Goal: Task Accomplishment & Management: Manage account settings

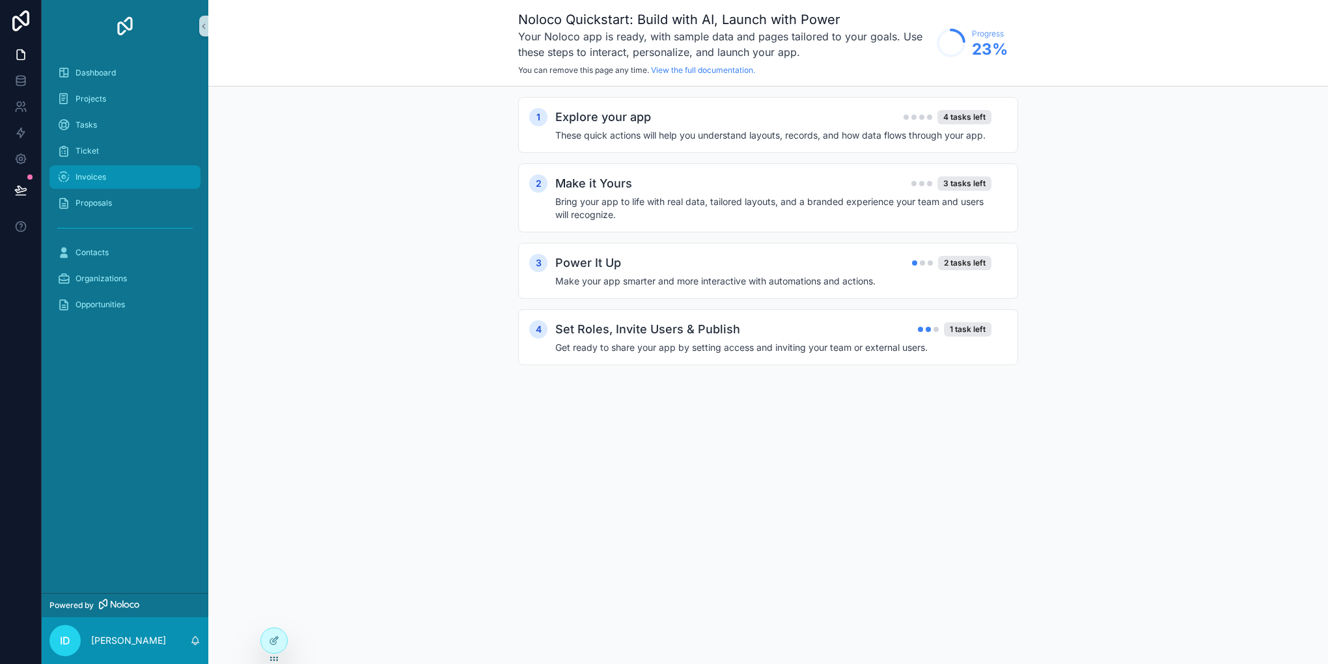
click at [106, 173] on div "Invoices" at bounding box center [124, 177] width 135 height 21
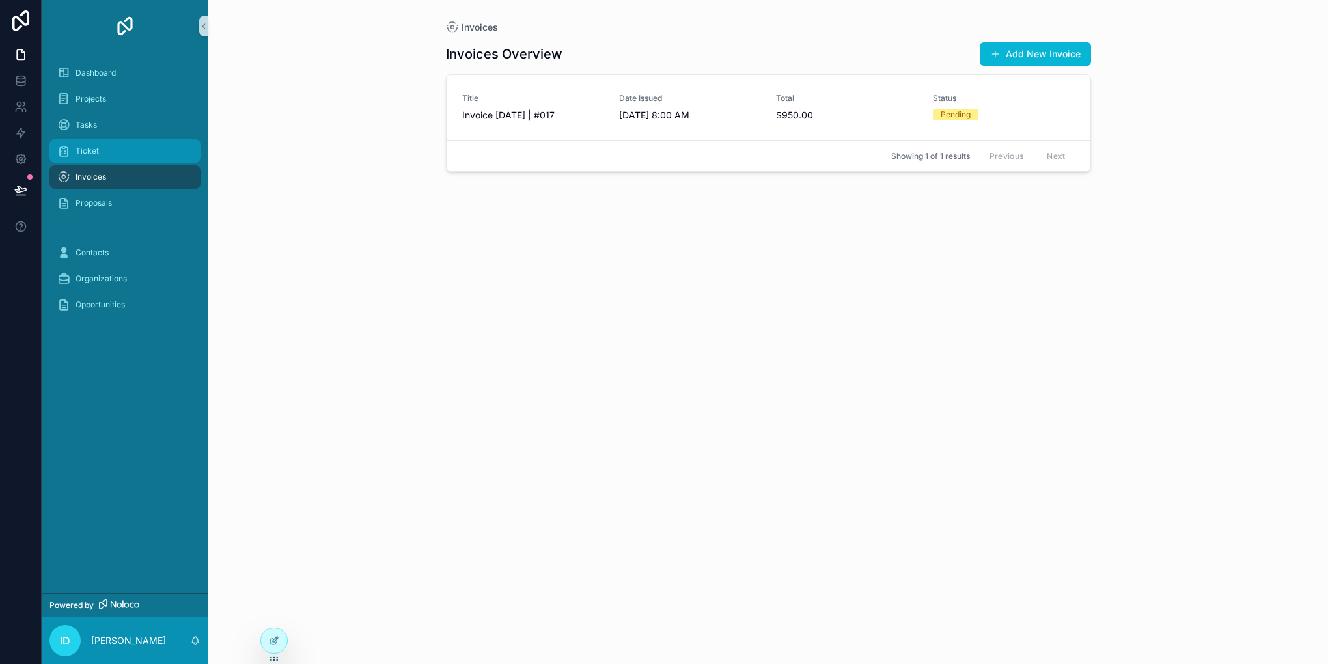
click at [108, 147] on div "Ticket" at bounding box center [124, 151] width 135 height 21
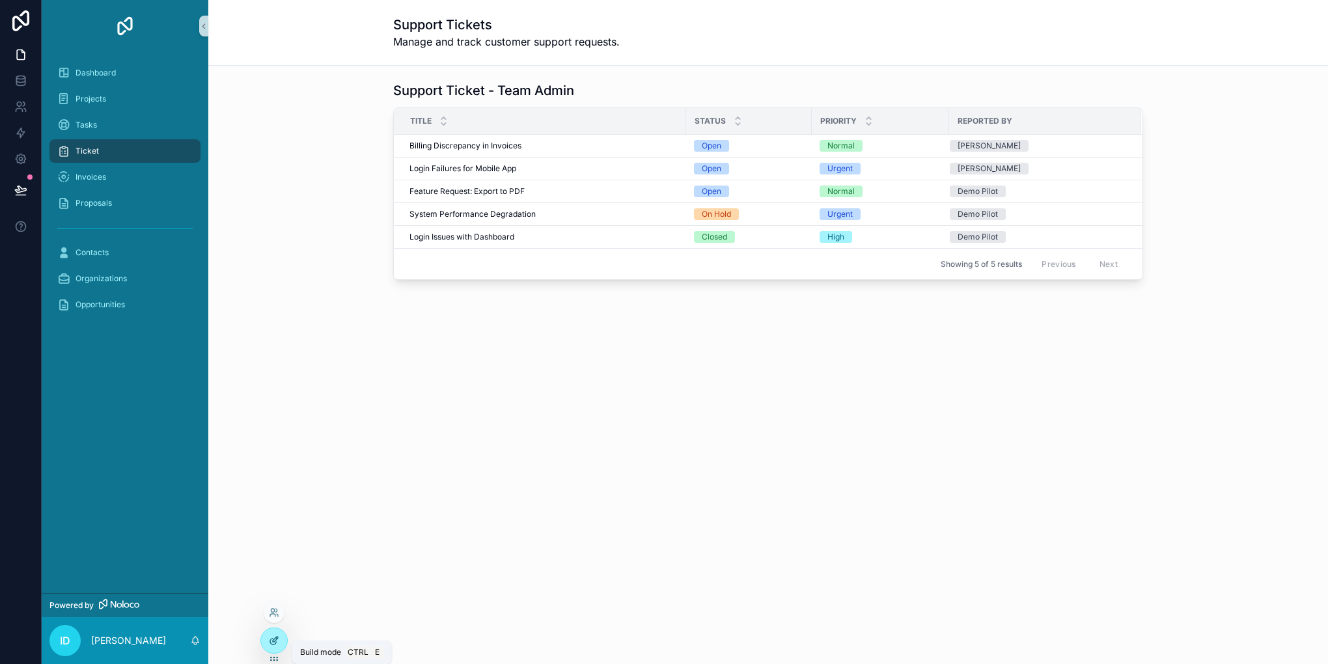
click at [262, 638] on div at bounding box center [274, 640] width 26 height 25
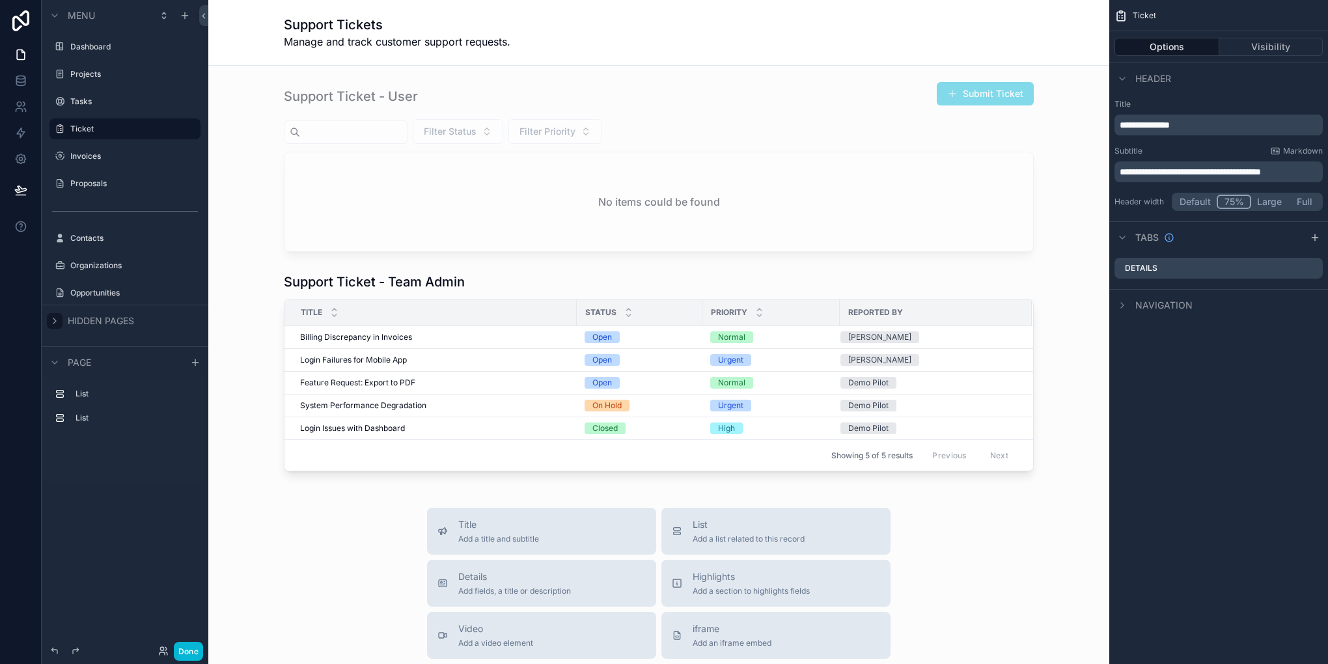
click at [57, 322] on icon "scrollable content" at bounding box center [54, 321] width 10 height 10
click at [99, 159] on label "Invoices" at bounding box center [122, 156] width 104 height 10
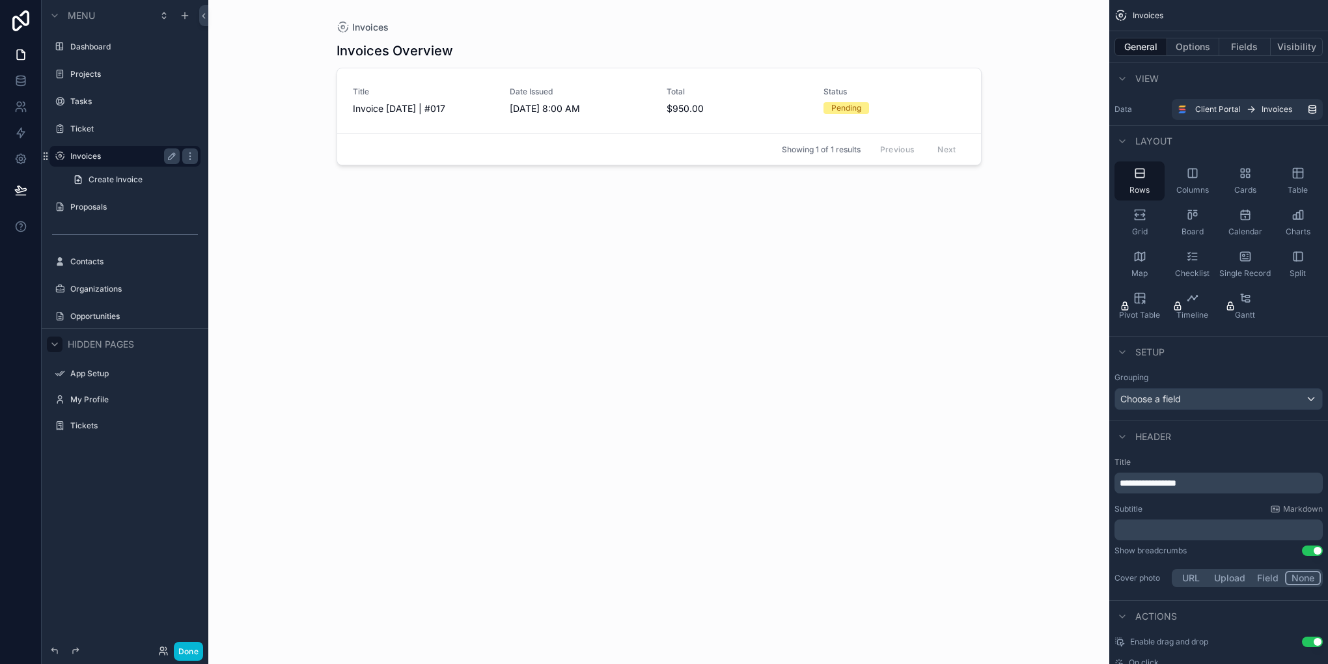
click at [587, 117] on div "scrollable content" at bounding box center [659, 324] width 666 height 649
click at [1288, 49] on button "Visibility" at bounding box center [1297, 47] width 52 height 18
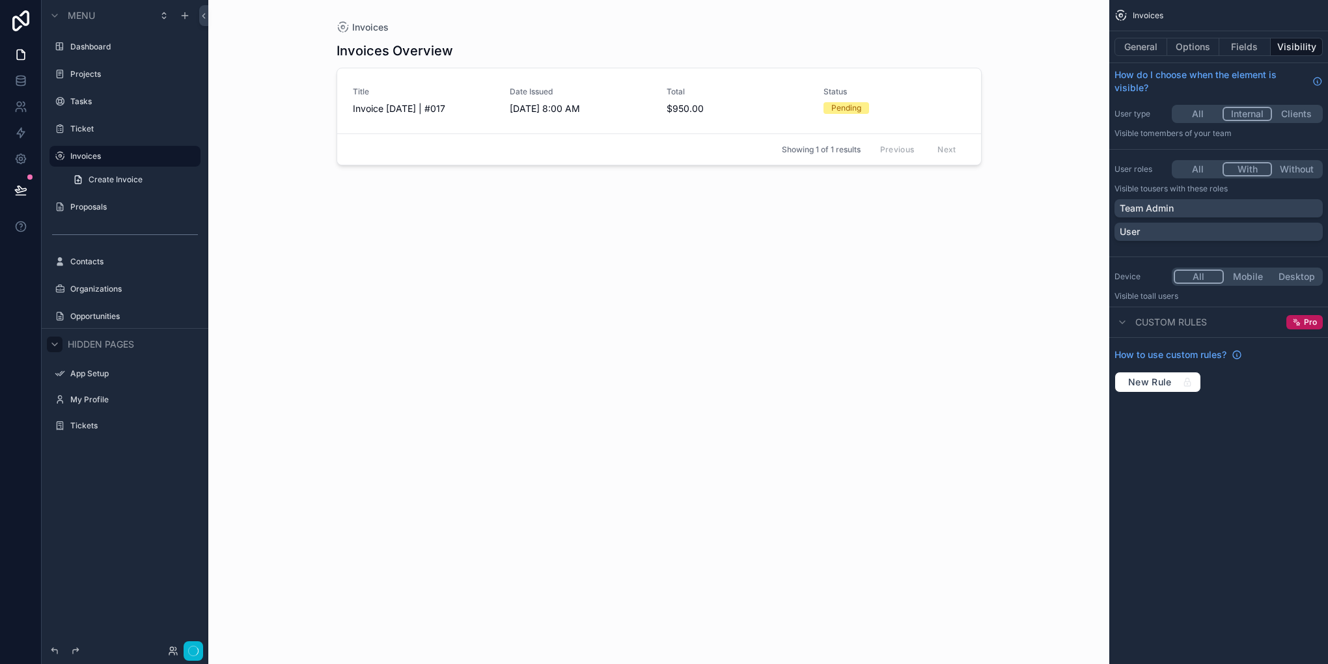
click at [1244, 172] on button "With" at bounding box center [1248, 169] width 50 height 14
click at [1196, 224] on div "User" at bounding box center [1219, 232] width 208 height 18
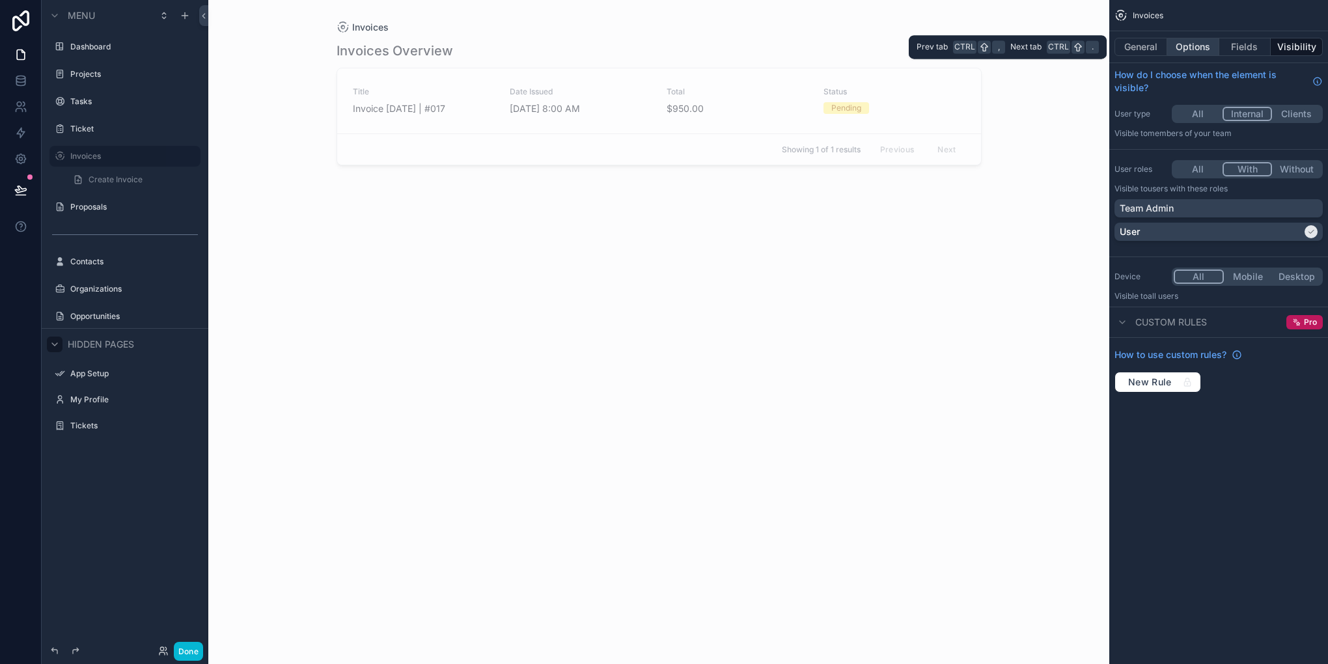
click at [1203, 46] on button "Options" at bounding box center [1194, 47] width 52 height 18
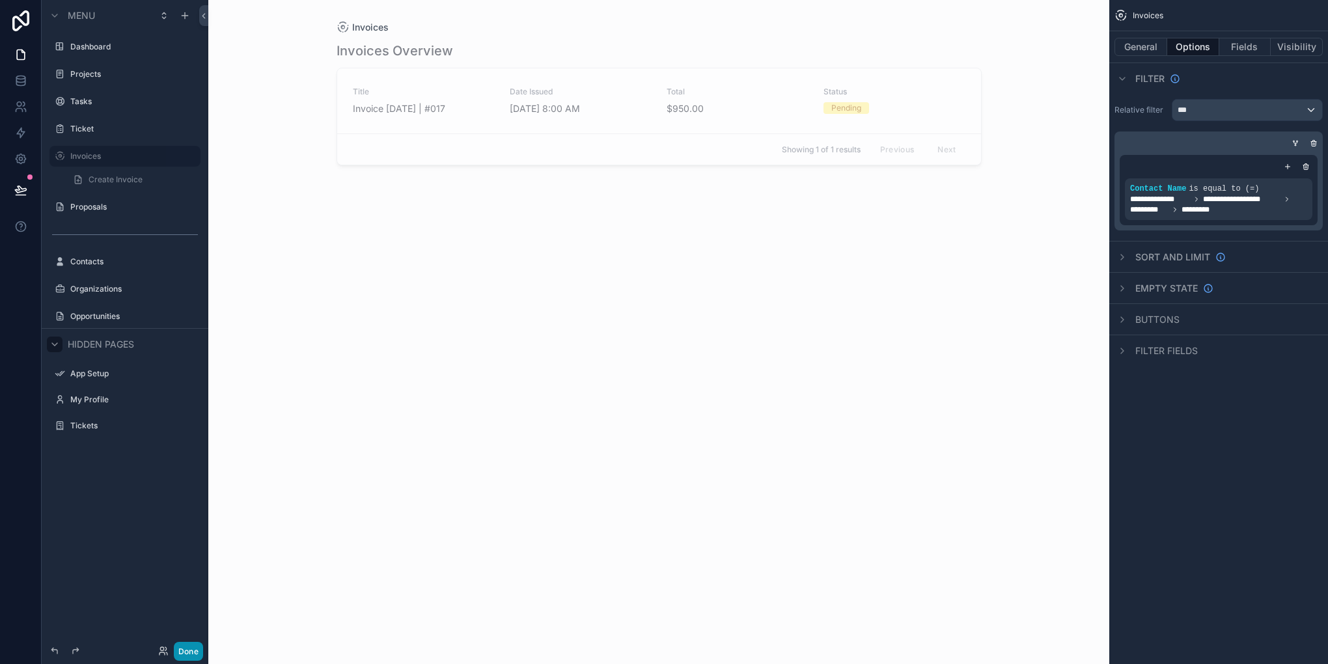
click at [192, 647] on button "Done" at bounding box center [188, 651] width 29 height 19
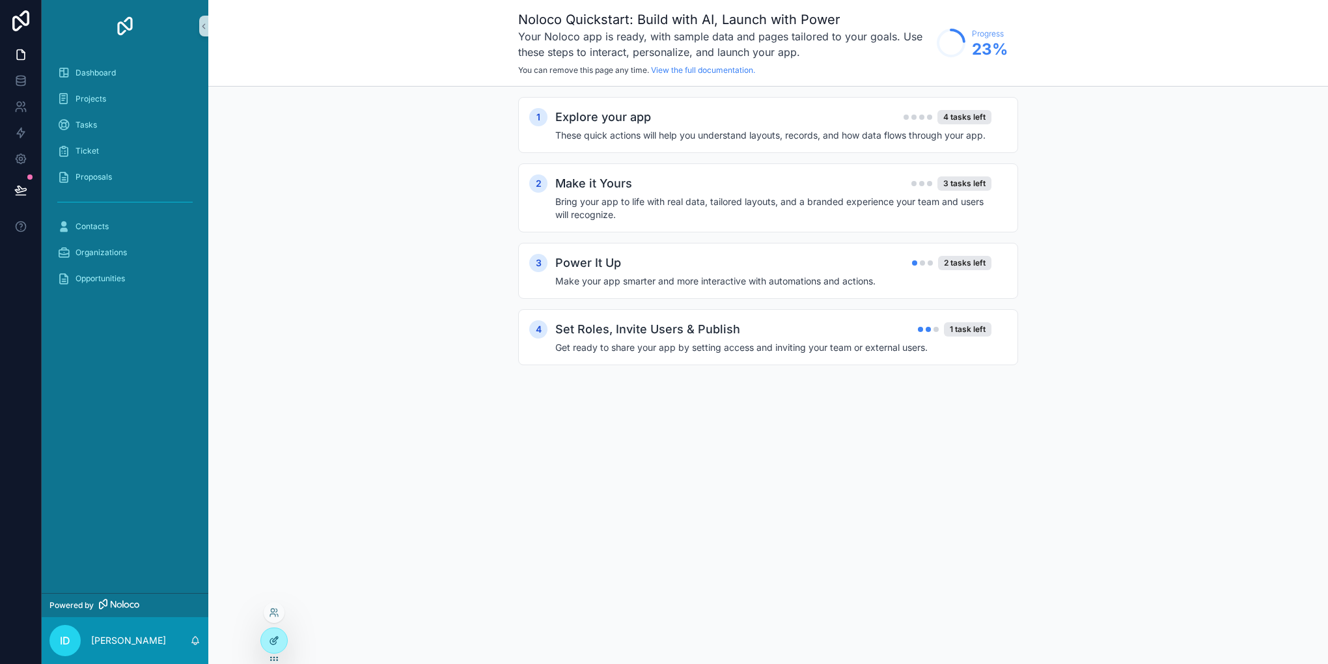
click at [273, 634] on div at bounding box center [274, 640] width 26 height 25
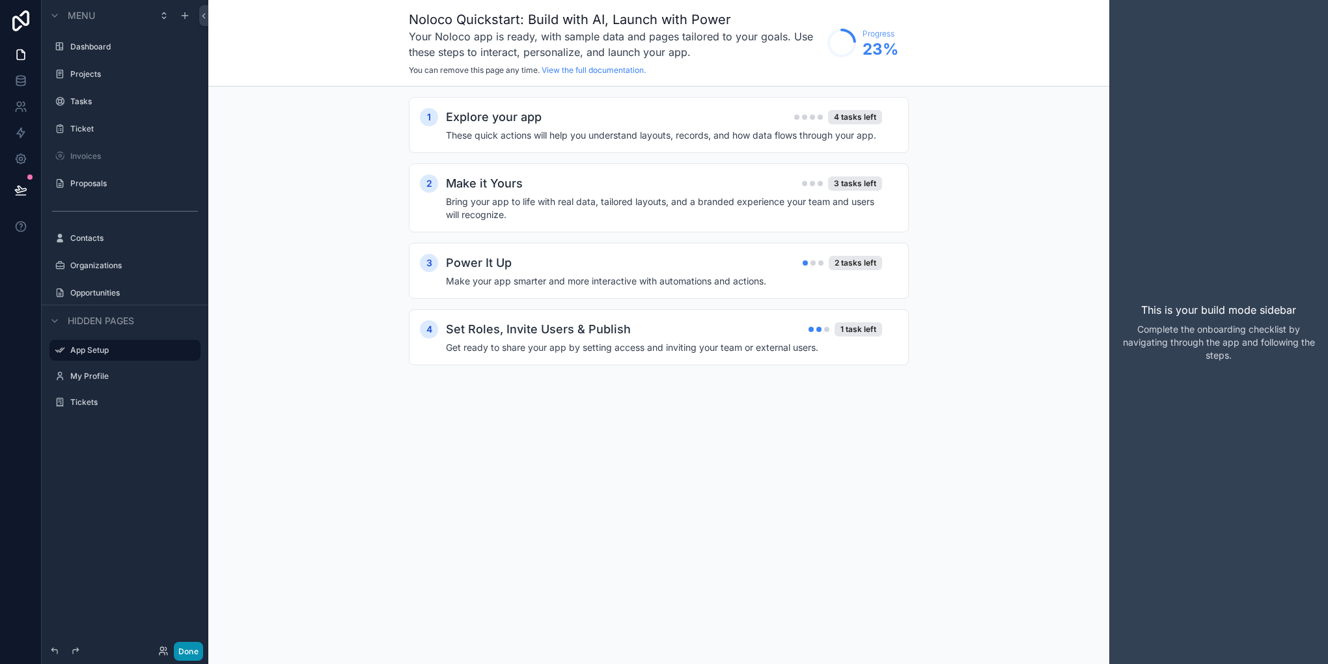
click at [186, 650] on button "Done" at bounding box center [188, 651] width 29 height 19
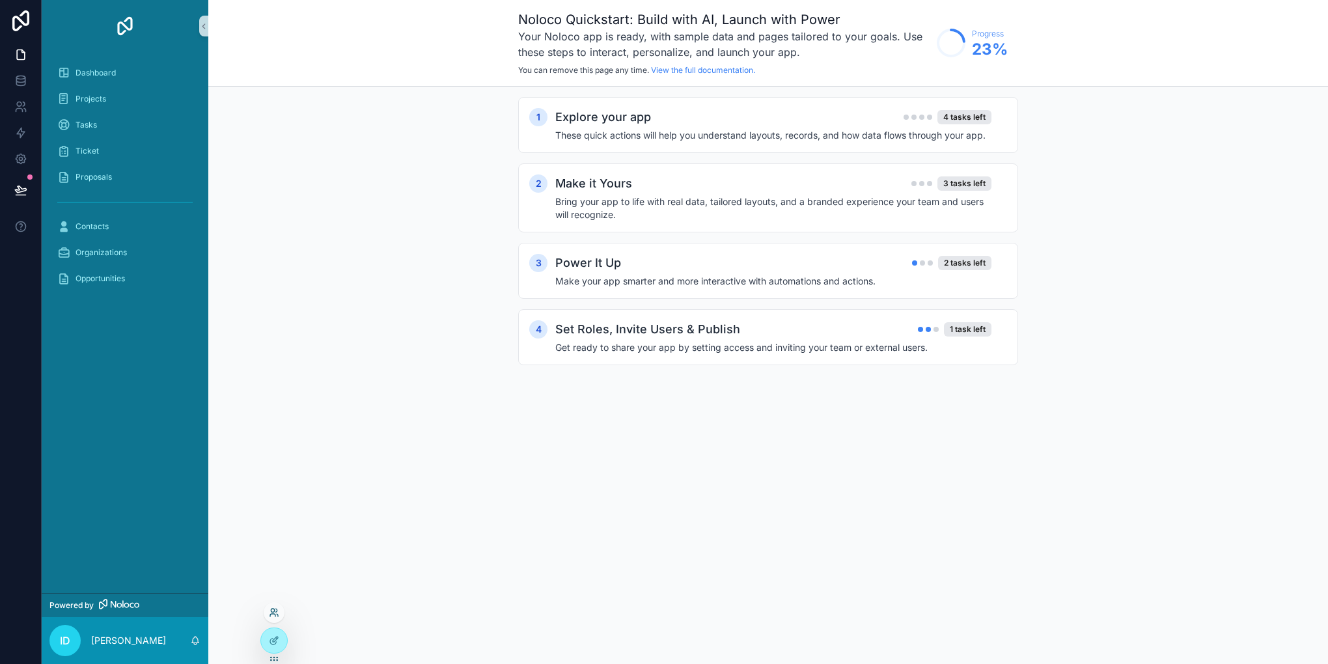
click at [274, 611] on icon at bounding box center [272, 610] width 3 height 3
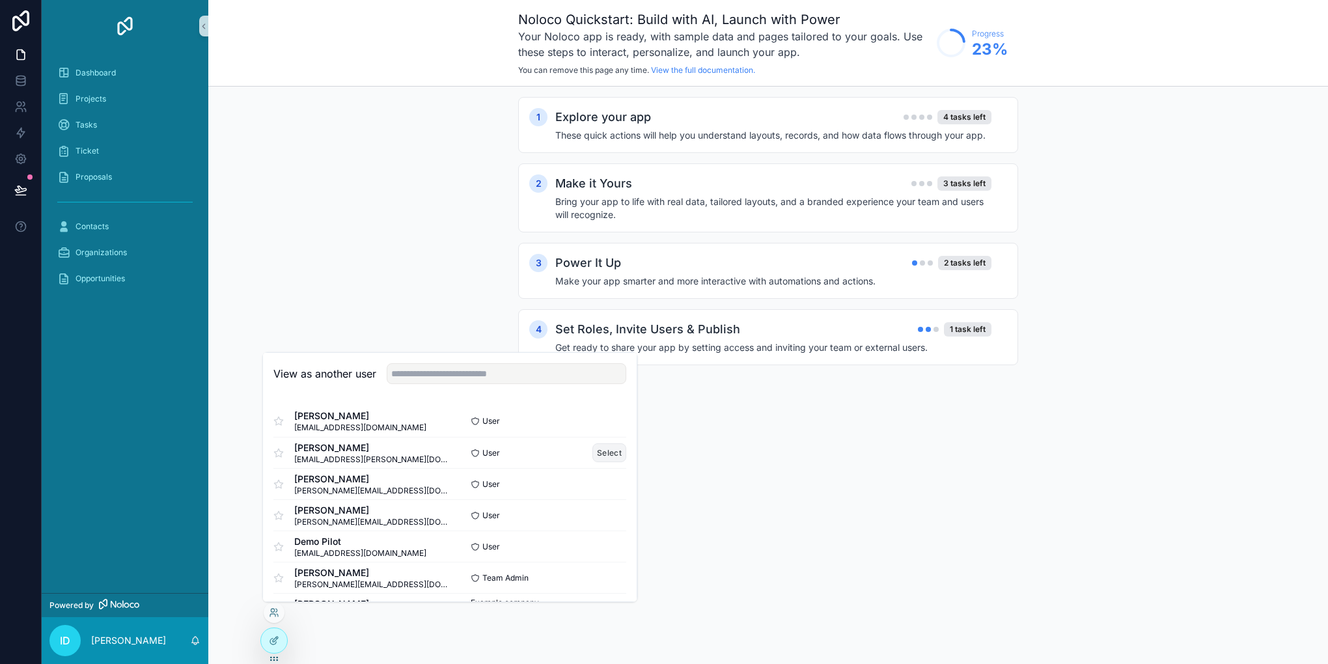
click at [598, 443] on button "Select" at bounding box center [610, 452] width 34 height 19
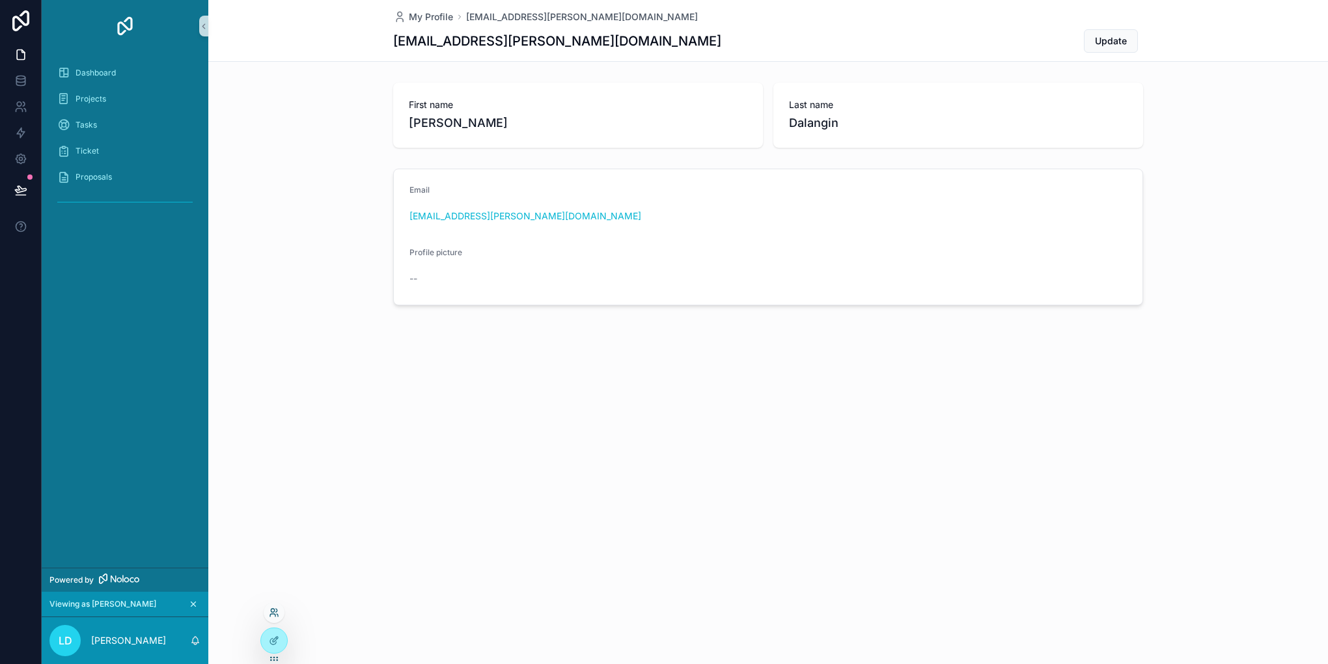
click at [272, 614] on icon at bounding box center [274, 613] width 10 height 10
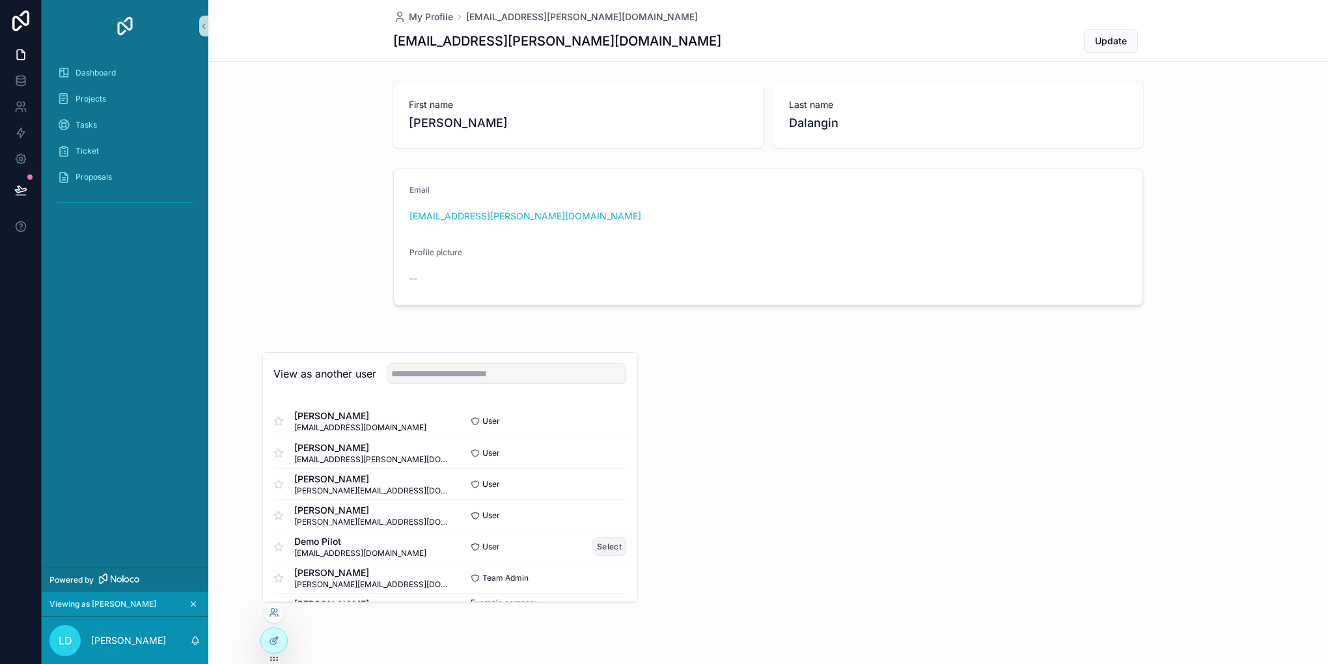
click at [593, 550] on button "Select" at bounding box center [610, 546] width 34 height 19
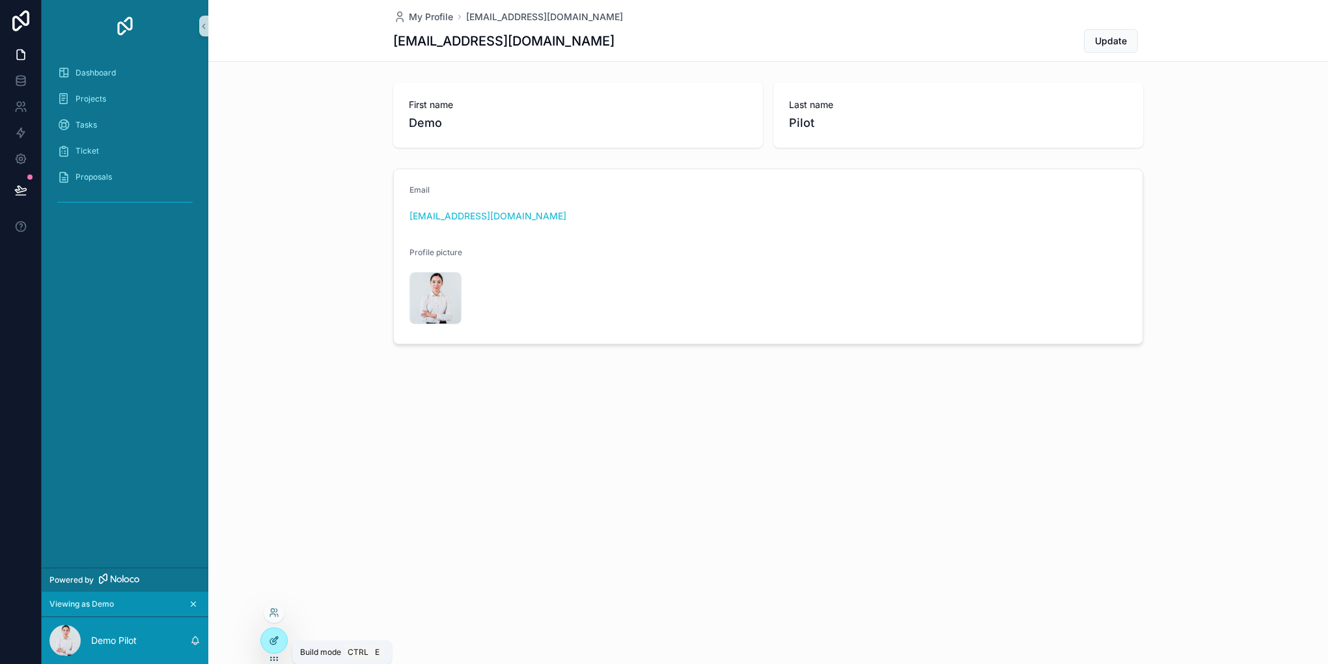
click at [270, 649] on div at bounding box center [274, 640] width 26 height 25
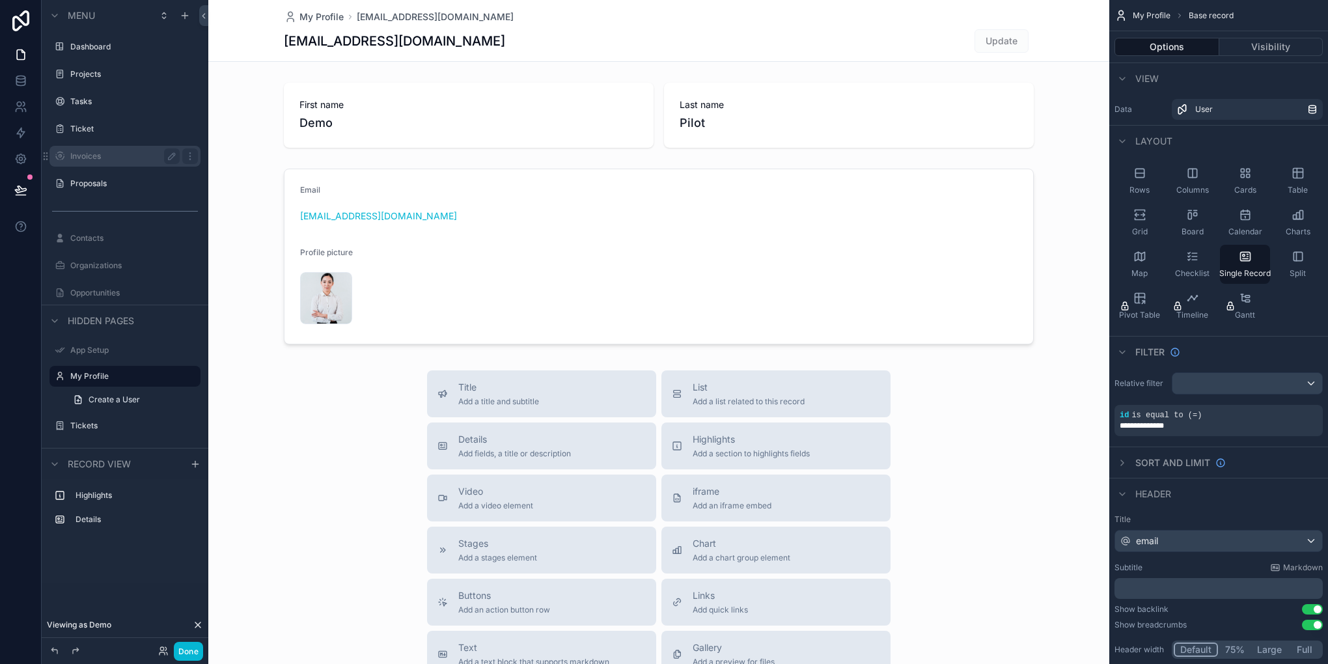
click at [107, 156] on label "Invoices" at bounding box center [122, 156] width 104 height 10
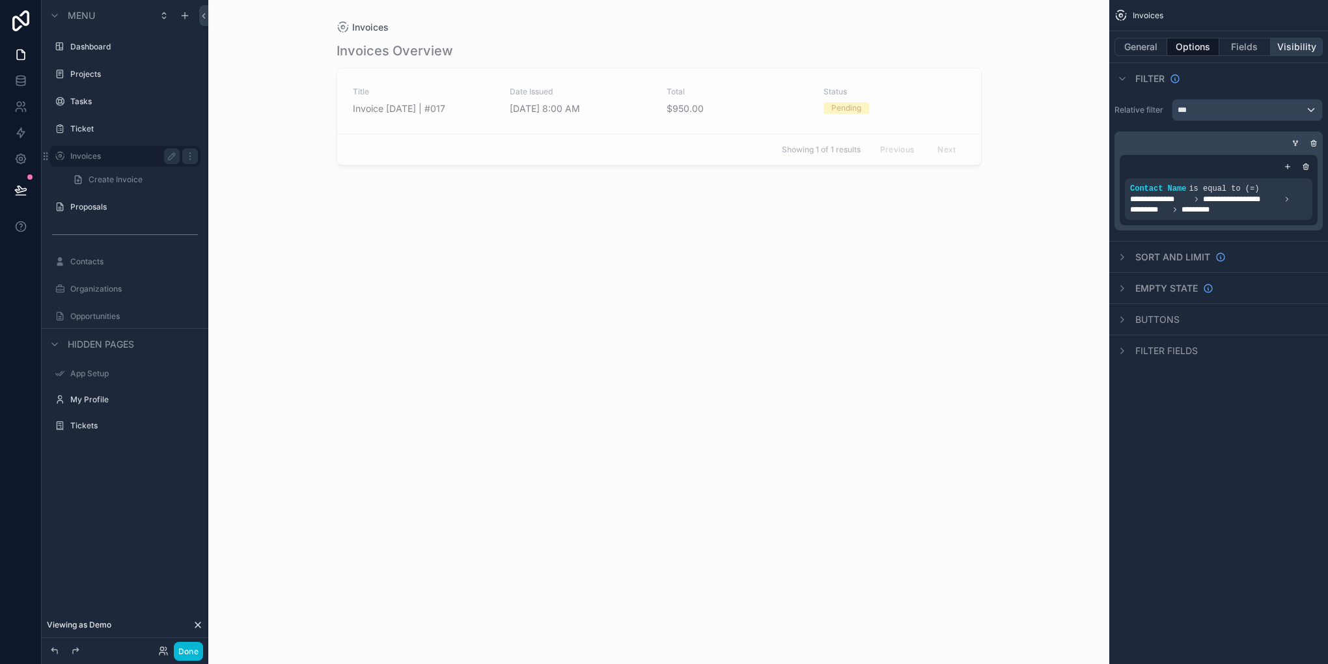
click at [1292, 45] on button "Visibility" at bounding box center [1297, 47] width 52 height 18
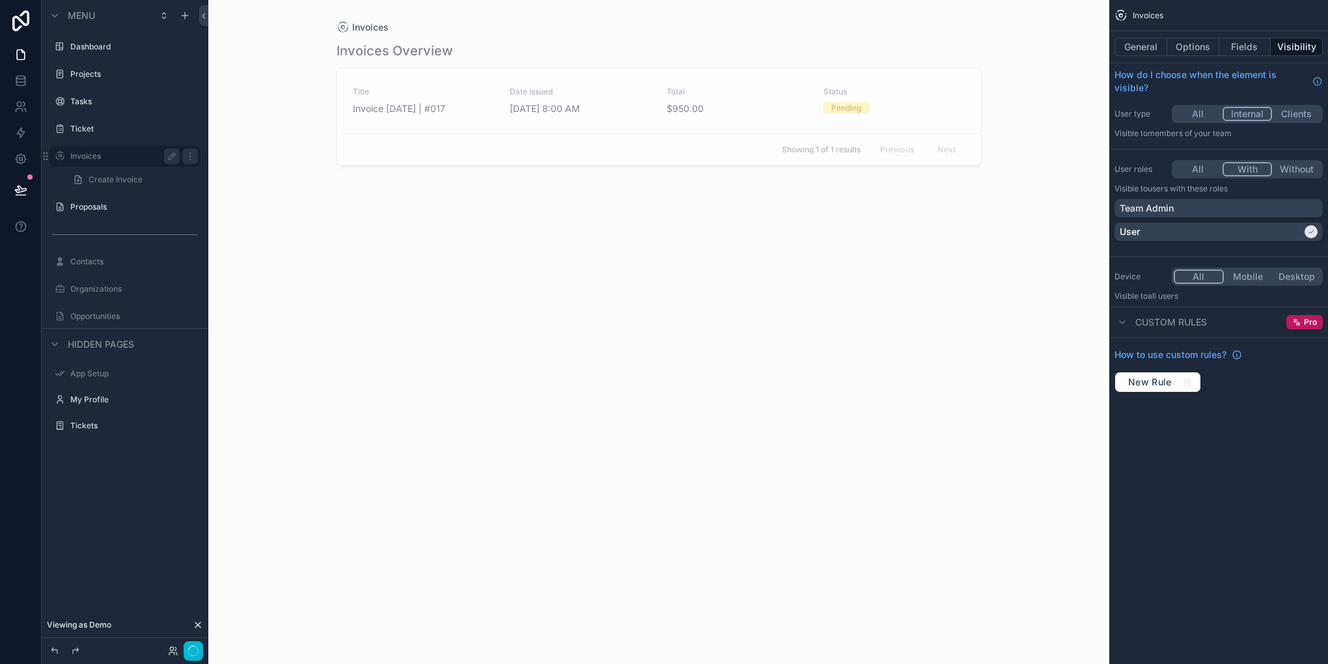
click at [1248, 166] on button "With" at bounding box center [1248, 169] width 50 height 14
click at [1279, 112] on button "Clients" at bounding box center [1296, 114] width 50 height 14
click at [191, 651] on button "Done" at bounding box center [188, 651] width 29 height 19
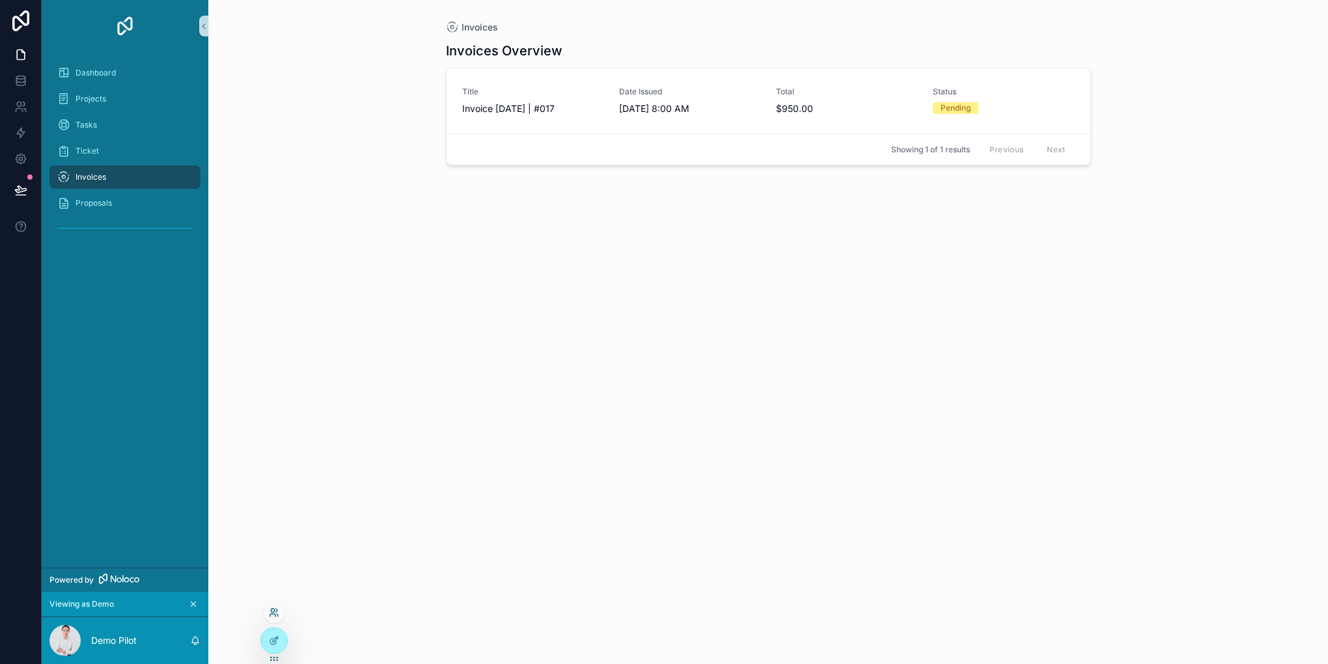
click at [274, 614] on icon at bounding box center [272, 615] width 5 height 3
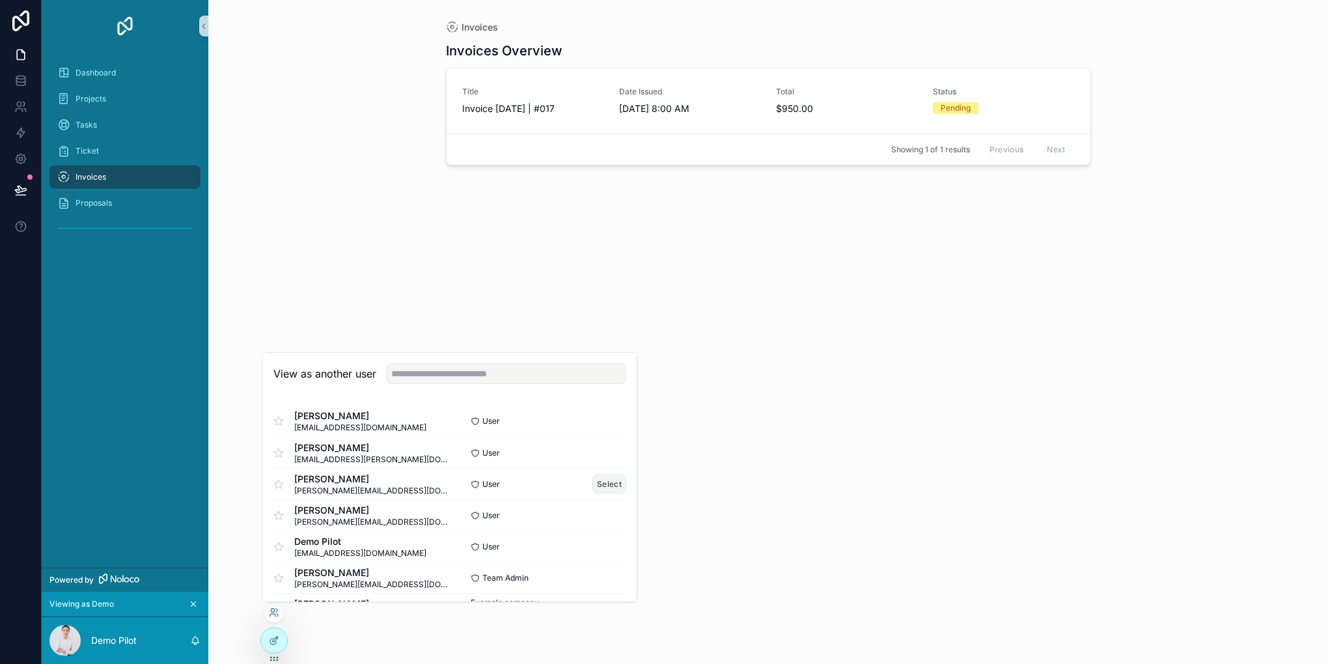
click at [596, 479] on button "Select" at bounding box center [610, 484] width 34 height 19
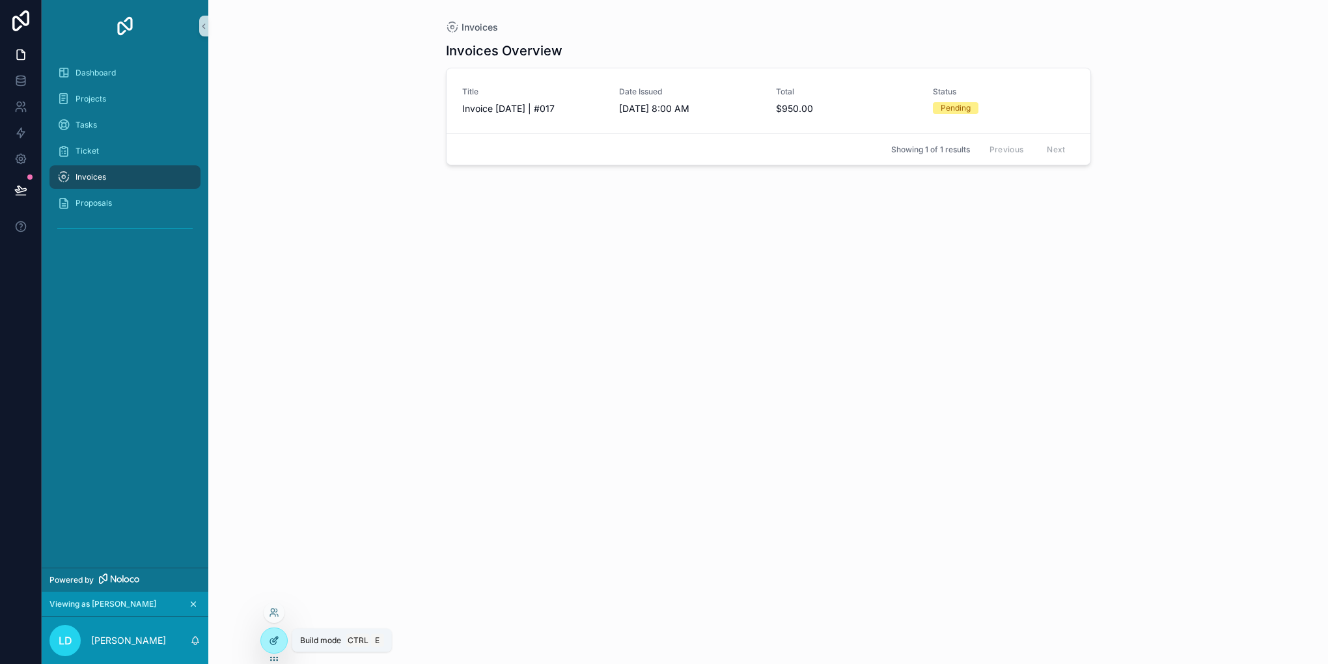
click at [274, 643] on icon at bounding box center [274, 641] width 10 height 10
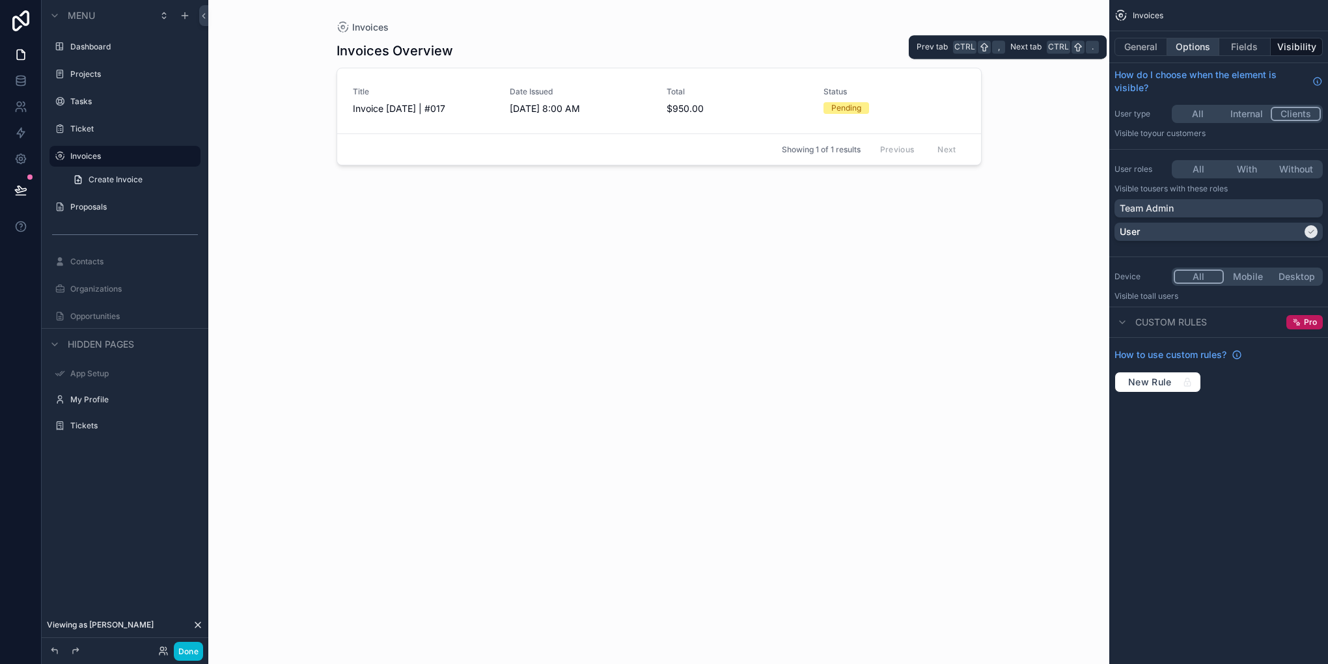
click at [1203, 53] on button "Options" at bounding box center [1194, 47] width 52 height 18
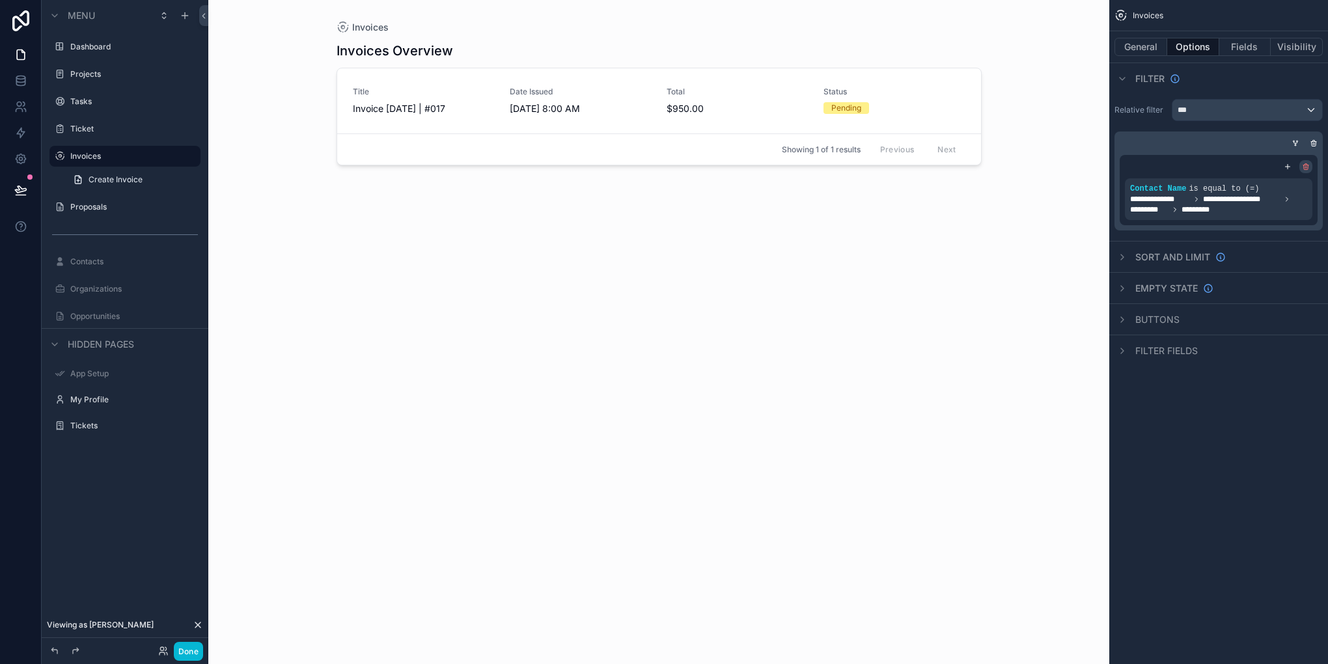
click at [1306, 163] on icon "scrollable content" at bounding box center [1306, 167] width 8 height 8
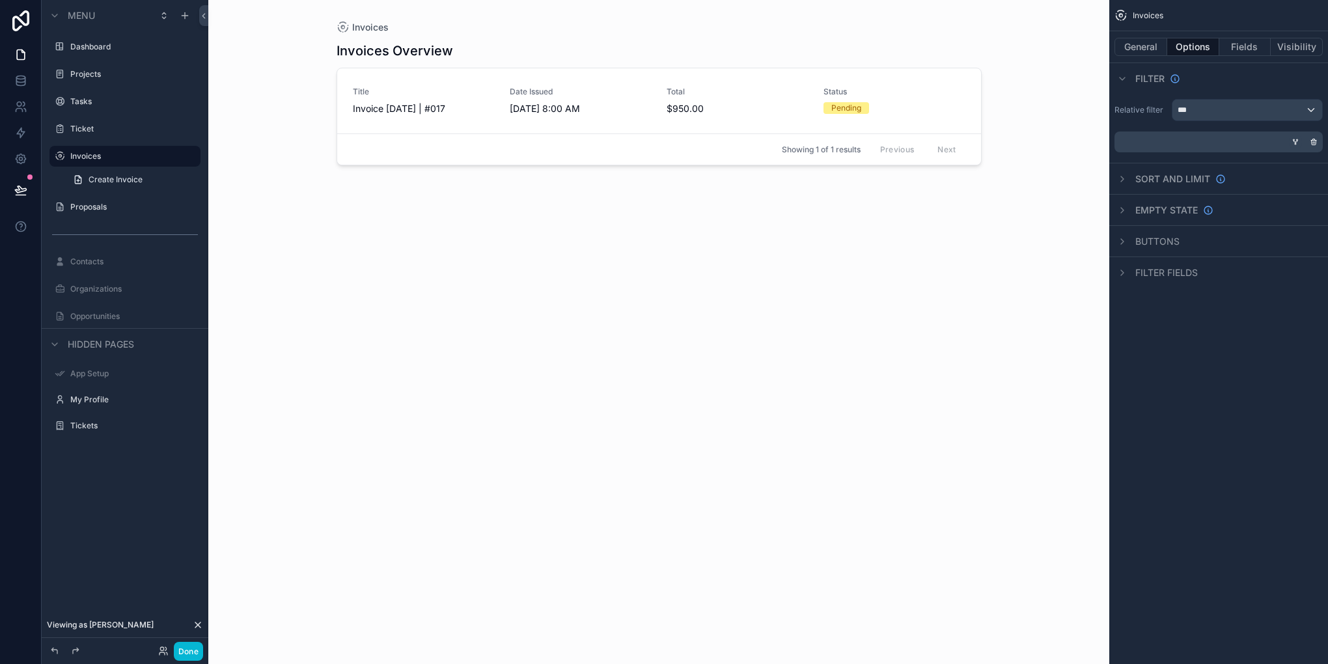
click at [1291, 143] on div "scrollable content" at bounding box center [1295, 141] width 13 height 13
click at [1291, 140] on div "scrollable content" at bounding box center [1295, 141] width 13 height 13
click at [1295, 138] on icon "scrollable content" at bounding box center [1296, 142] width 8 height 8
click at [1277, 184] on div "scrollable content" at bounding box center [1280, 180] width 18 height 18
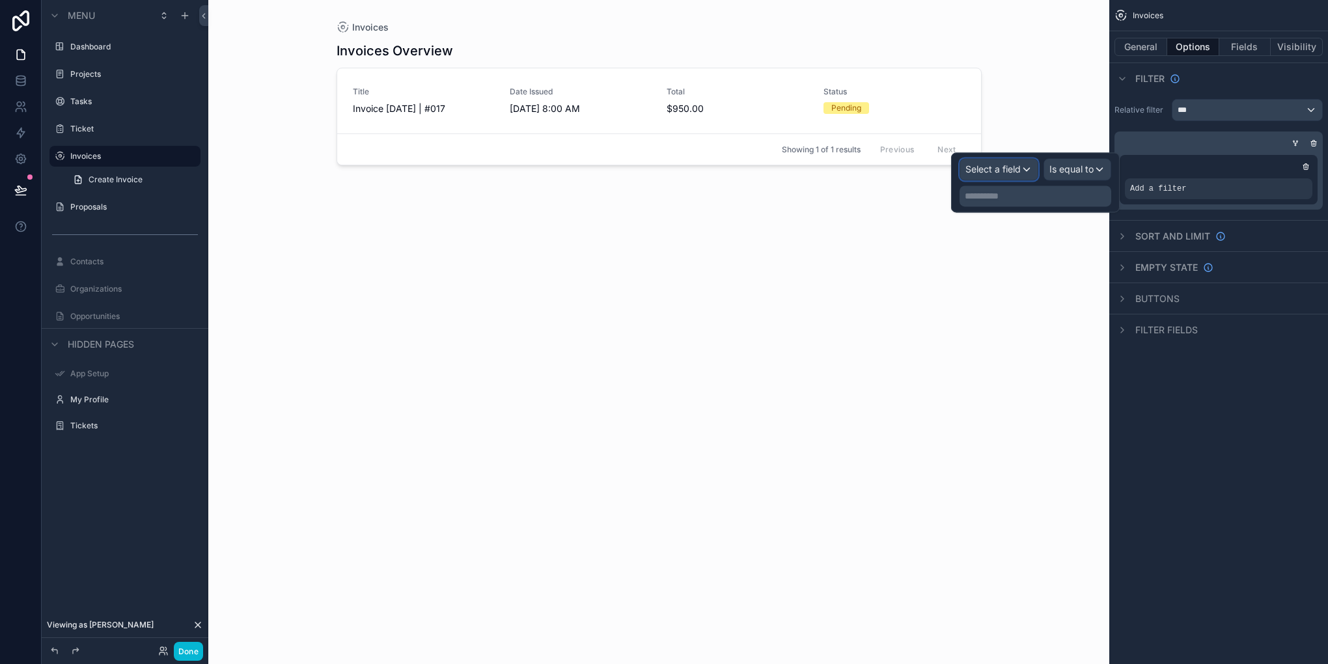
click at [1015, 164] on span "Select a field" at bounding box center [993, 168] width 55 height 11
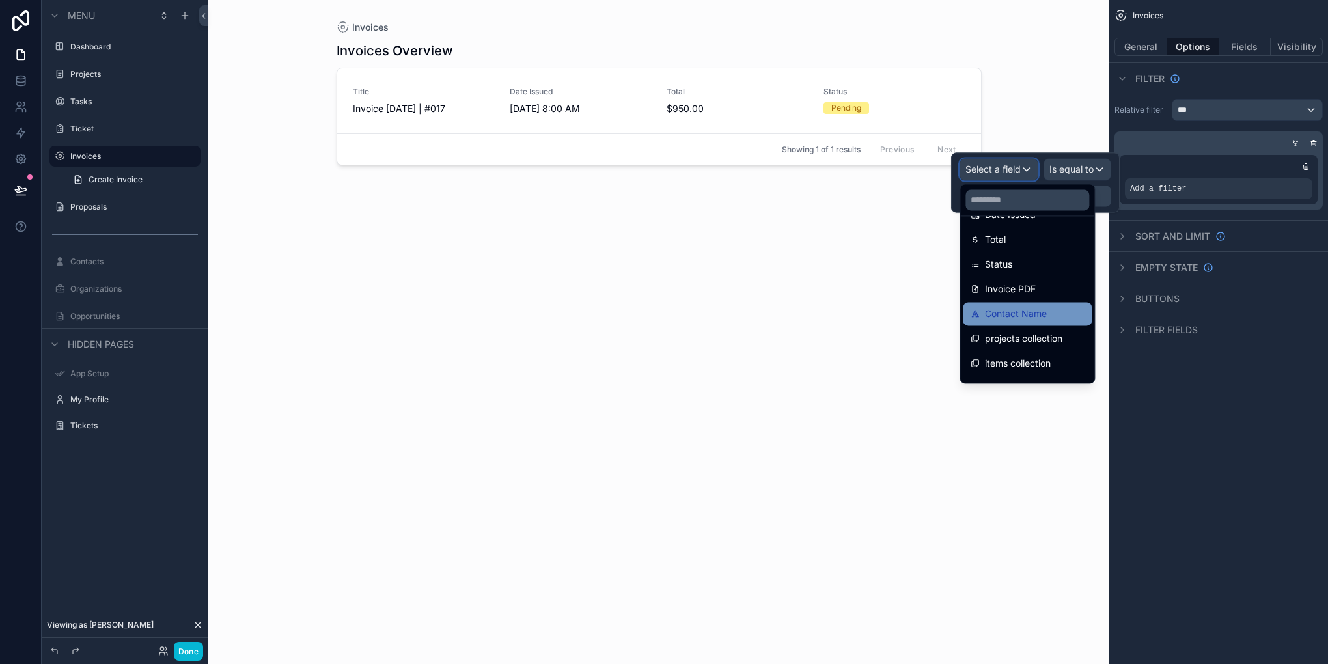
scroll to position [191, 0]
click at [1057, 302] on div "Contact Name" at bounding box center [1027, 295] width 113 height 16
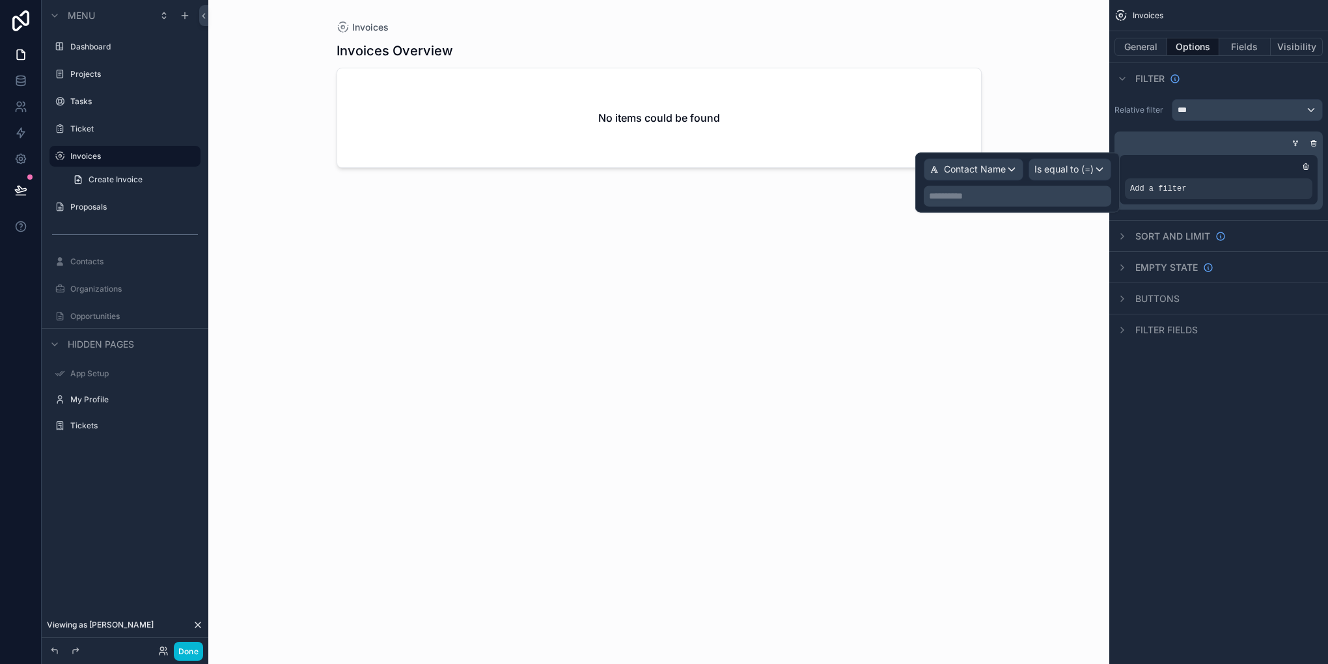
click at [1060, 204] on div "**********" at bounding box center [1018, 196] width 188 height 21
click at [1059, 201] on p "**********" at bounding box center [1019, 195] width 180 height 13
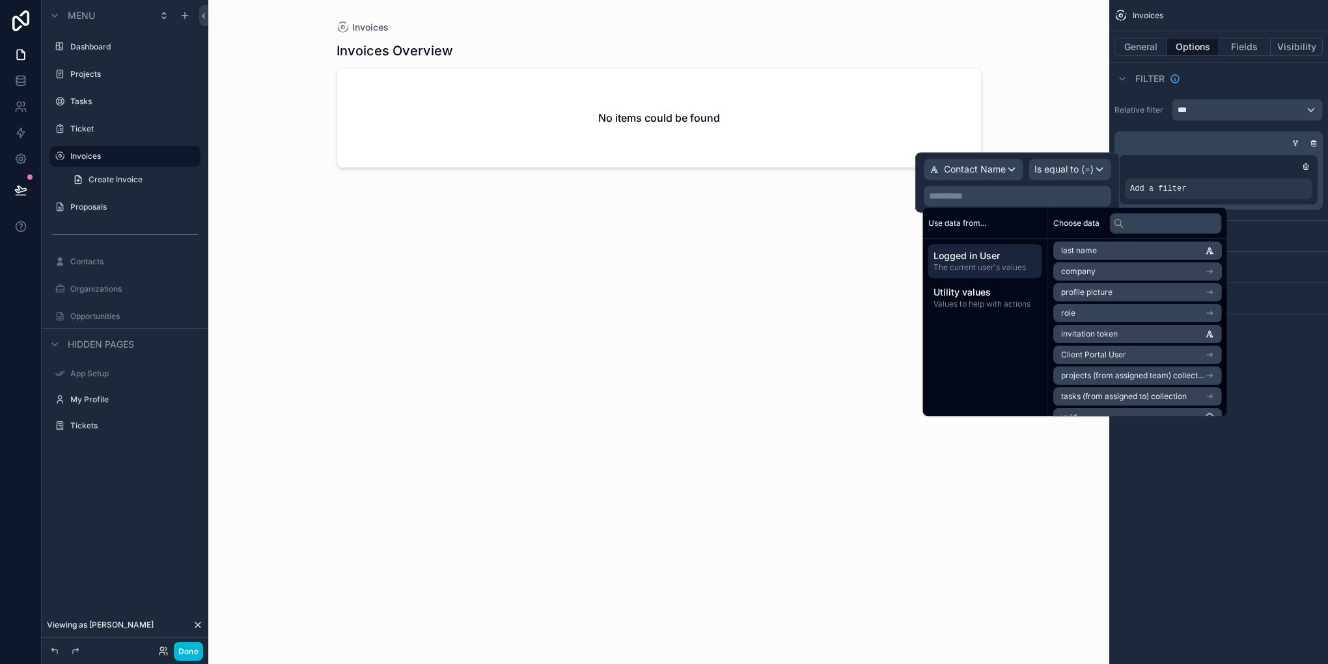
scroll to position [81, 0]
click at [1101, 342] on span "Client Portal User" at bounding box center [1093, 339] width 65 height 10
click at [1104, 281] on li "Full Name" at bounding box center [1138, 279] width 169 height 18
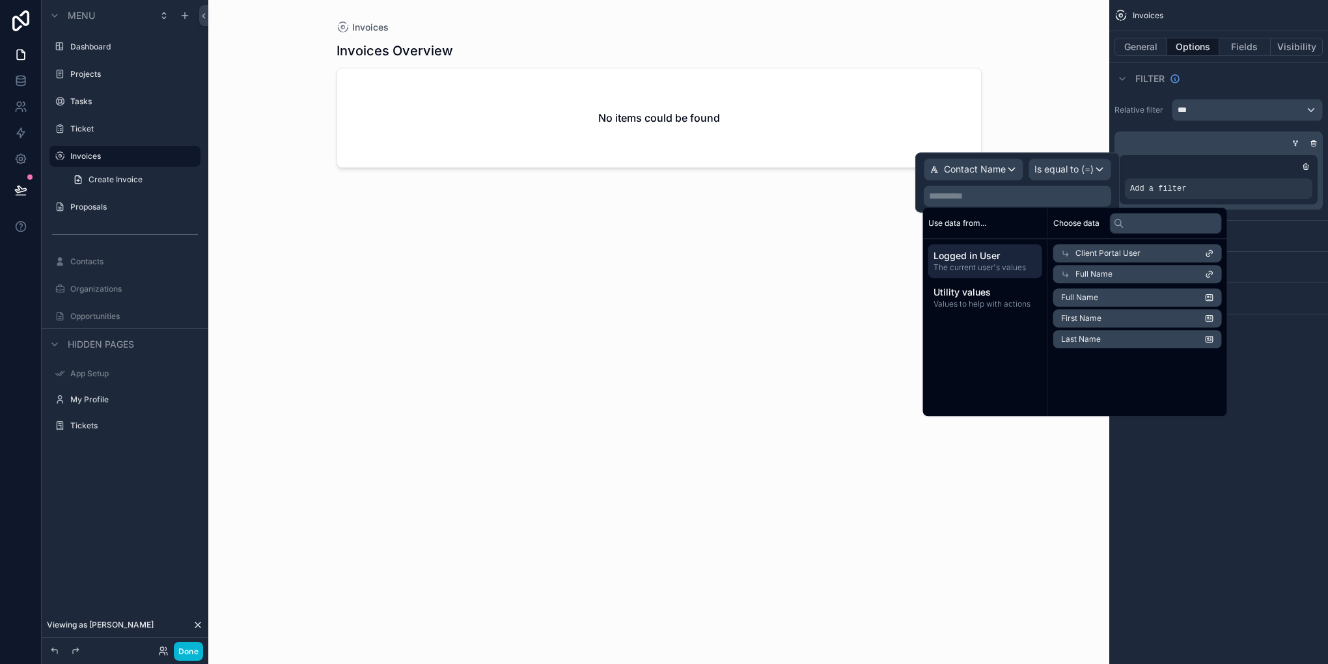
scroll to position [0, 0]
click at [1102, 293] on li "Full Name" at bounding box center [1138, 297] width 169 height 18
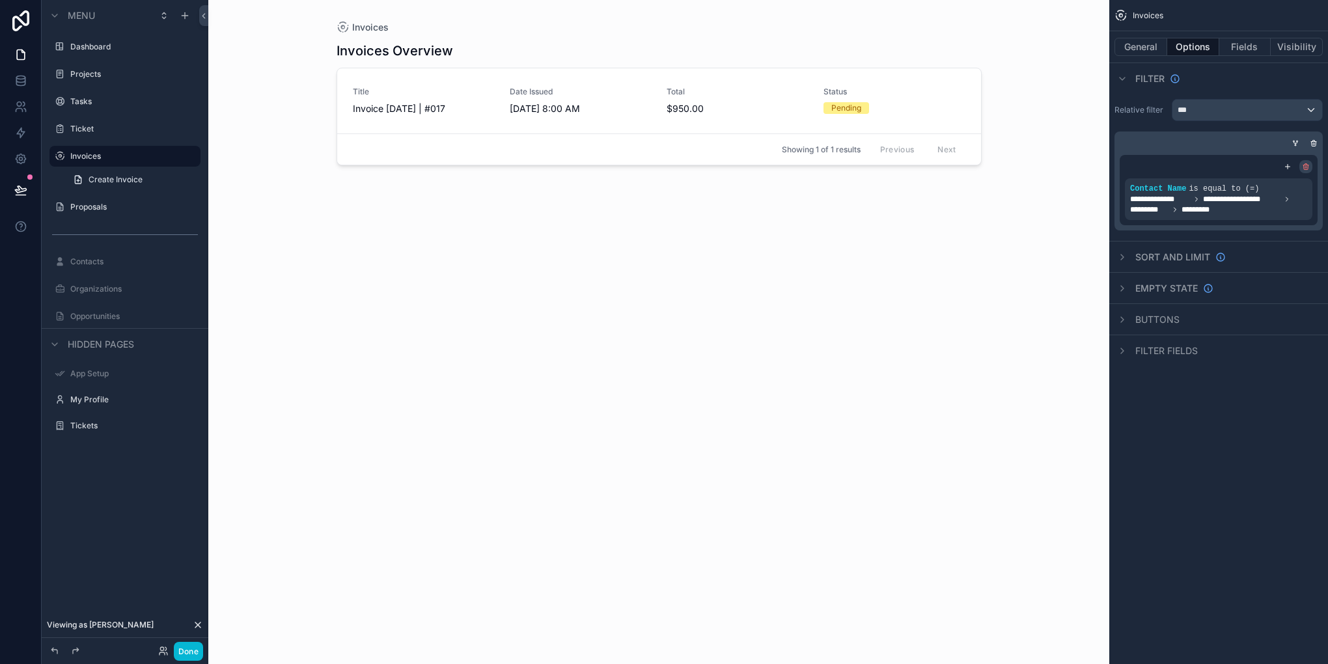
click at [1306, 164] on icon "scrollable content" at bounding box center [1307, 164] width 2 height 1
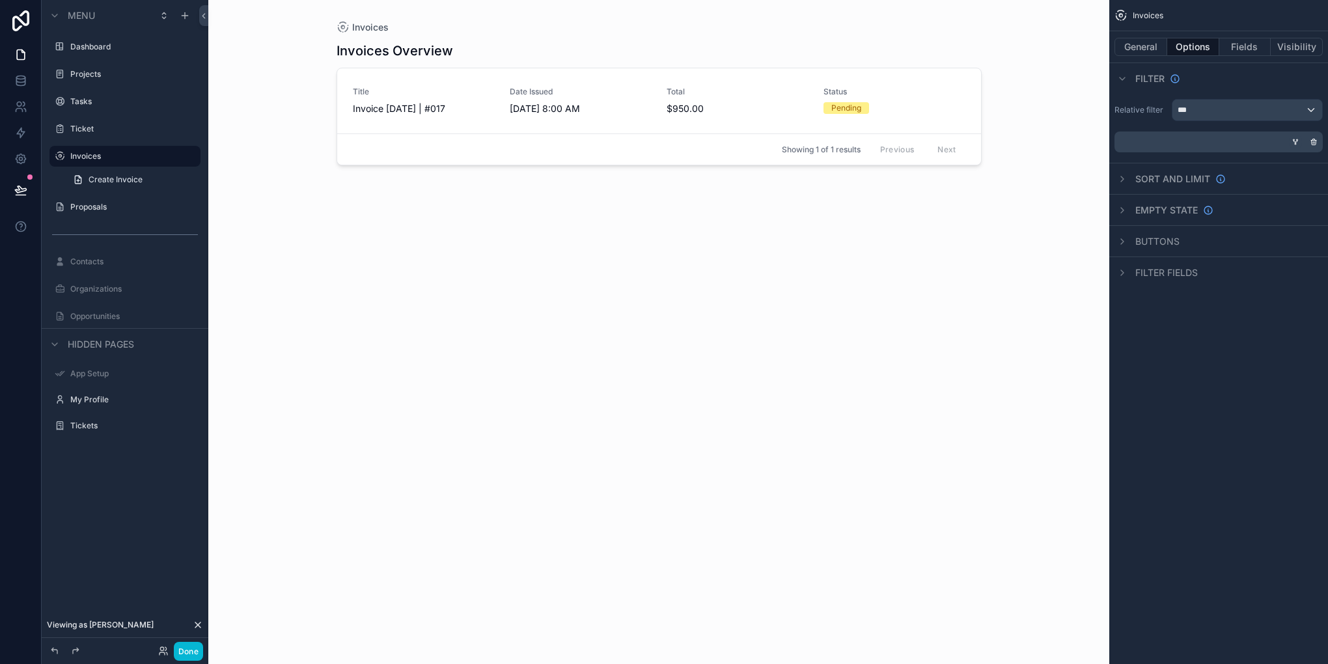
click at [1291, 138] on div "scrollable content" at bounding box center [1295, 141] width 13 height 13
click at [21, 92] on link at bounding box center [20, 81] width 41 height 26
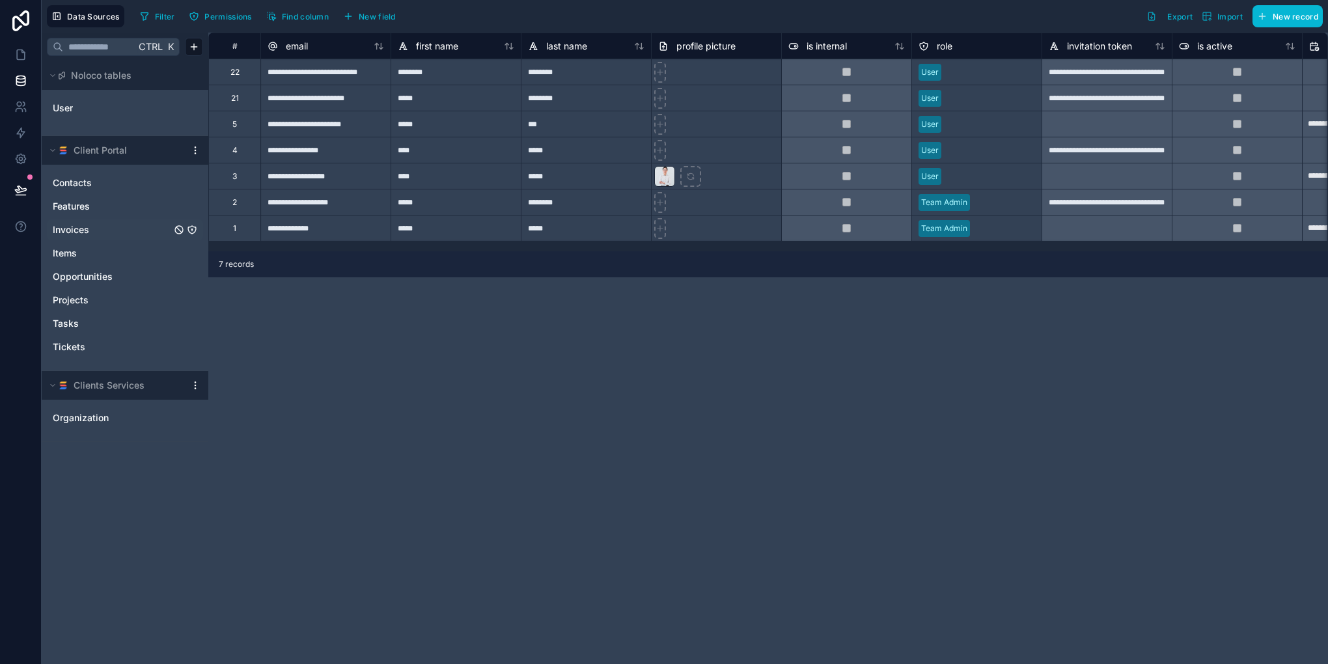
click at [83, 222] on div "Invoices" at bounding box center [125, 229] width 156 height 21
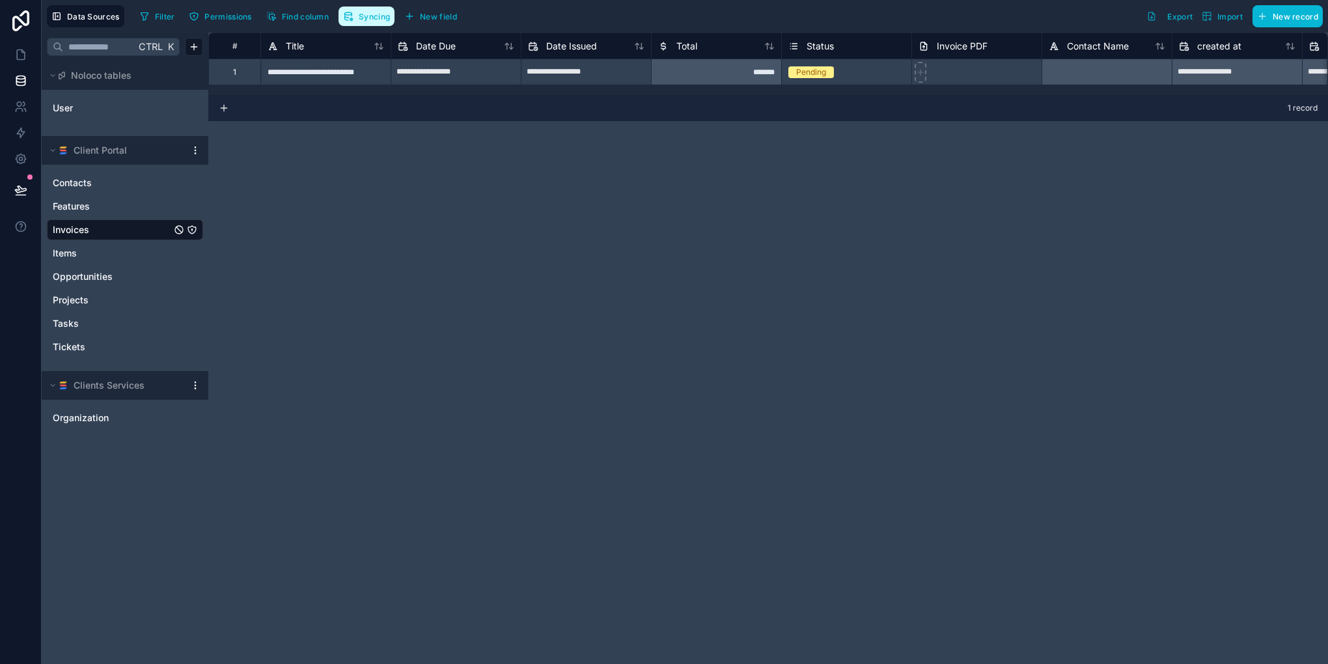
click at [366, 21] on button "Syncing" at bounding box center [367, 17] width 56 height 20
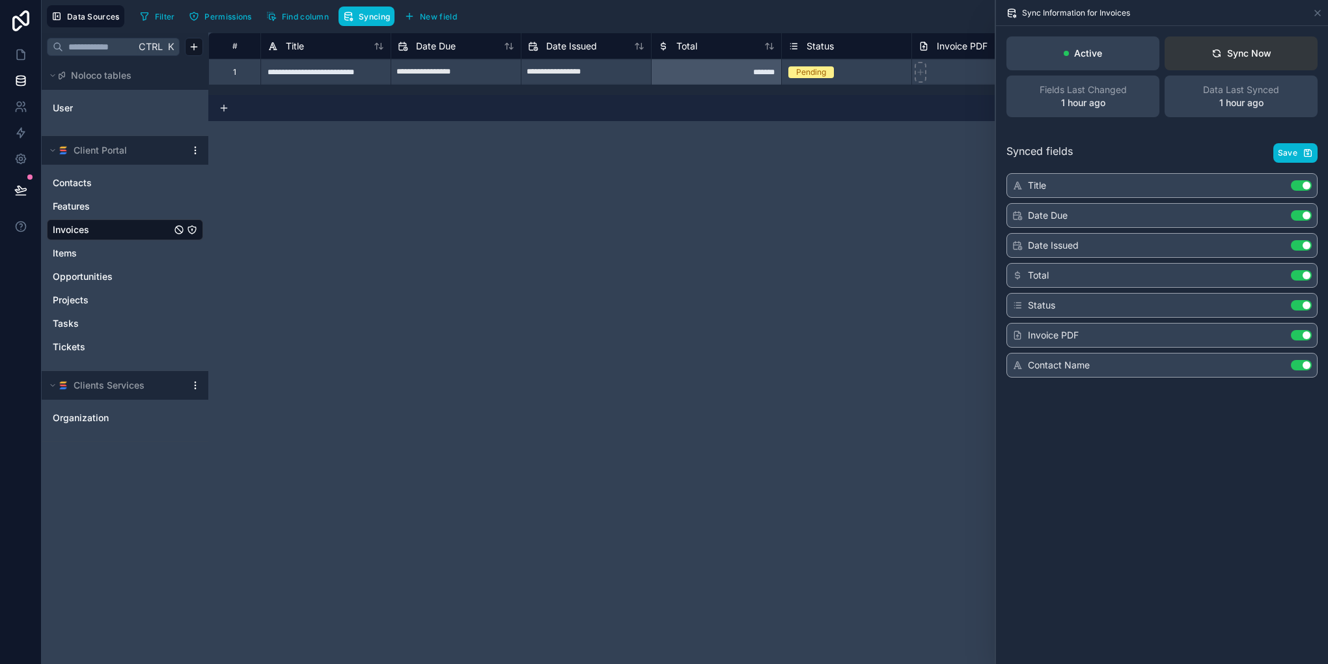
click at [1235, 59] on div "Sync Now" at bounding box center [1242, 53] width 60 height 13
click at [20, 51] on icon at bounding box center [20, 54] width 13 height 13
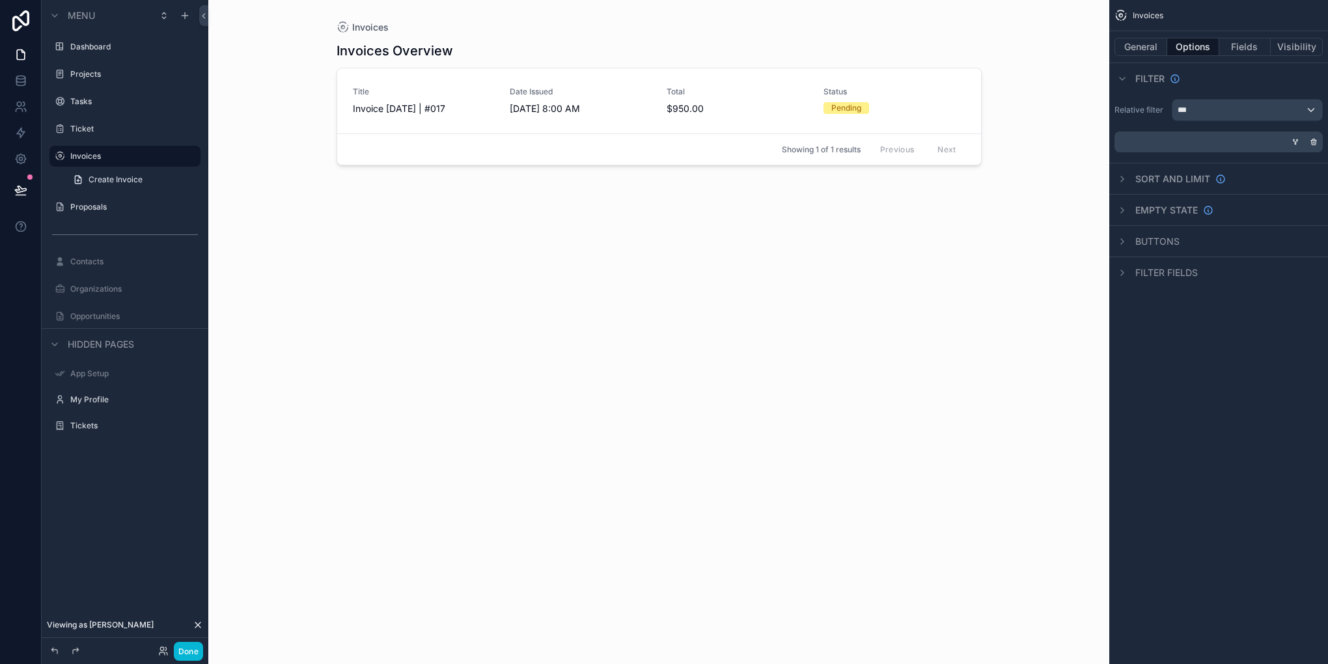
click at [1293, 138] on icon "scrollable content" at bounding box center [1296, 142] width 8 height 8
click at [1216, 185] on div "Add a filter" at bounding box center [1219, 188] width 188 height 21
click at [1286, 182] on div "scrollable content" at bounding box center [1280, 180] width 18 height 18
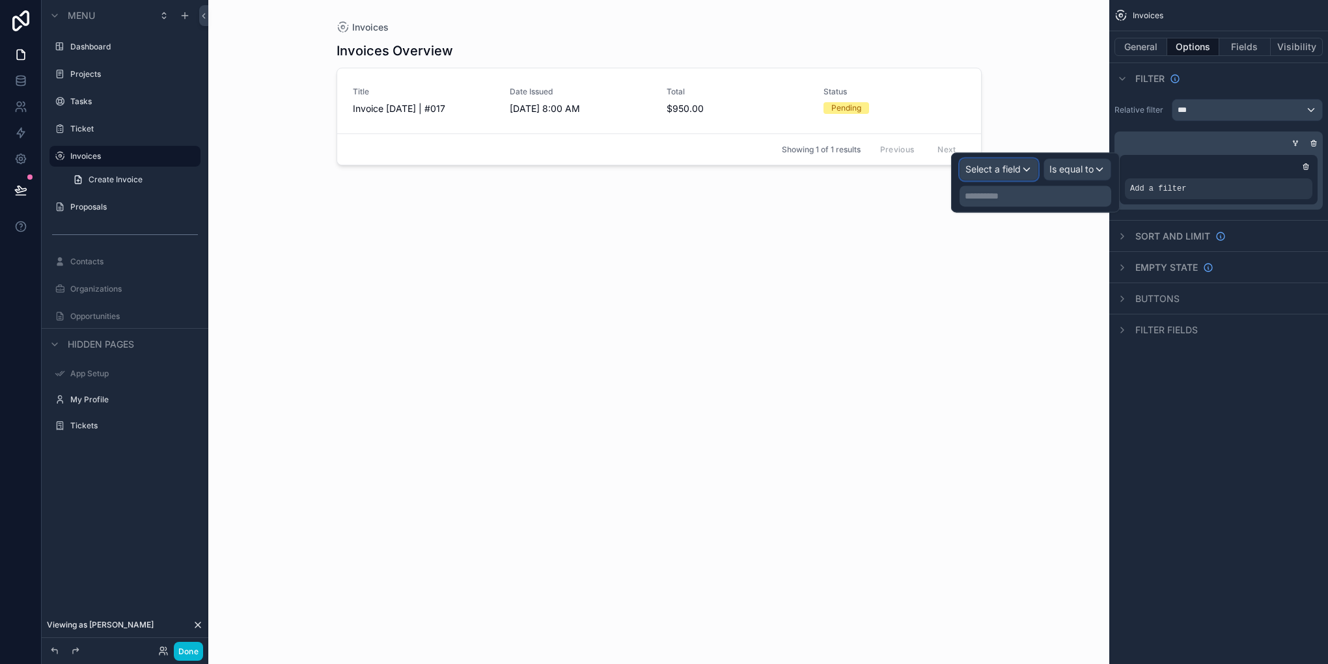
click at [1005, 170] on span "Select a field" at bounding box center [993, 168] width 55 height 11
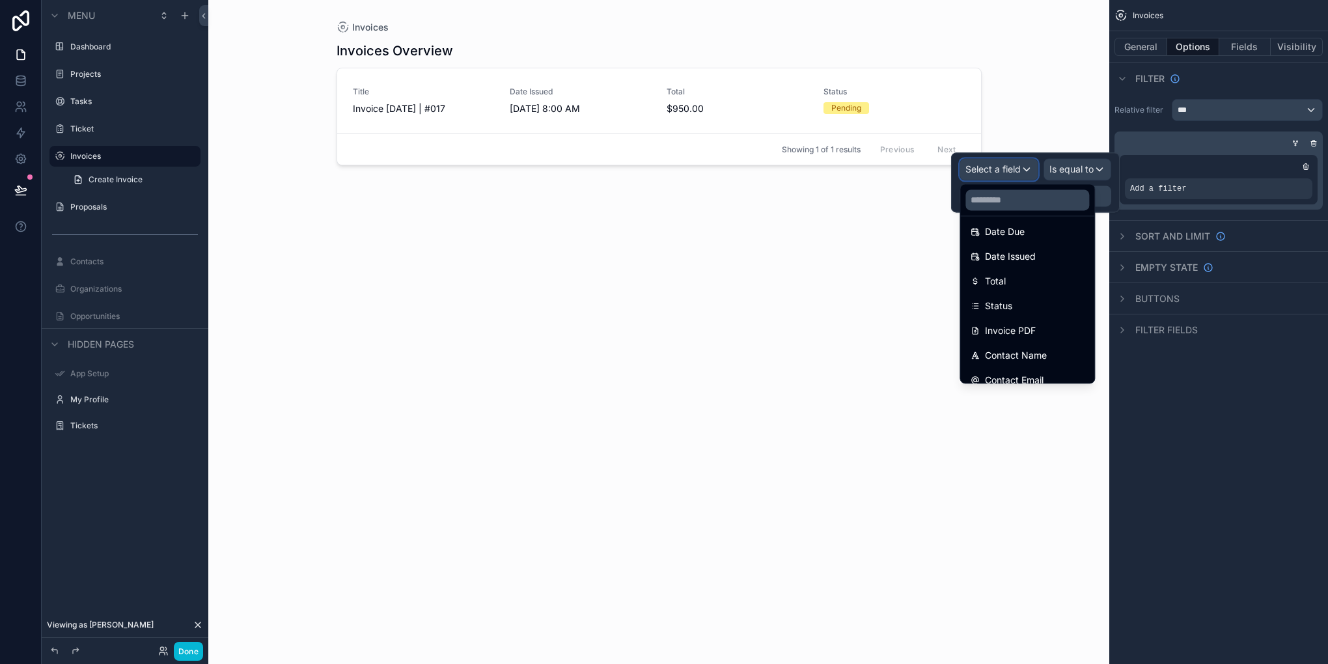
scroll to position [216, 0]
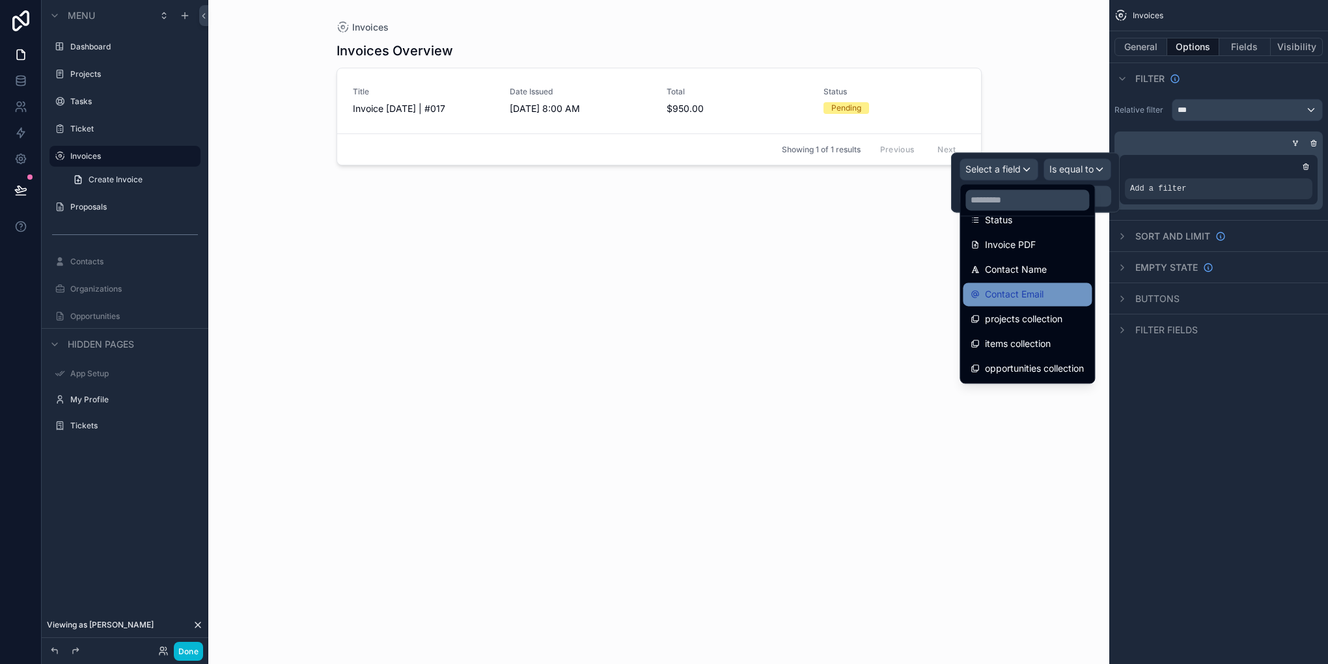
click at [1035, 298] on span "Contact Email" at bounding box center [1014, 295] width 59 height 16
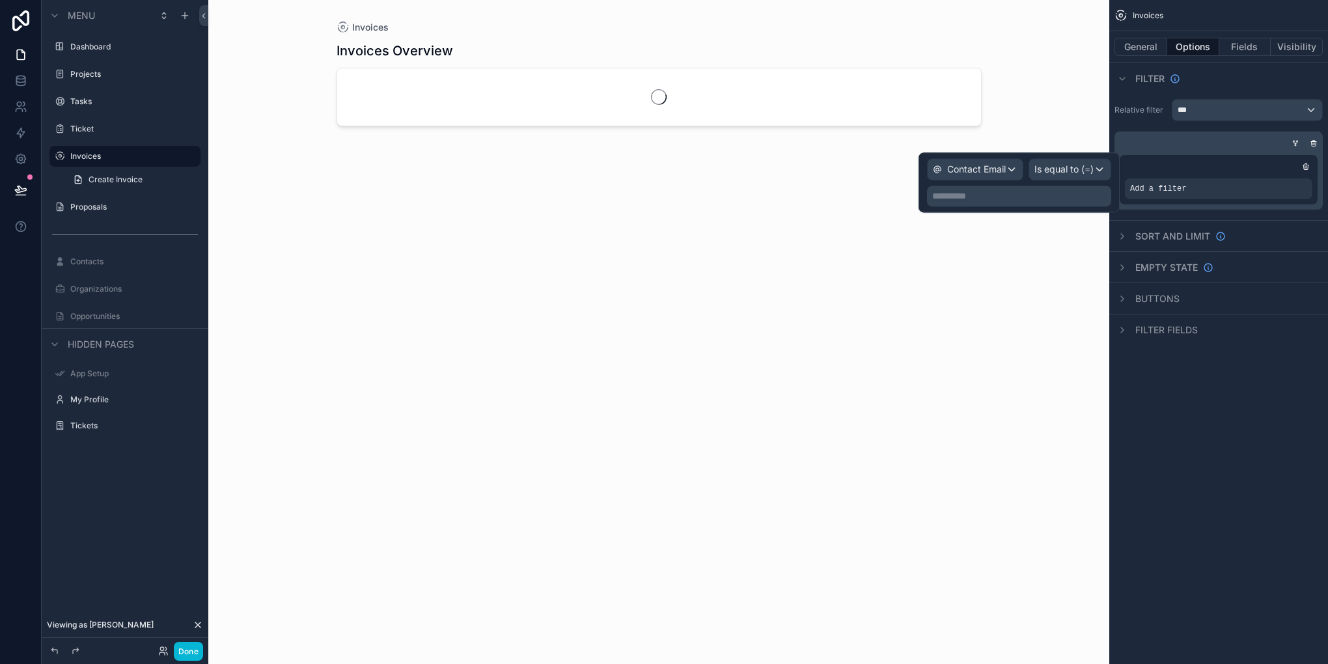
click at [1052, 196] on p "**********" at bounding box center [1021, 195] width 176 height 13
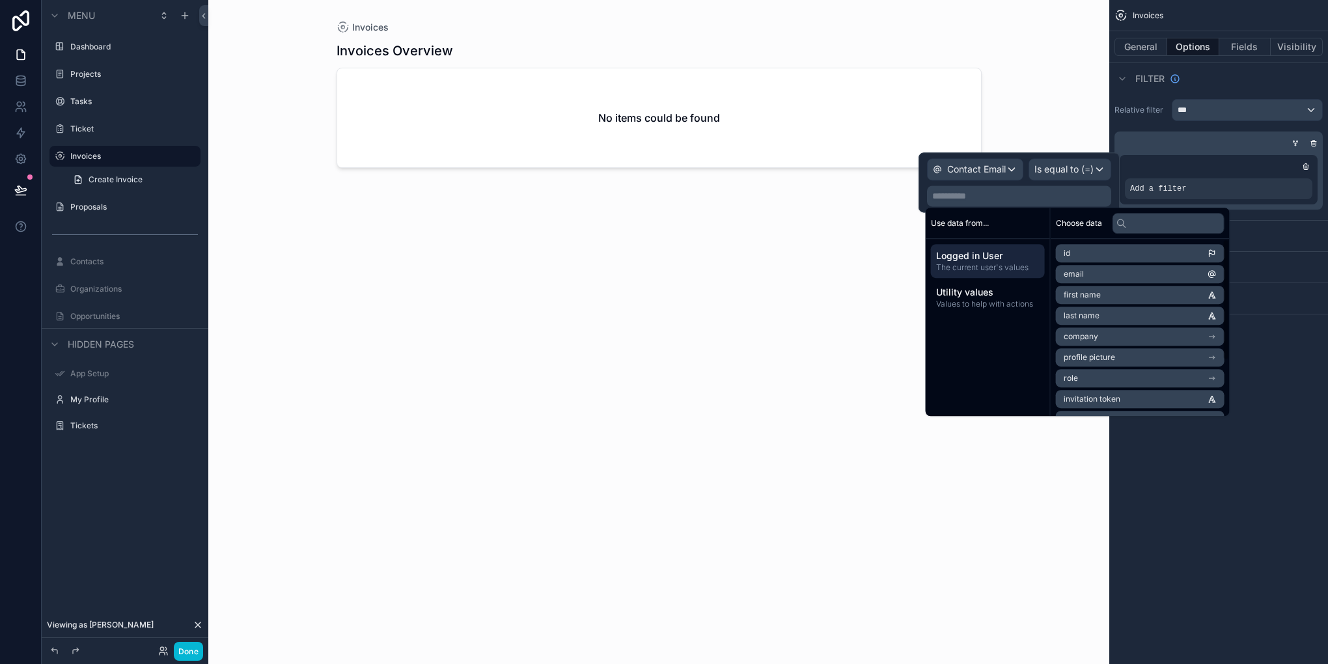
click at [1097, 278] on li "email" at bounding box center [1140, 274] width 169 height 18
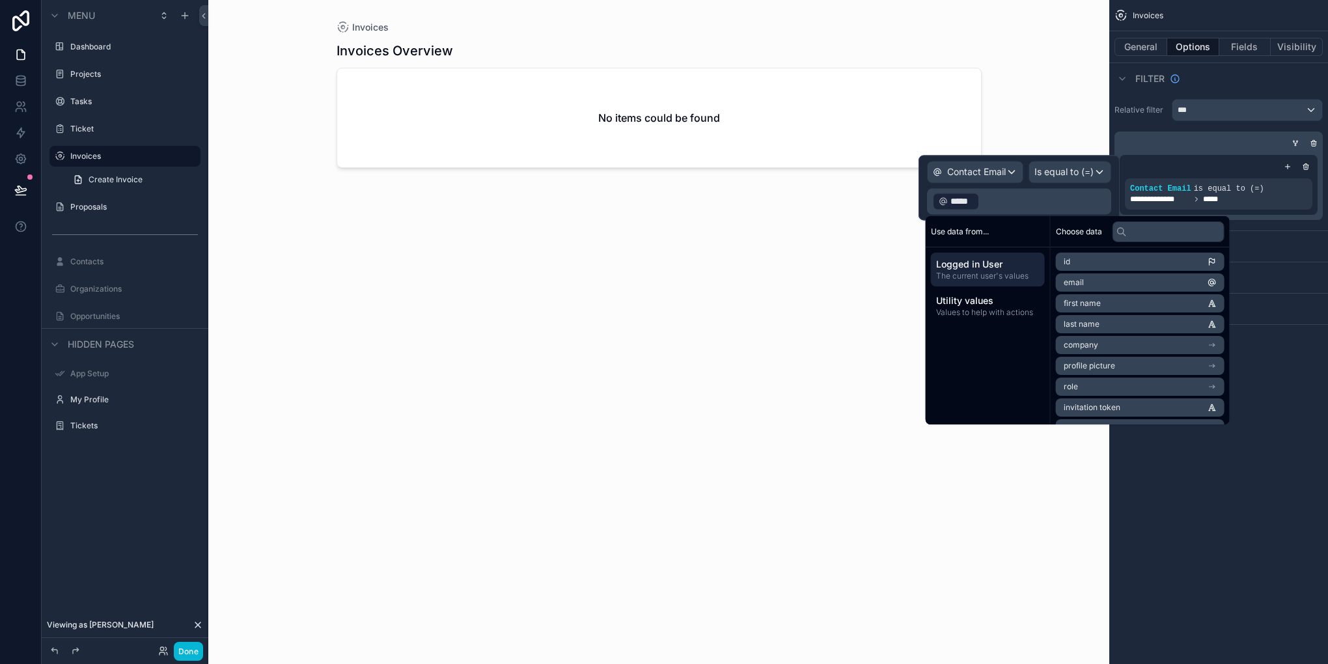
click at [1244, 559] on div "**********" at bounding box center [1219, 332] width 219 height 664
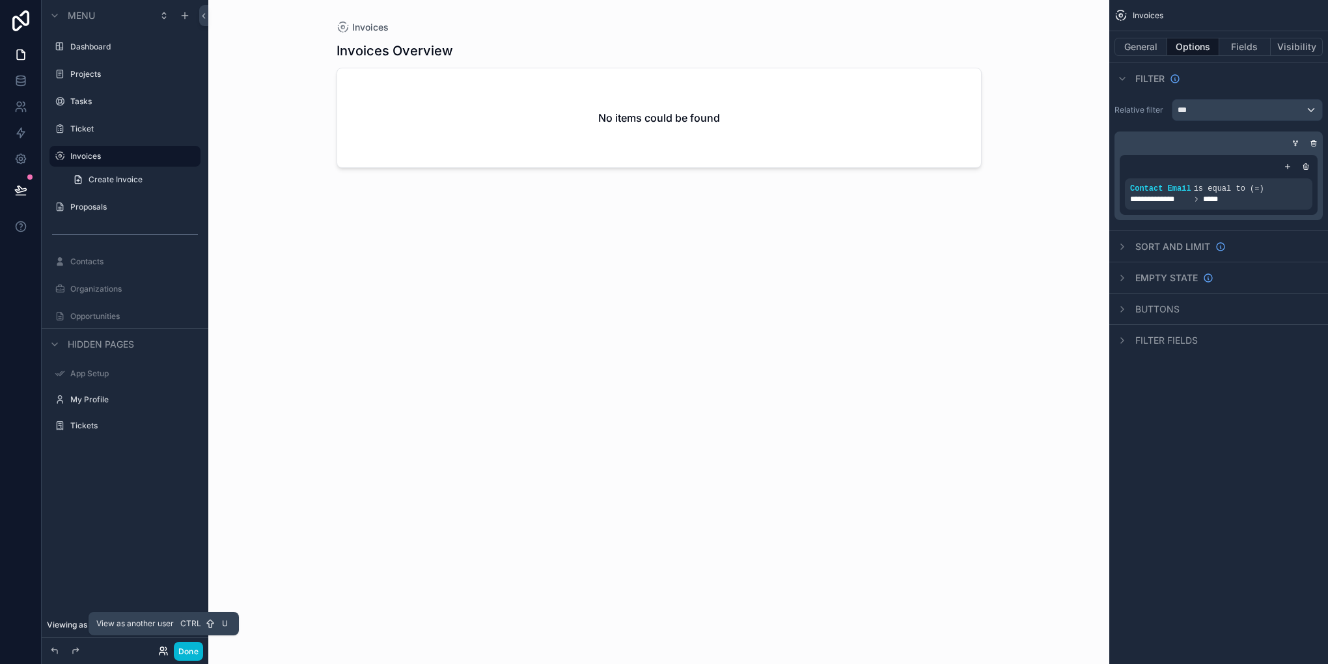
click at [161, 650] on icon at bounding box center [163, 651] width 10 height 10
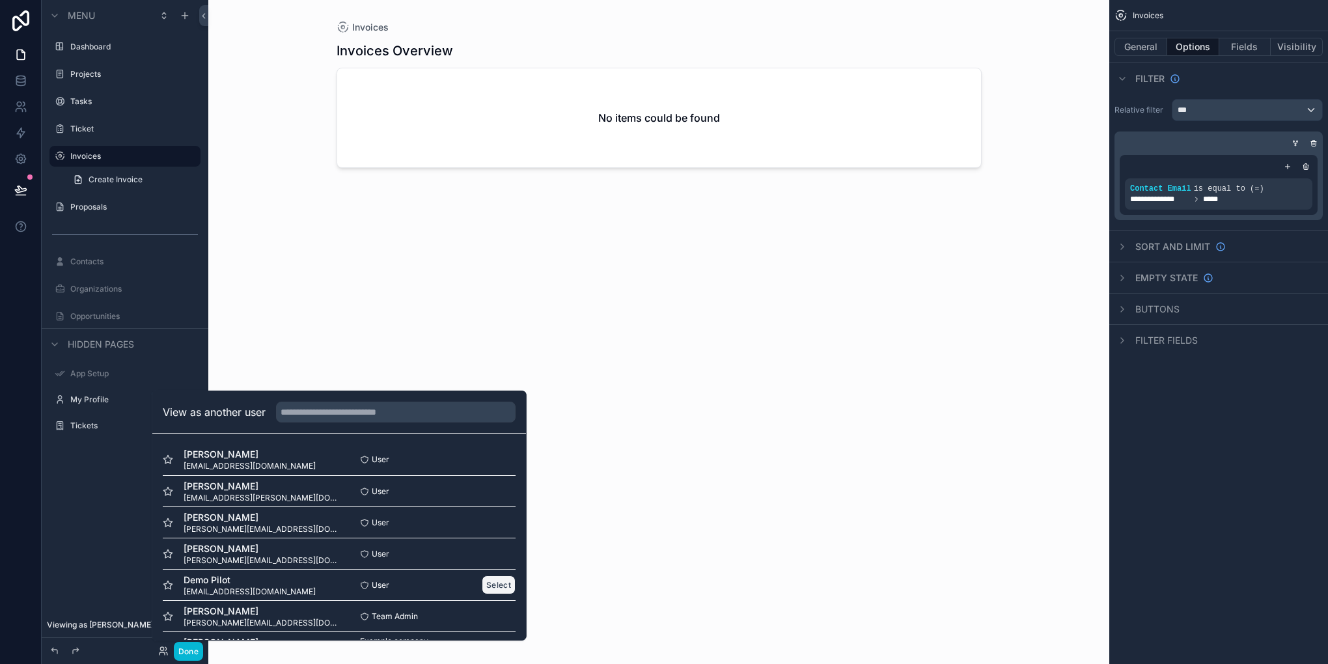
click at [489, 586] on button "Select" at bounding box center [499, 585] width 34 height 19
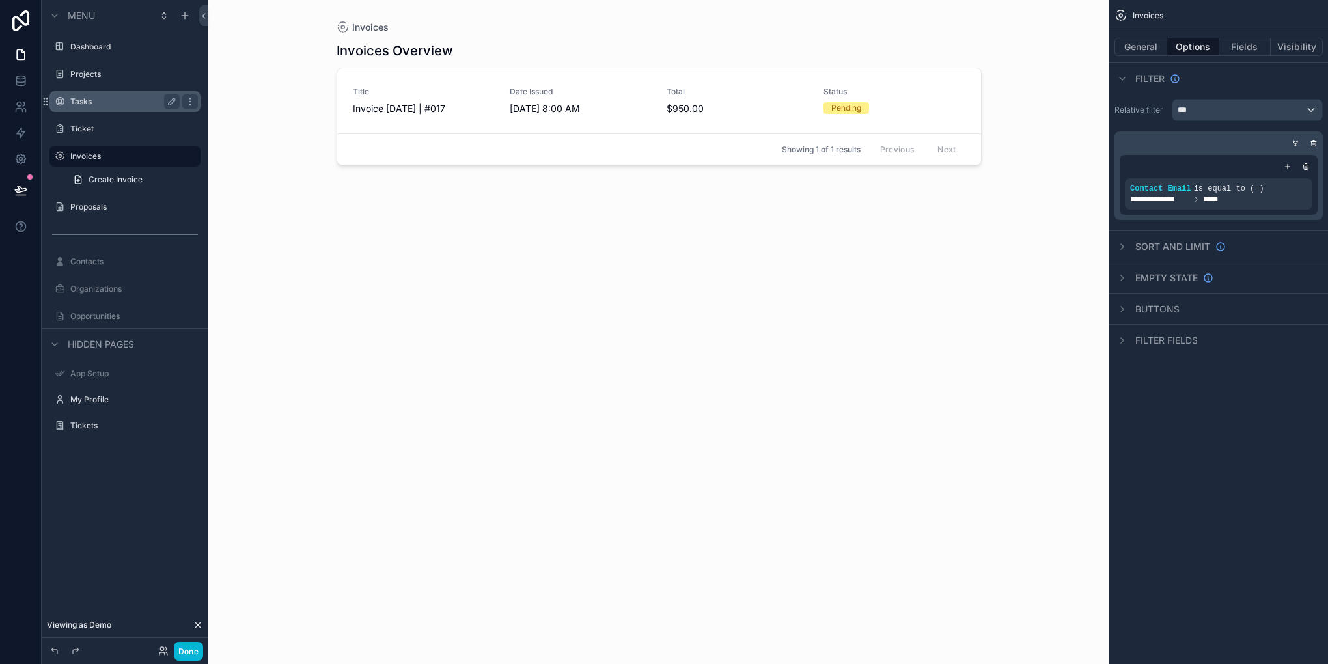
click at [85, 109] on div "Tasks" at bounding box center [125, 101] width 146 height 21
click at [91, 103] on label "Tasks" at bounding box center [122, 101] width 104 height 10
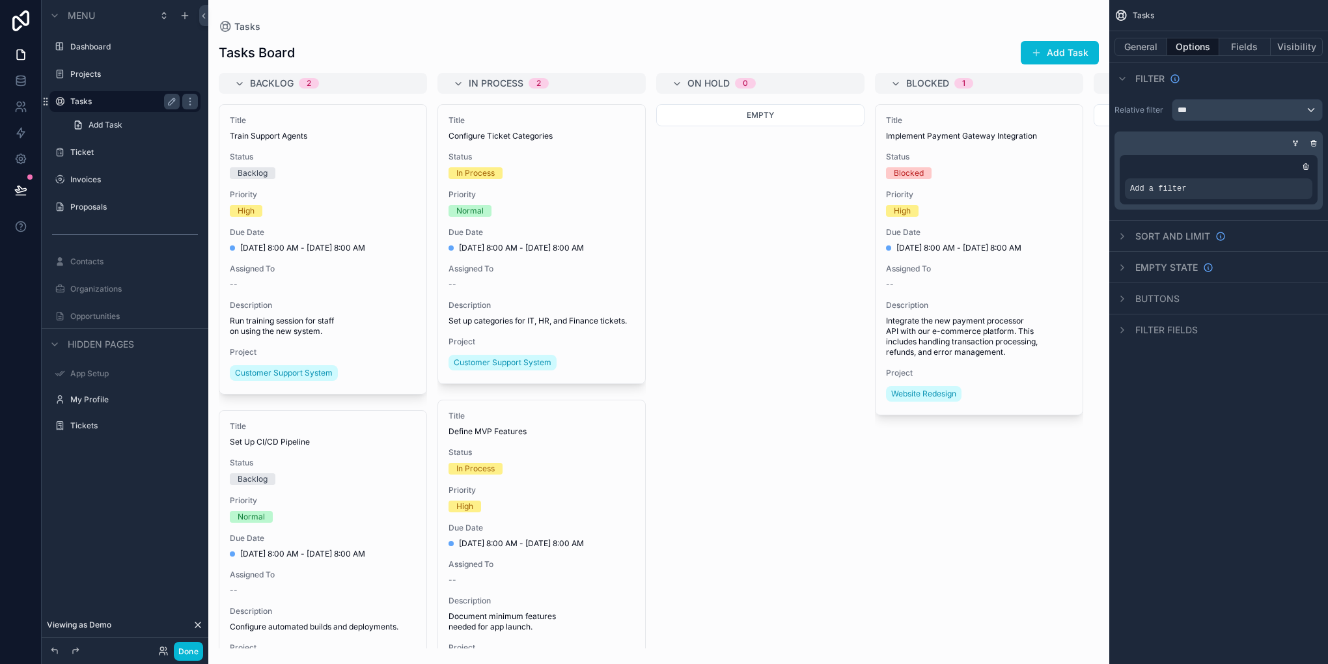
click at [341, 182] on div "scrollable content" at bounding box center [658, 332] width 901 height 664
click at [341, 182] on div "Title Train Support Agents Status Backlog Priority High Due Date [DATE] 8:00 AM…" at bounding box center [322, 249] width 207 height 289
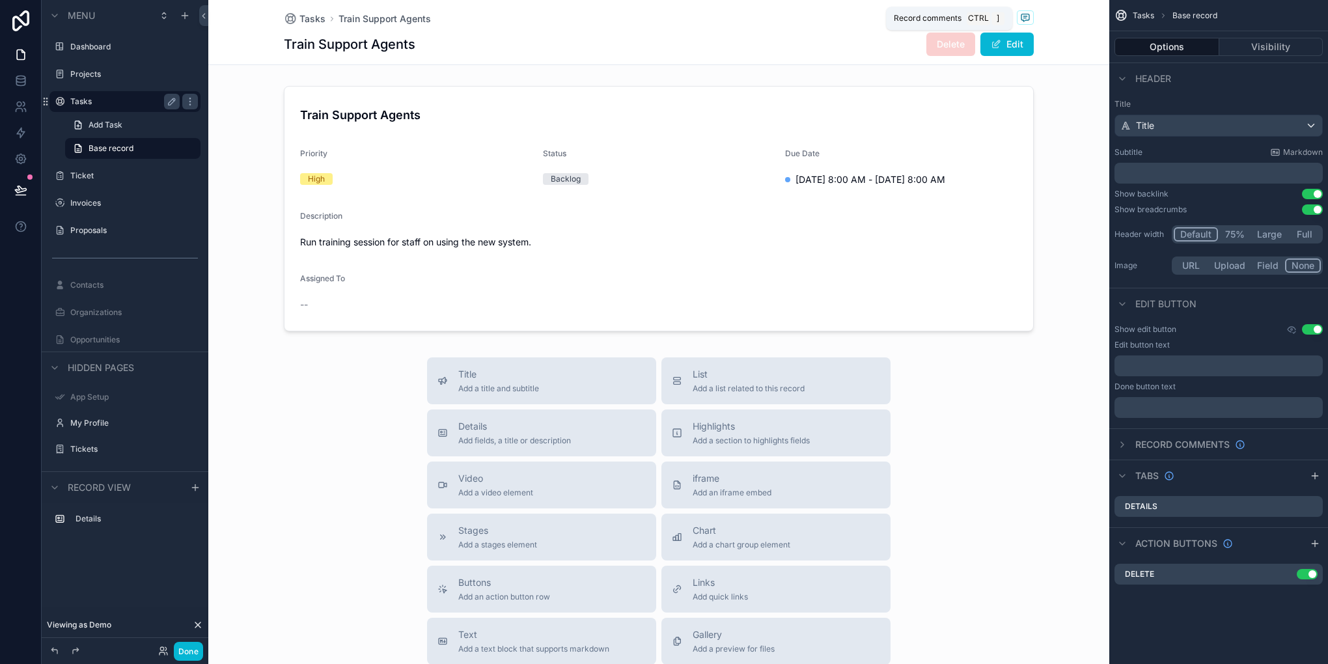
click at [1026, 15] on icon "scrollable content" at bounding box center [1025, 17] width 10 height 10
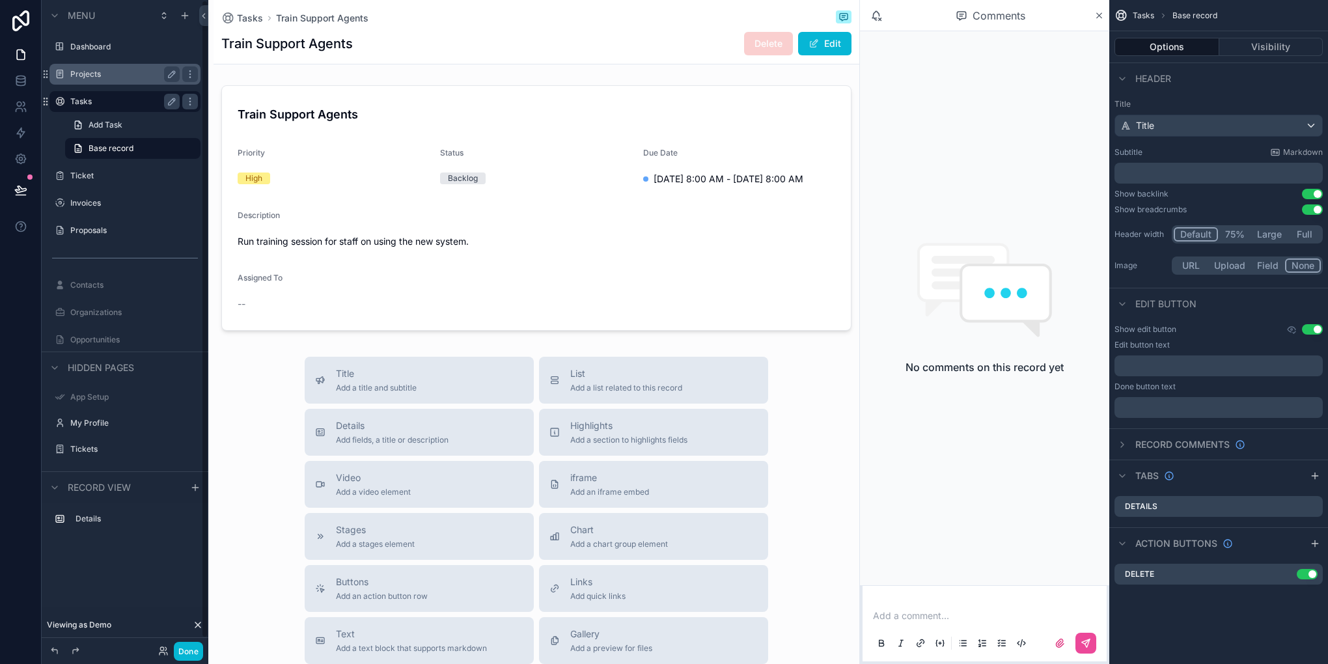
click at [112, 75] on label "Projects" at bounding box center [122, 74] width 104 height 10
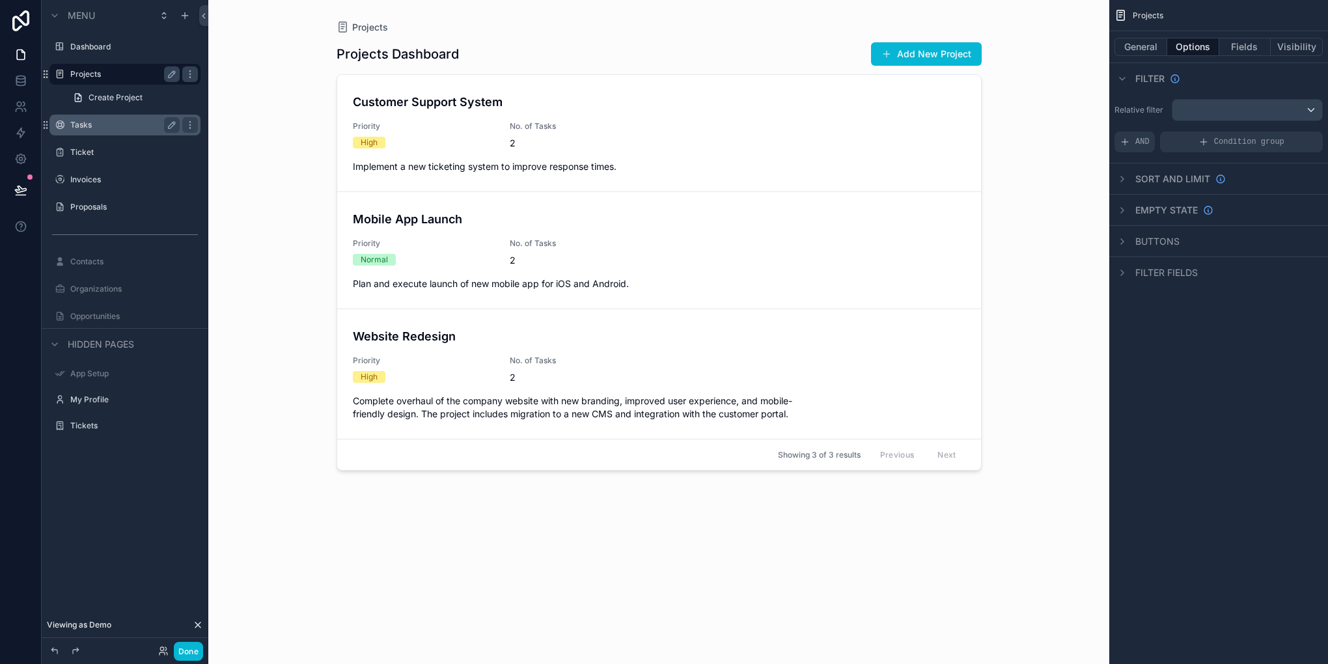
click at [748, 146] on div "scrollable content" at bounding box center [659, 324] width 666 height 649
click at [630, 143] on div "2" at bounding box center [580, 143] width 141 height 13
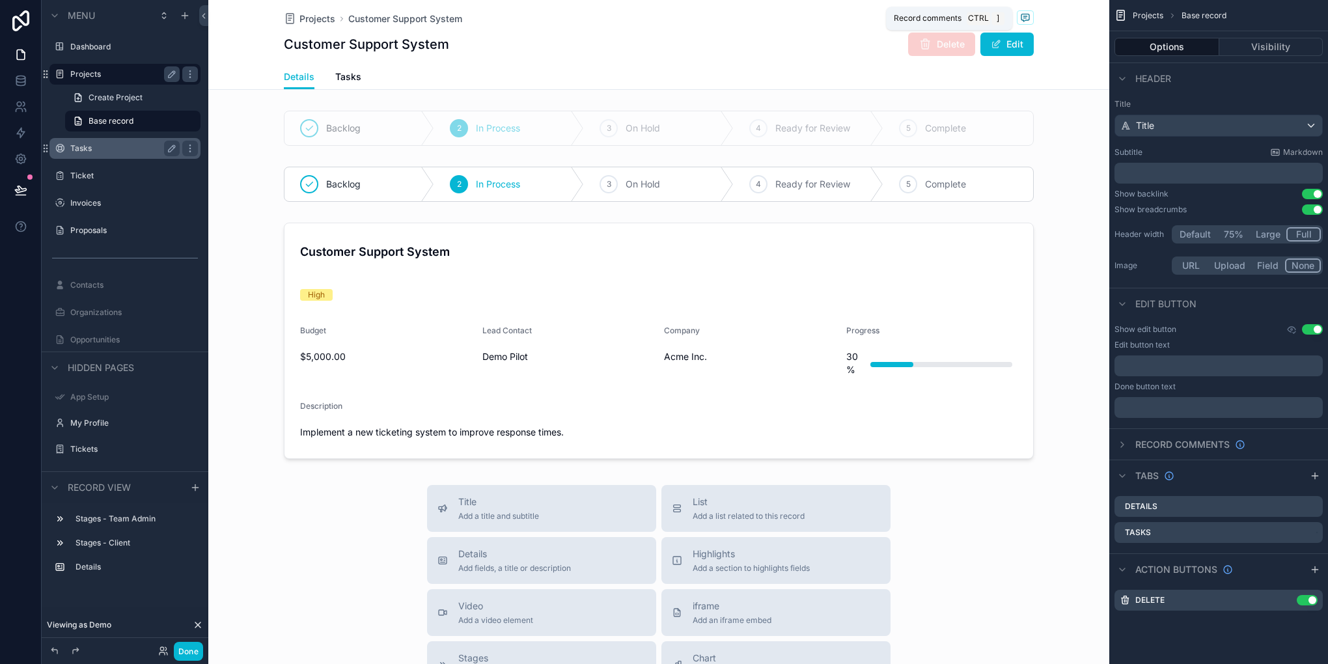
click at [1017, 21] on span "scrollable content" at bounding box center [1025, 17] width 17 height 14
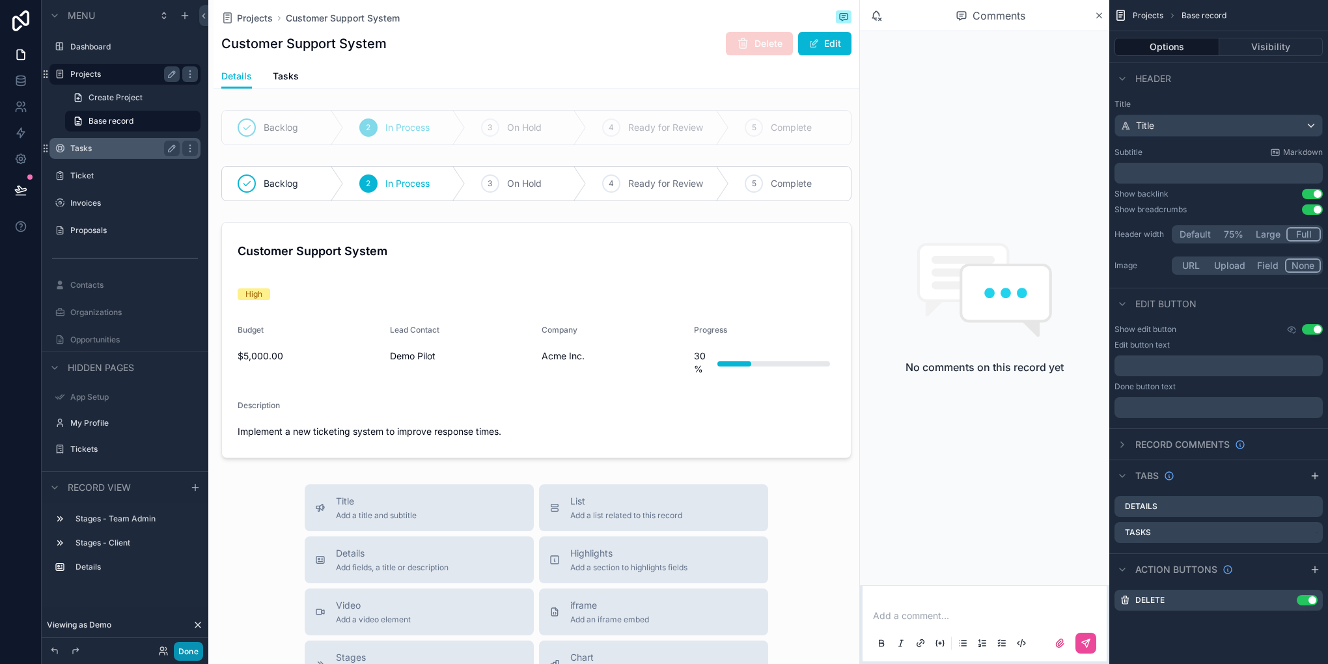
click at [192, 651] on button "Done" at bounding box center [188, 651] width 29 height 19
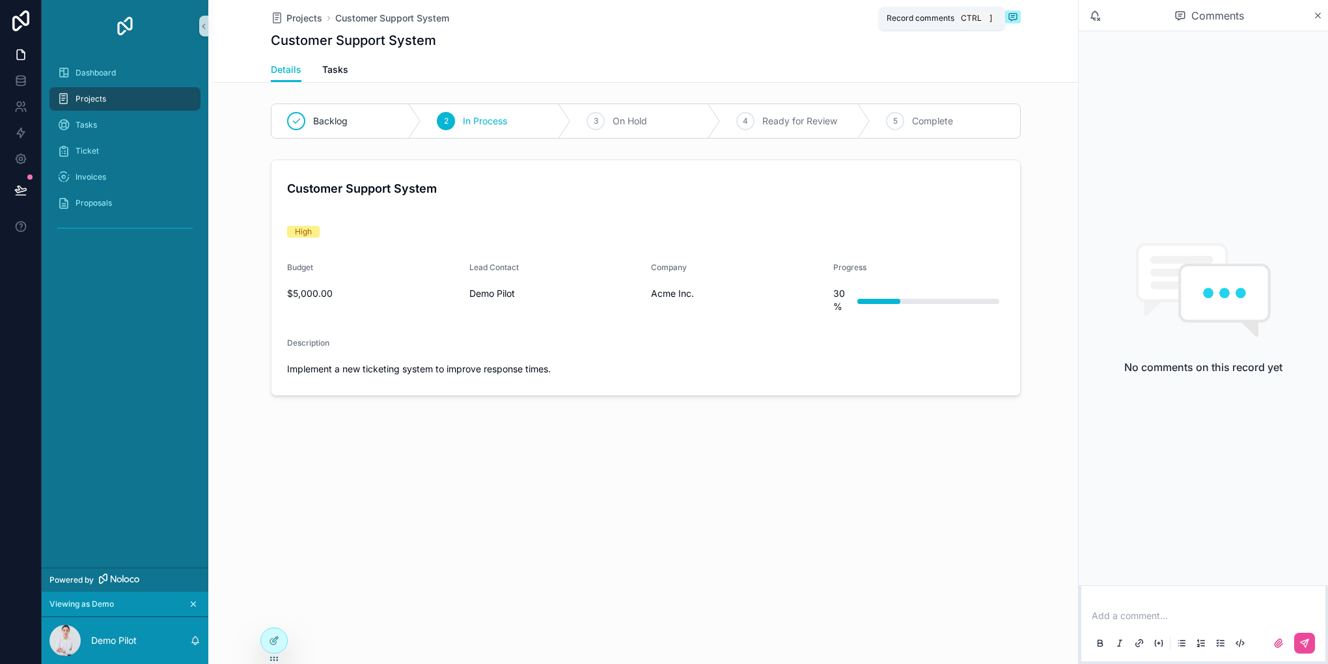
click at [1012, 16] on icon "scrollable content" at bounding box center [1013, 17] width 10 height 10
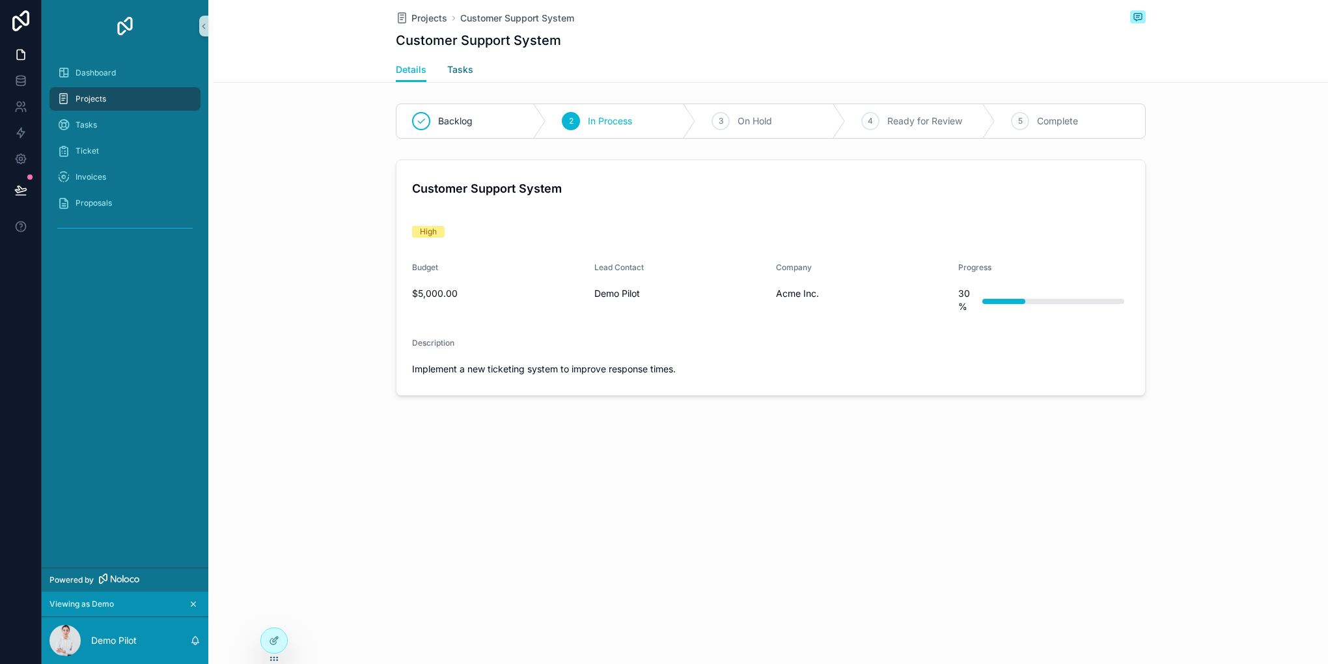
click at [460, 76] on link "Tasks" at bounding box center [460, 71] width 26 height 26
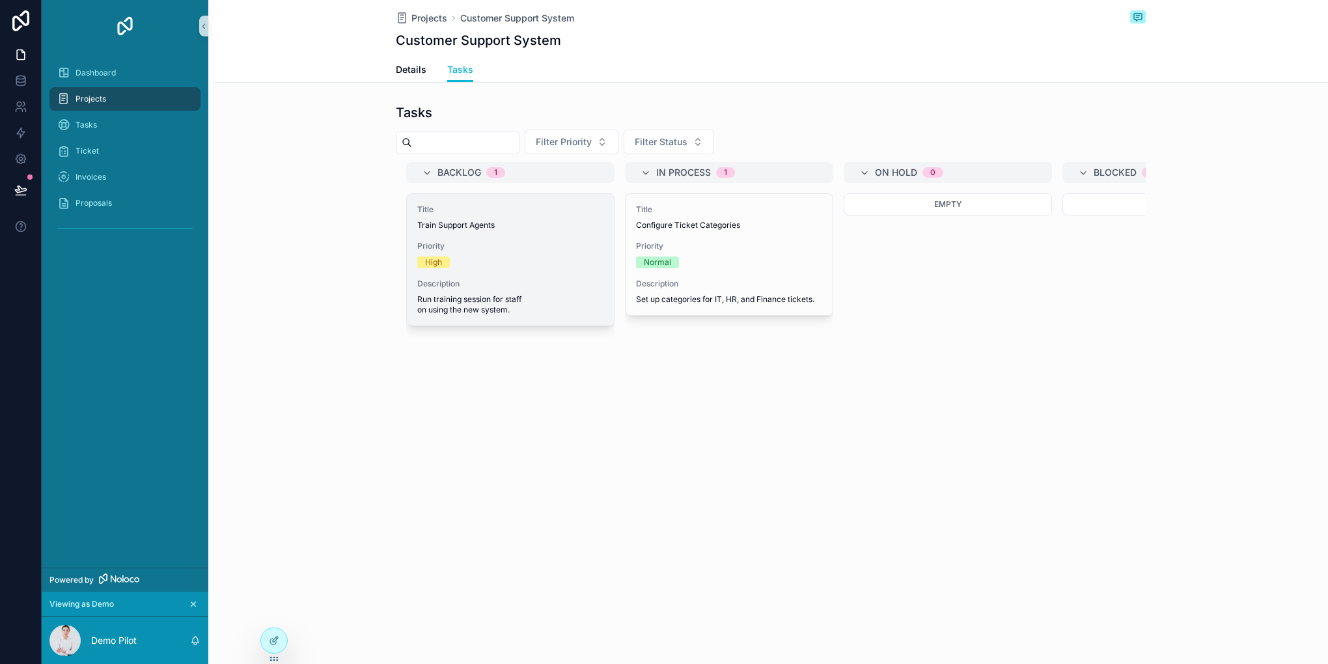
click at [552, 258] on div "High" at bounding box center [510, 263] width 186 height 12
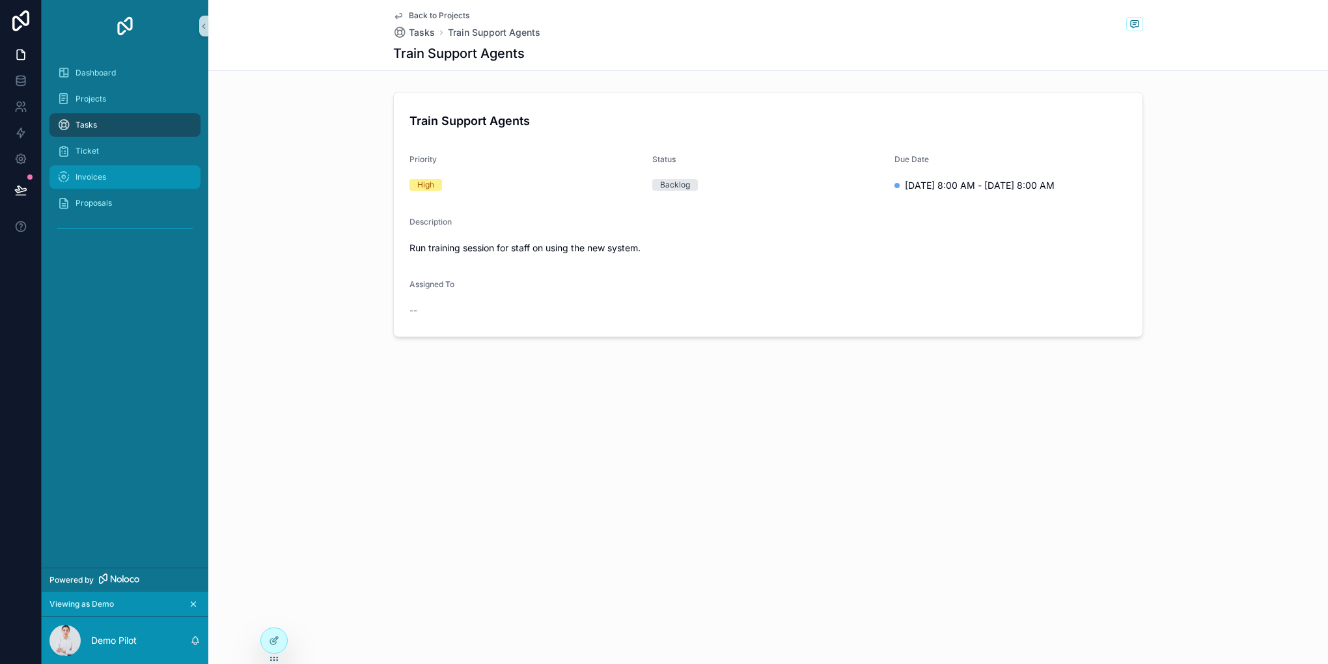
click at [92, 185] on div "Invoices" at bounding box center [124, 177] width 135 height 21
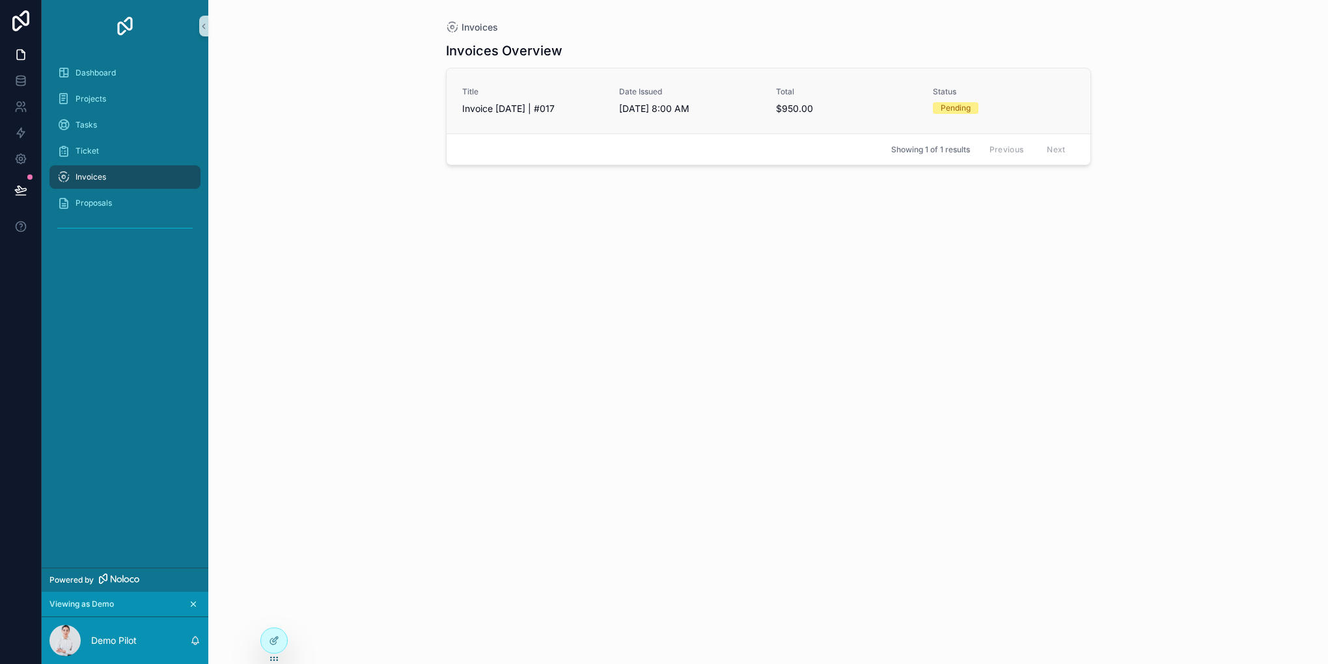
click at [659, 113] on span "9/30/2025 8:00 AM" at bounding box center [689, 108] width 141 height 13
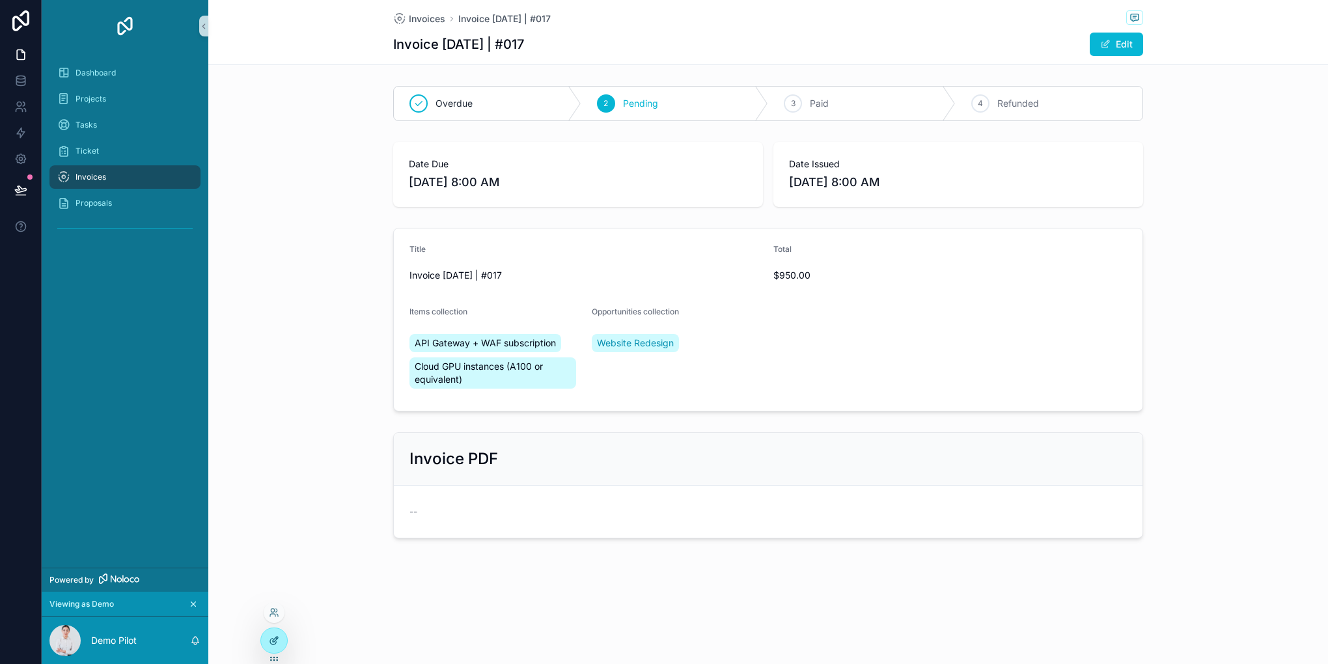
click at [272, 636] on icon at bounding box center [274, 641] width 10 height 10
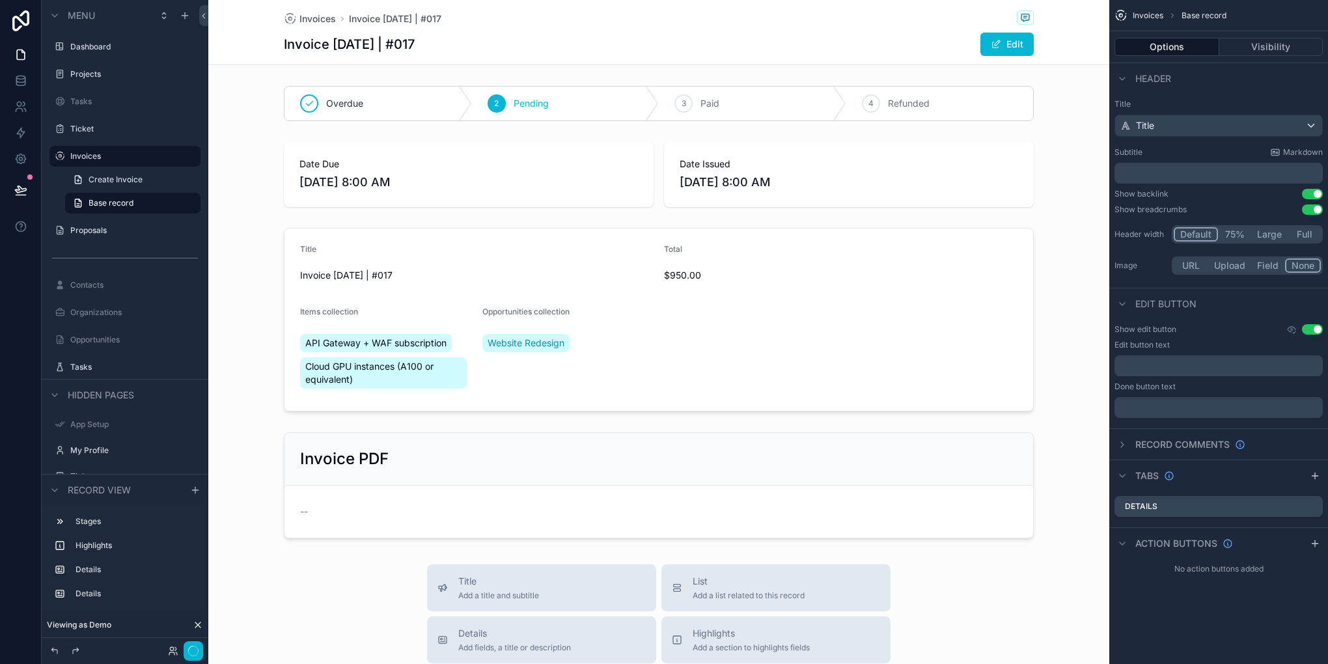
click at [690, 29] on div "Invoices Invoice Sep 30, 2025 | #017 Invoice Sep 30, 2025 | #017 Edit" at bounding box center [659, 32] width 750 height 64
click at [620, 34] on div "Invoice Sep 30, 2025 | #017 Edit" at bounding box center [659, 44] width 750 height 25
click at [1125, 480] on icon "scrollable content" at bounding box center [1122, 476] width 10 height 10
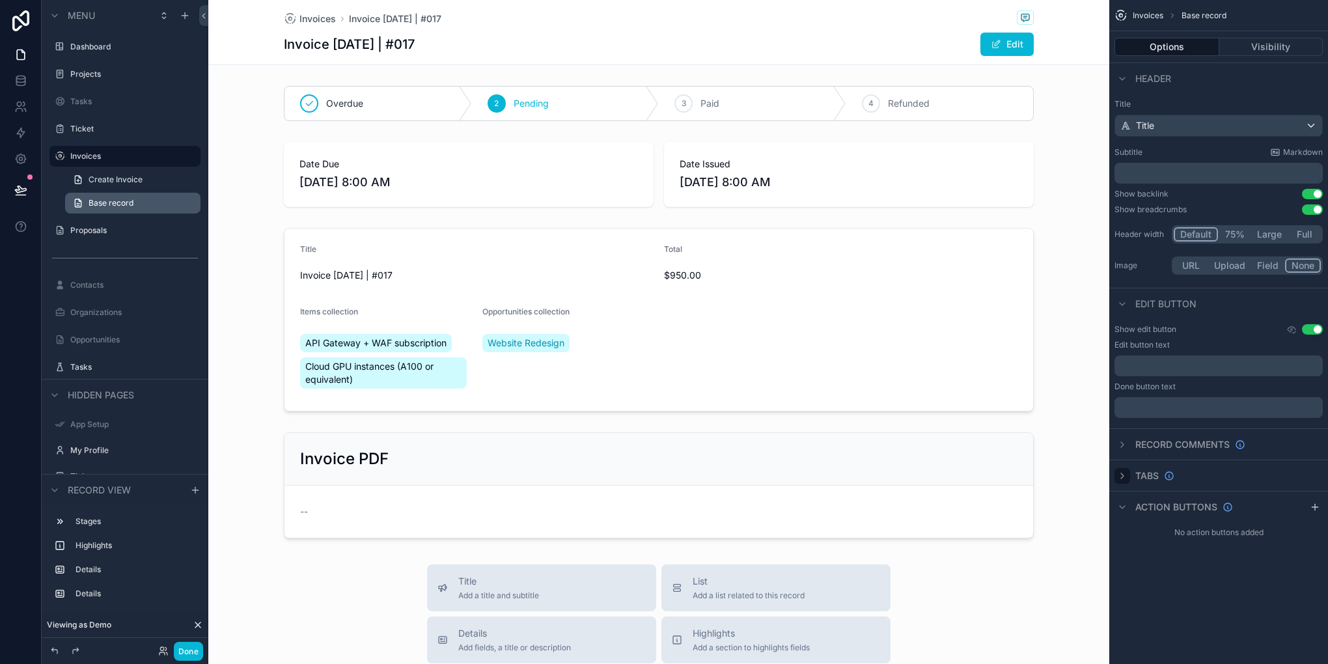
click at [109, 201] on span "Base record" at bounding box center [111, 203] width 45 height 10
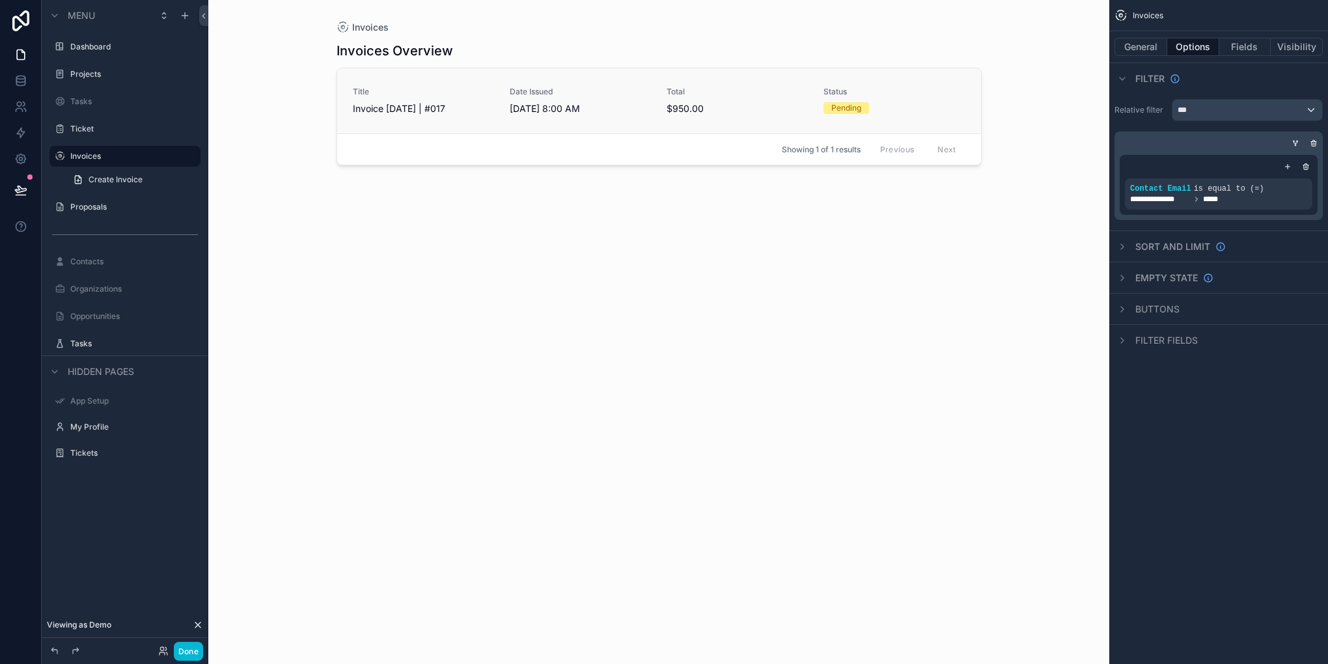
click at [432, 77] on link "Title Invoice Sep 30, 2025 | #017 Date Issued 9/30/2025 8:00 AM Total $950.00 S…" at bounding box center [659, 100] width 644 height 65
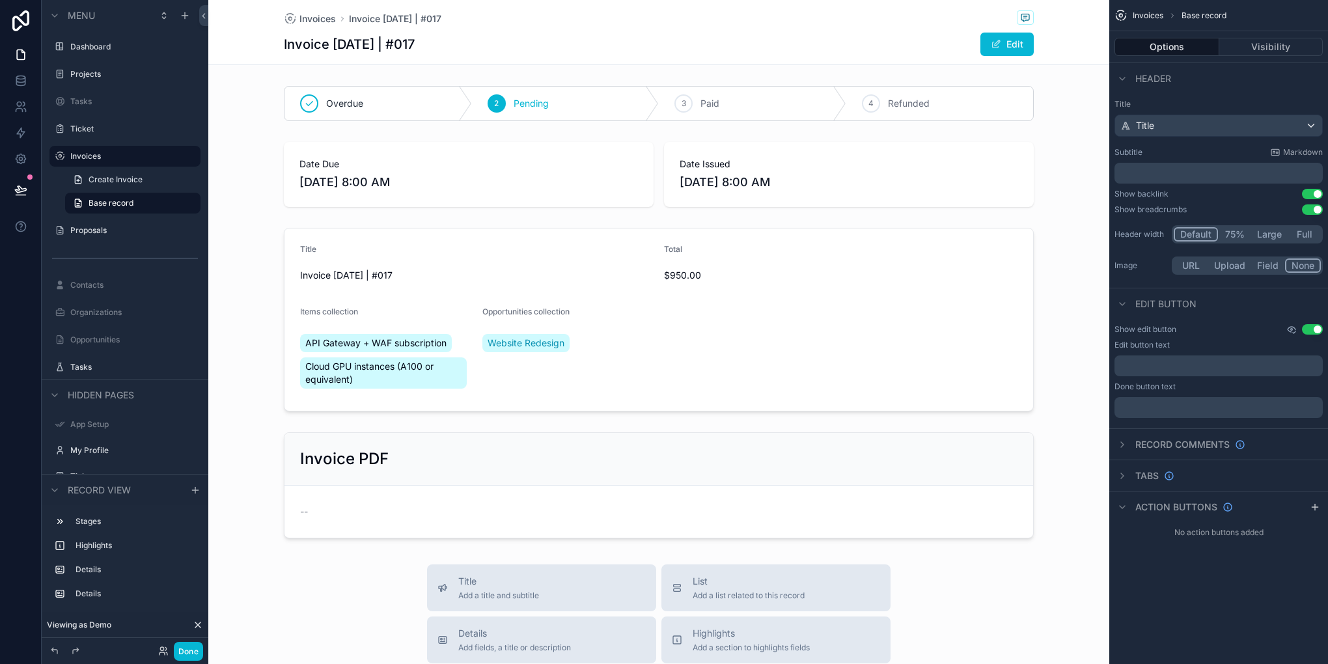
click at [1292, 325] on icon "scrollable content" at bounding box center [1292, 329] width 10 height 10
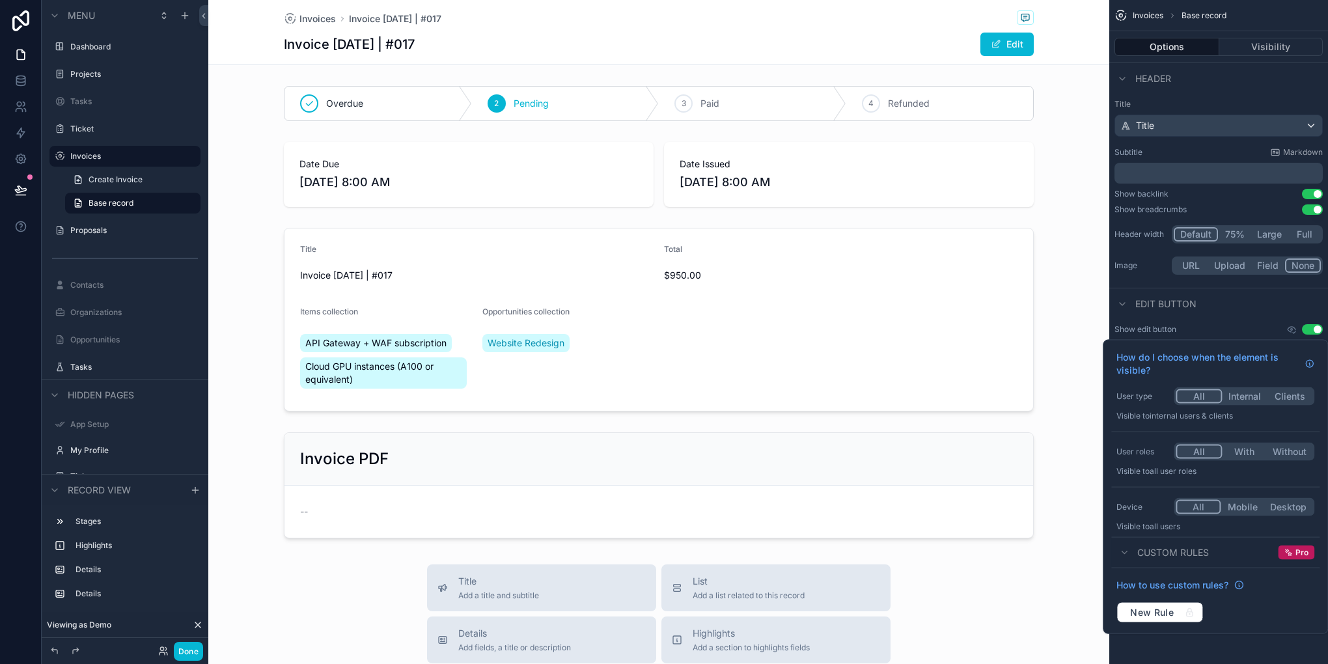
click at [1248, 393] on button "Internal" at bounding box center [1245, 396] width 45 height 14
click at [1242, 451] on button "With" at bounding box center [1244, 452] width 45 height 14
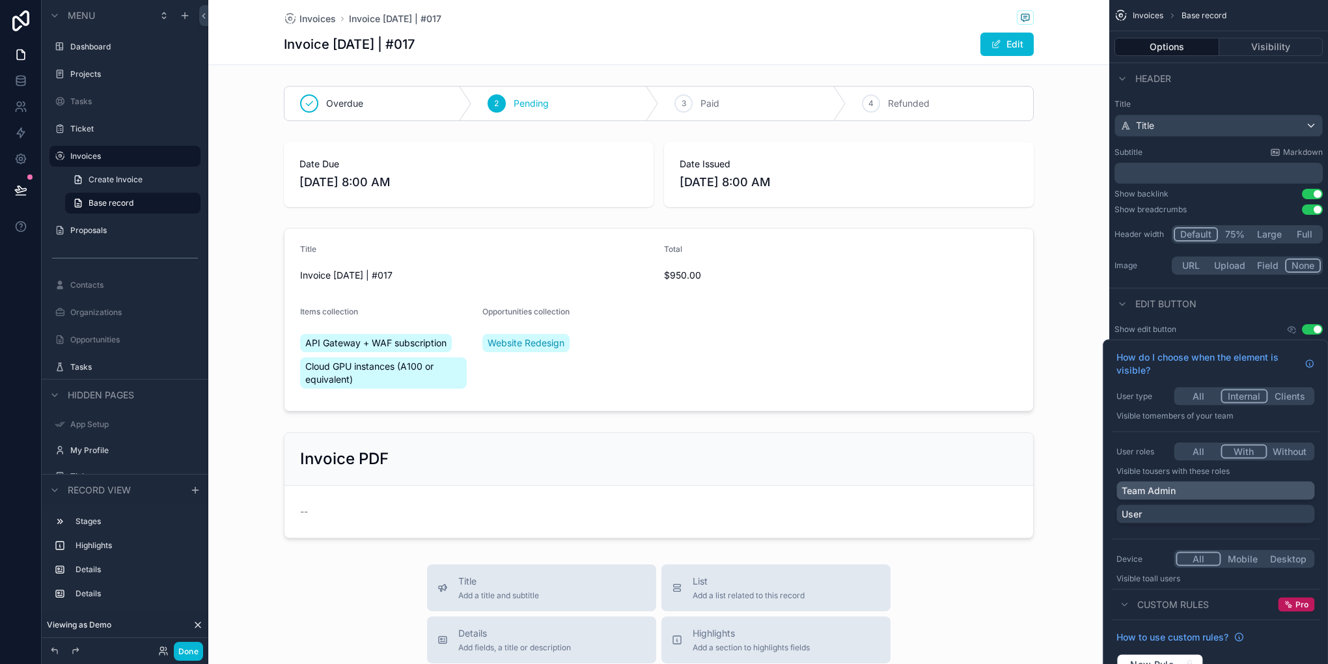
click at [1191, 490] on div "Team Admin" at bounding box center [1216, 490] width 188 height 13
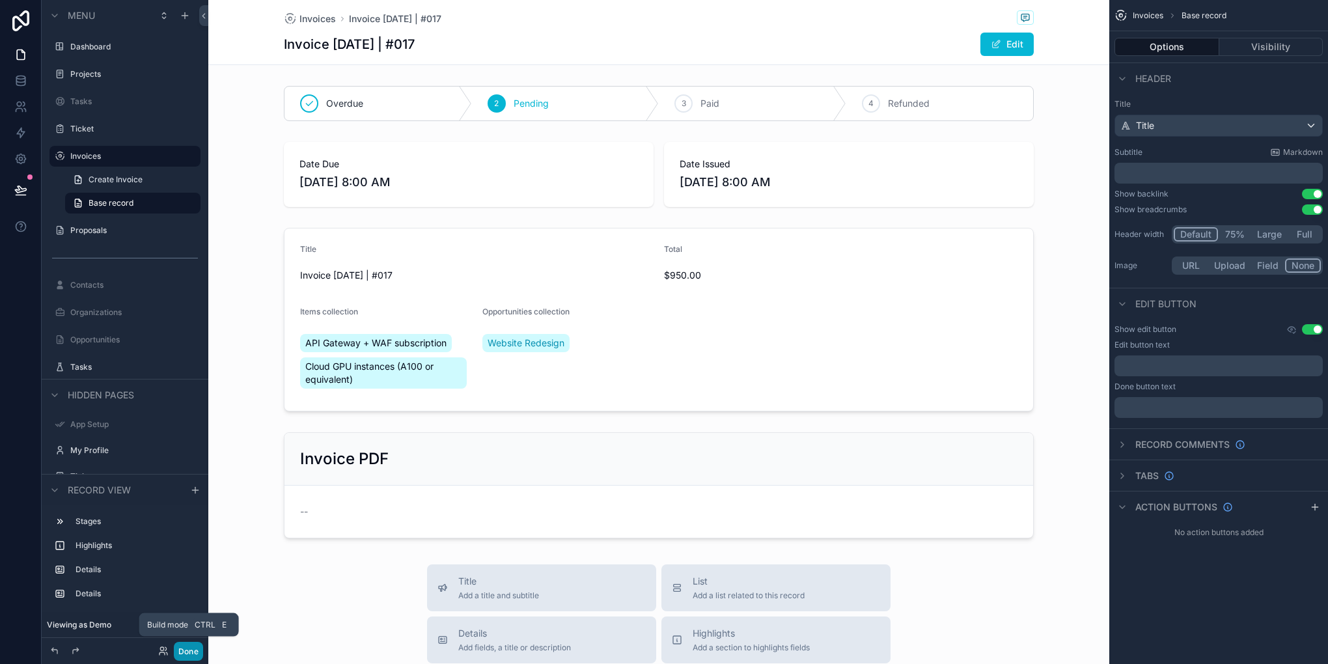
click at [187, 649] on button "Done" at bounding box center [188, 651] width 29 height 19
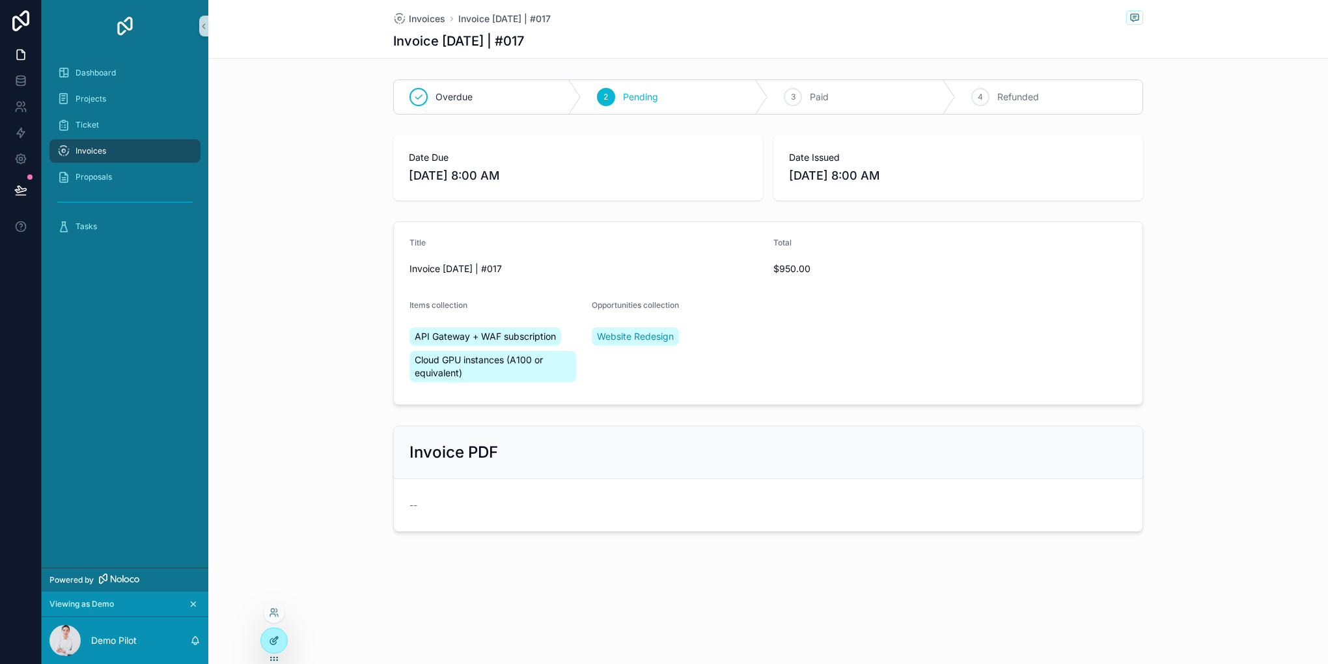
click at [274, 638] on icon at bounding box center [274, 641] width 10 height 10
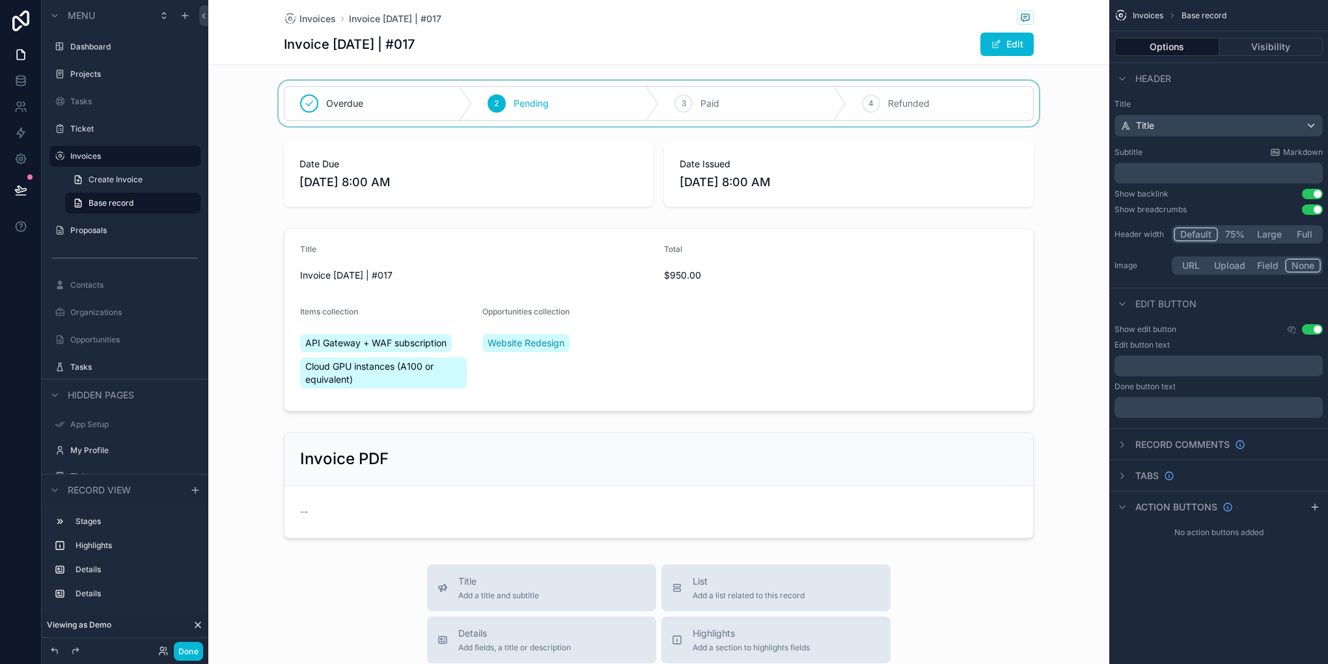
click at [649, 113] on div "scrollable content" at bounding box center [658, 104] width 901 height 46
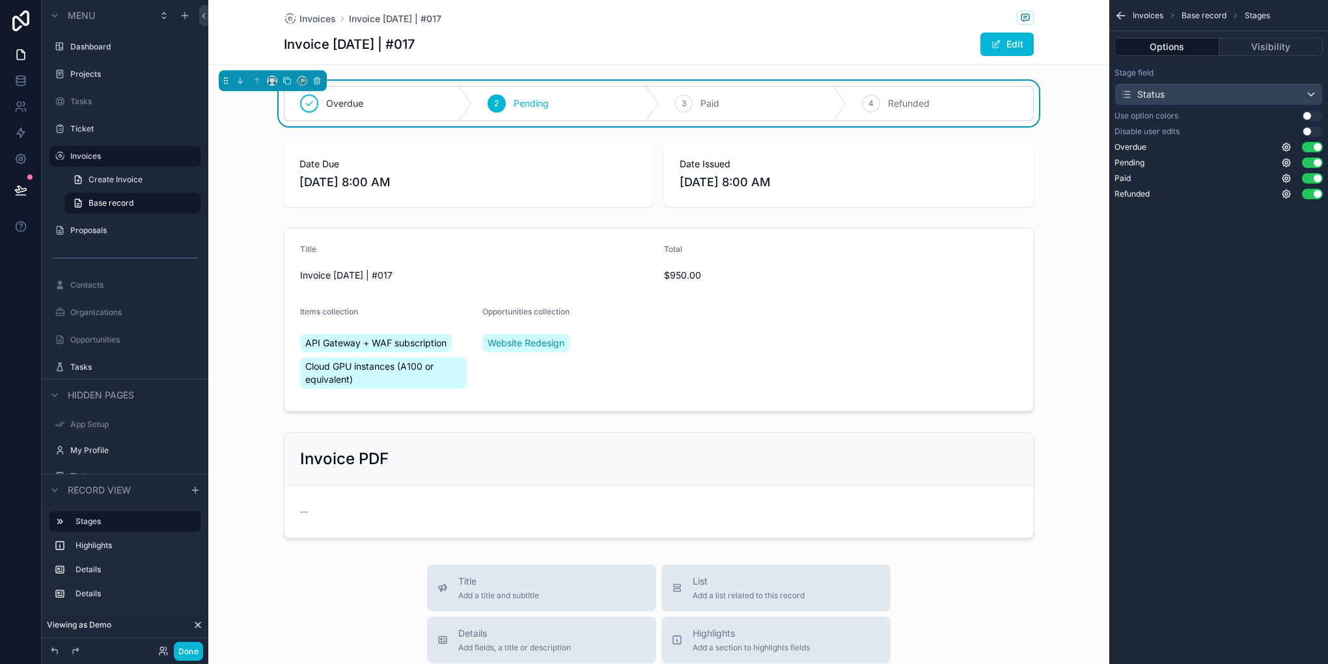
click at [1311, 133] on button "Use setting" at bounding box center [1312, 131] width 21 height 10
click at [193, 651] on button "Done" at bounding box center [188, 651] width 29 height 19
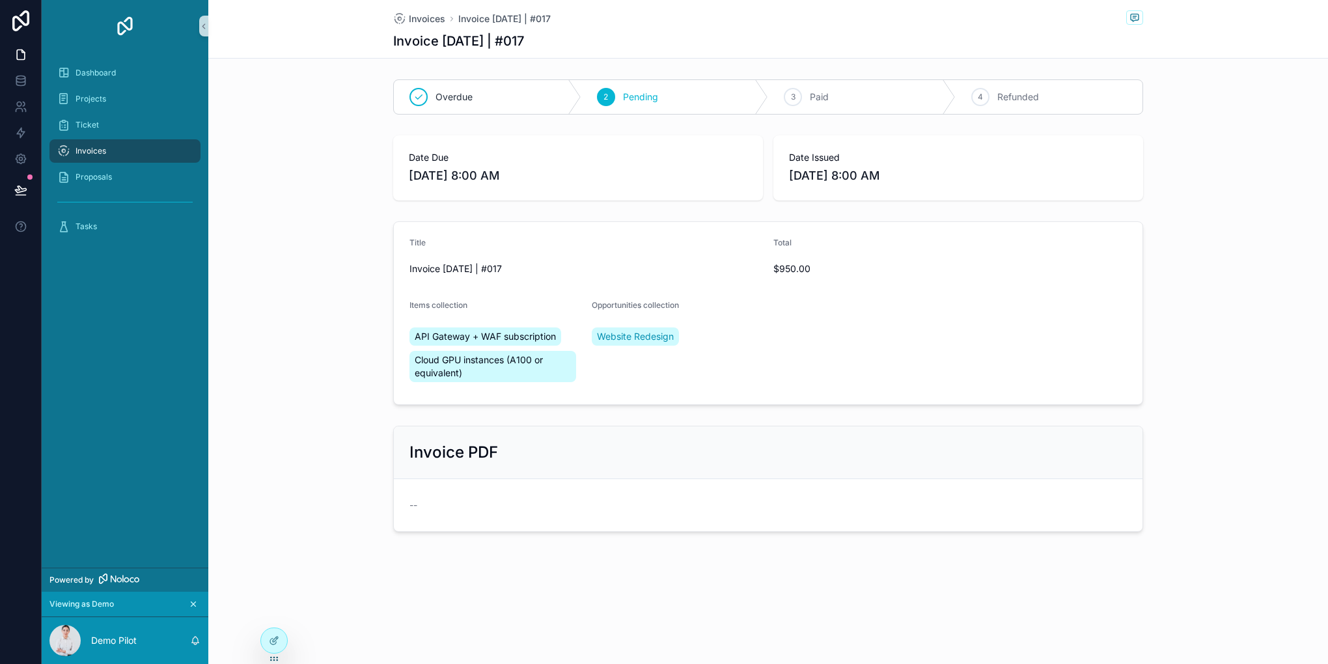
click at [111, 154] on div "Invoices" at bounding box center [124, 151] width 135 height 21
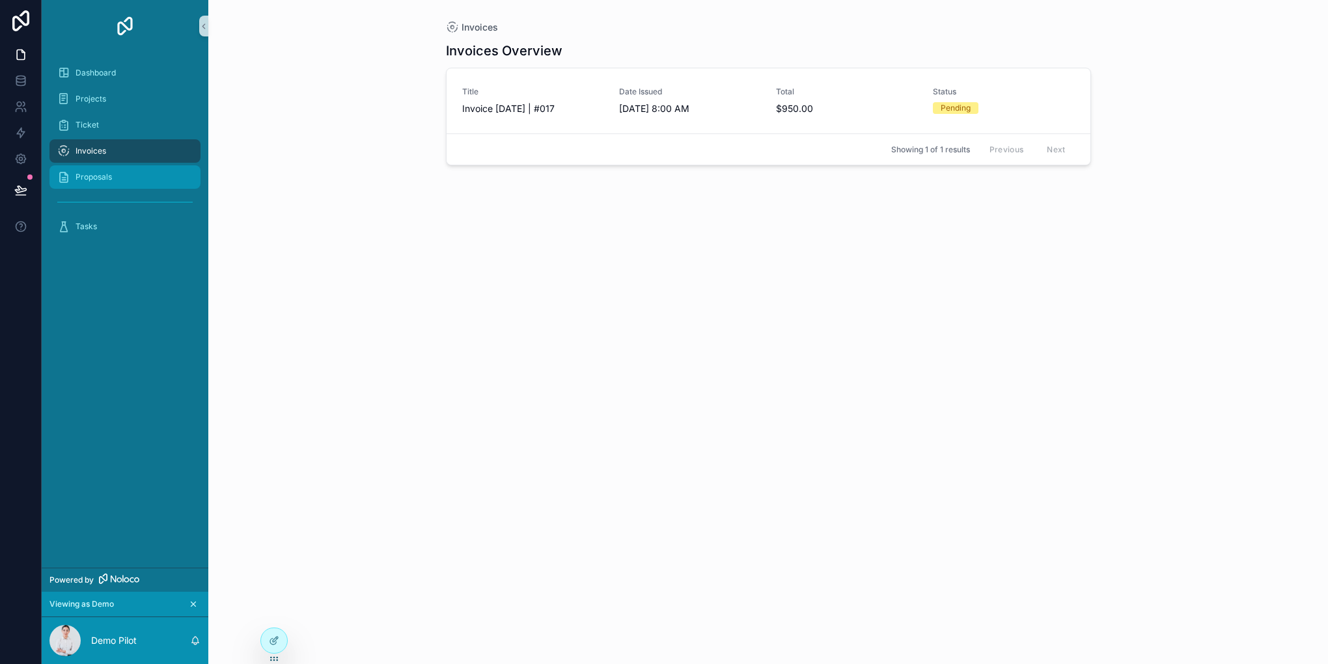
click at [111, 187] on div "Proposals" at bounding box center [124, 177] width 135 height 21
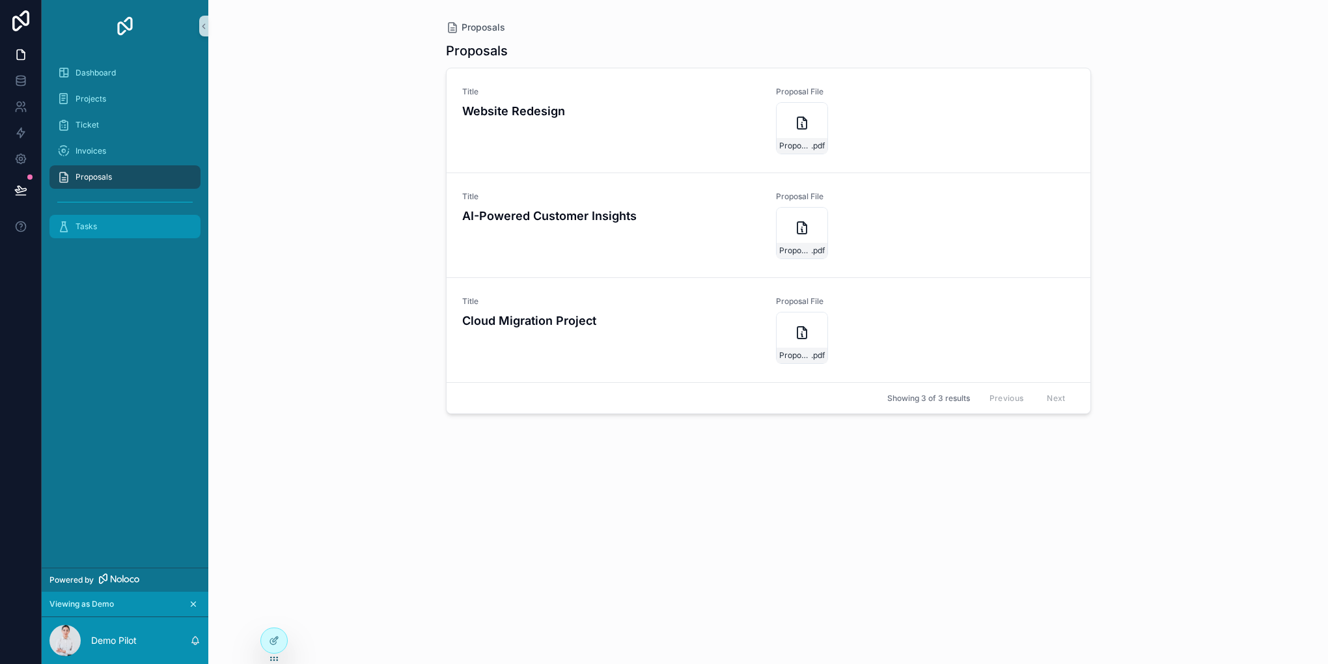
click at [81, 225] on span "Tasks" at bounding box center [86, 226] width 21 height 10
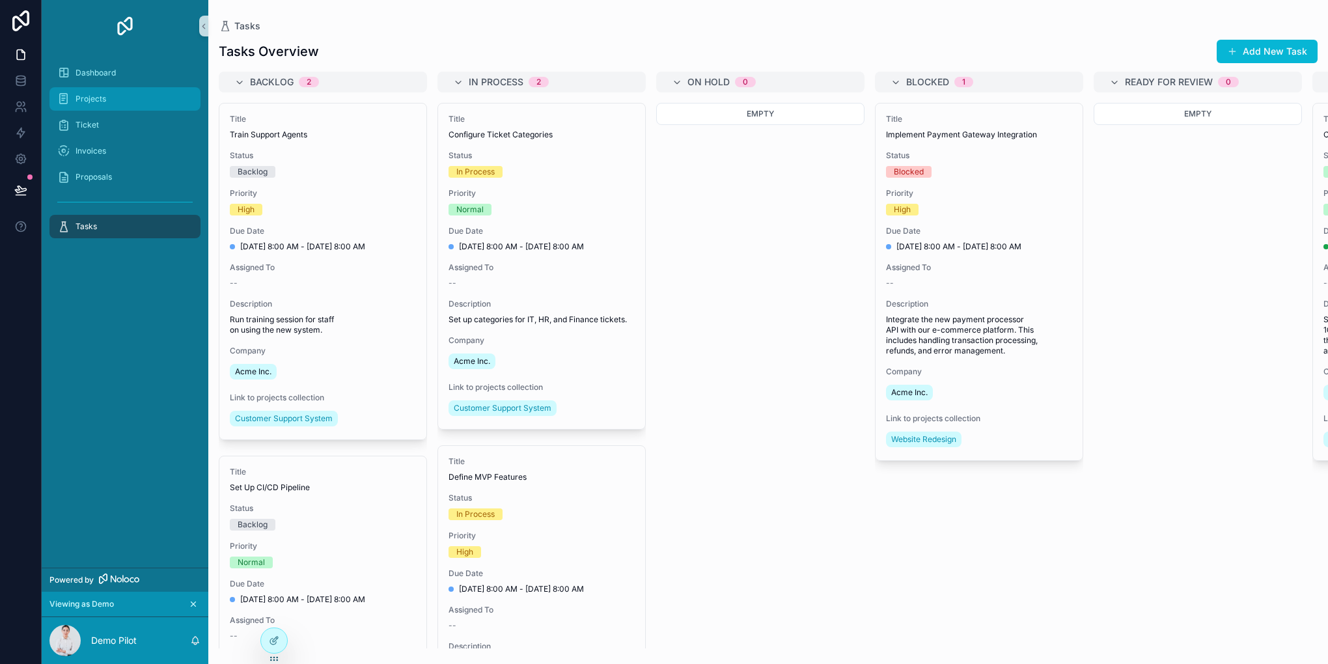
click at [131, 92] on div "Projects" at bounding box center [124, 99] width 135 height 21
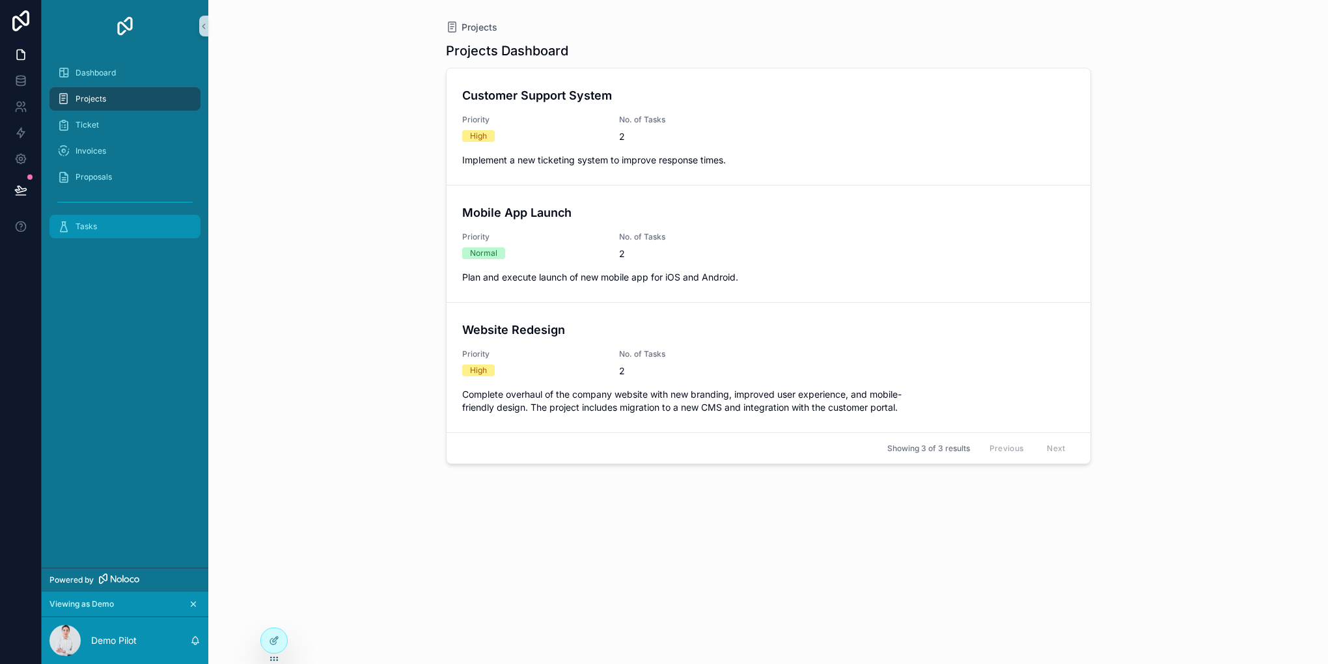
click at [101, 232] on div "Tasks" at bounding box center [124, 226] width 135 height 21
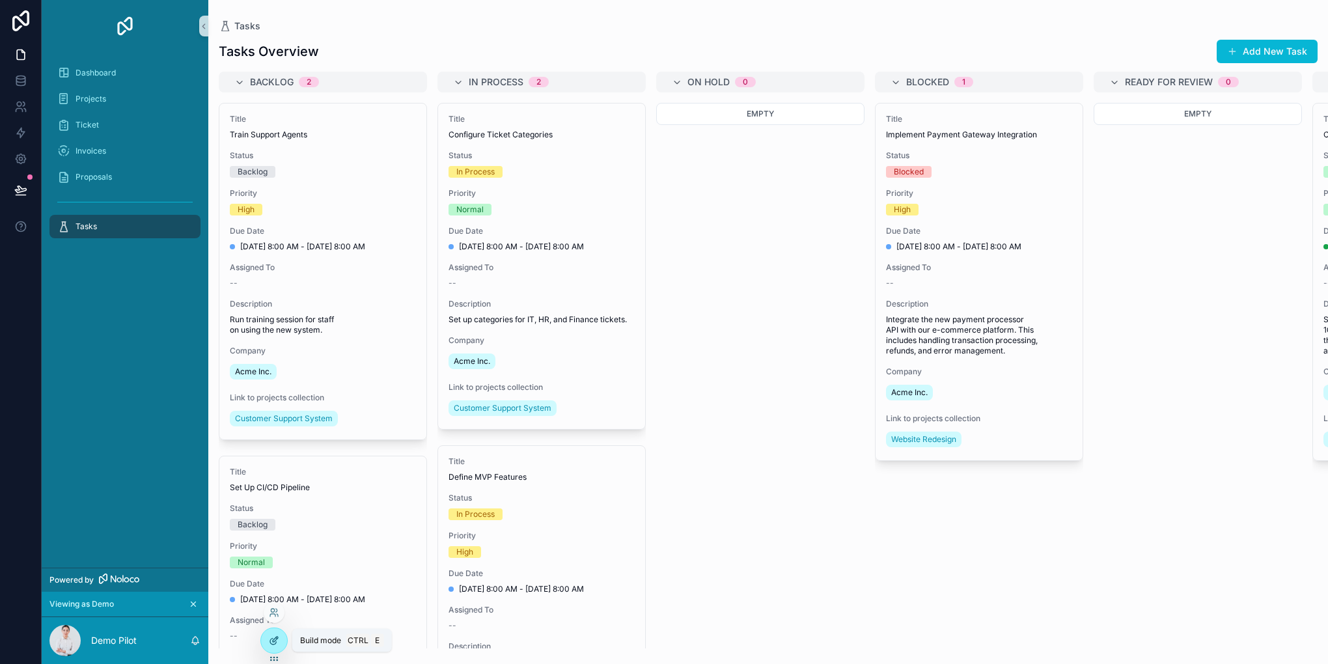
click at [274, 637] on icon at bounding box center [274, 641] width 10 height 10
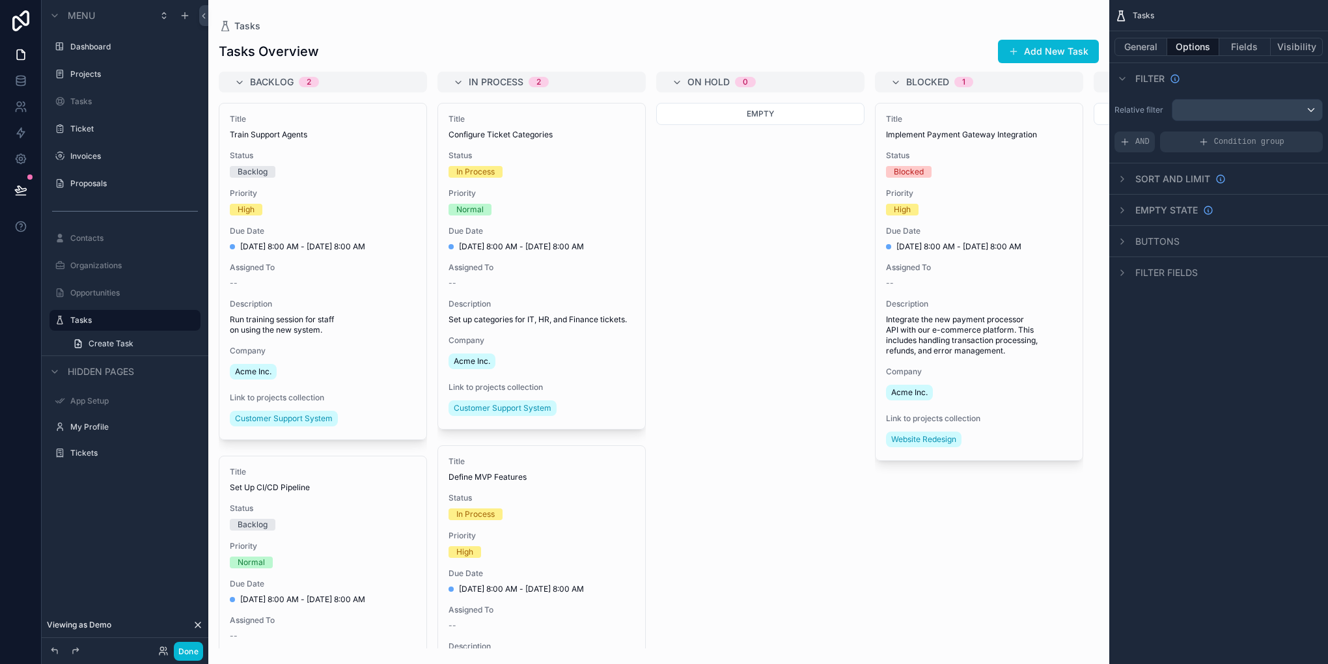
click at [119, 554] on div "Menu Dashboard Projects Tasks Ticket Invoices Proposals Contacts Organizations …" at bounding box center [125, 324] width 167 height 649
click at [1290, 49] on button "Visibility" at bounding box center [1297, 47] width 52 height 18
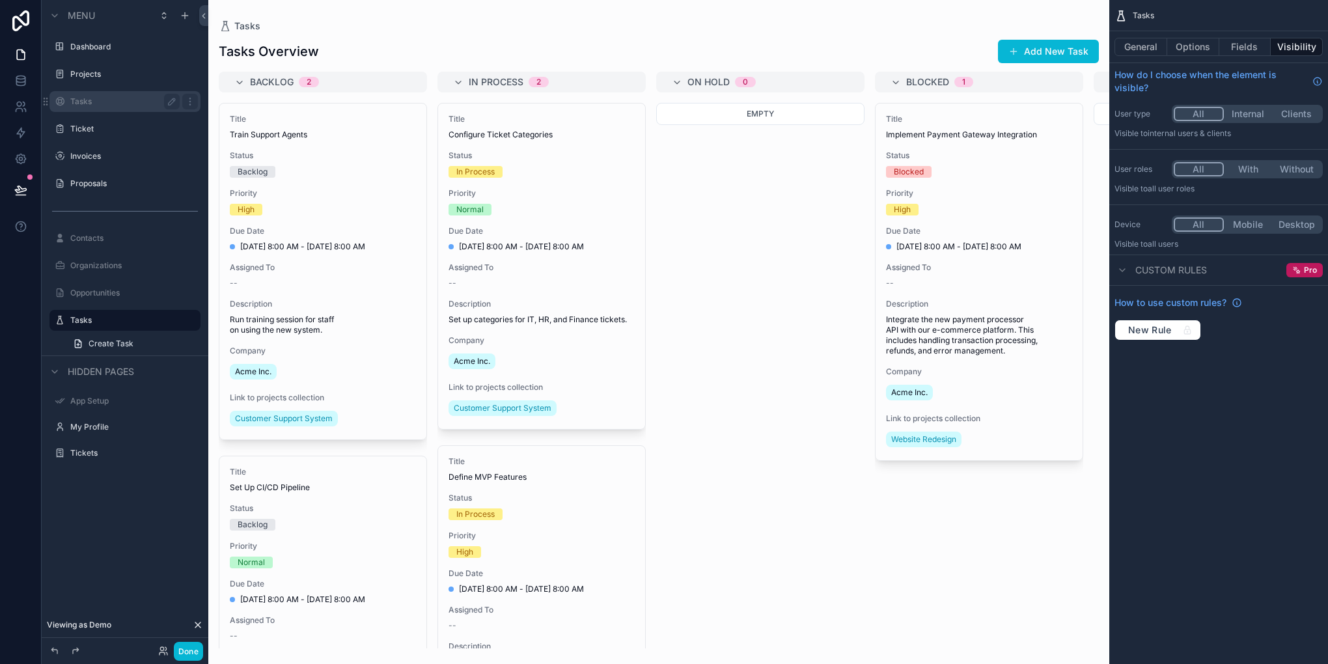
click at [101, 100] on label "Tasks" at bounding box center [122, 101] width 104 height 10
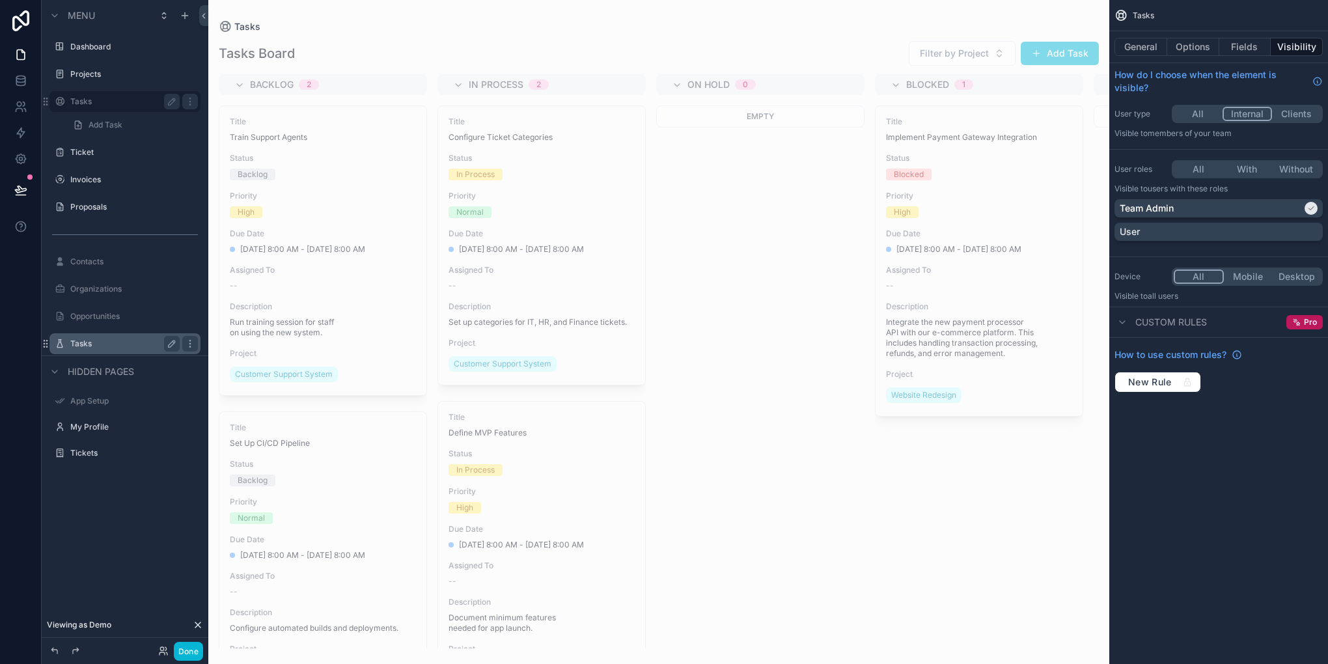
click at [112, 343] on label "Tasks" at bounding box center [122, 344] width 104 height 10
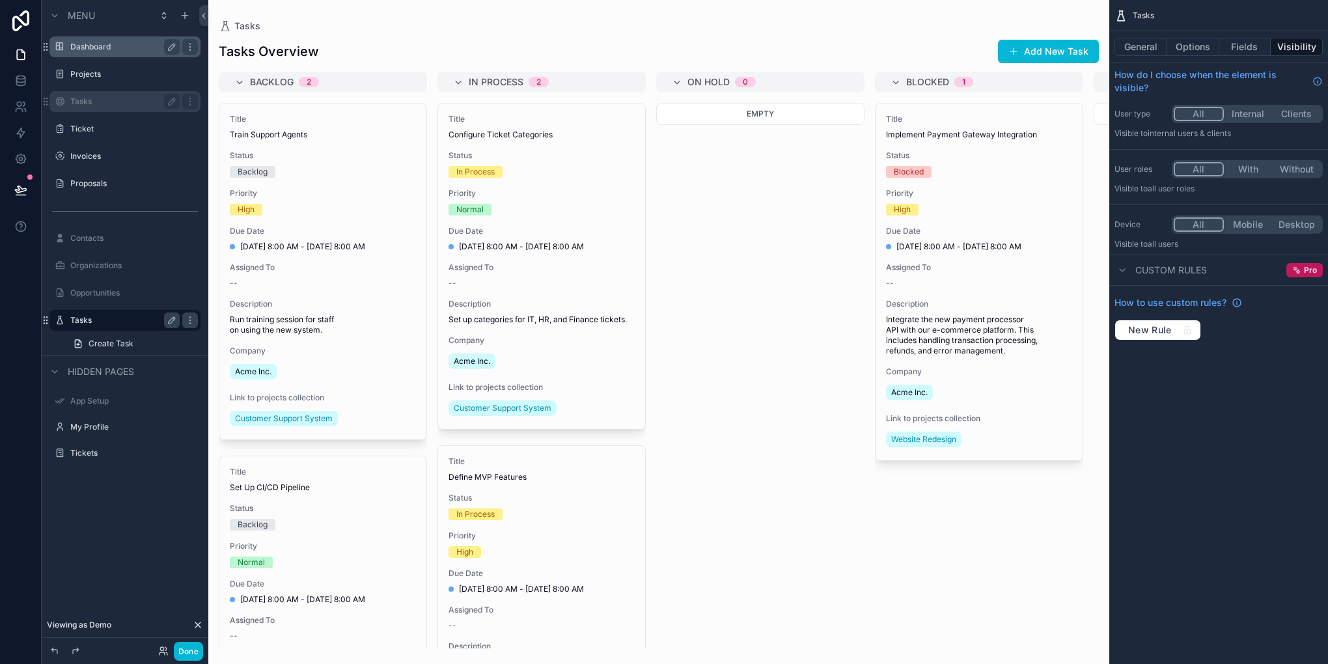
click at [100, 56] on div "Dashboard" at bounding box center [125, 46] width 146 height 21
click at [106, 48] on label "Dashboard" at bounding box center [122, 47] width 104 height 10
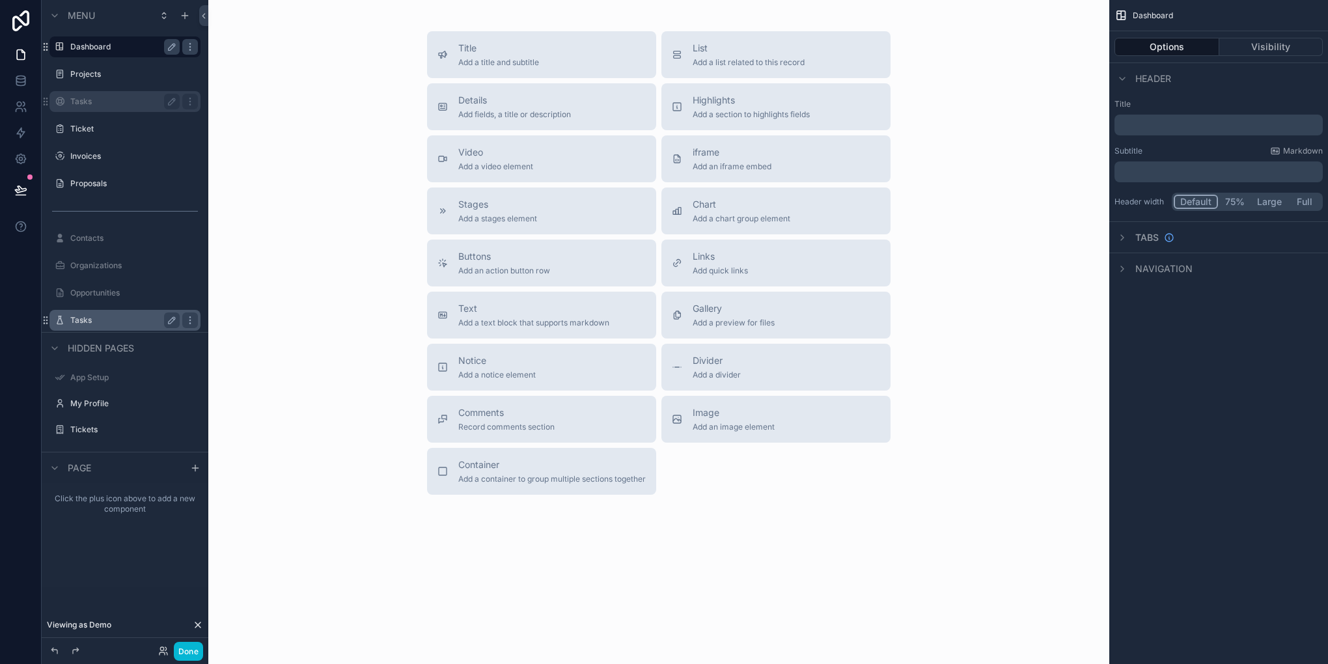
click at [115, 105] on label "Tasks" at bounding box center [122, 101] width 104 height 10
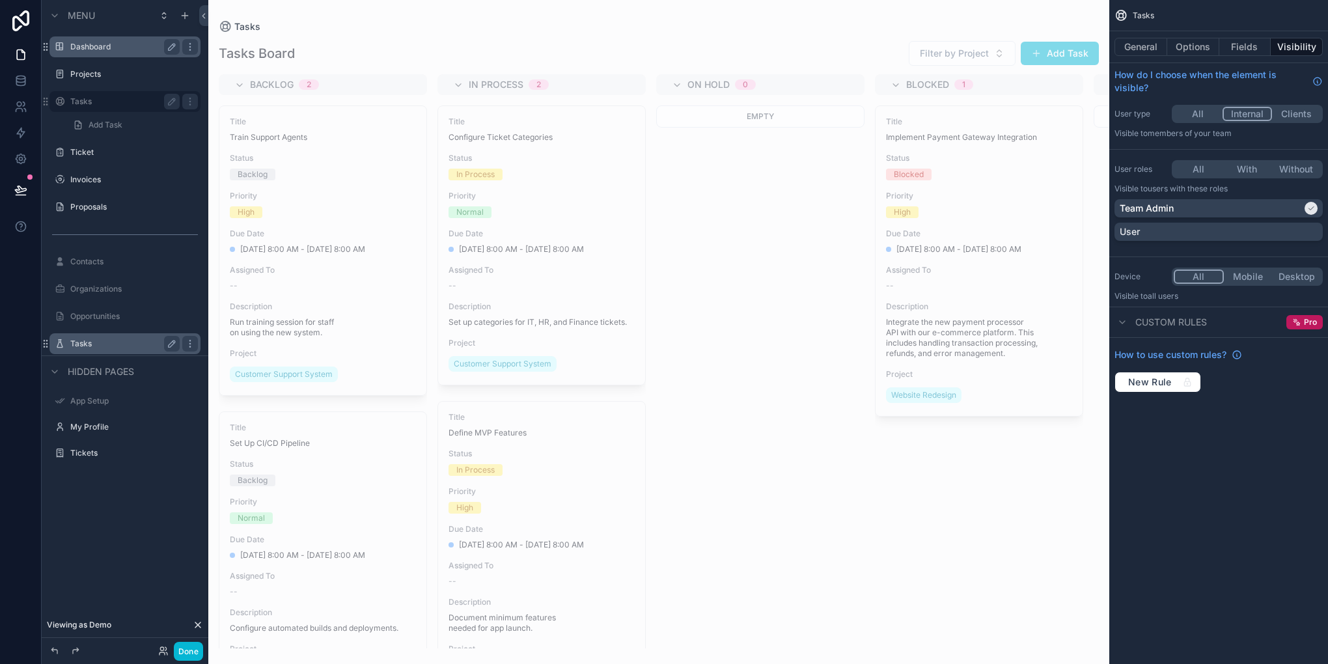
click at [94, 339] on label "Tasks" at bounding box center [122, 344] width 104 height 10
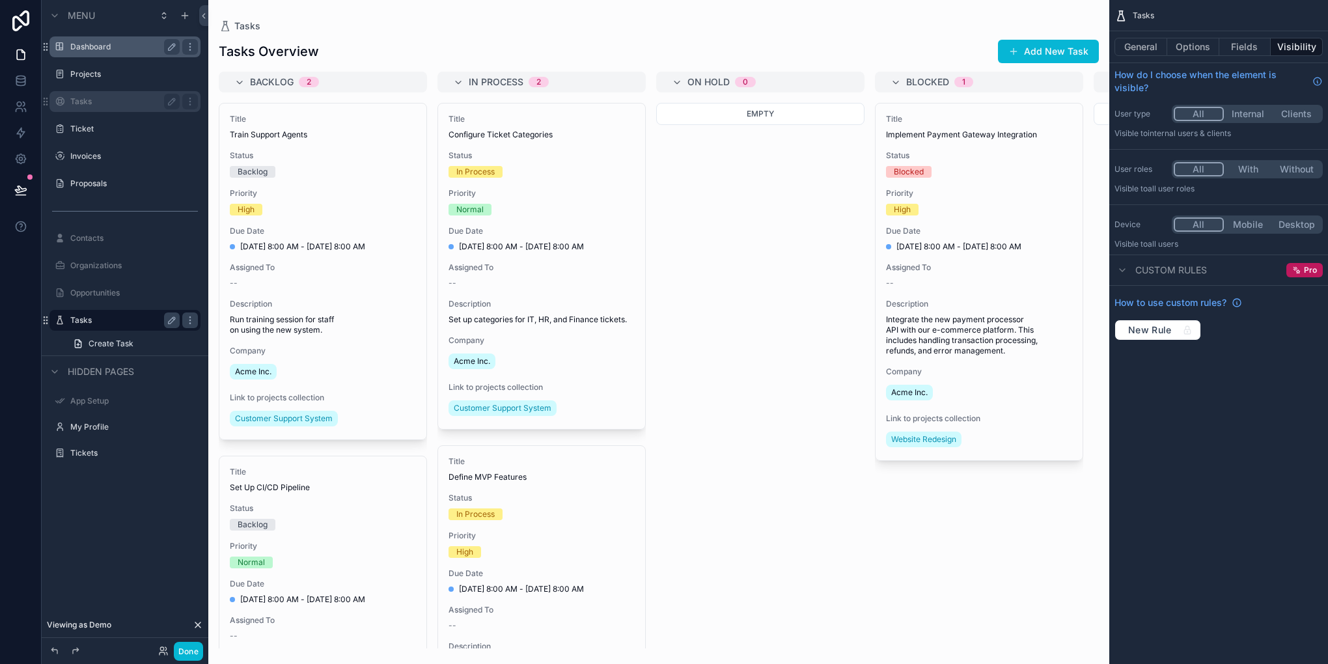
click at [101, 97] on label "Tasks" at bounding box center [122, 101] width 104 height 10
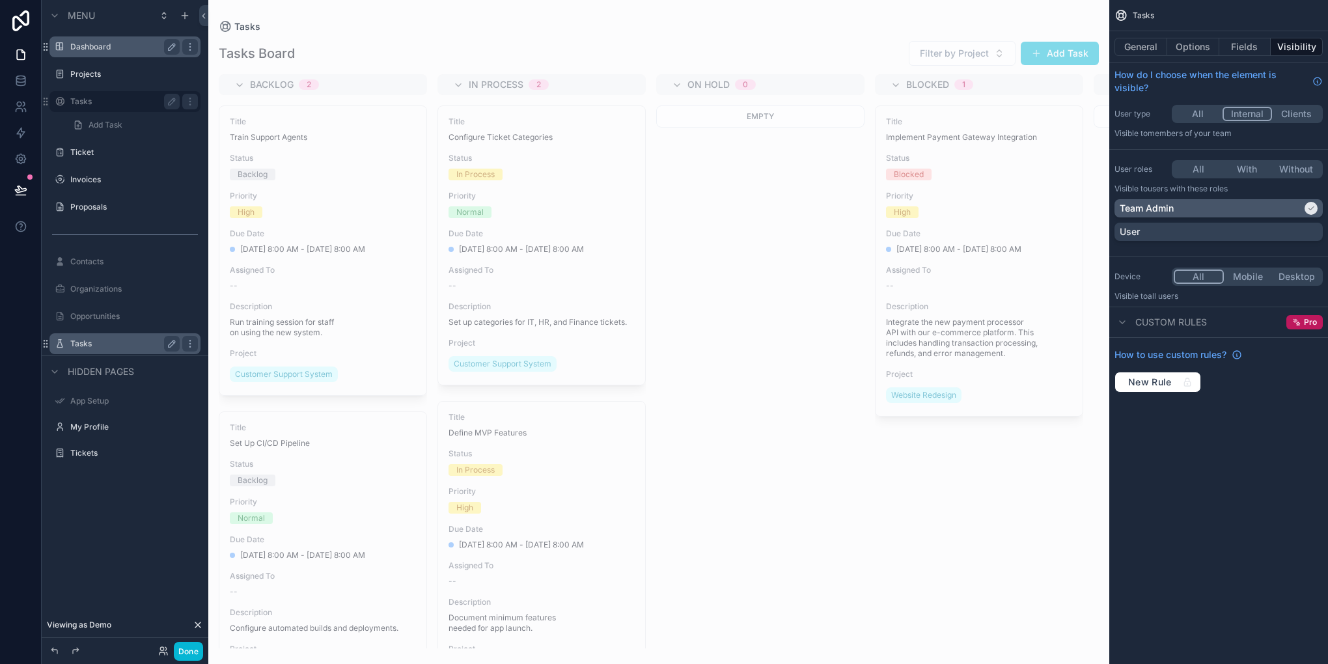
click at [1201, 208] on div "Team Admin" at bounding box center [1211, 208] width 182 height 13
click at [1209, 232] on div "User" at bounding box center [1219, 231] width 198 height 13
click at [185, 656] on button "Done" at bounding box center [188, 651] width 29 height 19
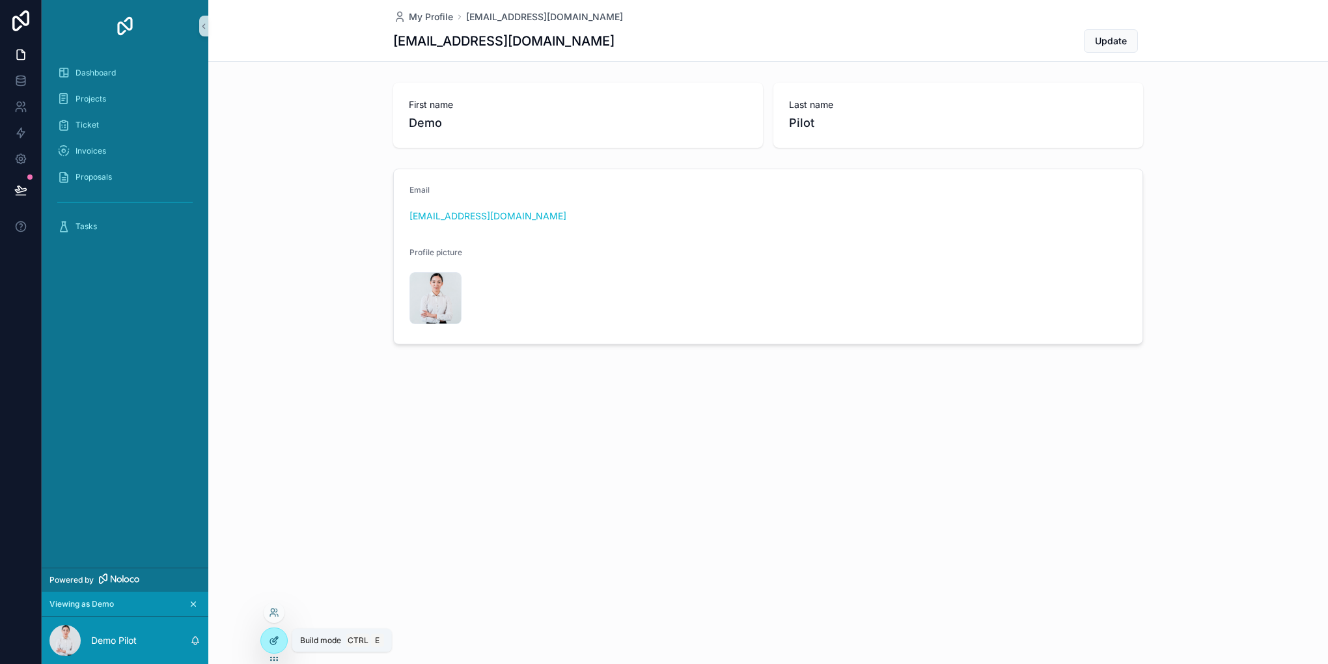
click at [277, 641] on icon at bounding box center [274, 641] width 10 height 10
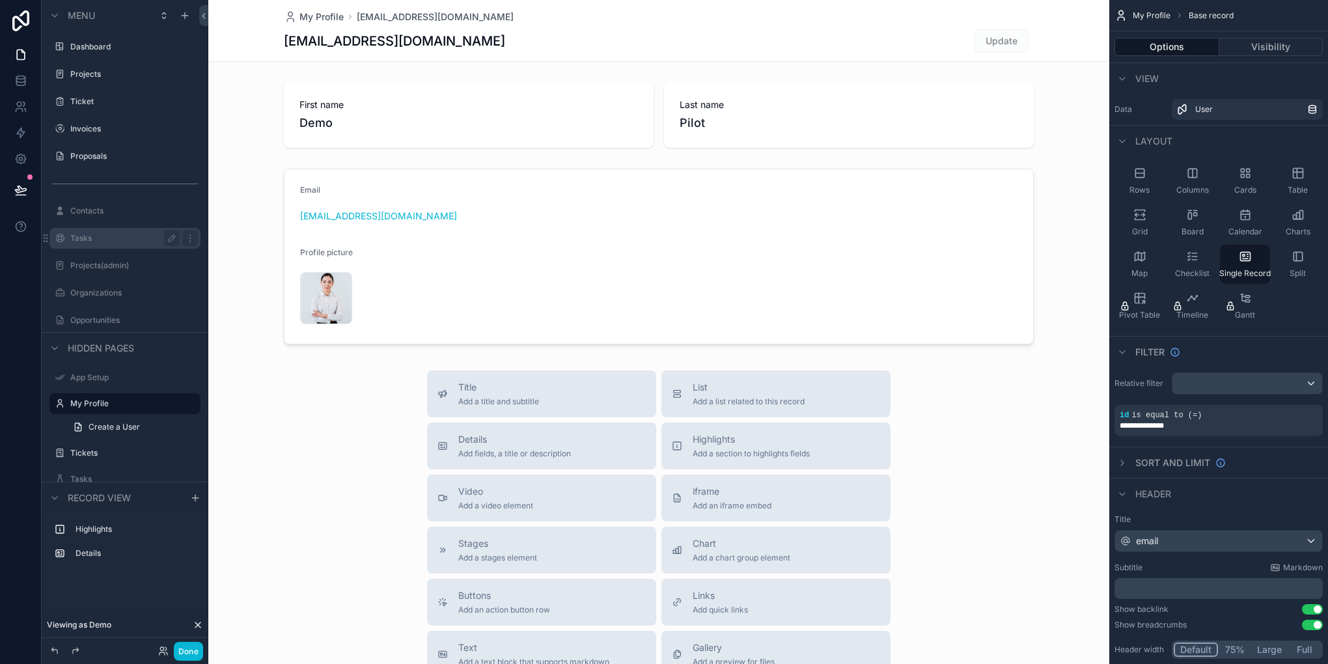
click at [98, 235] on label "Tasks" at bounding box center [122, 238] width 104 height 10
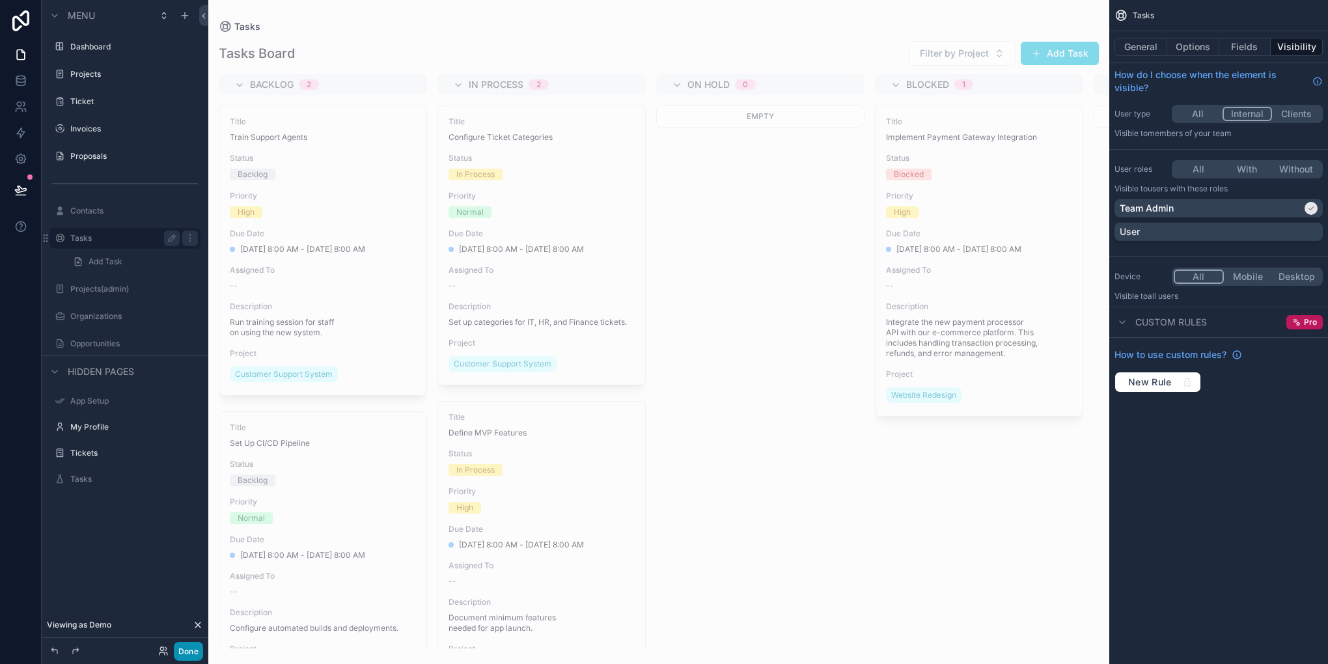
click at [193, 646] on button "Done" at bounding box center [188, 651] width 29 height 19
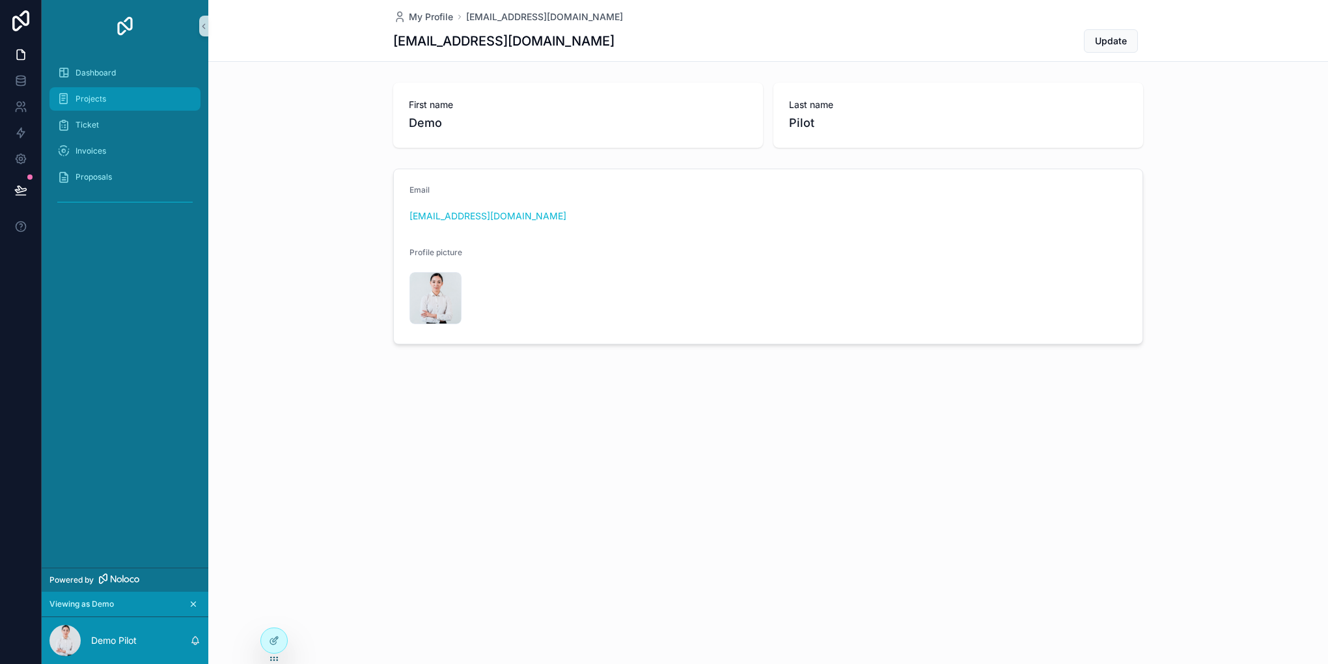
click at [117, 90] on div "Projects" at bounding box center [124, 99] width 135 height 21
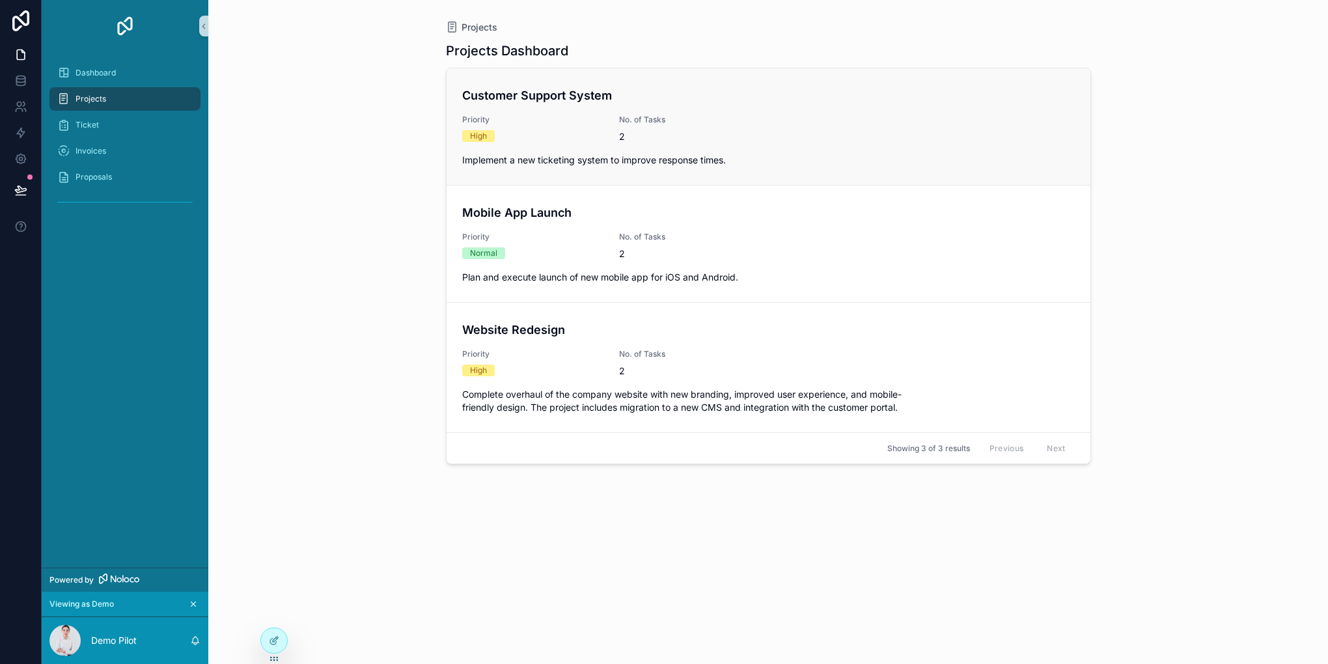
click at [680, 110] on div "Customer Support System Priority High No. of Tasks 2 Implement a new ticketing …" at bounding box center [768, 127] width 613 height 80
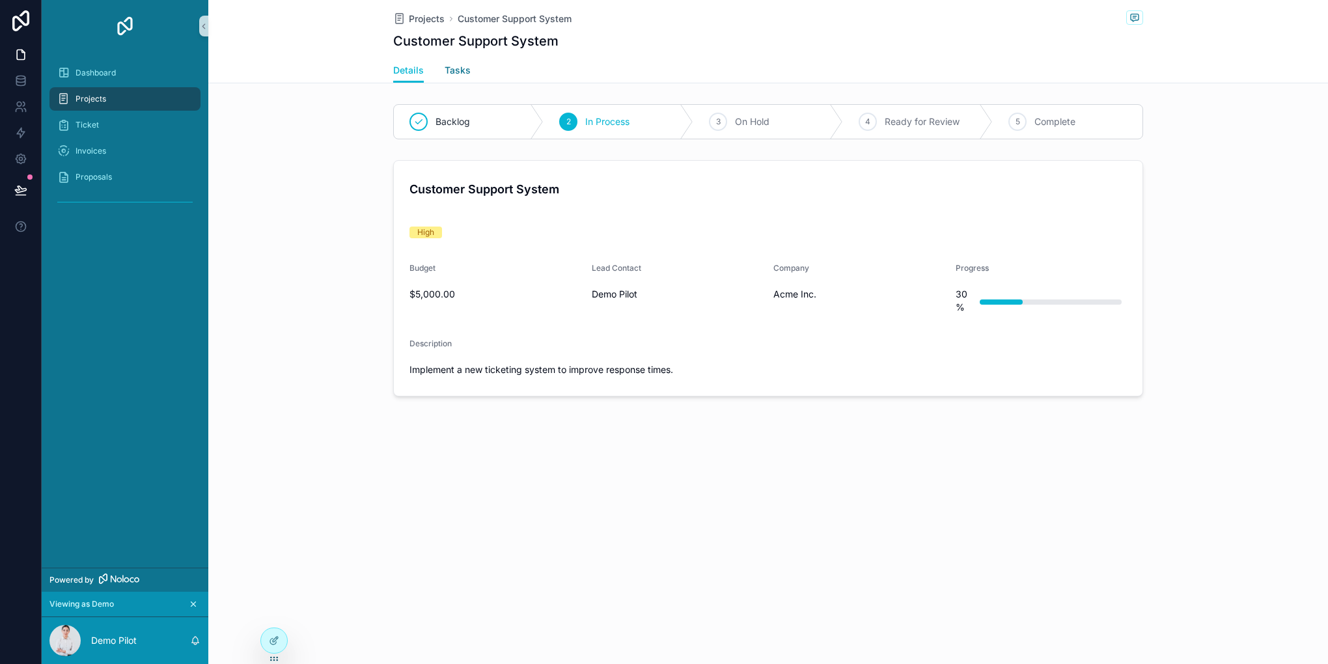
click at [468, 70] on span "Tasks" at bounding box center [458, 70] width 26 height 13
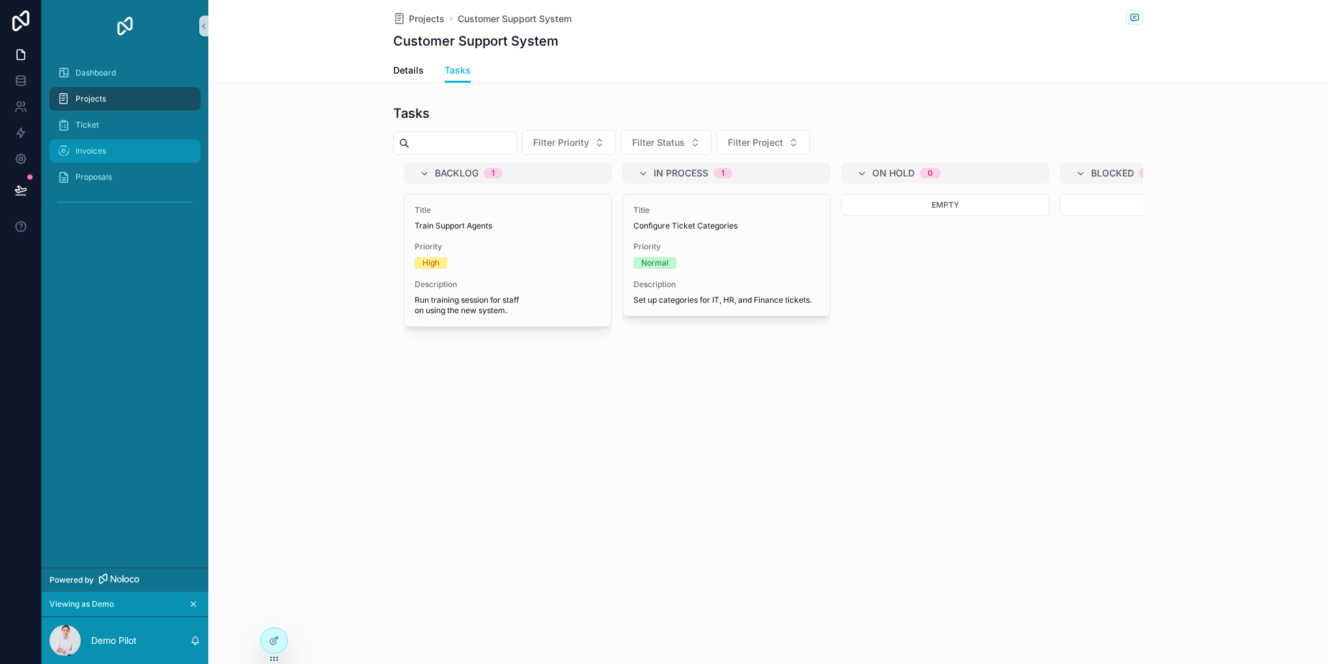
click at [105, 151] on span "Invoices" at bounding box center [91, 151] width 31 height 10
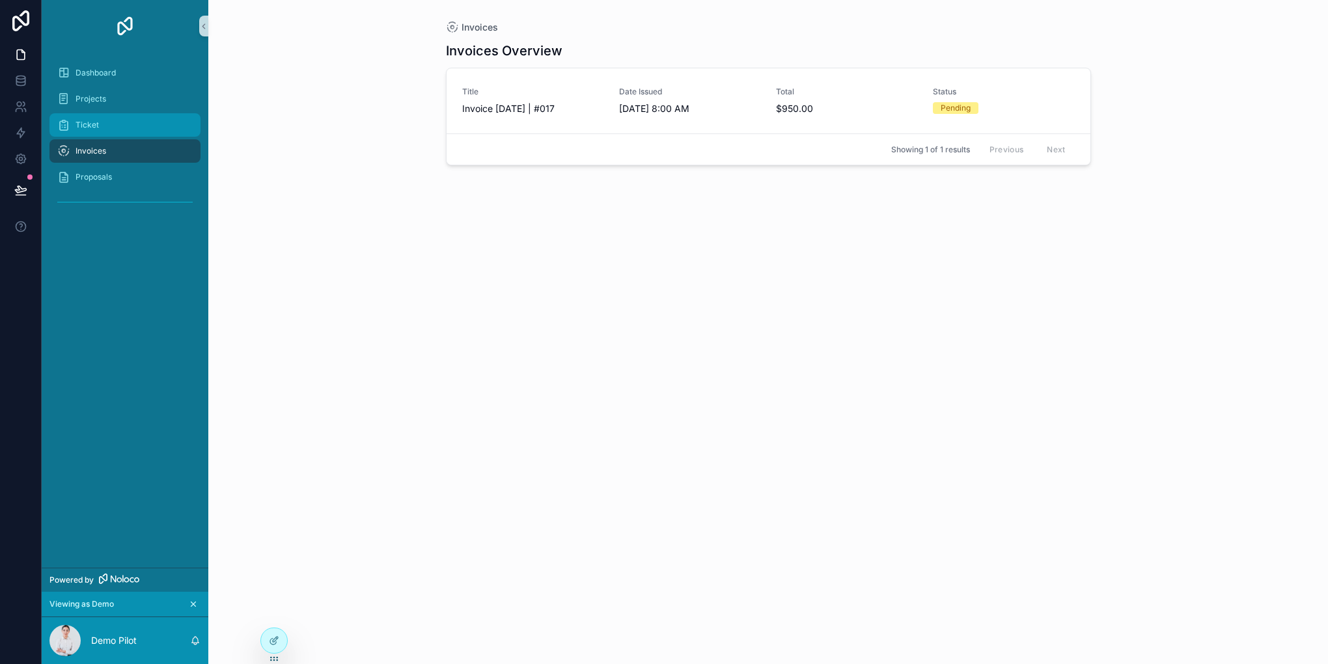
click at [114, 128] on div "Ticket" at bounding box center [124, 125] width 135 height 21
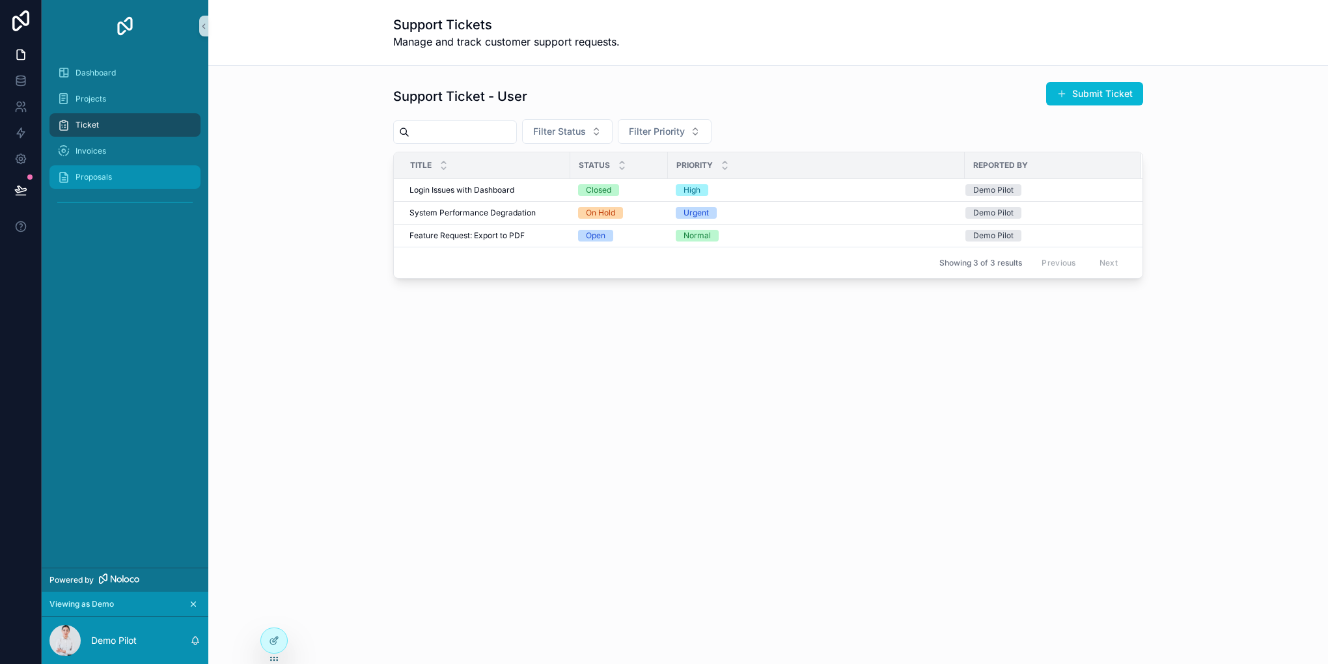
click at [120, 185] on div "Proposals" at bounding box center [124, 177] width 135 height 21
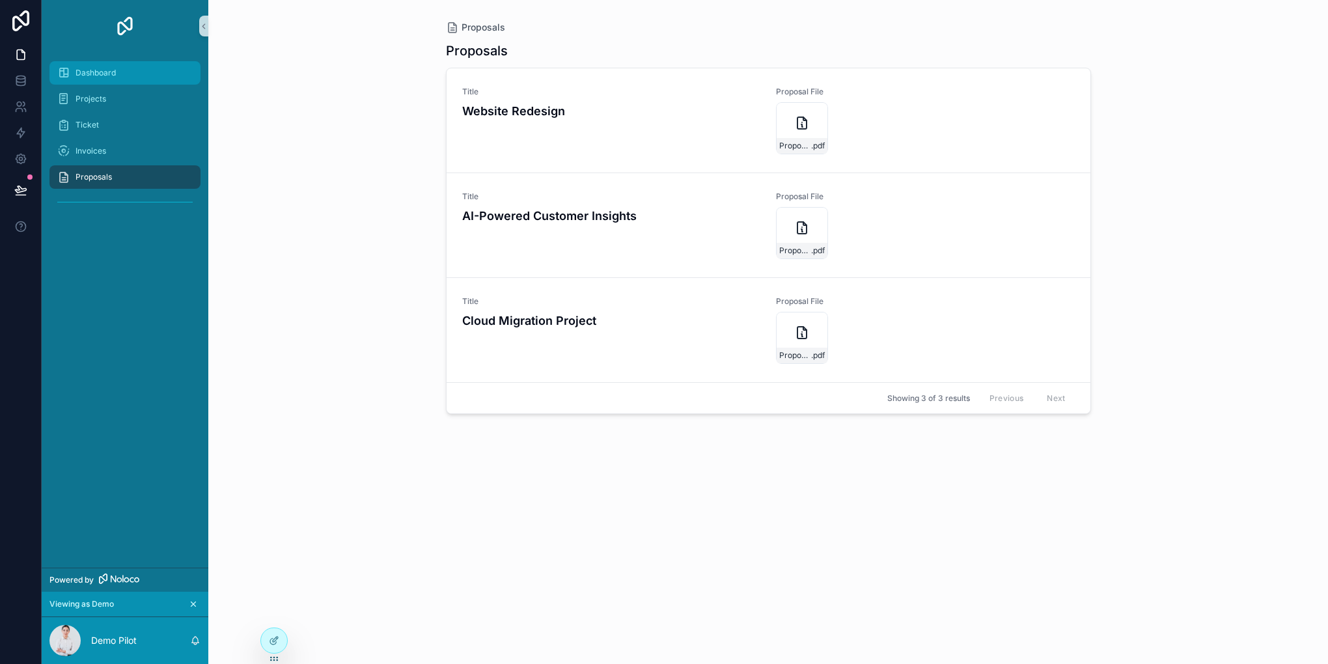
click at [136, 74] on div "Dashboard" at bounding box center [124, 73] width 135 height 21
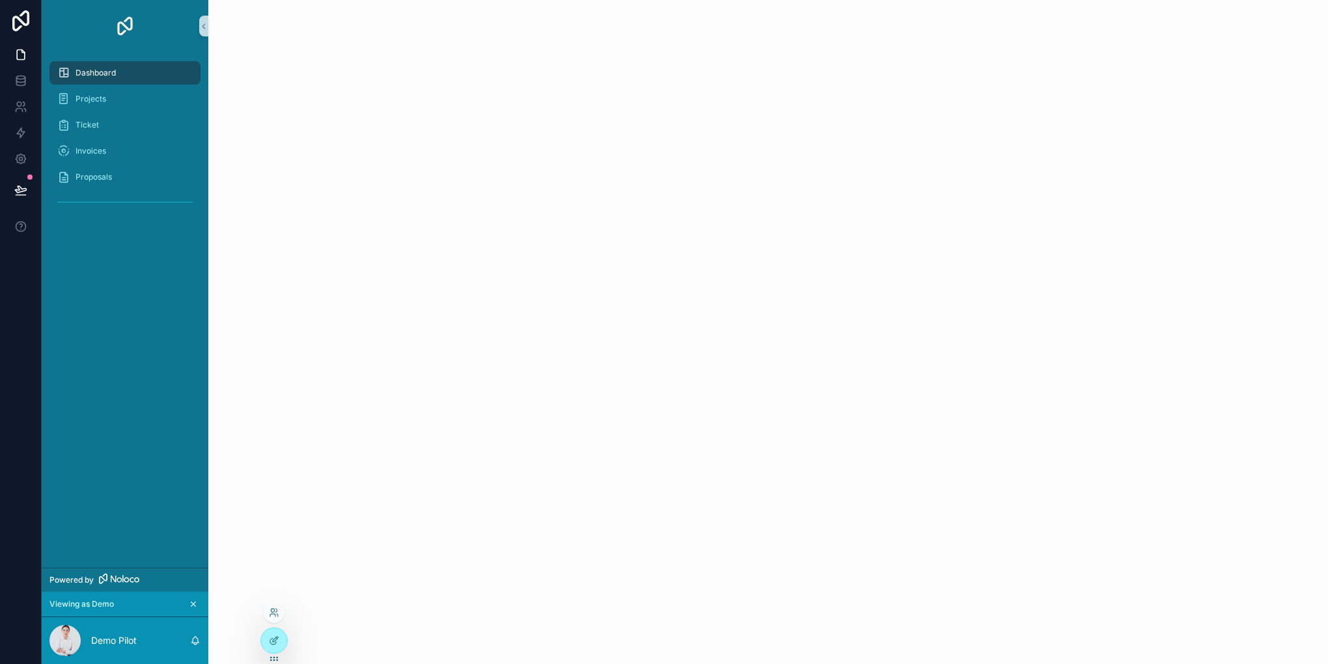
click at [281, 610] on div at bounding box center [274, 612] width 21 height 21
click at [274, 607] on div at bounding box center [274, 612] width 21 height 21
click at [273, 649] on div at bounding box center [274, 640] width 26 height 25
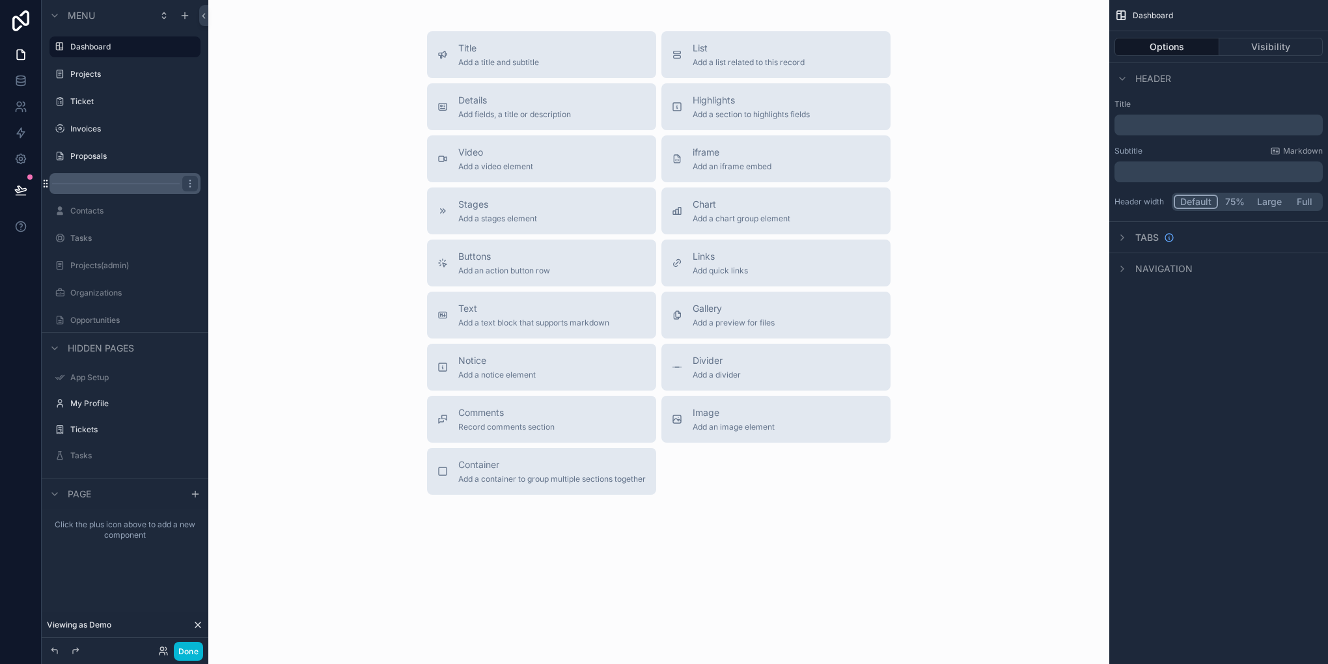
click at [47, 184] on icon "scrollable content" at bounding box center [45, 183] width 10 height 10
click at [188, 183] on icon "scrollable content" at bounding box center [190, 183] width 10 height 10
click at [223, 161] on icon at bounding box center [221, 165] width 10 height 10
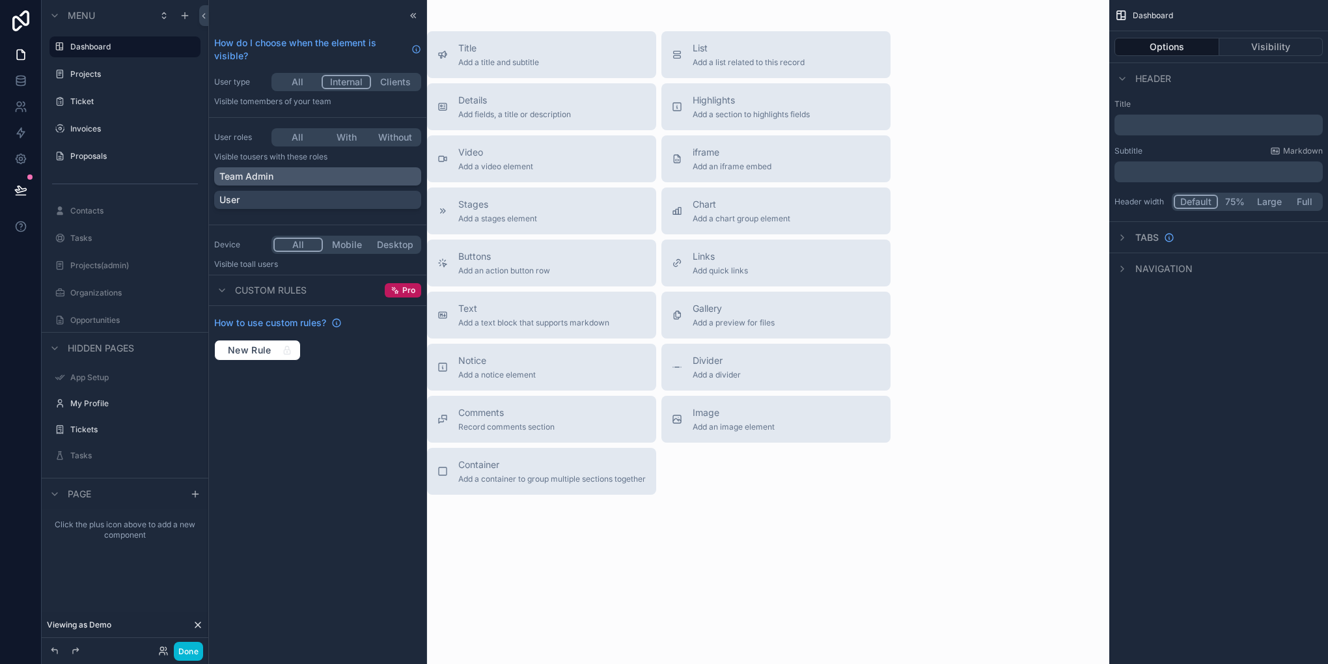
click at [322, 177] on div "Team Admin" at bounding box center [317, 176] width 197 height 13
click at [340, 142] on button "With" at bounding box center [346, 137] width 49 height 14
click at [188, 645] on button "Done" at bounding box center [188, 651] width 29 height 19
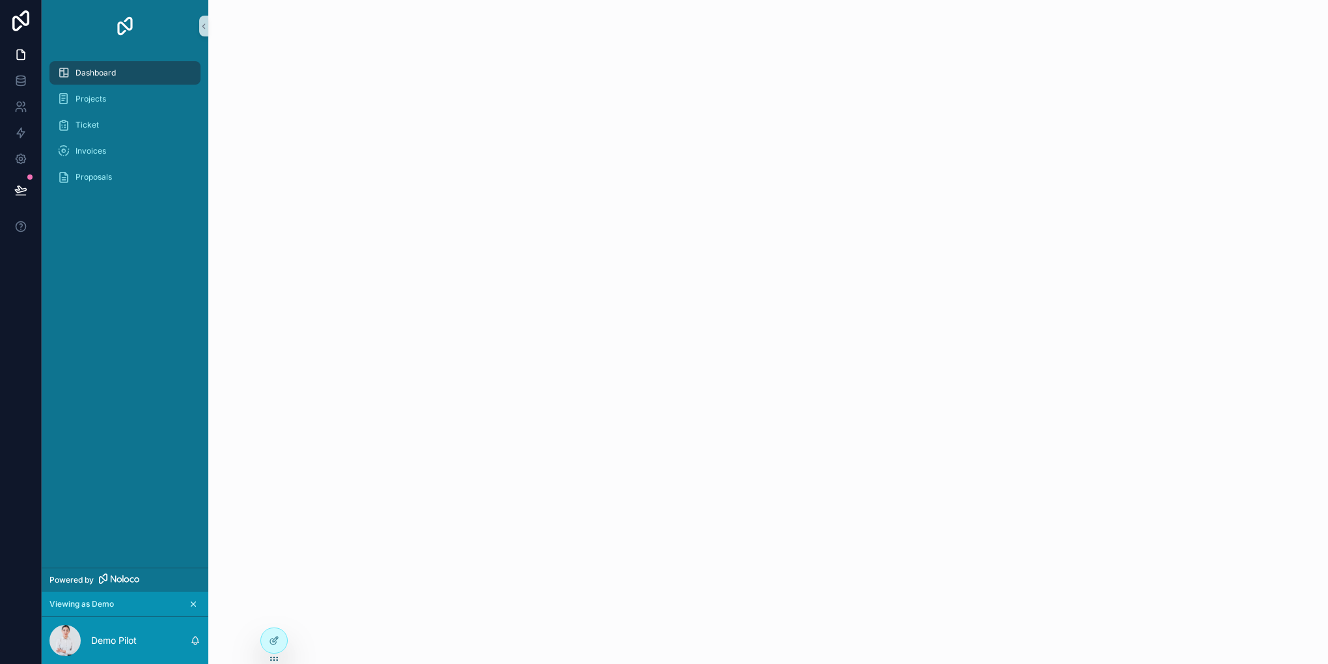
click at [274, 608] on div "scrollable content" at bounding box center [768, 332] width 1120 height 664
click at [267, 615] on div at bounding box center [274, 612] width 21 height 21
click at [271, 610] on icon at bounding box center [272, 610] width 3 height 3
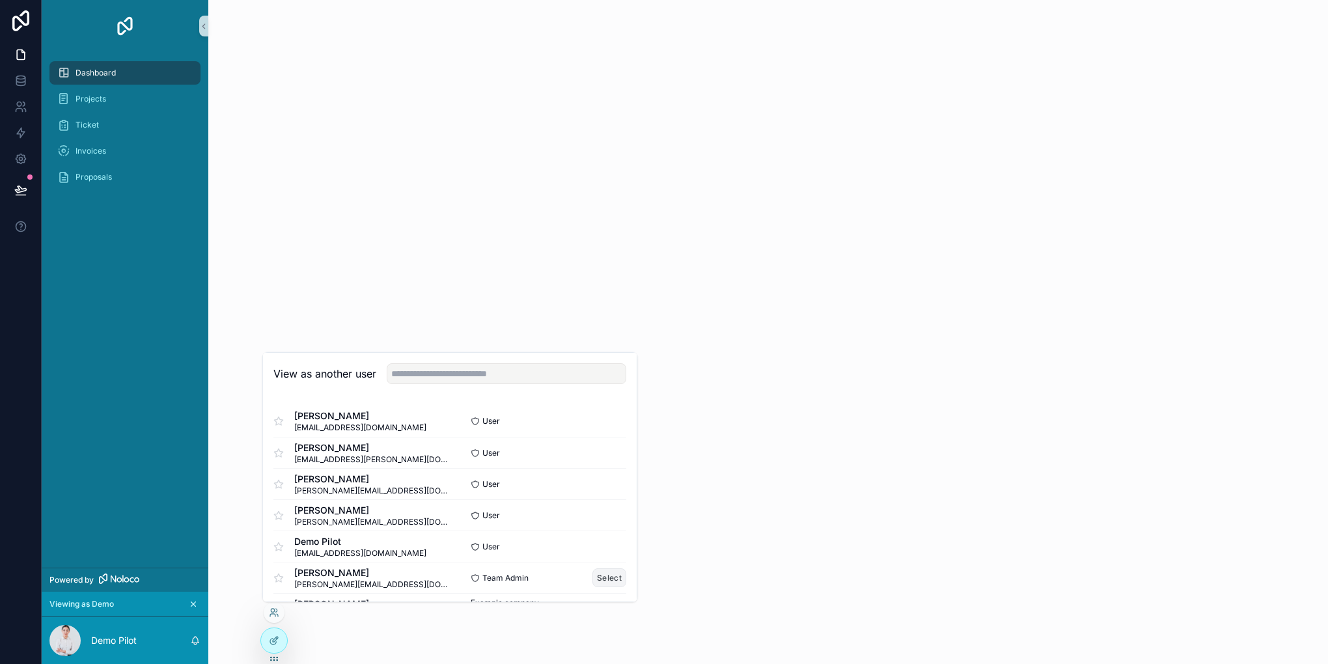
click at [594, 573] on button "Select" at bounding box center [610, 577] width 34 height 19
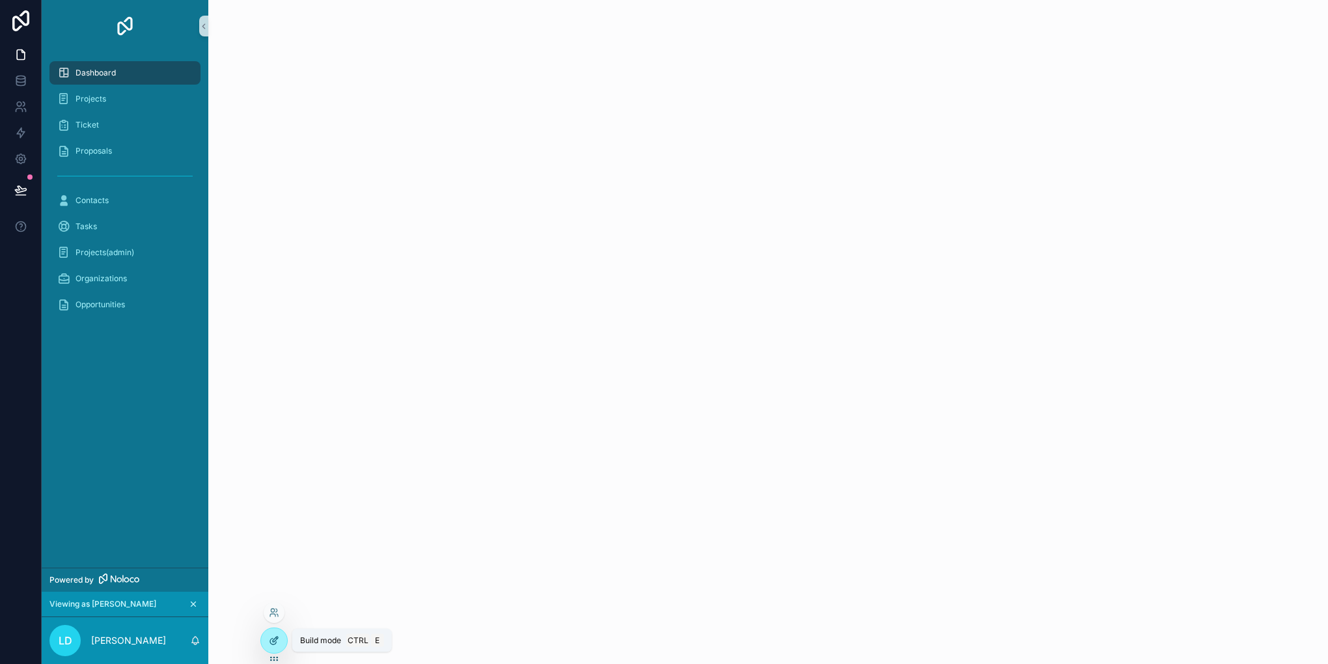
click at [275, 641] on icon at bounding box center [274, 641] width 10 height 10
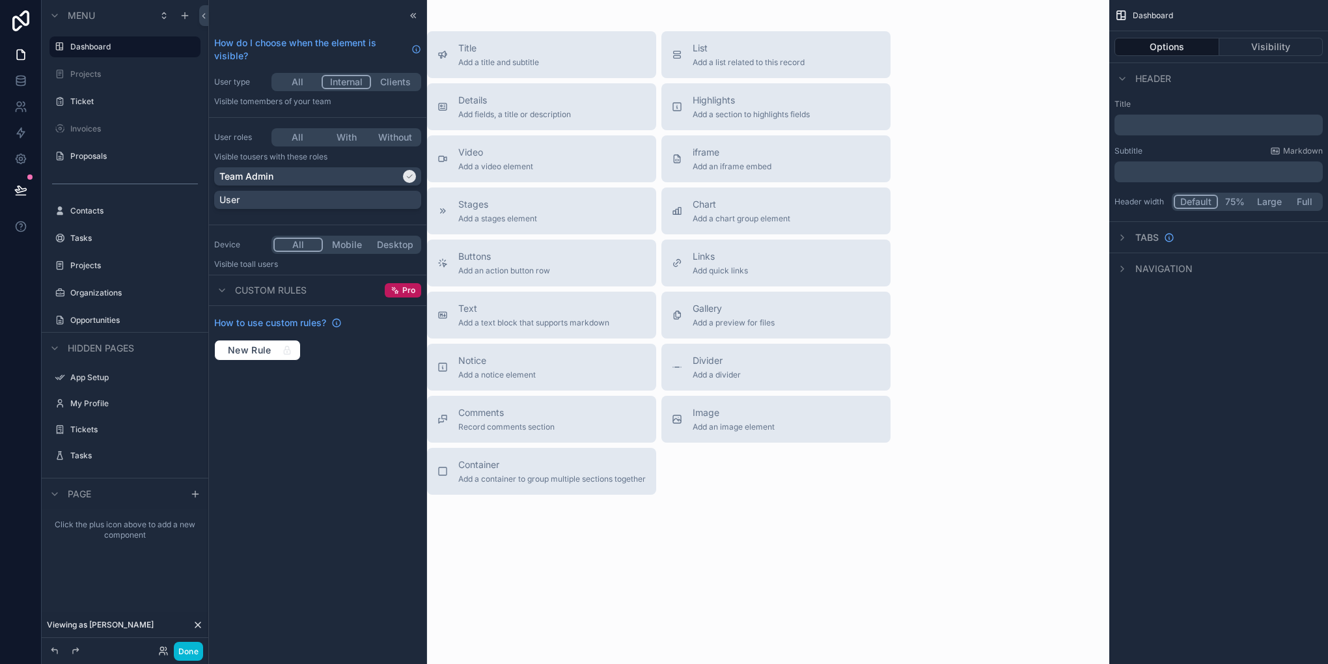
click at [5, 294] on div at bounding box center [21, 332] width 42 height 664
click at [187, 651] on button "Done" at bounding box center [188, 651] width 29 height 19
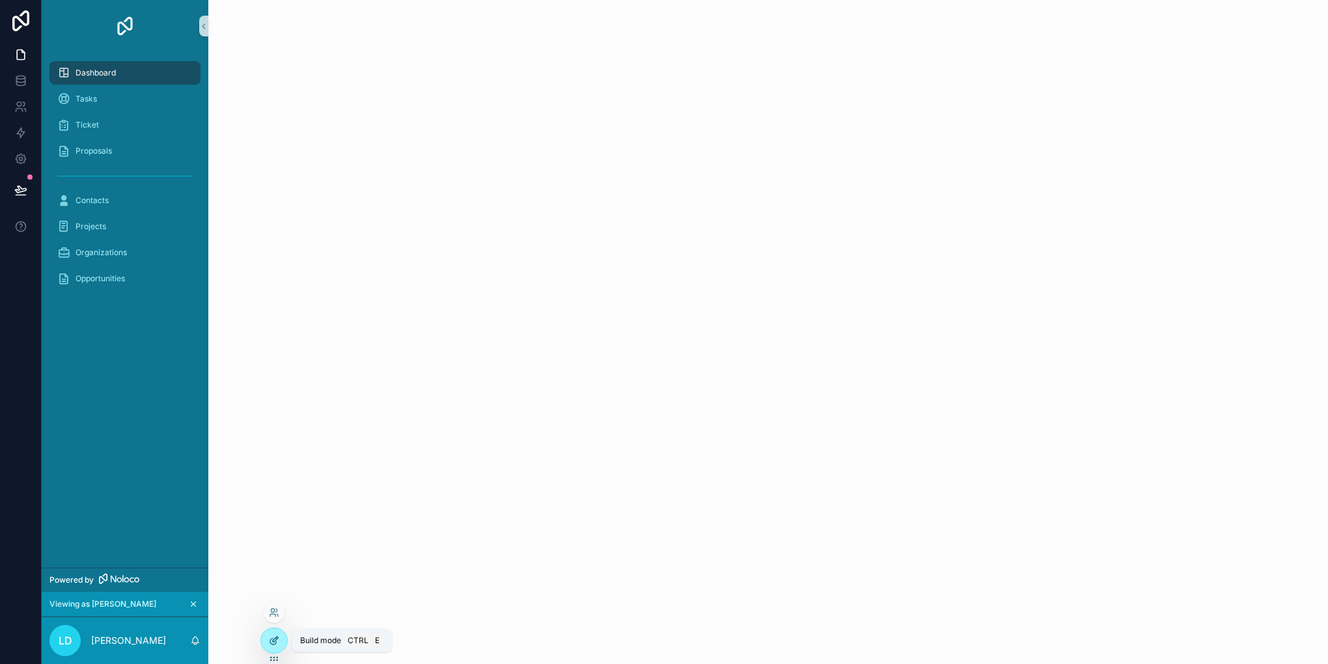
click at [274, 646] on div at bounding box center [274, 640] width 26 height 25
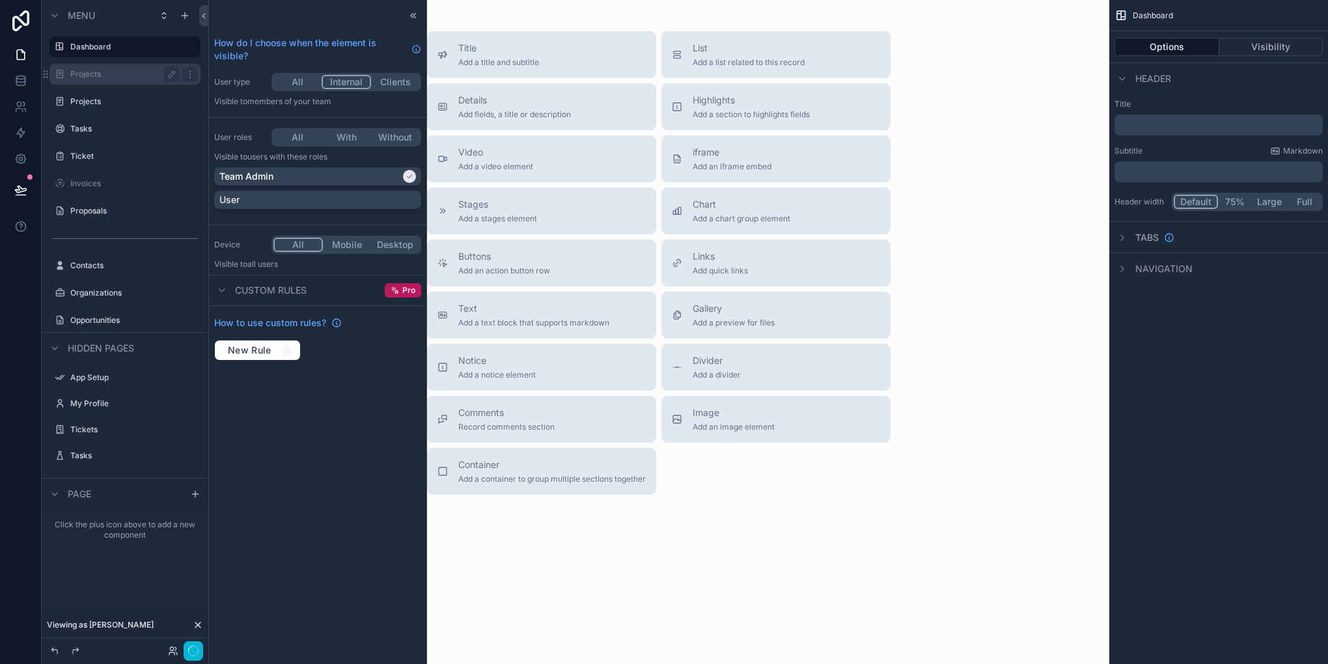
click at [87, 72] on label "Projects" at bounding box center [122, 74] width 104 height 10
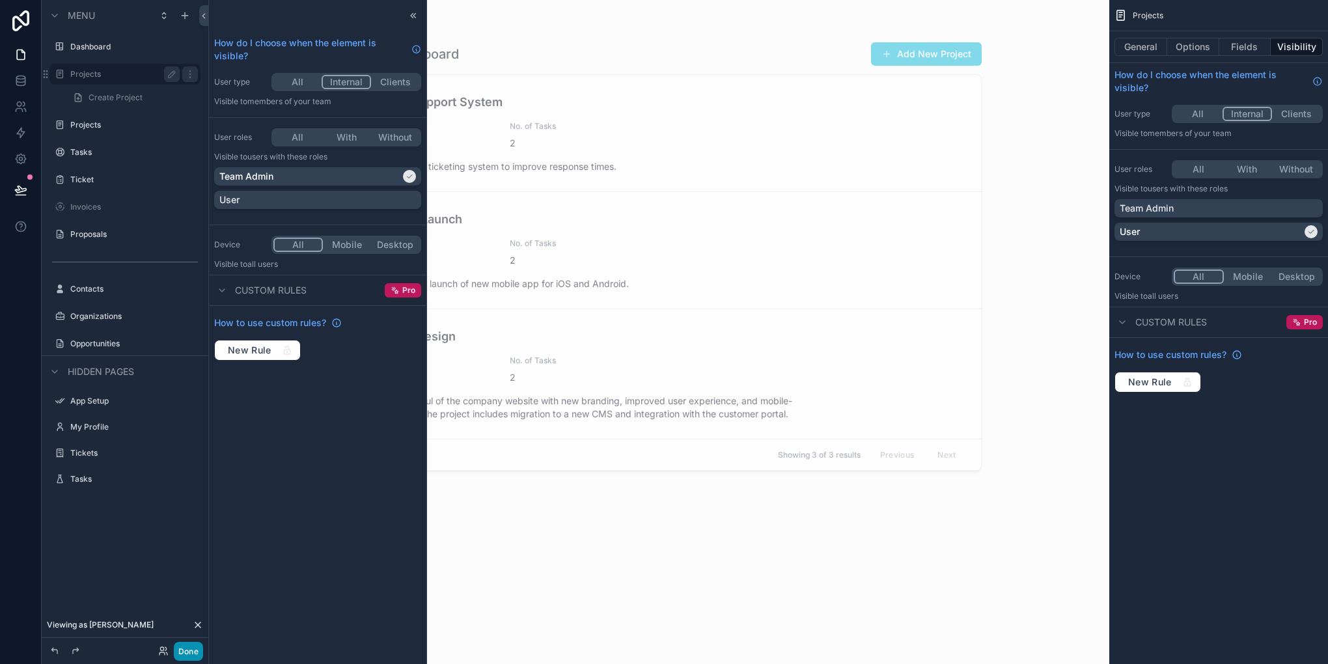
click at [197, 652] on button "Done" at bounding box center [188, 651] width 29 height 19
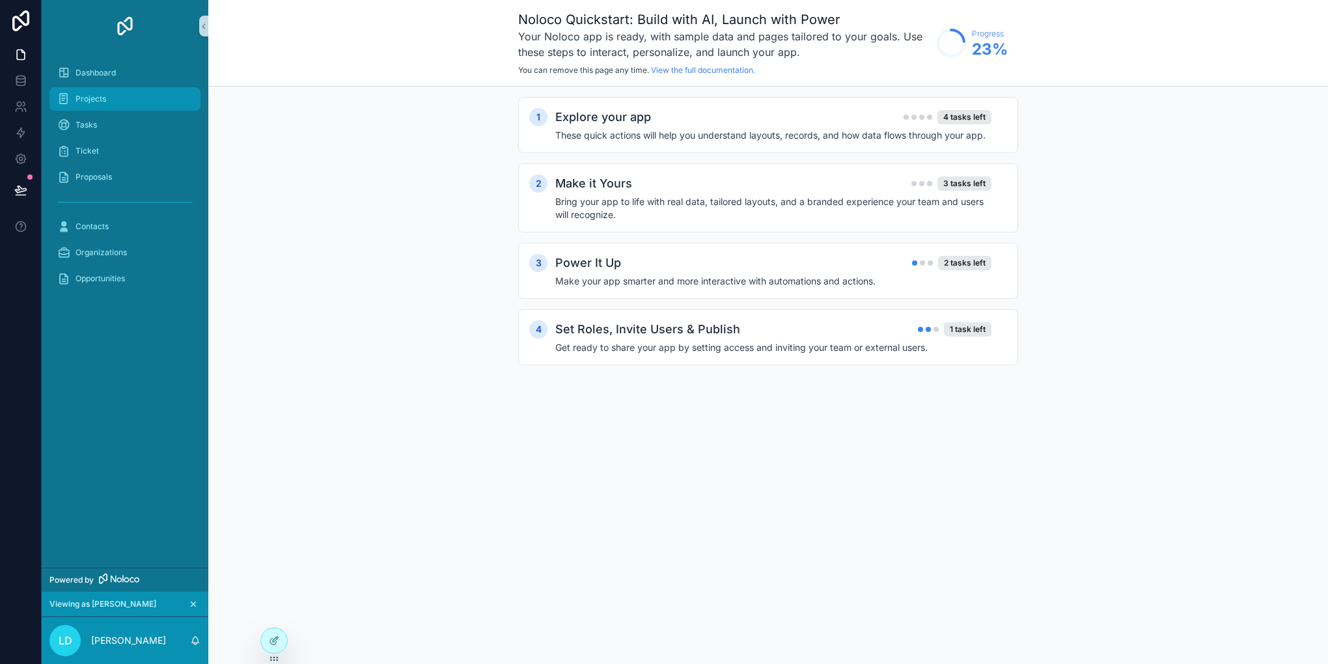
click at [107, 93] on div "Projects" at bounding box center [124, 99] width 135 height 21
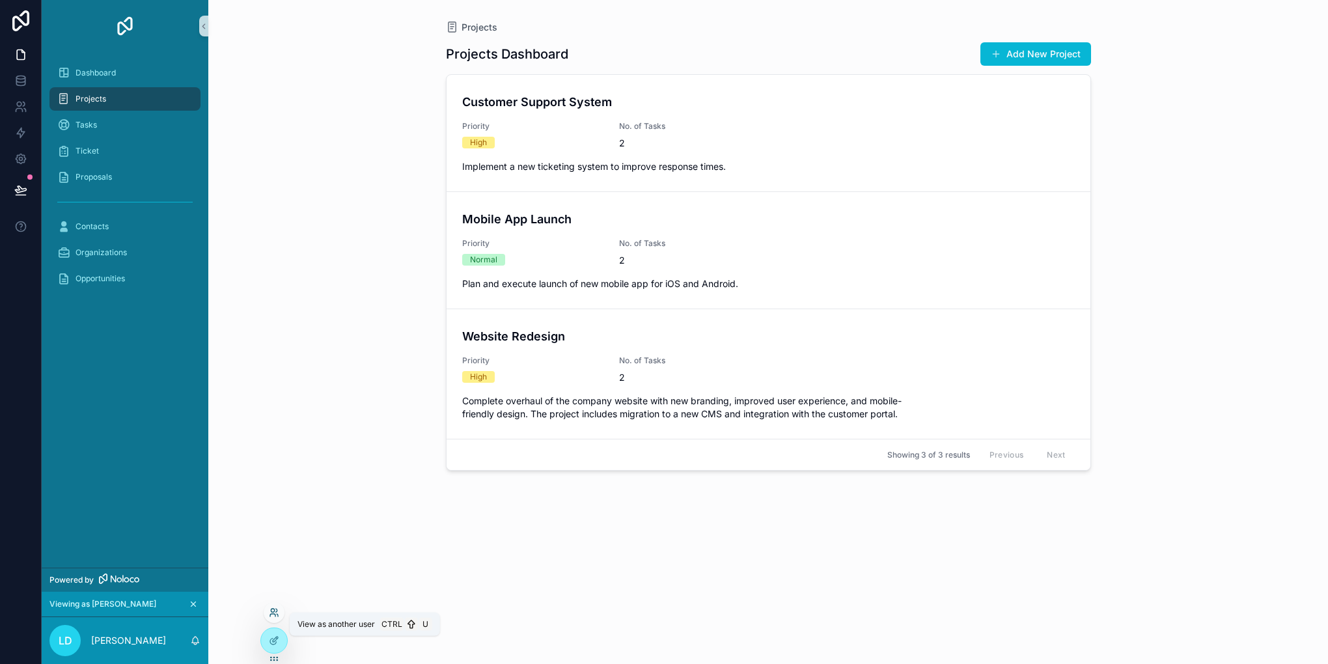
click at [275, 615] on icon at bounding box center [274, 613] width 10 height 10
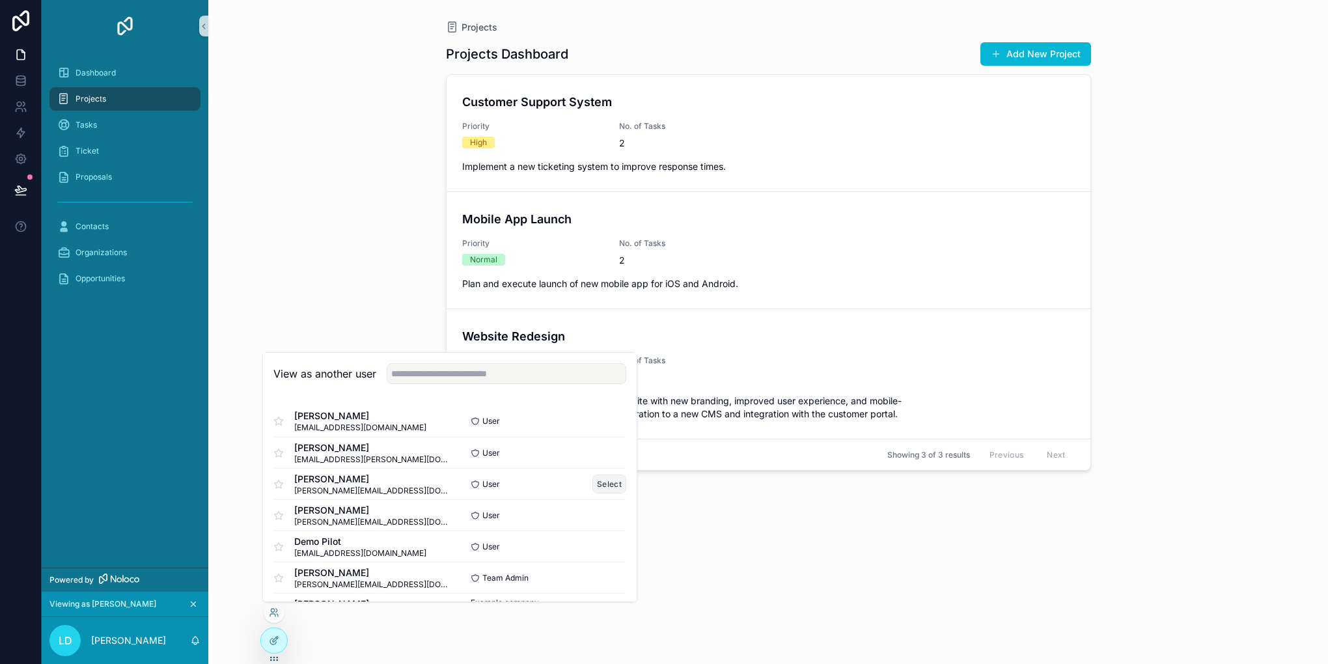
click at [594, 477] on button "Select" at bounding box center [610, 484] width 34 height 19
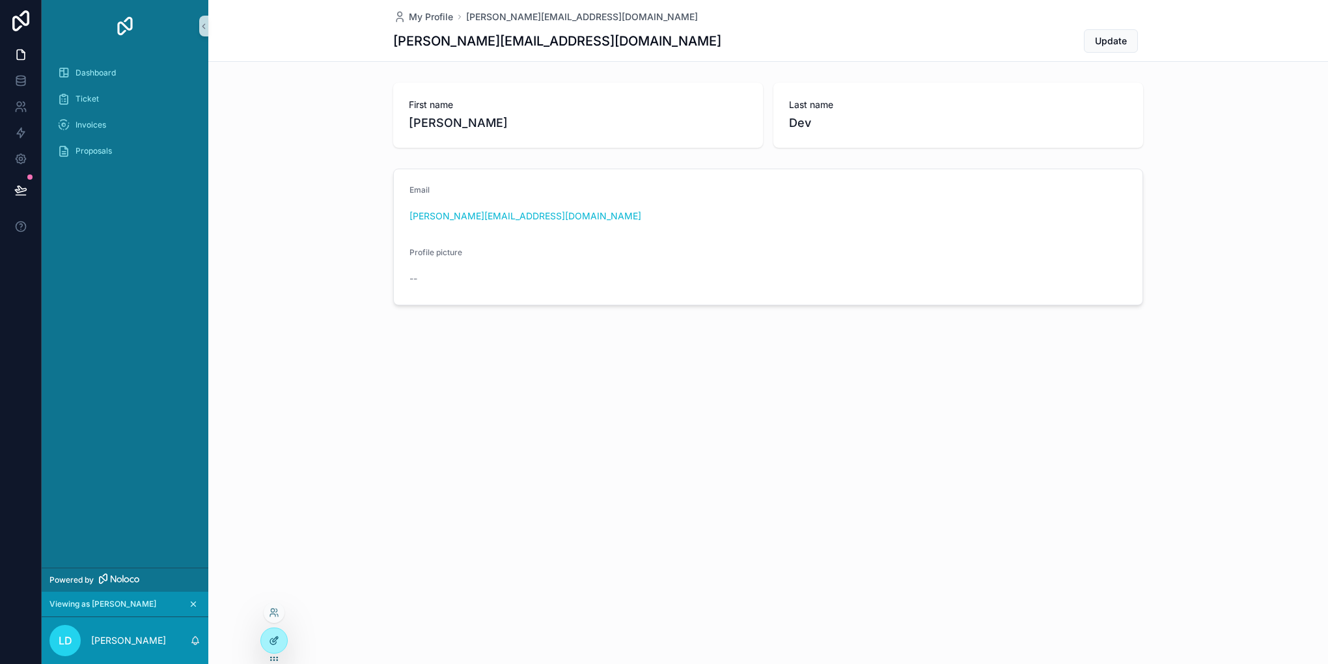
click at [271, 636] on icon at bounding box center [274, 641] width 10 height 10
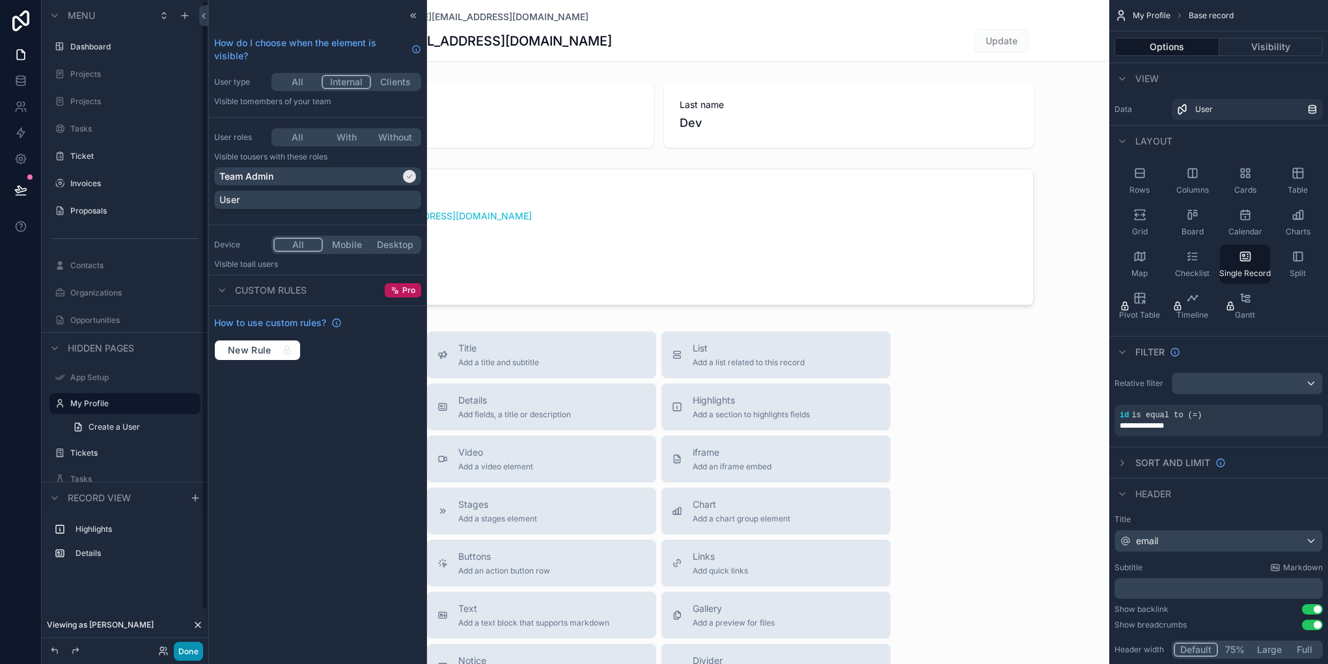
click at [186, 651] on button "Done" at bounding box center [188, 651] width 29 height 19
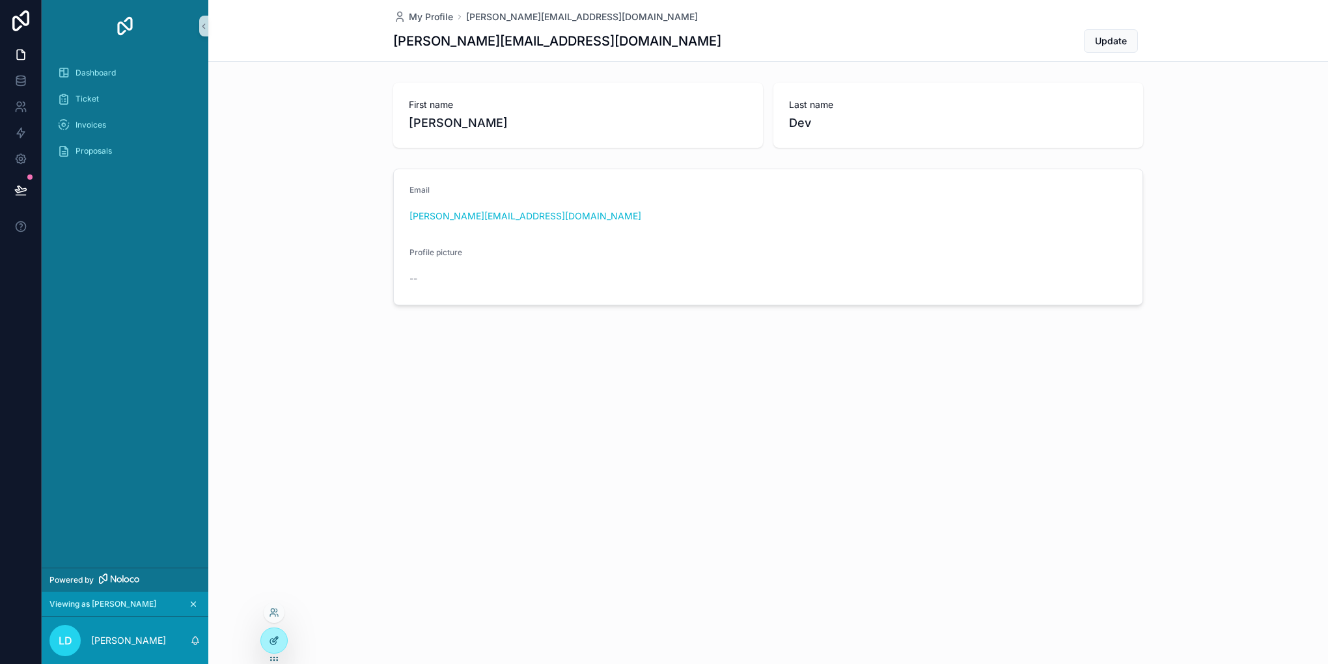
click at [265, 639] on div at bounding box center [274, 640] width 26 height 25
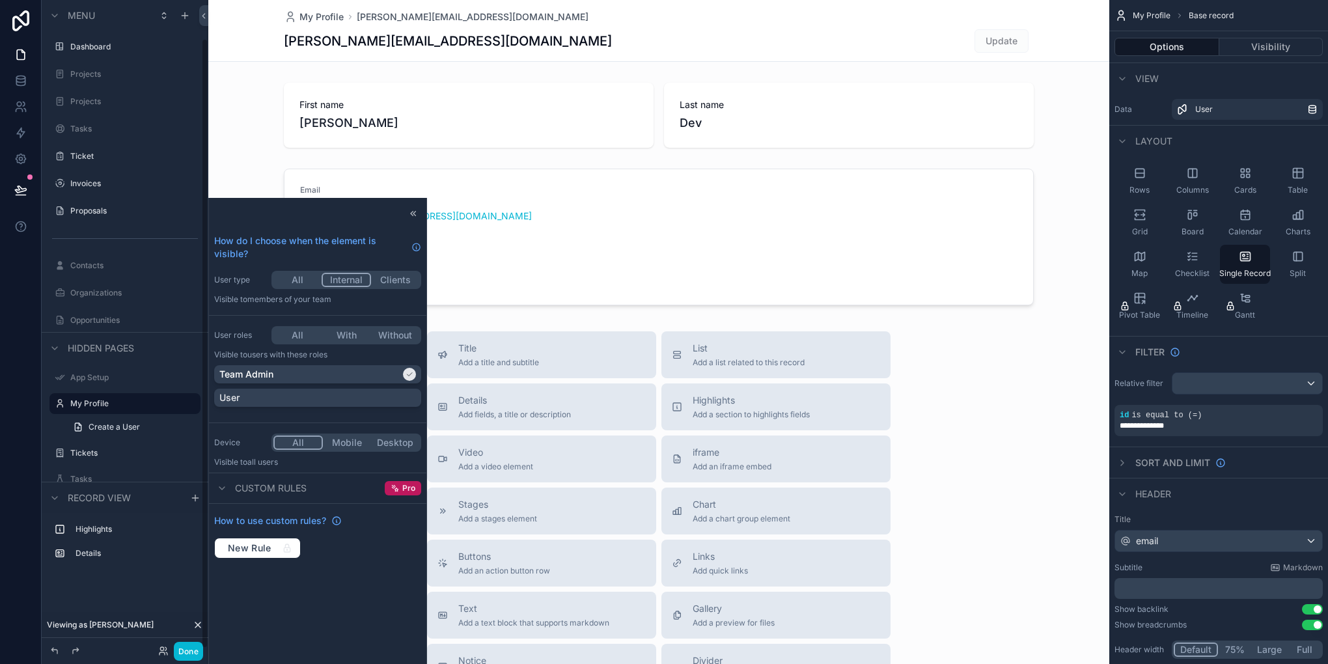
scroll to position [40, 0]
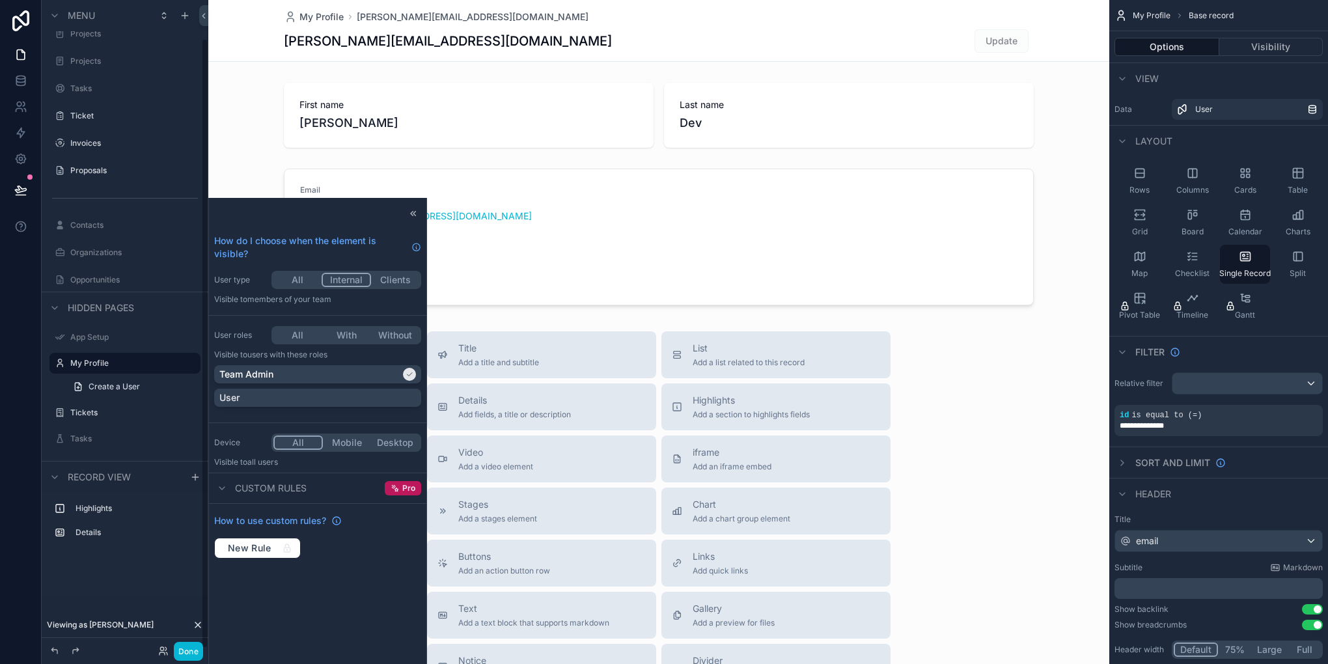
click at [0, 461] on html "How do I choose when the element is visible? User type All Internal Clients Vis…" at bounding box center [664, 332] width 1328 height 664
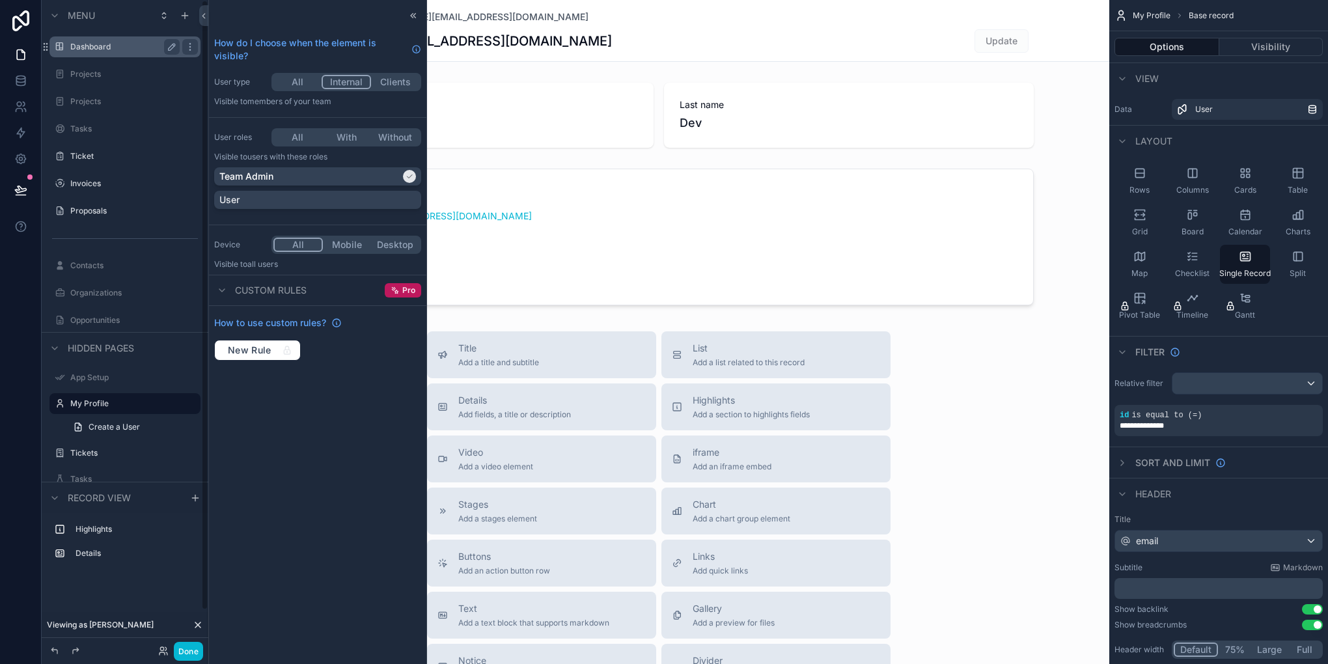
click at [126, 48] on label "Dashboard" at bounding box center [122, 47] width 104 height 10
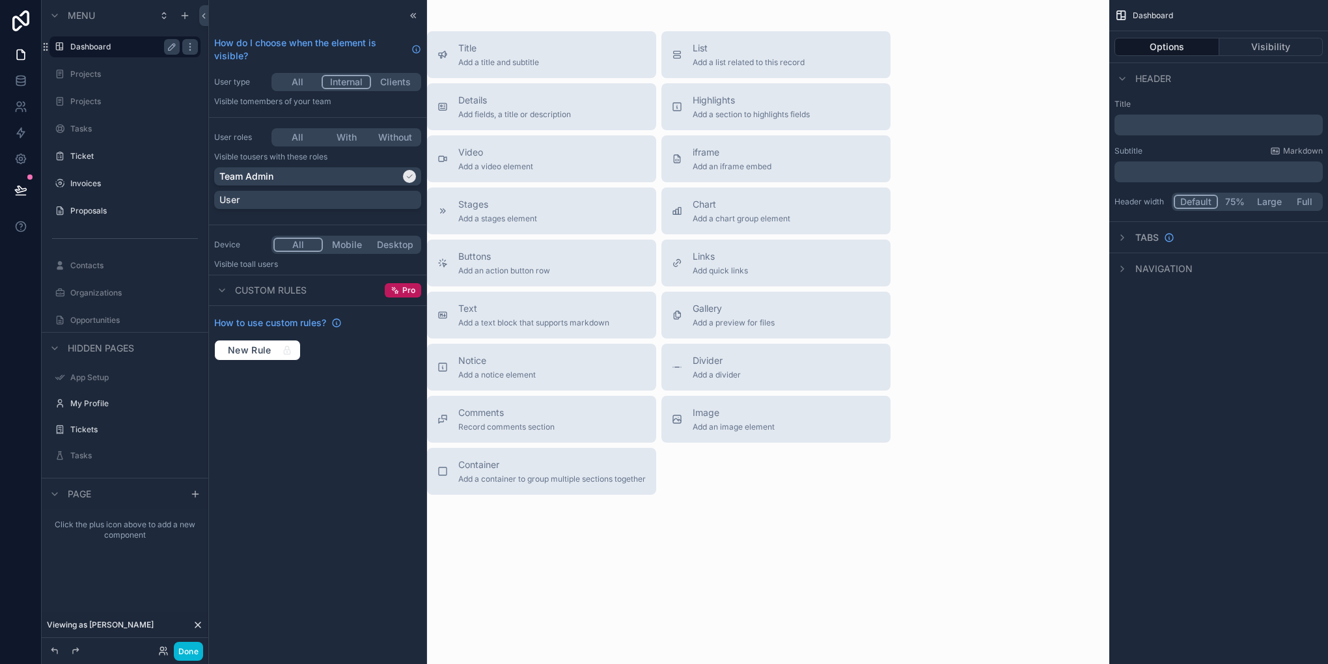
click at [880, 563] on div "Title Add a title and subtitle List Add a list related to this record Details A…" at bounding box center [658, 299] width 901 height 599
click at [414, 16] on icon at bounding box center [413, 15] width 10 height 10
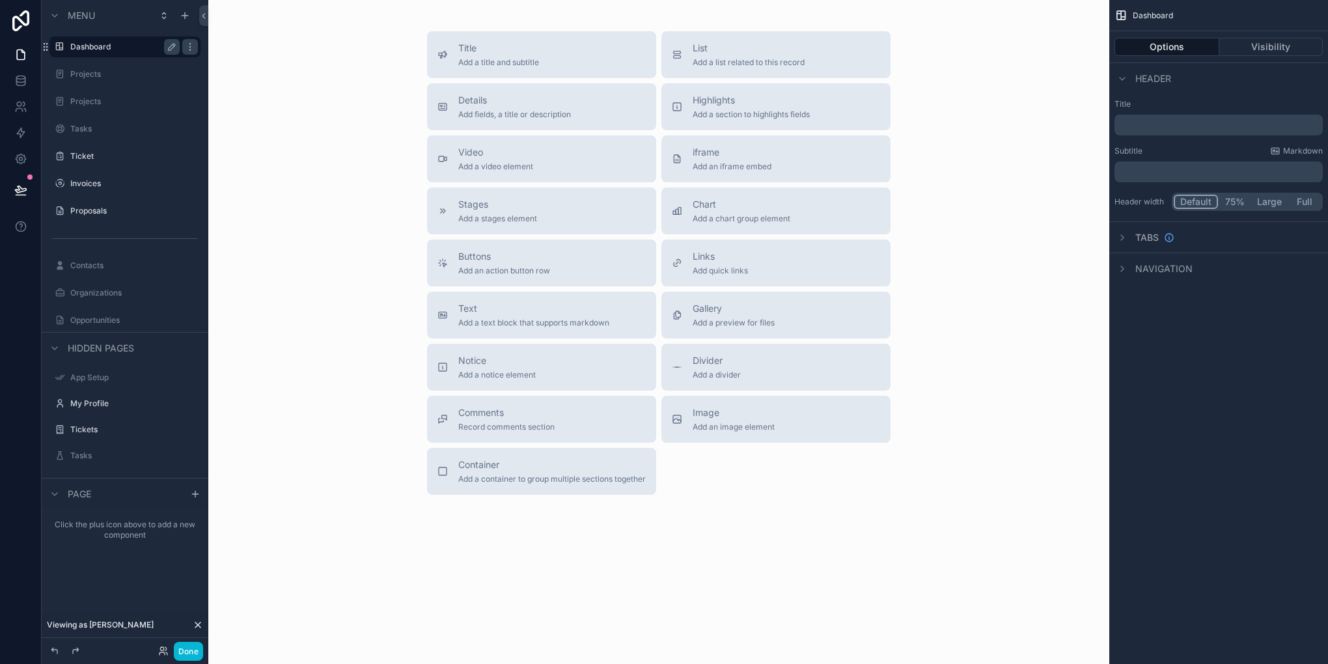
click at [104, 48] on label "Dashboard" at bounding box center [122, 47] width 104 height 10
click at [500, 49] on span "Title" at bounding box center [498, 48] width 81 height 13
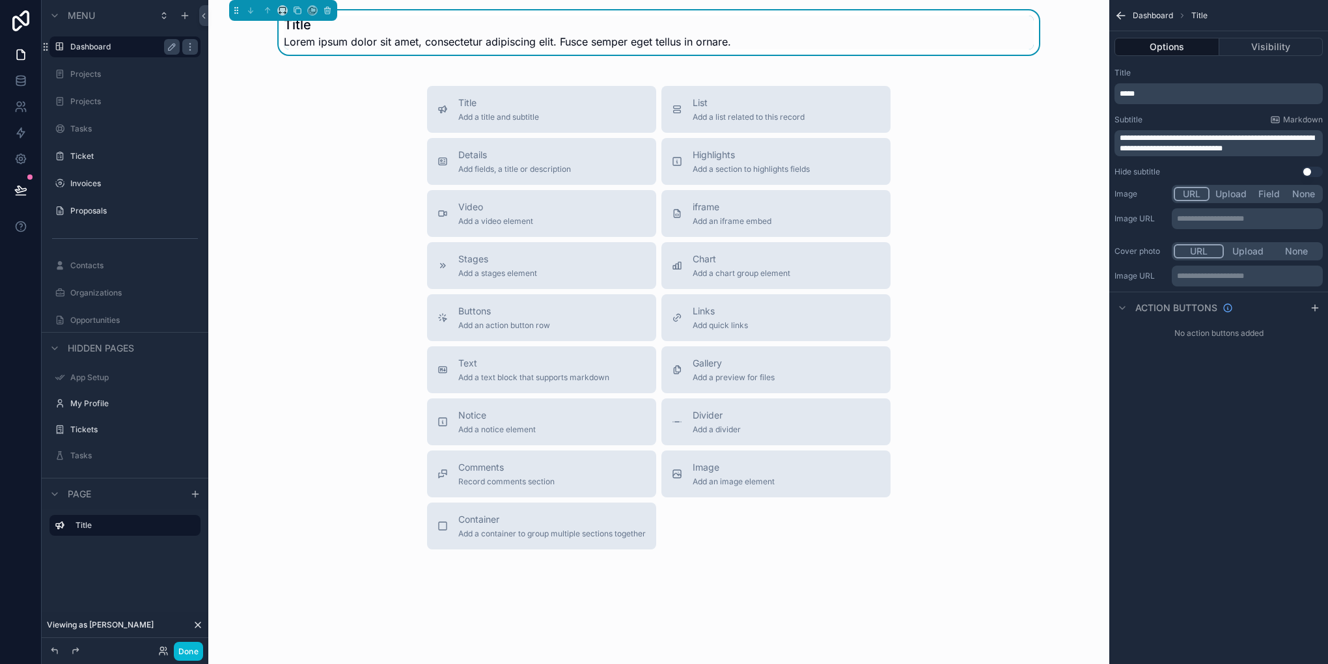
click at [1240, 266] on div "**********" at bounding box center [1247, 276] width 151 height 21
click at [1222, 270] on div "**********" at bounding box center [1247, 276] width 151 height 21
click at [1228, 275] on p "**********" at bounding box center [1248, 276] width 143 height 10
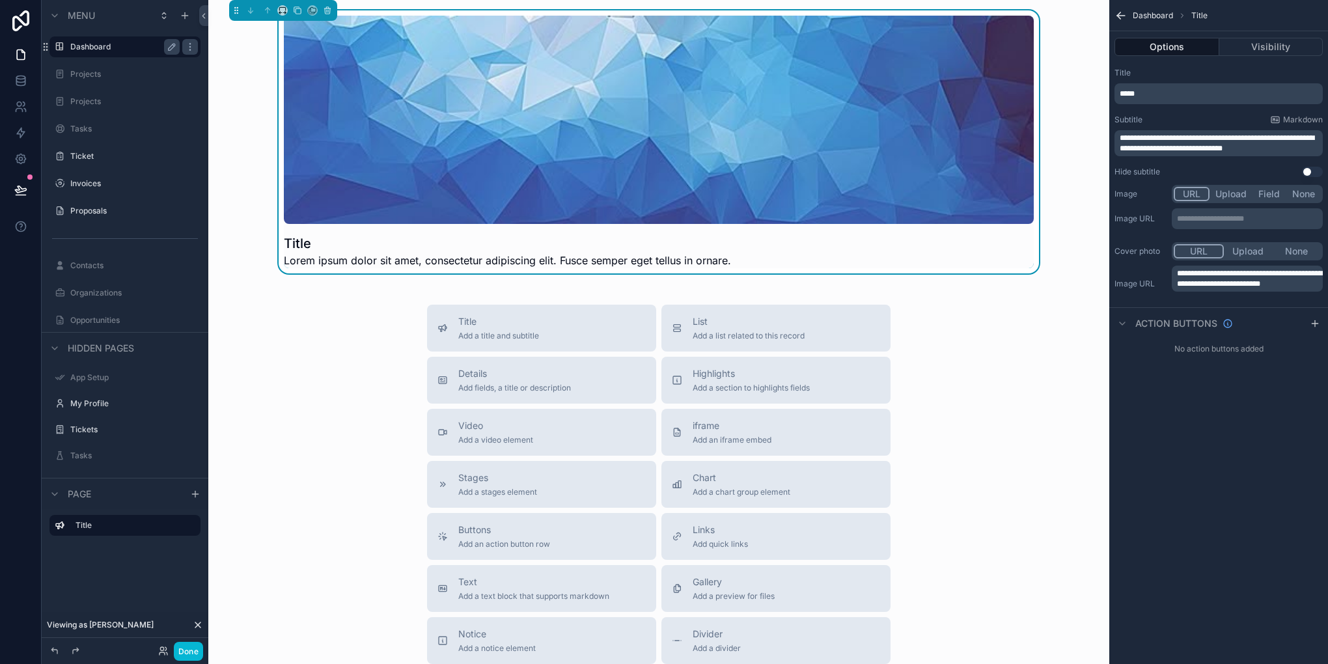
click at [1201, 412] on div "**********" at bounding box center [1219, 332] width 219 height 664
click at [1189, 91] on p "*****" at bounding box center [1220, 94] width 201 height 10
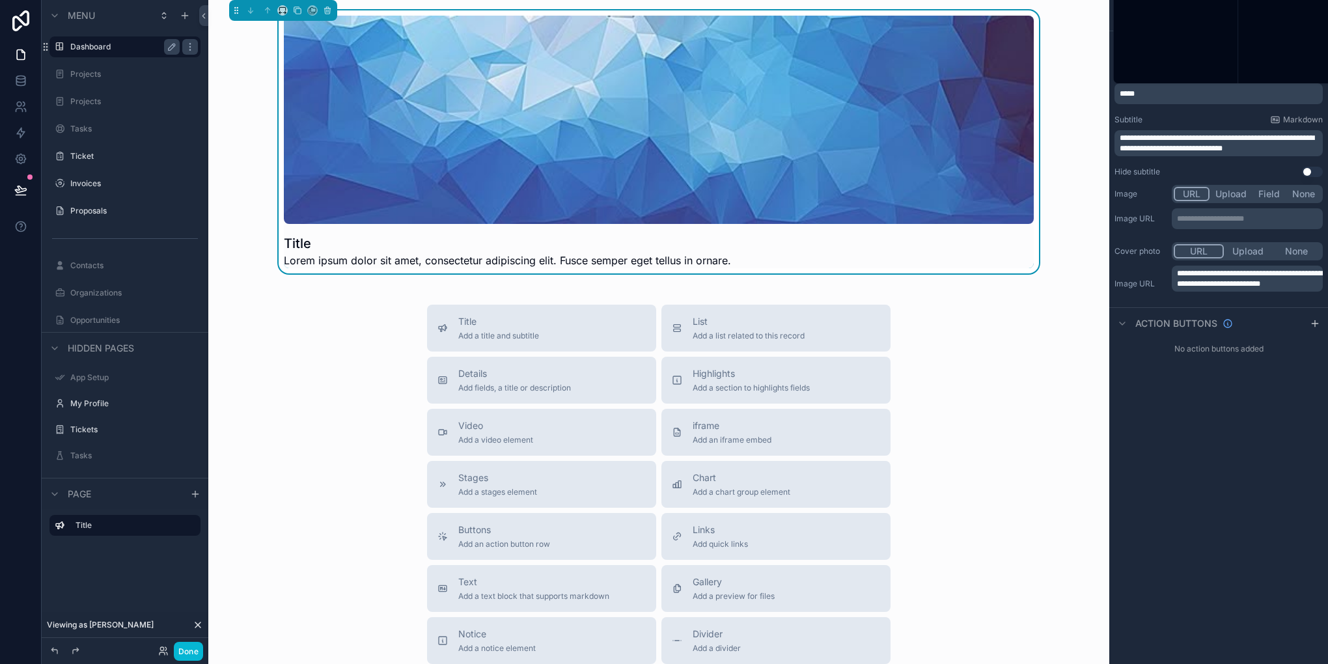
click at [1189, 91] on p "*****" at bounding box center [1220, 94] width 201 height 10
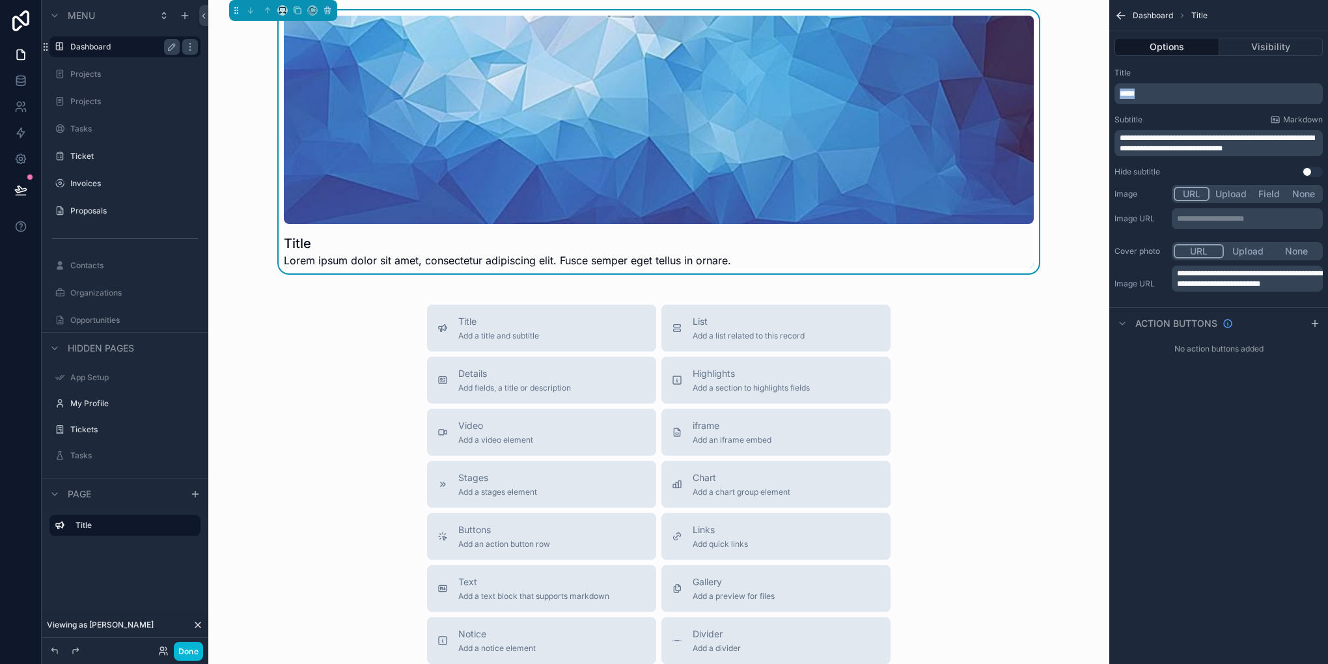
click at [1189, 91] on p "*****" at bounding box center [1220, 94] width 201 height 10
click at [1186, 473] on div "**********" at bounding box center [1219, 332] width 219 height 664
click at [1250, 149] on span "**********" at bounding box center [1217, 145] width 195 height 18
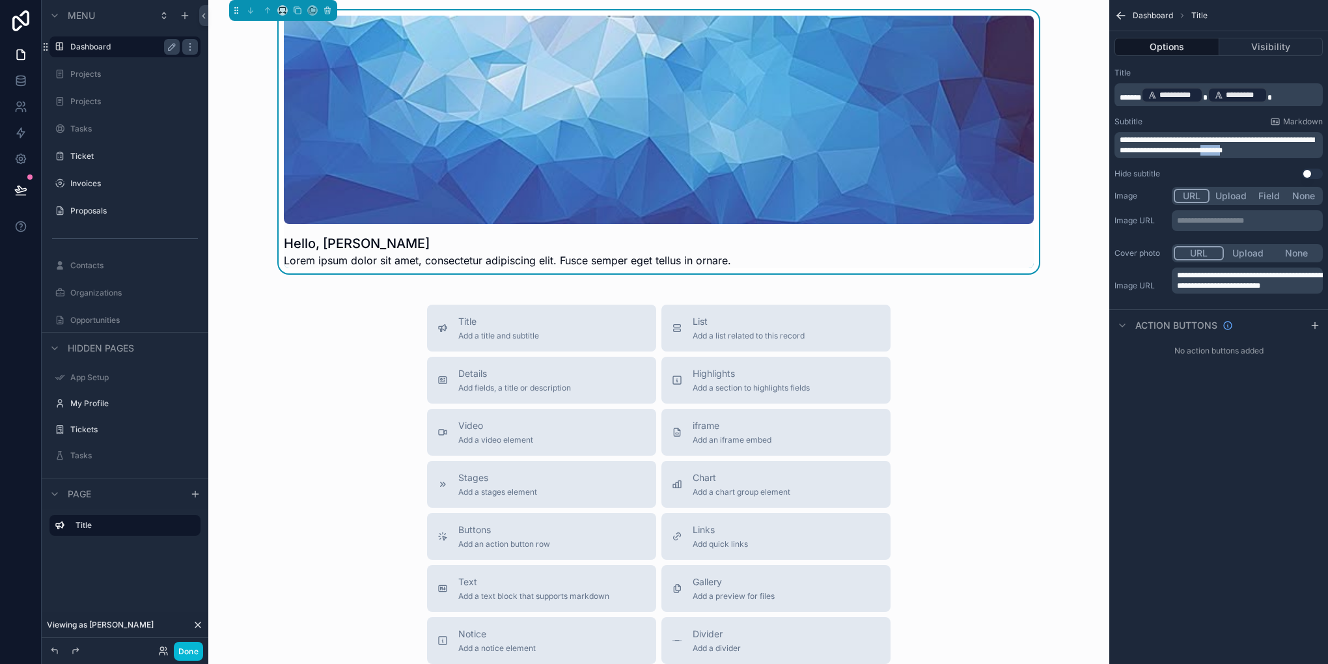
click at [1250, 149] on span "**********" at bounding box center [1217, 145] width 195 height 18
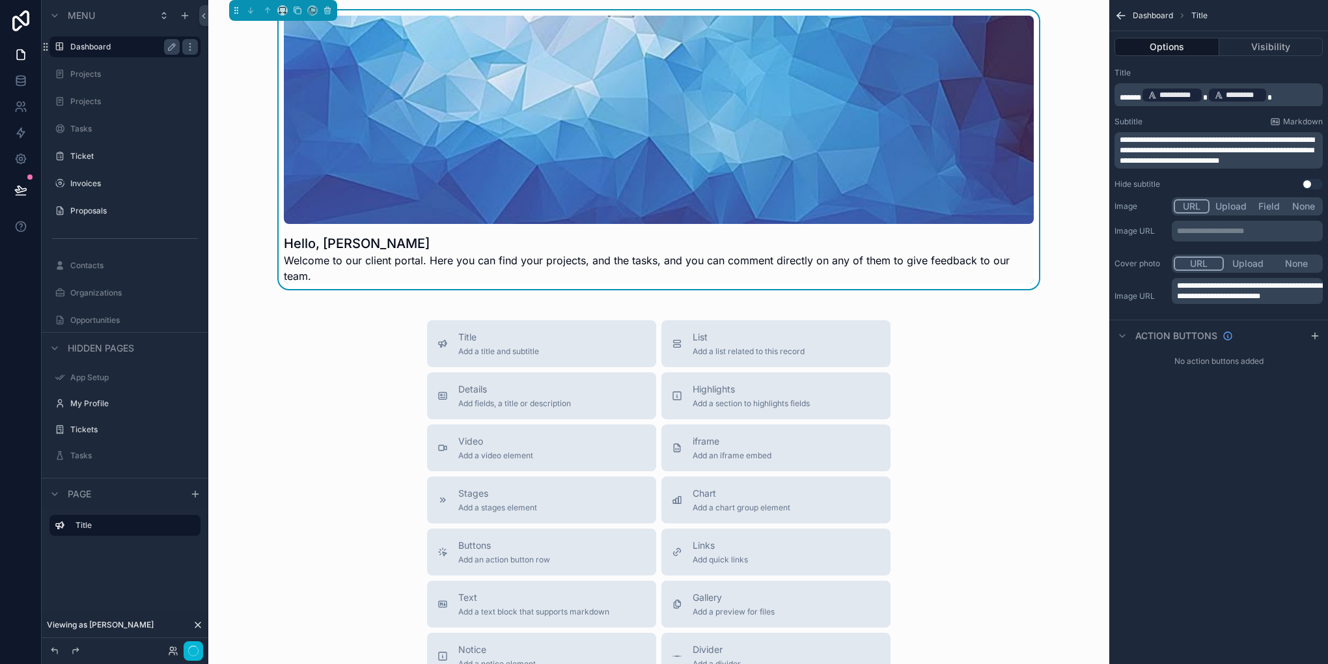
click at [1254, 547] on div "**********" at bounding box center [1219, 332] width 219 height 664
click at [739, 331] on span "List" at bounding box center [749, 337] width 112 height 13
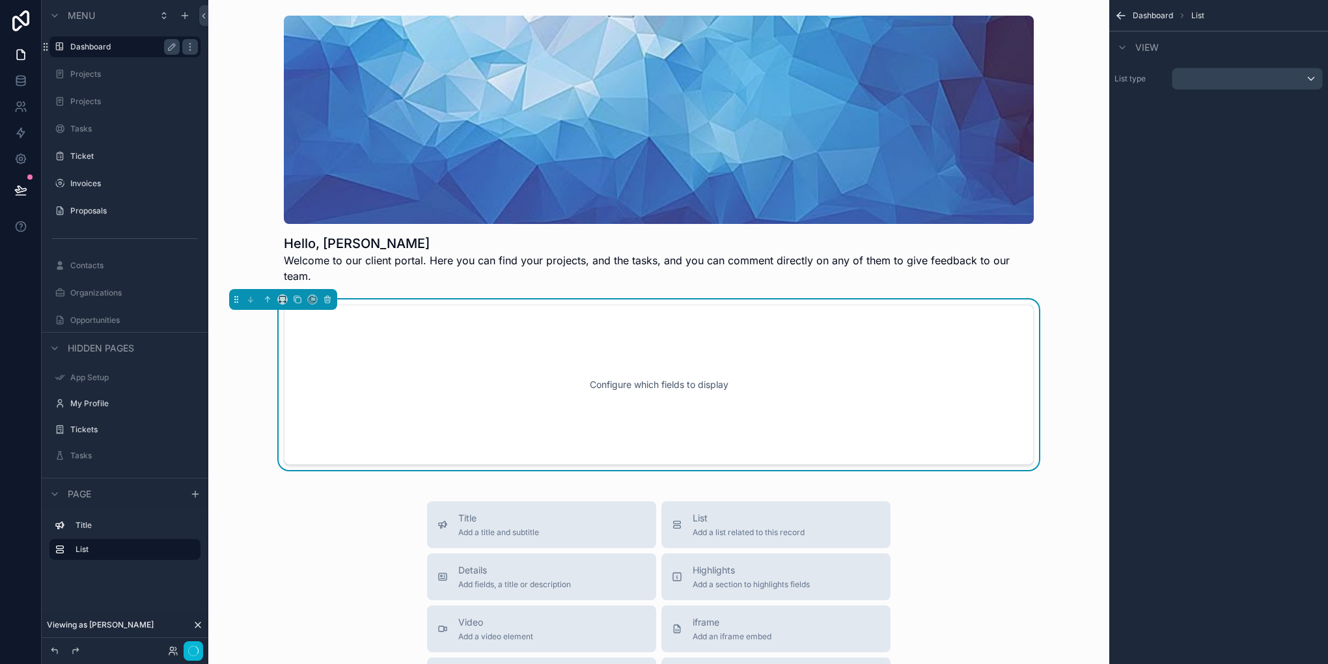
scroll to position [36, 0]
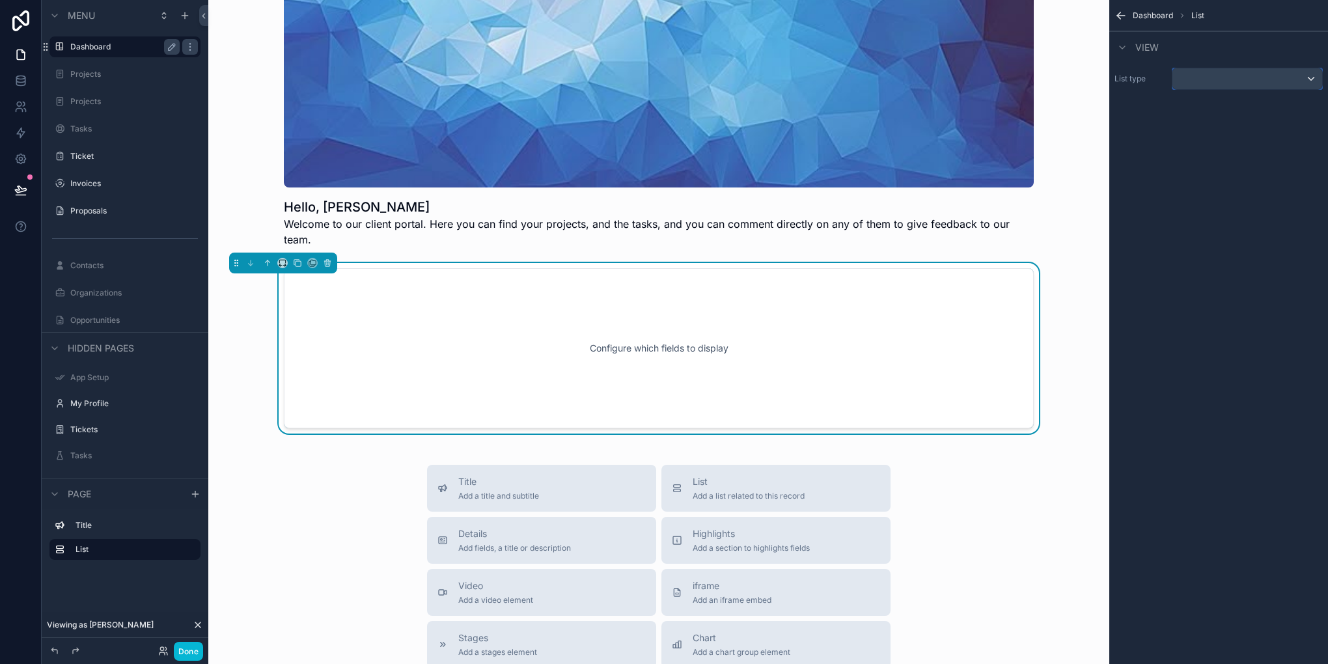
click at [1177, 76] on div "scrollable content" at bounding box center [1248, 78] width 150 height 21
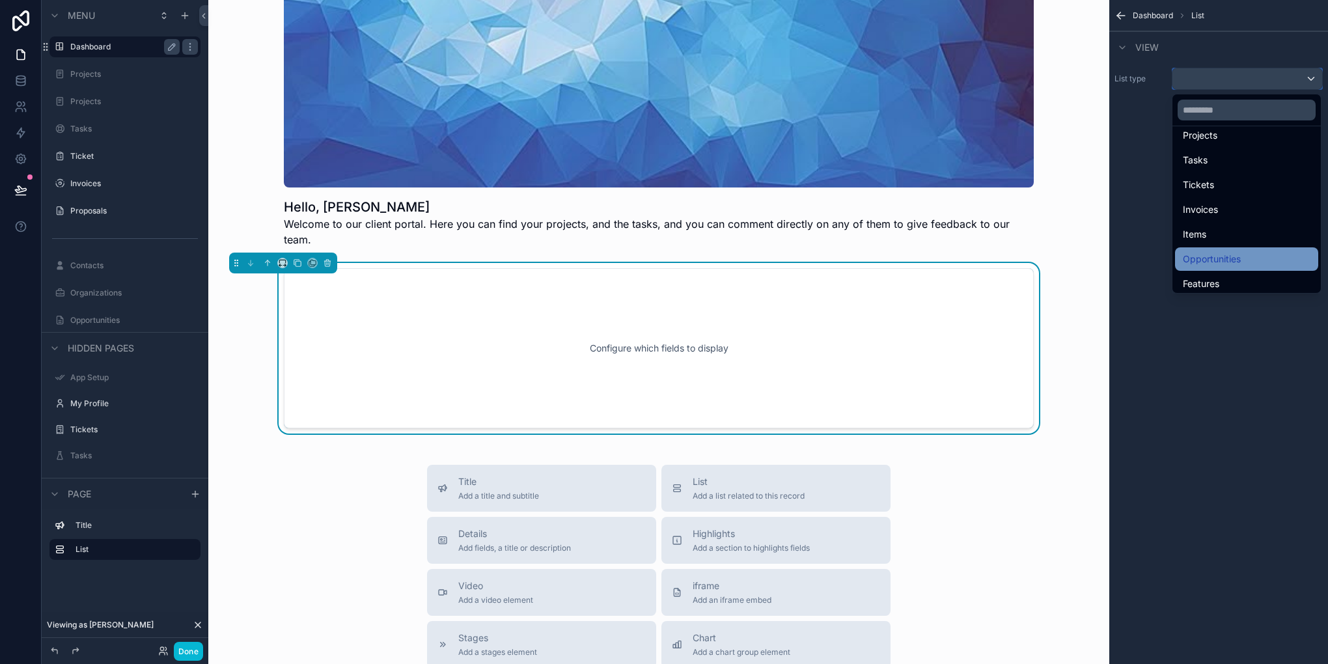
scroll to position [21, 0]
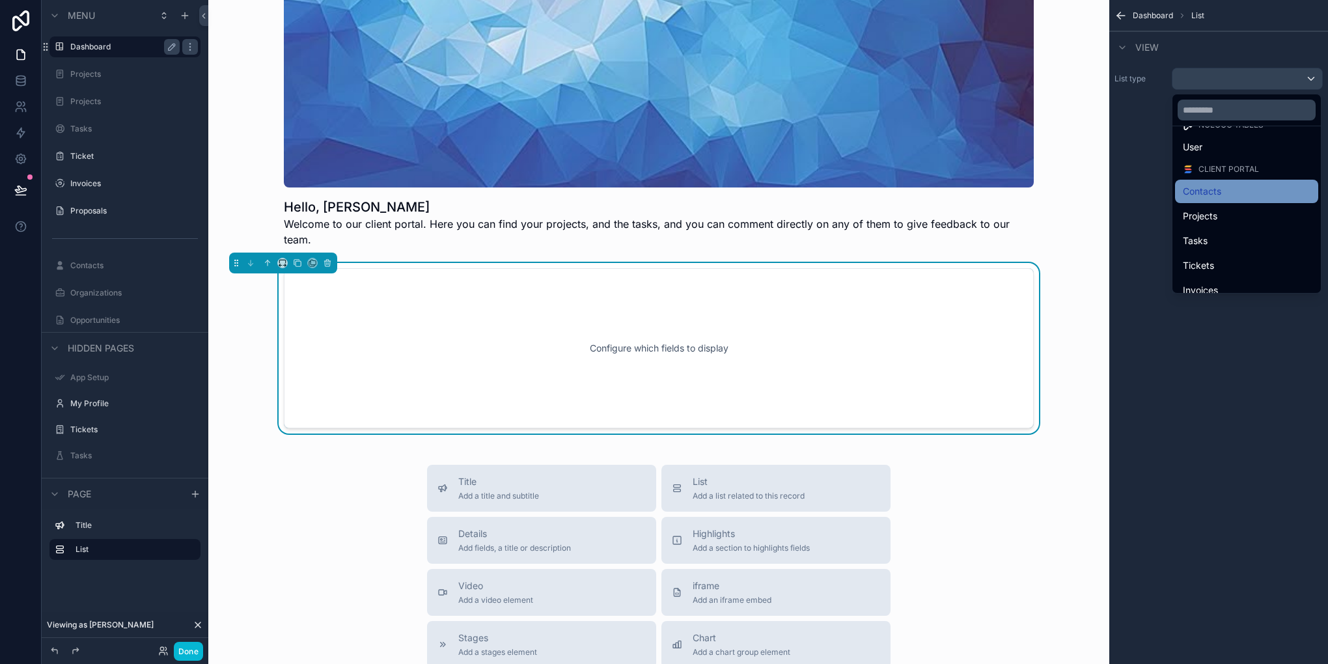
click at [1263, 193] on div "Contacts" at bounding box center [1247, 192] width 128 height 16
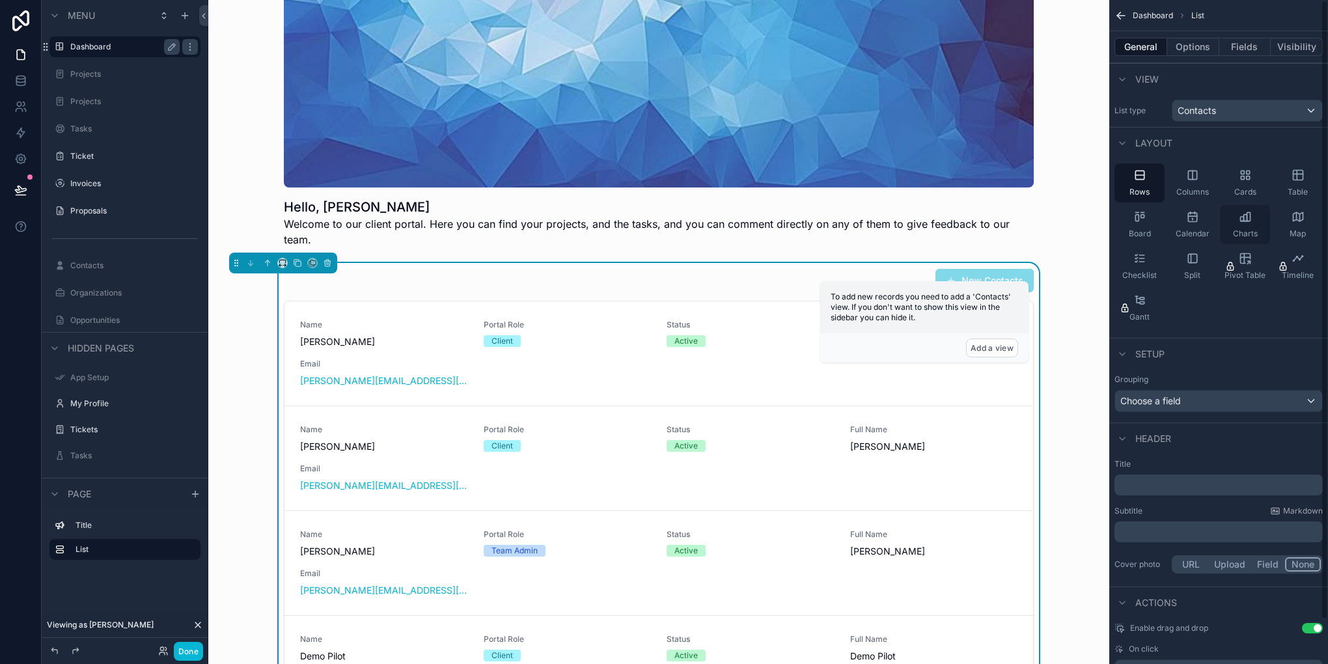
click at [1255, 237] on span "Charts" at bounding box center [1245, 234] width 25 height 10
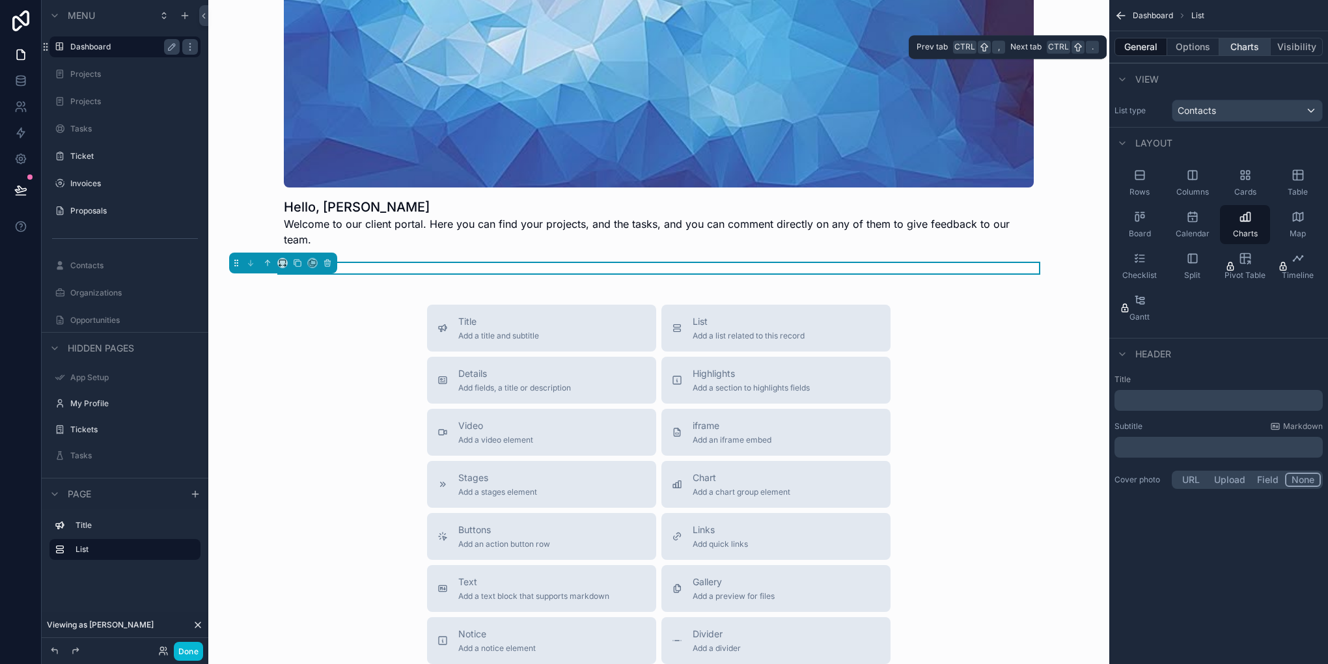
click at [1234, 44] on button "Charts" at bounding box center [1246, 47] width 52 height 18
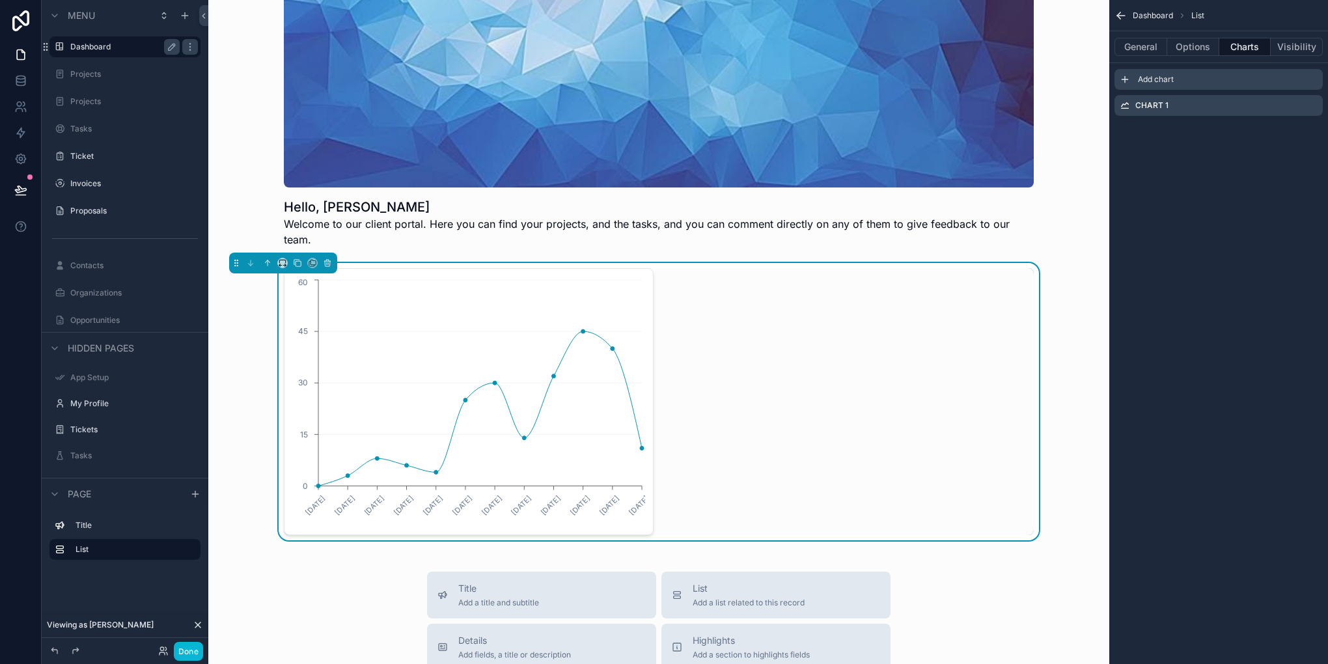
click at [1125, 76] on icon "scrollable content" at bounding box center [1125, 79] width 10 height 10
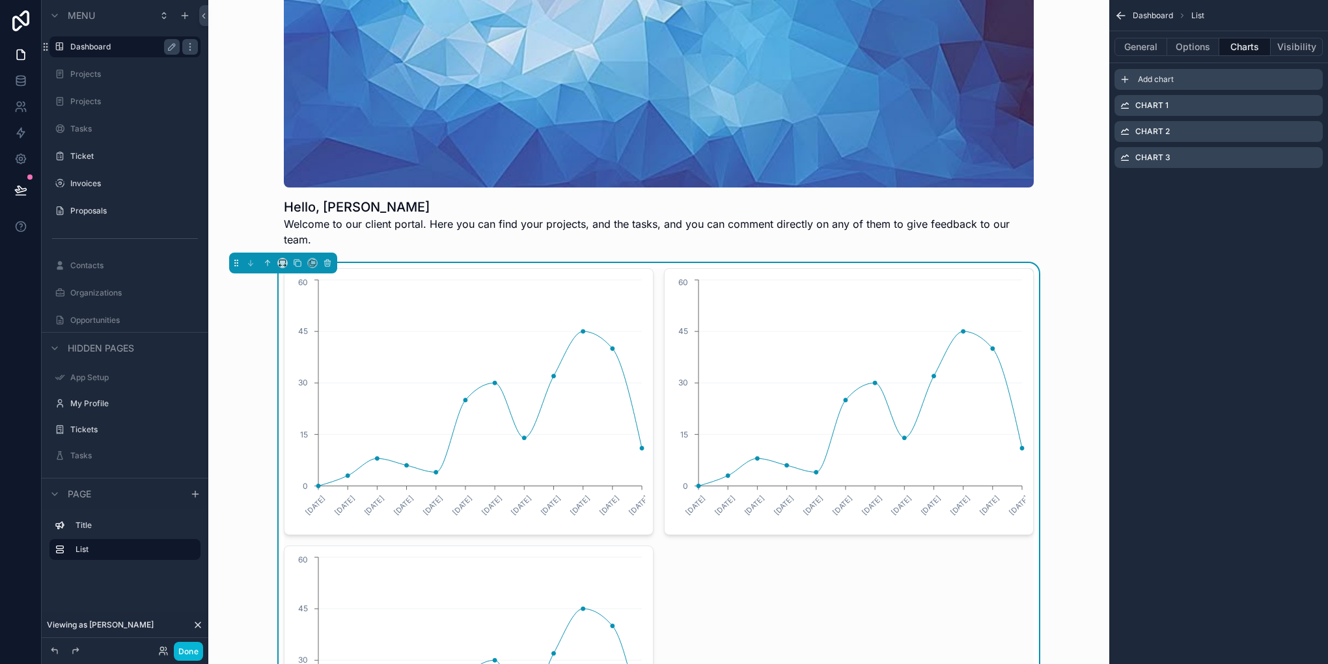
click at [1125, 76] on icon "scrollable content" at bounding box center [1125, 79] width 10 height 10
click at [1315, 107] on icon "scrollable content" at bounding box center [1313, 107] width 6 height 6
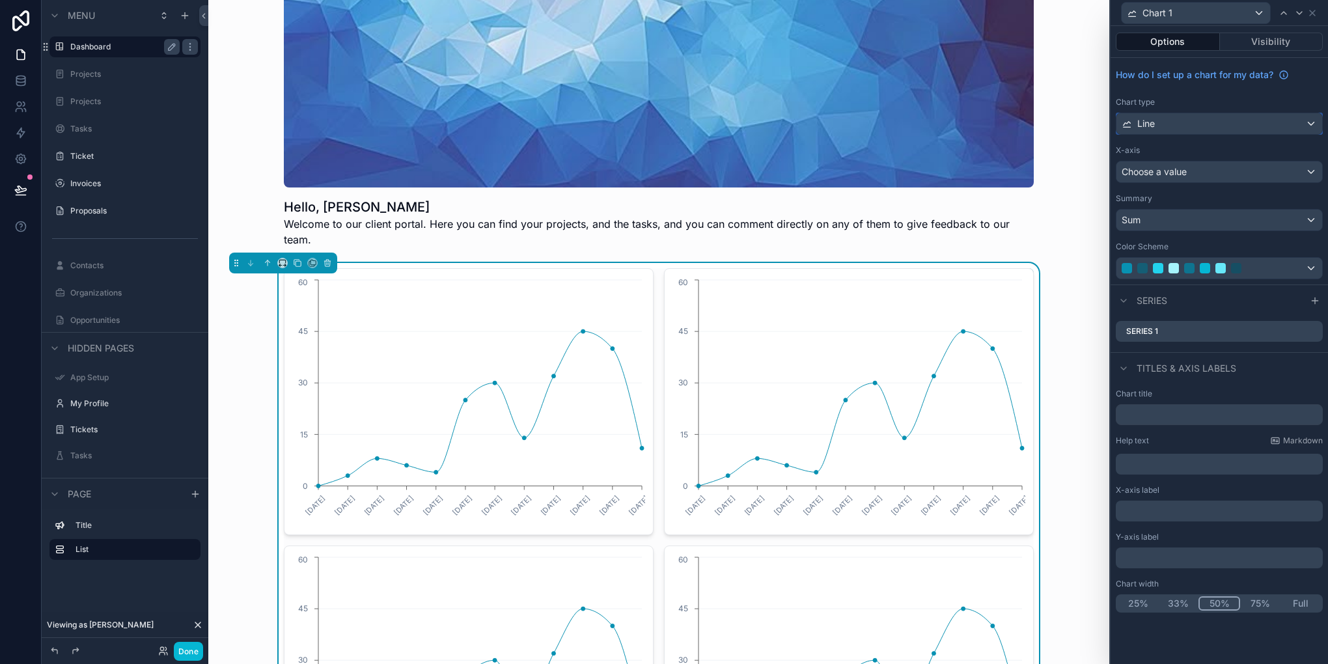
click at [1195, 126] on div "Line" at bounding box center [1220, 123] width 206 height 21
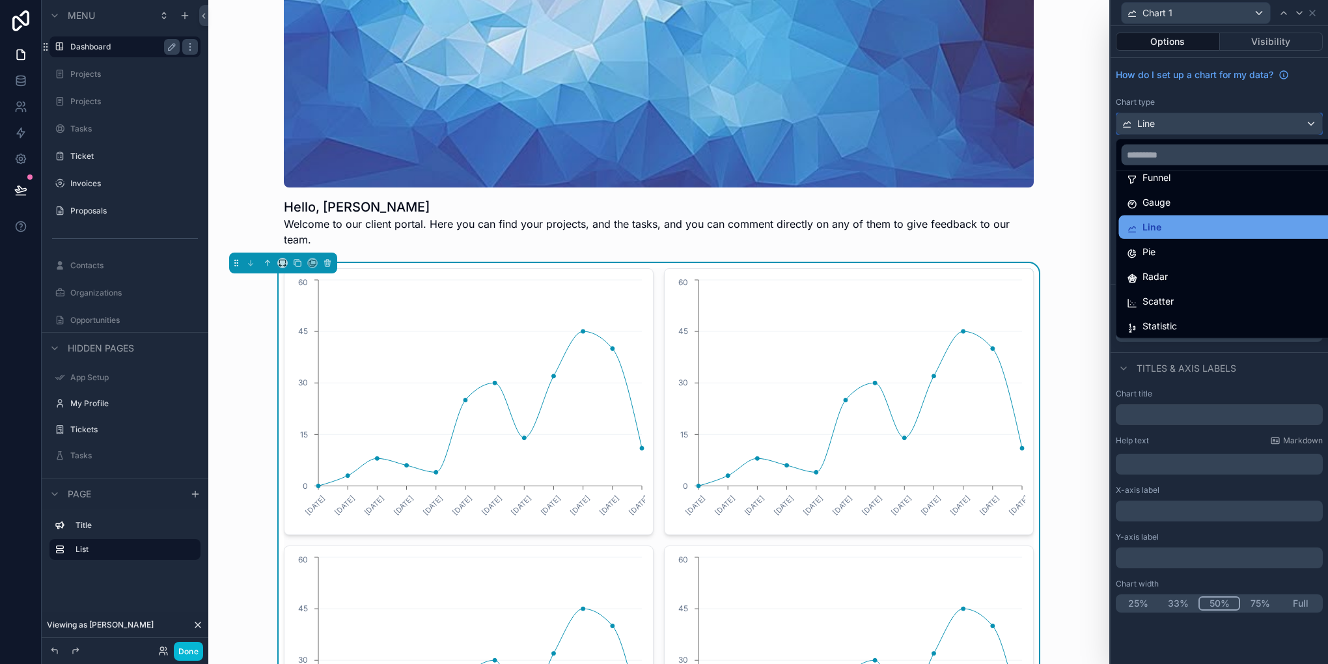
scroll to position [92, 0]
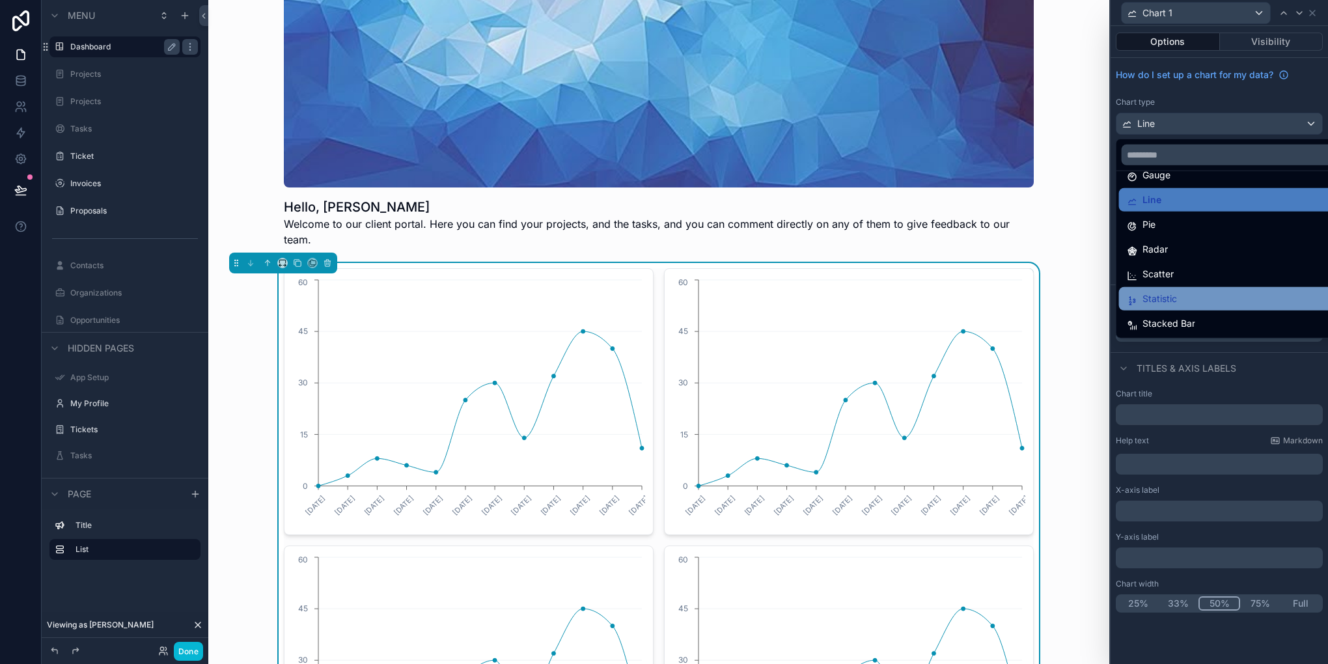
click at [1190, 297] on div "Statistic" at bounding box center [1235, 299] width 216 height 16
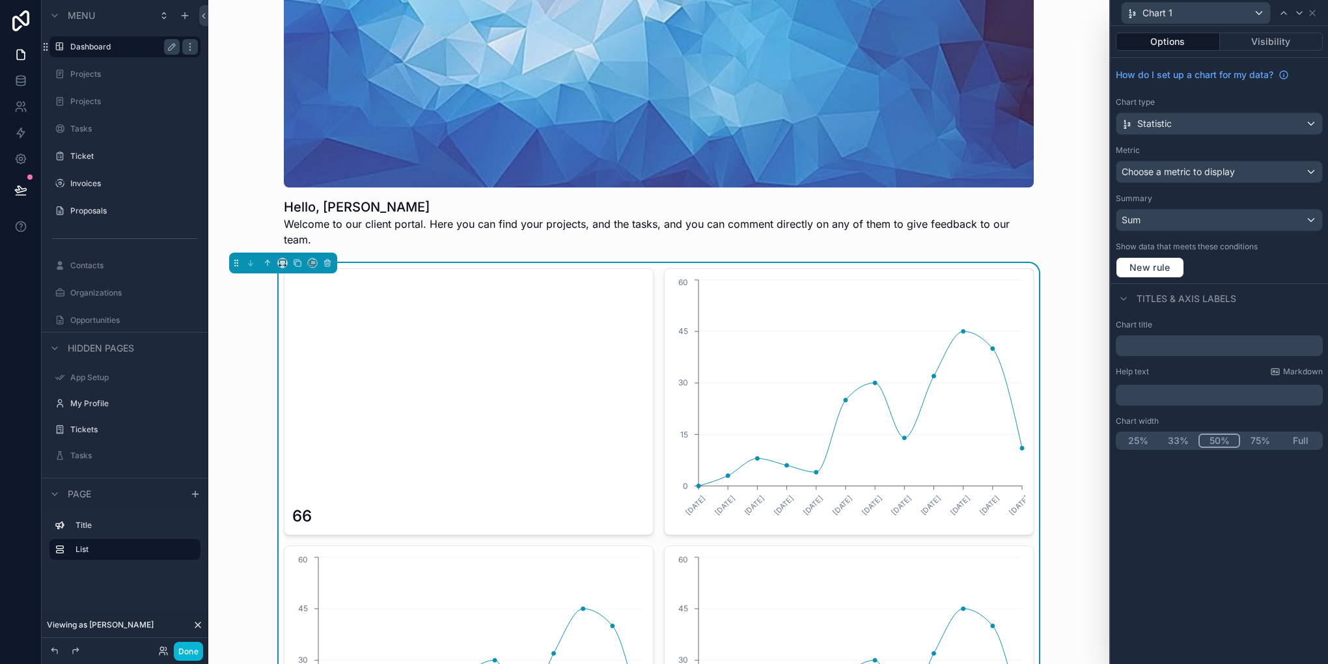
click at [828, 446] on icon "12/30/2024 1/27/2025 2/24/2025 3/31/2025 4/28/2025 6/2/2025 6/30/2025 7/28/2025…" at bounding box center [849, 402] width 353 height 250
click at [894, 318] on icon "12/30/2024 1/27/2025 2/24/2025 3/31/2025 4/28/2025 6/2/2025 6/30/2025 7/28/2025…" at bounding box center [849, 402] width 353 height 250
click at [1316, 18] on div "Chart 1" at bounding box center [1219, 12] width 207 height 25
click at [1315, 16] on icon at bounding box center [1312, 12] width 5 height 5
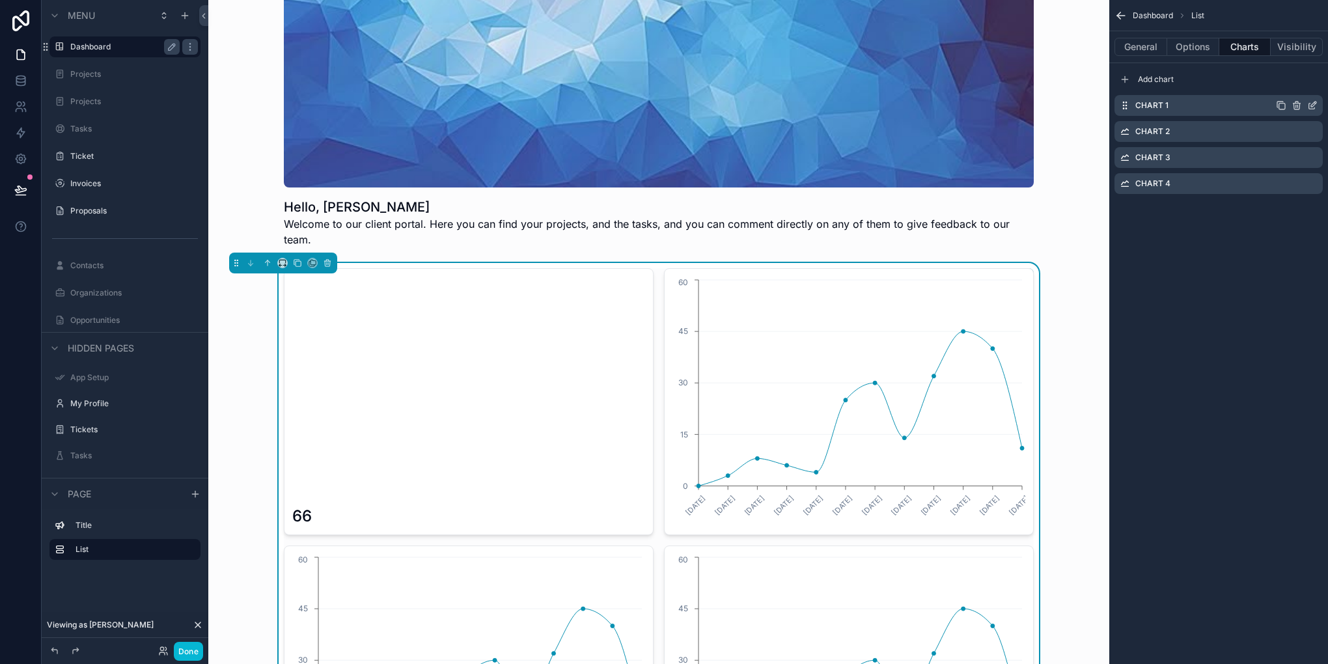
click at [1315, 104] on icon "scrollable content" at bounding box center [1315, 102] width 1 height 1
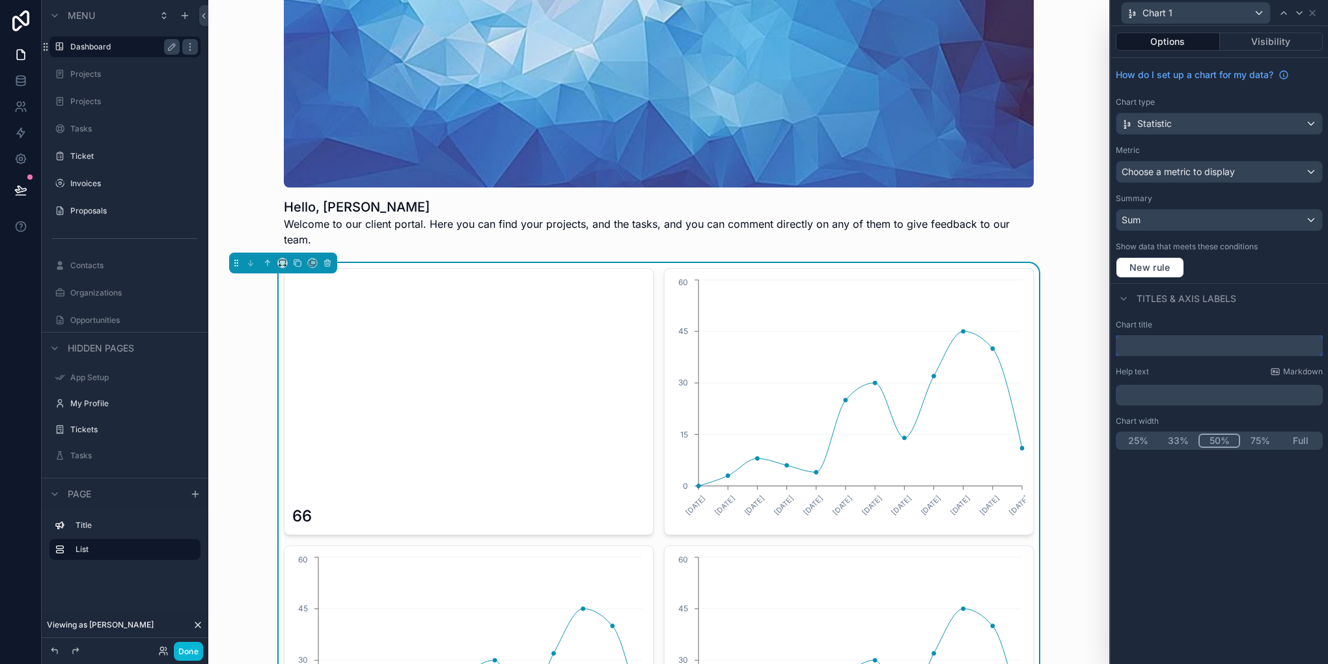
click at [1172, 351] on input "text" at bounding box center [1219, 345] width 207 height 21
type input "**********"
click at [1293, 13] on div at bounding box center [1300, 13] width 16 height 16
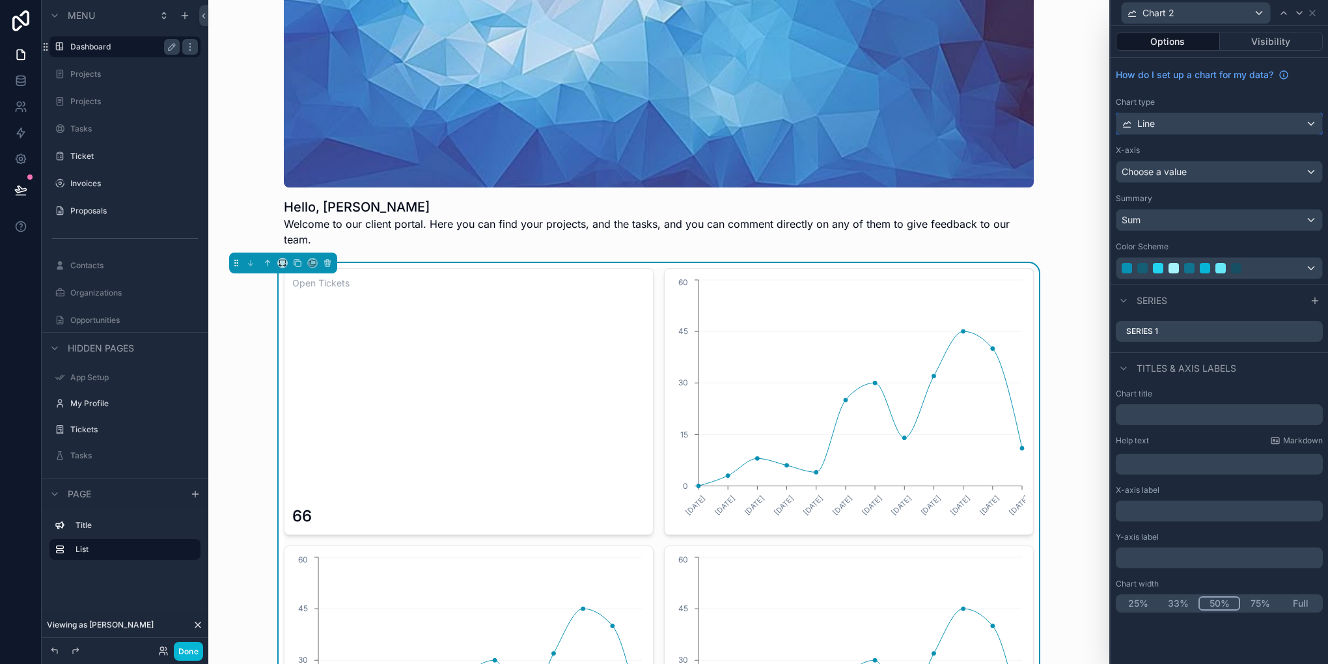
click at [1259, 115] on div "Line" at bounding box center [1220, 123] width 206 height 21
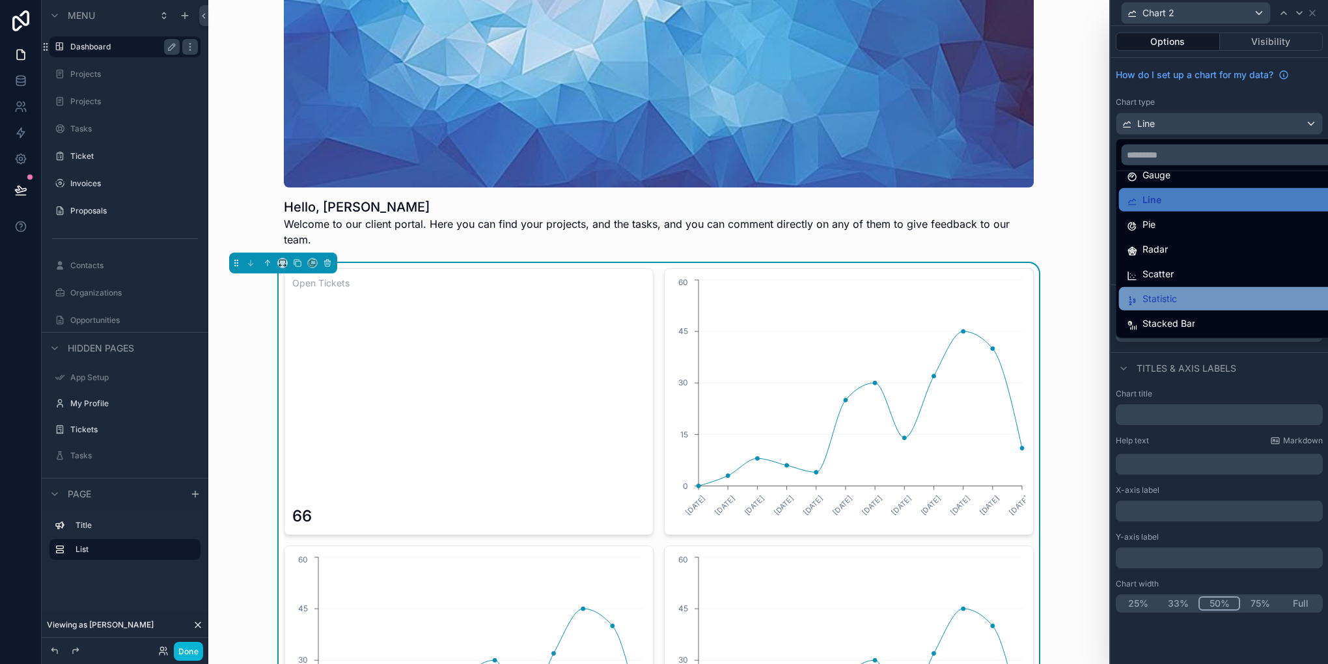
click at [1203, 300] on div "Statistic" at bounding box center [1235, 299] width 216 height 16
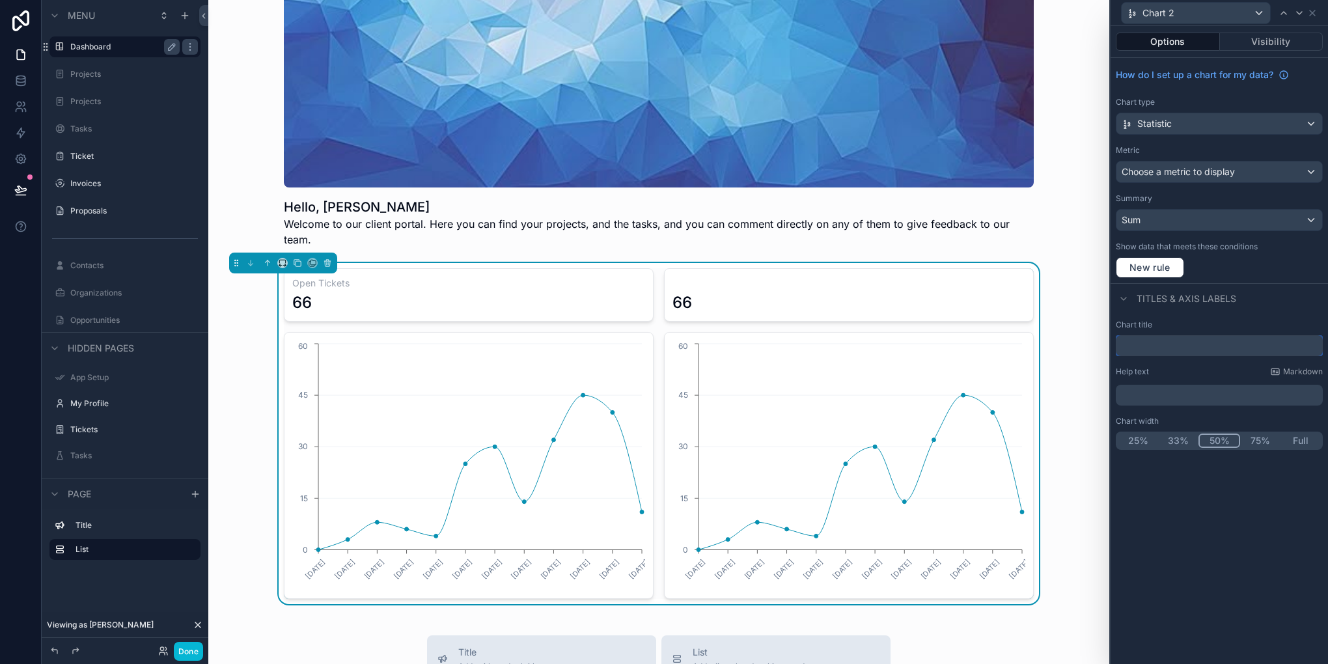
click at [1181, 346] on input "text" at bounding box center [1219, 345] width 207 height 21
type input "**********"
click at [1201, 572] on div "**********" at bounding box center [1219, 345] width 217 height 638
click at [596, 382] on icon "12/30/2024 1/27/2025 2/24/2025 3/31/2025 4/28/2025 6/2/2025 6/30/2025 7/28/2025…" at bounding box center [468, 466] width 353 height 250
click at [1297, 15] on icon at bounding box center [1300, 13] width 10 height 10
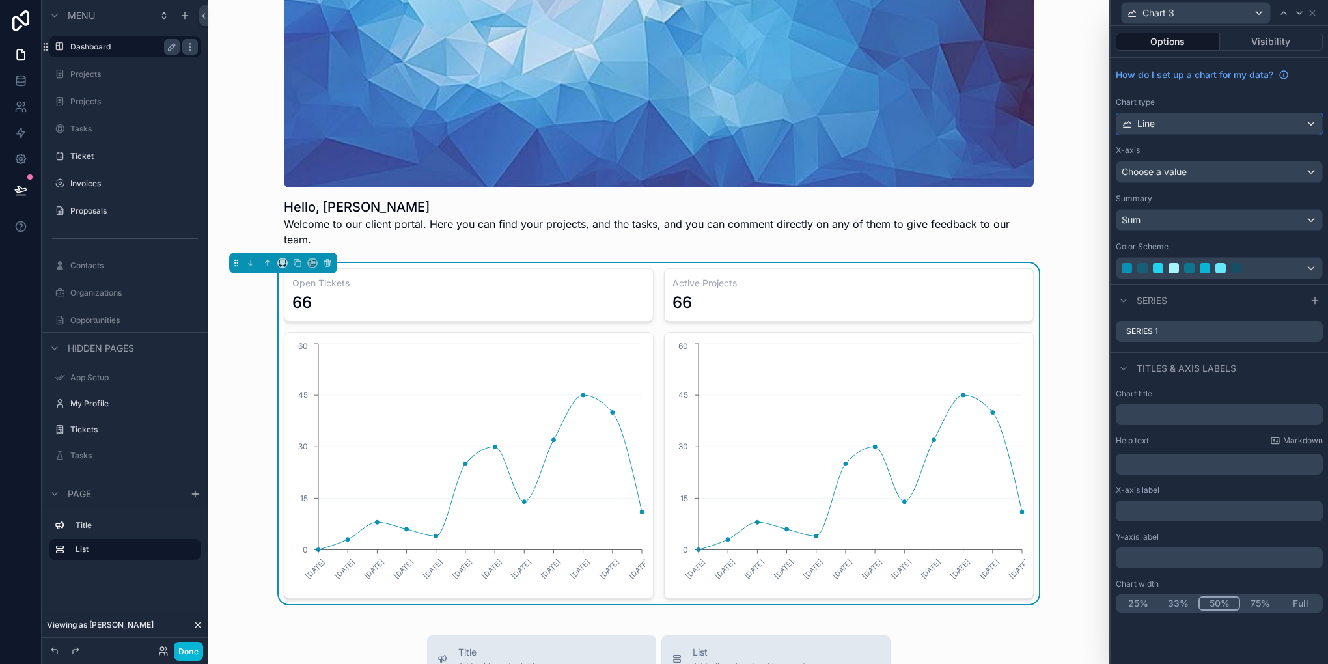
click at [1222, 123] on div "Line" at bounding box center [1220, 123] width 206 height 21
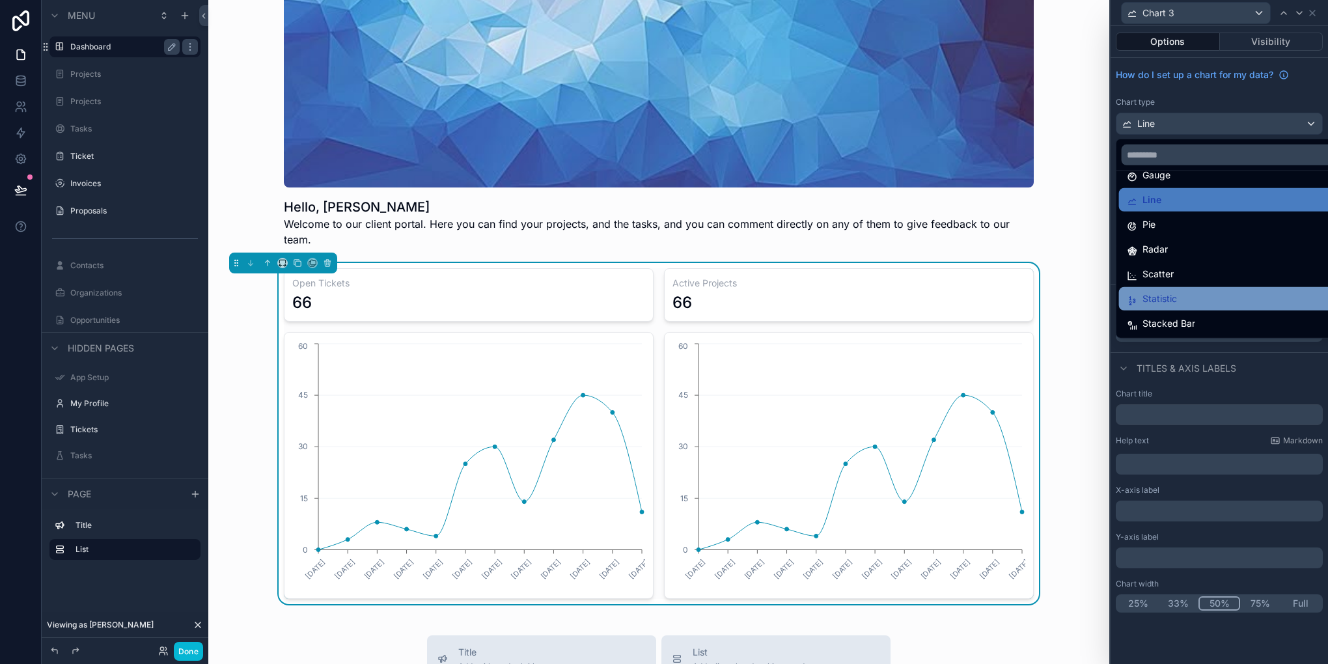
click at [1179, 305] on div "Statistic" at bounding box center [1235, 299] width 216 height 16
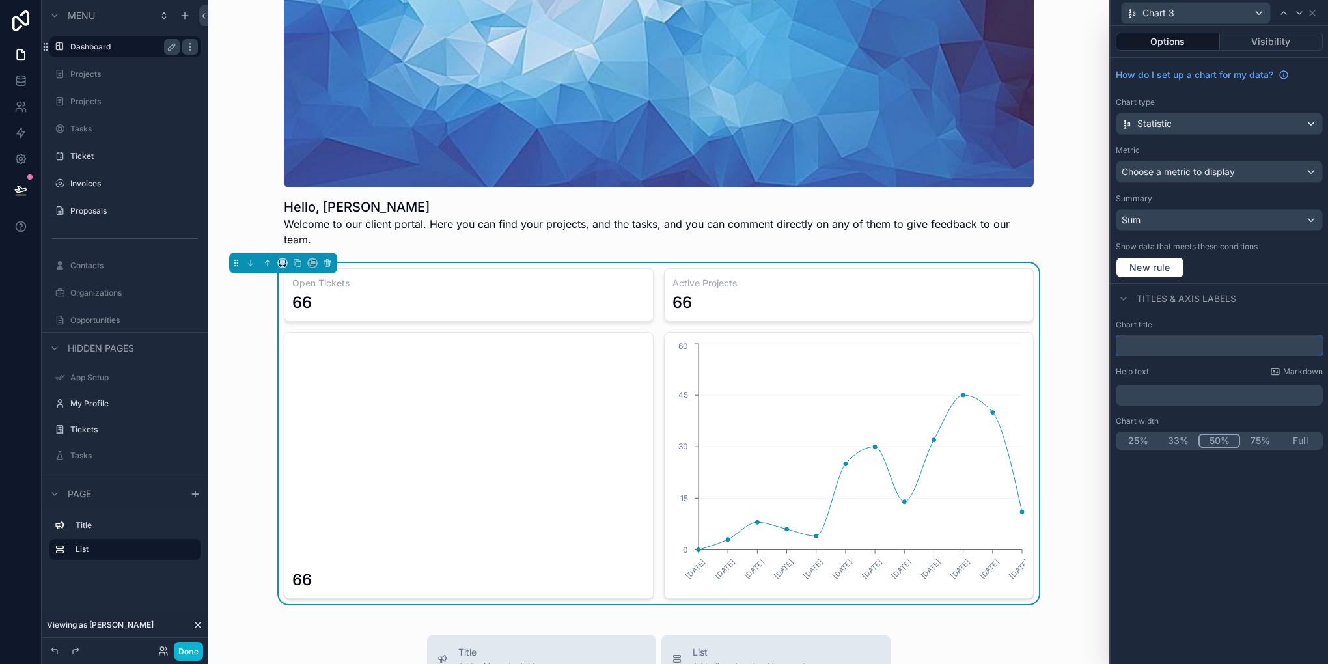
click at [1164, 350] on input "text" at bounding box center [1219, 345] width 207 height 21
type input "**********"
click at [1194, 508] on div "**********" at bounding box center [1219, 345] width 217 height 638
click at [1229, 127] on div "Statistic" at bounding box center [1220, 123] width 206 height 21
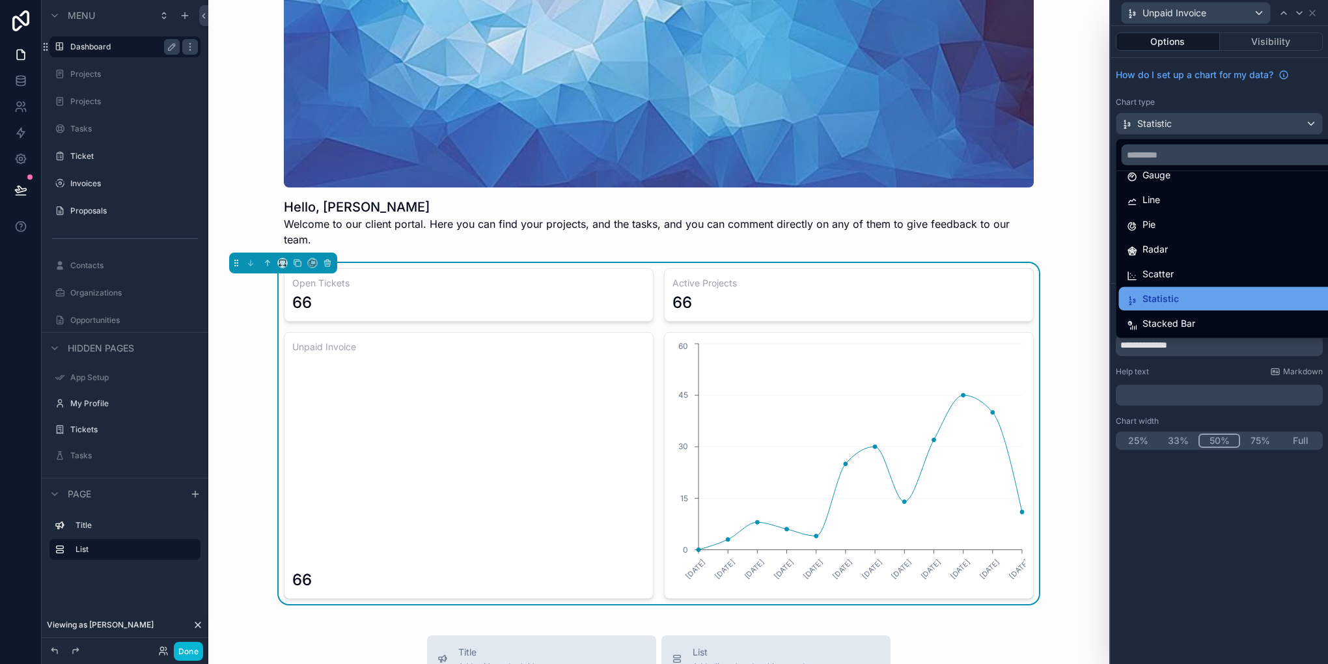
click at [1171, 291] on span "Statistic" at bounding box center [1161, 299] width 36 height 16
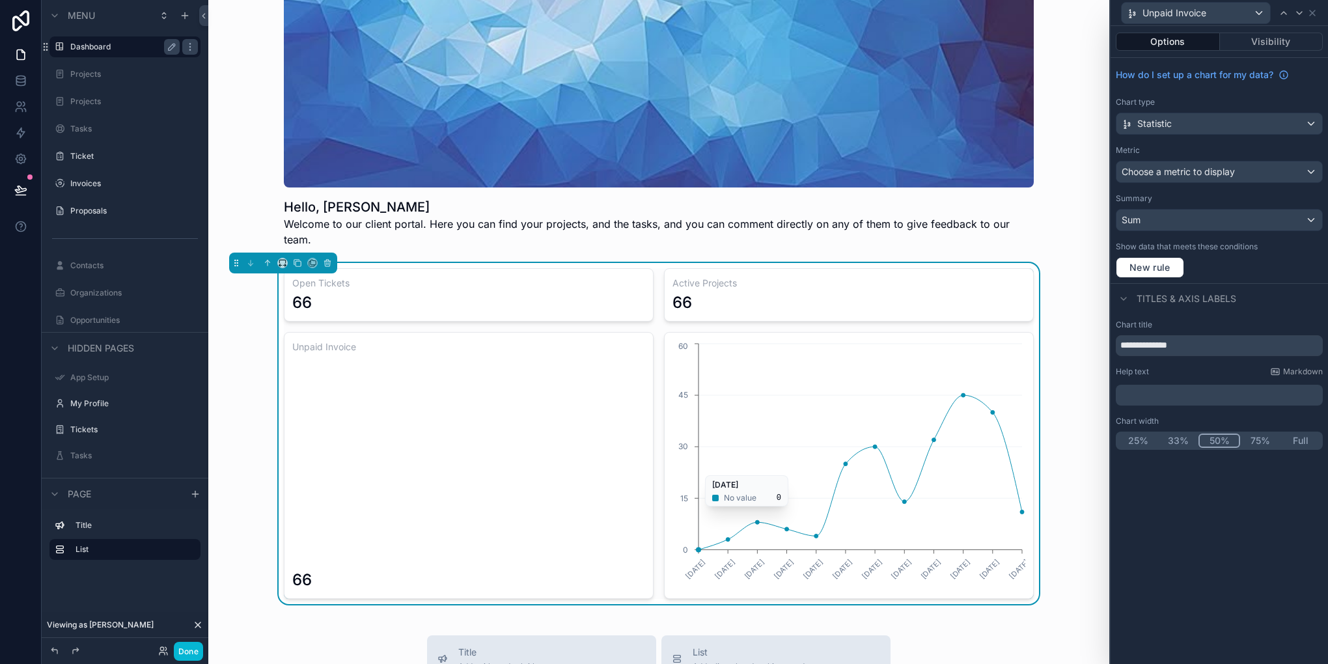
click at [802, 371] on icon "12/30/2024 1/27/2025 2/24/2025 3/31/2025 4/28/2025 6/2/2025 6/30/2025 7/28/2025…" at bounding box center [849, 466] width 353 height 250
click at [1292, 10] on div at bounding box center [1300, 13] width 16 height 16
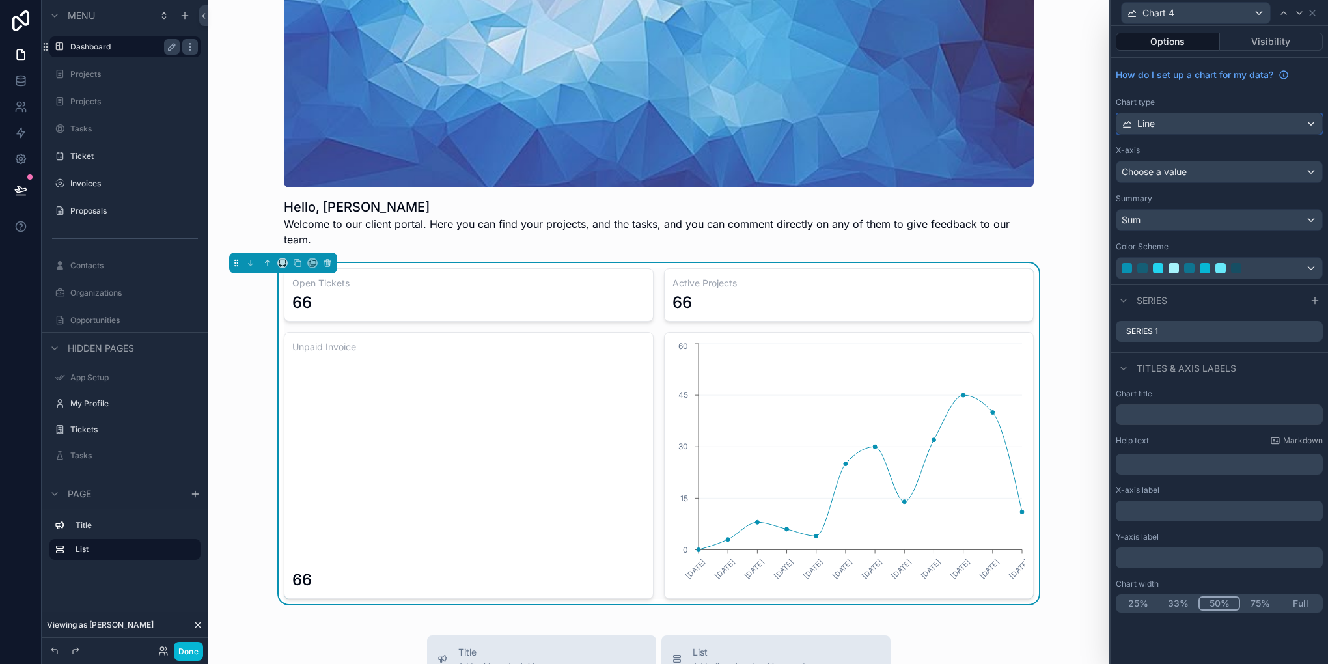
click at [1212, 129] on div "Line" at bounding box center [1220, 123] width 206 height 21
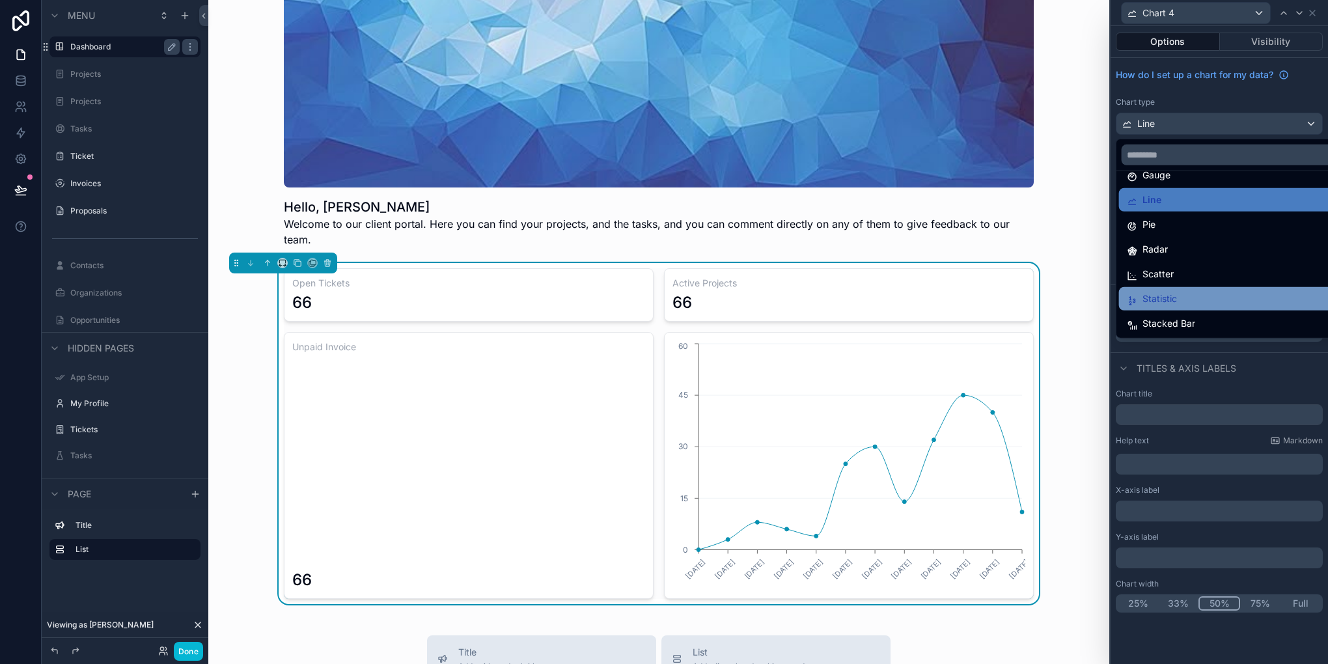
click at [1190, 288] on div "Statistic" at bounding box center [1234, 298] width 231 height 23
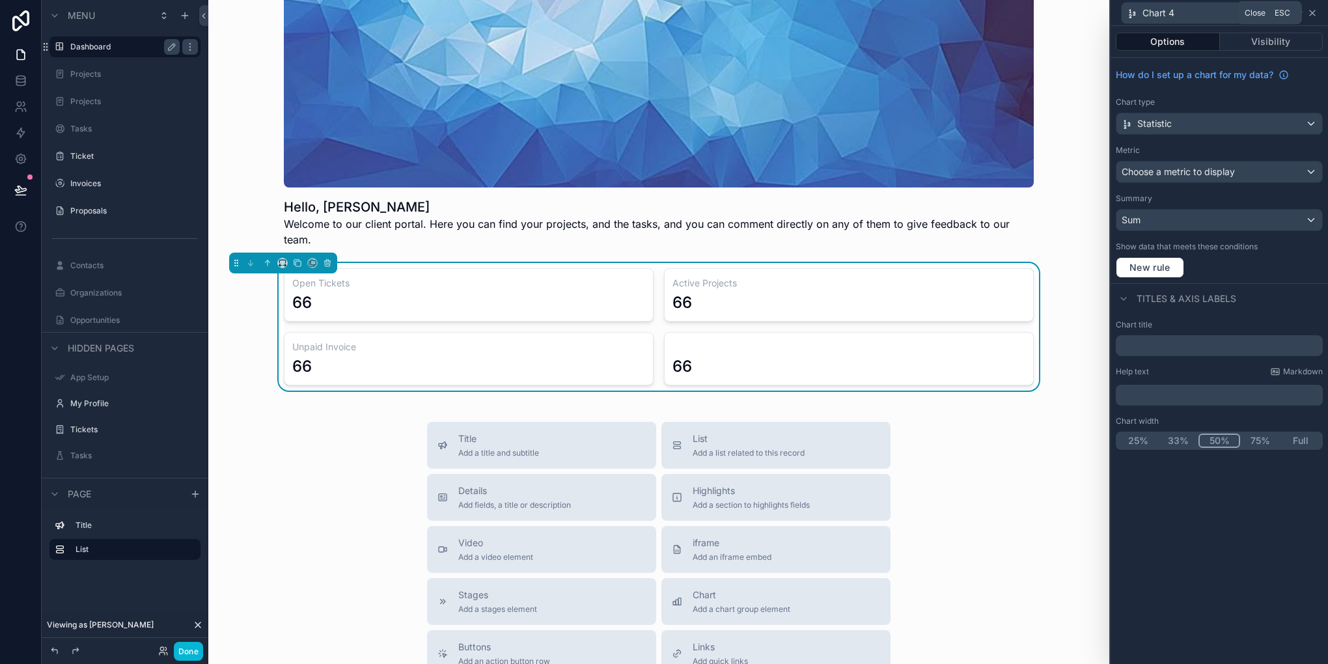
click at [1313, 8] on icon at bounding box center [1313, 13] width 10 height 10
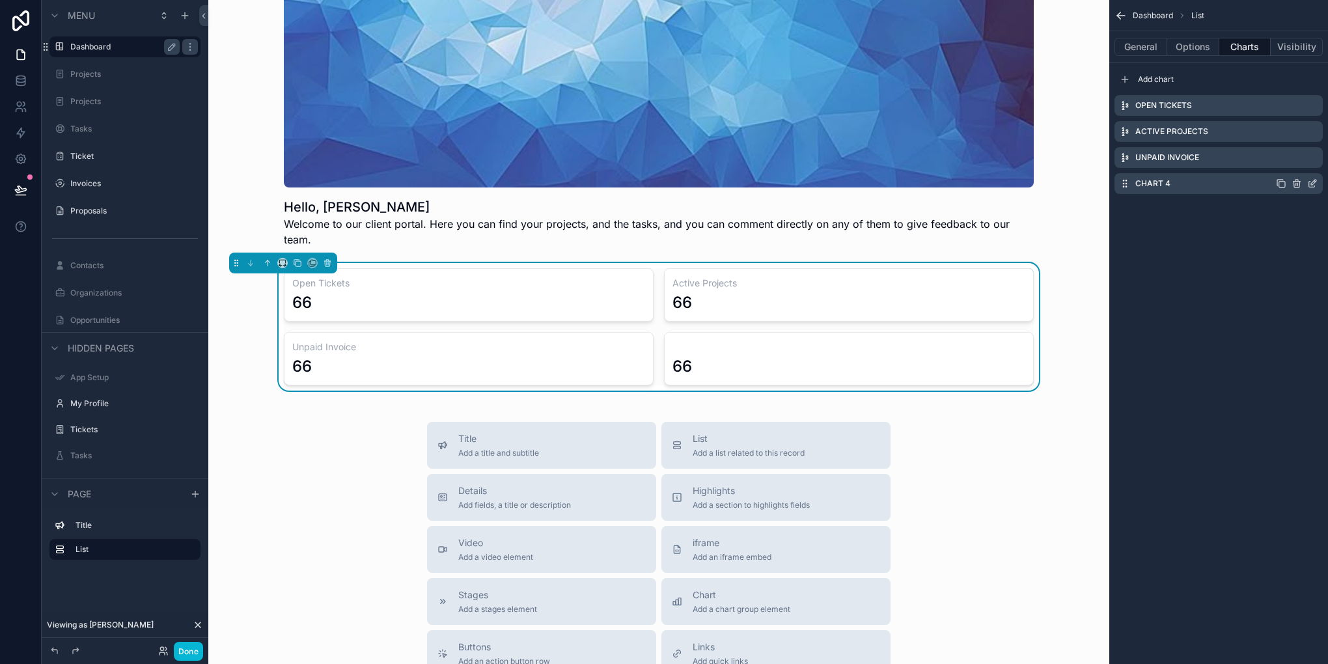
click at [1300, 182] on icon "scrollable content" at bounding box center [1297, 185] width 6 height 6
click at [1293, 158] on icon at bounding box center [1292, 163] width 10 height 10
click at [1311, 105] on icon "scrollable content" at bounding box center [1313, 104] width 5 height 5
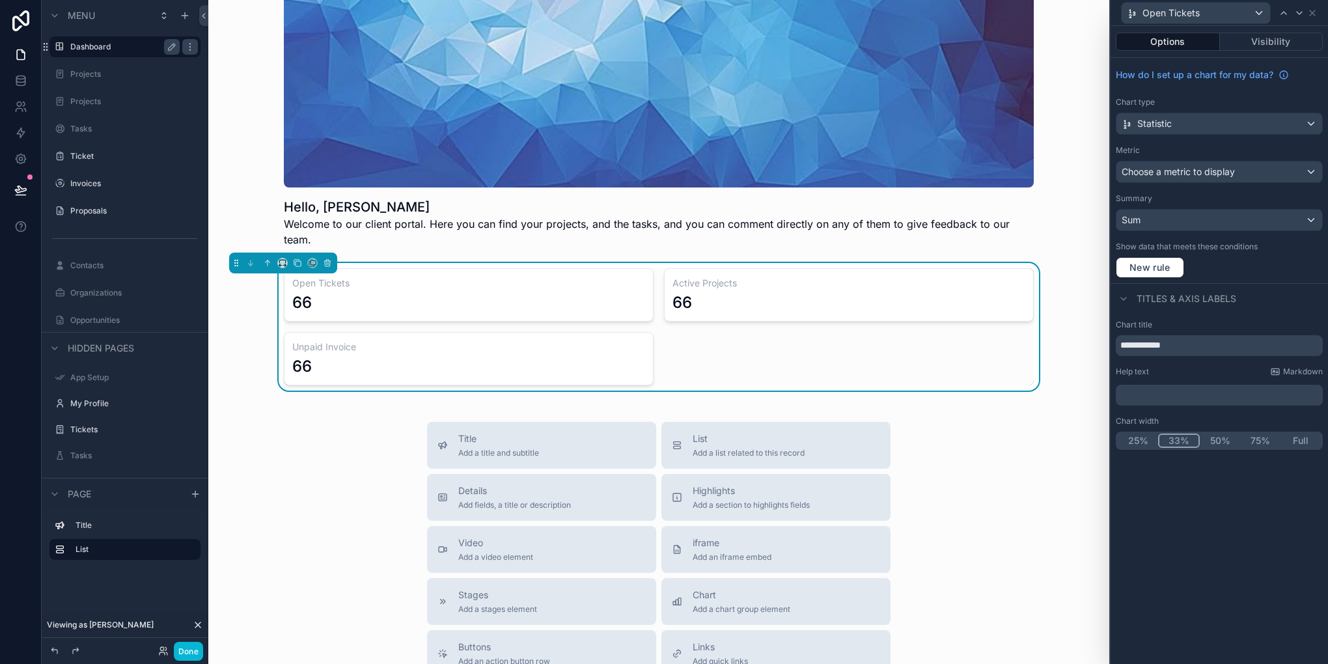
click at [1179, 434] on button "33%" at bounding box center [1179, 441] width 42 height 14
click at [1293, 17] on div at bounding box center [1300, 13] width 16 height 16
click at [1172, 443] on button "33%" at bounding box center [1179, 441] width 42 height 14
click at [1298, 12] on icon at bounding box center [1299, 13] width 5 height 3
click at [1177, 440] on button "33%" at bounding box center [1179, 441] width 42 height 14
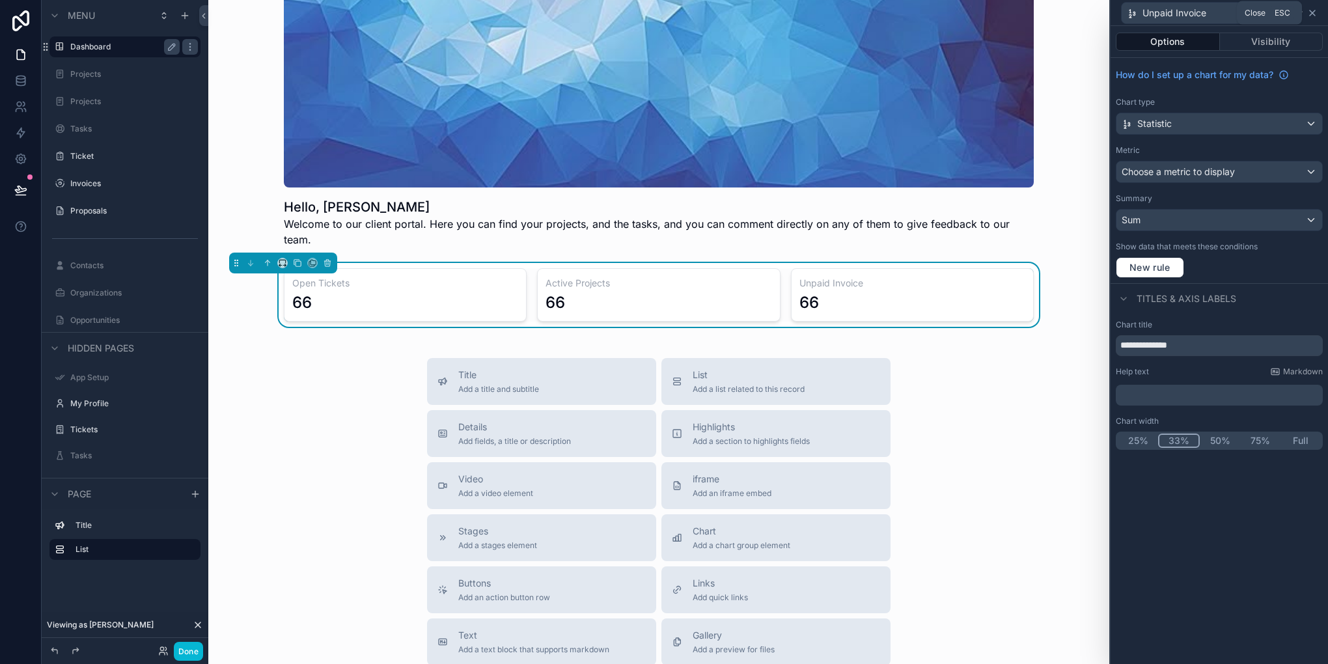
click at [1314, 8] on icon at bounding box center [1313, 13] width 10 height 10
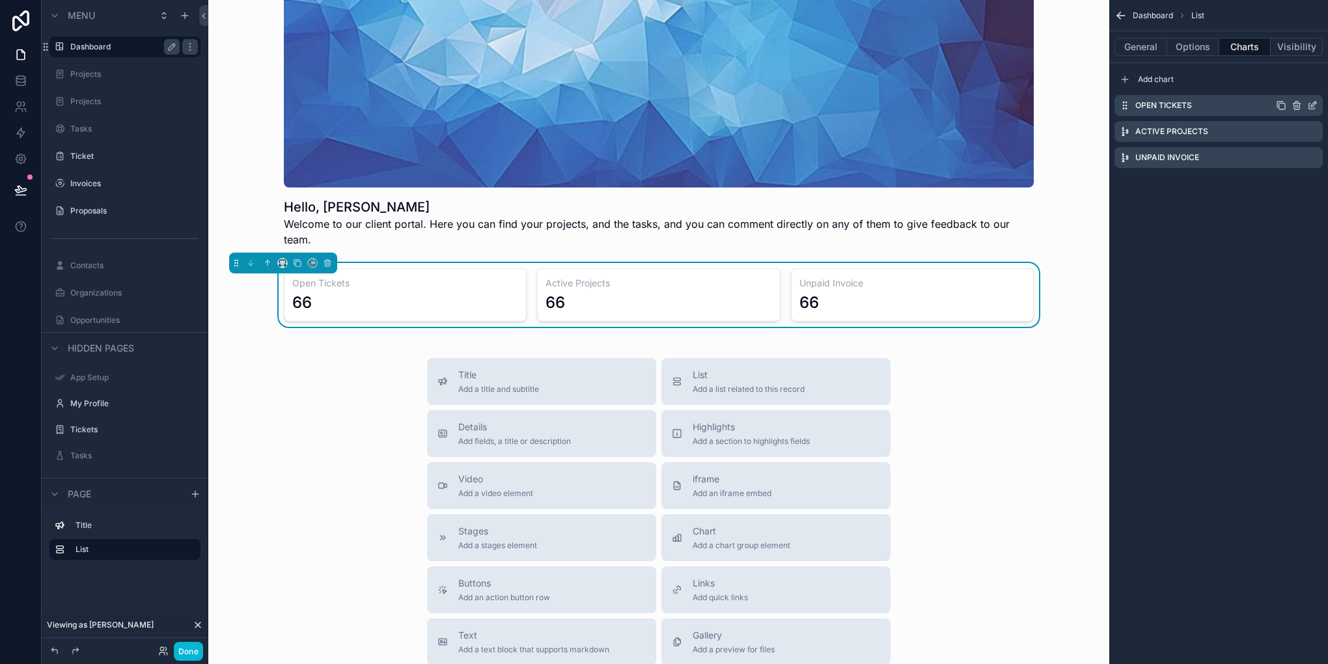
click at [1311, 103] on icon "scrollable content" at bounding box center [1313, 105] width 10 height 10
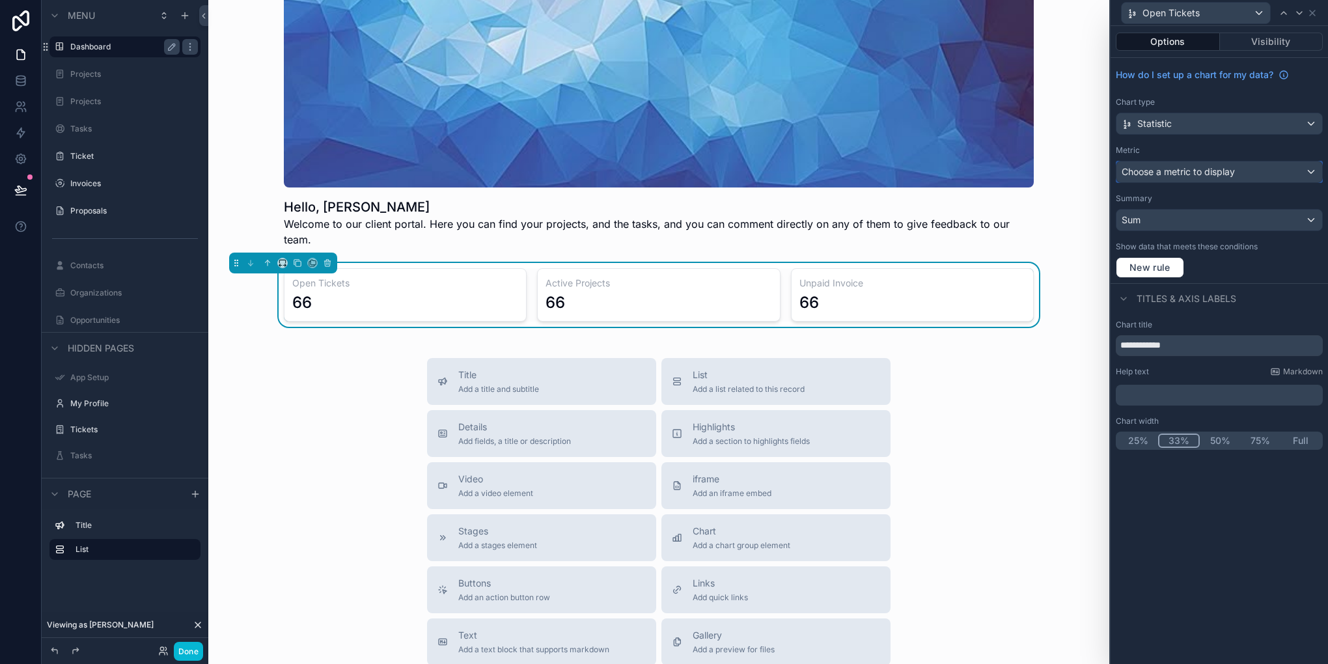
click at [1196, 175] on span "Choose a metric to display" at bounding box center [1178, 171] width 113 height 11
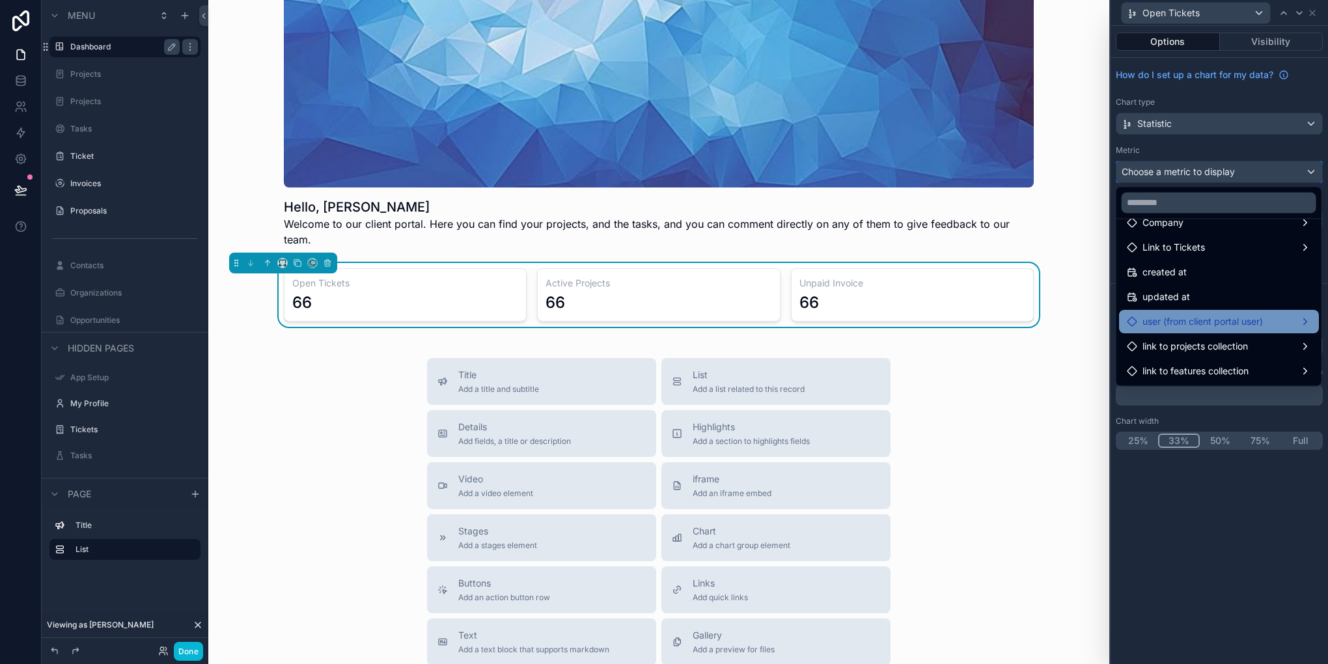
scroll to position [102, 0]
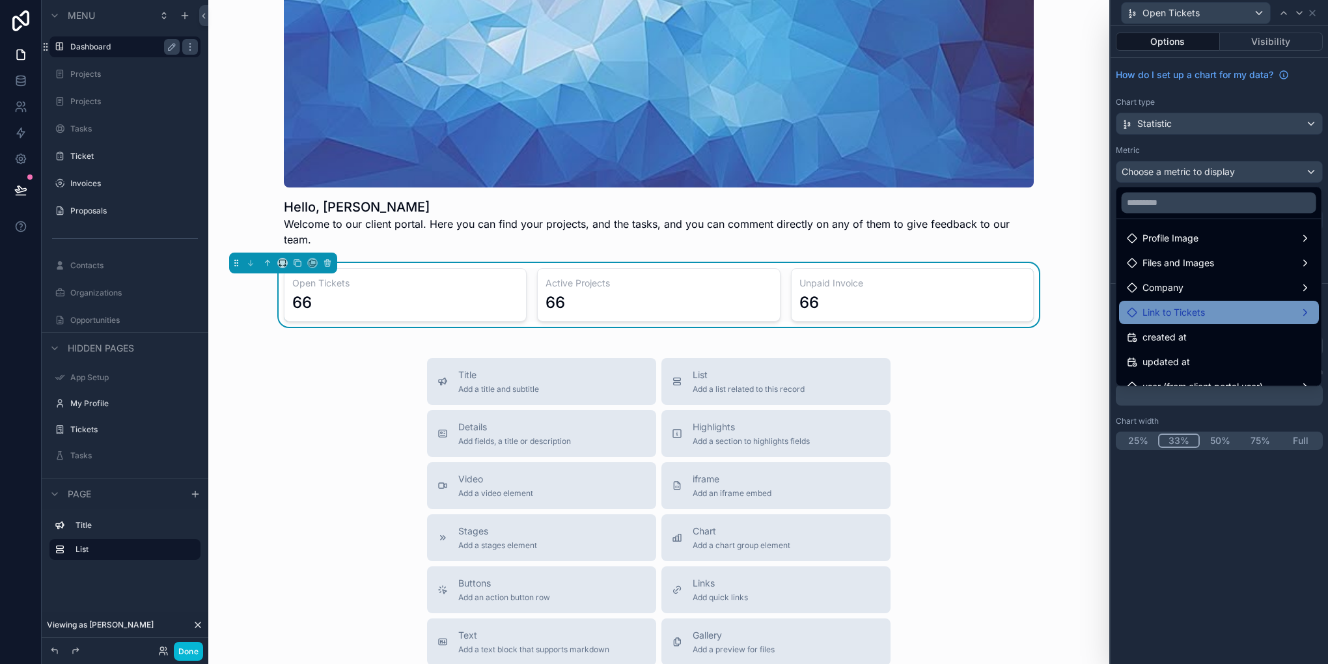
click at [1246, 315] on div "Link to Tickets" at bounding box center [1219, 313] width 184 height 16
click at [1080, 321] on span "Link to Tickets count" at bounding box center [1062, 314] width 89 height 16
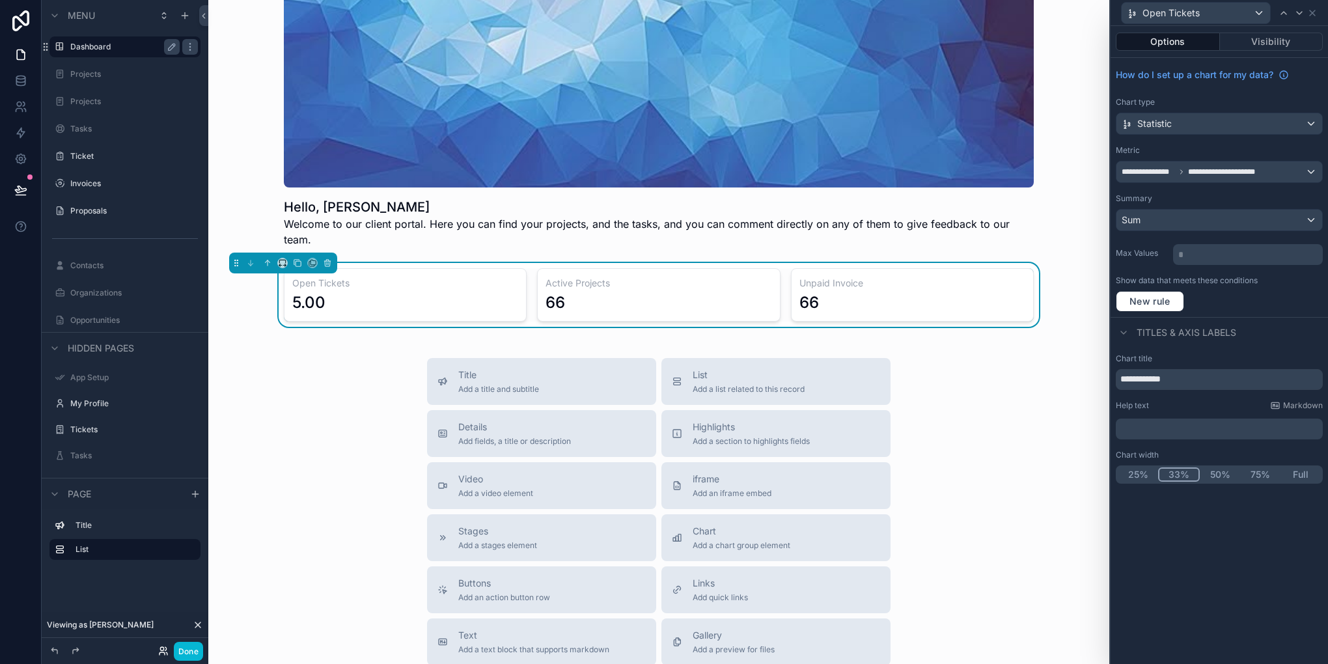
click at [161, 656] on div "Done" at bounding box center [177, 651] width 52 height 19
click at [161, 655] on icon at bounding box center [163, 651] width 10 height 10
click at [1222, 219] on div "Sum" at bounding box center [1220, 220] width 206 height 21
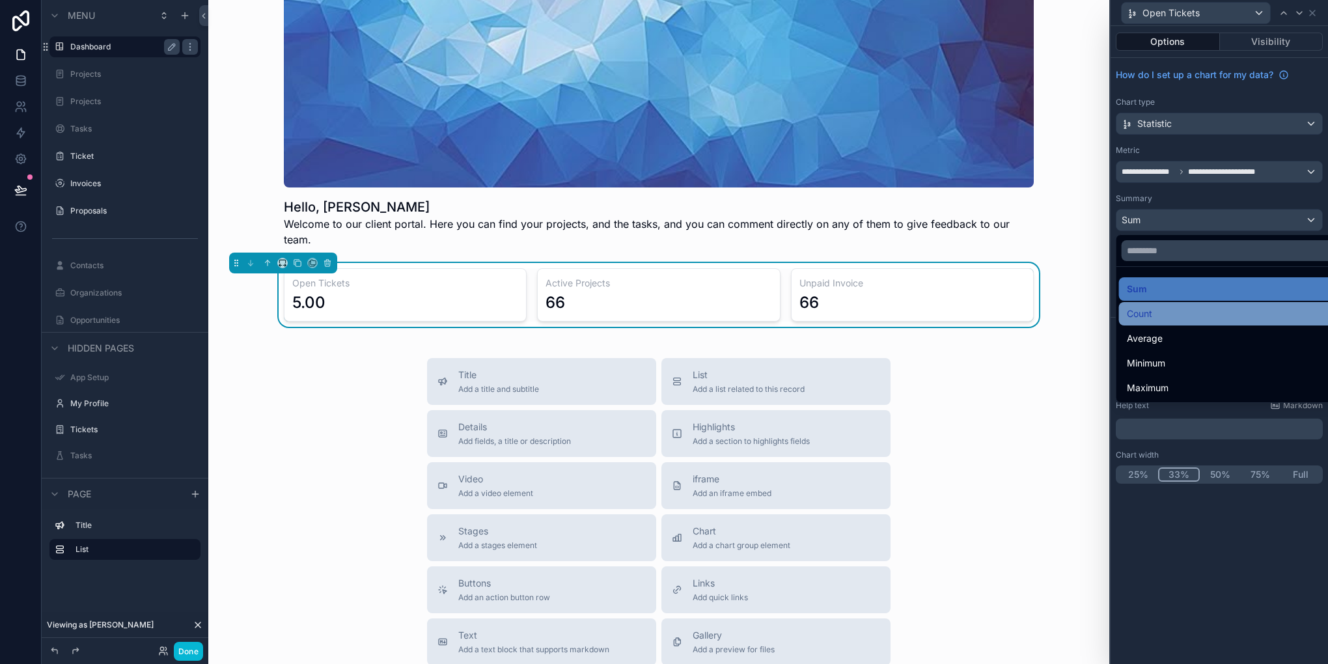
click at [1168, 312] on div "Count" at bounding box center [1235, 314] width 216 height 16
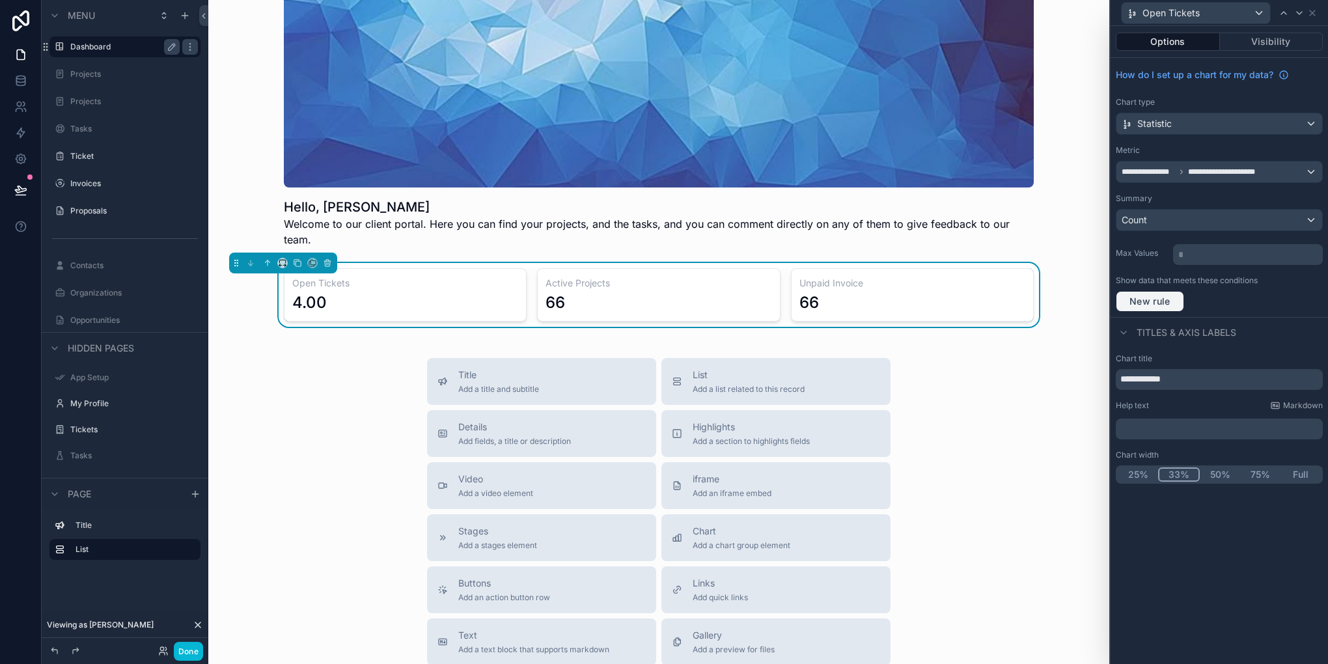
click at [1142, 298] on span "New rule" at bounding box center [1150, 302] width 51 height 12
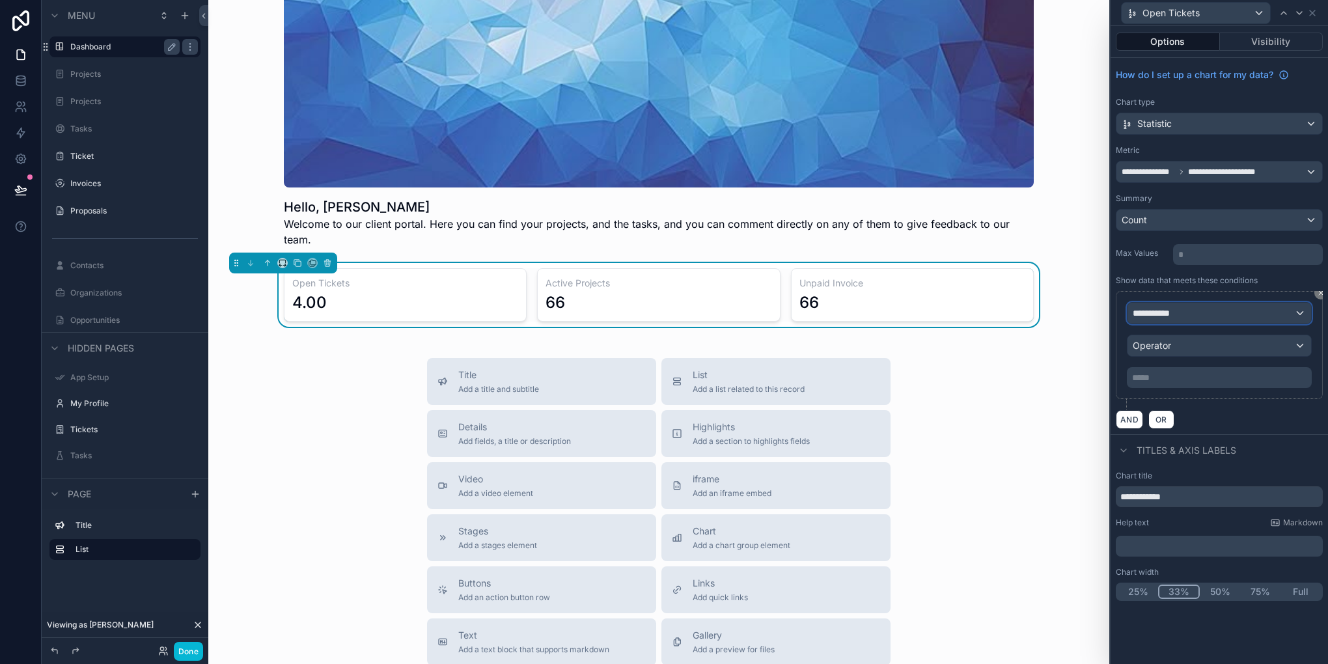
click at [1178, 315] on span "**********" at bounding box center [1157, 313] width 48 height 13
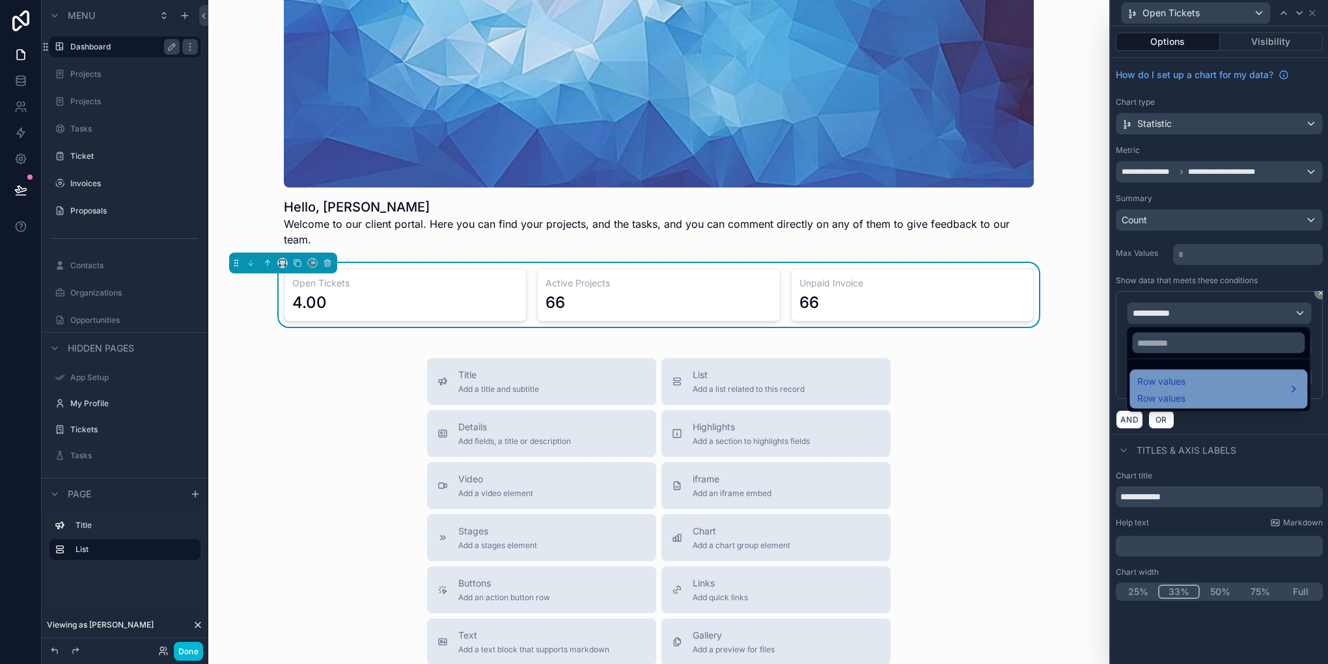
click at [1203, 383] on div "Row values Row values" at bounding box center [1219, 389] width 162 height 31
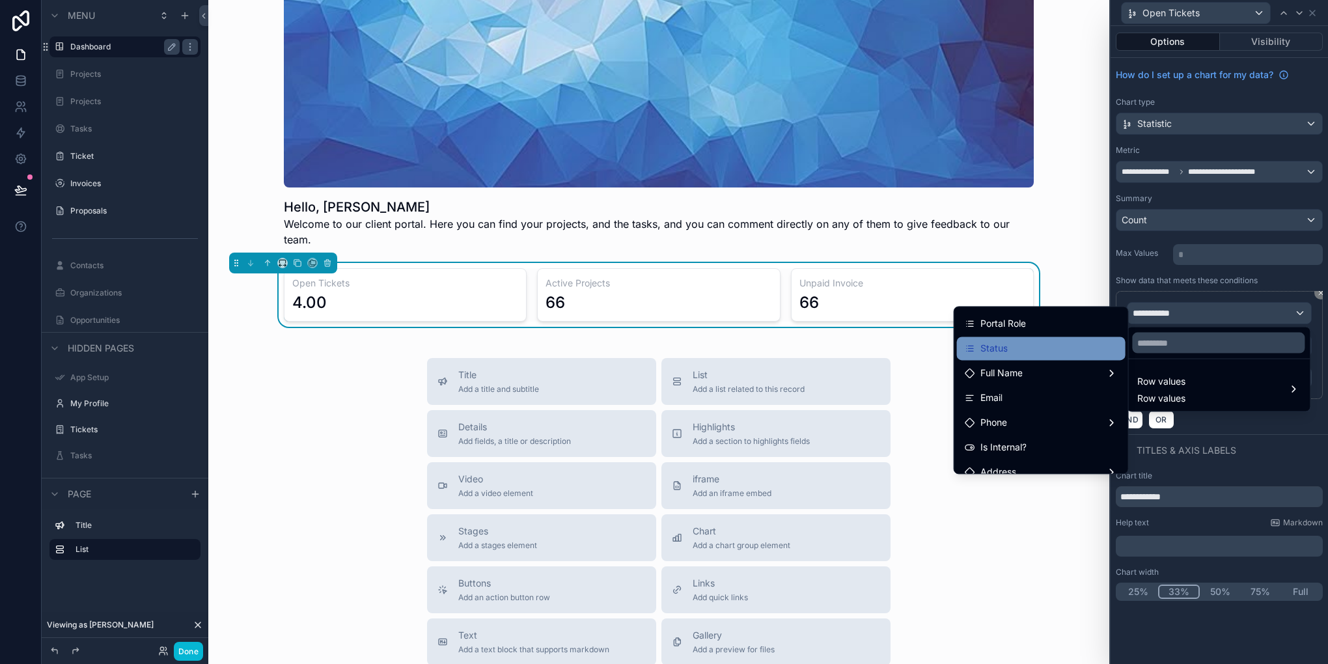
scroll to position [0, 0]
click at [1208, 320] on div at bounding box center [1219, 332] width 217 height 664
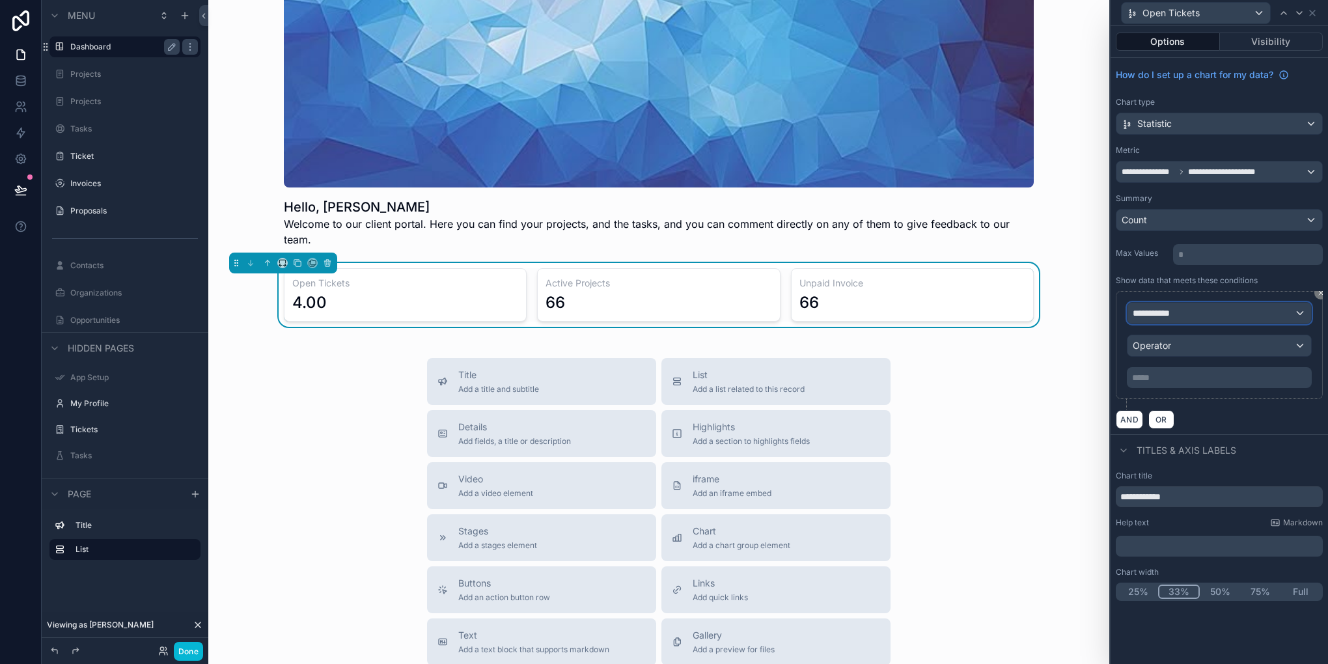
click at [1220, 313] on div "**********" at bounding box center [1220, 313] width 184 height 21
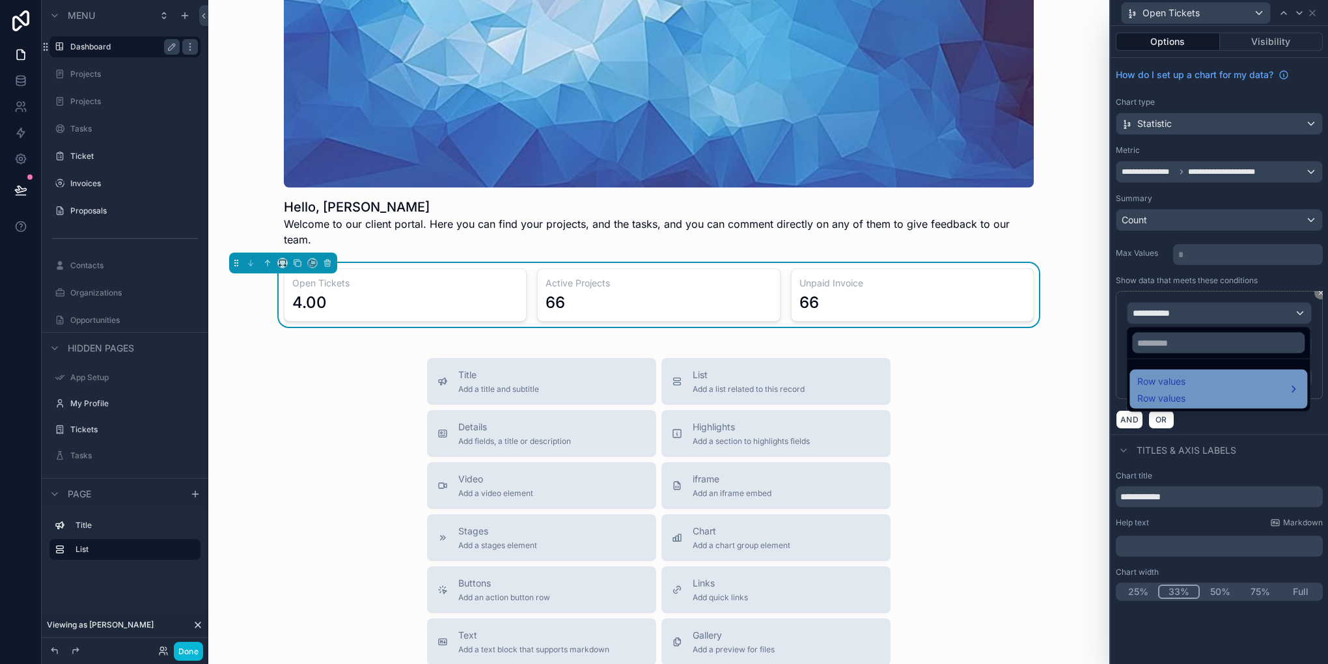
click at [1201, 387] on div "Row values Row values" at bounding box center [1219, 389] width 162 height 31
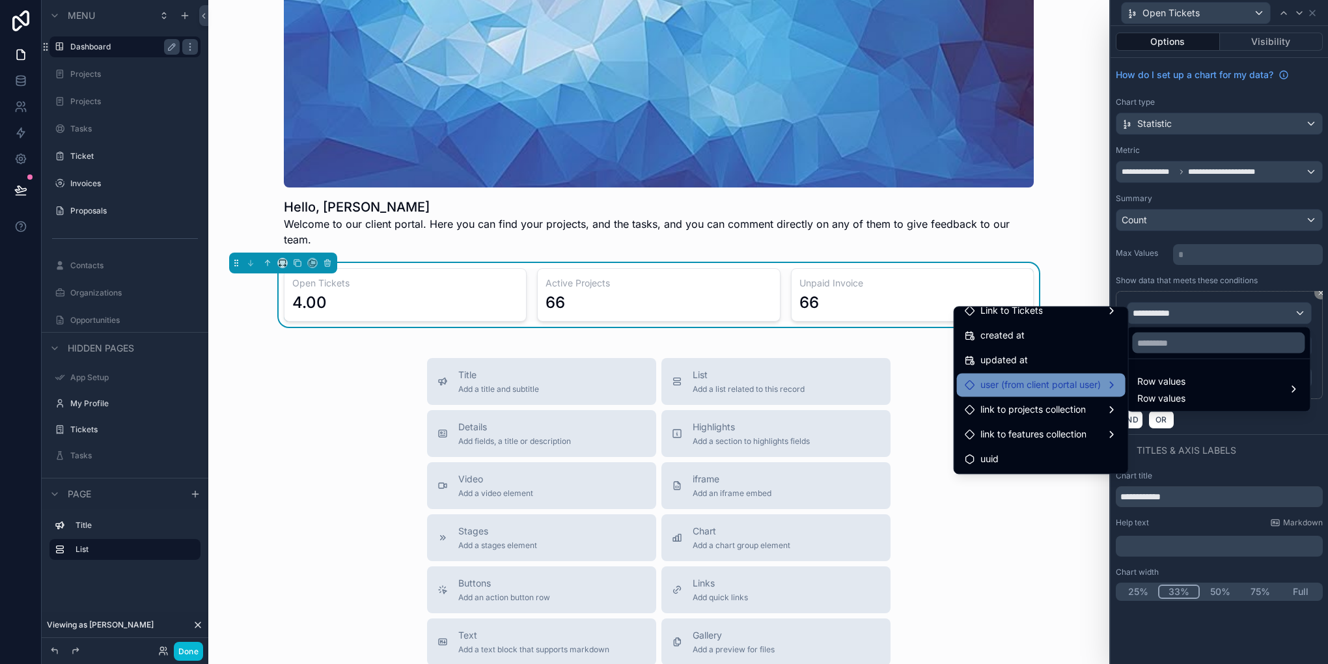
scroll to position [242, 0]
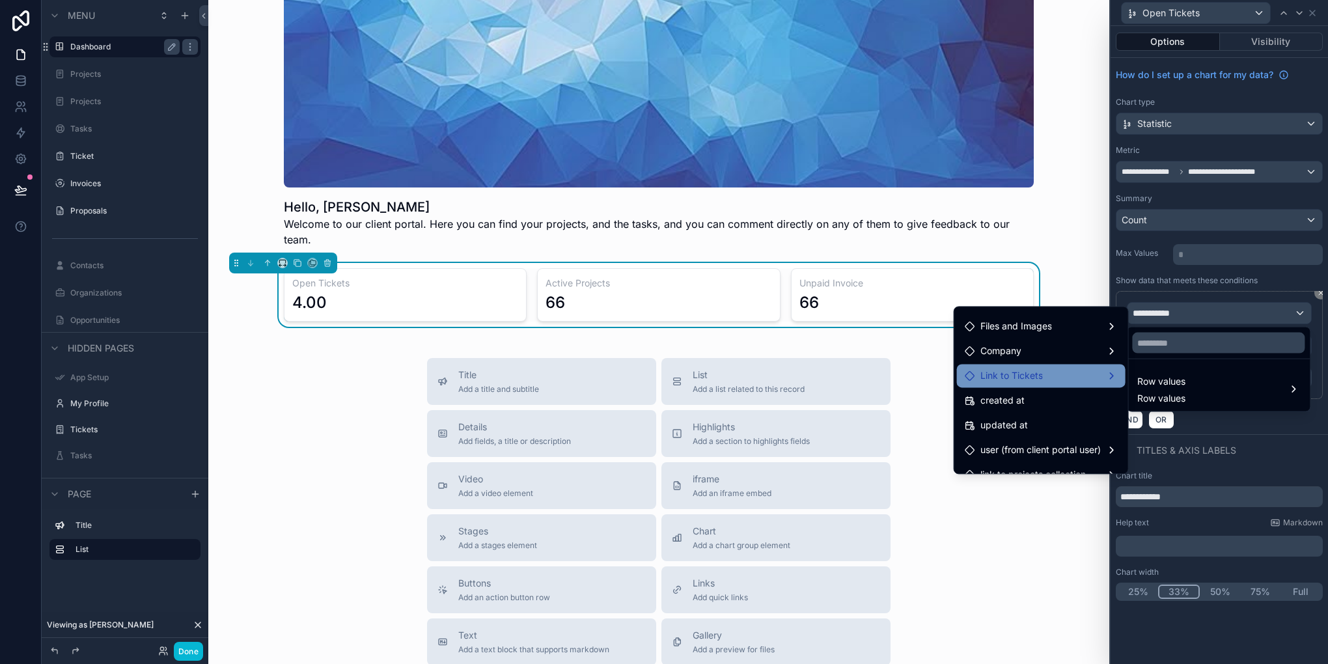
click at [1045, 372] on div "Link to Tickets" at bounding box center [1041, 376] width 153 height 16
click at [1144, 373] on span "Link to Tickets count" at bounding box center [1188, 378] width 89 height 16
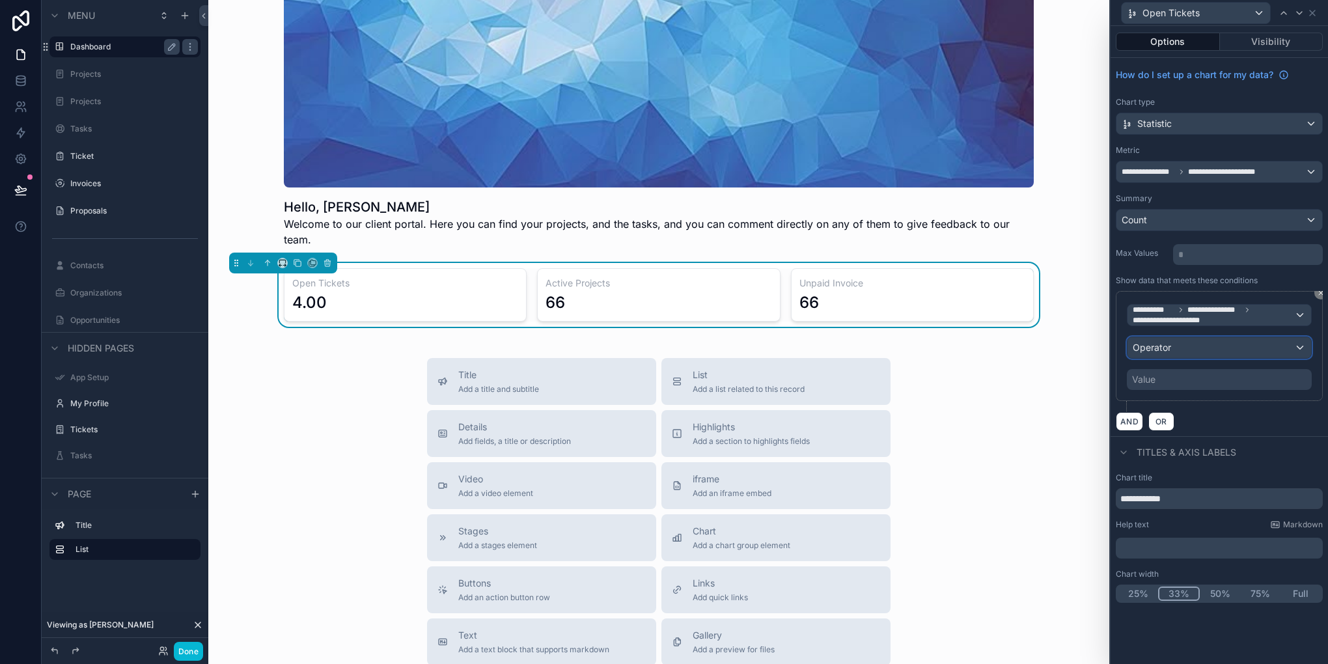
click at [1185, 354] on div "Operator" at bounding box center [1220, 347] width 184 height 21
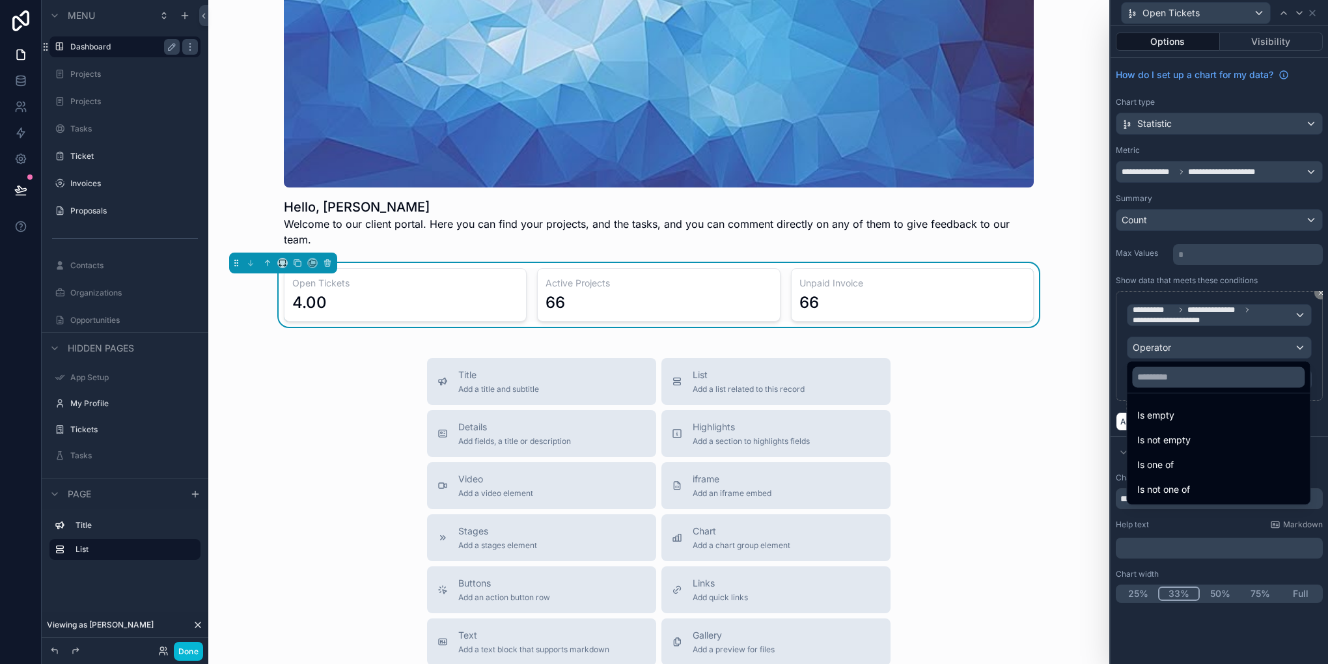
click at [1203, 337] on div at bounding box center [1219, 332] width 217 height 664
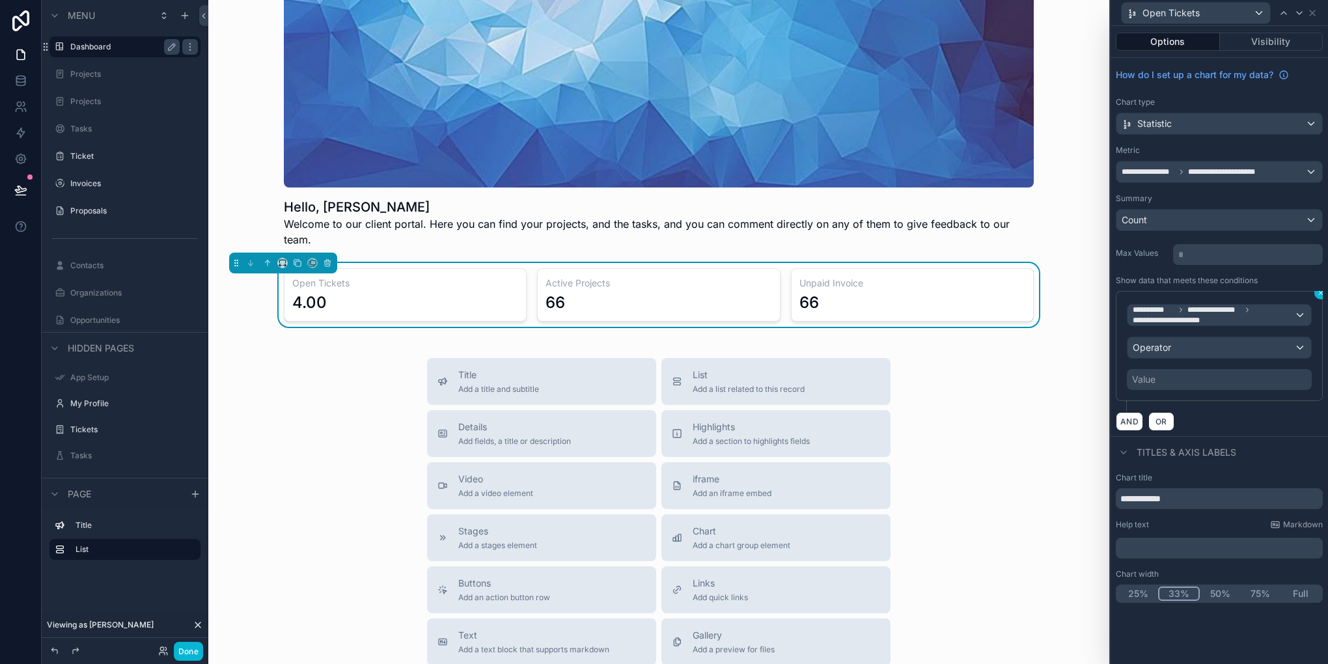
click at [1321, 294] on icon at bounding box center [1321, 293] width 8 height 8
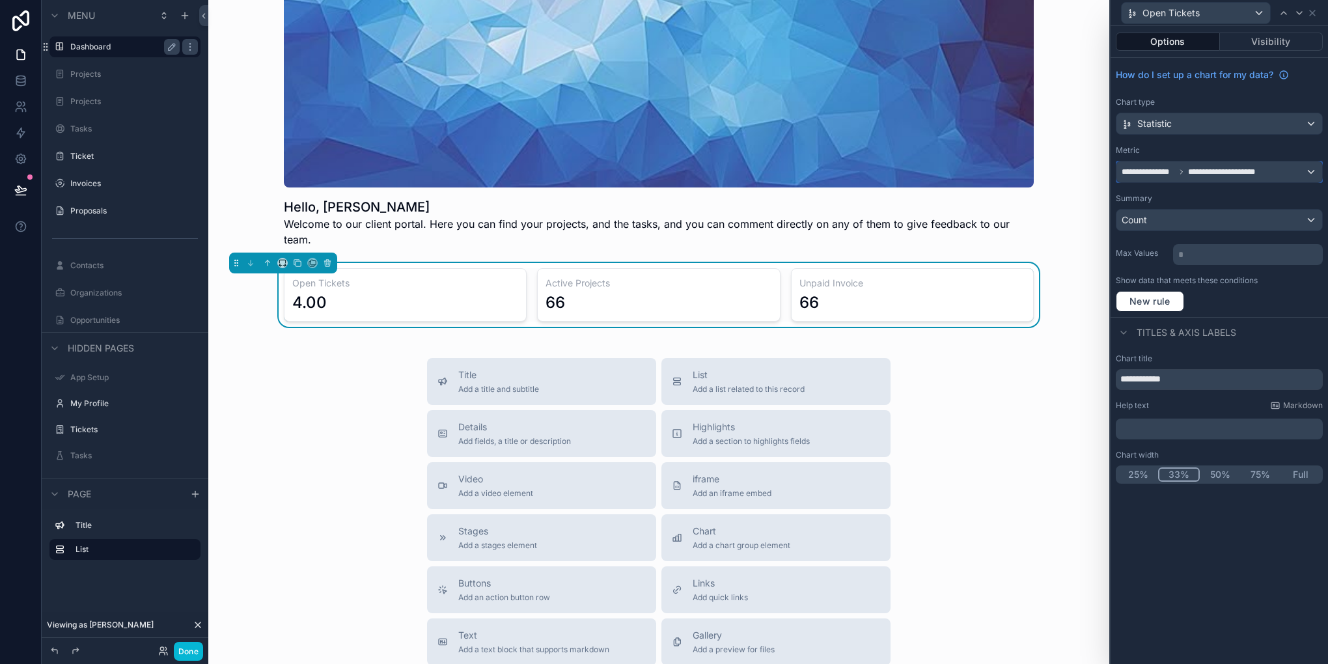
click at [1273, 175] on div "**********" at bounding box center [1220, 171] width 206 height 21
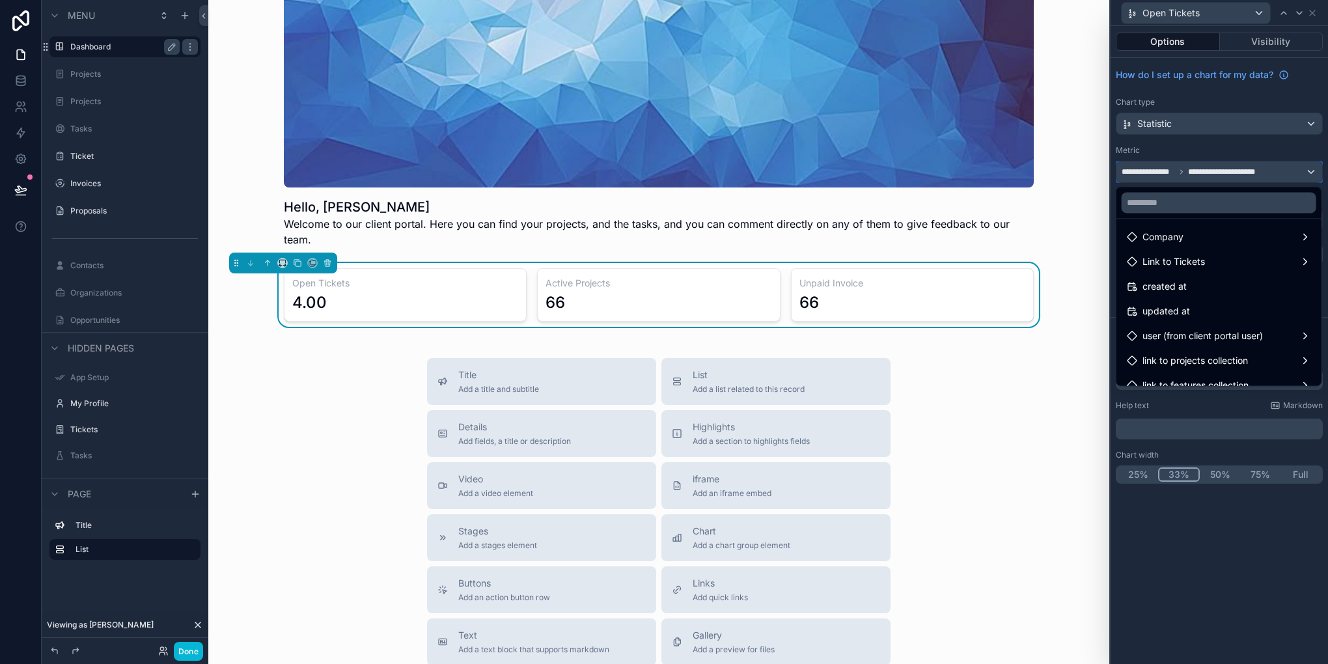
scroll to position [167, 0]
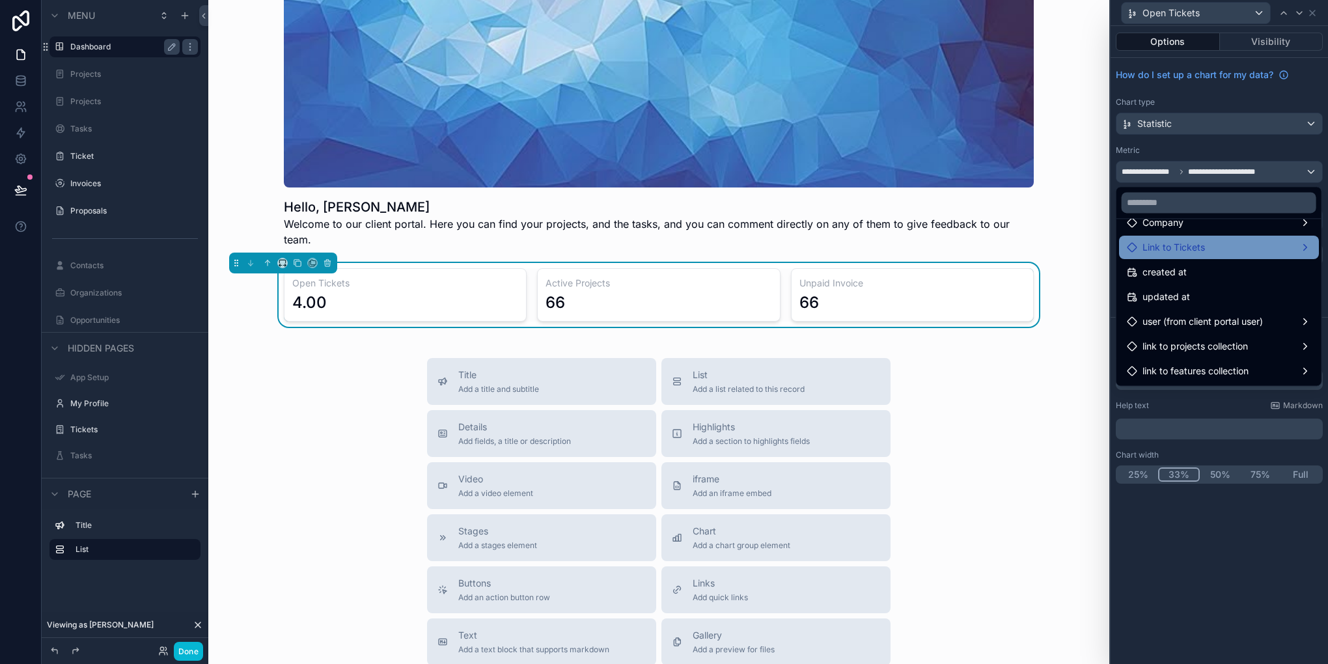
click at [1229, 255] on div "Link to Tickets" at bounding box center [1219, 247] width 200 height 23
click at [1047, 246] on span "Link to Tickets count" at bounding box center [1062, 249] width 89 height 16
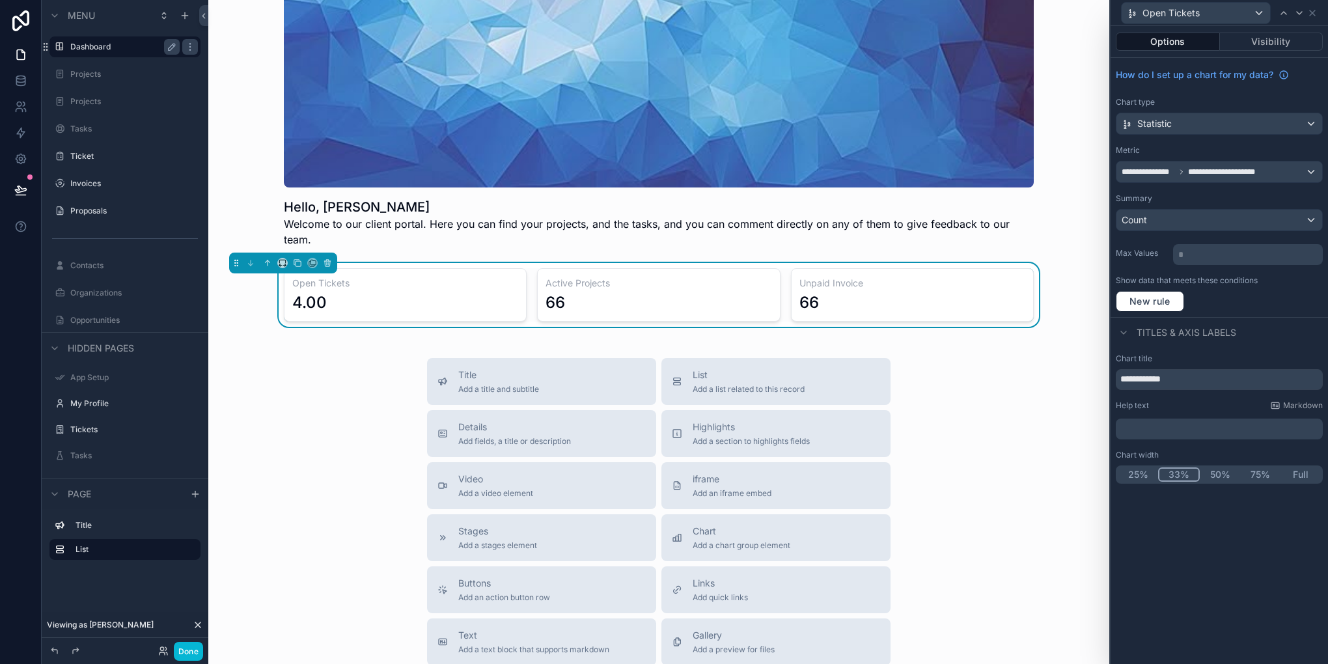
click at [1186, 253] on p "* ﻿" at bounding box center [1250, 254] width 142 height 13
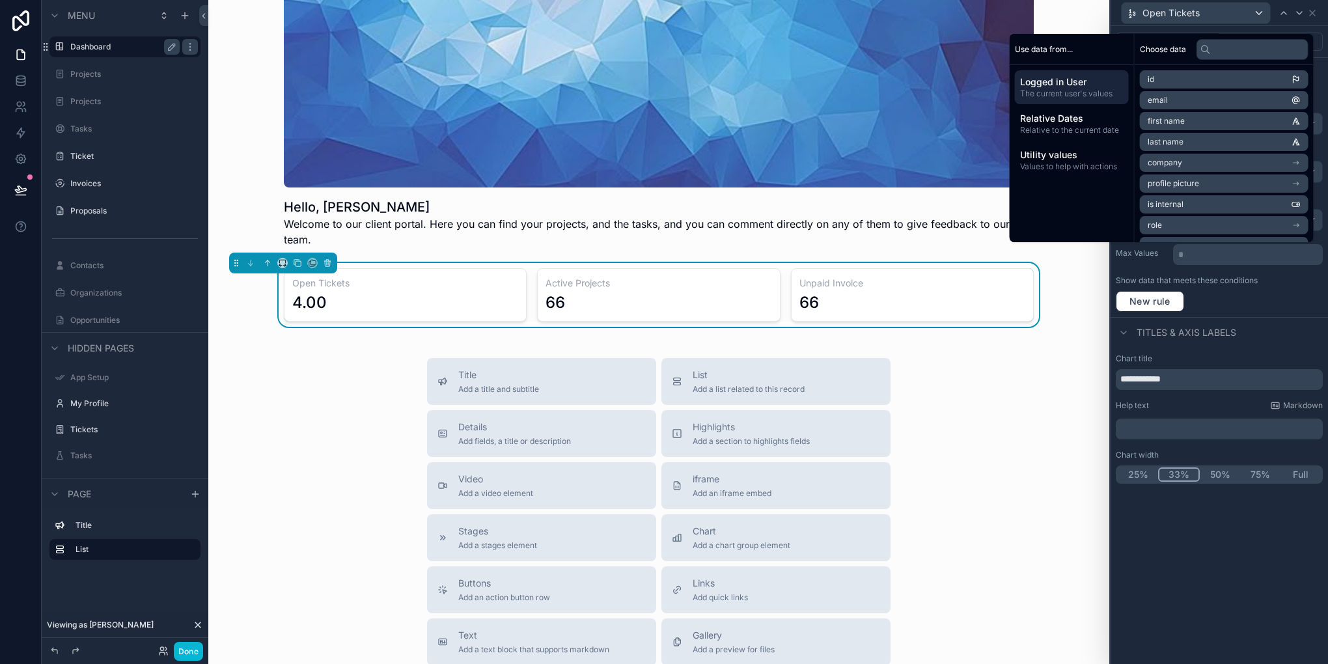
click at [1279, 296] on div "New rule" at bounding box center [1219, 301] width 207 height 21
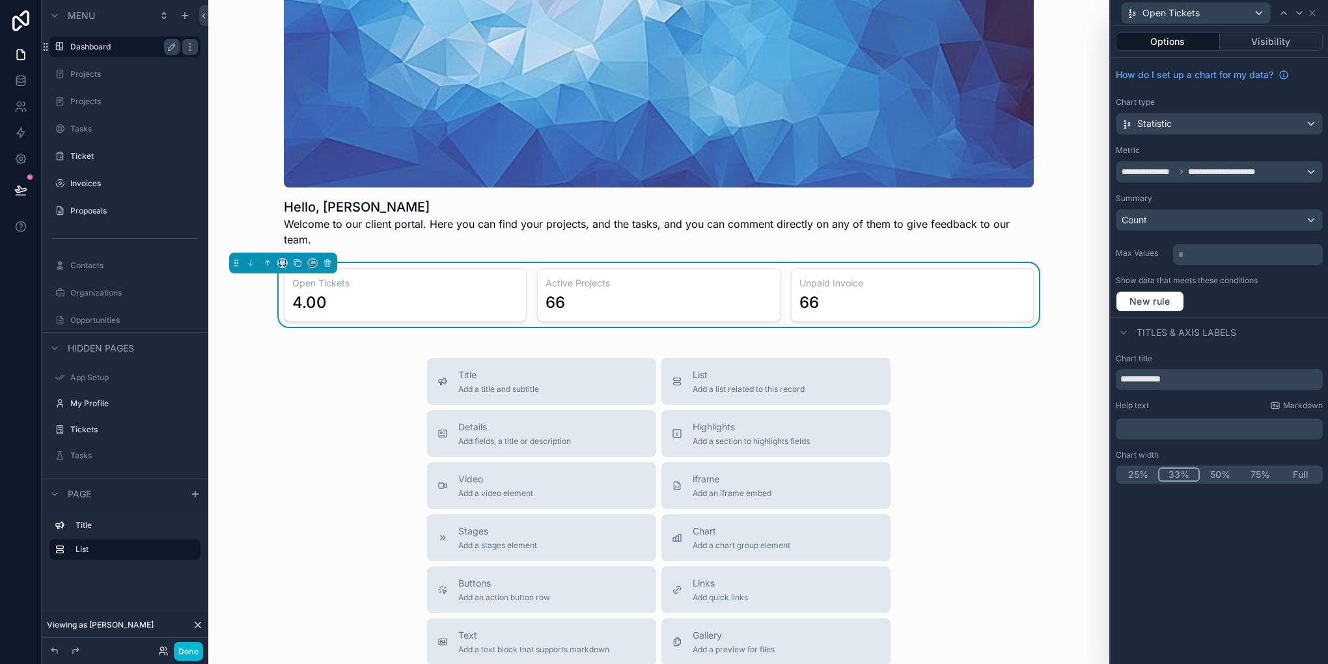
click at [1203, 249] on p "* ﻿" at bounding box center [1250, 254] width 142 height 13
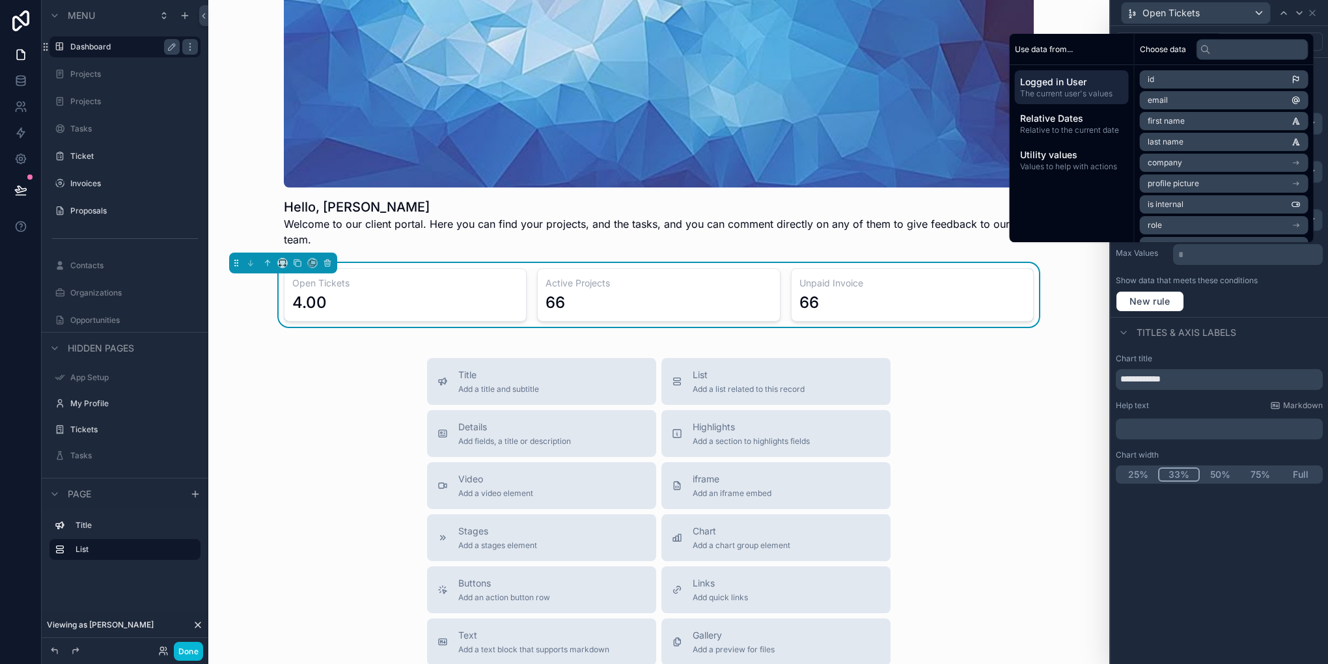
click at [1245, 294] on div "New rule" at bounding box center [1219, 301] width 207 height 21
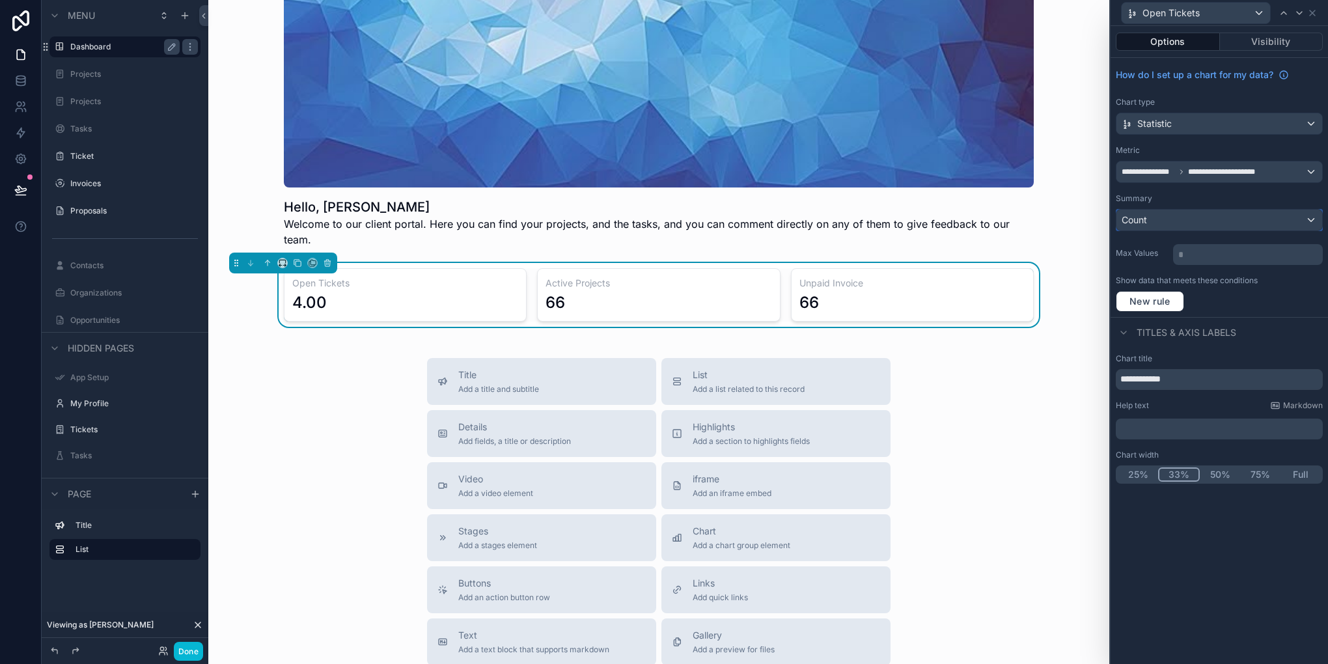
click at [1201, 219] on div "Count" at bounding box center [1220, 220] width 206 height 21
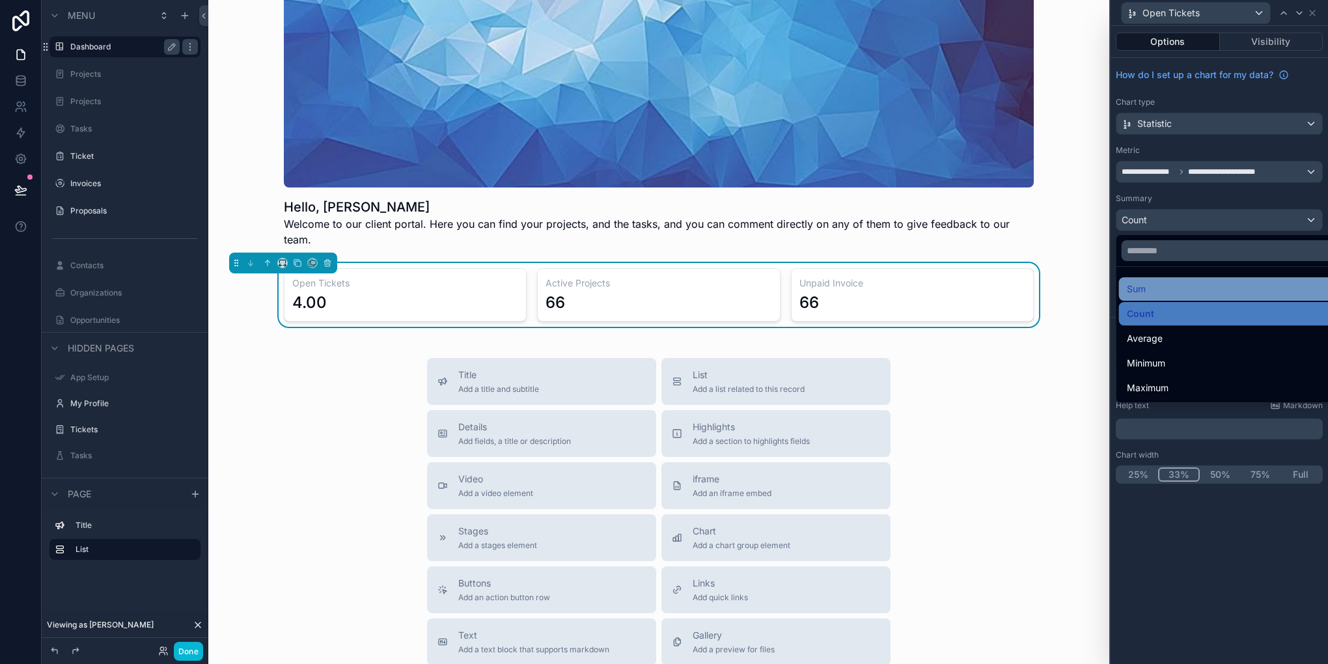
click at [1184, 293] on div "Sum" at bounding box center [1235, 289] width 216 height 16
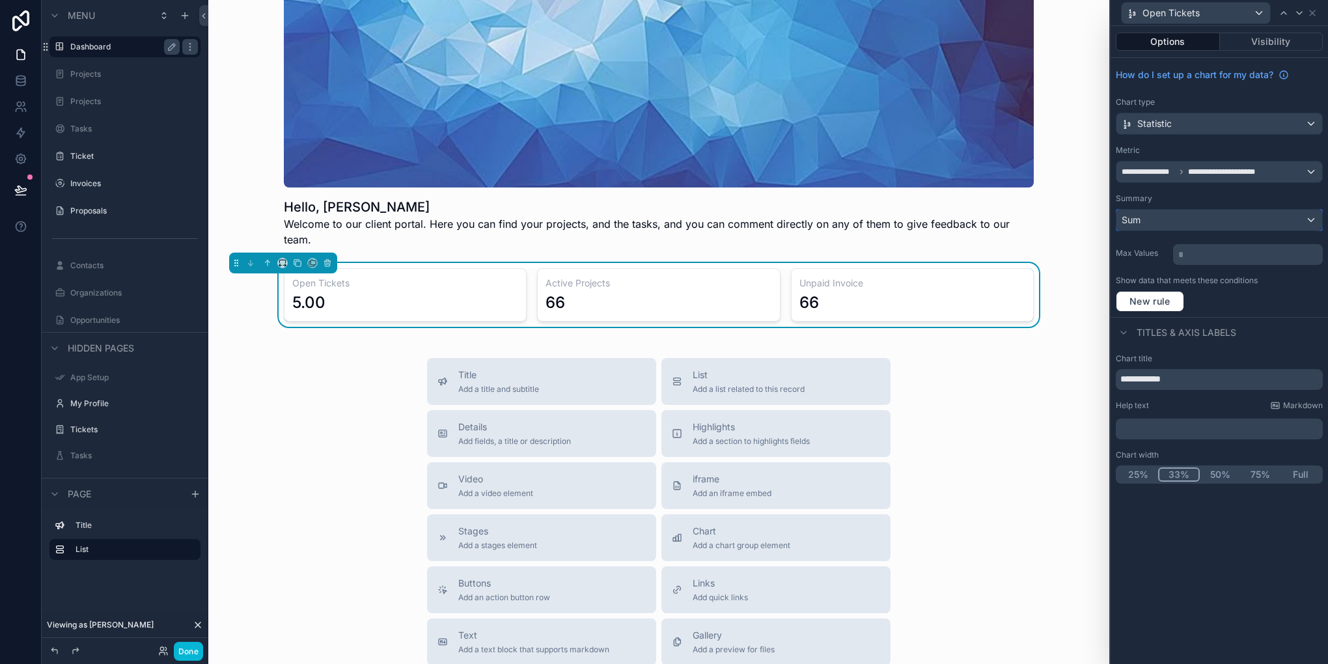
click at [1219, 229] on button "Sum" at bounding box center [1219, 220] width 207 height 22
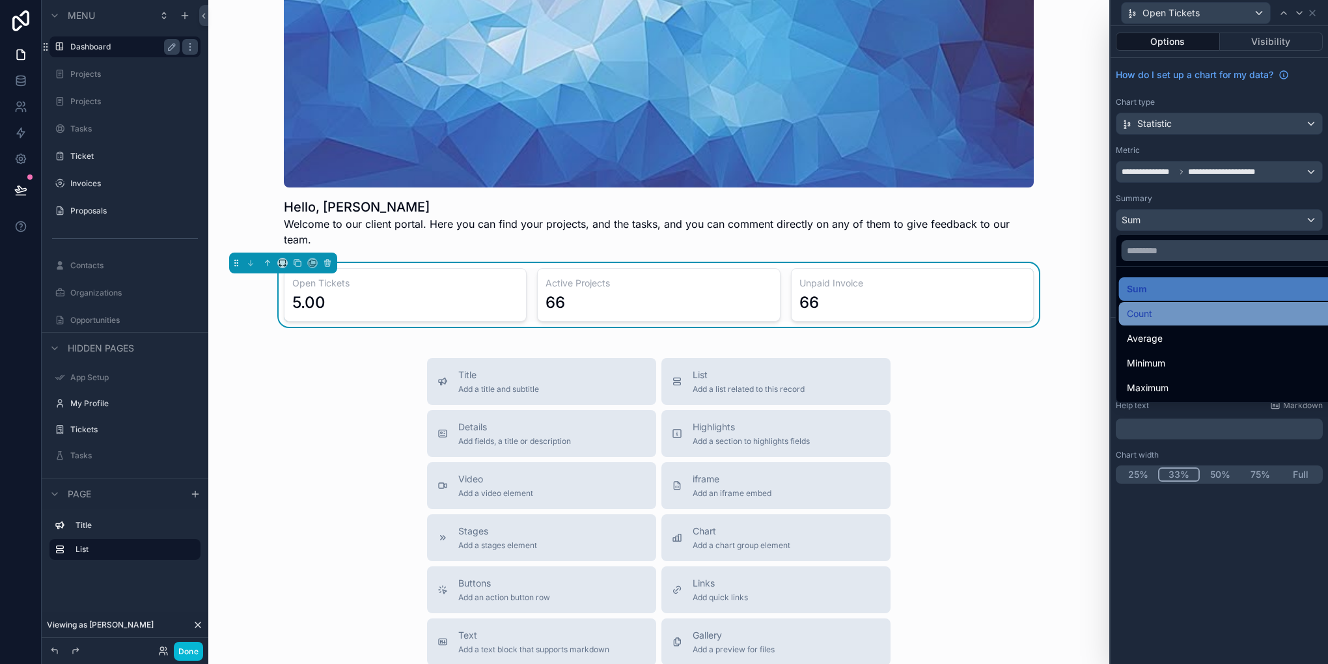
click at [1169, 302] on div "Count" at bounding box center [1234, 313] width 231 height 23
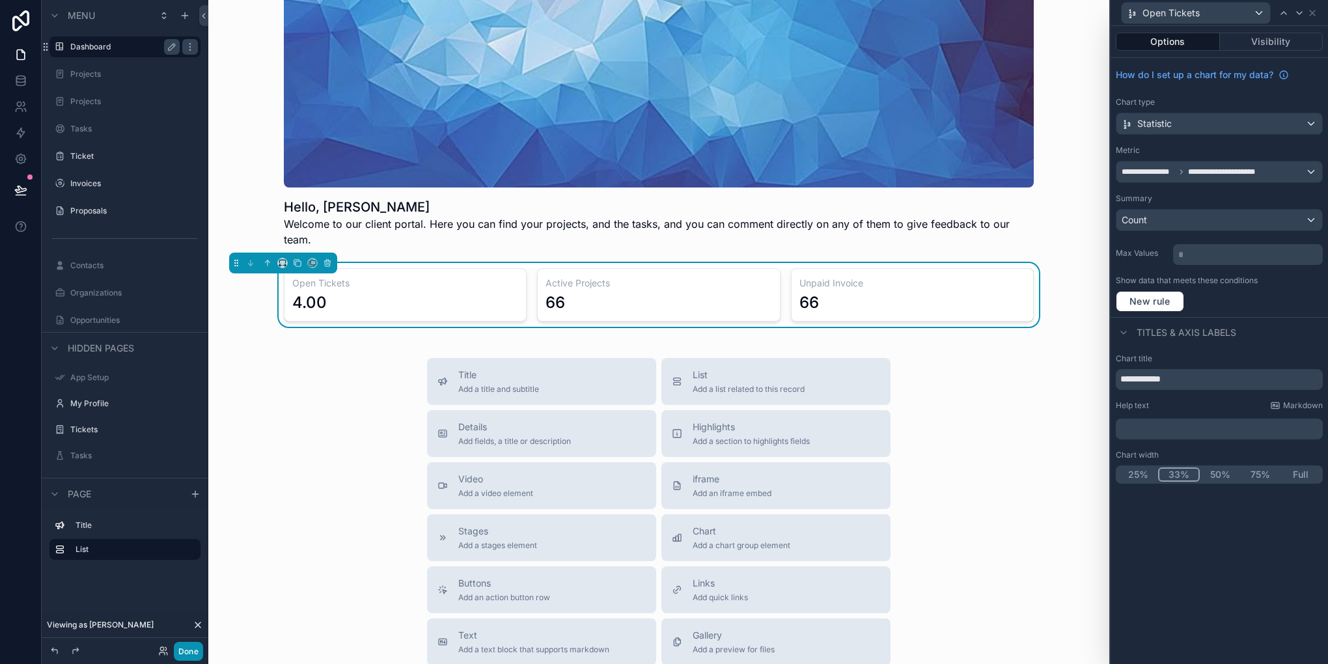
click at [193, 643] on button "Done" at bounding box center [188, 651] width 29 height 19
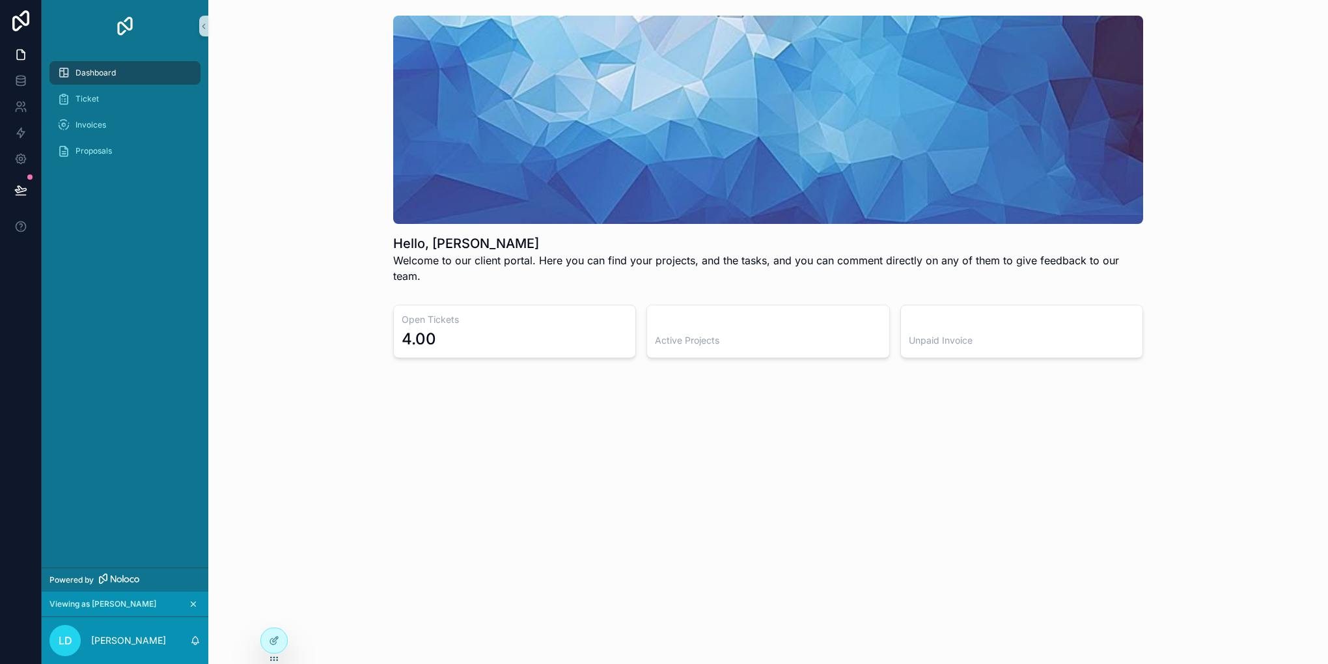
scroll to position [0, 0]
click at [277, 643] on icon at bounding box center [274, 641] width 10 height 10
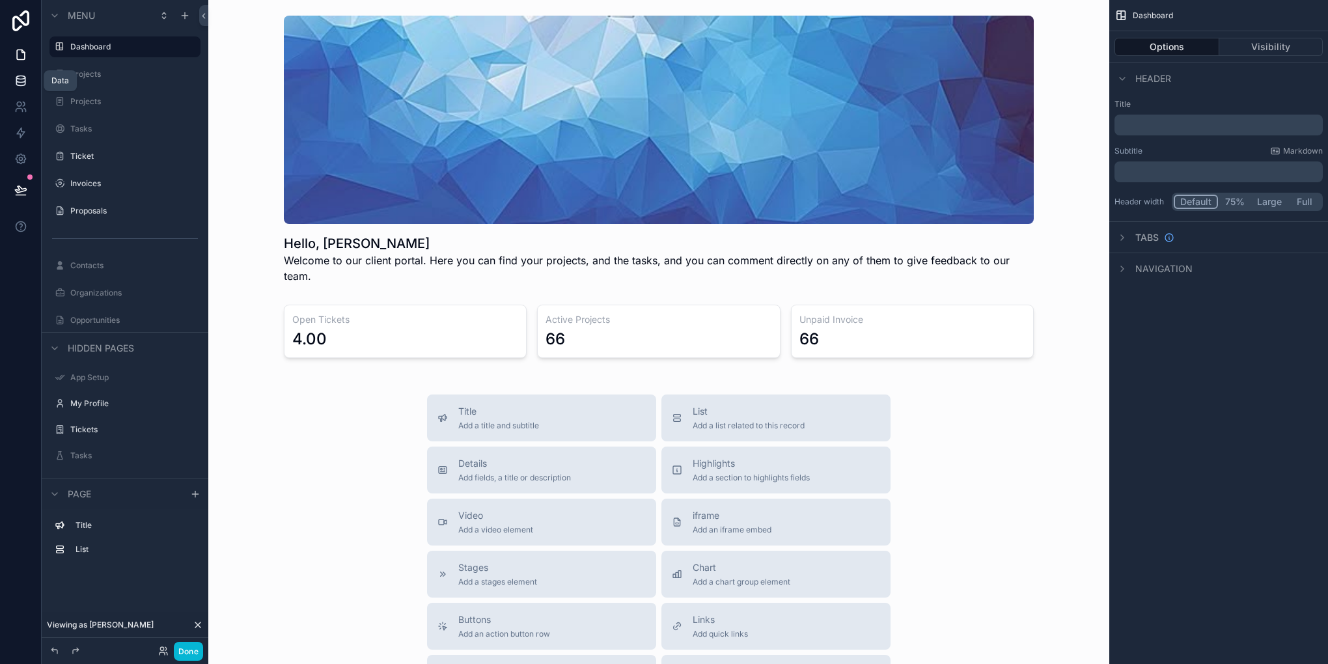
click at [13, 81] on link at bounding box center [20, 81] width 41 height 26
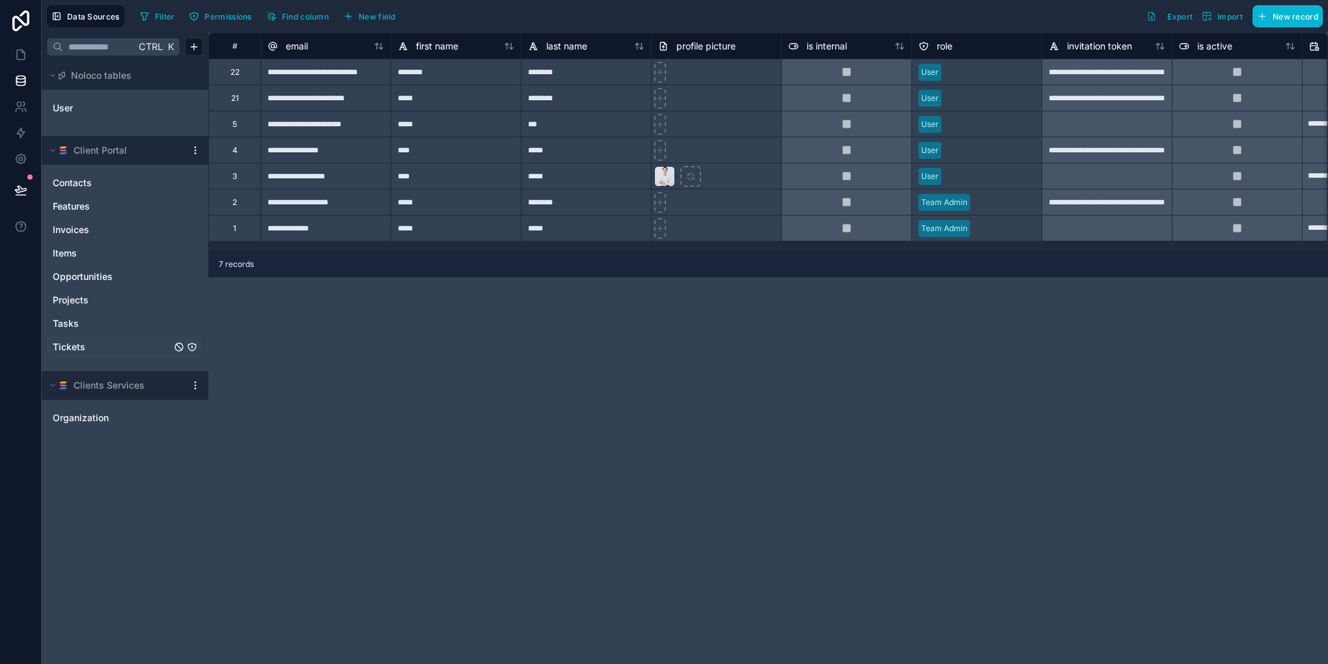
click at [97, 350] on link "Tickets" at bounding box center [112, 347] width 119 height 13
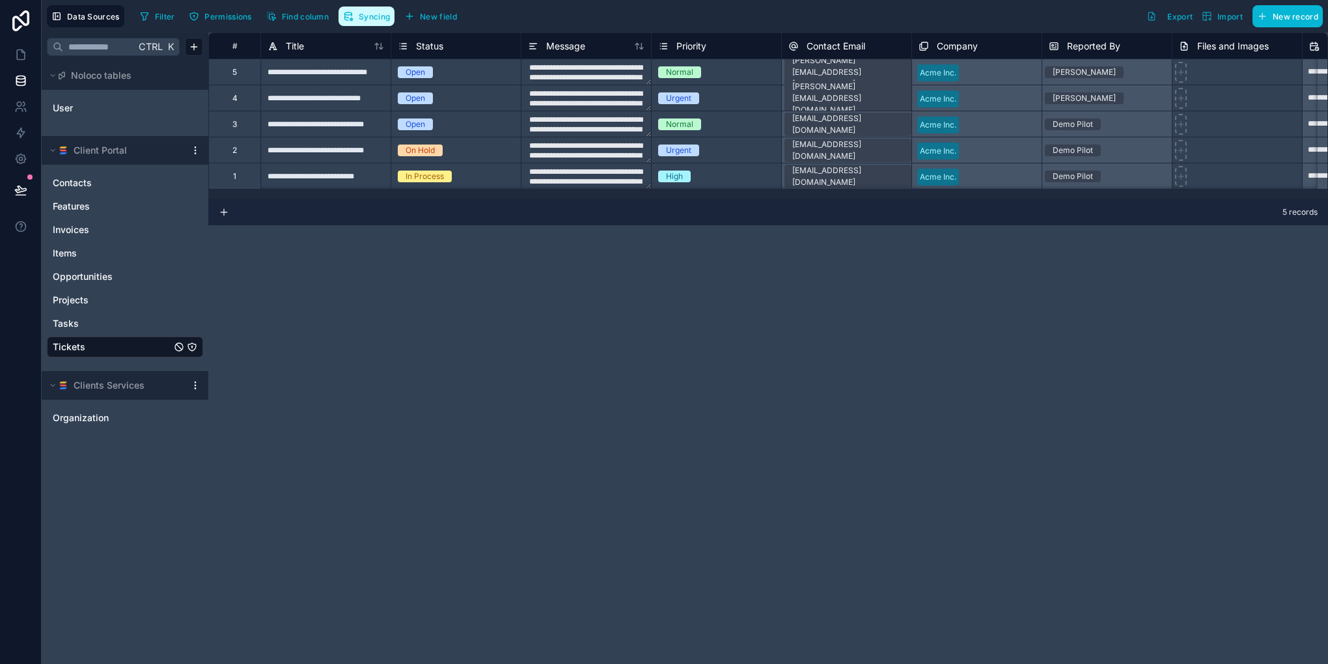
click at [356, 22] on button "Syncing" at bounding box center [367, 17] width 56 height 20
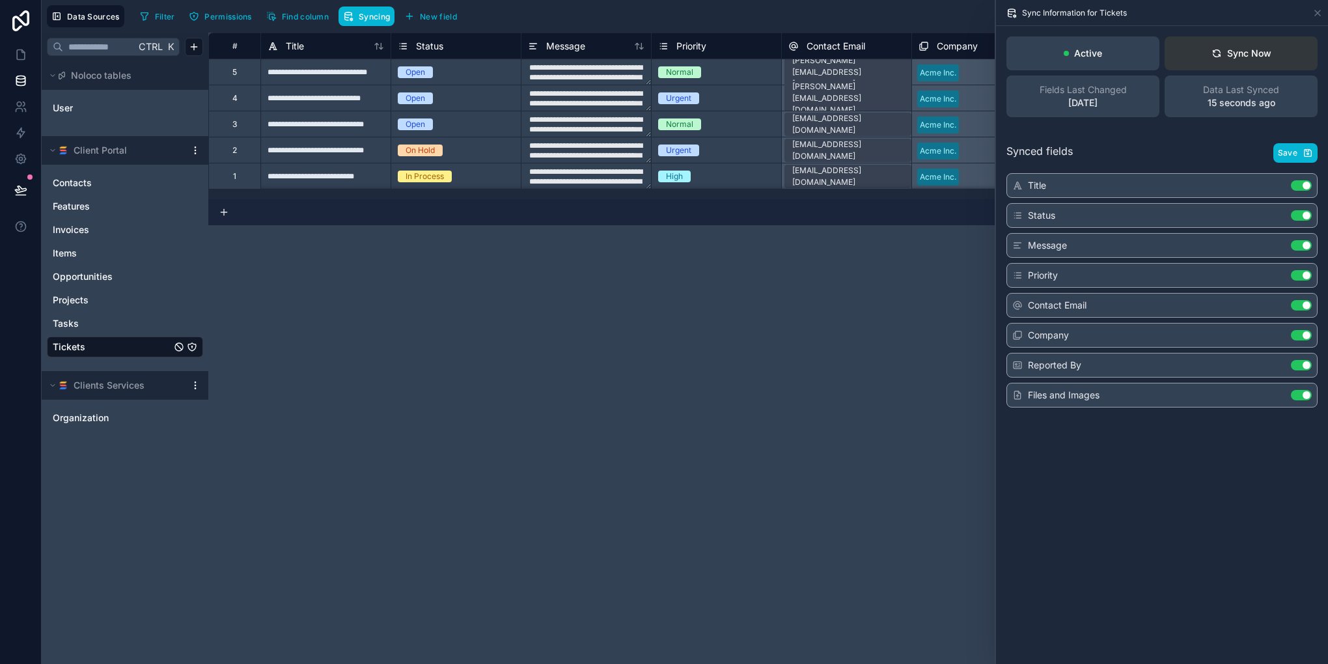
click at [1196, 63] on button "Sync Now" at bounding box center [1241, 53] width 153 height 34
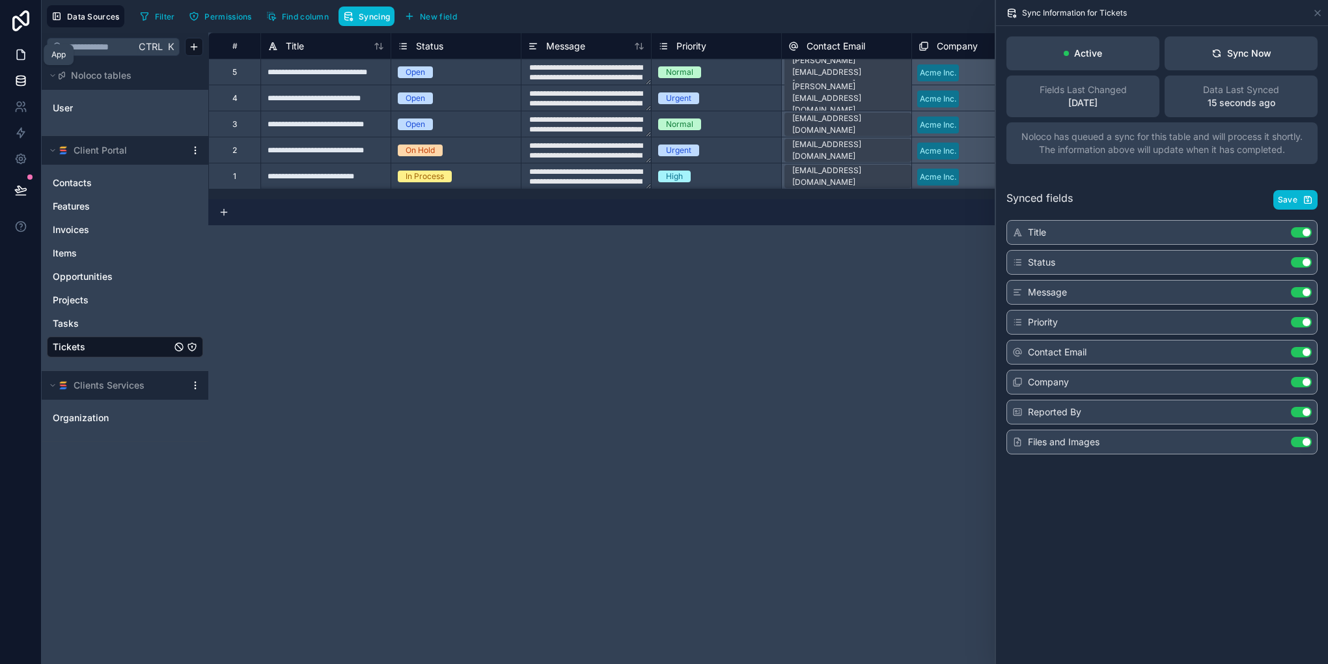
click at [16, 57] on icon at bounding box center [20, 54] width 13 height 13
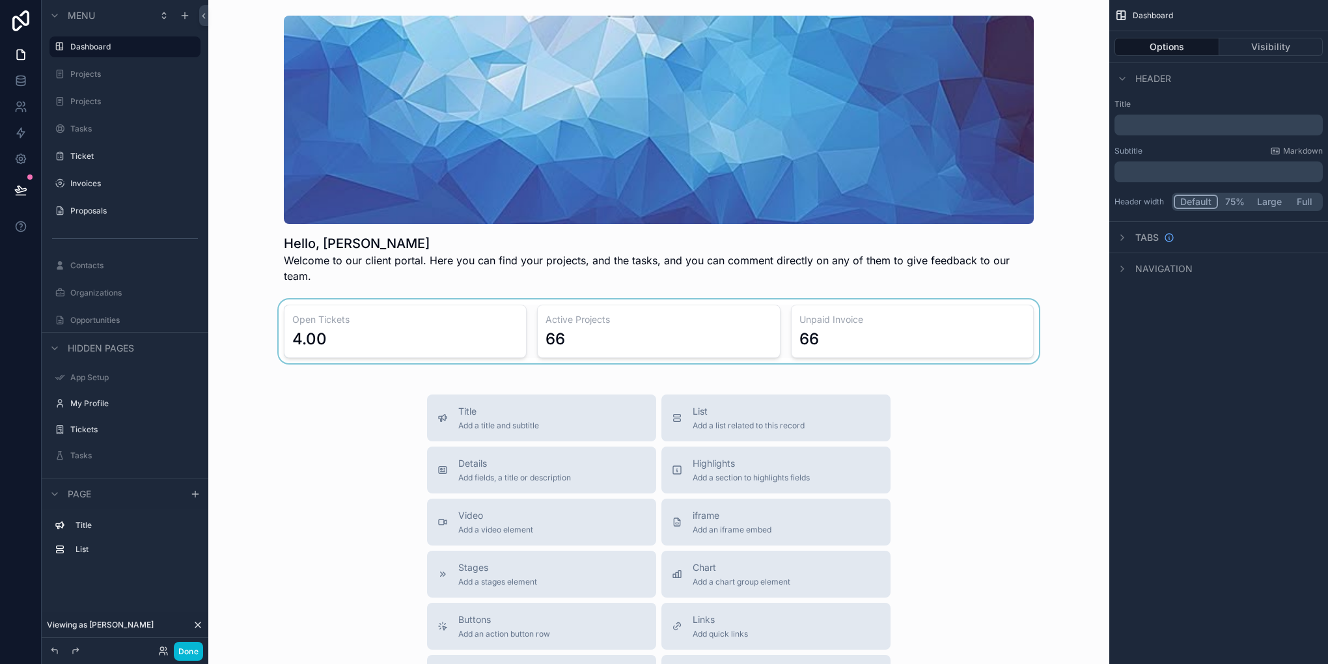
click at [483, 334] on div "scrollable content" at bounding box center [659, 332] width 880 height 64
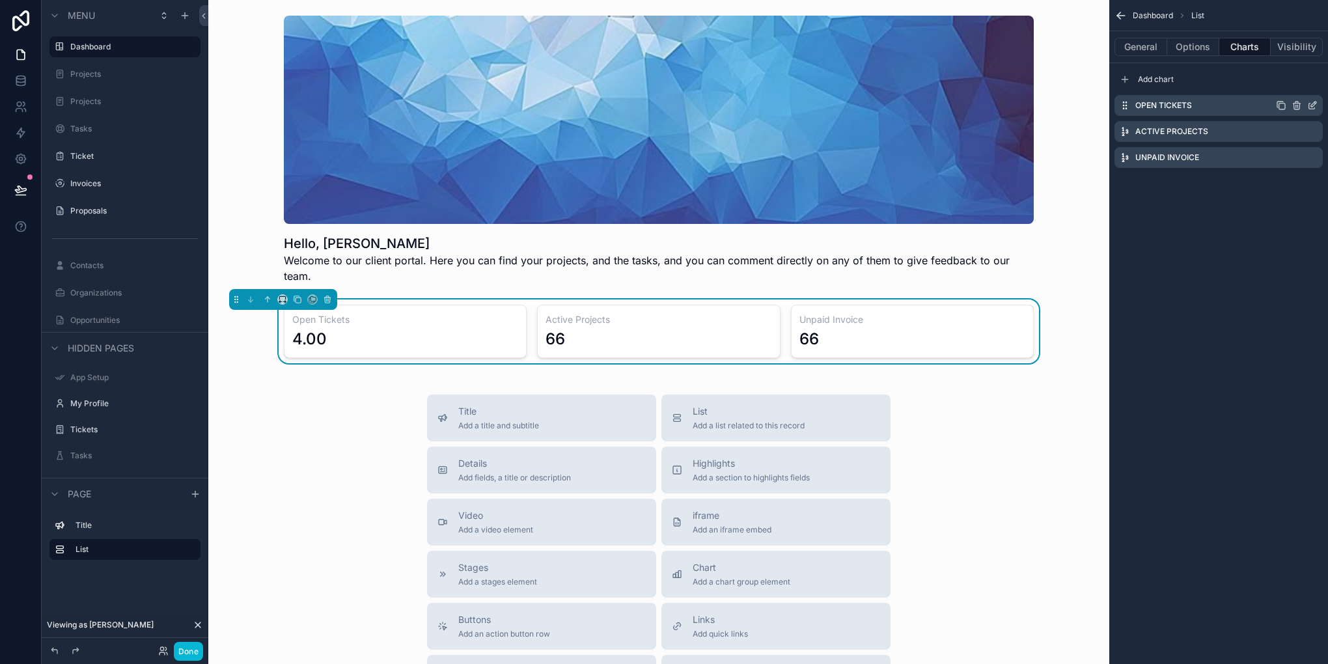
click at [1311, 105] on icon "scrollable content" at bounding box center [1313, 104] width 5 height 5
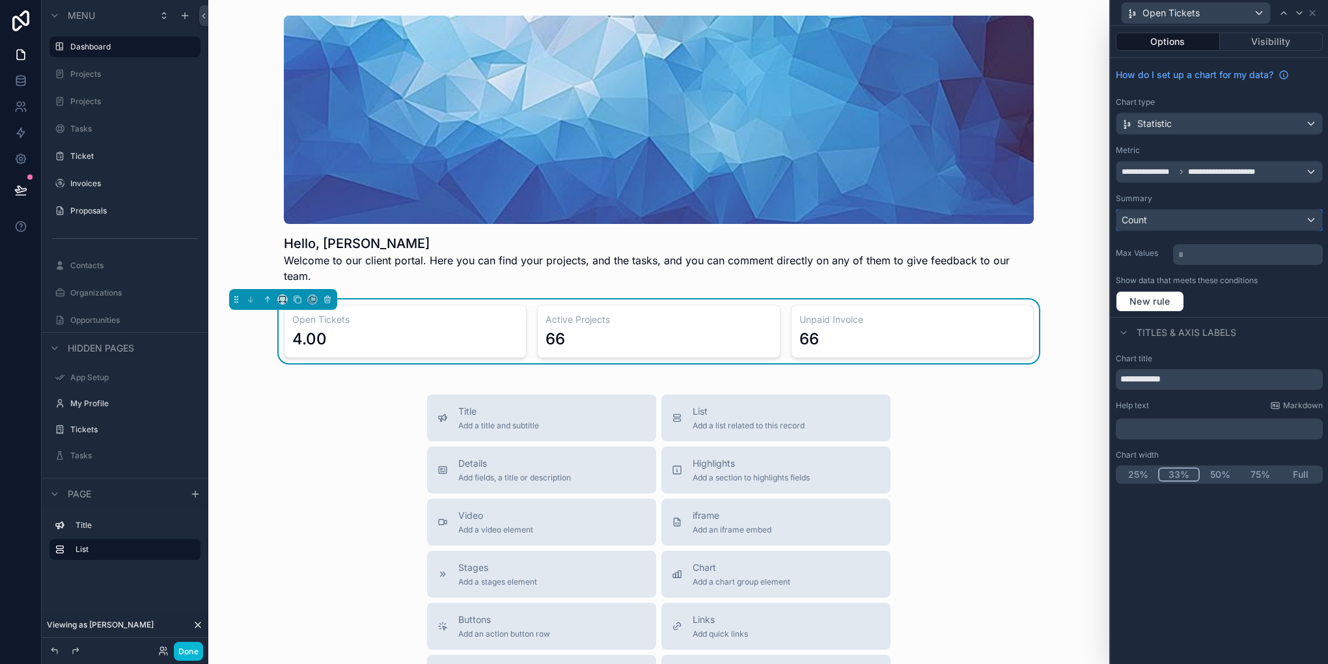
click at [1186, 227] on div "Count" at bounding box center [1220, 220] width 206 height 21
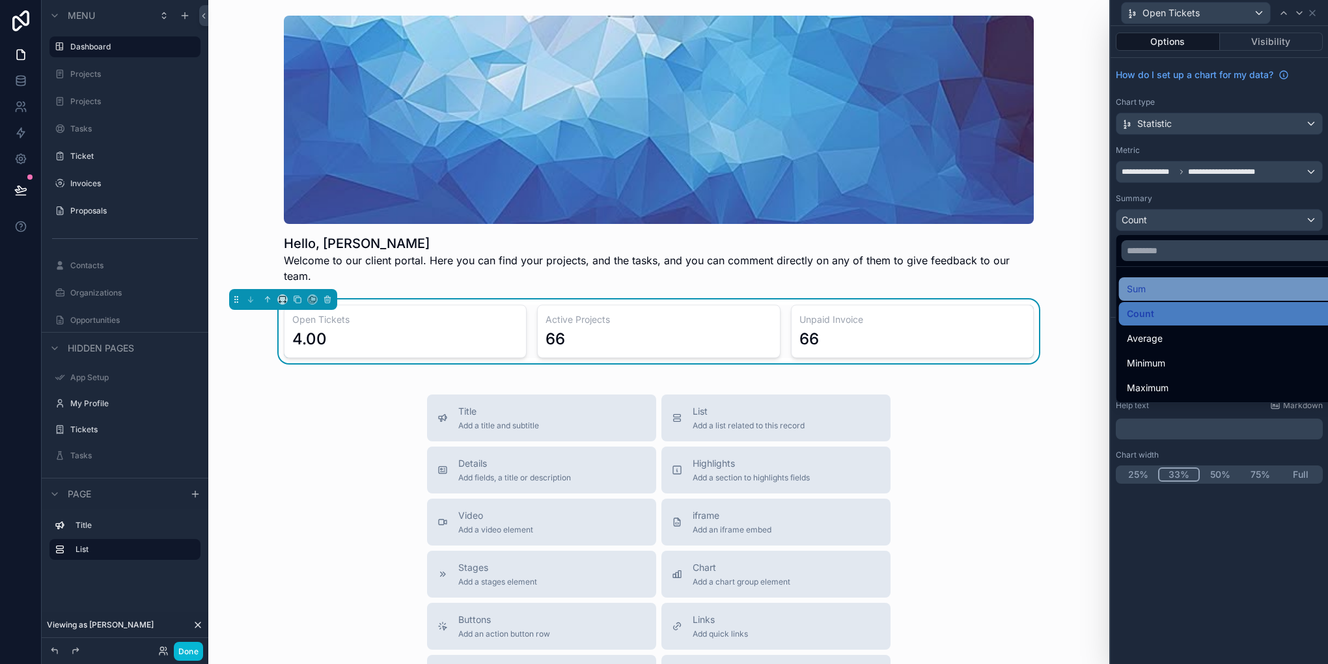
click at [1149, 289] on div "Sum" at bounding box center [1235, 289] width 216 height 16
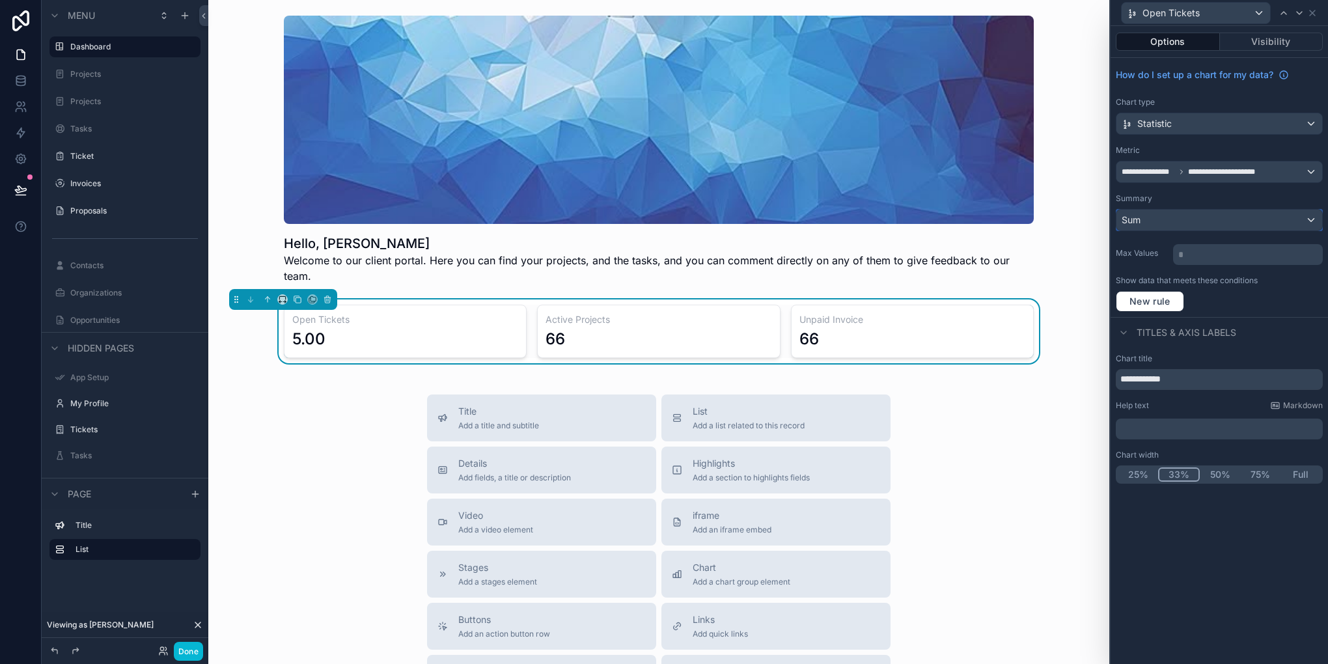
click at [1209, 216] on div "Sum" at bounding box center [1220, 220] width 206 height 21
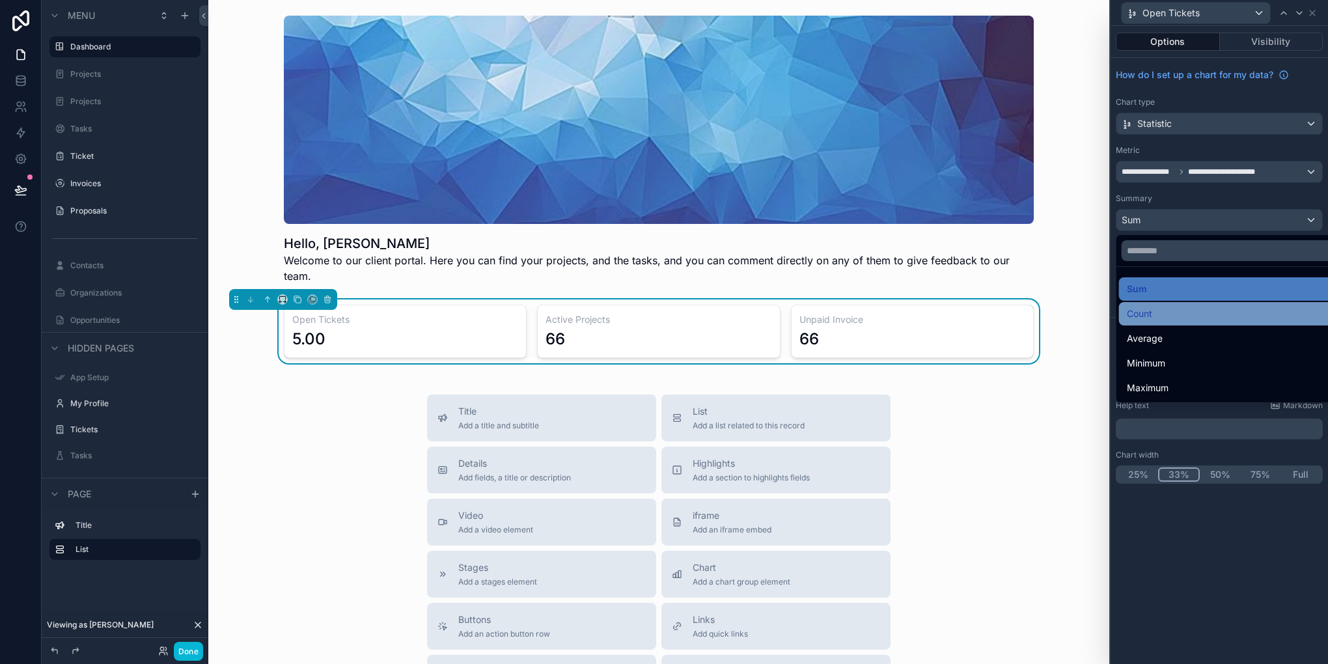
click at [1173, 323] on div "Count" at bounding box center [1234, 313] width 231 height 23
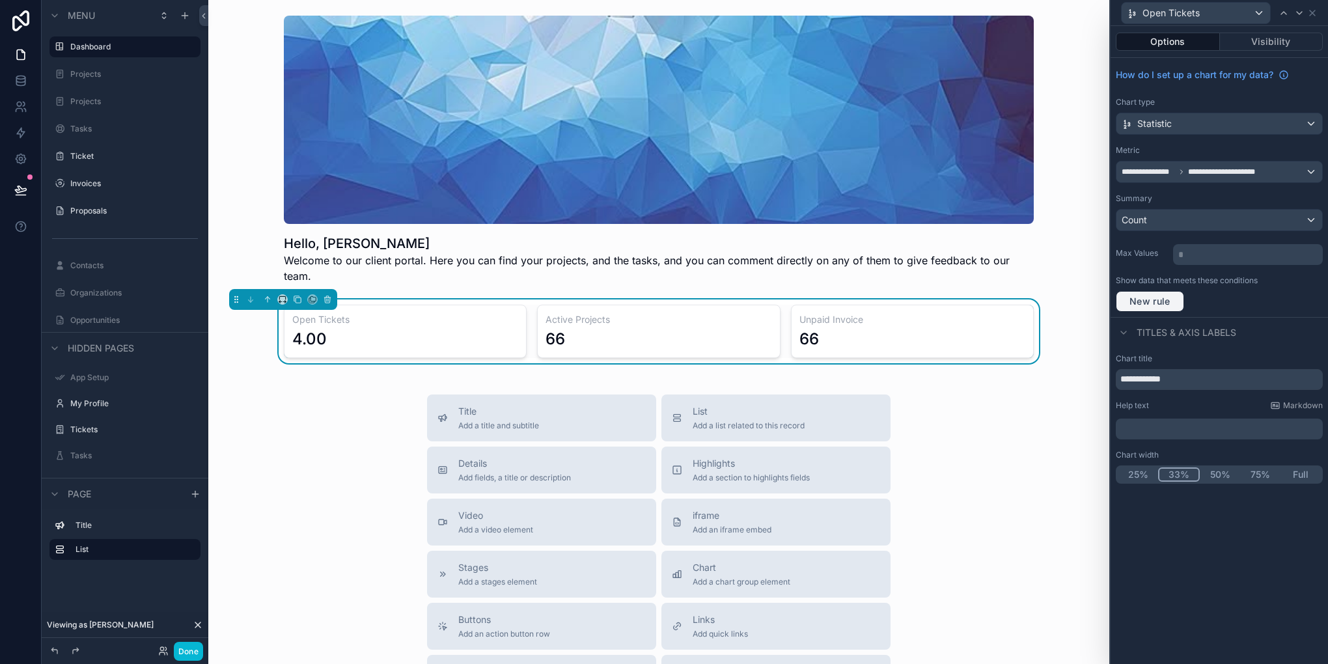
click at [1172, 300] on span "New rule" at bounding box center [1150, 302] width 51 height 12
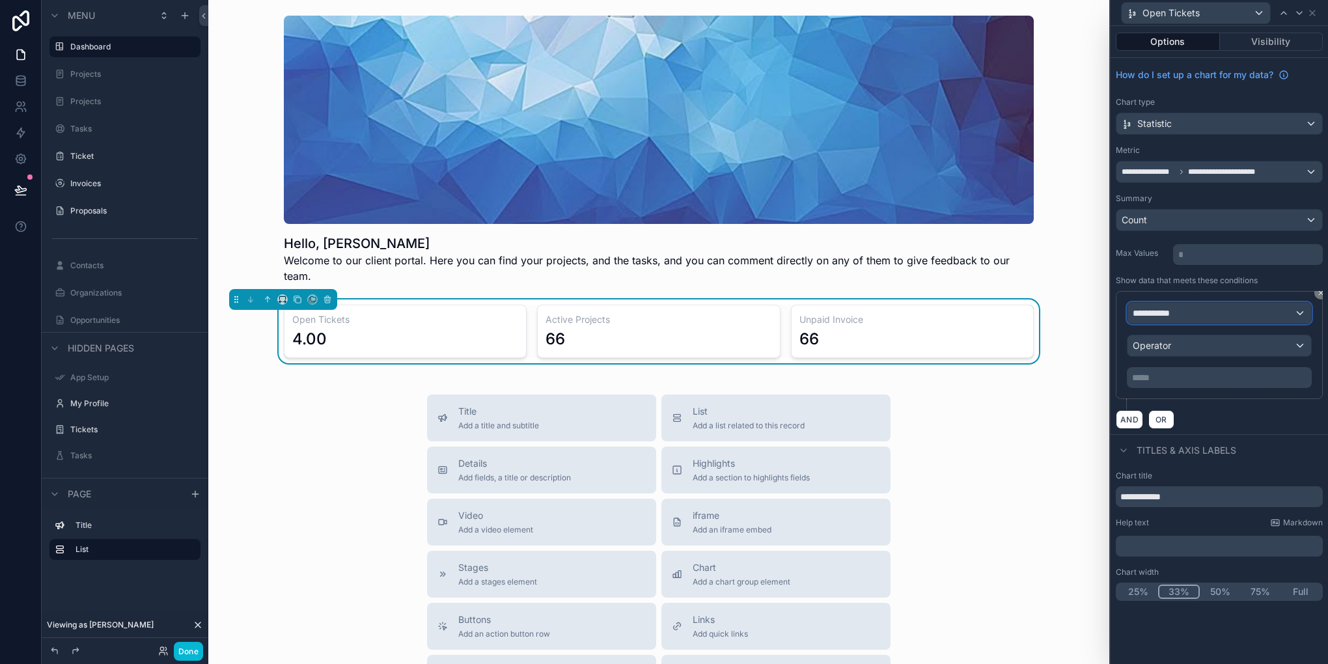
click at [1191, 305] on div "**********" at bounding box center [1220, 313] width 184 height 21
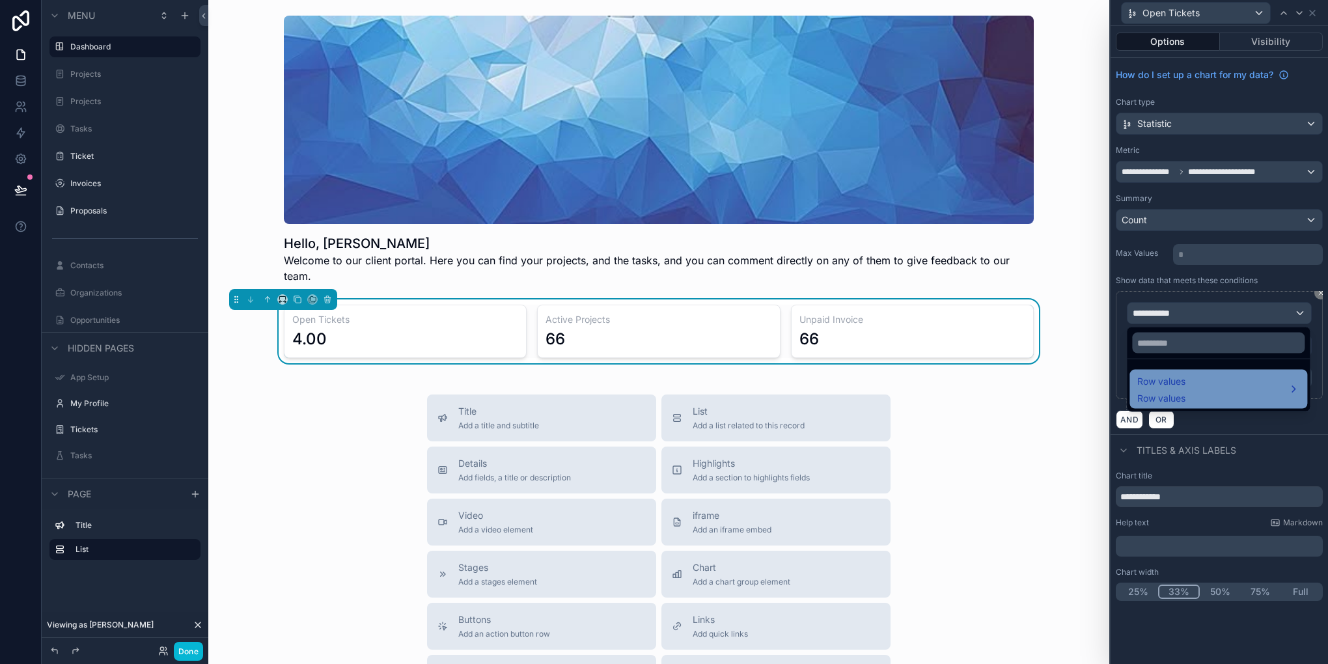
click at [1197, 386] on div "Row values Row values" at bounding box center [1219, 389] width 162 height 31
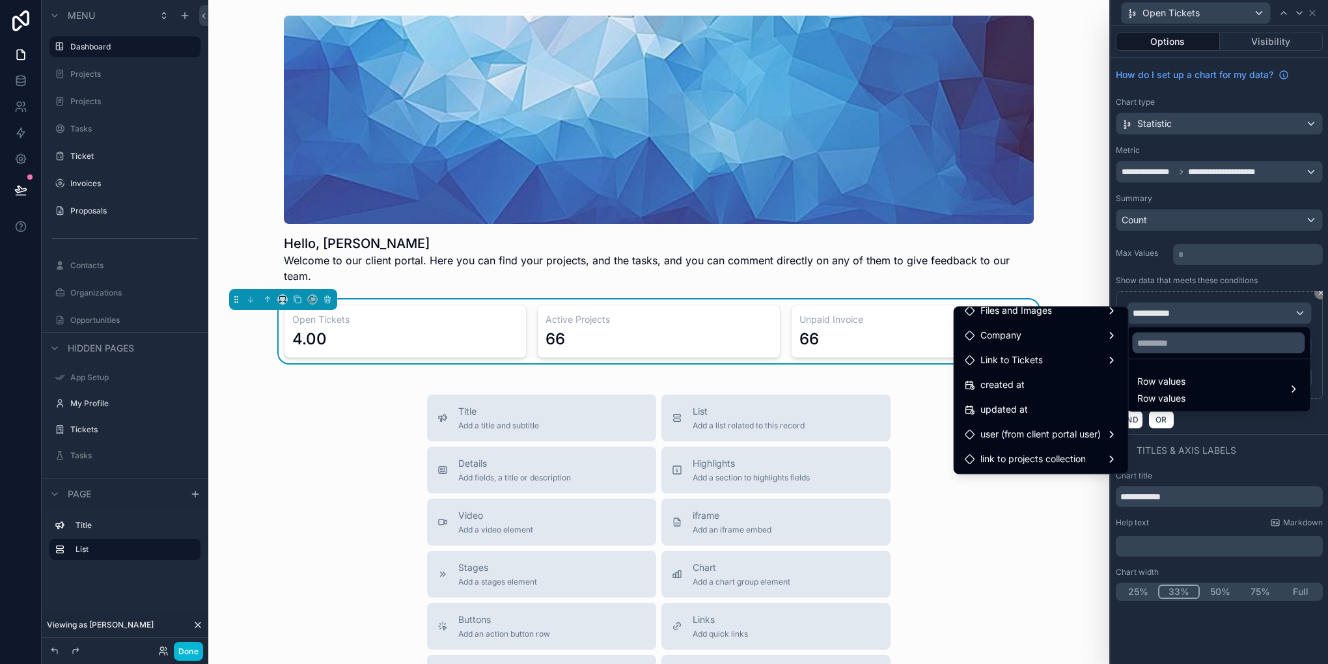
scroll to position [260, 0]
click at [1078, 356] on div "Link to Tickets" at bounding box center [1041, 358] width 153 height 16
click at [1136, 361] on icon at bounding box center [1136, 361] width 1 height 1
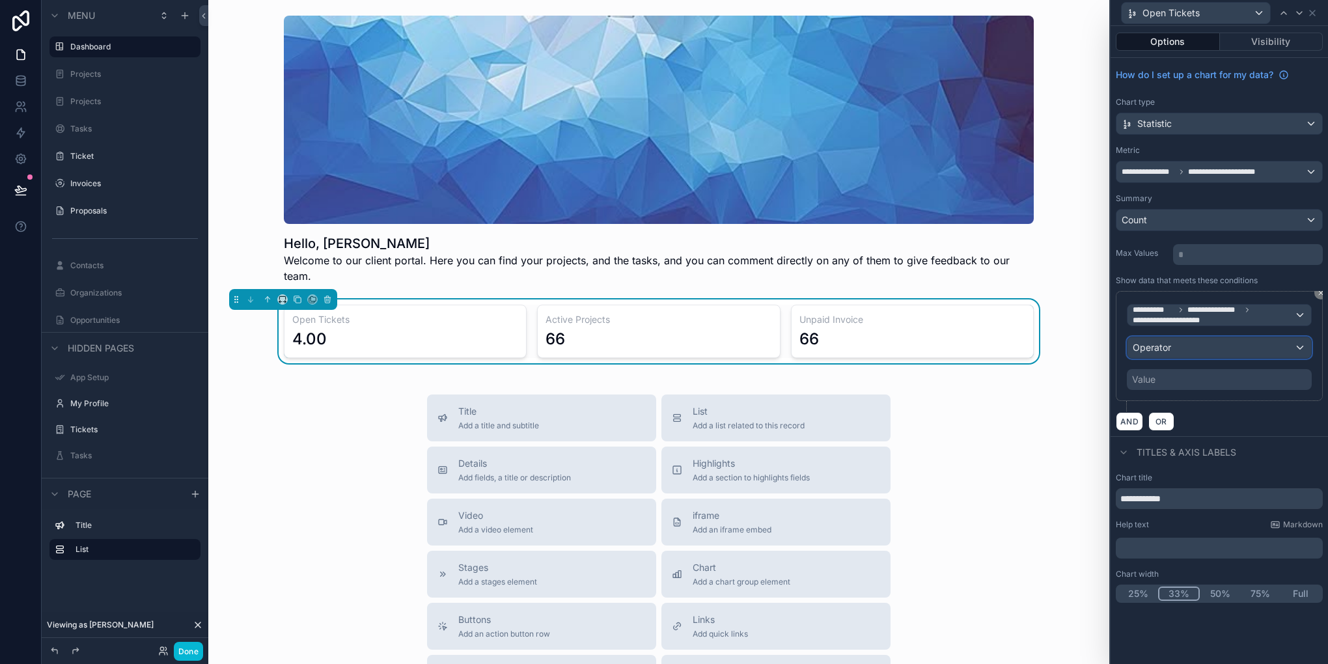
click at [1182, 348] on div "Operator" at bounding box center [1220, 347] width 184 height 21
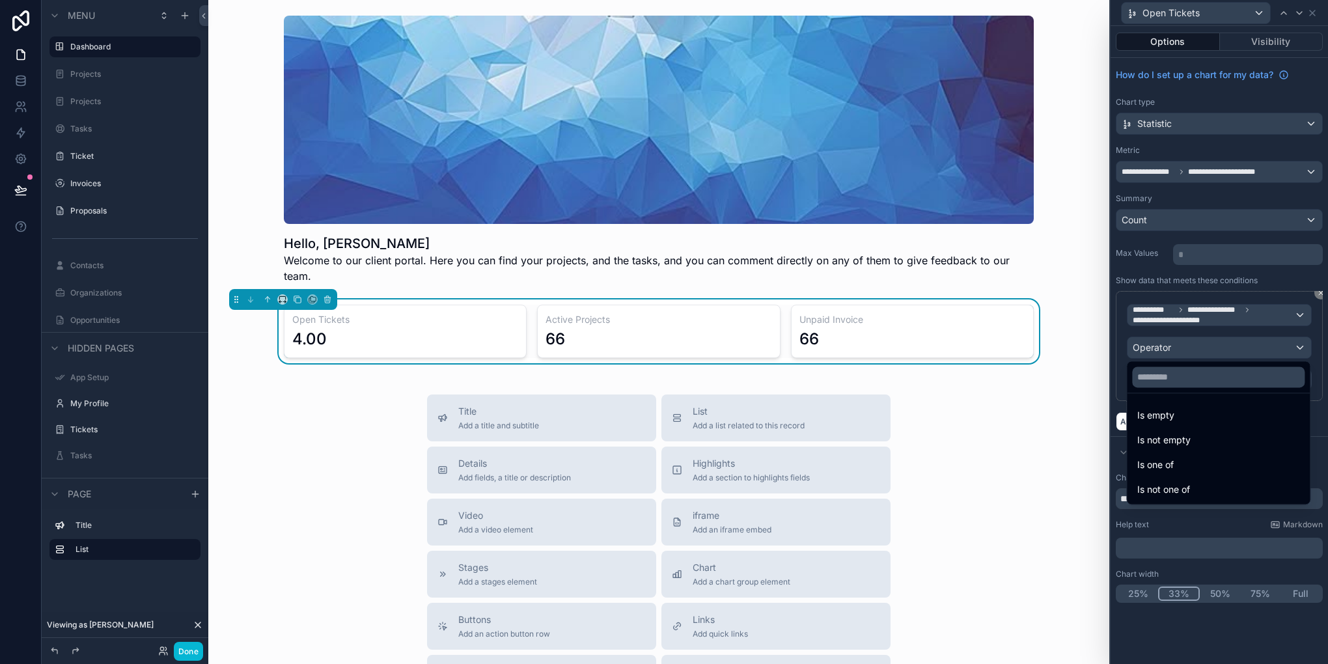
click at [1182, 348] on div at bounding box center [1219, 332] width 217 height 664
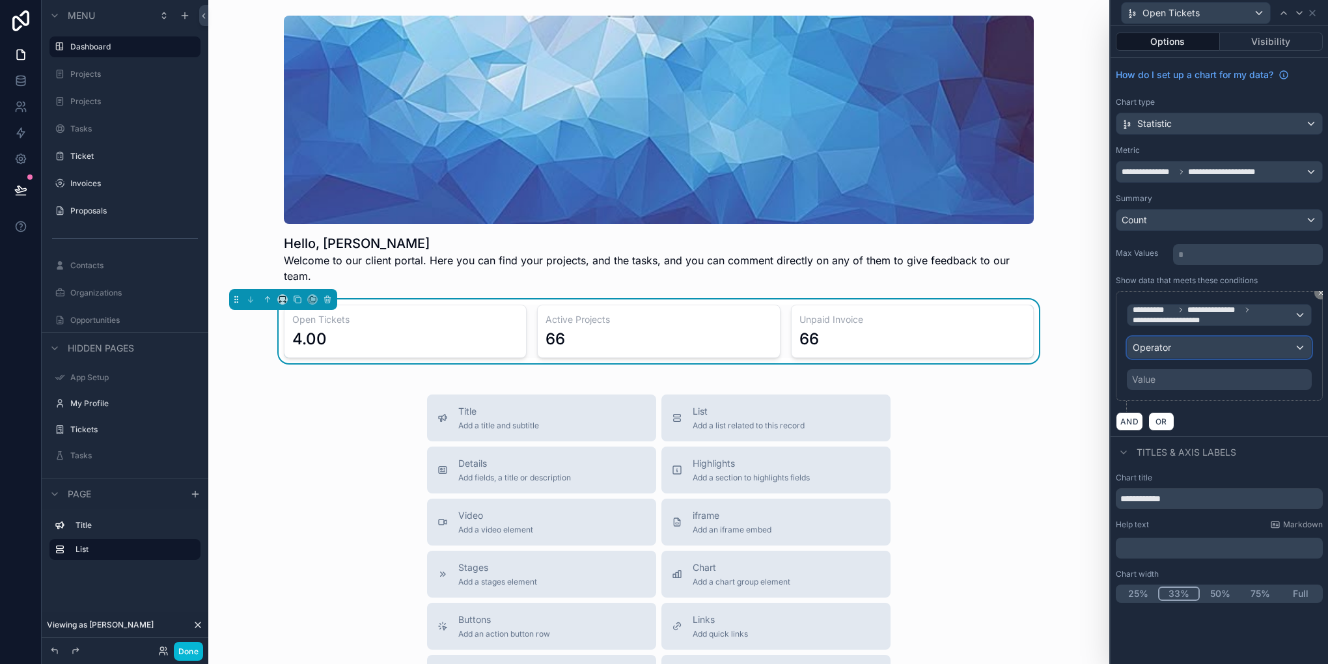
click at [1190, 343] on div "Operator" at bounding box center [1220, 347] width 184 height 21
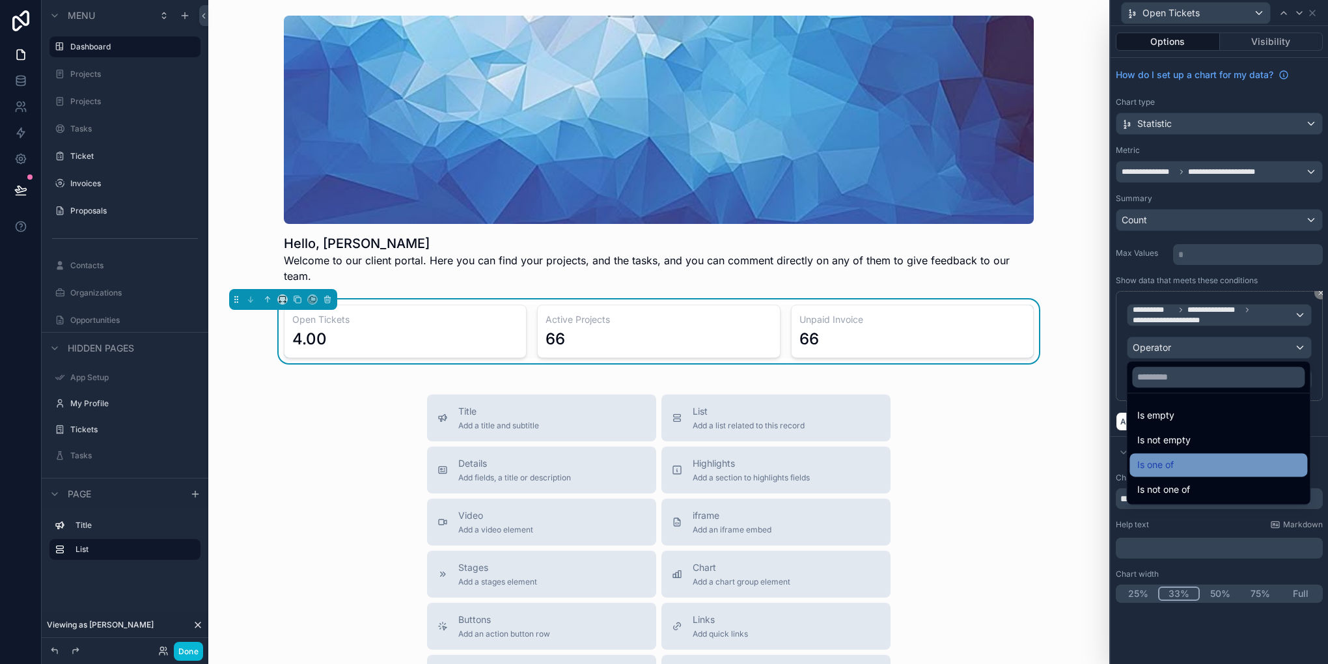
click at [1170, 453] on div "Is one of" at bounding box center [1219, 464] width 178 height 23
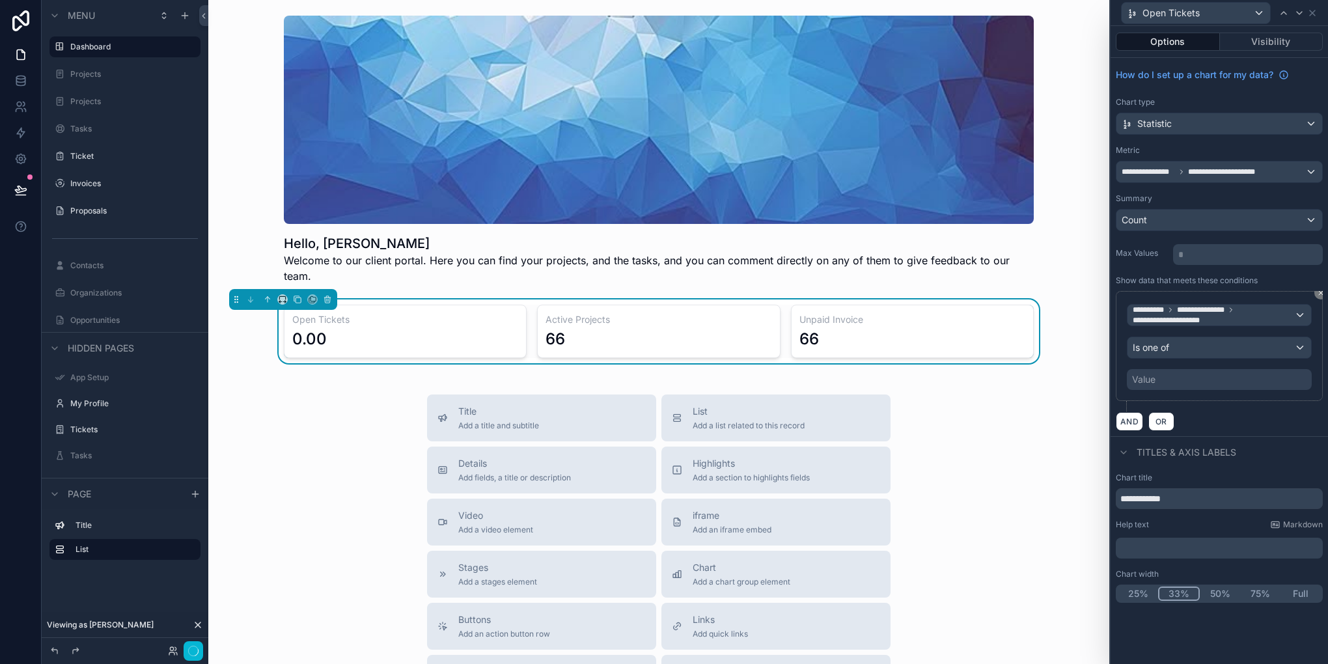
click at [1188, 386] on div "Value" at bounding box center [1219, 379] width 185 height 21
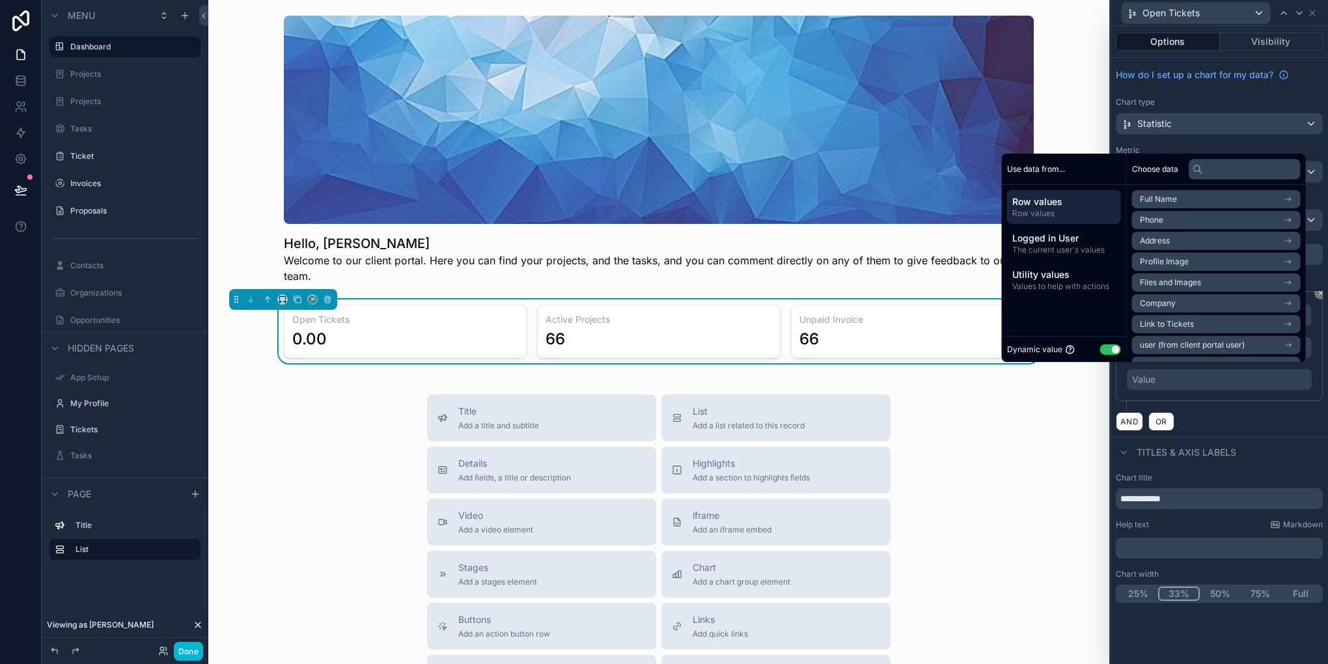
click at [1101, 346] on button "Use setting" at bounding box center [1111, 349] width 21 height 10
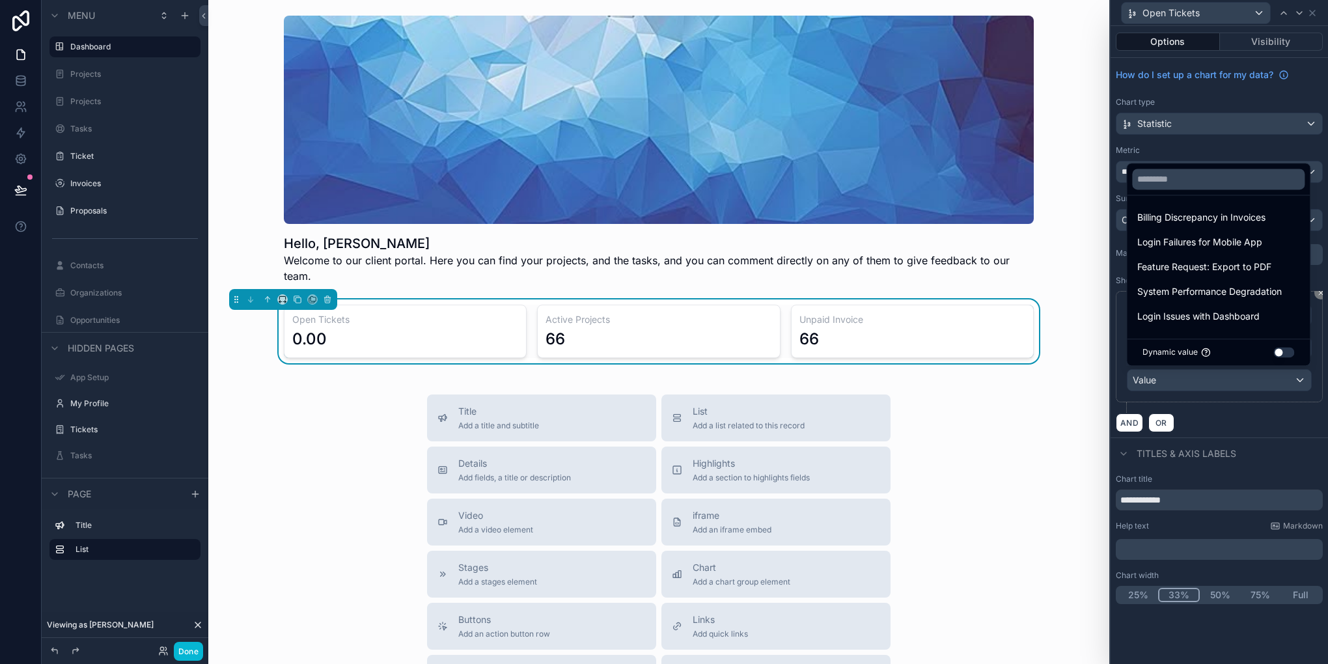
click at [1283, 350] on button "Use setting" at bounding box center [1284, 352] width 21 height 10
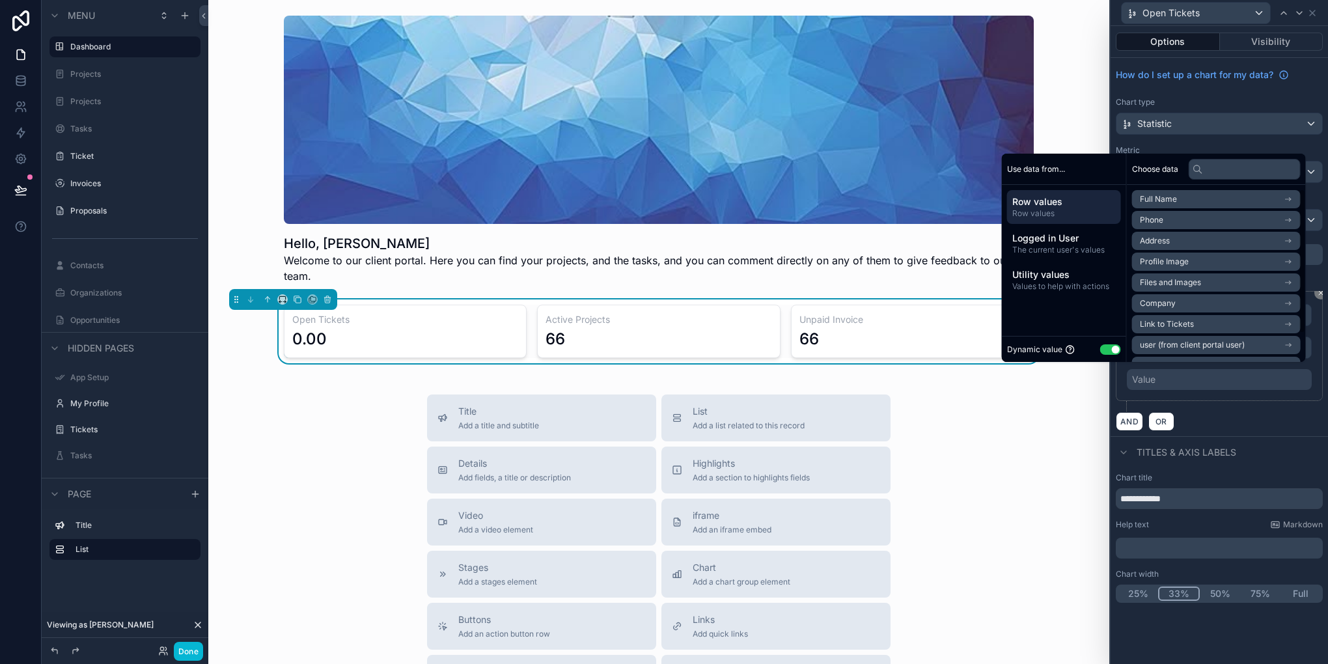
scroll to position [39, 0]
click at [1214, 289] on li "Link to Tickets" at bounding box center [1216, 285] width 169 height 18
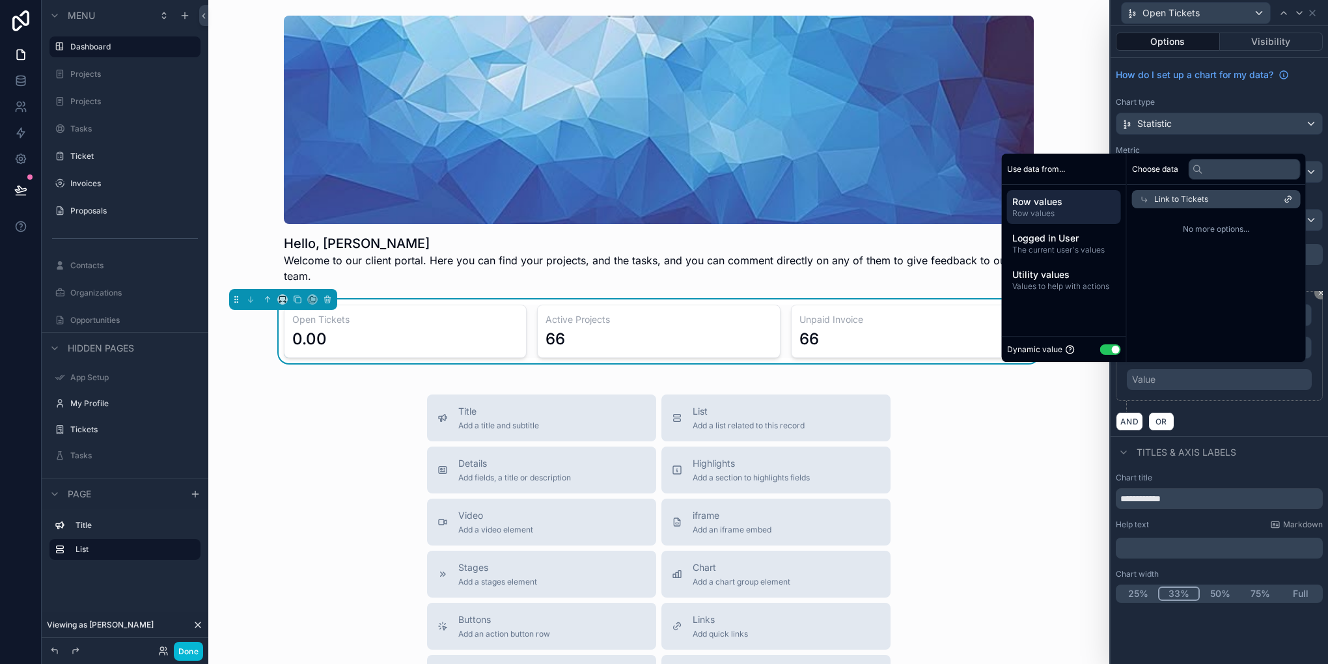
click at [1235, 198] on div "Link to Tickets" at bounding box center [1216, 199] width 169 height 18
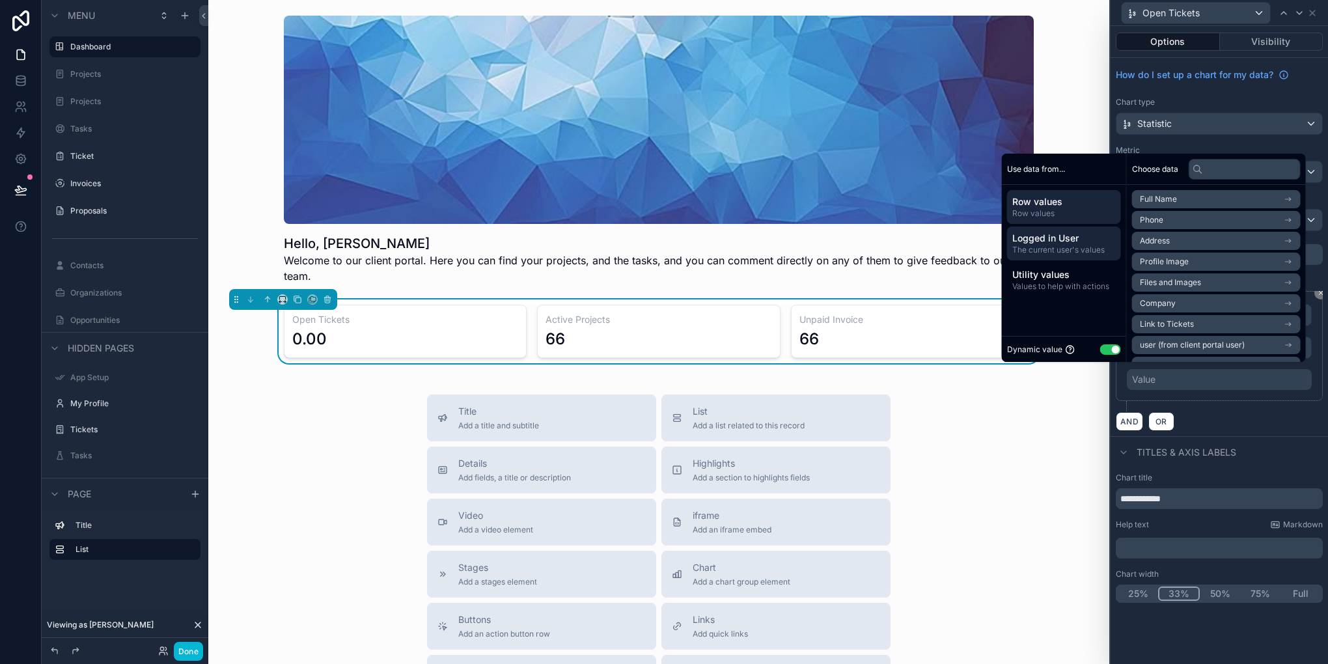
click at [1065, 245] on span "The current user's values" at bounding box center [1065, 250] width 104 height 10
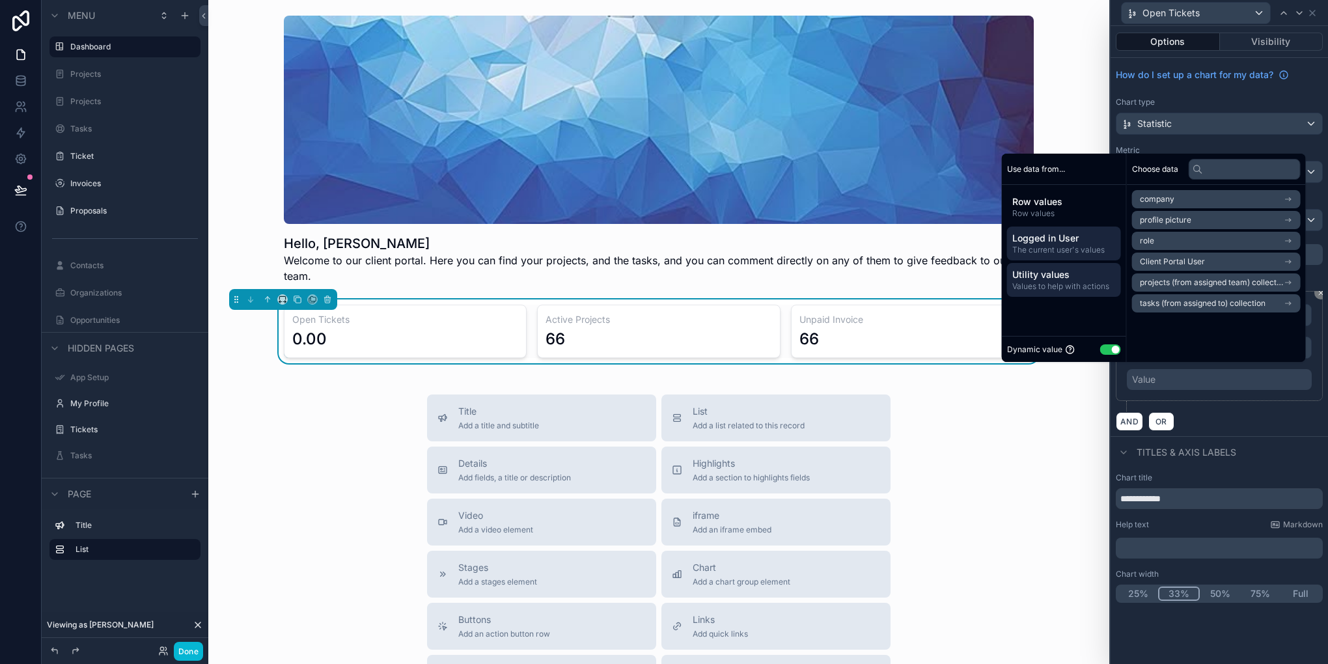
click at [1060, 275] on span "Utility values" at bounding box center [1065, 274] width 104 height 13
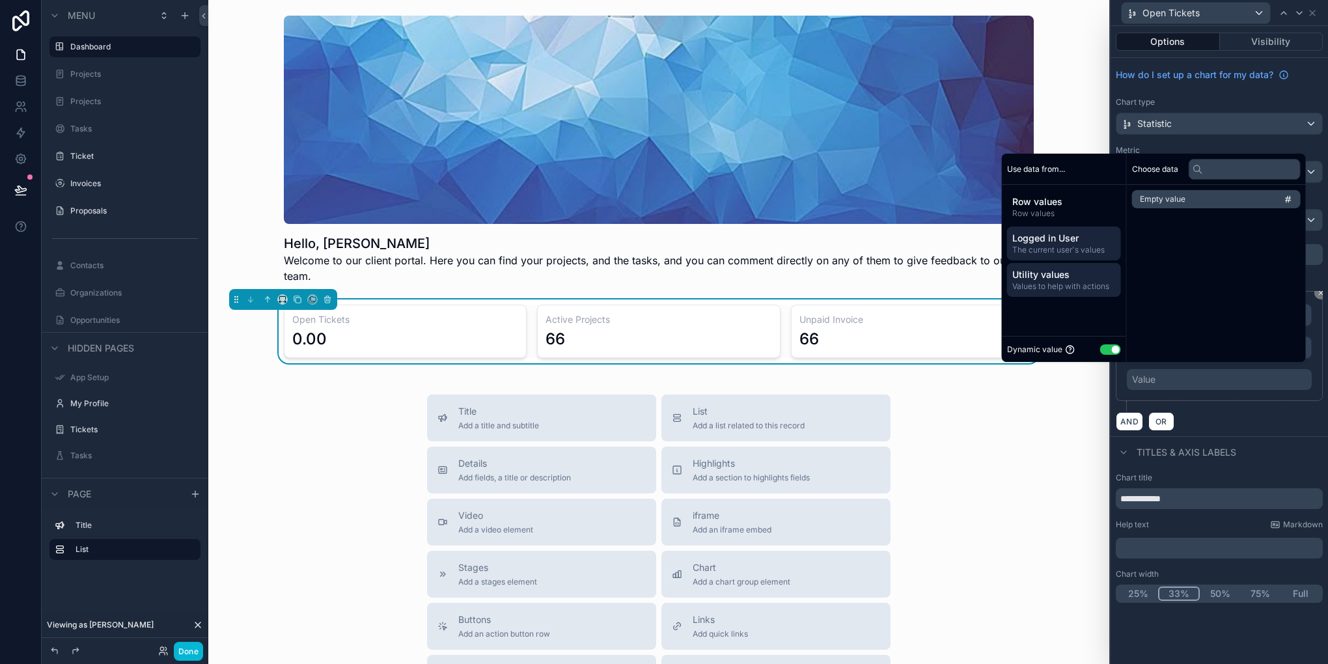
click at [1069, 244] on span "Logged in User" at bounding box center [1065, 238] width 104 height 13
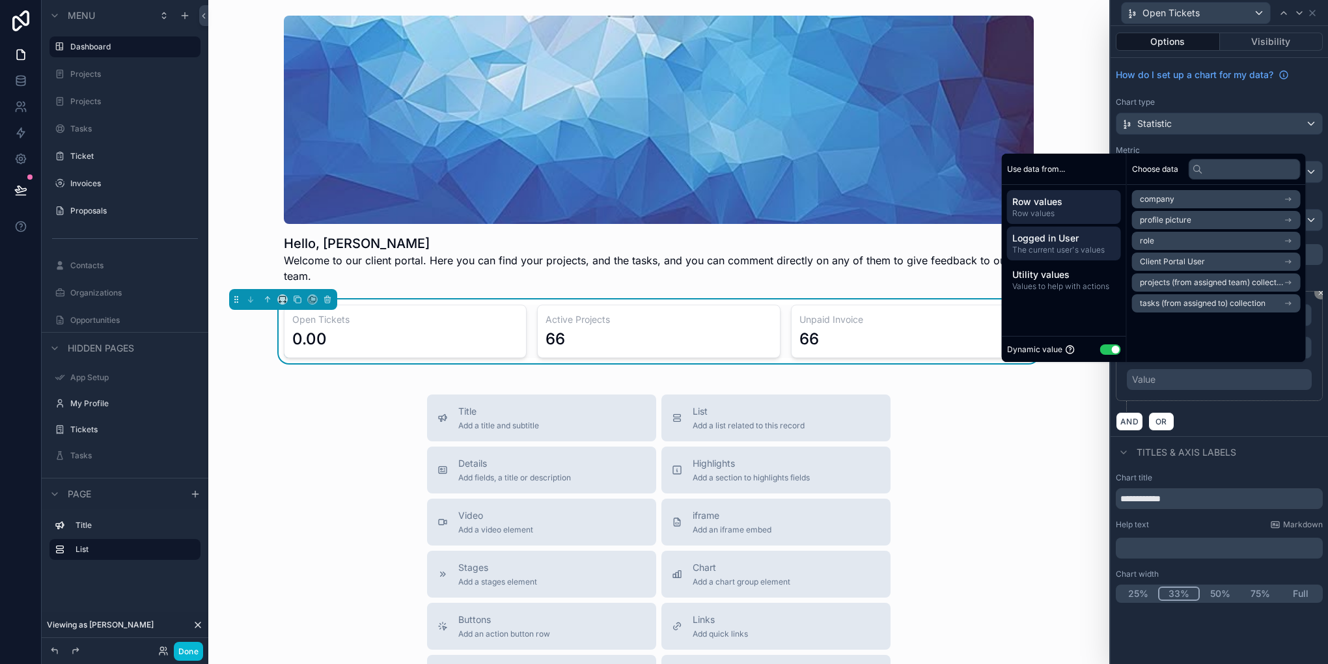
click at [1073, 216] on span "Row values" at bounding box center [1065, 213] width 104 height 10
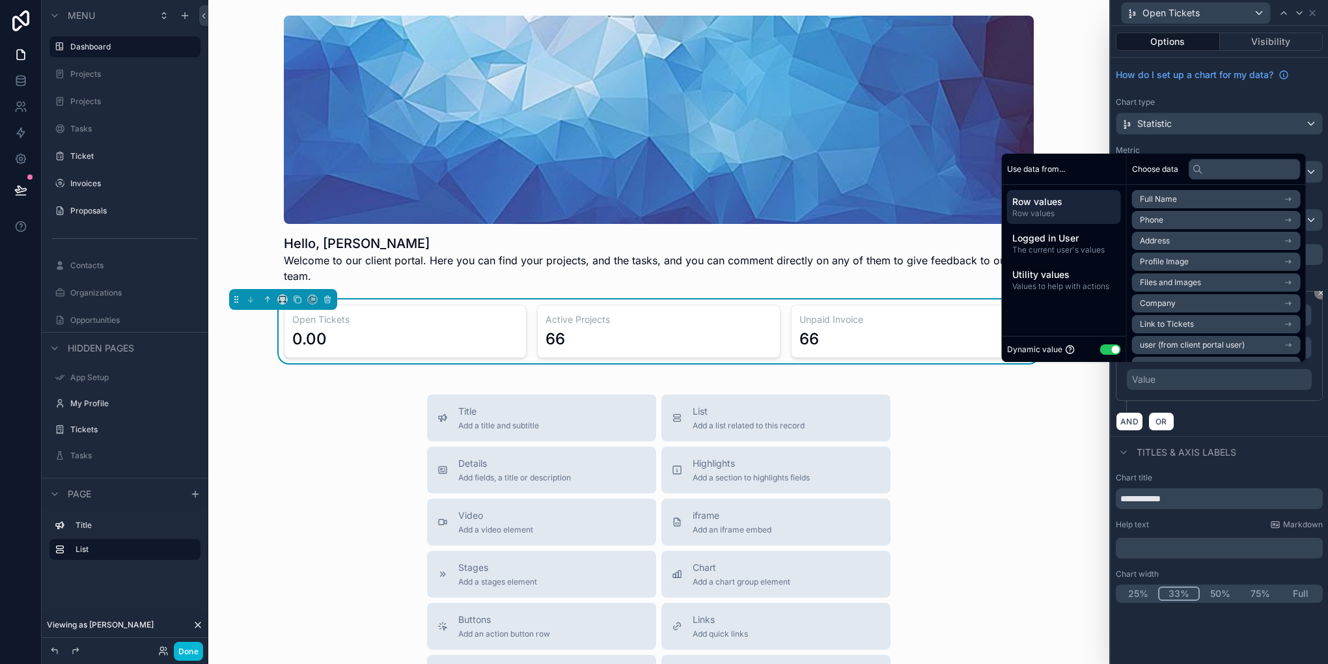
click at [1228, 318] on li "Link to Tickets" at bounding box center [1216, 324] width 169 height 18
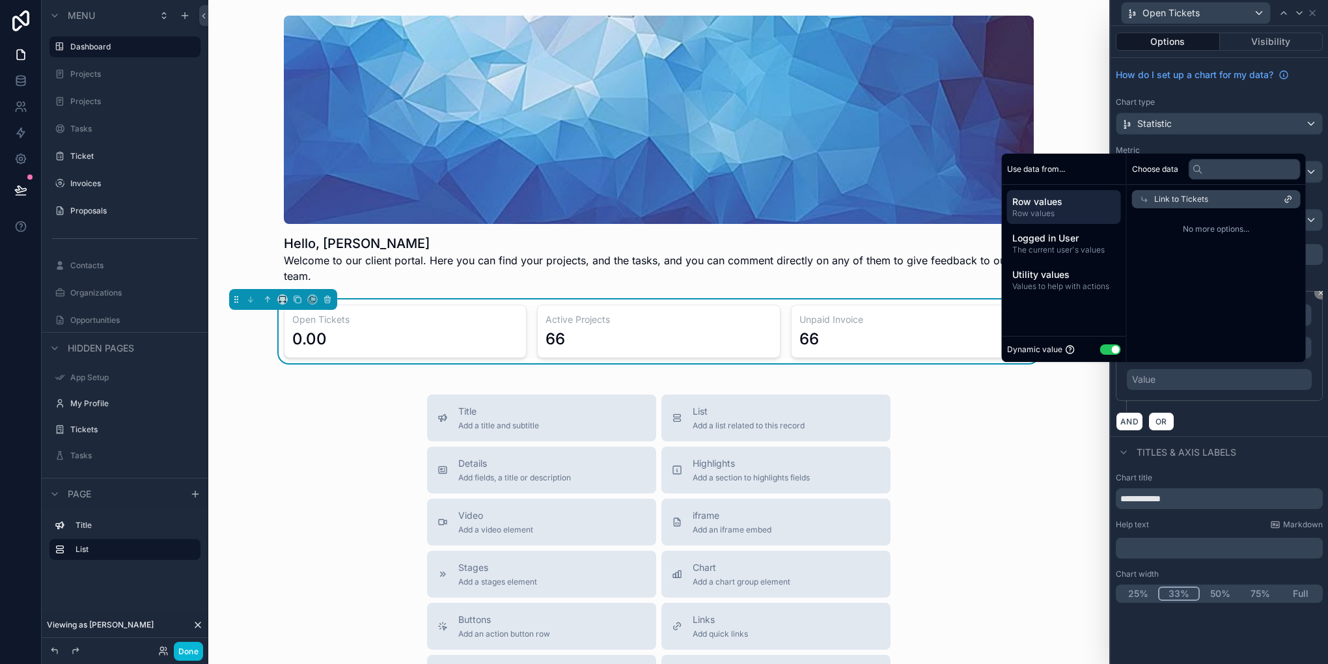
click at [1069, 199] on span "Row values" at bounding box center [1065, 201] width 104 height 13
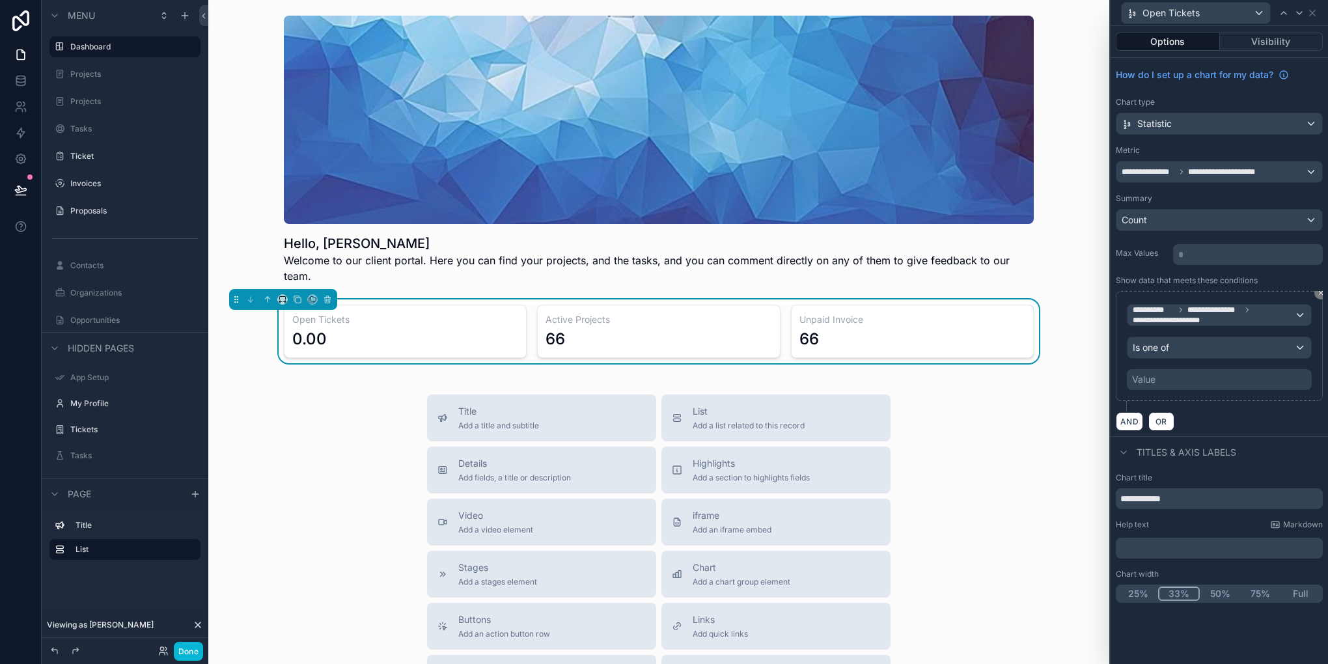
click at [1237, 417] on div "AND OR" at bounding box center [1219, 422] width 207 height 20
click at [1319, 296] on button at bounding box center [1321, 293] width 13 height 13
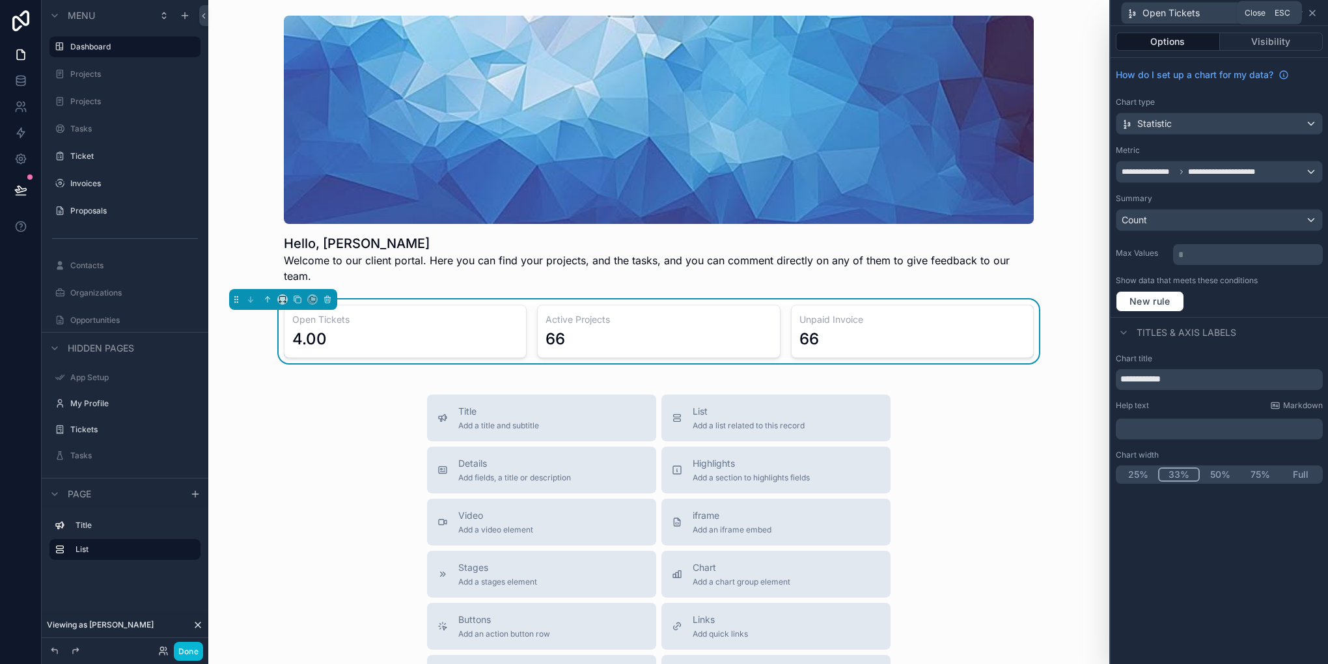
click at [1315, 8] on icon at bounding box center [1313, 13] width 10 height 10
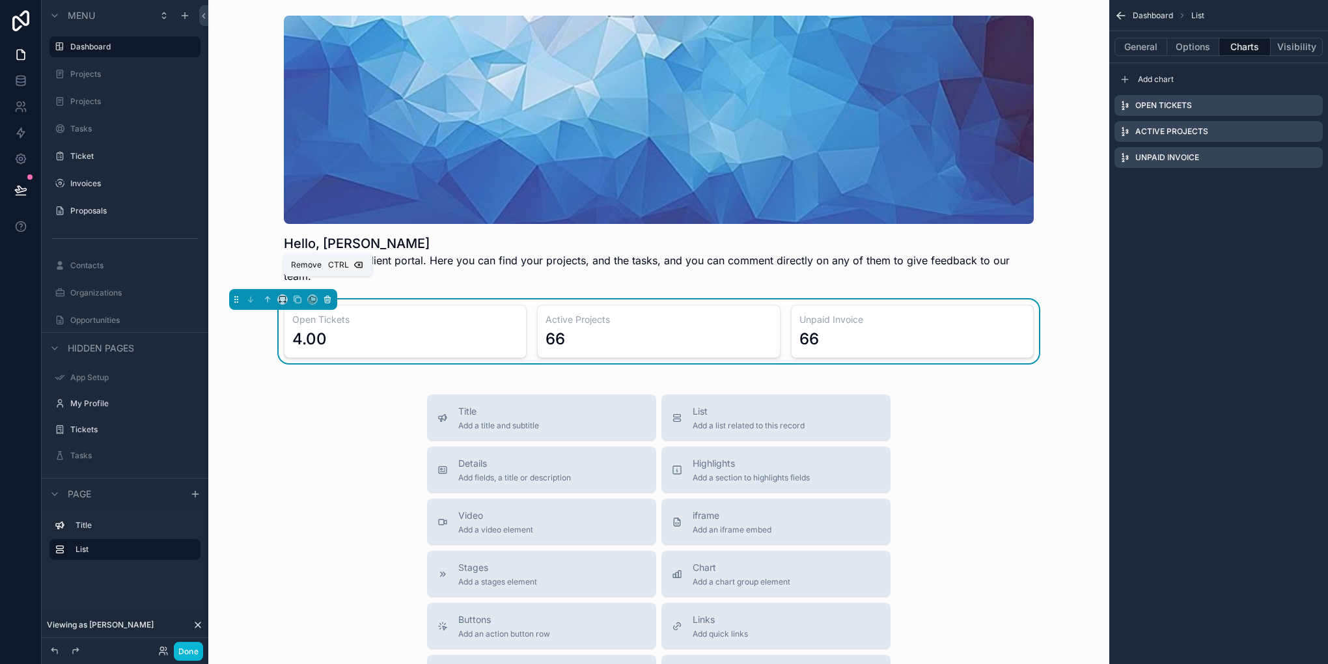
click at [326, 295] on icon "scrollable content" at bounding box center [327, 299] width 9 height 9
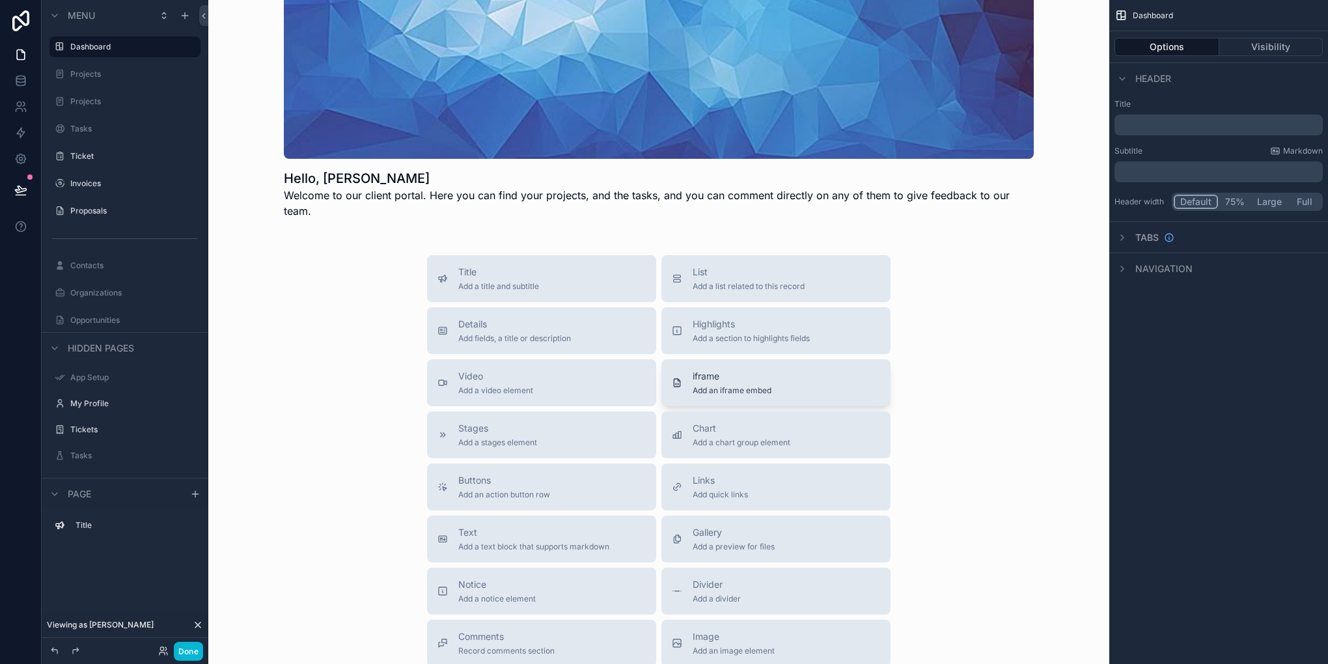
scroll to position [130, 0]
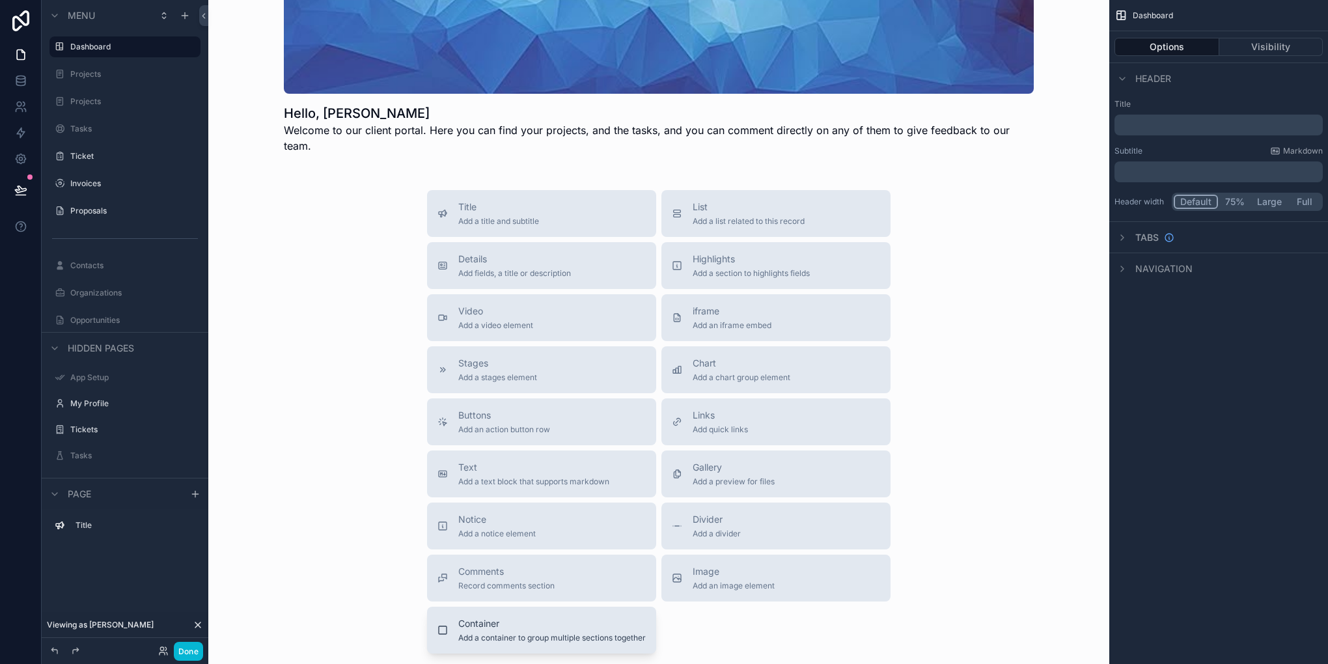
click at [533, 617] on span "Container" at bounding box center [552, 623] width 188 height 13
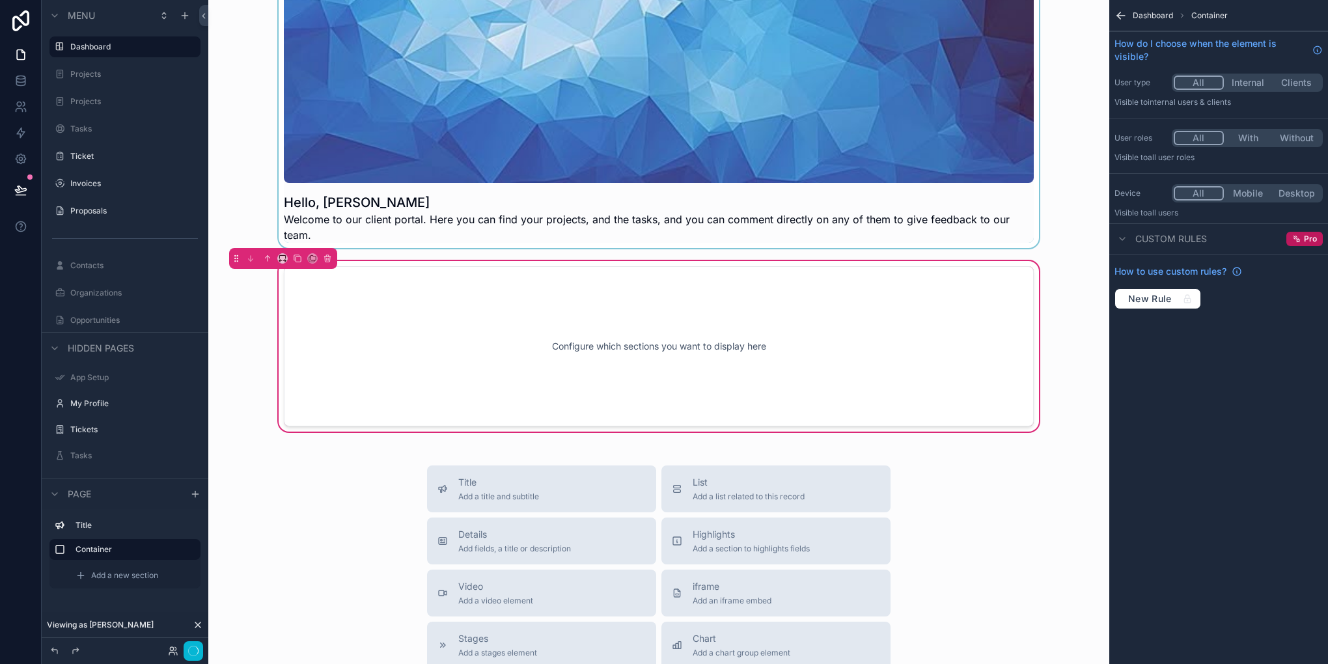
scroll to position [39, 0]
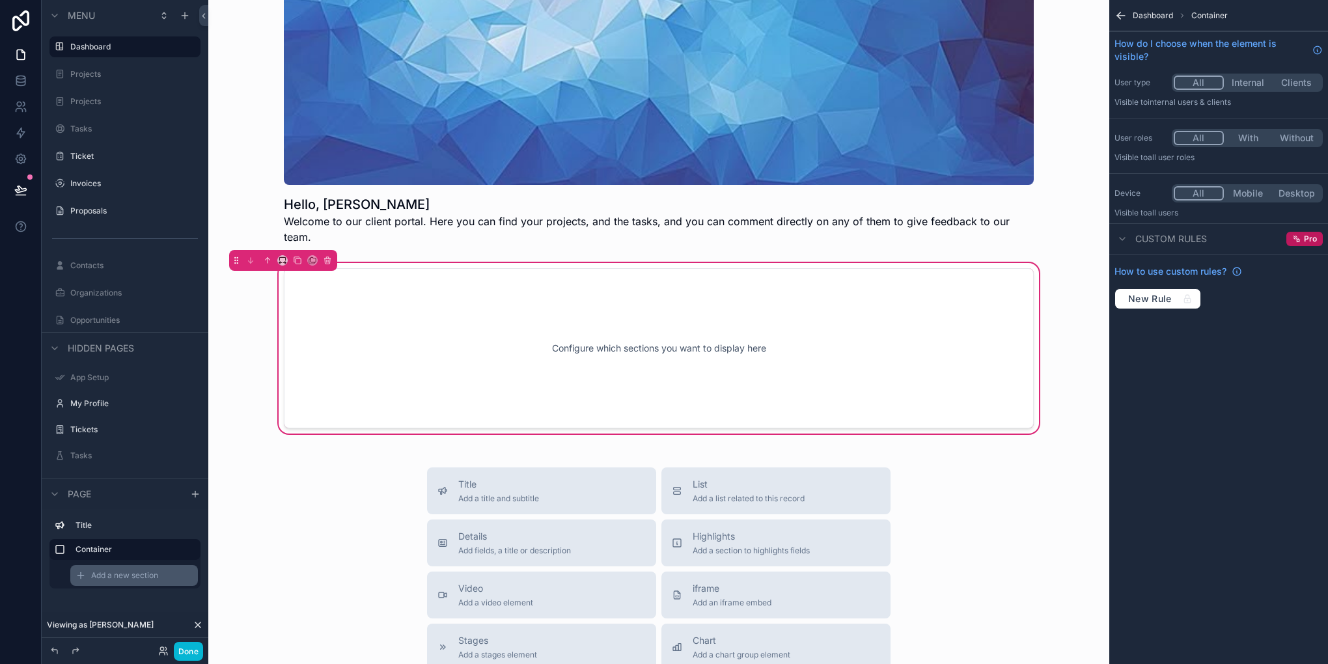
click at [92, 582] on div "Add a new section" at bounding box center [134, 575] width 128 height 21
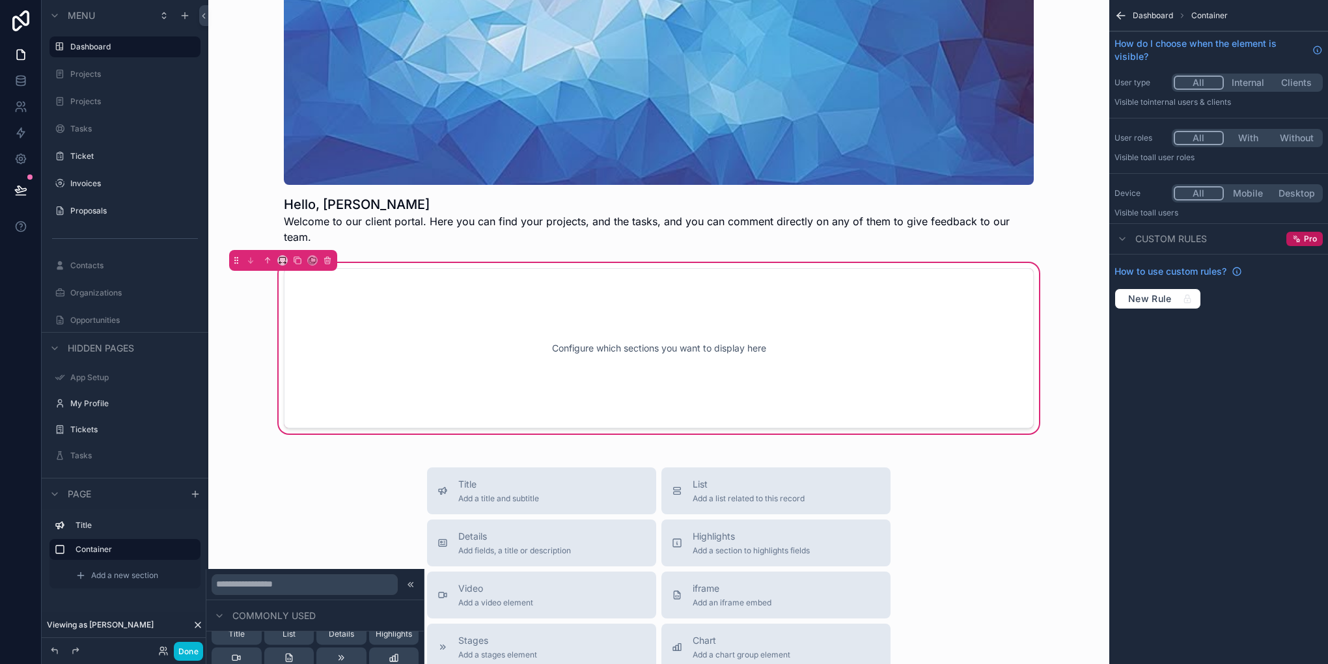
scroll to position [0, 0]
click at [296, 645] on button "List" at bounding box center [289, 655] width 50 height 36
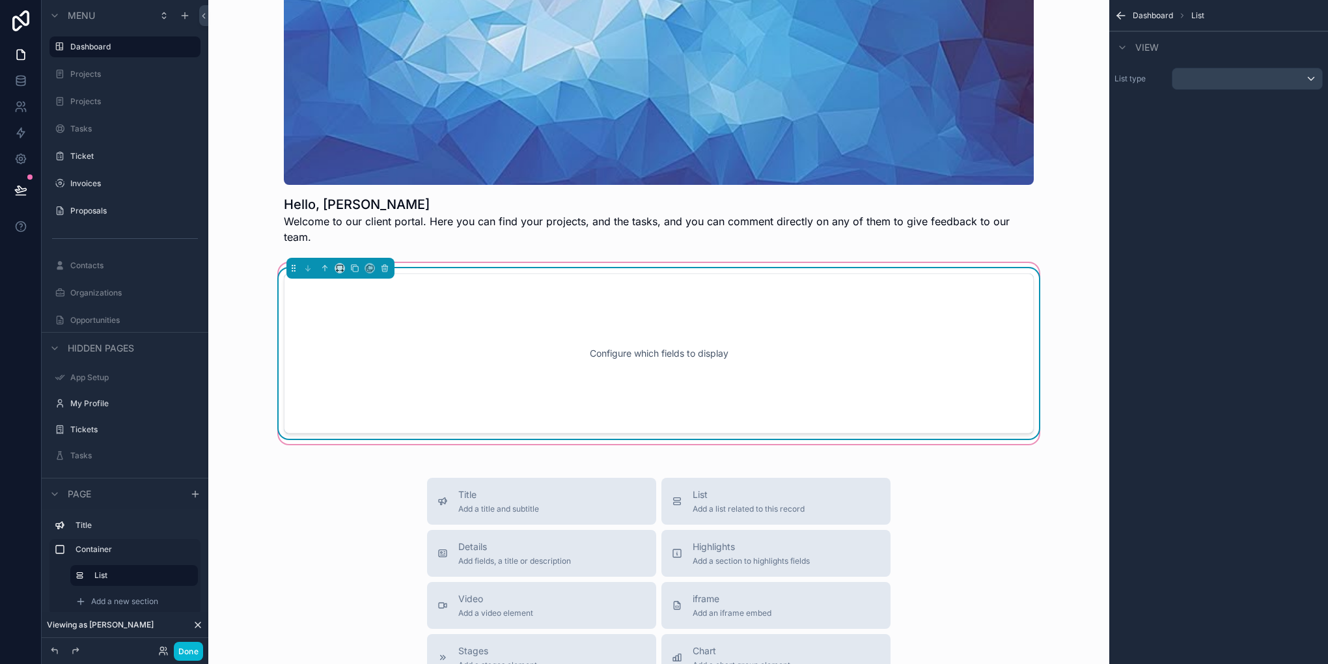
scroll to position [44, 0]
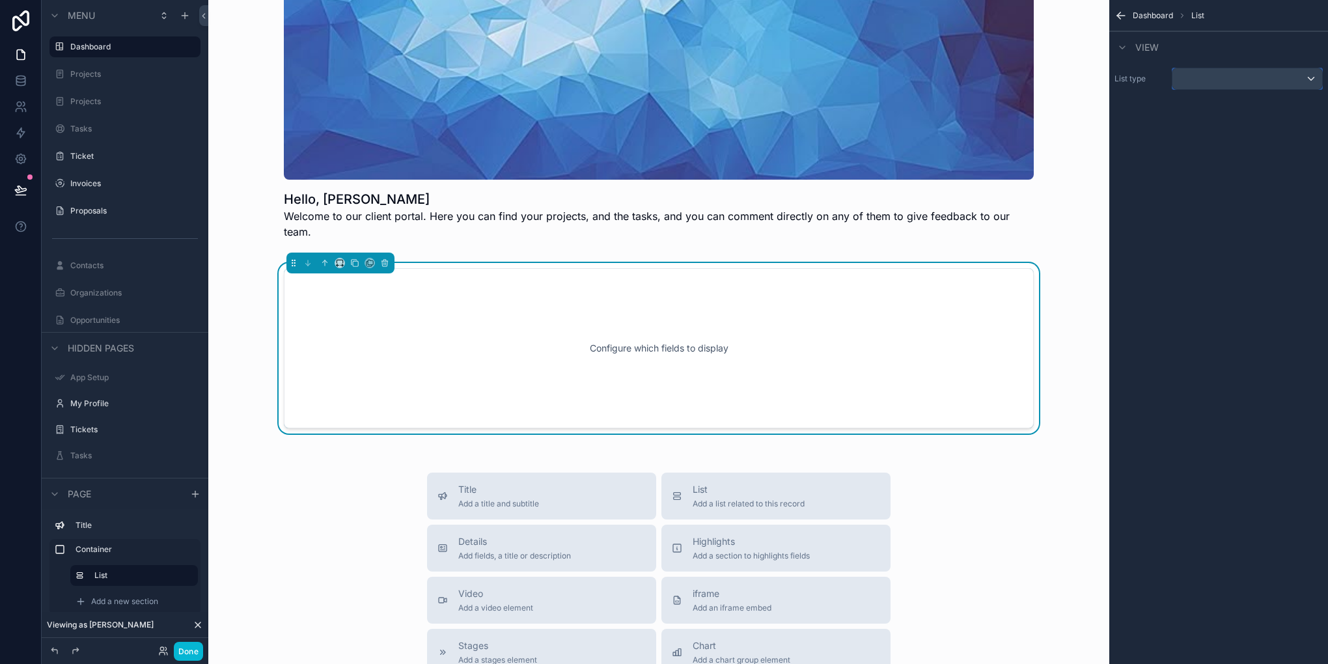
click at [1208, 77] on div "scrollable content" at bounding box center [1248, 78] width 150 height 21
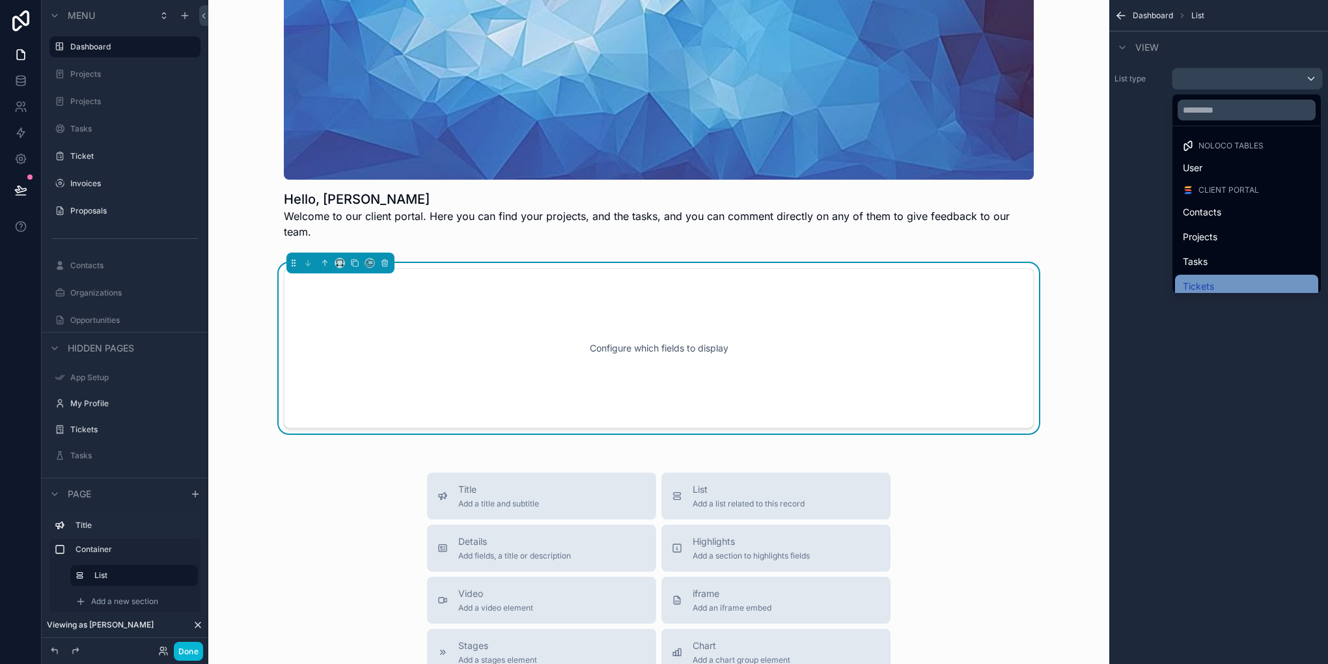
click at [1221, 277] on div "Tickets" at bounding box center [1246, 286] width 143 height 23
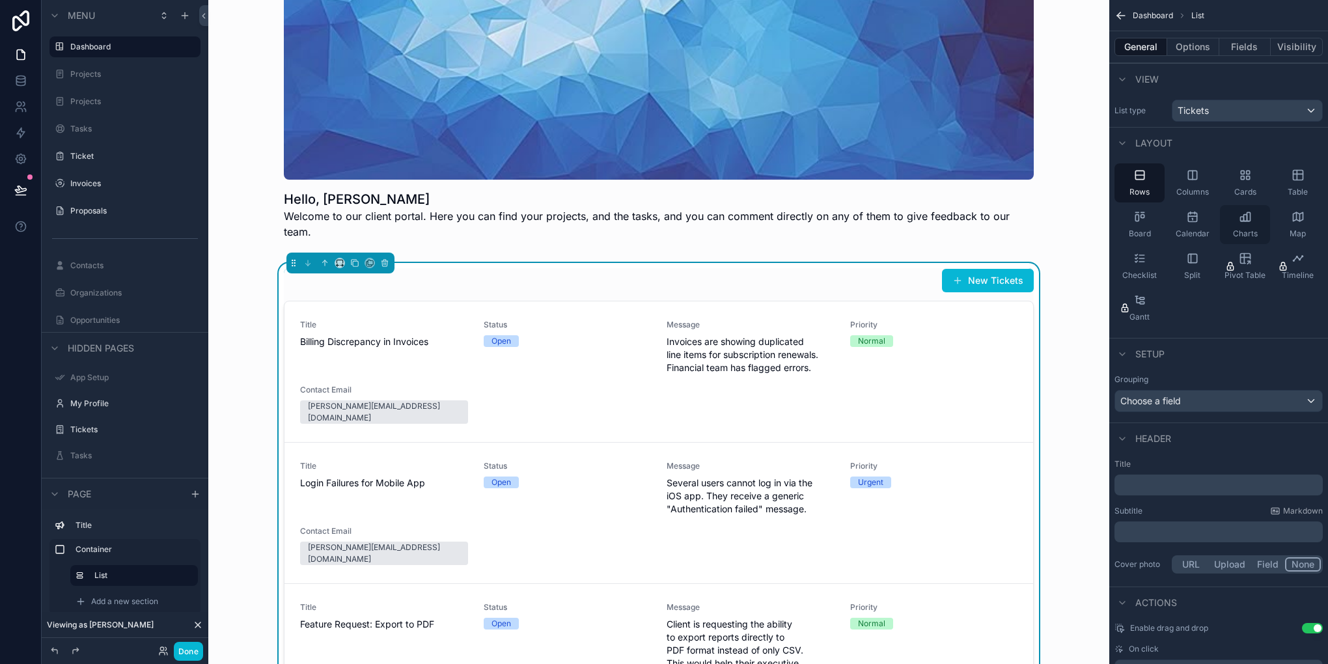
click at [1251, 232] on span "Charts" at bounding box center [1245, 234] width 25 height 10
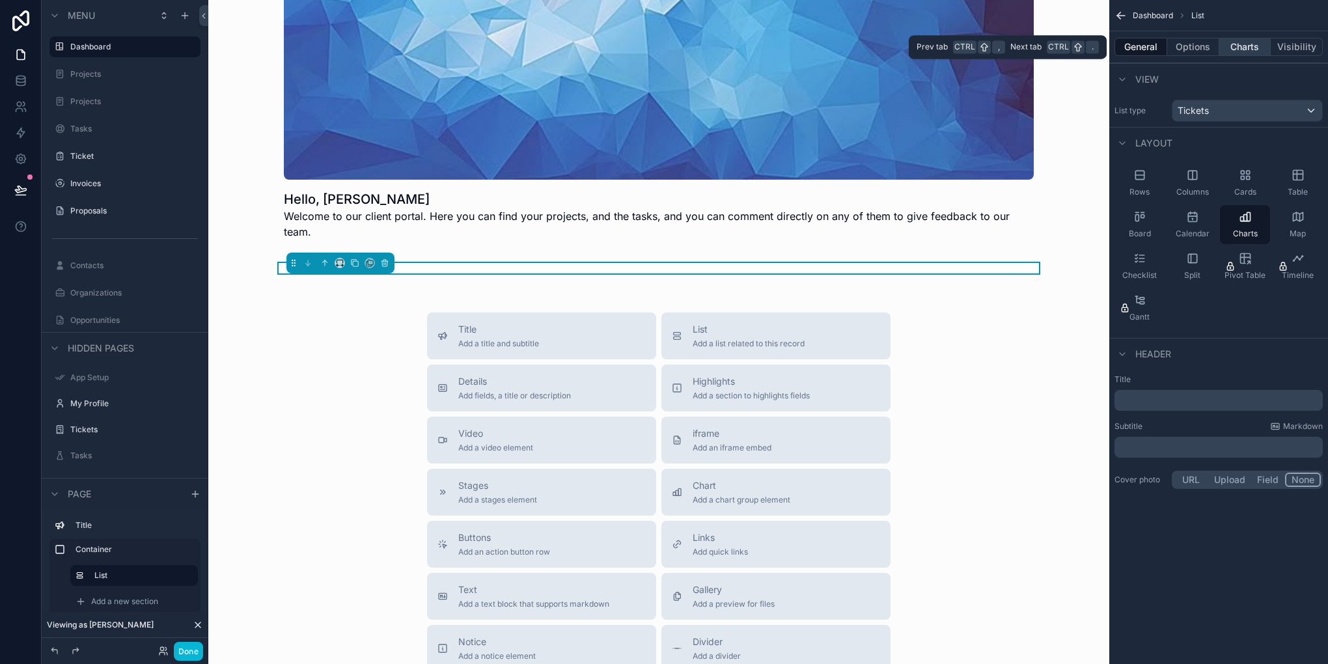
click at [1227, 47] on button "Charts" at bounding box center [1246, 47] width 52 height 18
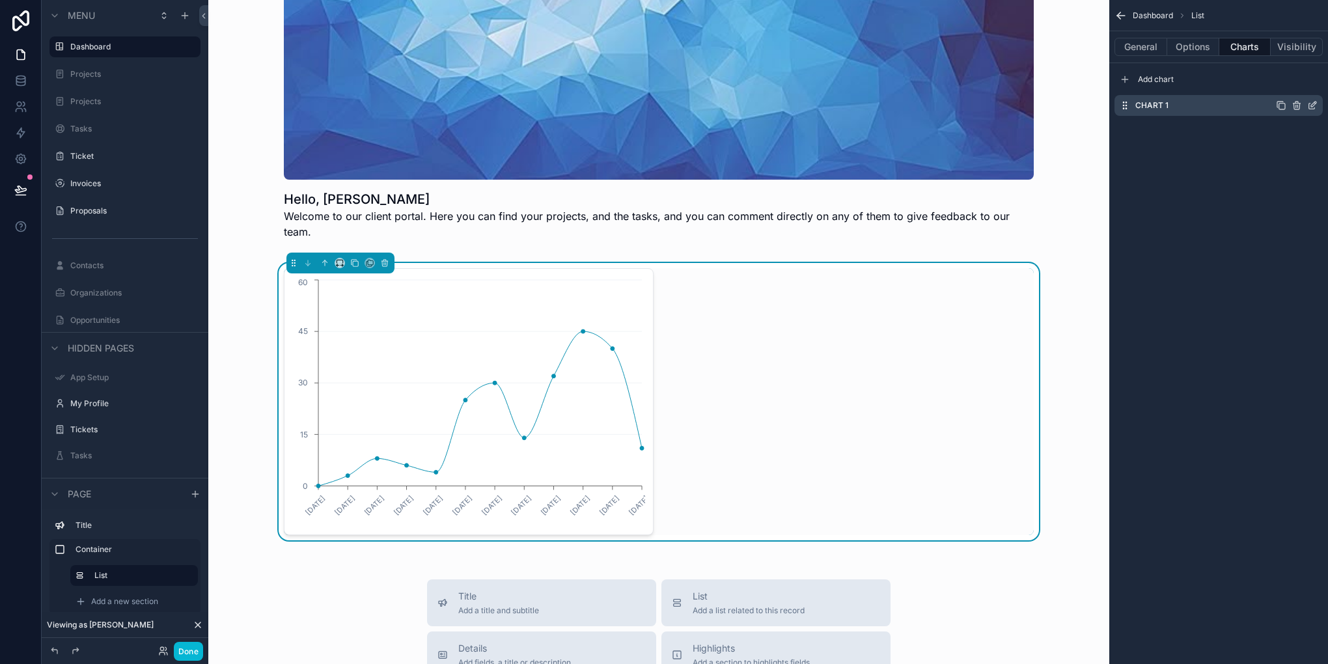
click at [1313, 106] on icon "scrollable content" at bounding box center [1313, 104] width 5 height 5
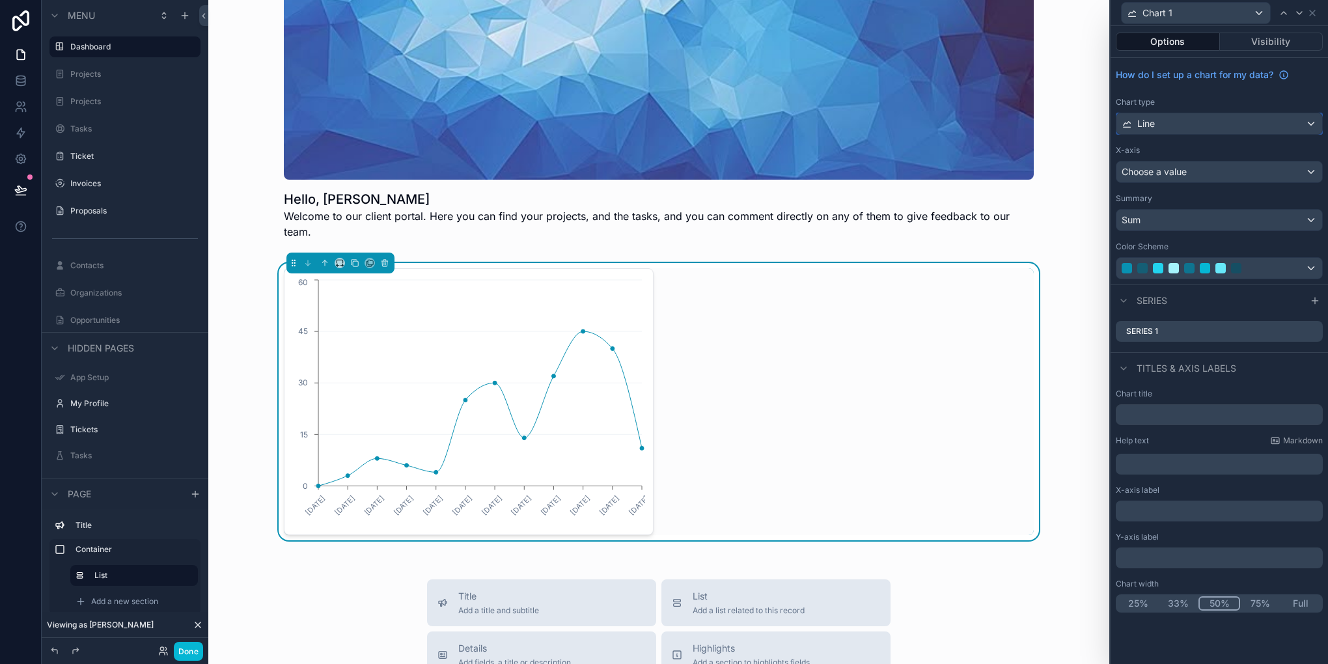
click at [1227, 122] on div "Line" at bounding box center [1220, 123] width 206 height 21
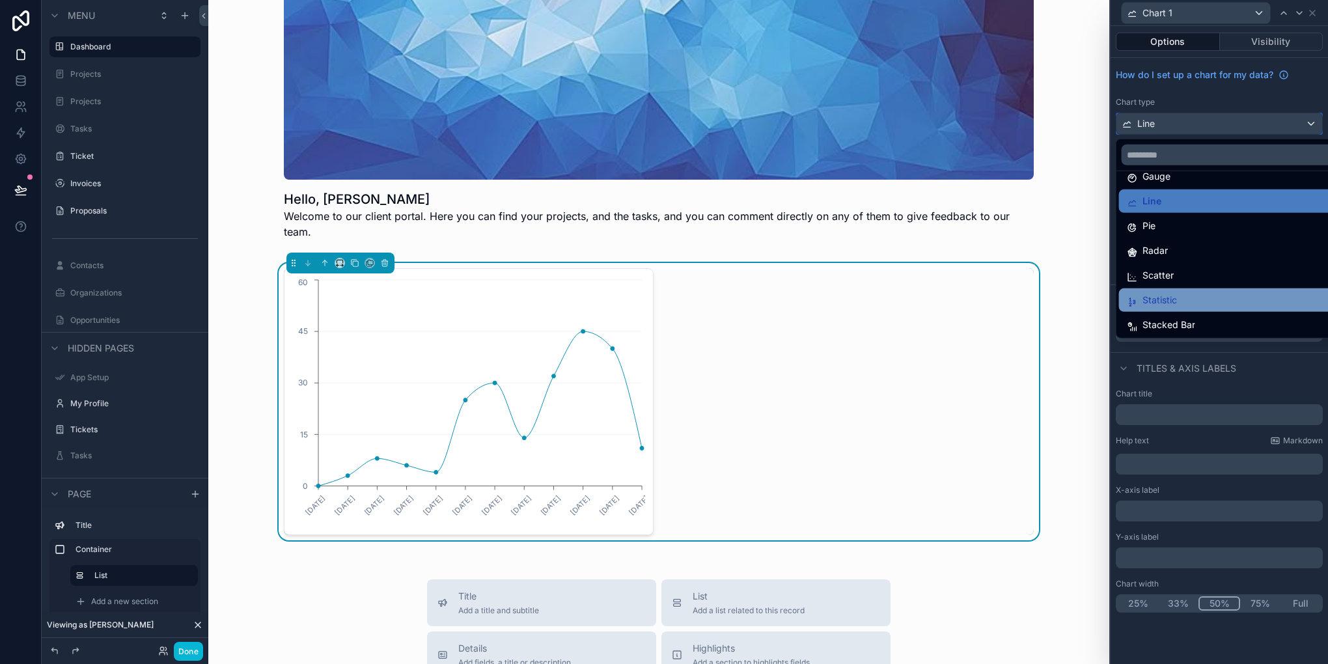
scroll to position [92, 0]
click at [1158, 303] on span "Statistic" at bounding box center [1160, 299] width 35 height 16
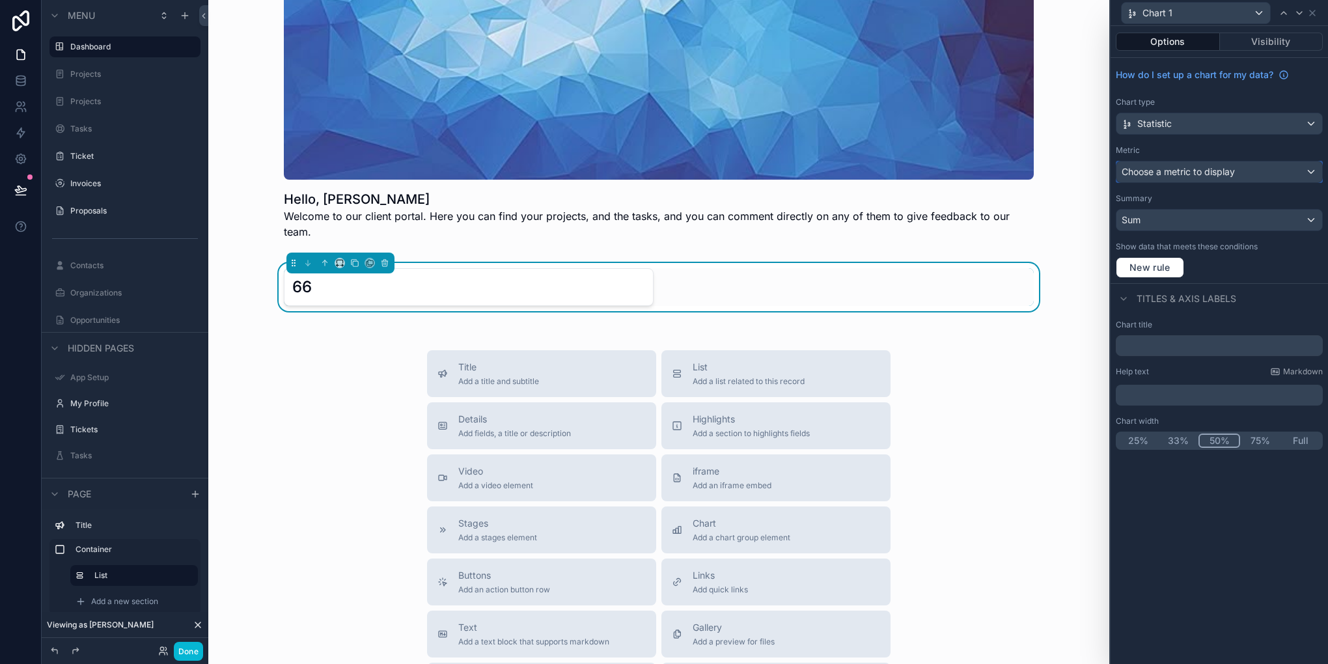
click at [1201, 176] on span "Choose a metric to display" at bounding box center [1178, 171] width 113 height 13
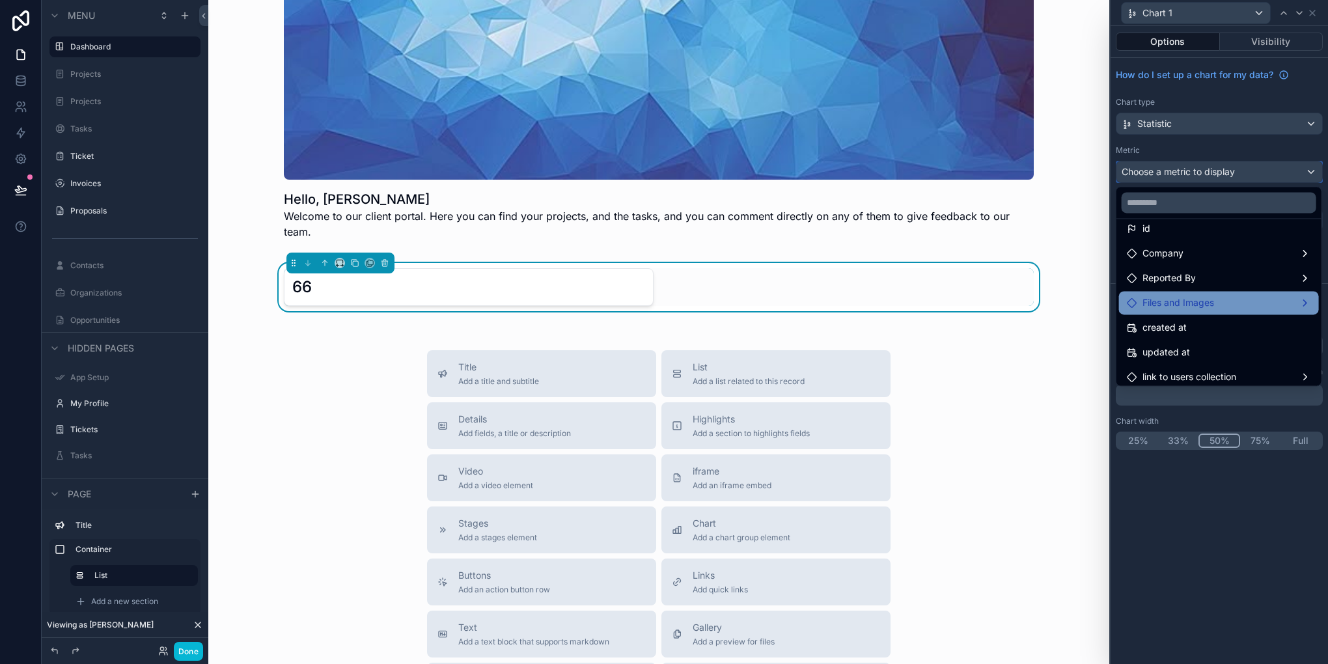
scroll to position [18, 0]
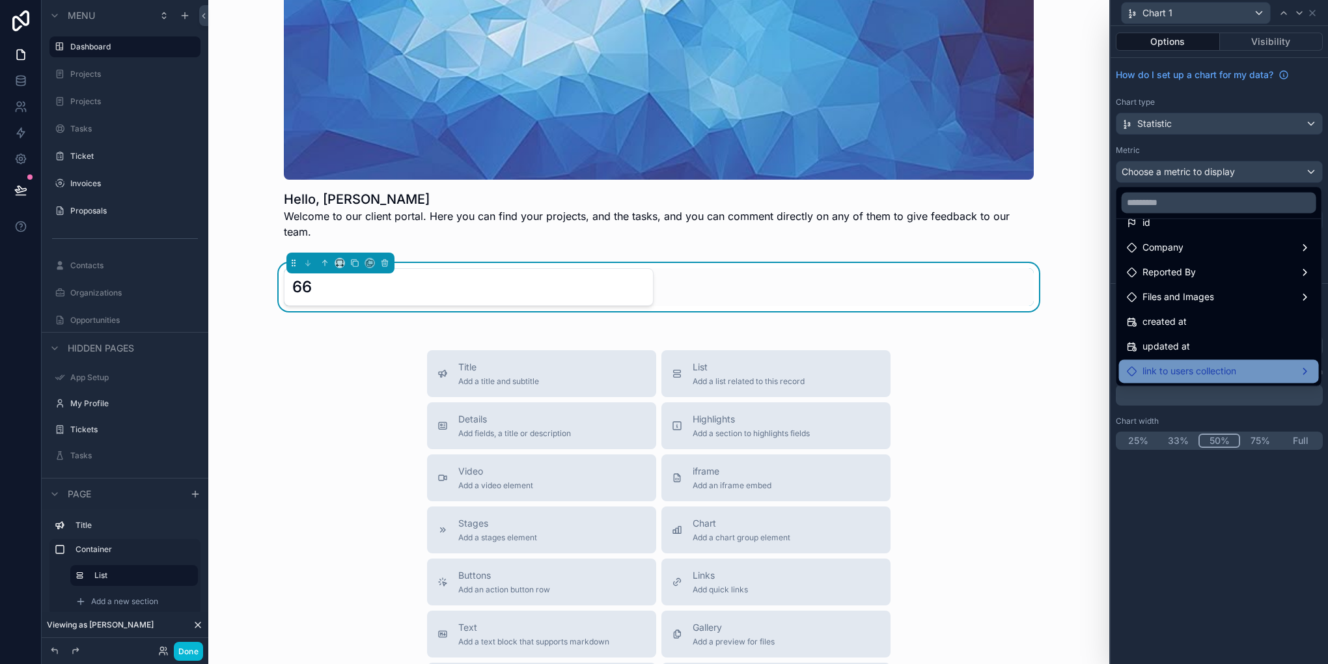
click at [1220, 377] on span "link to users collection" at bounding box center [1190, 371] width 94 height 16
click at [1089, 374] on span "link to users collection count" at bounding box center [1047, 373] width 120 height 16
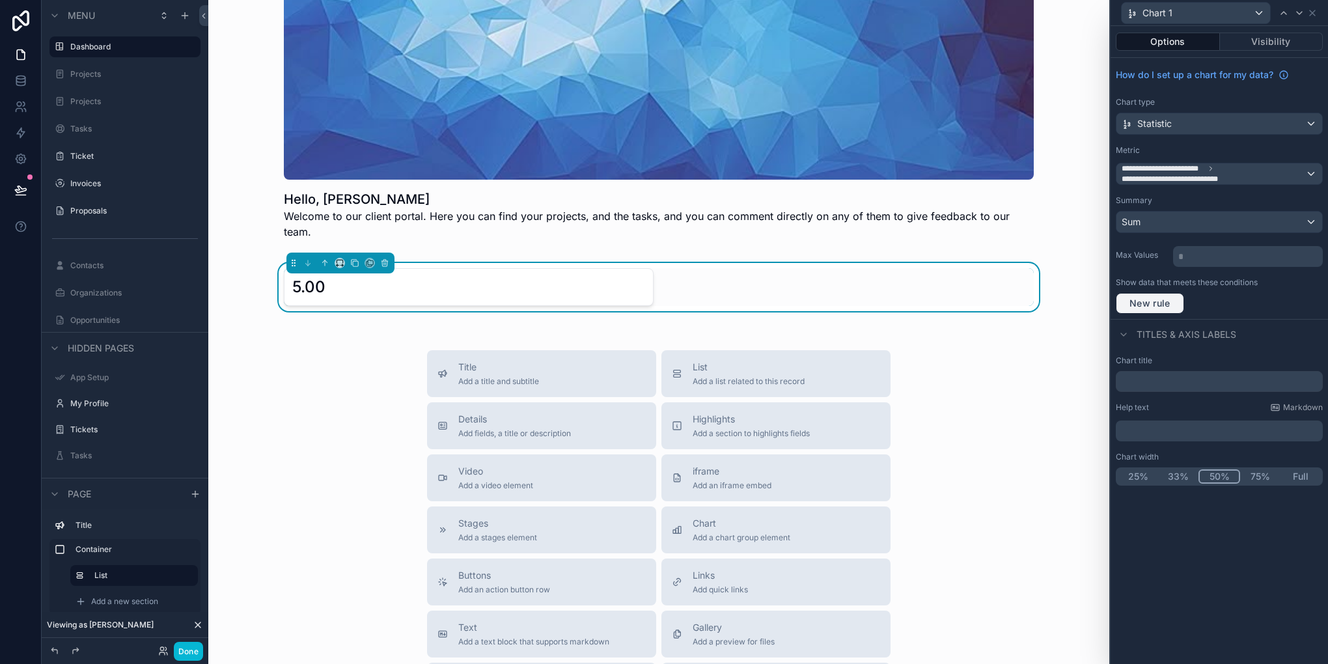
click at [1155, 298] on span "New rule" at bounding box center [1150, 304] width 51 height 12
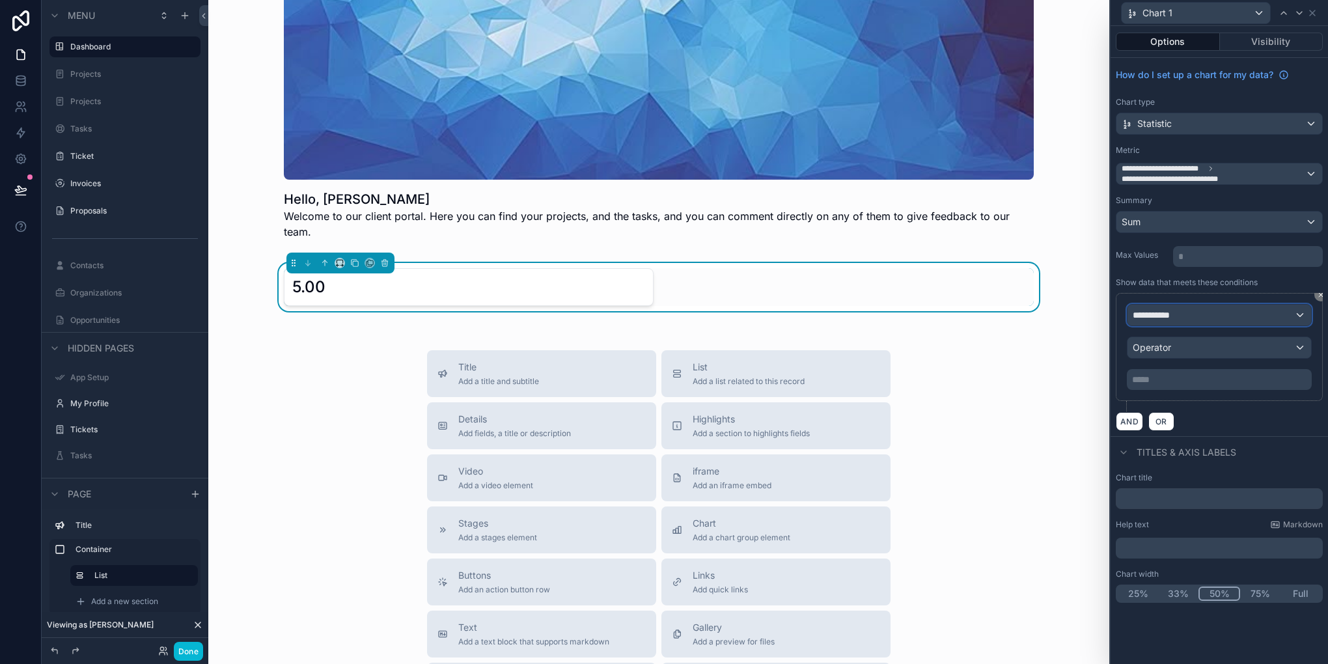
click at [1170, 313] on span "**********" at bounding box center [1157, 315] width 48 height 13
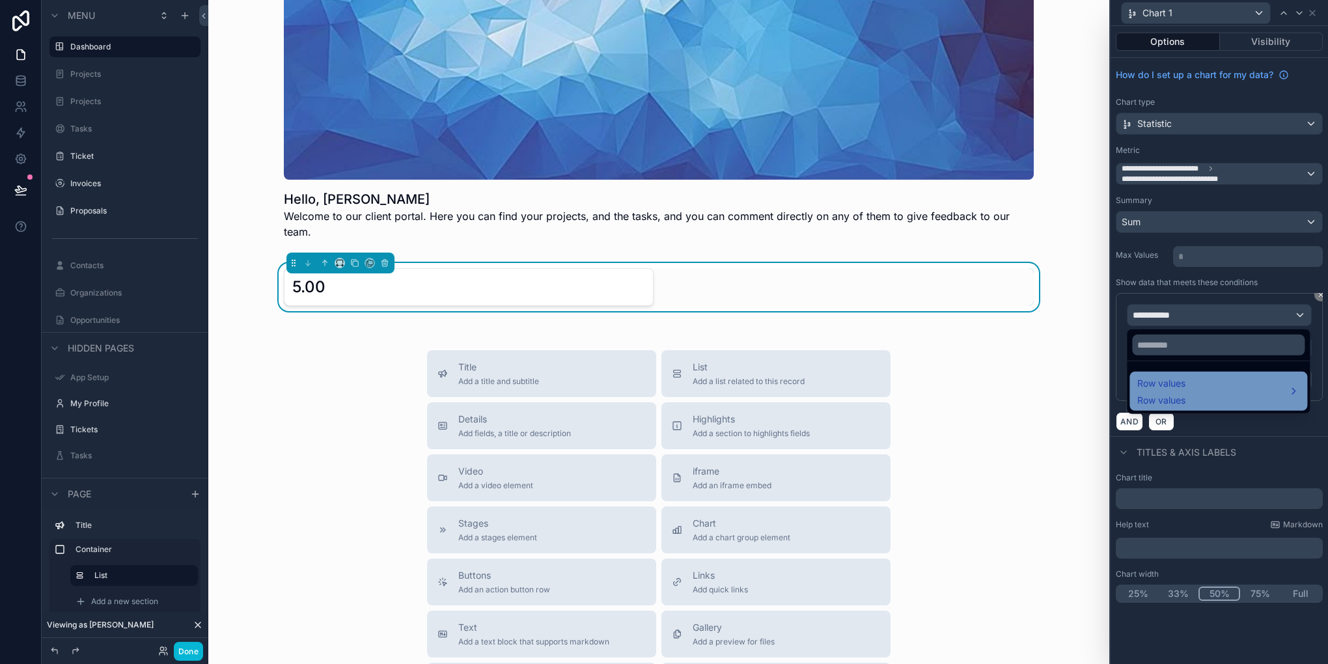
click at [1168, 377] on span "Row values" at bounding box center [1162, 384] width 48 height 16
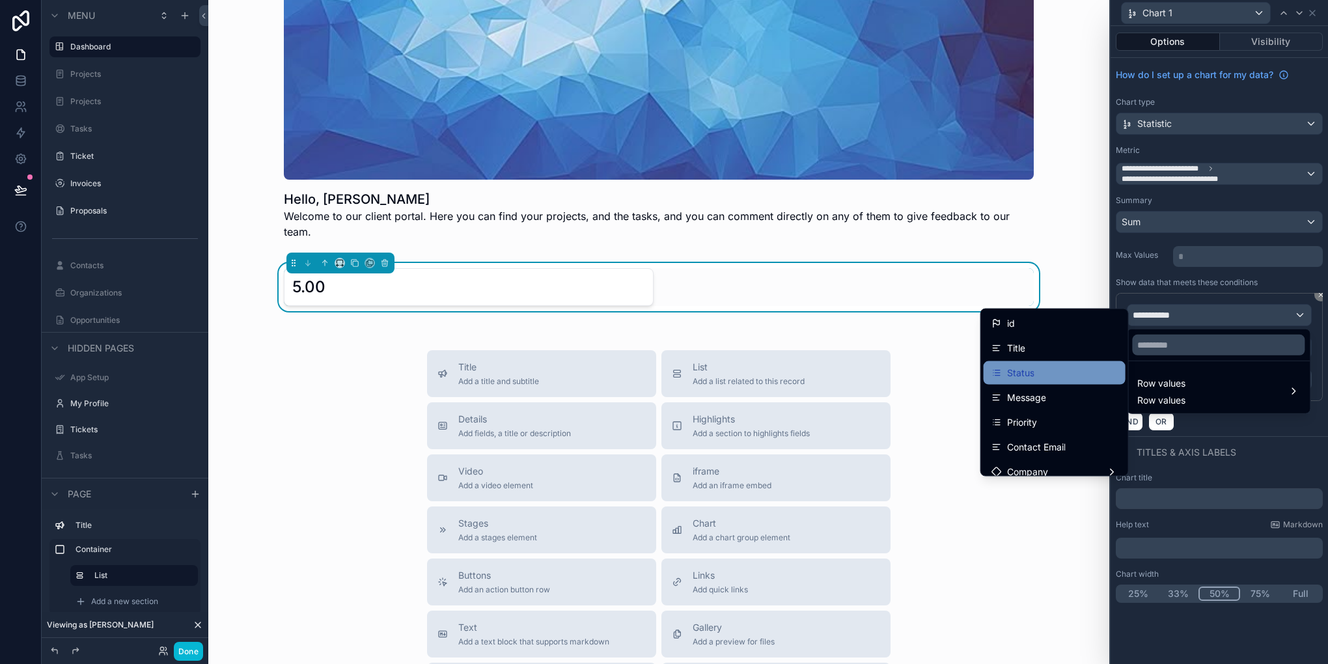
click at [1058, 383] on div "Status" at bounding box center [1055, 372] width 142 height 23
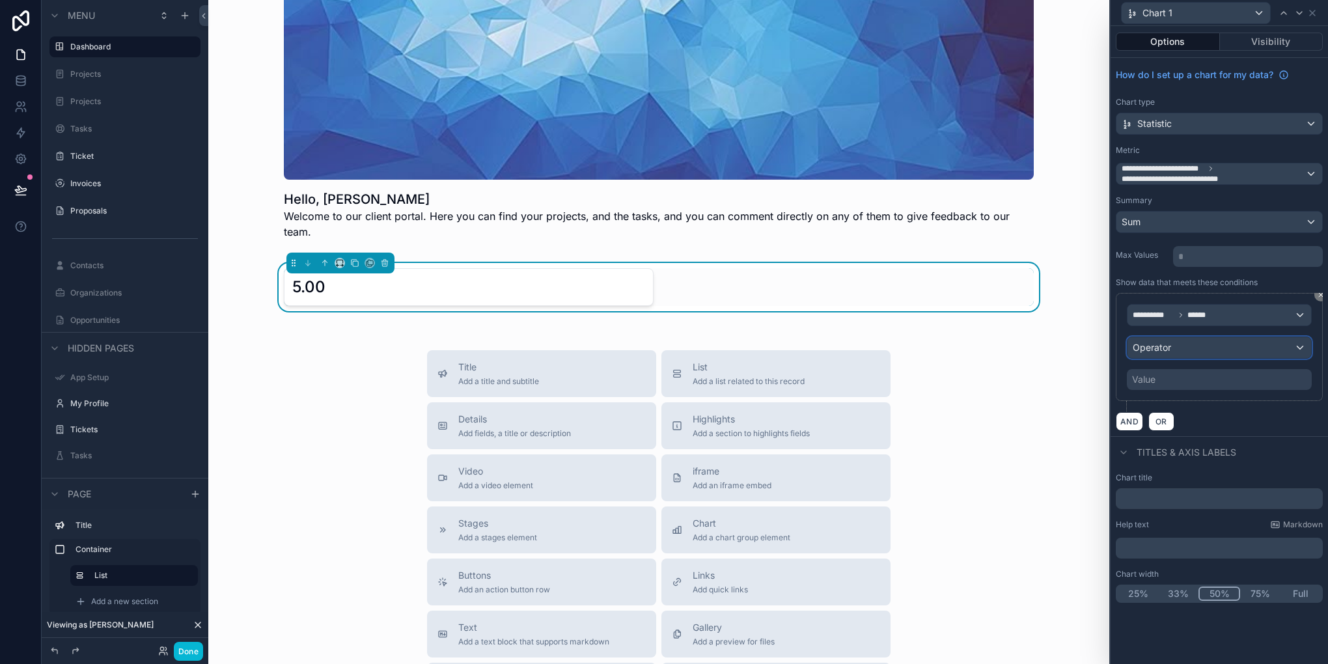
click at [1181, 351] on div "Operator" at bounding box center [1220, 347] width 184 height 21
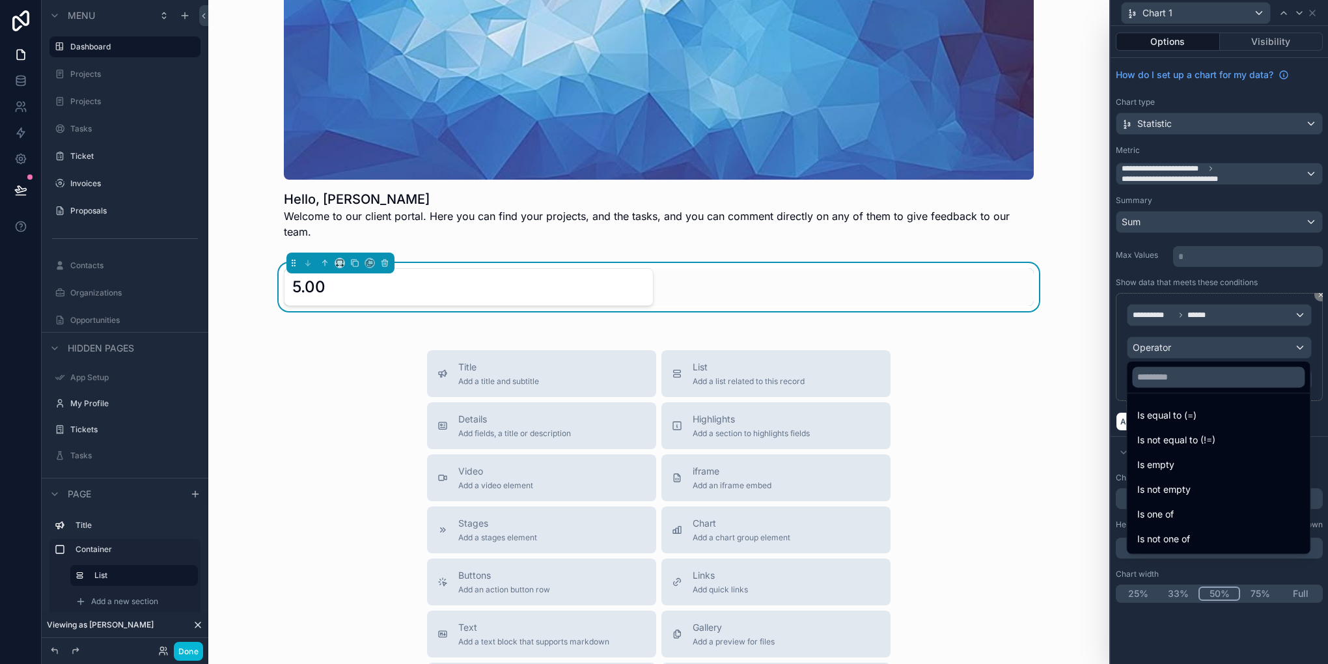
click at [1181, 351] on div at bounding box center [1219, 332] width 217 height 664
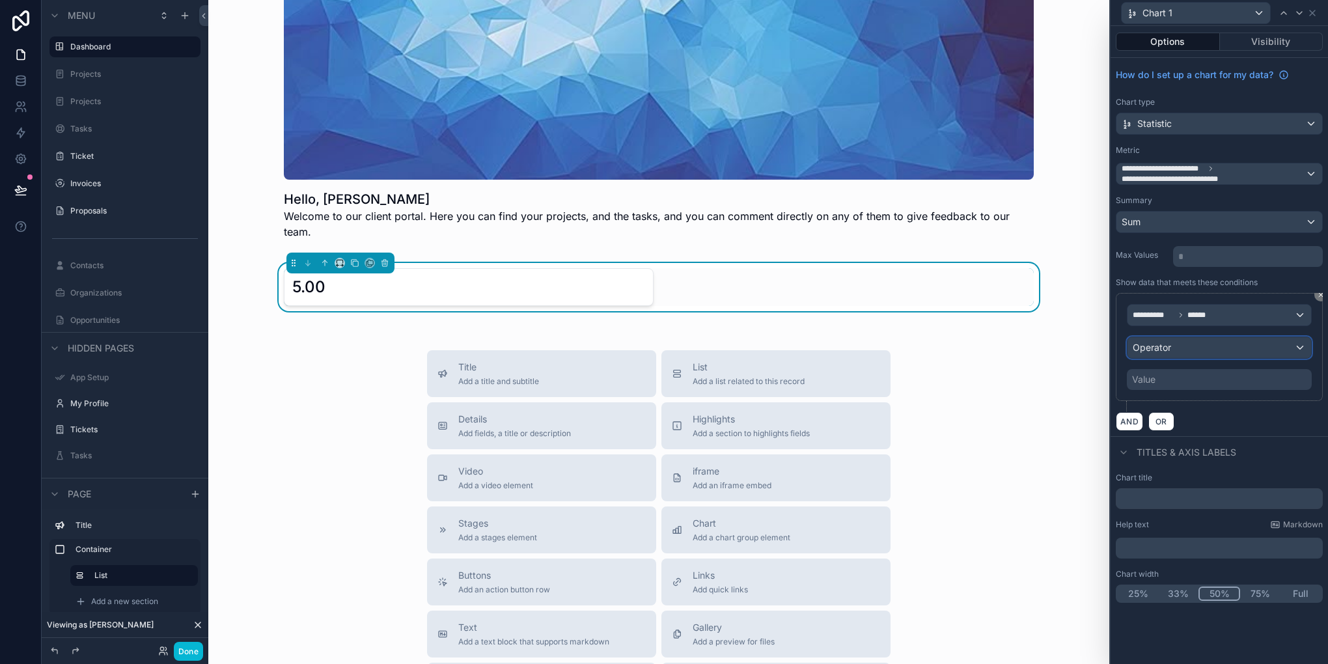
click at [1194, 349] on div "Operator" at bounding box center [1220, 347] width 184 height 21
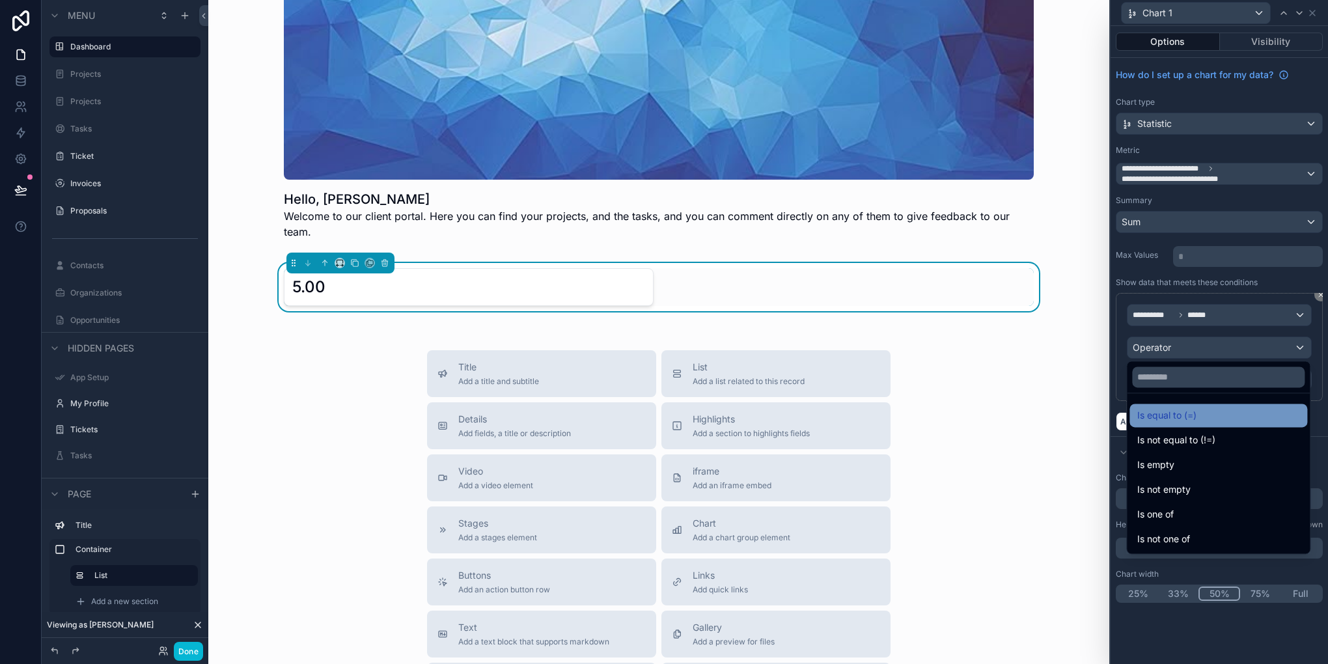
click at [1179, 410] on span "Is equal to (=)" at bounding box center [1167, 416] width 59 height 16
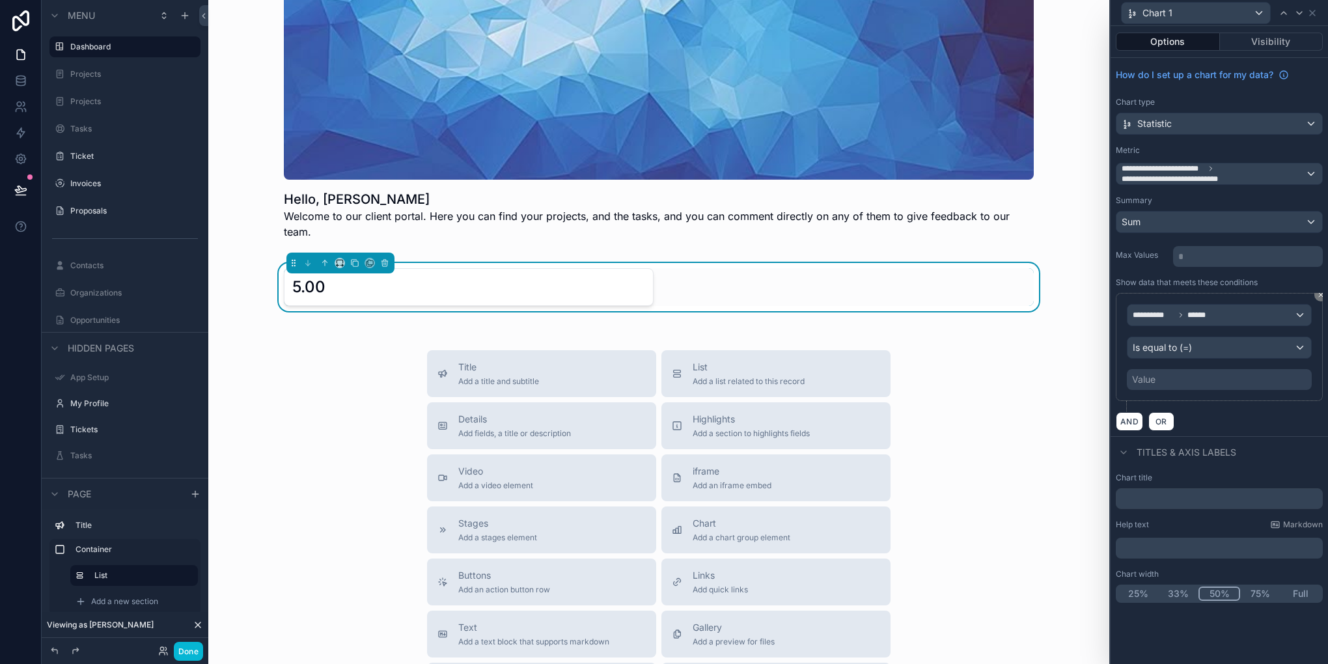
click at [1172, 362] on div "**********" at bounding box center [1219, 347] width 185 height 86
click at [1167, 372] on div "Value" at bounding box center [1219, 379] width 185 height 21
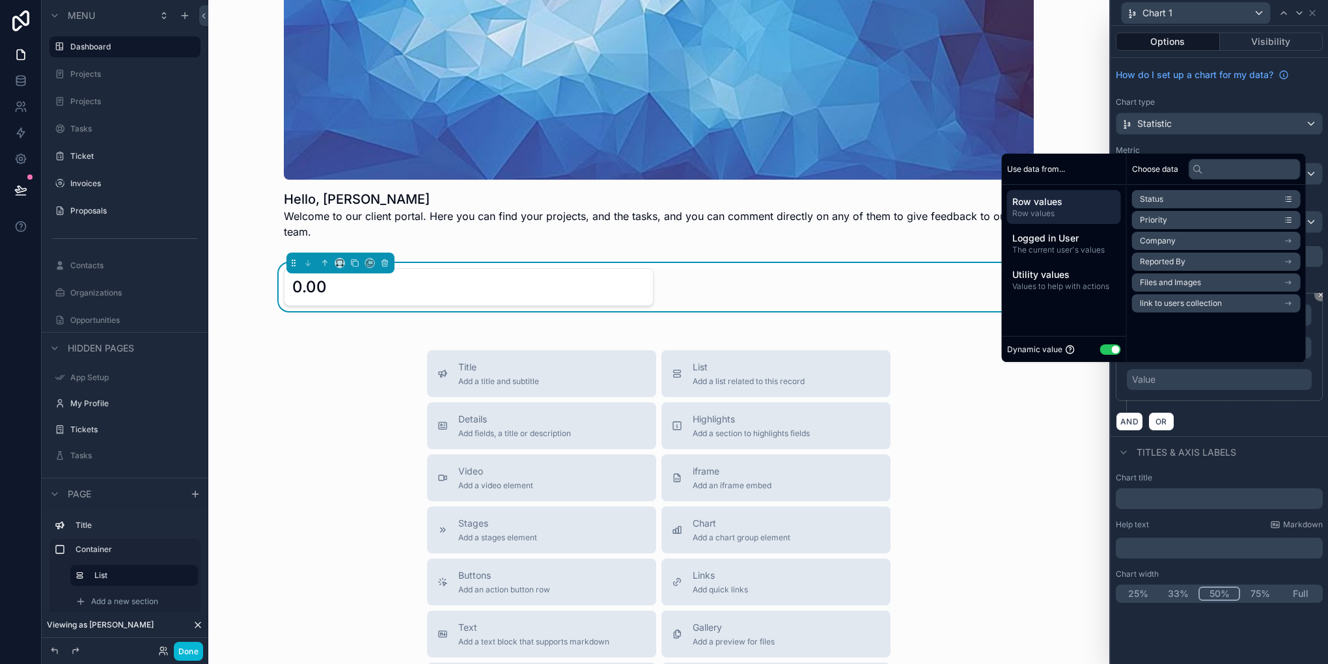
click at [1106, 348] on button "Use setting" at bounding box center [1111, 349] width 21 height 10
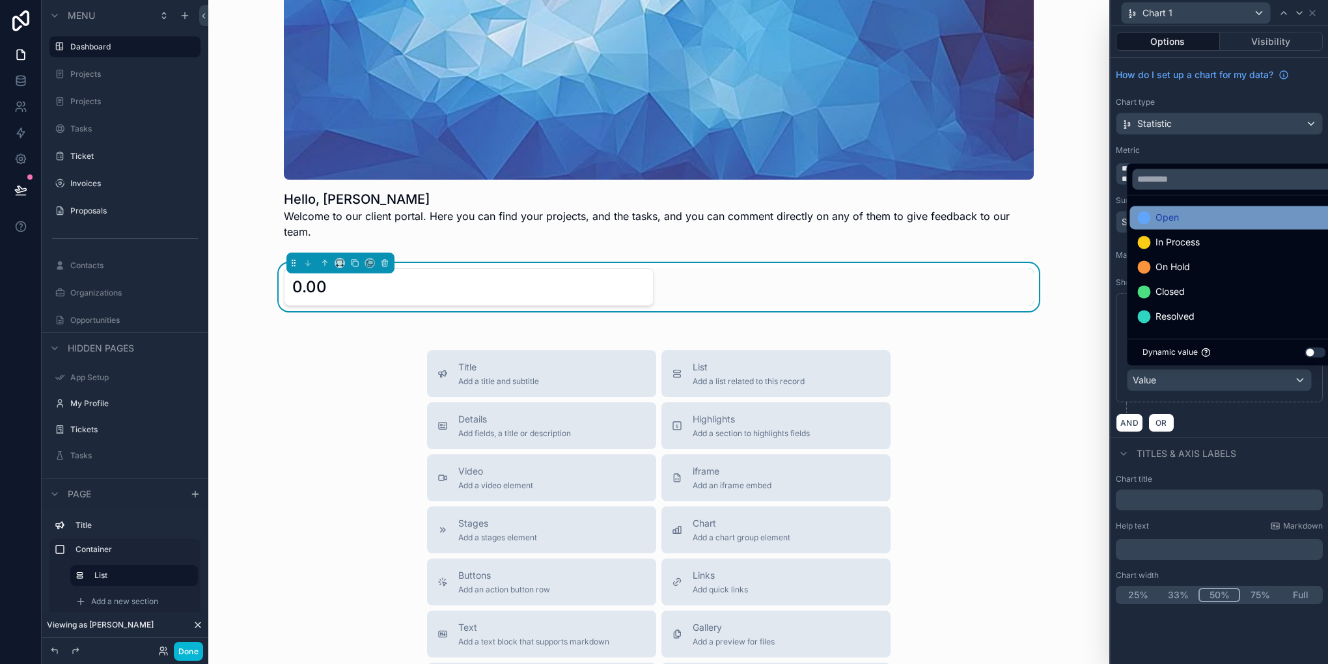
click at [1211, 221] on div "Open" at bounding box center [1234, 218] width 193 height 16
click at [1210, 245] on div "In Process" at bounding box center [1234, 242] width 193 height 16
click at [1203, 219] on div "Open" at bounding box center [1234, 218] width 193 height 16
click at [1196, 406] on div "**********" at bounding box center [1219, 353] width 207 height 120
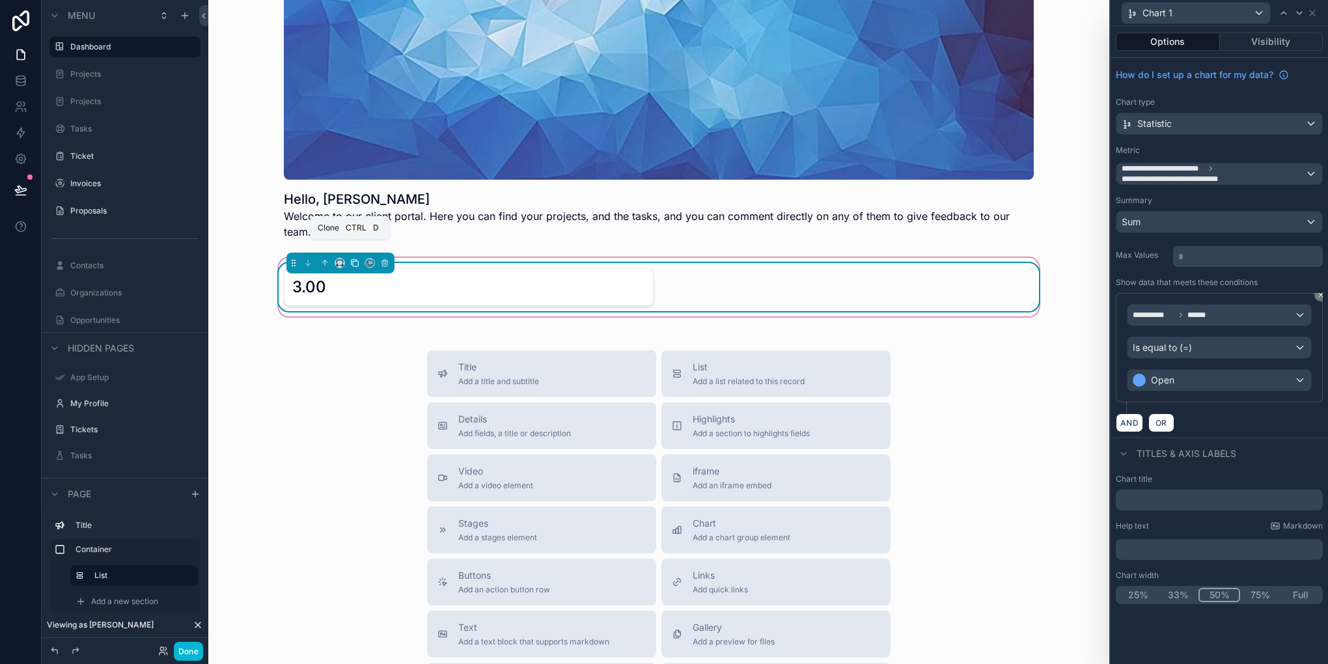
click at [350, 259] on icon "scrollable content" at bounding box center [354, 263] width 9 height 9
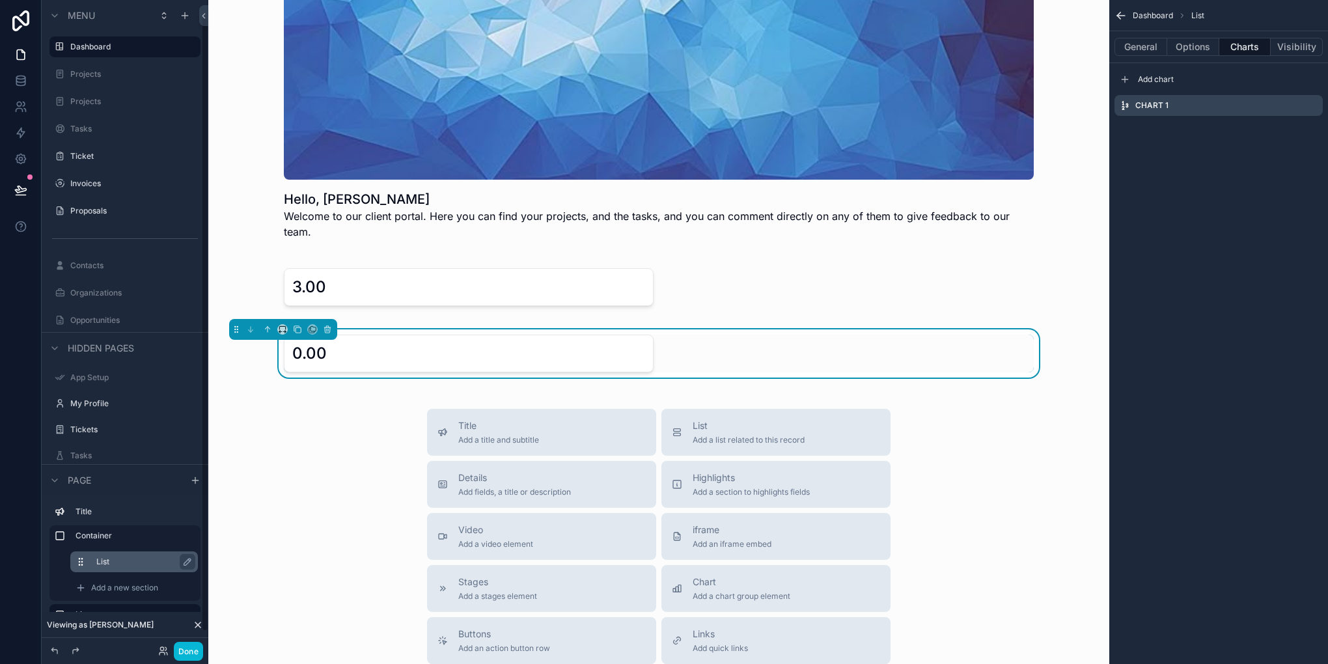
scroll to position [34, 0]
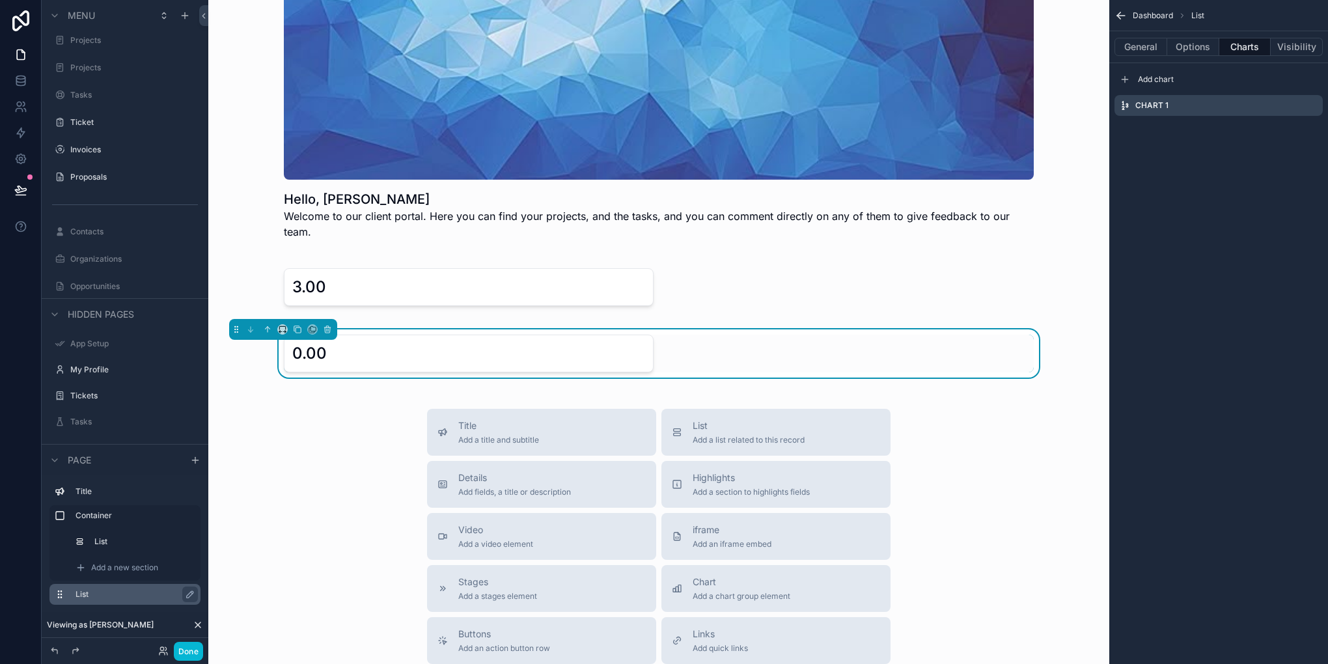
click at [143, 595] on label "List" at bounding box center [133, 594] width 115 height 10
click at [266, 325] on icon "scrollable content" at bounding box center [267, 329] width 9 height 9
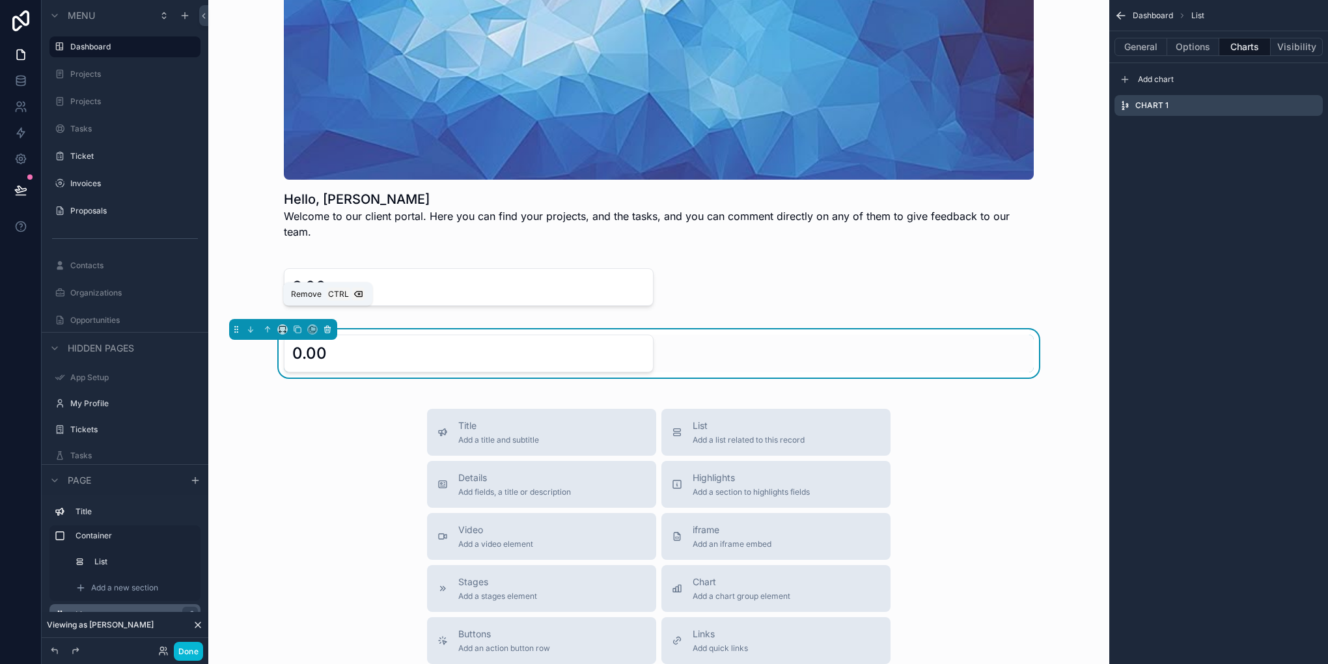
click at [332, 322] on button "scrollable content" at bounding box center [327, 329] width 14 height 14
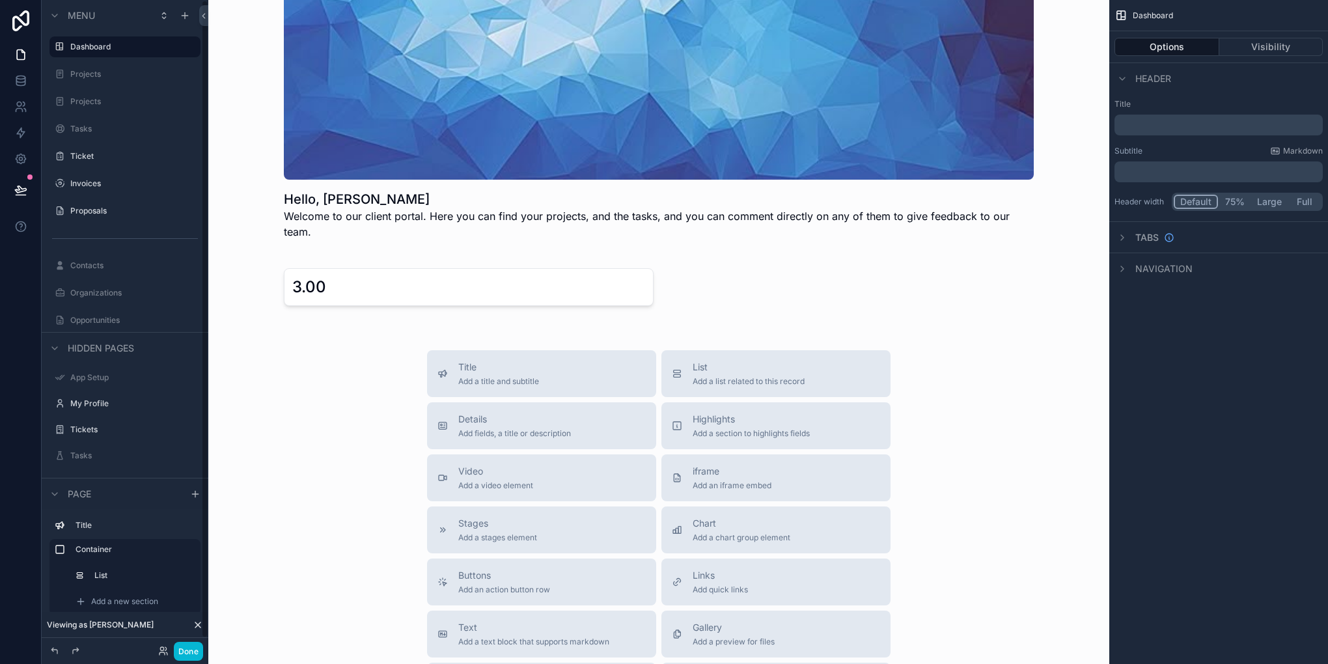
click at [125, 564] on div "Container List Add a new section" at bounding box center [124, 577] width 151 height 76
click at [115, 572] on label "List" at bounding box center [141, 575] width 91 height 10
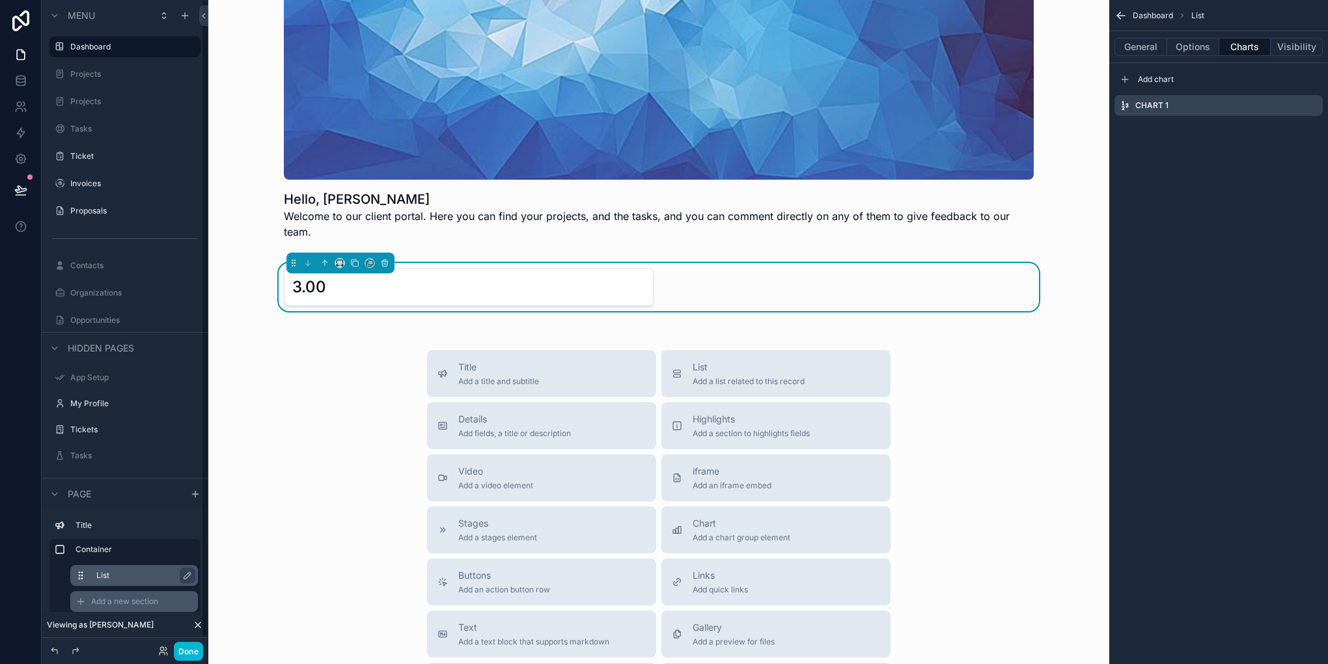
click at [102, 604] on span "Add a new section" at bounding box center [124, 601] width 67 height 10
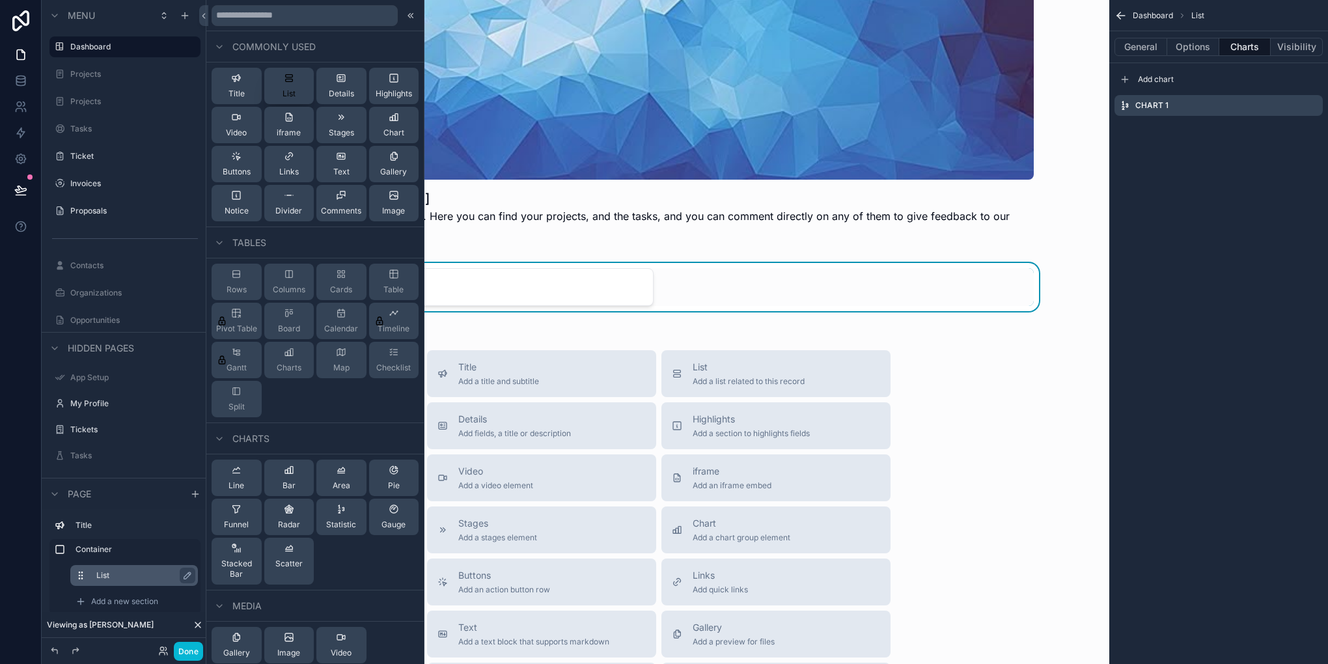
click at [272, 94] on button "List" at bounding box center [289, 86] width 50 height 36
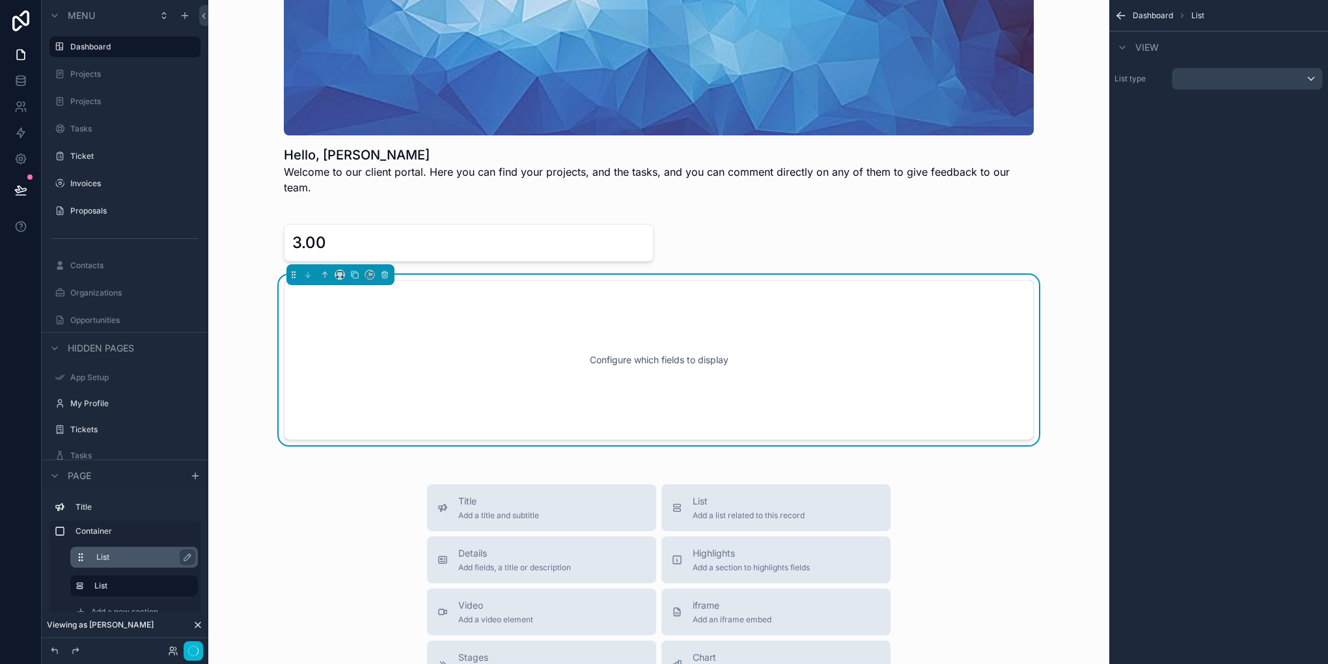
scroll to position [100, 0]
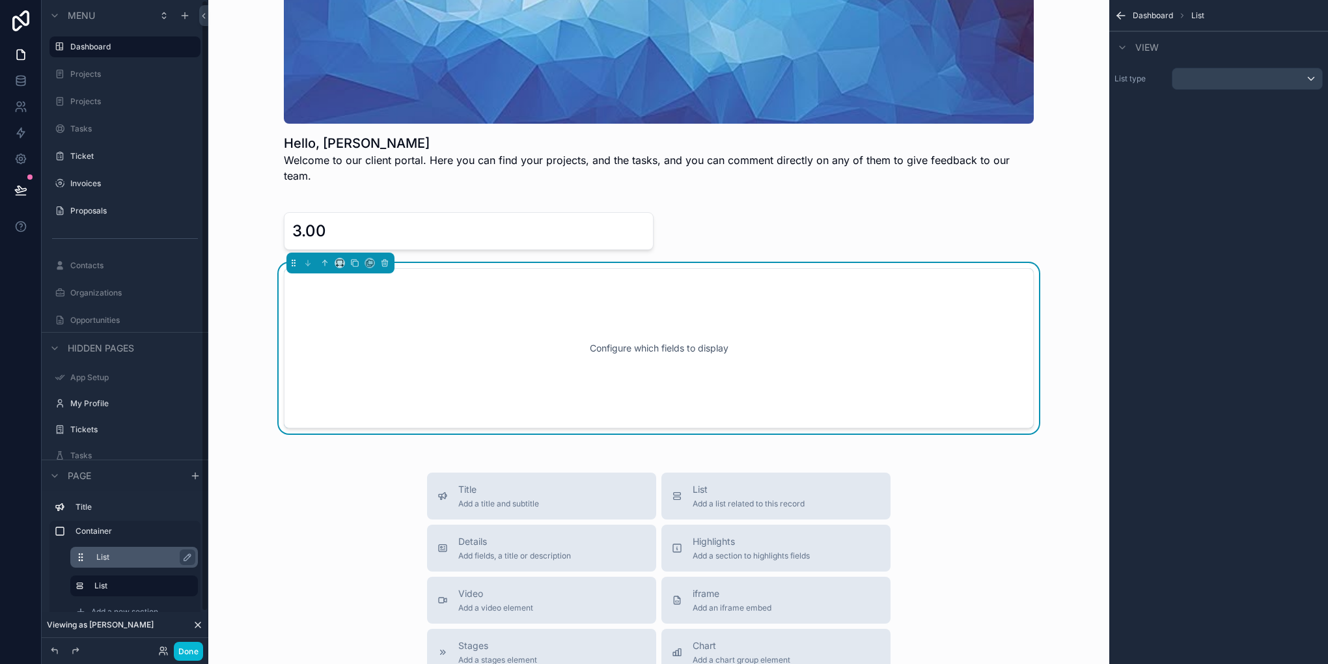
click at [115, 556] on label "List" at bounding box center [141, 557] width 91 height 10
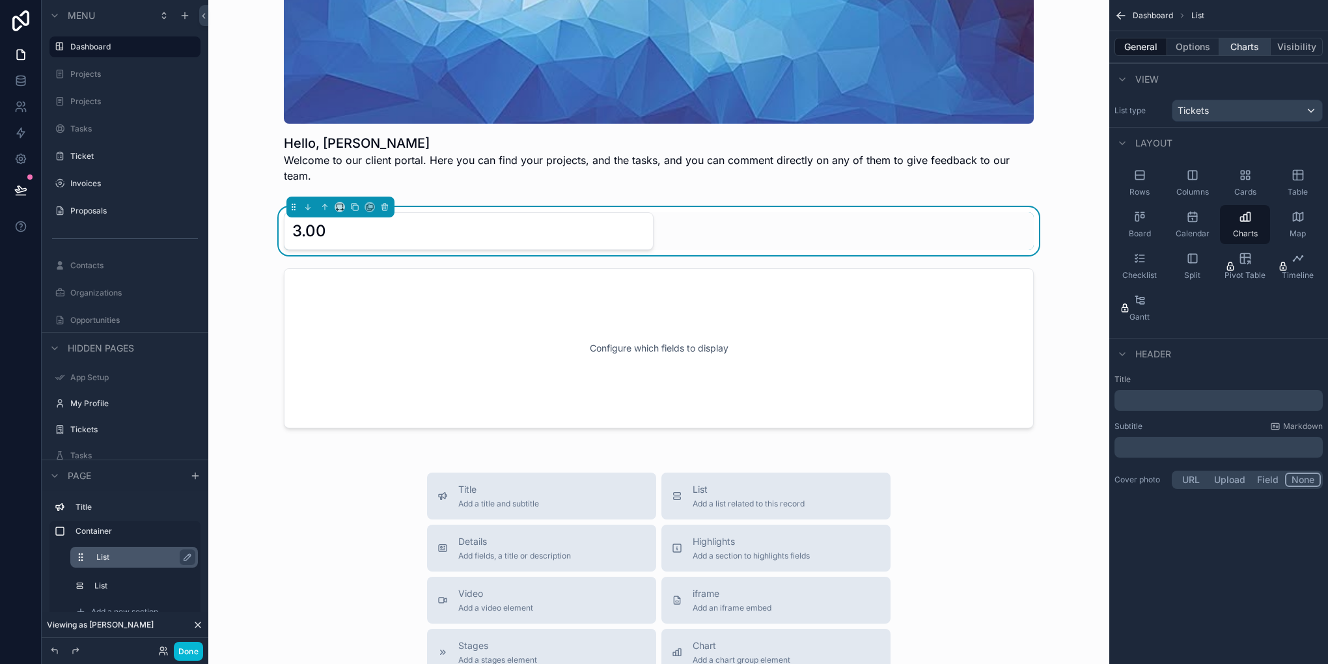
click at [1253, 55] on button "Charts" at bounding box center [1246, 47] width 52 height 18
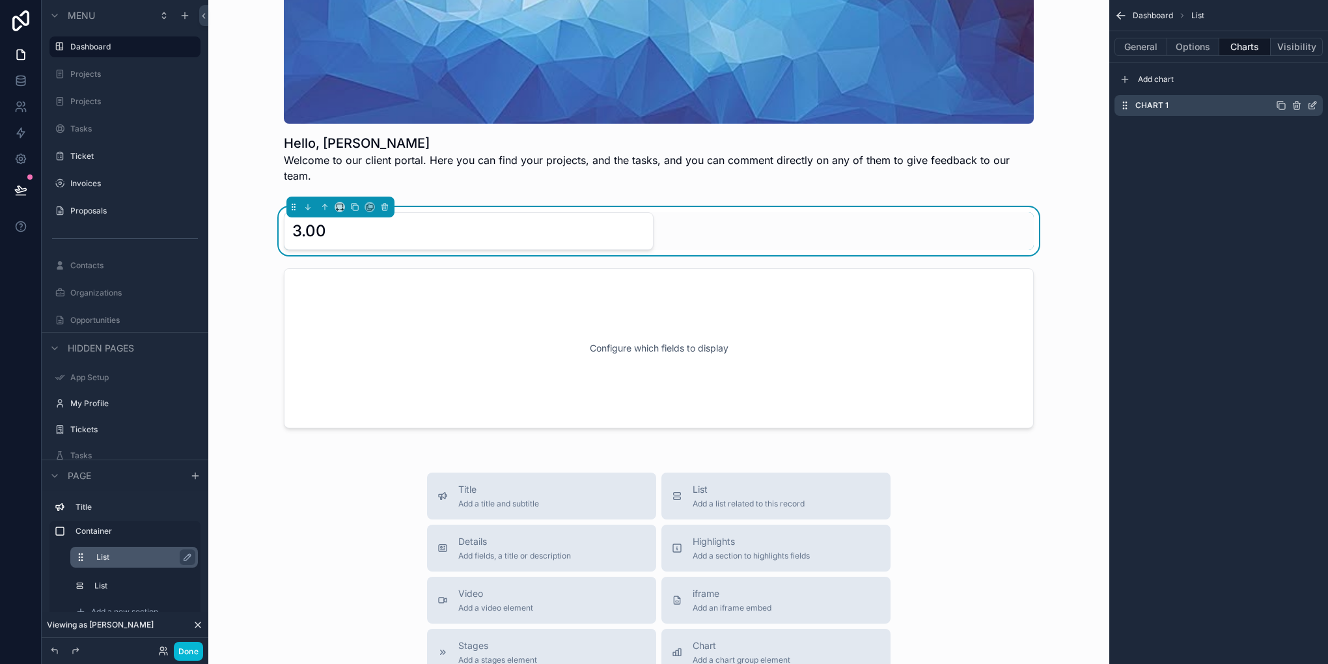
click at [1310, 104] on icon "scrollable content" at bounding box center [1313, 107] width 6 height 6
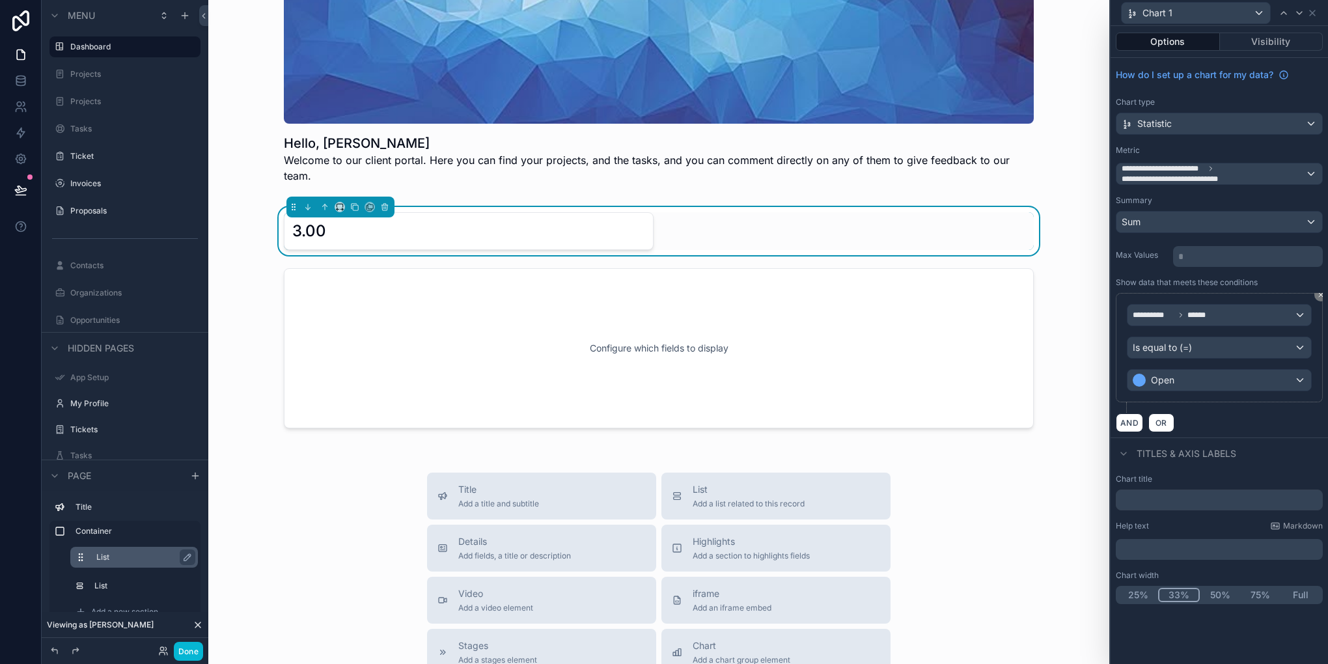
click at [1179, 591] on button "33%" at bounding box center [1179, 595] width 42 height 14
click at [148, 586] on label "List" at bounding box center [141, 586] width 91 height 10
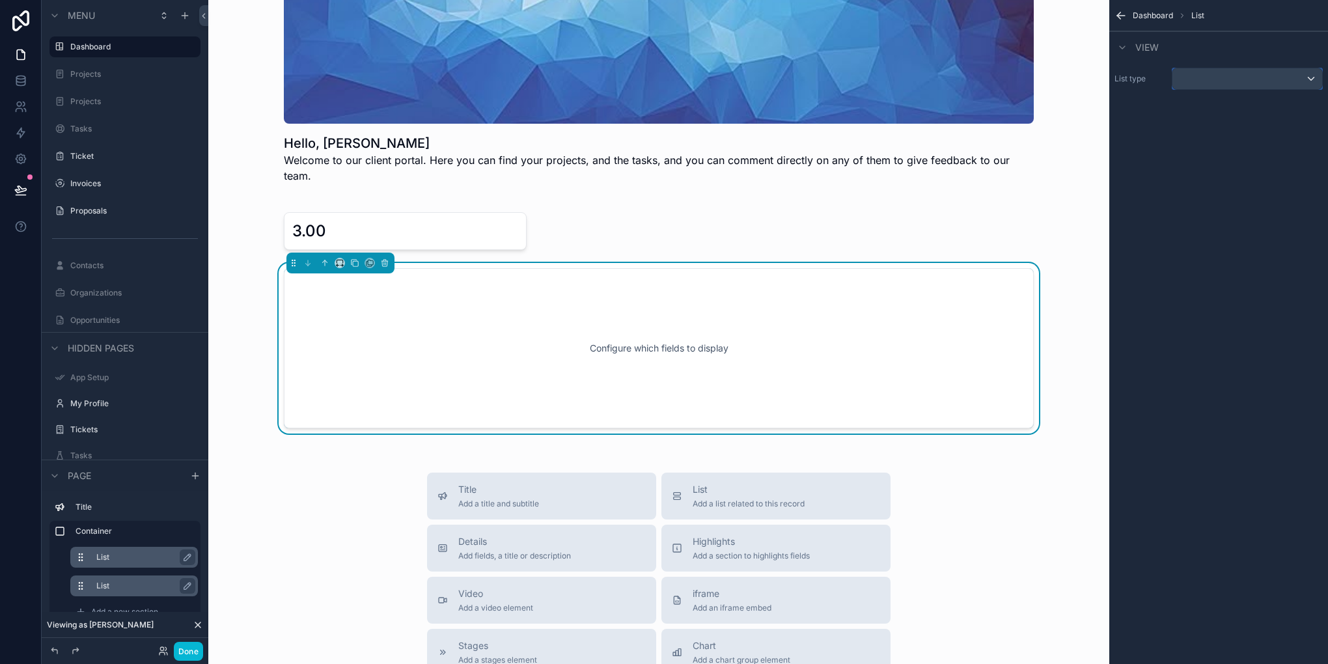
click at [1203, 76] on div "scrollable content" at bounding box center [1248, 78] width 150 height 21
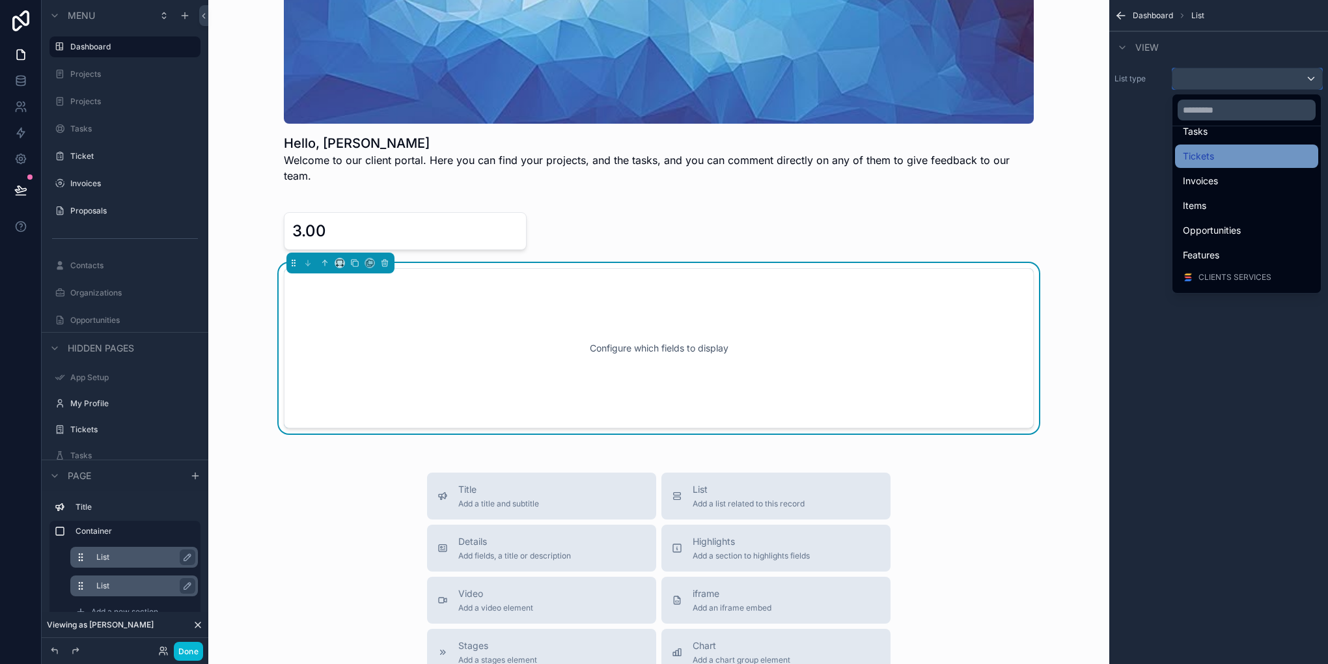
scroll to position [65, 0]
click at [1240, 171] on div "Projects" at bounding box center [1247, 172] width 128 height 16
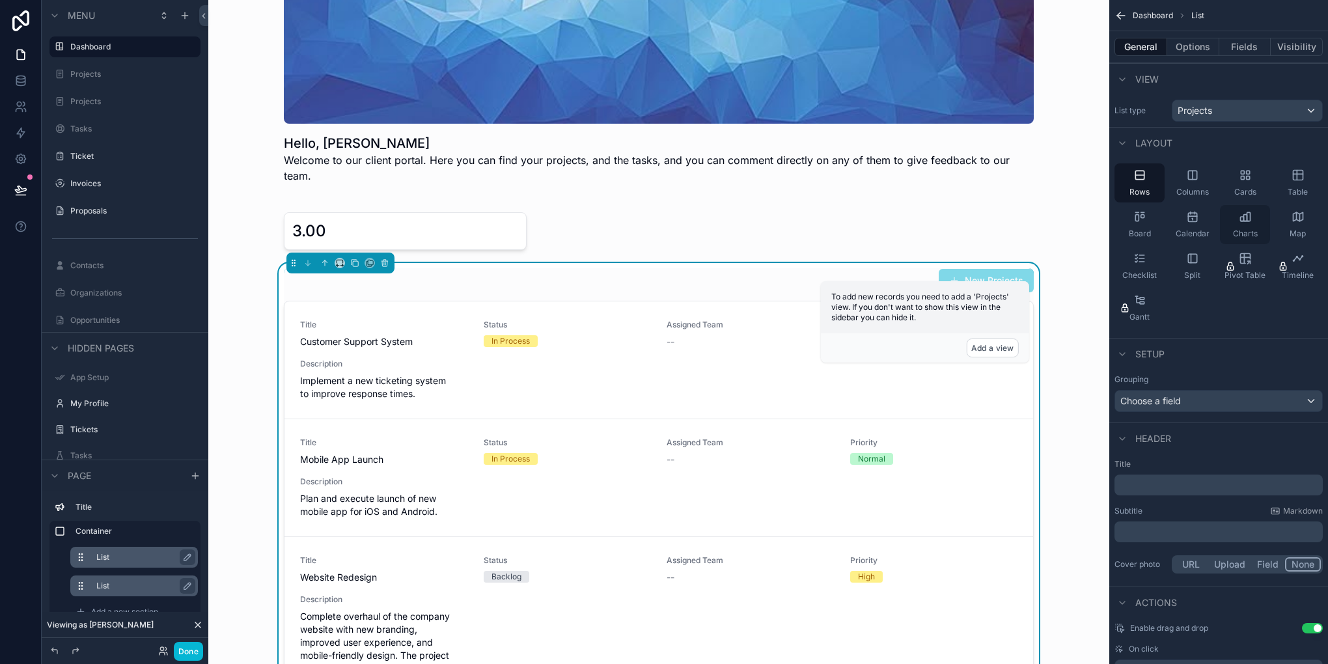
click at [1244, 217] on icon "scrollable content" at bounding box center [1245, 216] width 13 height 13
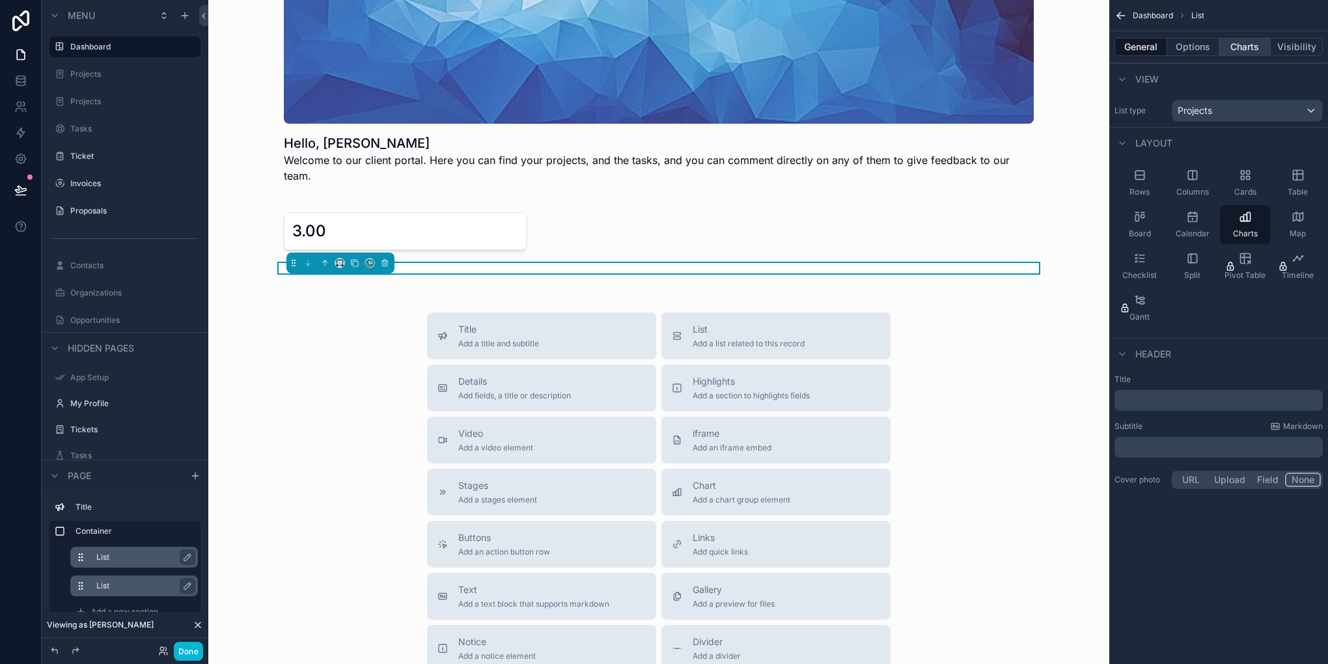
click at [1239, 54] on button "Charts" at bounding box center [1246, 47] width 52 height 18
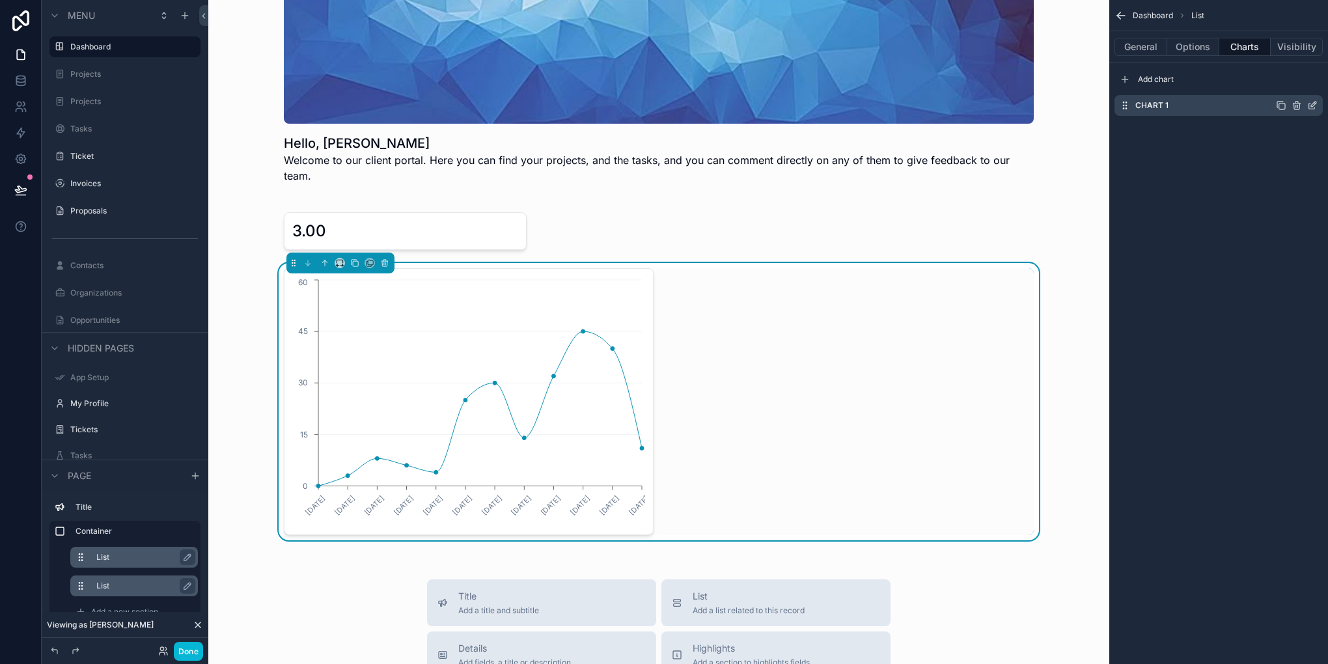
click at [1316, 104] on icon "scrollable content" at bounding box center [1313, 105] width 10 height 10
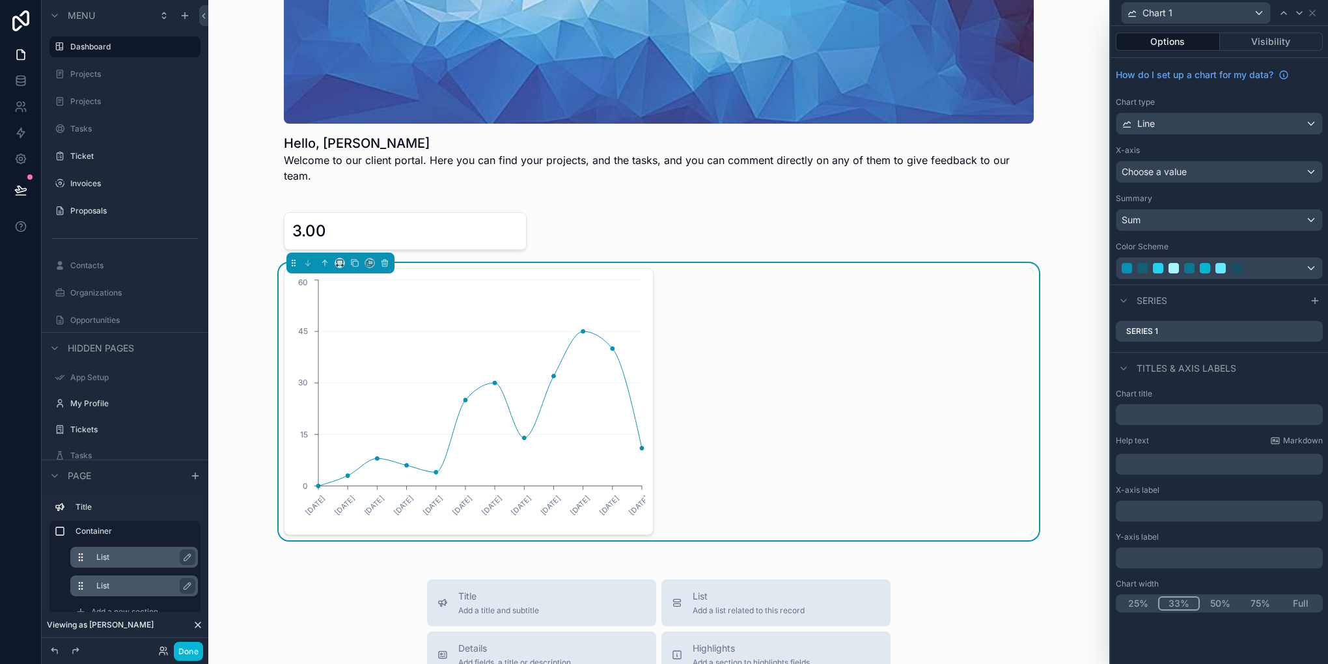
click at [1172, 606] on button "33%" at bounding box center [1179, 603] width 42 height 14
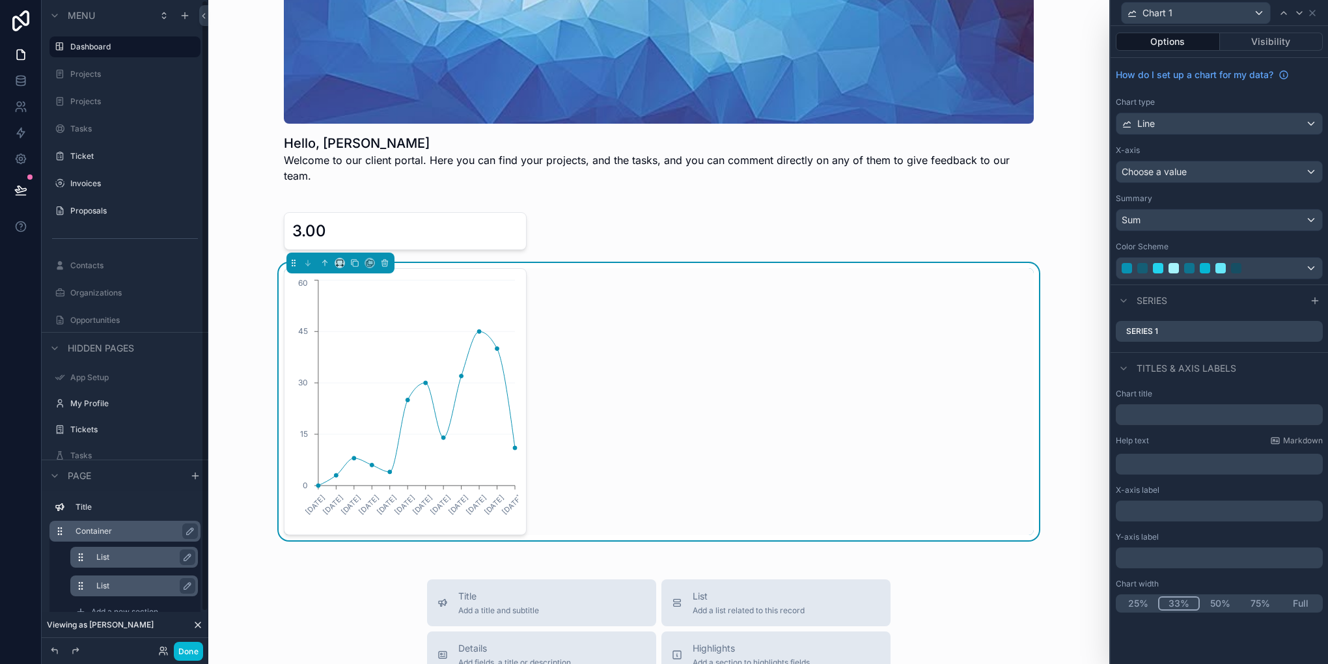
click at [96, 536] on label "Container" at bounding box center [133, 531] width 115 height 10
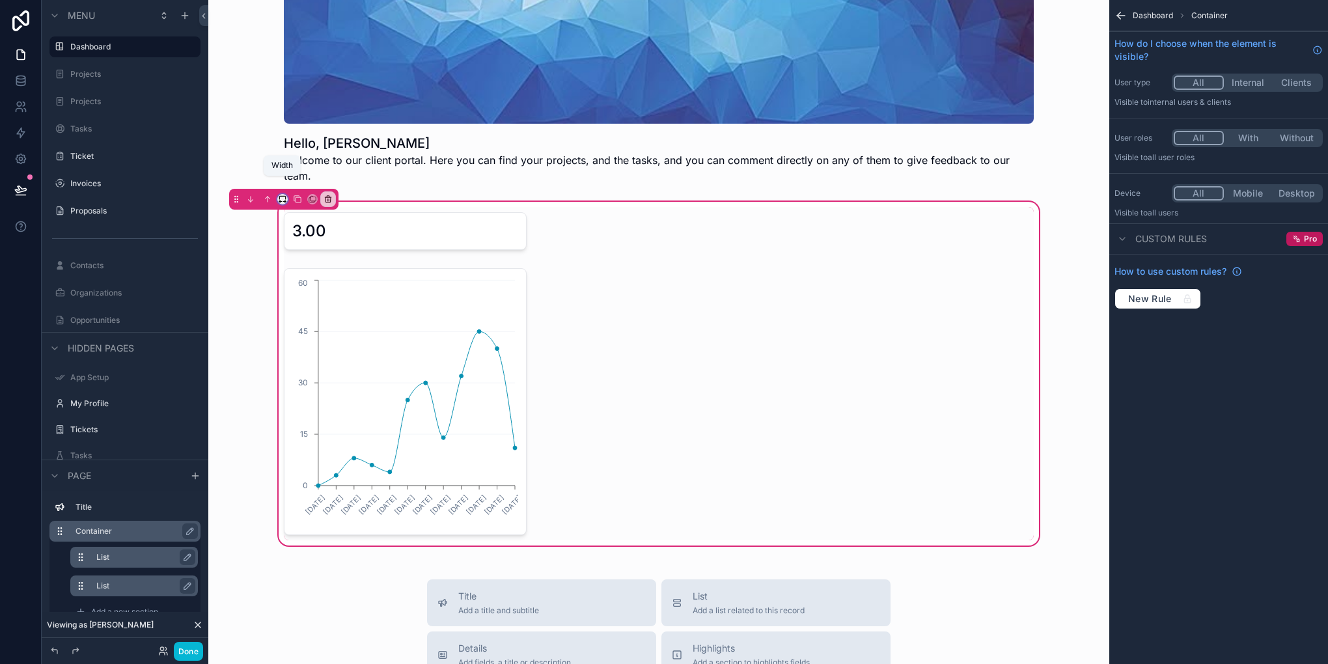
click at [281, 195] on icon "scrollable content" at bounding box center [282, 199] width 9 height 9
click at [151, 563] on div "scrollable content" at bounding box center [664, 332] width 1328 height 664
click at [188, 531] on icon "scrollable content" at bounding box center [190, 531] width 7 height 7
click at [326, 195] on icon "scrollable content" at bounding box center [328, 199] width 9 height 9
click at [402, 237] on span "Remove entire container" at bounding box center [383, 235] width 104 height 16
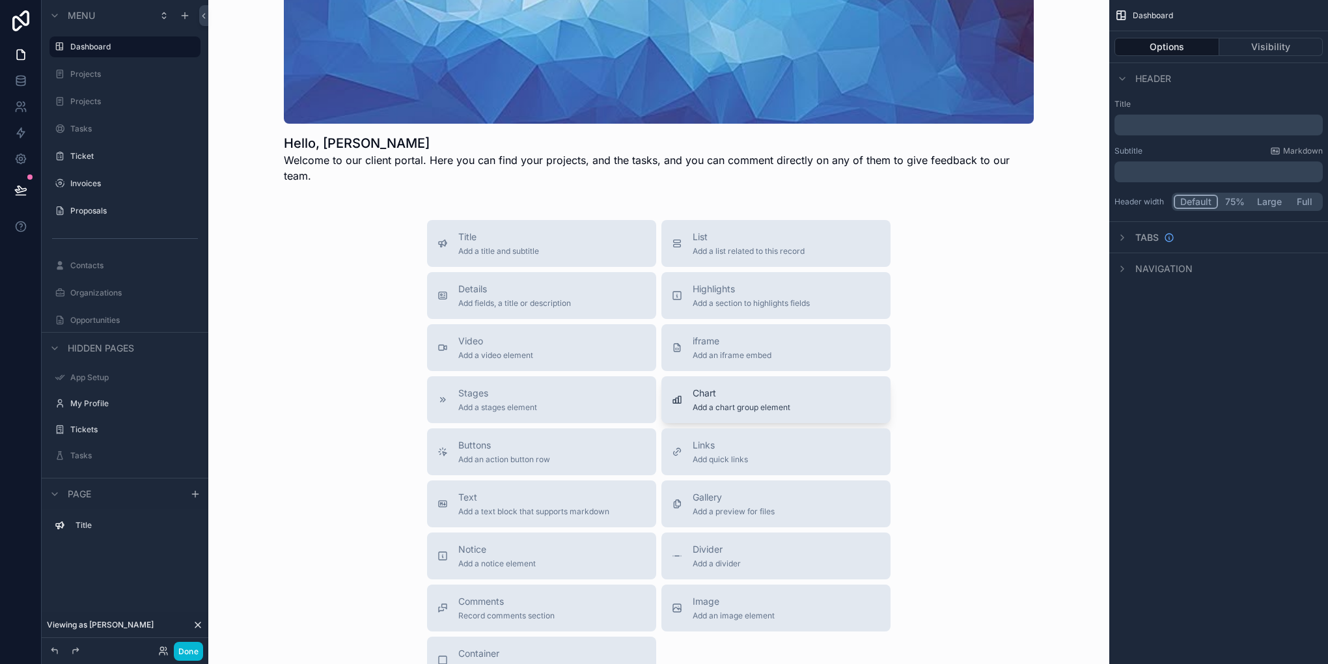
click at [735, 402] on span "Add a chart group element" at bounding box center [742, 407] width 98 height 10
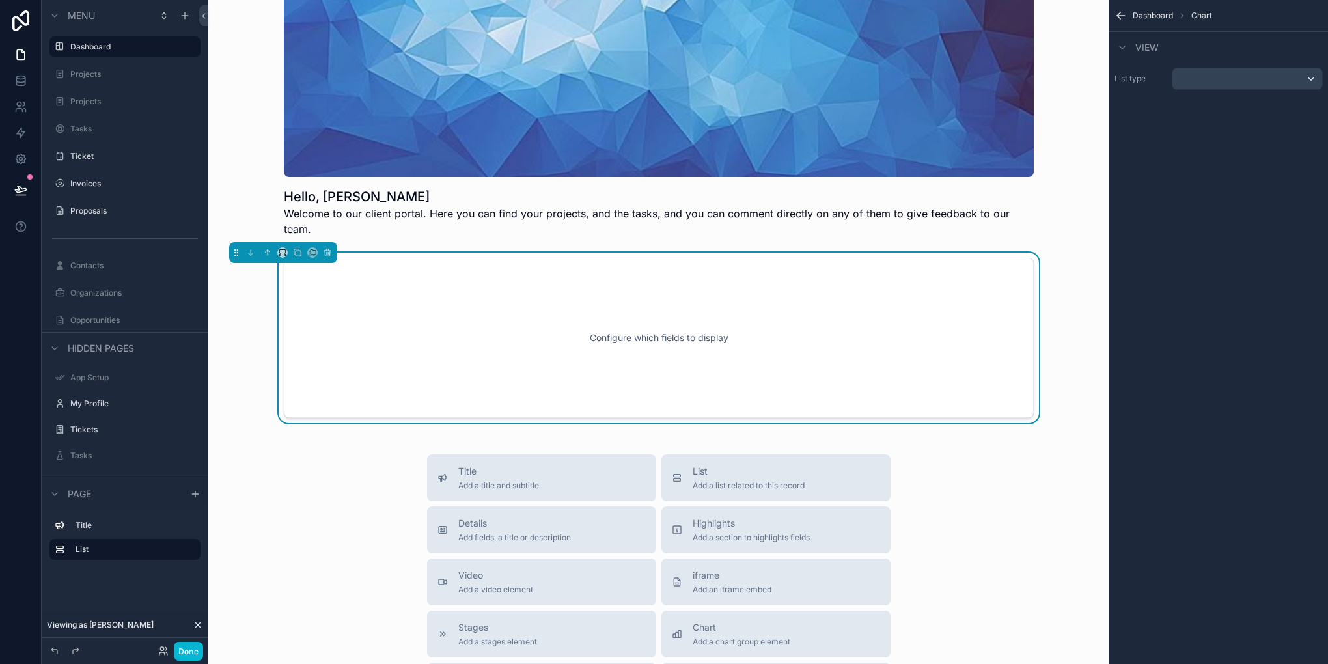
scroll to position [36, 0]
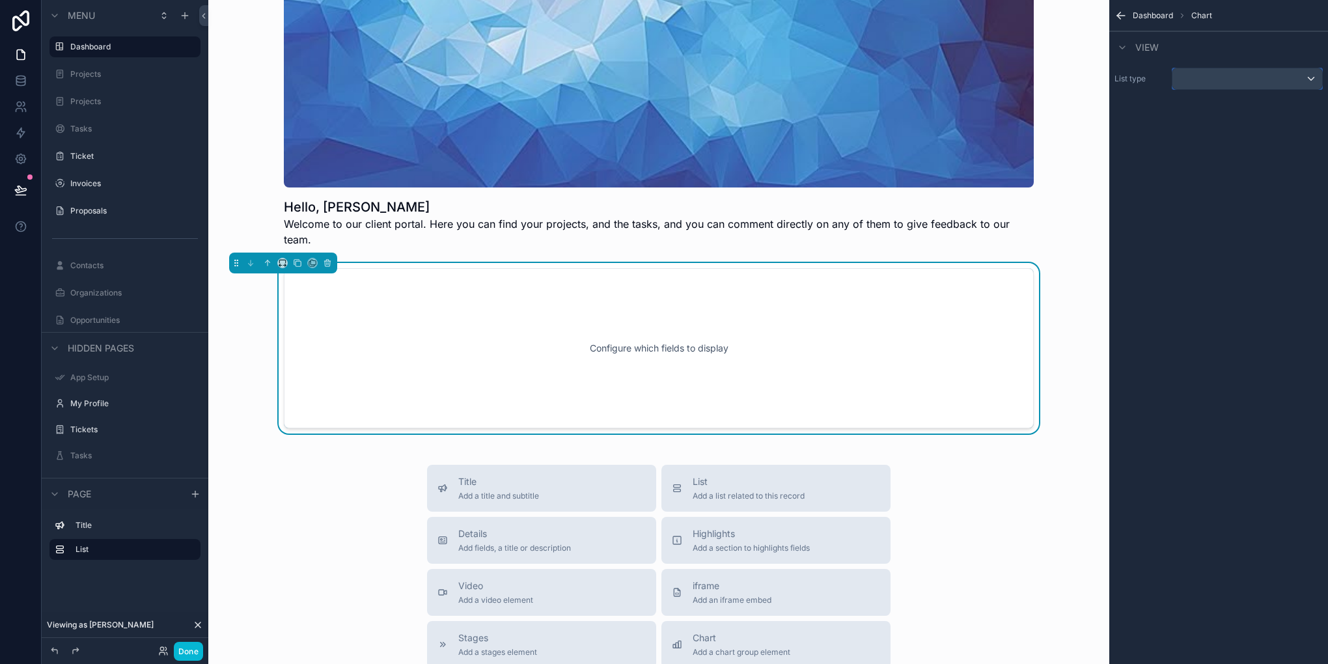
click at [1211, 87] on div "scrollable content" at bounding box center [1248, 78] width 150 height 21
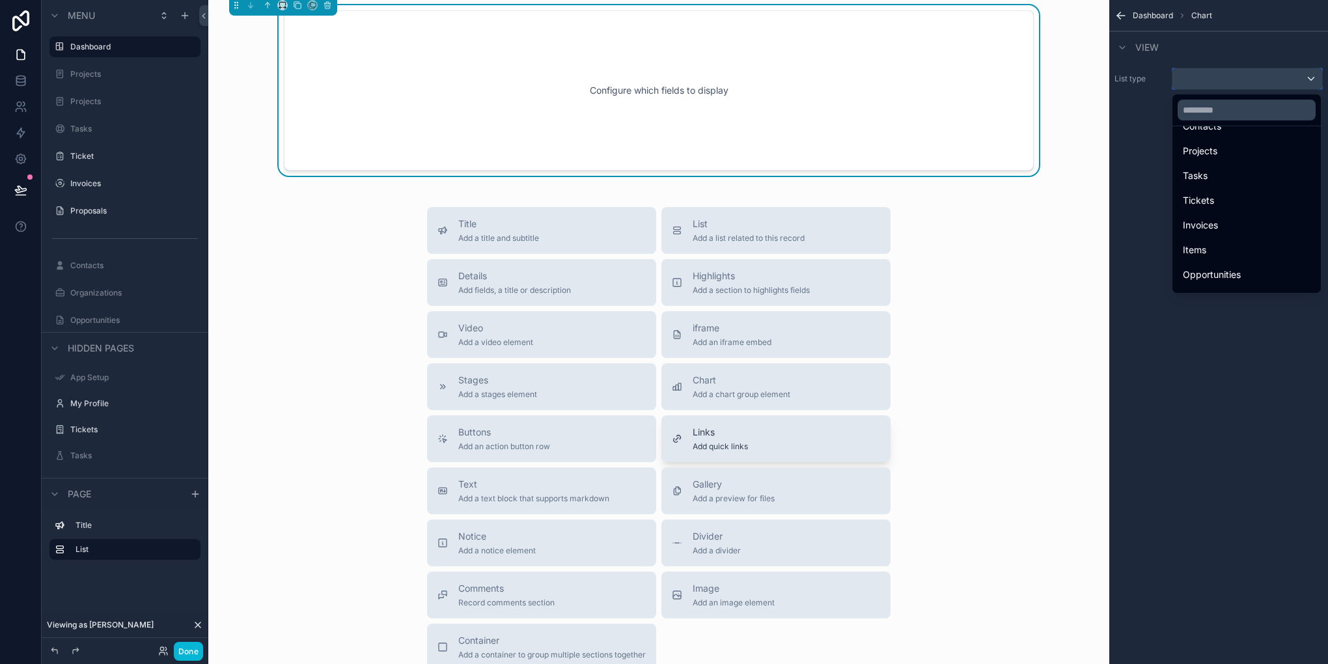
scroll to position [326, 0]
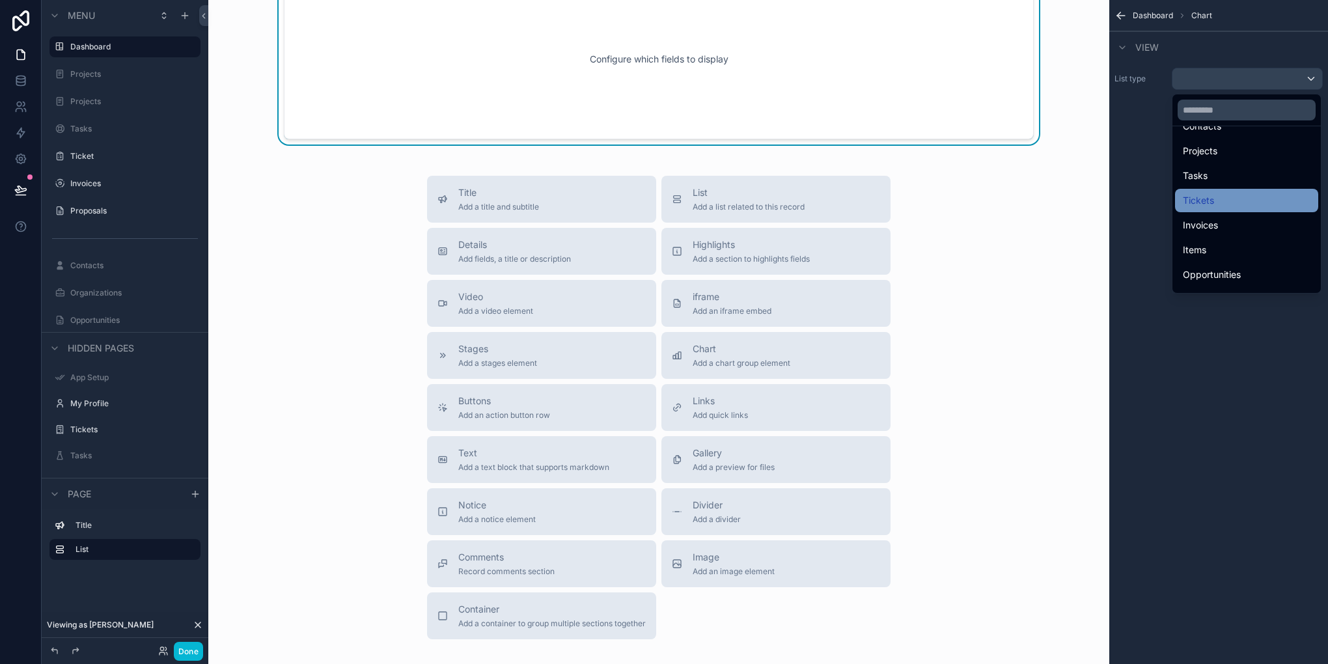
click at [1230, 209] on div "Tickets" at bounding box center [1246, 200] width 143 height 23
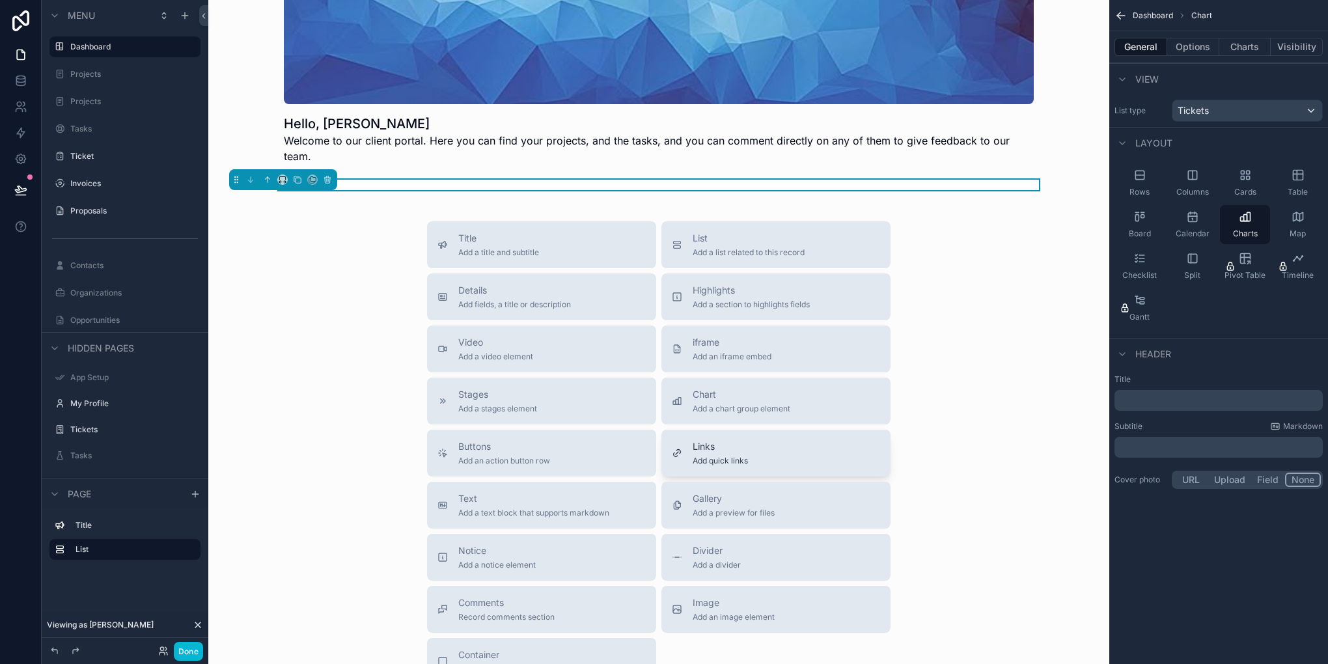
scroll to position [55, 0]
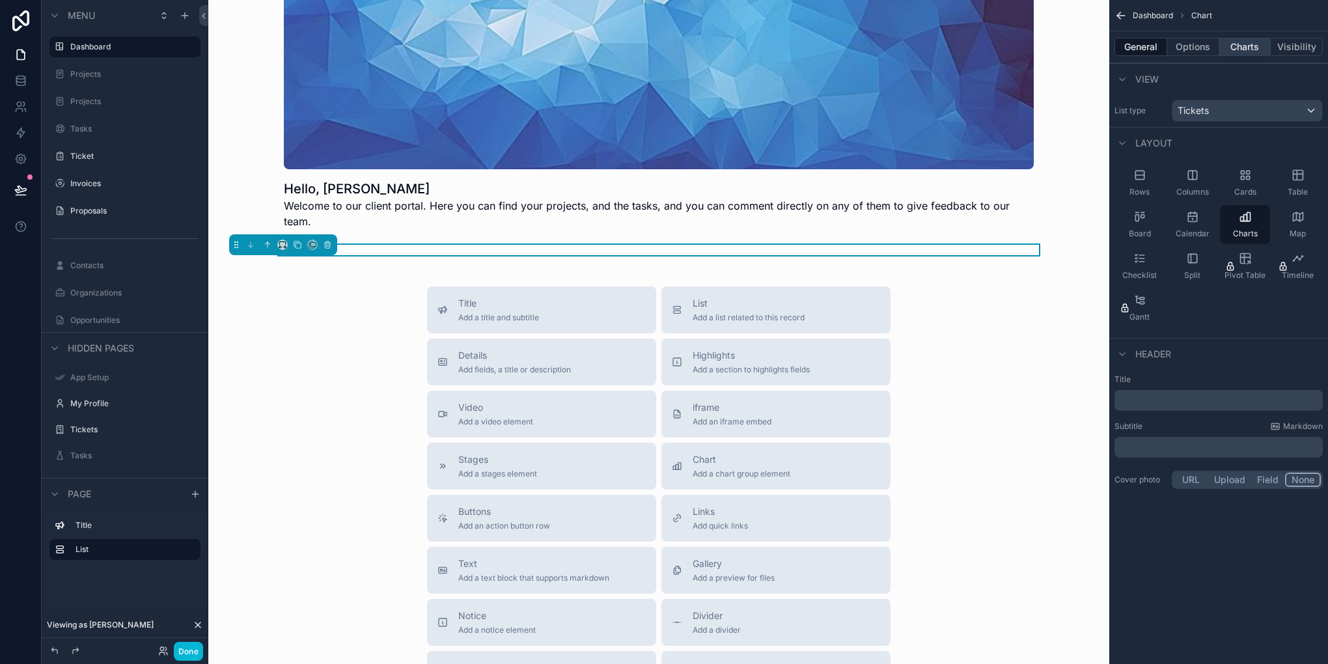
click at [1258, 50] on button "Charts" at bounding box center [1246, 47] width 52 height 18
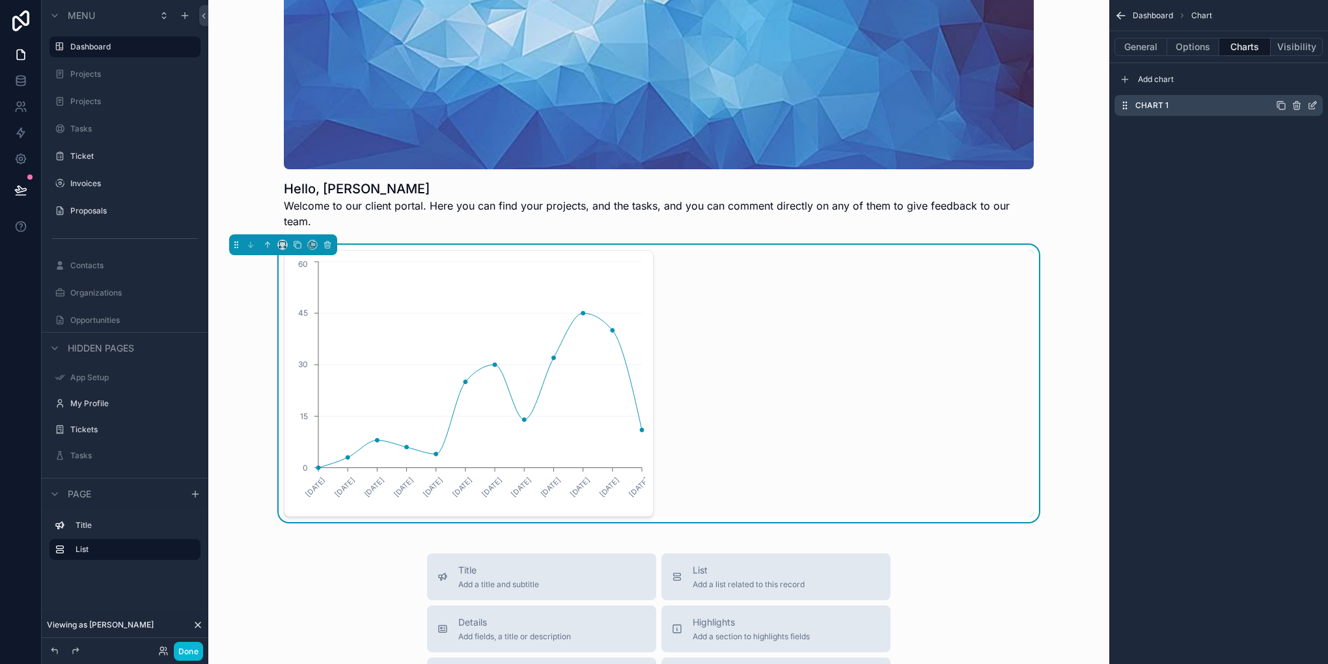
click at [1311, 107] on icon "scrollable content" at bounding box center [1313, 105] width 10 height 10
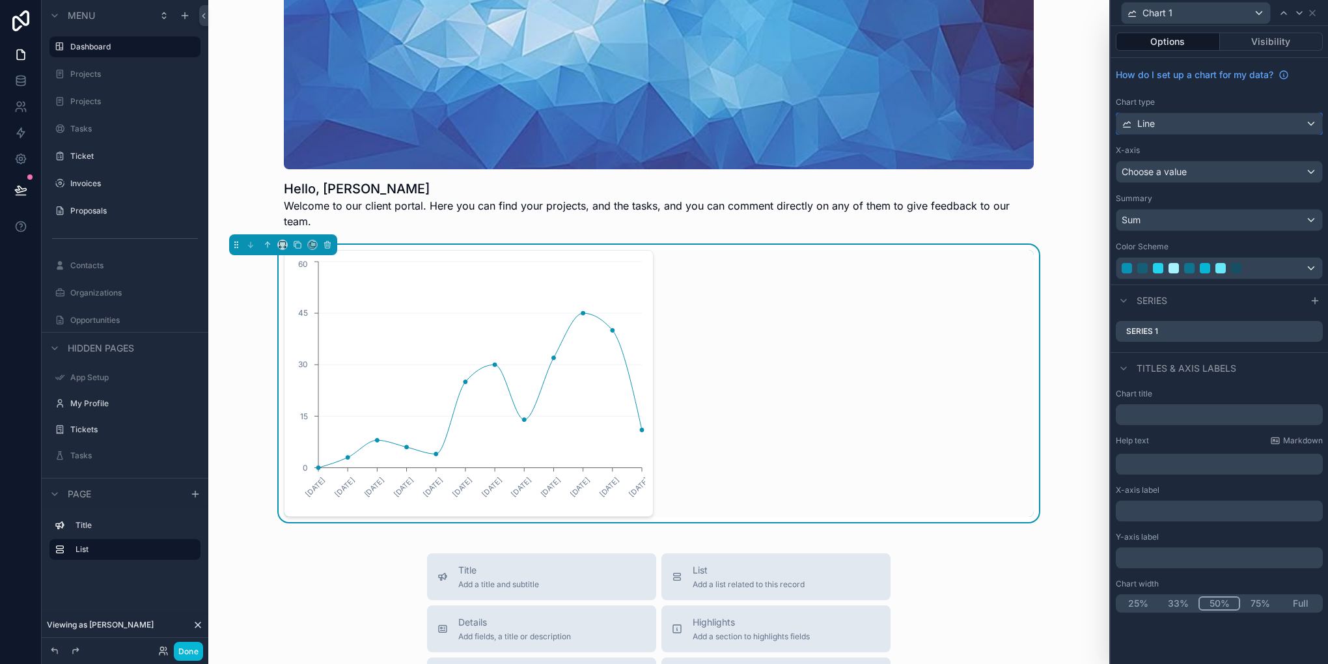
click at [1192, 121] on div "Line" at bounding box center [1220, 123] width 206 height 21
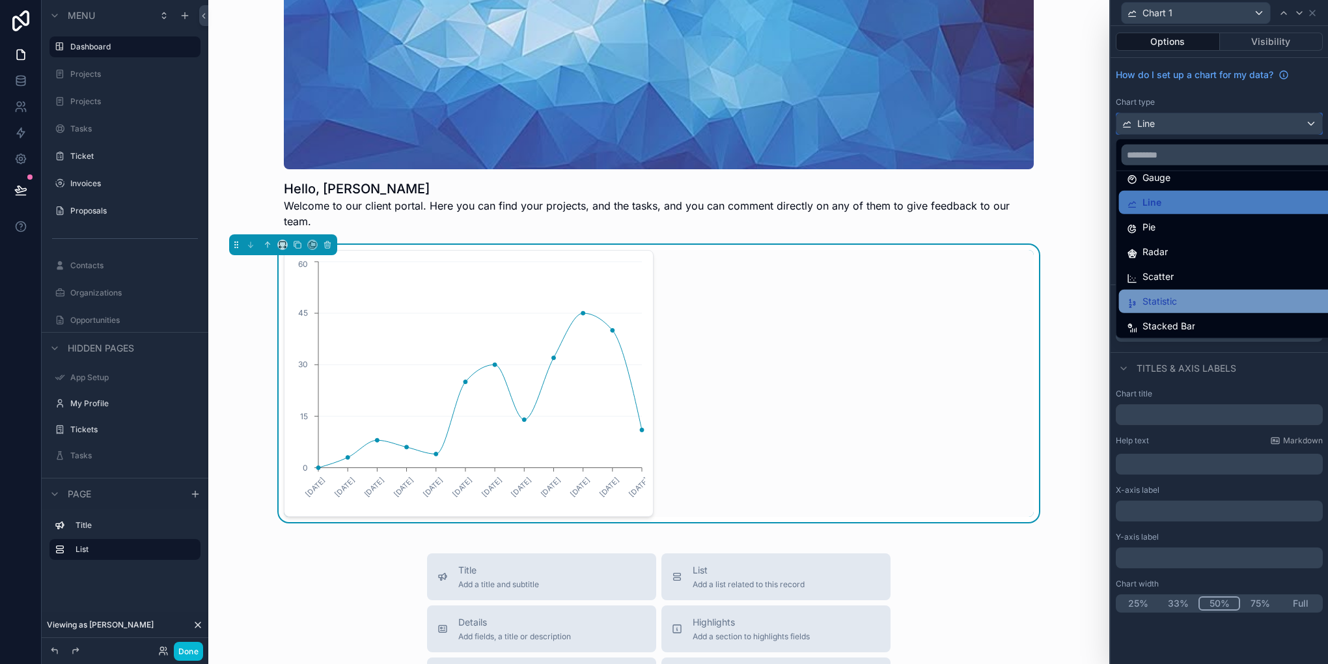
scroll to position [92, 0]
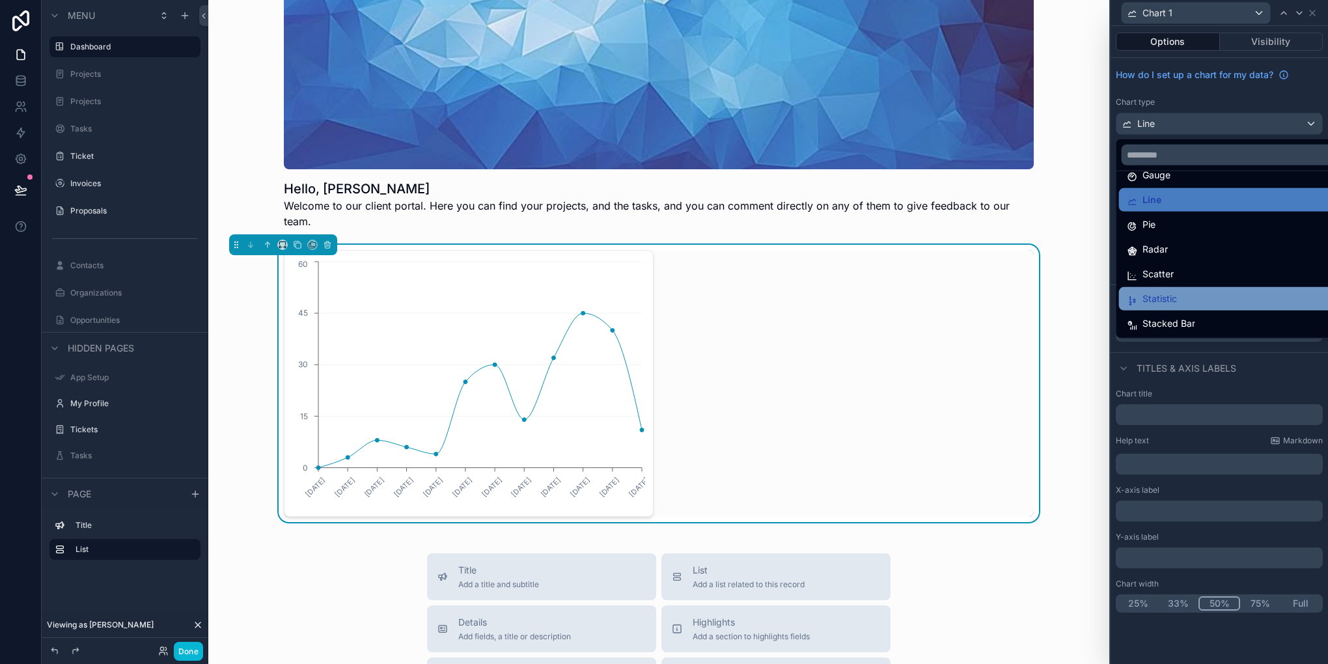
click at [1175, 300] on span "Statistic" at bounding box center [1160, 299] width 35 height 16
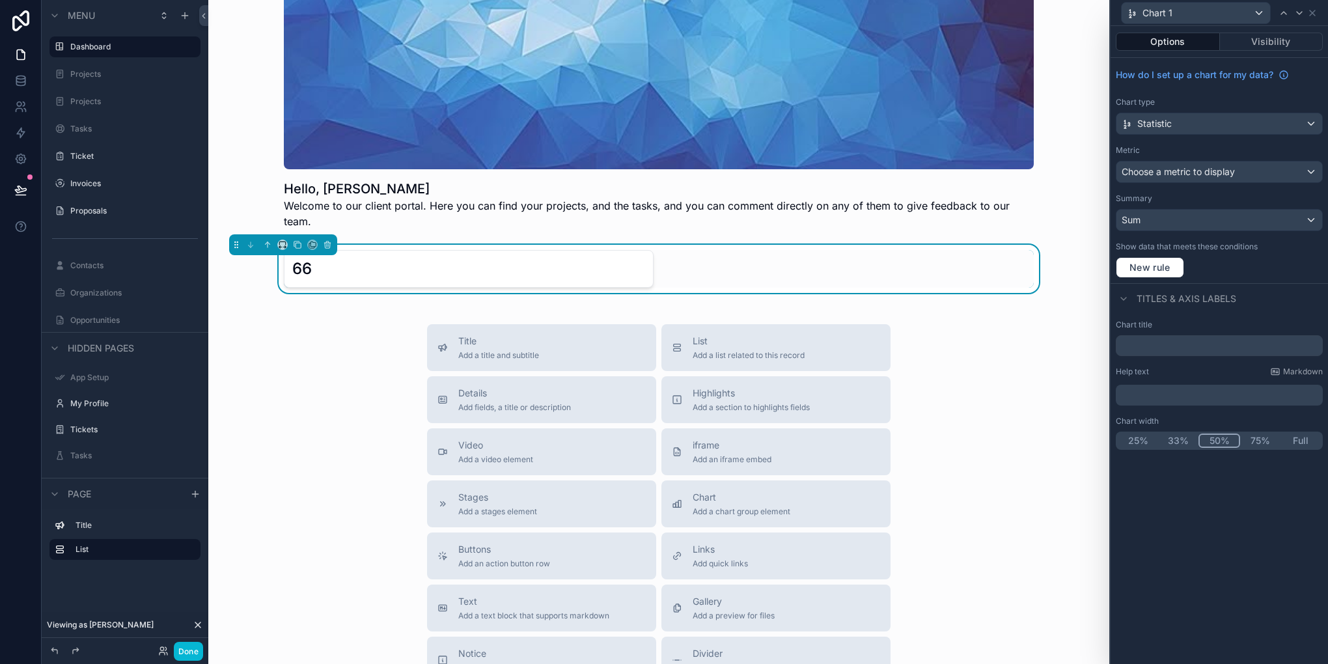
click at [1185, 447] on div "25% 33% 50% 75% Full" at bounding box center [1219, 441] width 207 height 18
click at [1178, 443] on button "33%" at bounding box center [1179, 441] width 42 height 14
click at [1312, 8] on icon at bounding box center [1313, 13] width 10 height 10
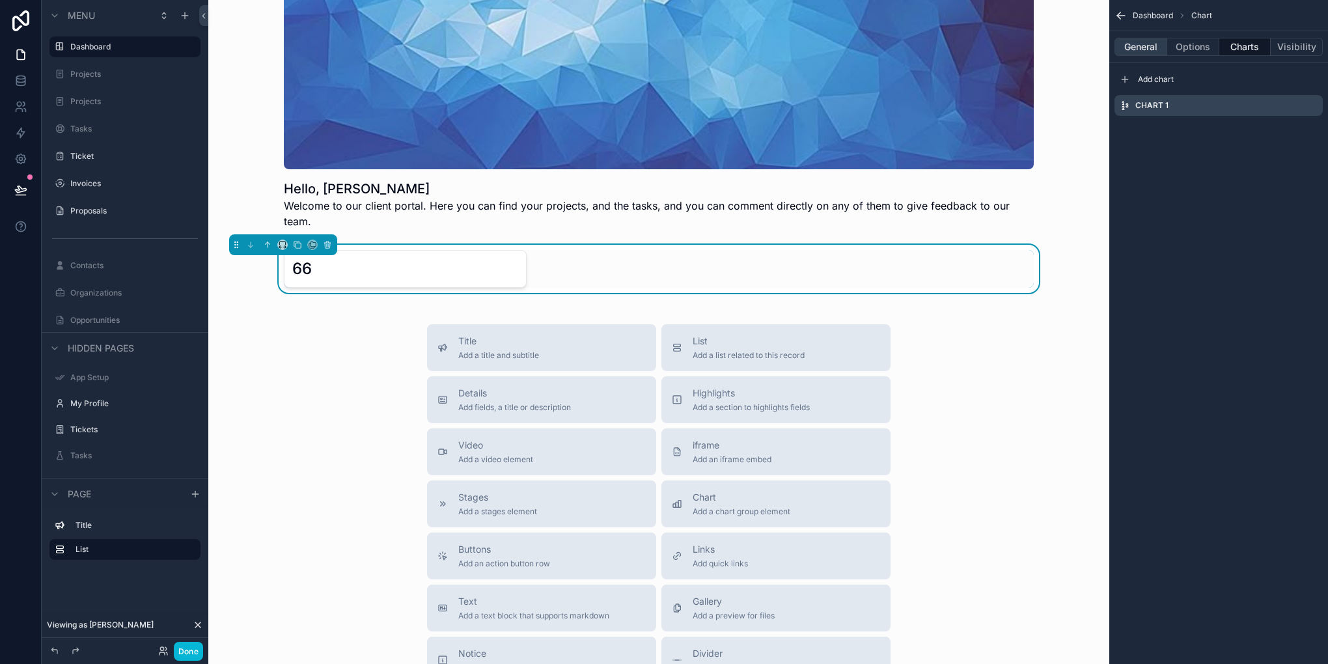
click at [1141, 51] on button "General" at bounding box center [1141, 47] width 53 height 18
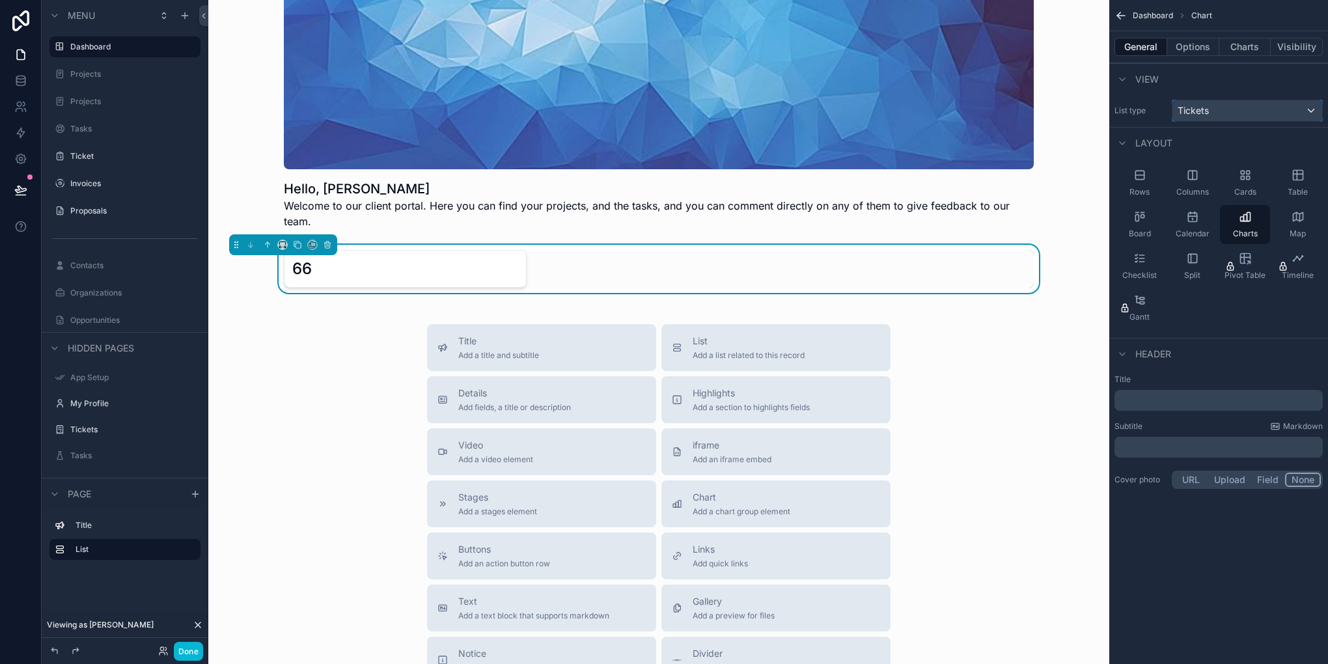
click at [1245, 117] on div "Tickets" at bounding box center [1248, 110] width 150 height 21
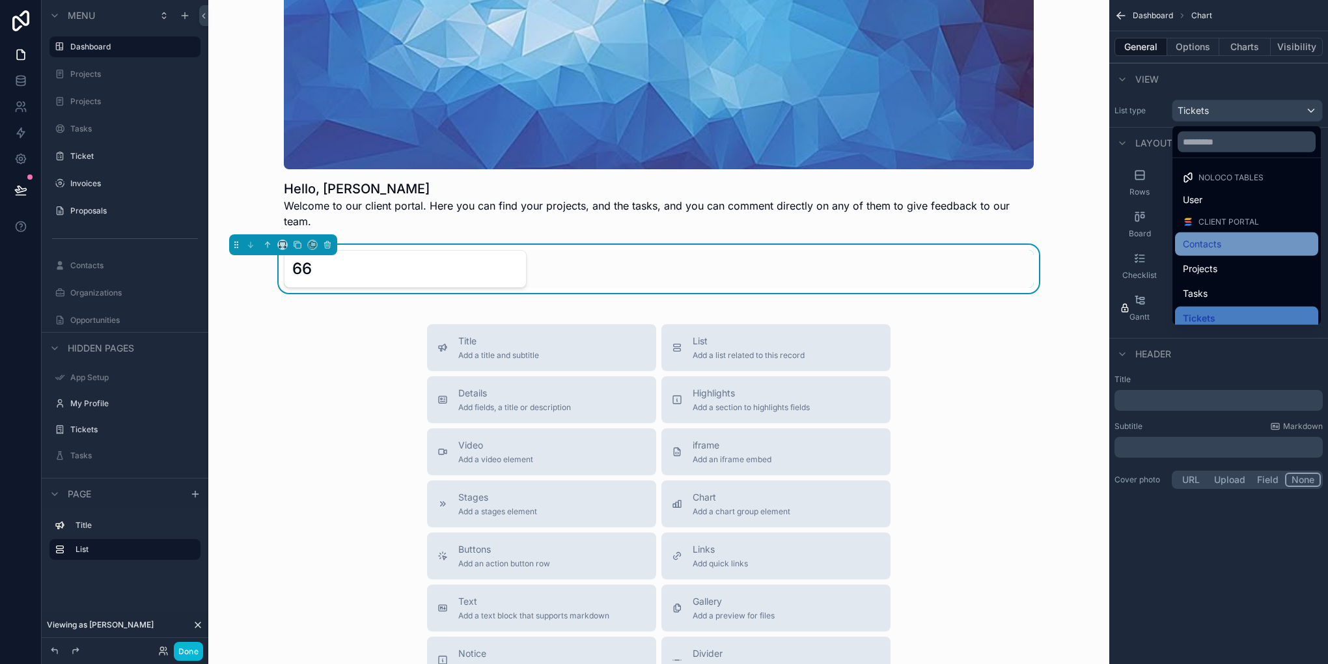
click at [1216, 250] on span "Contacts" at bounding box center [1202, 244] width 38 height 16
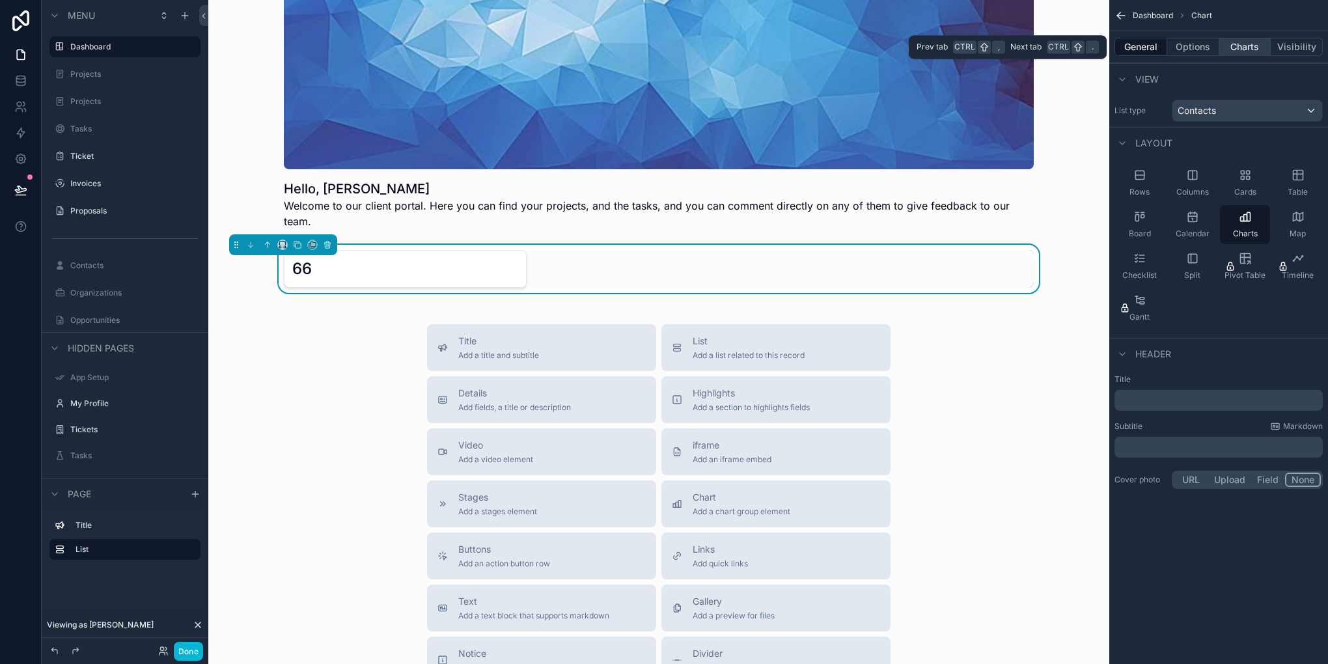
click at [1255, 47] on button "Charts" at bounding box center [1246, 47] width 52 height 18
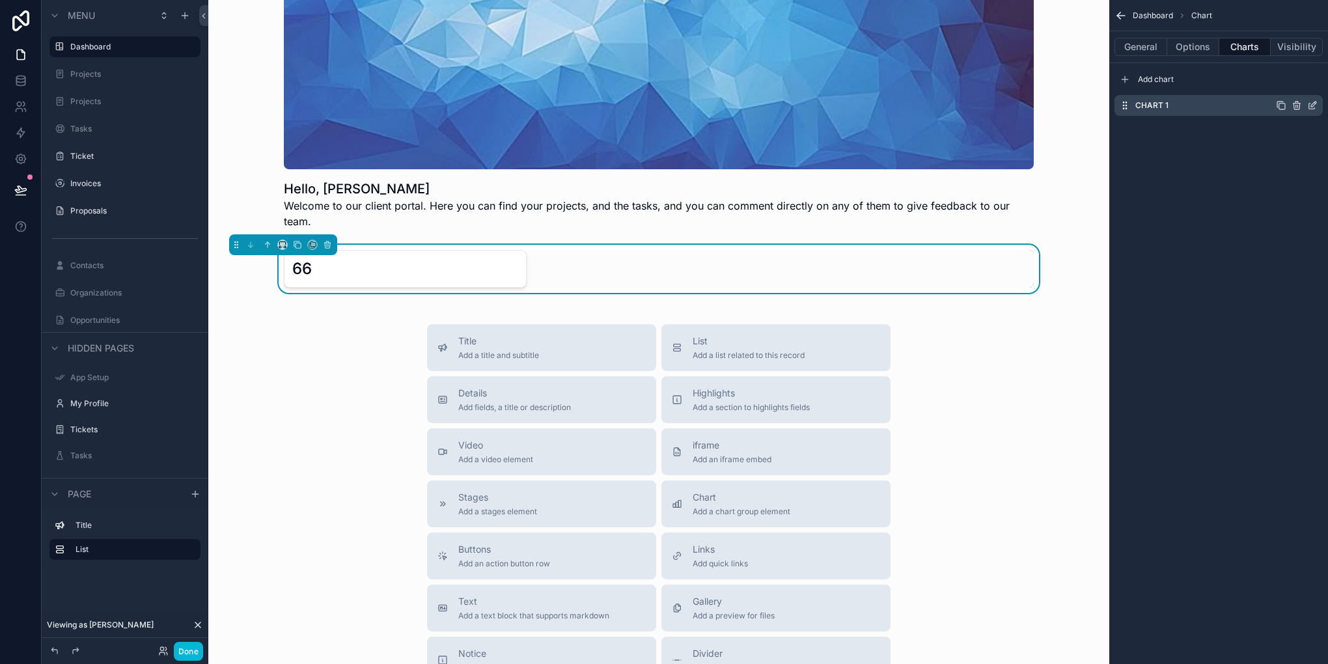
click at [1313, 107] on icon "scrollable content" at bounding box center [1313, 104] width 5 height 5
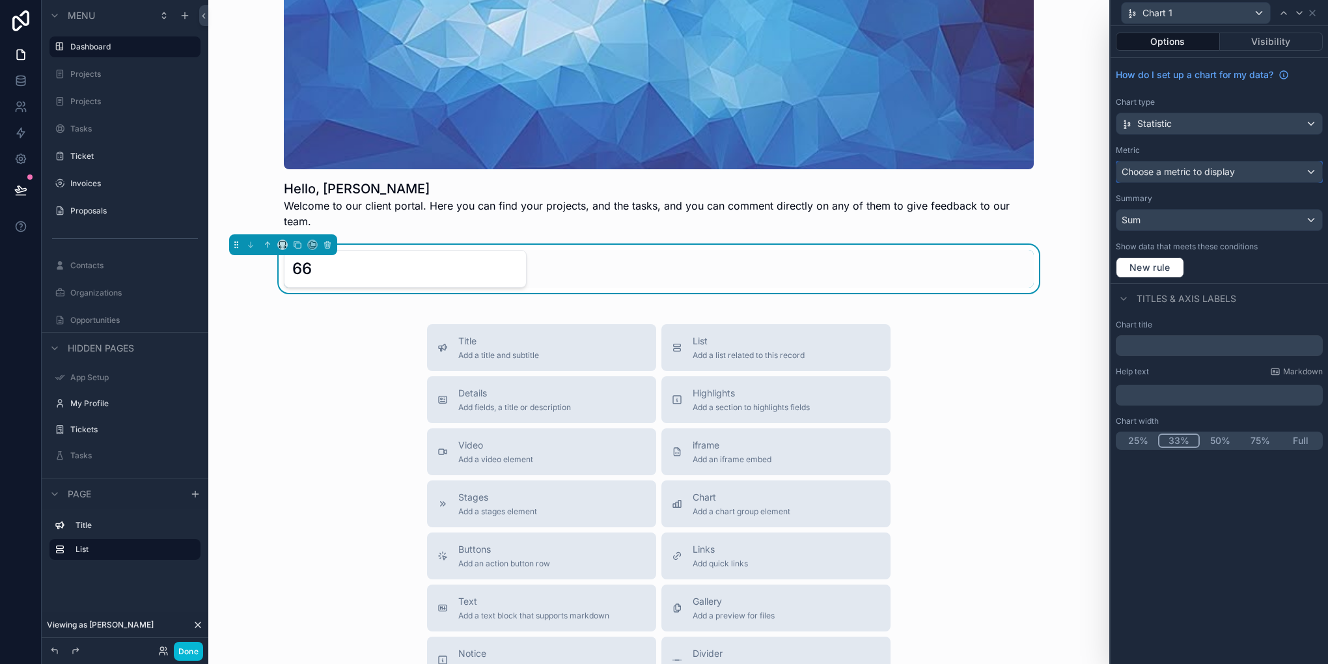
click at [1257, 167] on div "Choose a metric to display" at bounding box center [1220, 171] width 206 height 21
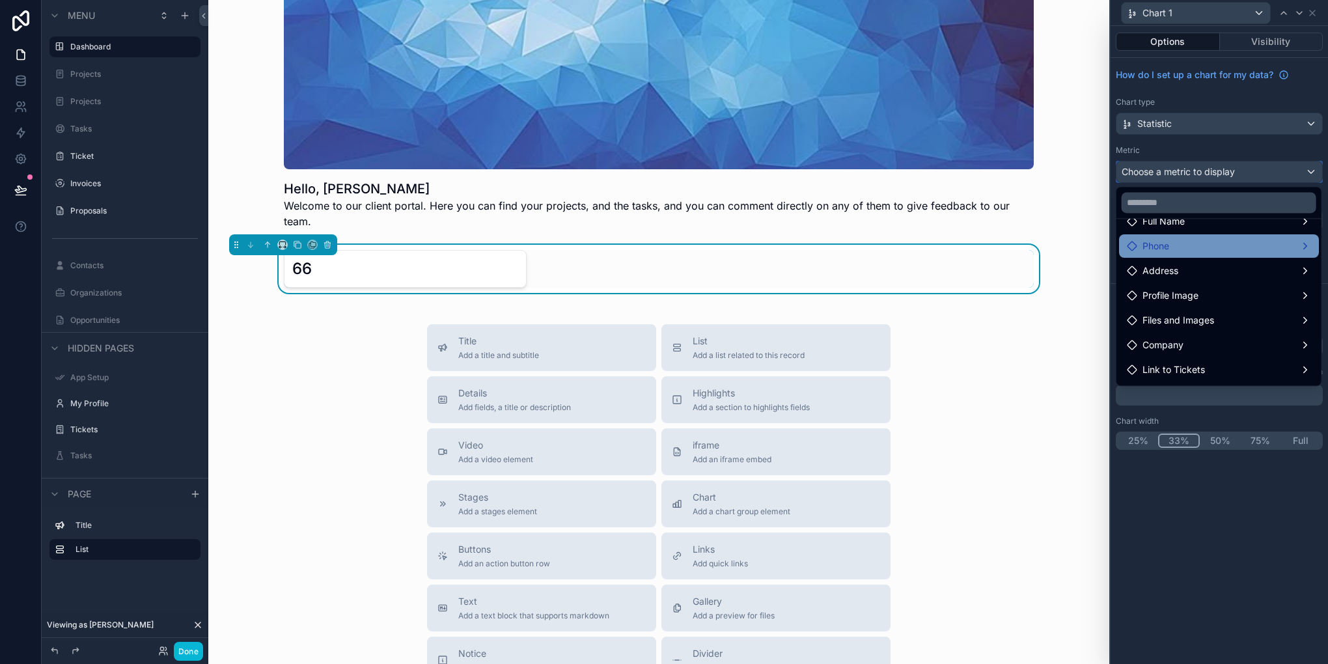
scroll to position [65, 0]
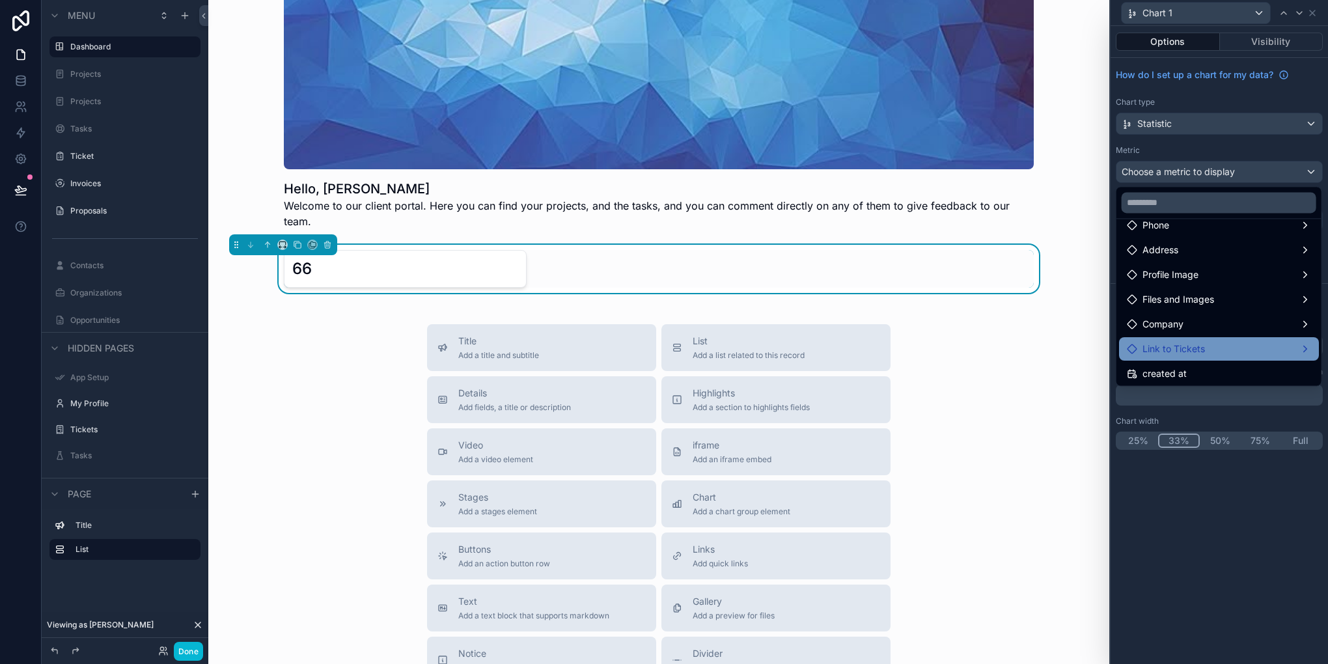
click at [1300, 344] on div "Link to Tickets" at bounding box center [1219, 349] width 184 height 16
click at [1060, 349] on span "Link to Tickets count" at bounding box center [1062, 351] width 89 height 16
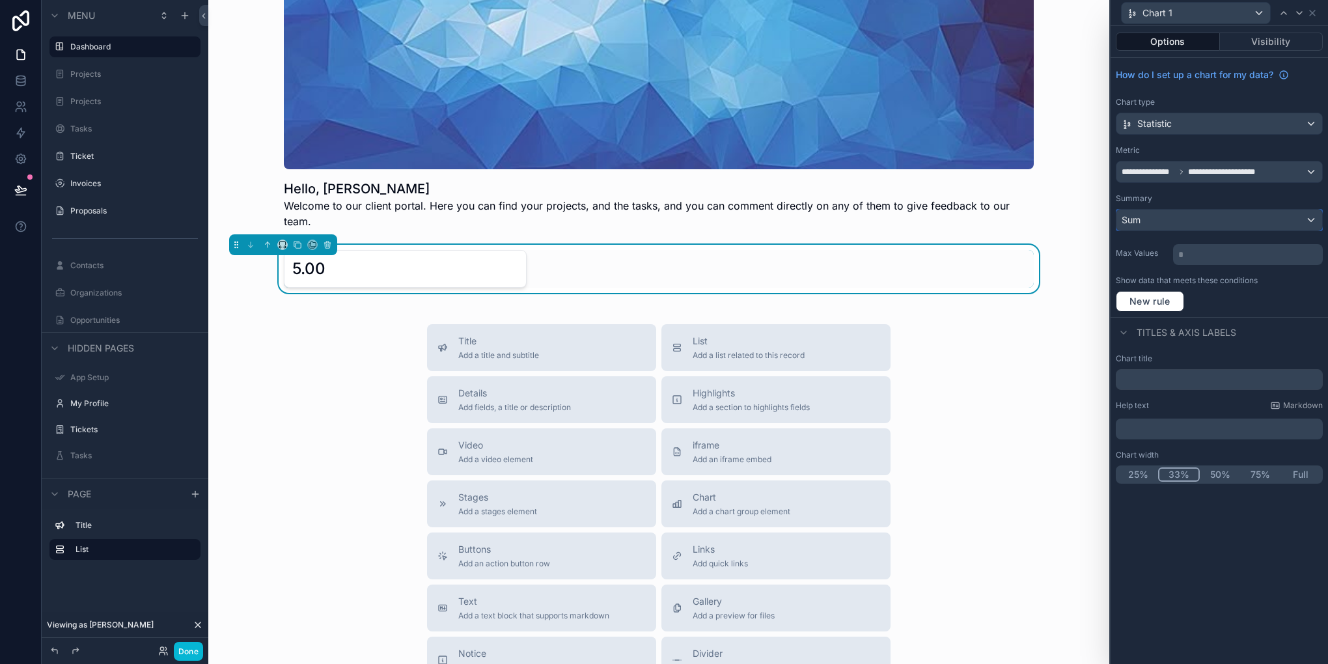
click at [1197, 221] on div "Sum" at bounding box center [1220, 220] width 206 height 21
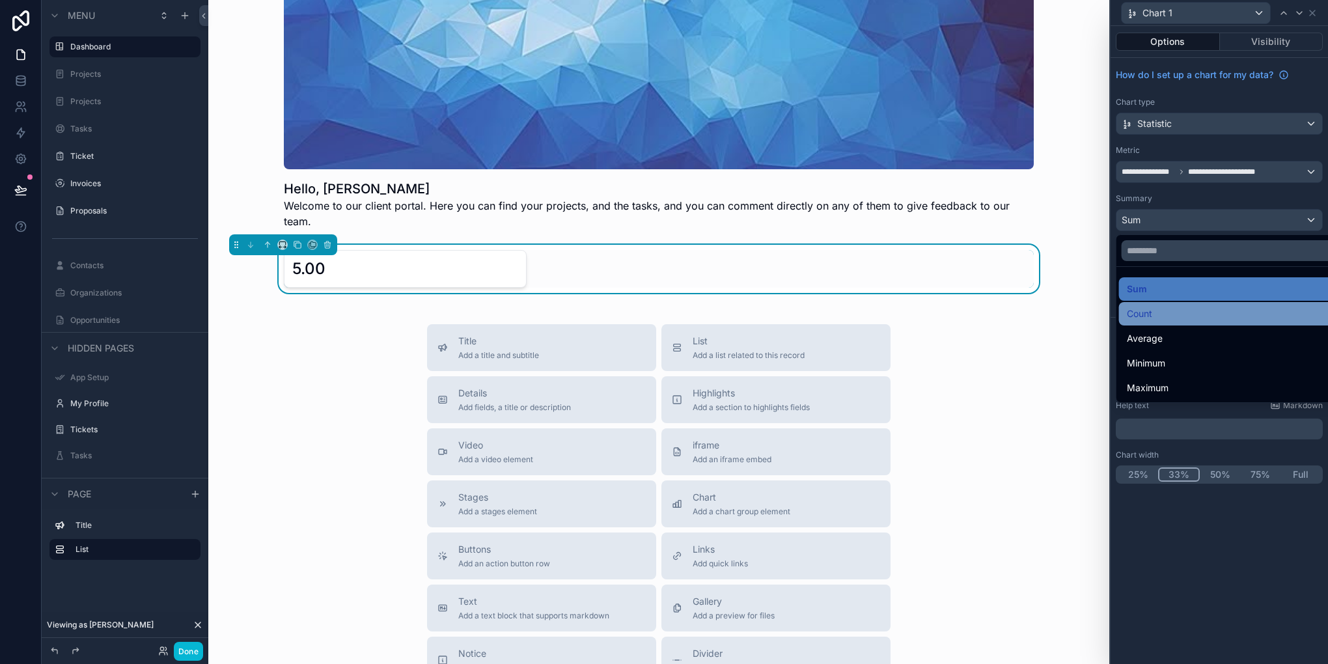
click at [1158, 317] on div "Count" at bounding box center [1235, 314] width 216 height 16
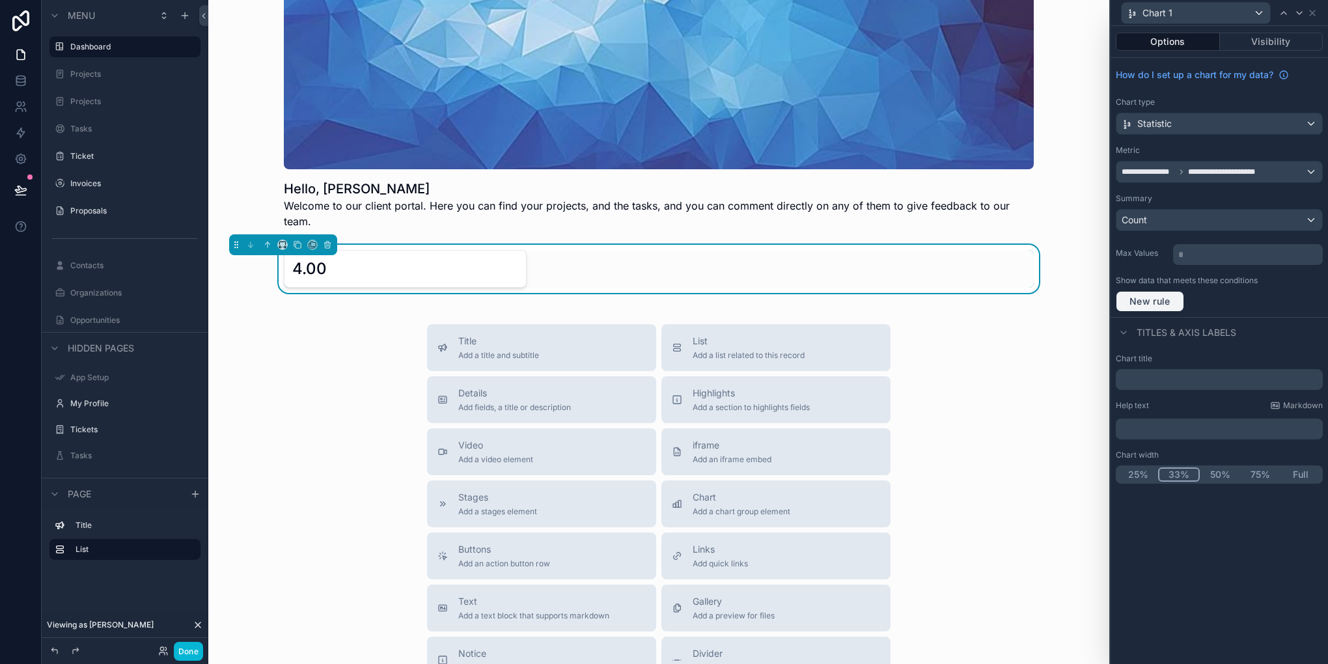
click at [1148, 298] on span "New rule" at bounding box center [1150, 302] width 51 height 12
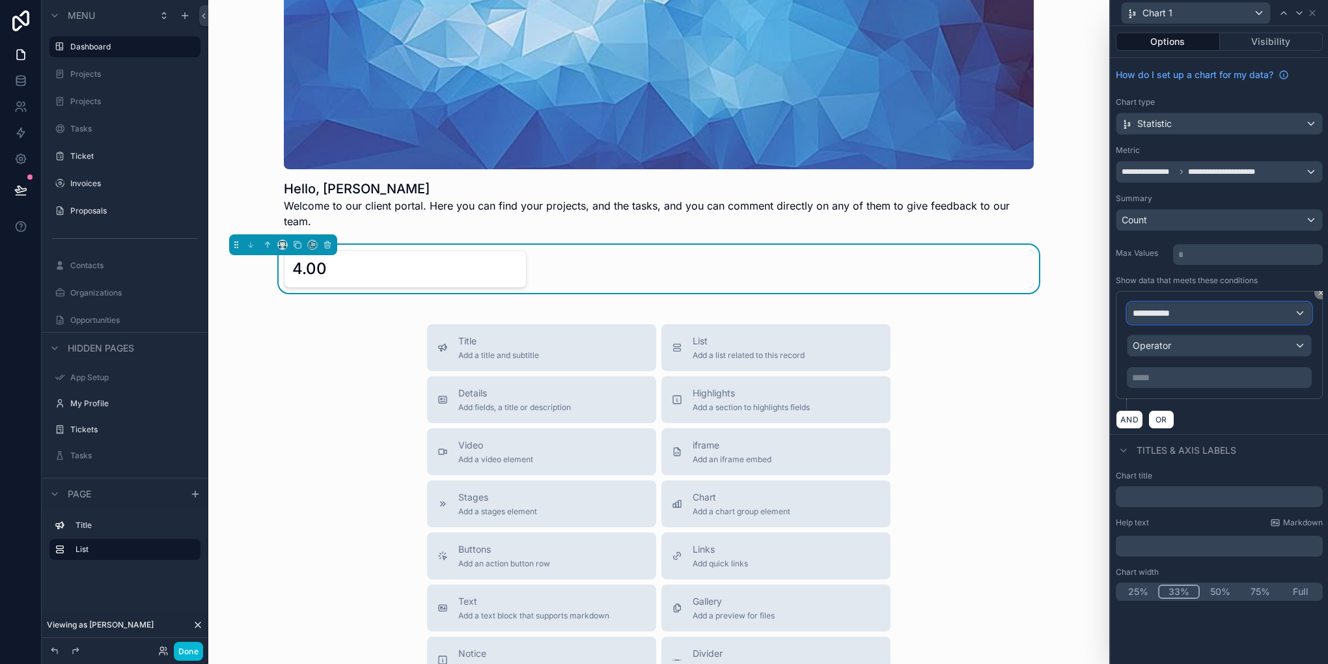
click at [1198, 311] on div "**********" at bounding box center [1220, 313] width 184 height 21
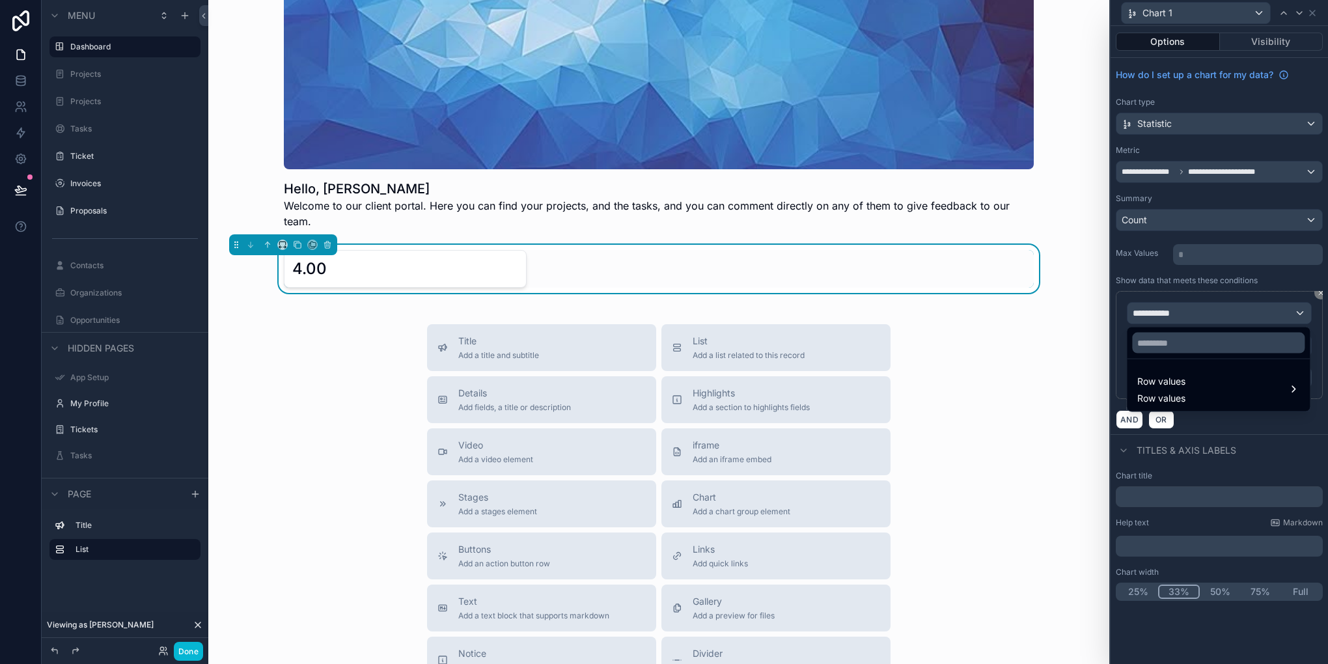
click at [1198, 311] on div at bounding box center [1219, 332] width 217 height 664
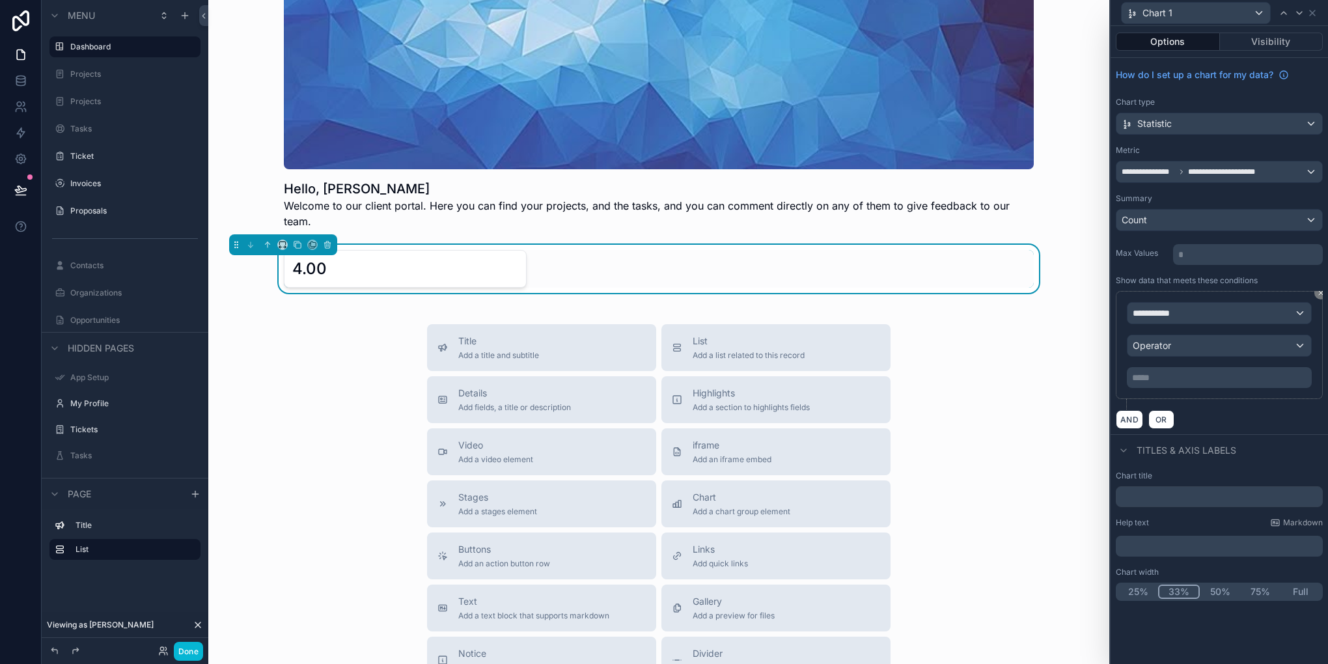
click at [1177, 376] on p "***** ﻿" at bounding box center [1220, 377] width 177 height 13
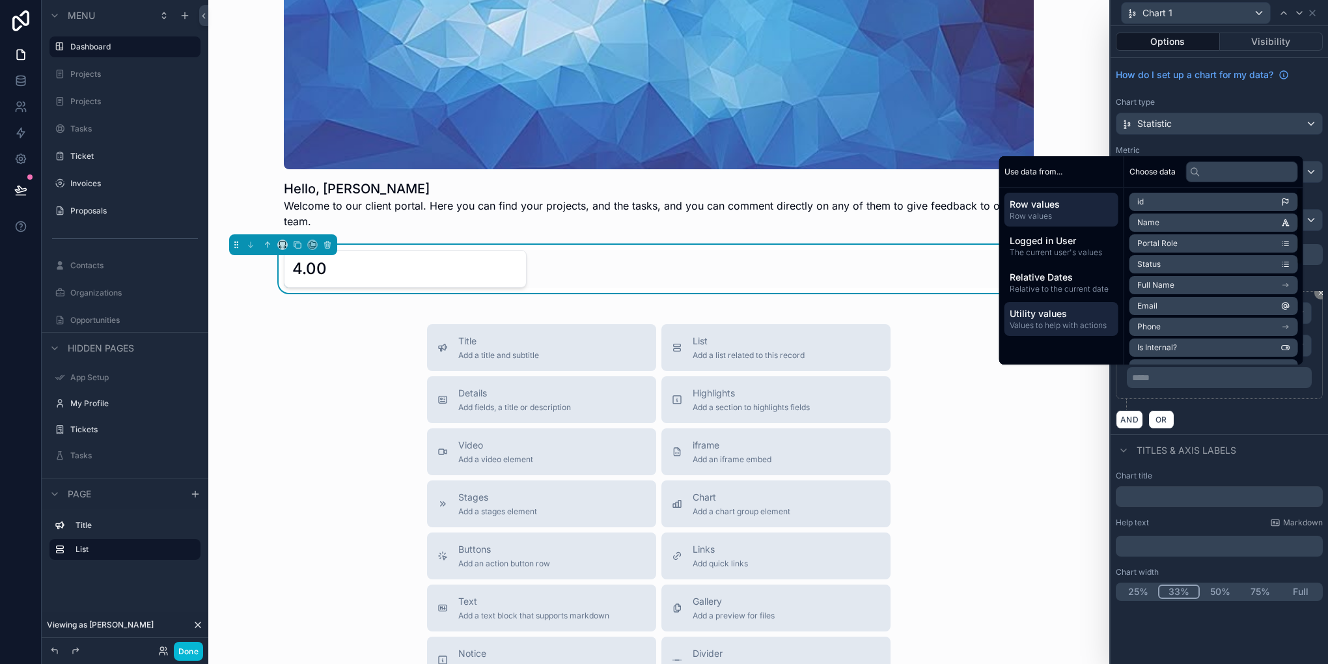
click at [1045, 326] on span "Values to help with actions" at bounding box center [1062, 325] width 104 height 10
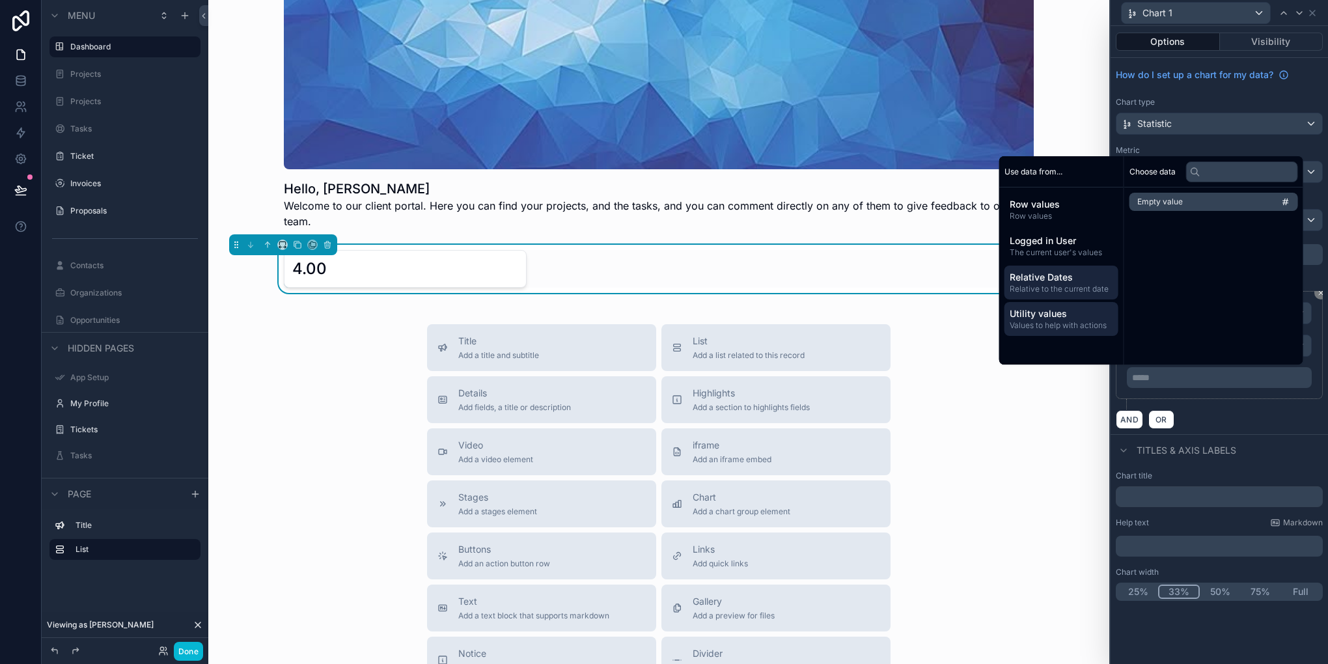
click at [1061, 285] on span "Relative to the current date" at bounding box center [1062, 289] width 104 height 10
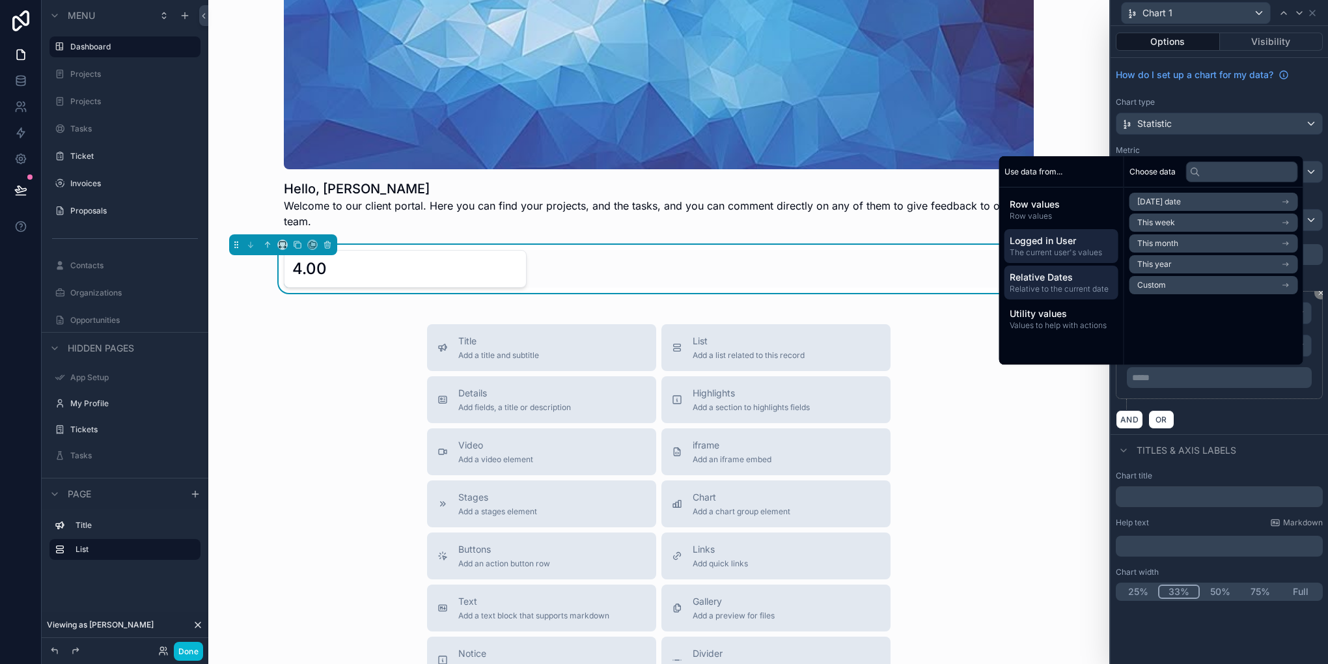
click at [1046, 244] on span "Logged in User" at bounding box center [1062, 240] width 104 height 13
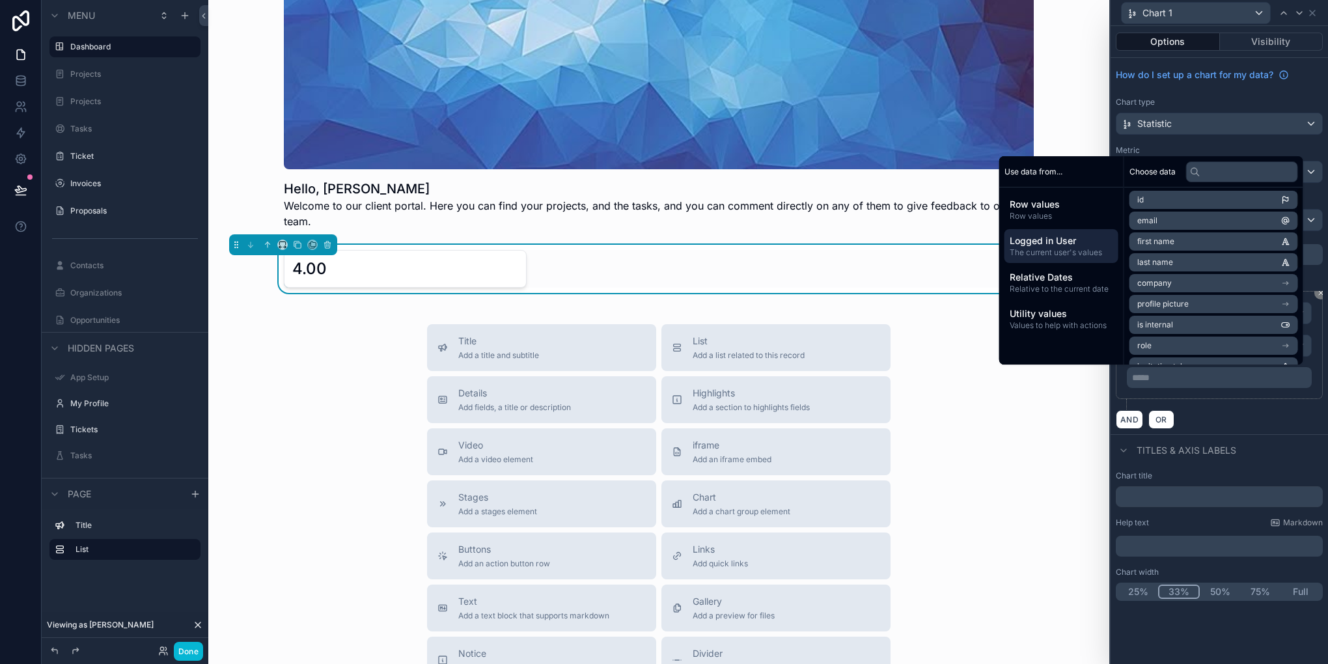
scroll to position [0, 0]
click at [1043, 215] on span "Row values" at bounding box center [1062, 216] width 104 height 10
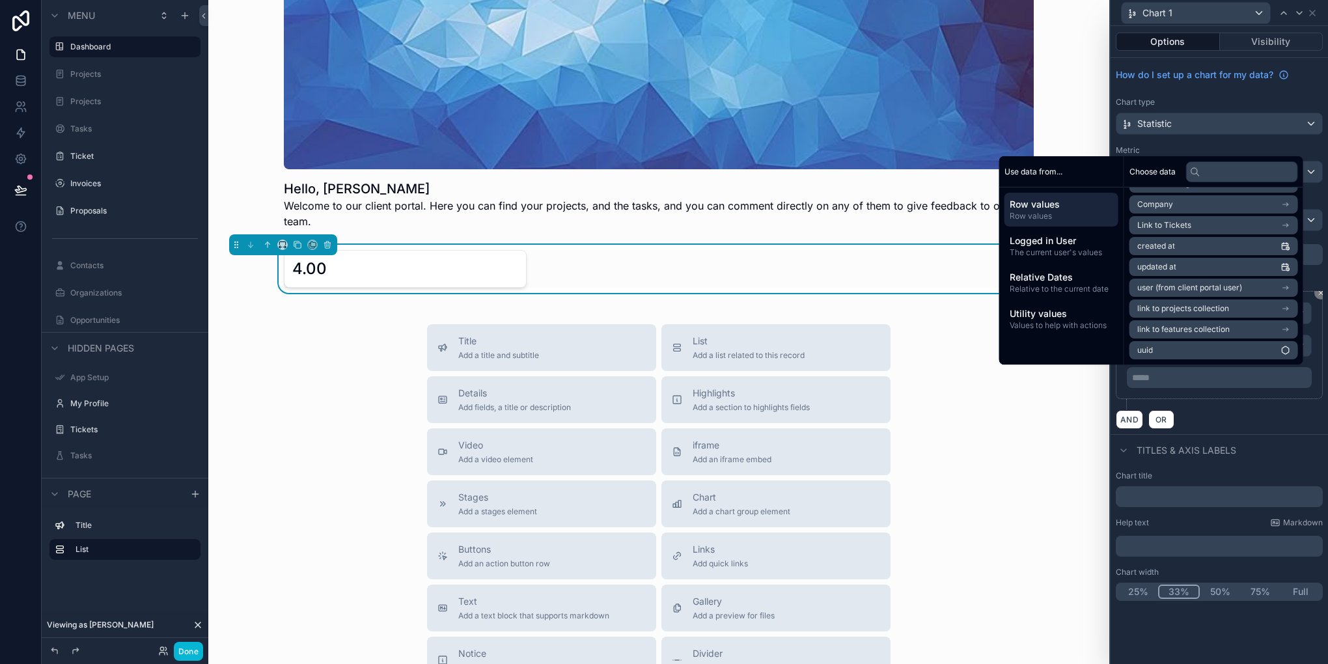
click at [1208, 223] on li "Link to Tickets" at bounding box center [1214, 225] width 169 height 18
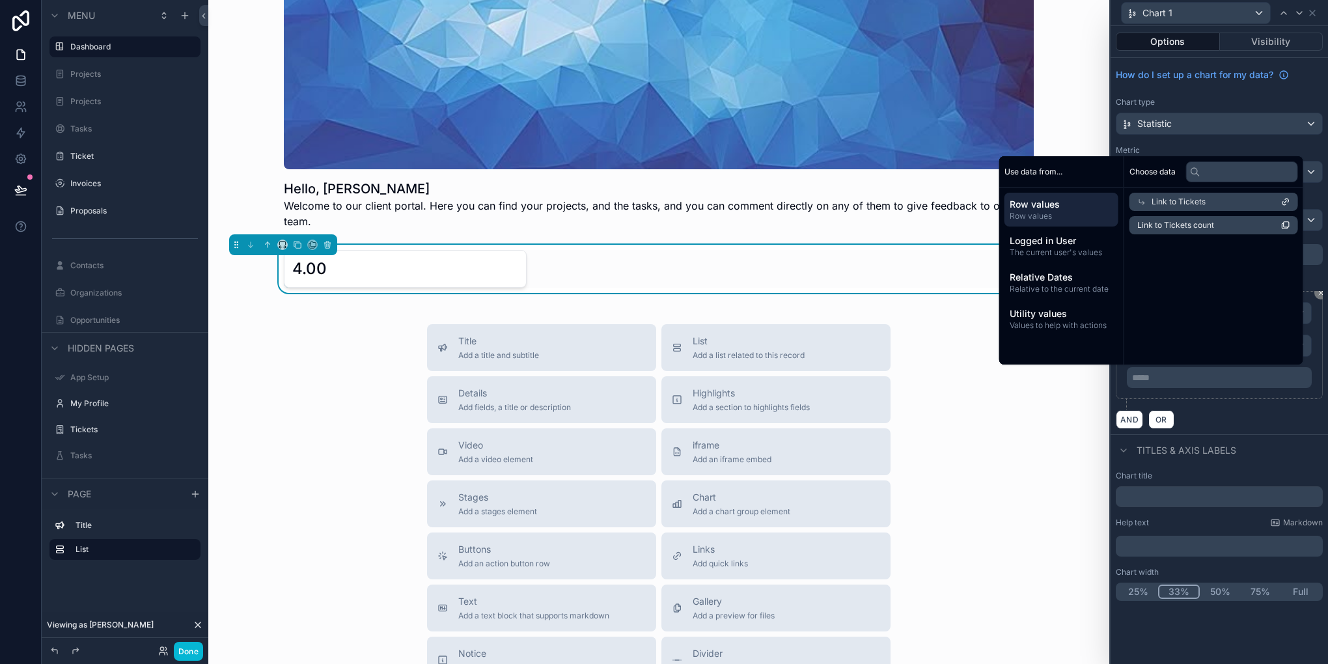
scroll to position [0, 0]
click at [1240, 219] on li "Link to Tickets count" at bounding box center [1214, 225] width 169 height 18
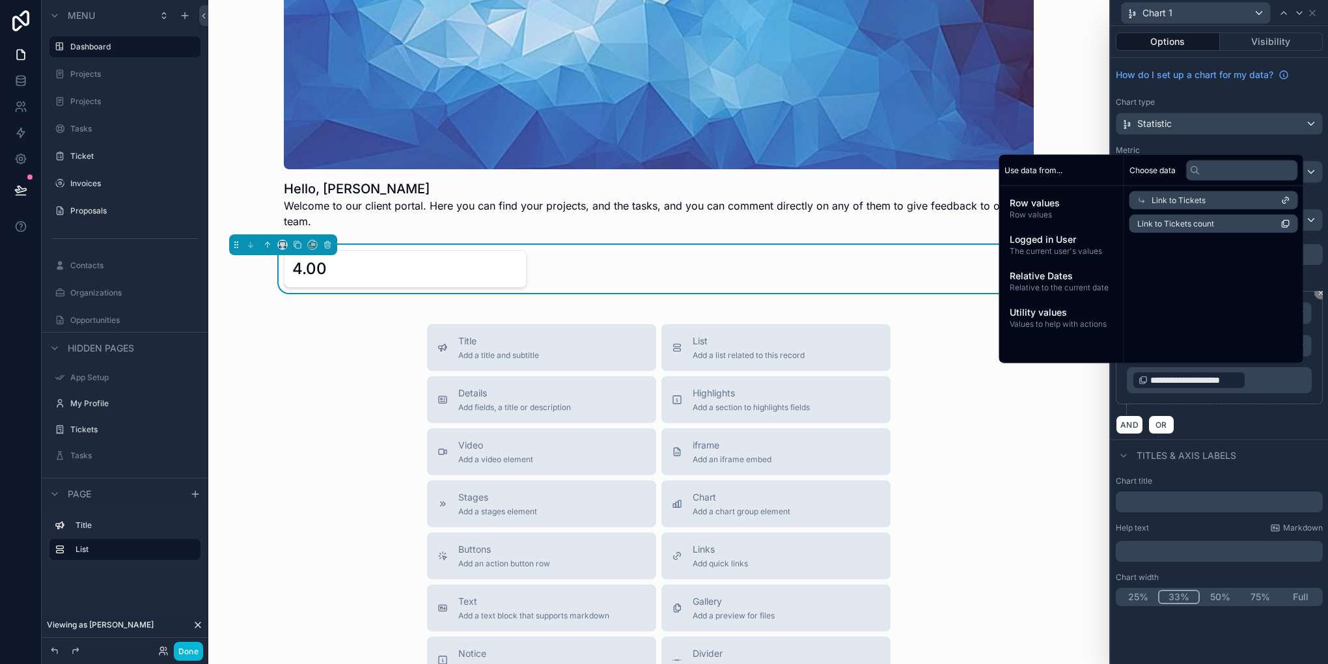
click at [1244, 408] on div "**********" at bounding box center [1219, 353] width 207 height 124
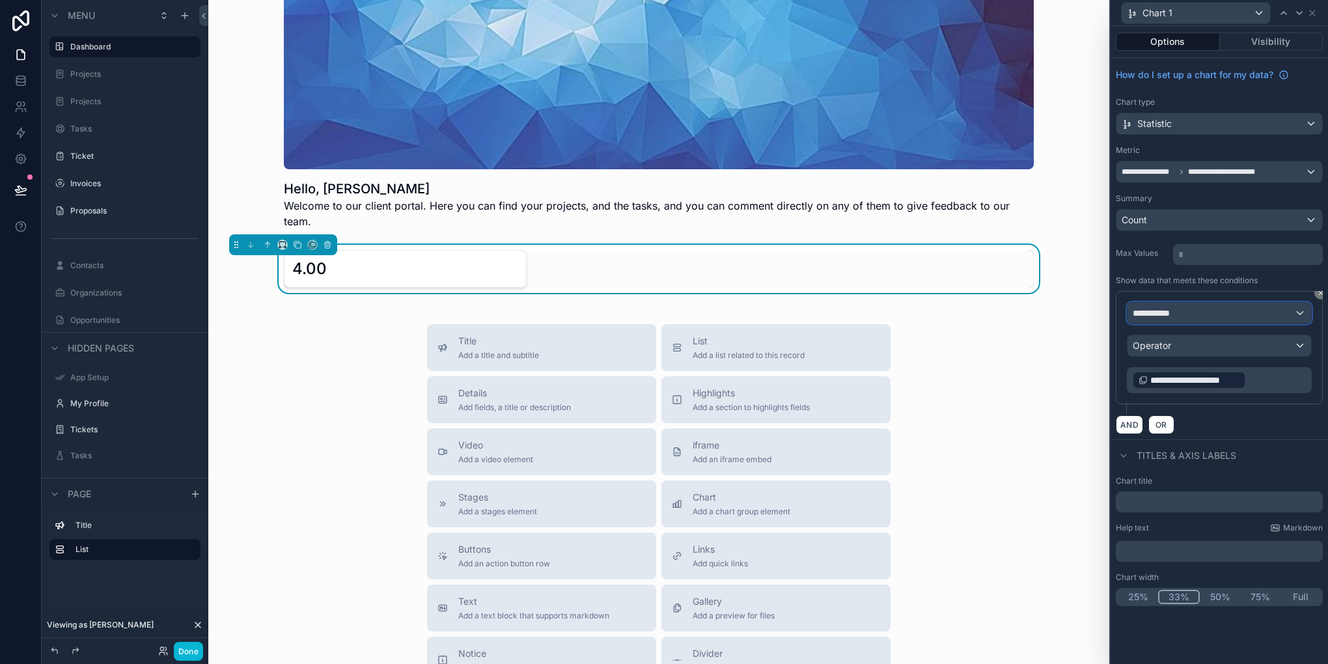
click at [1216, 308] on div "**********" at bounding box center [1220, 313] width 184 height 21
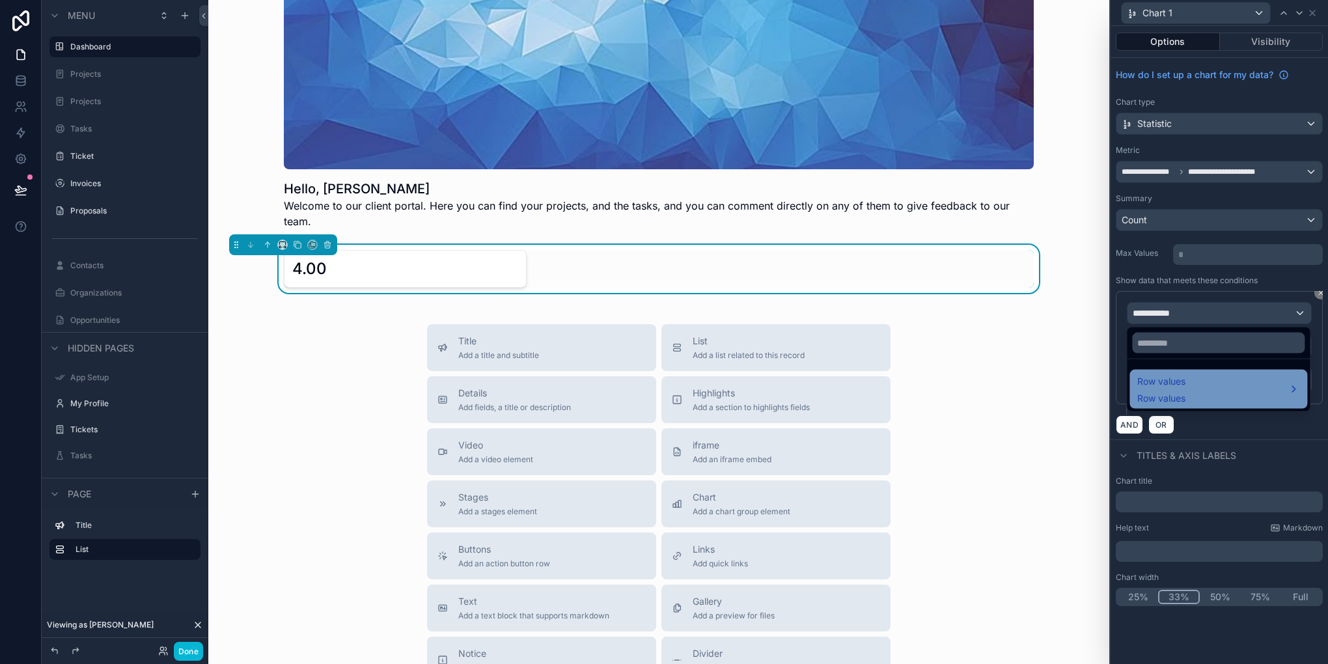
click at [1199, 382] on div "Row values Row values" at bounding box center [1219, 389] width 162 height 31
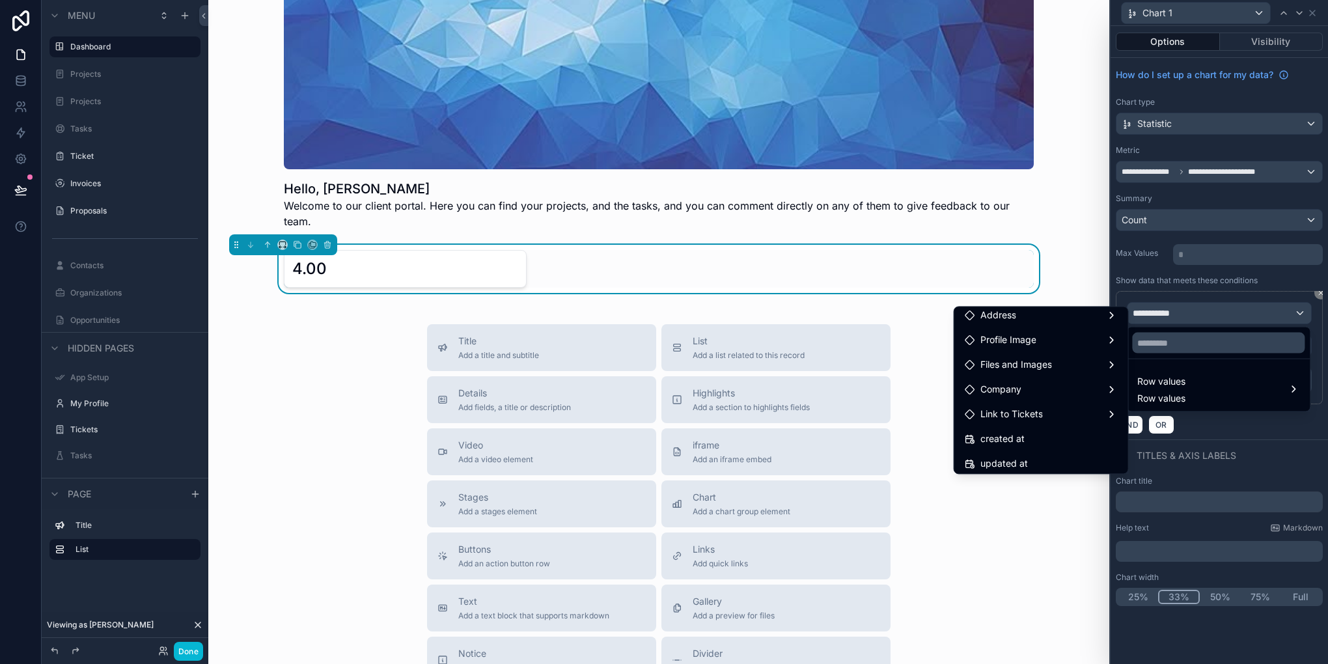
scroll to position [177, 0]
click at [1031, 436] on div "Link to Tickets" at bounding box center [1041, 441] width 153 height 16
click at [1166, 435] on span "Link to Tickets count" at bounding box center [1188, 443] width 89 height 16
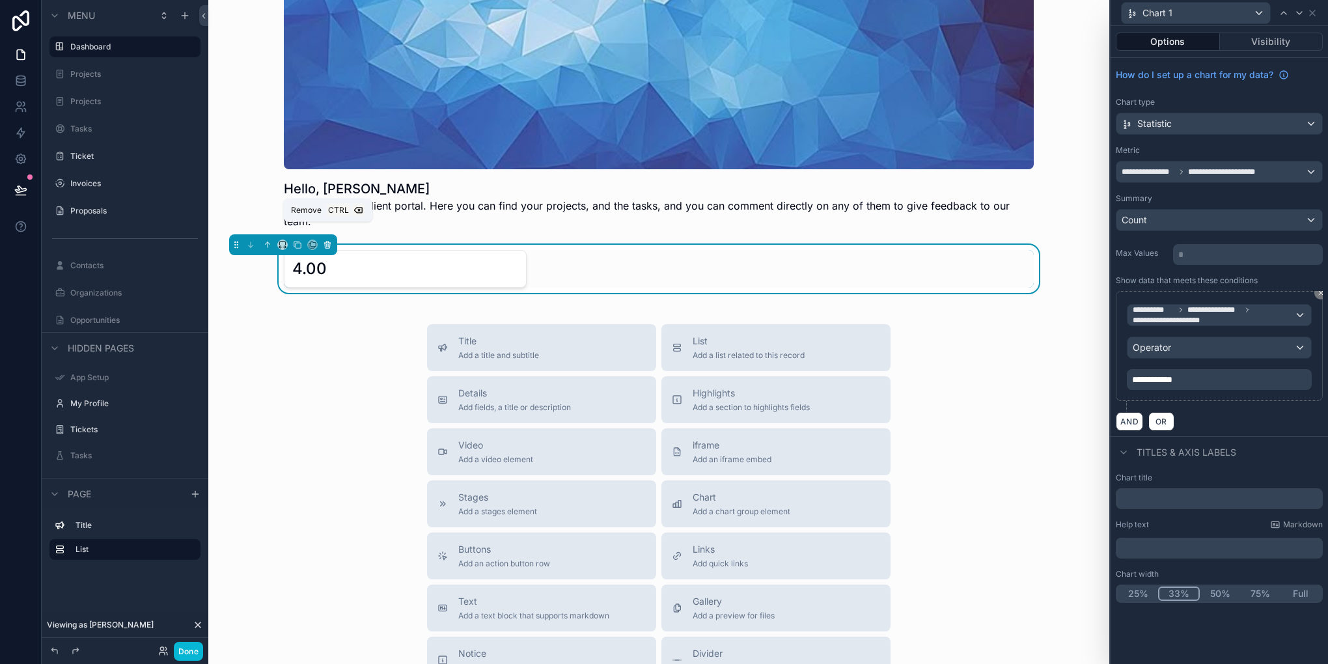
click at [330, 240] on icon "scrollable content" at bounding box center [327, 244] width 9 height 9
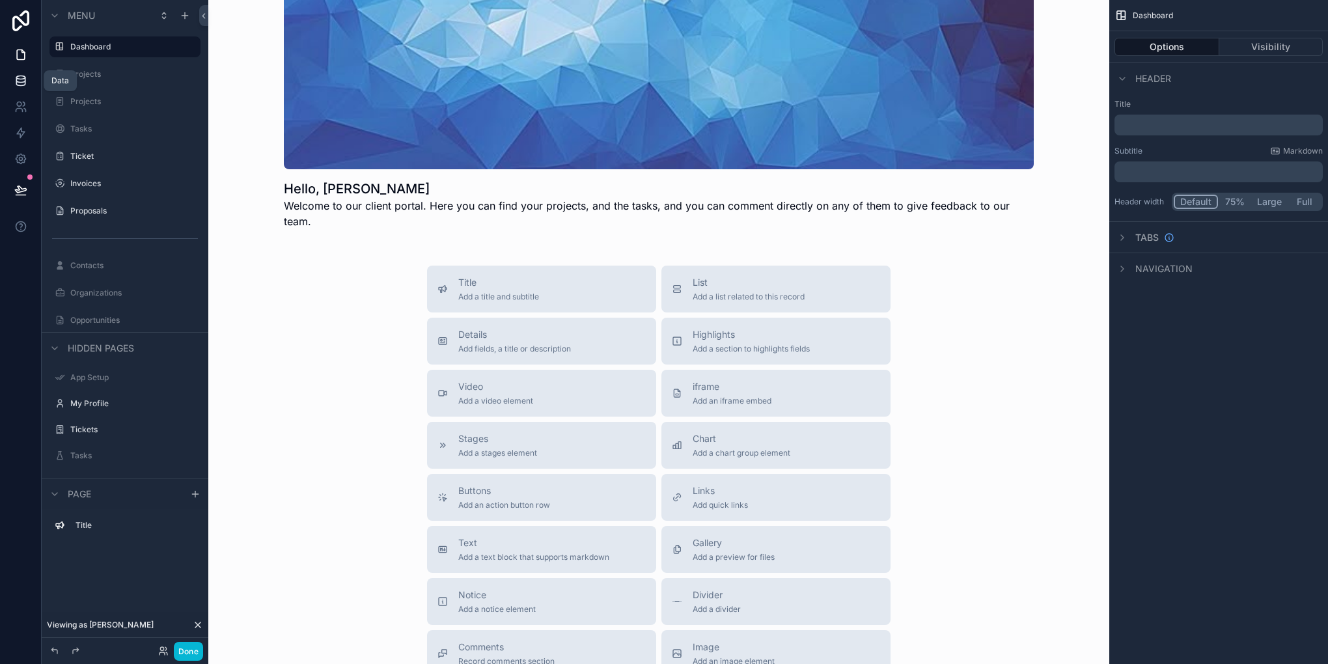
click at [19, 79] on icon at bounding box center [20, 80] width 13 height 13
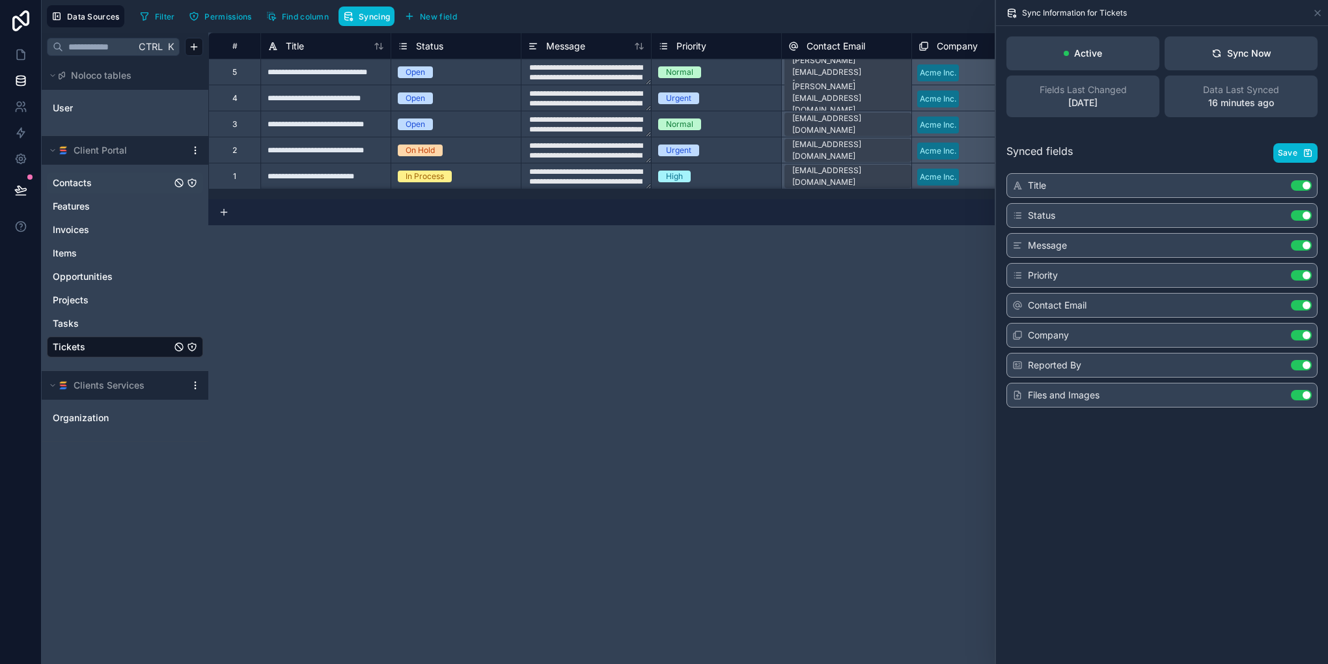
click at [123, 182] on link "Contacts" at bounding box center [112, 182] width 119 height 13
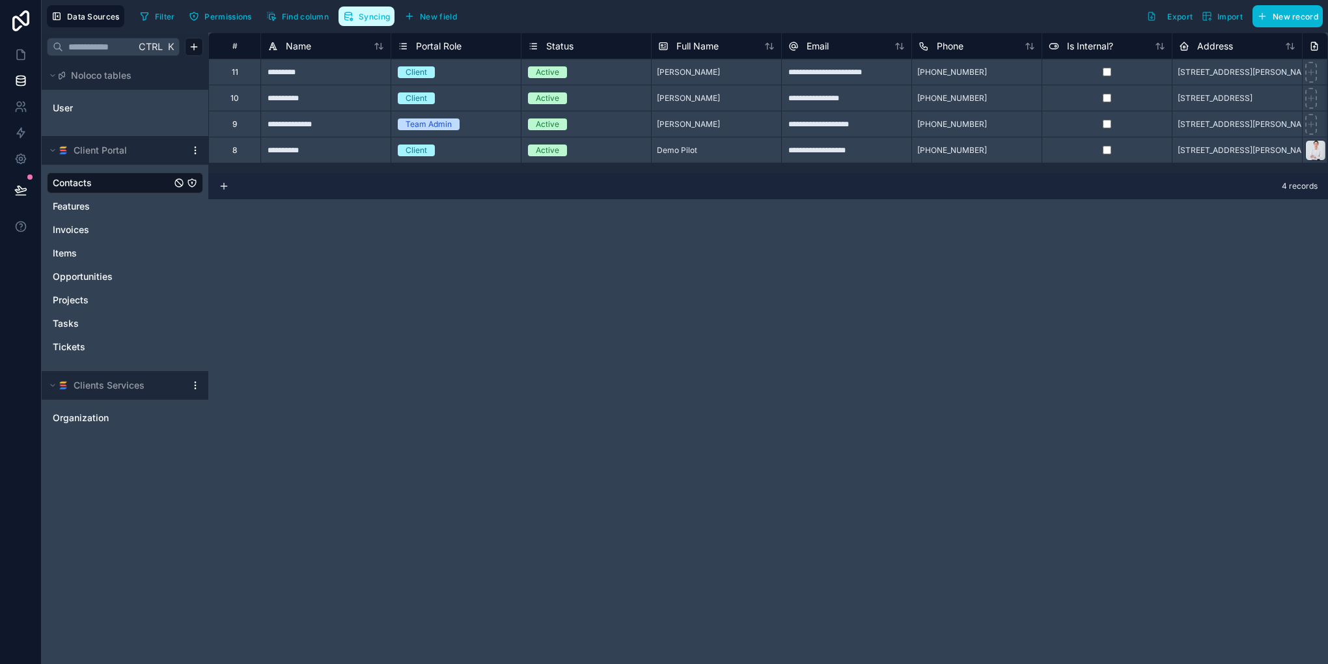
click at [361, 21] on span "Syncing" at bounding box center [374, 17] width 31 height 10
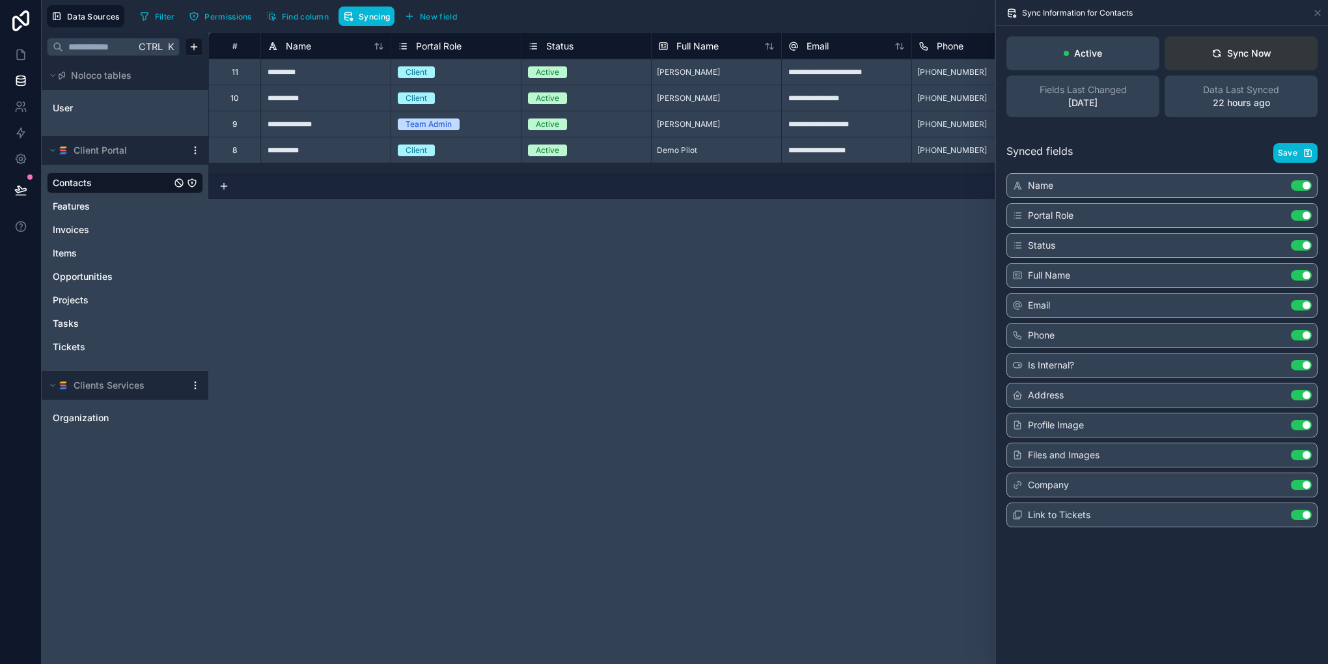
click at [1248, 57] on div "Sync Now" at bounding box center [1242, 53] width 60 height 13
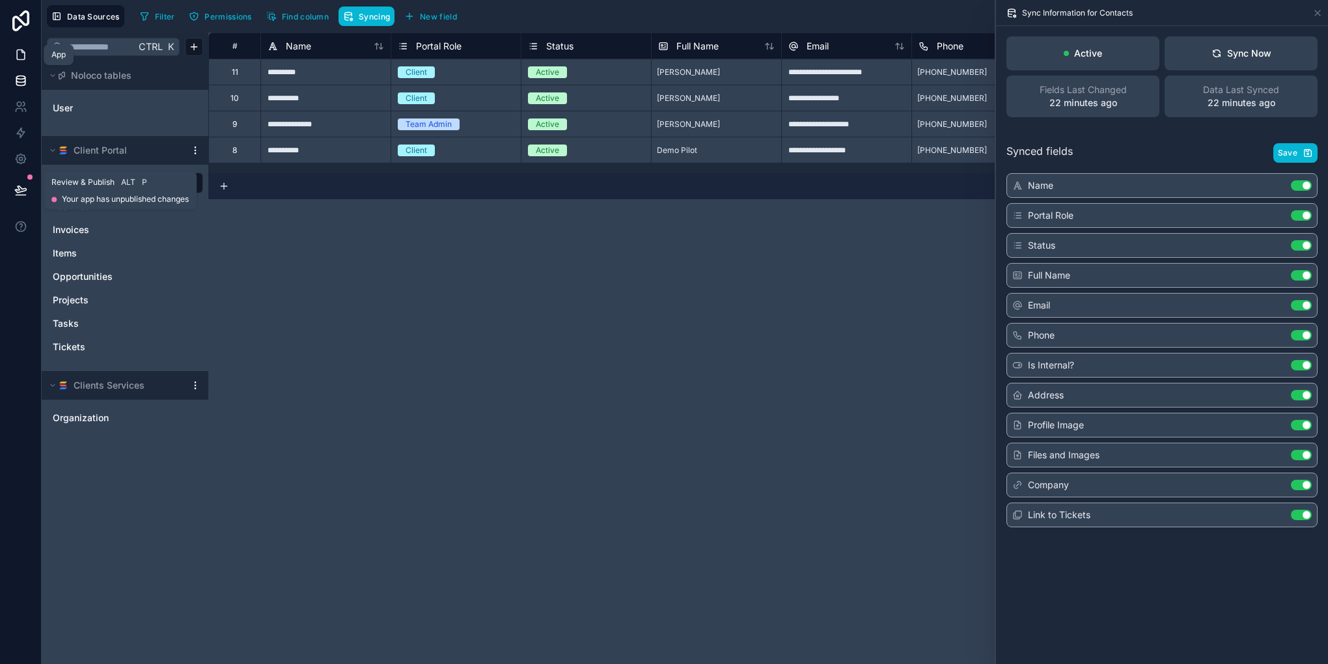
click at [18, 50] on icon at bounding box center [21, 55] width 8 height 10
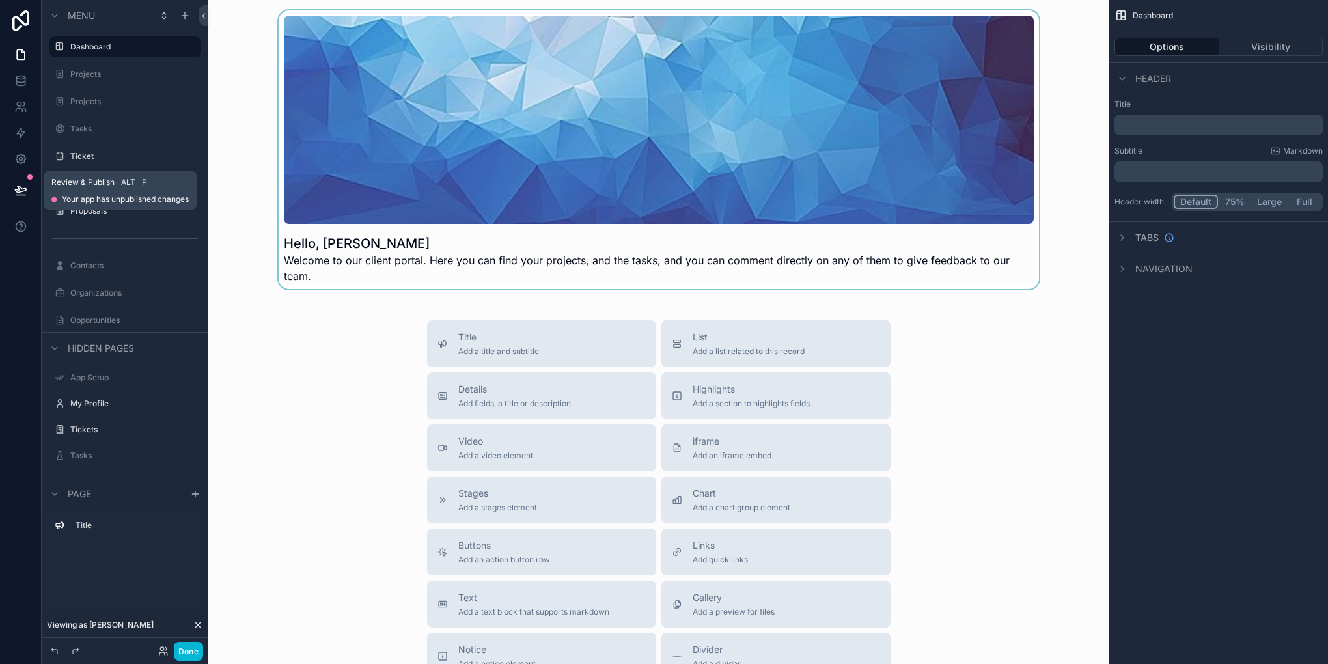
click at [508, 214] on div "scrollable content" at bounding box center [659, 149] width 880 height 279
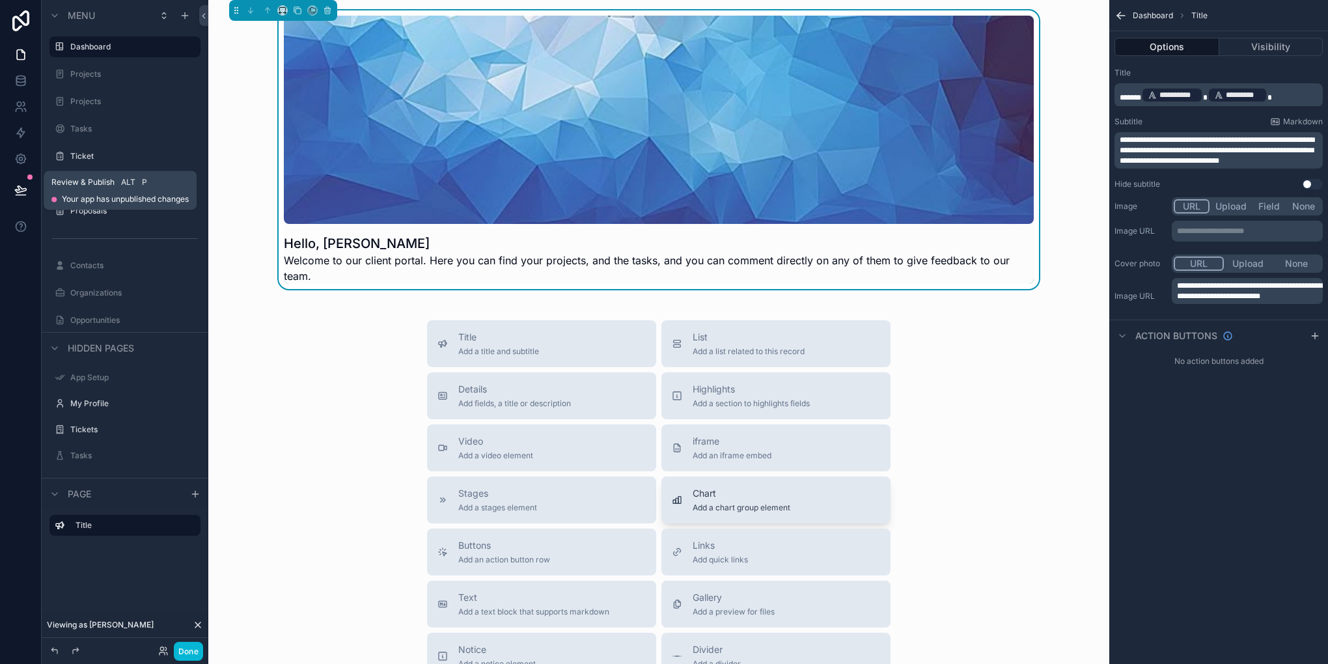
click at [714, 477] on button "Chart Add a chart group element" at bounding box center [776, 500] width 229 height 47
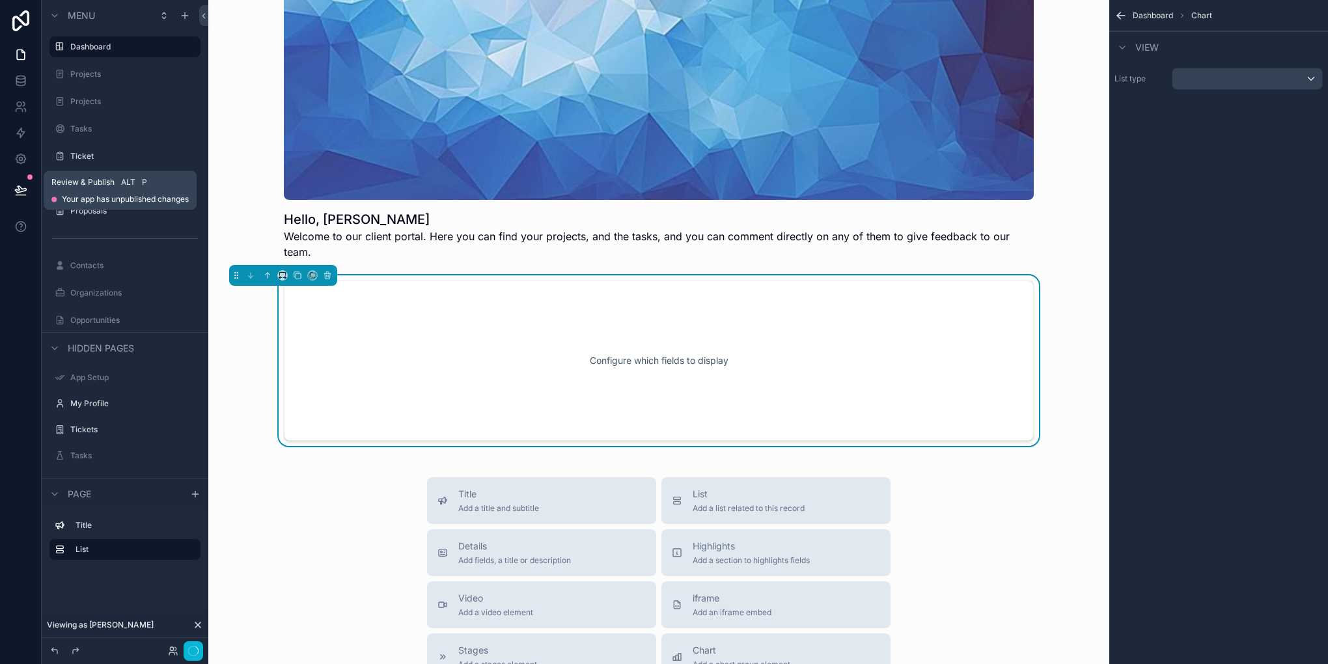
scroll to position [36, 0]
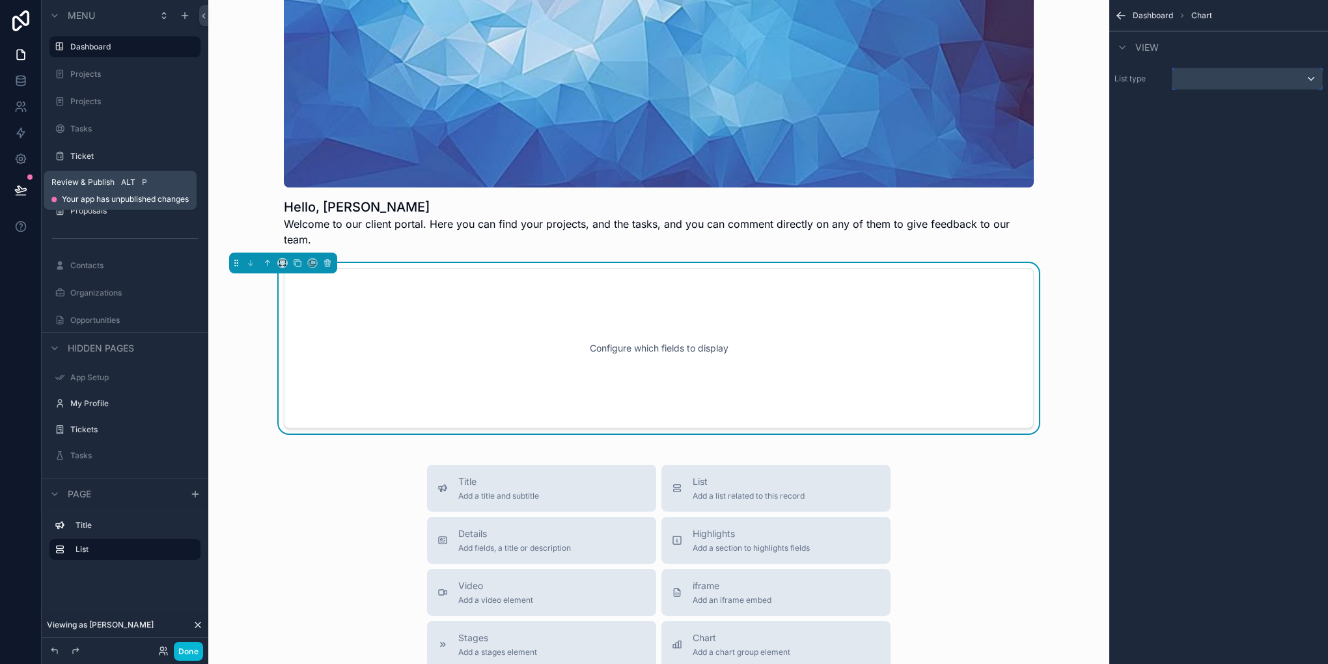
click at [1231, 76] on div "scrollable content" at bounding box center [1248, 78] width 150 height 21
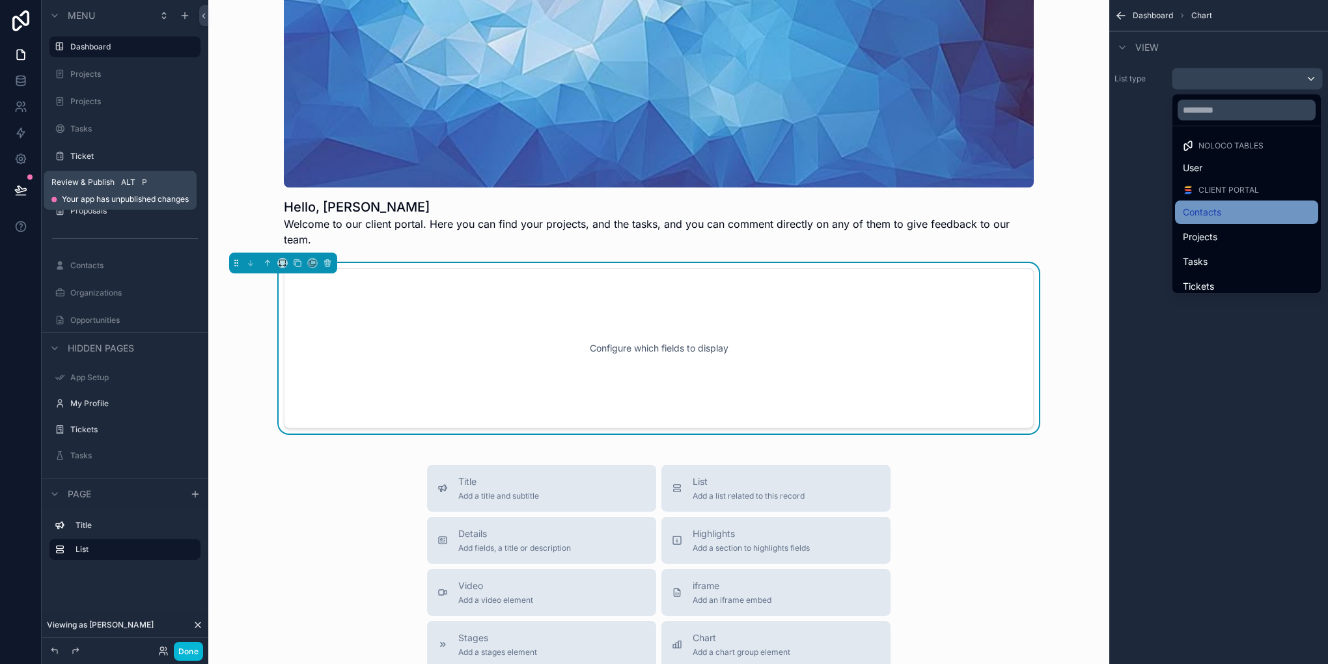
click at [1222, 203] on div "Contacts" at bounding box center [1246, 212] width 143 height 23
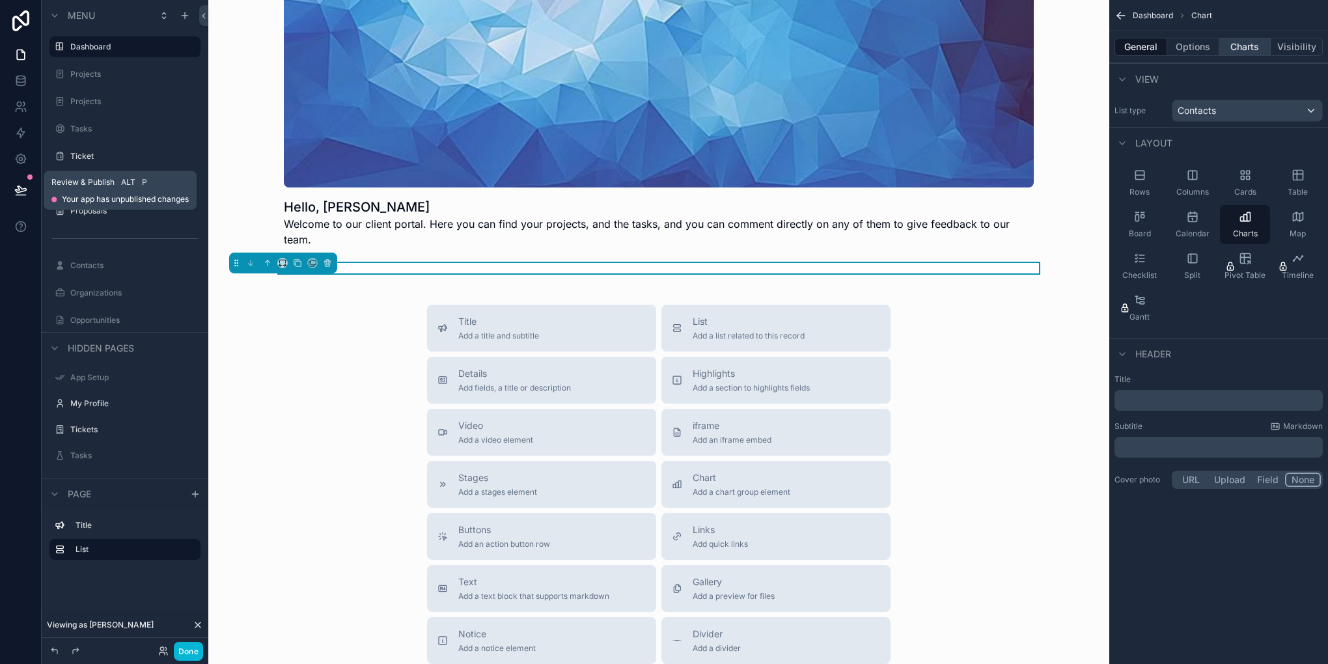
click at [1254, 49] on button "Charts" at bounding box center [1246, 47] width 52 height 18
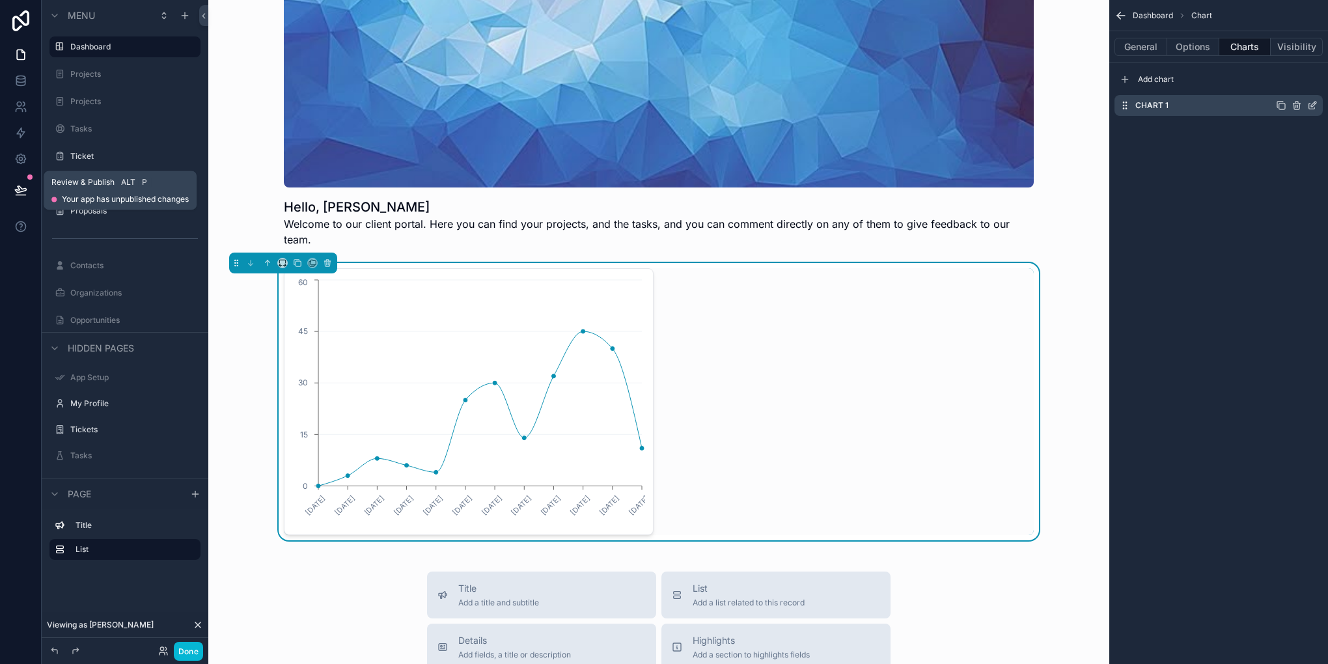
click at [1313, 102] on icon "scrollable content" at bounding box center [1313, 104] width 5 height 5
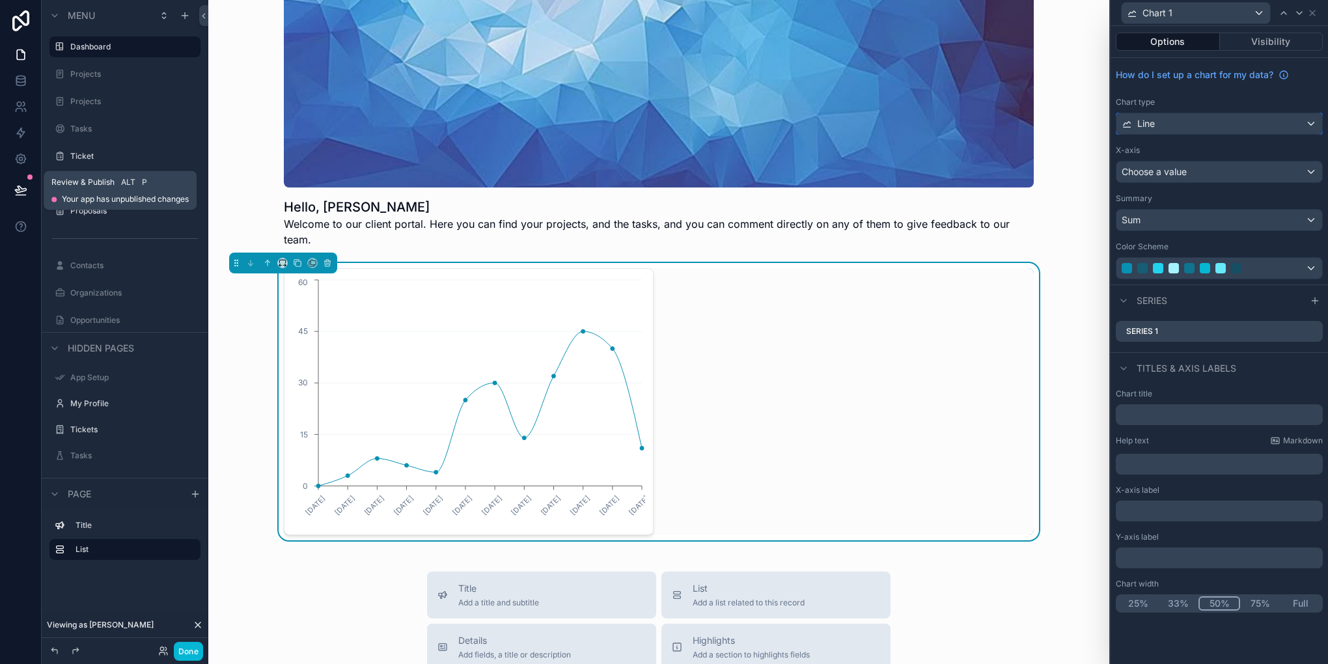
click at [1193, 128] on div "Line" at bounding box center [1220, 123] width 206 height 21
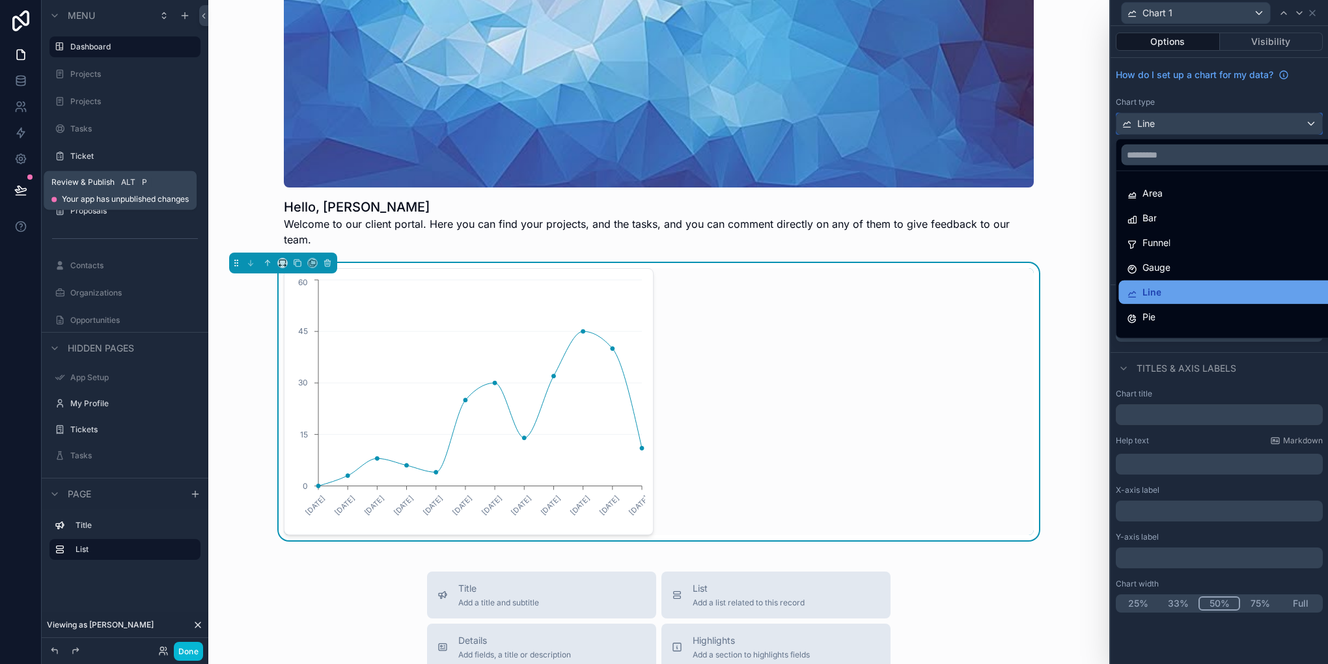
scroll to position [92, 0]
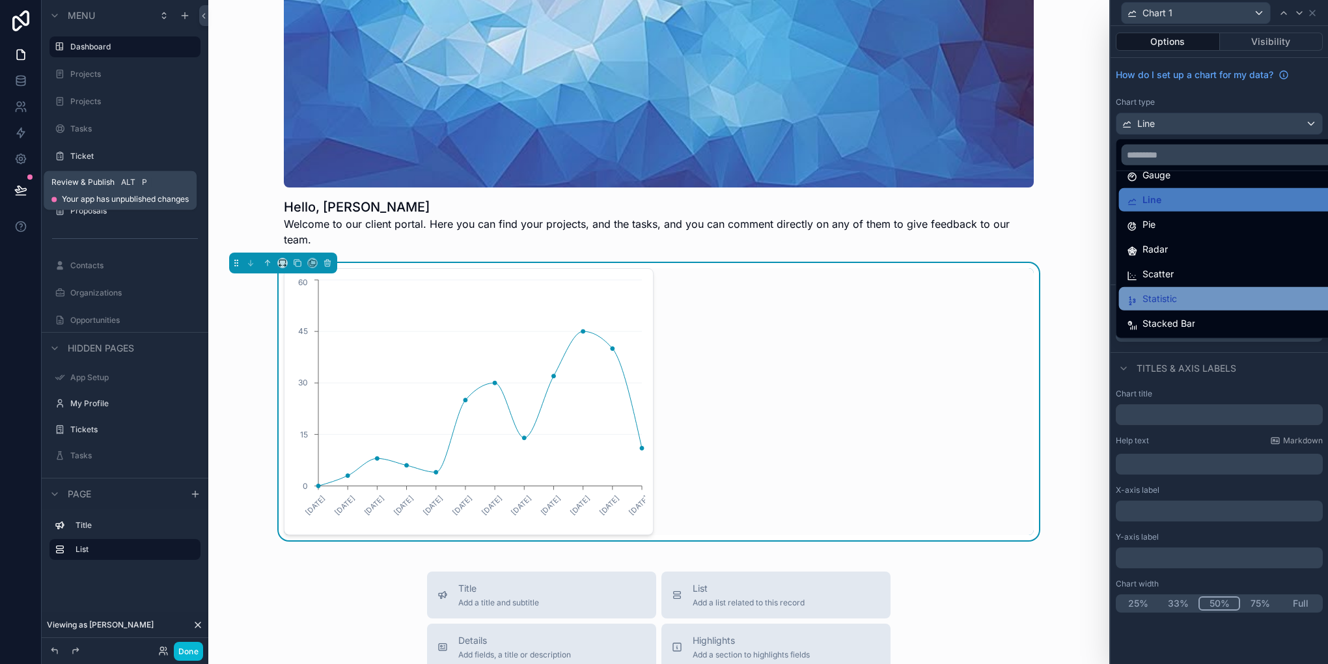
click at [1179, 287] on div "Statistic" at bounding box center [1234, 298] width 231 height 23
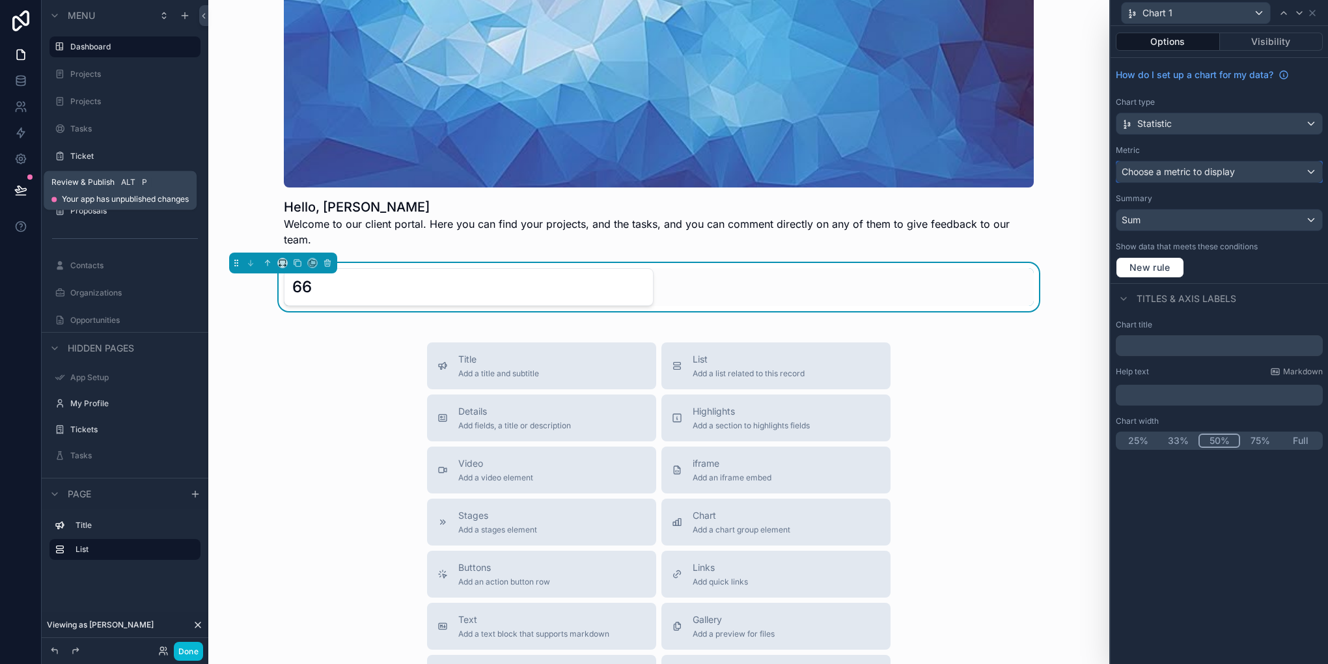
click at [1206, 177] on span "Choose a metric to display" at bounding box center [1178, 171] width 113 height 13
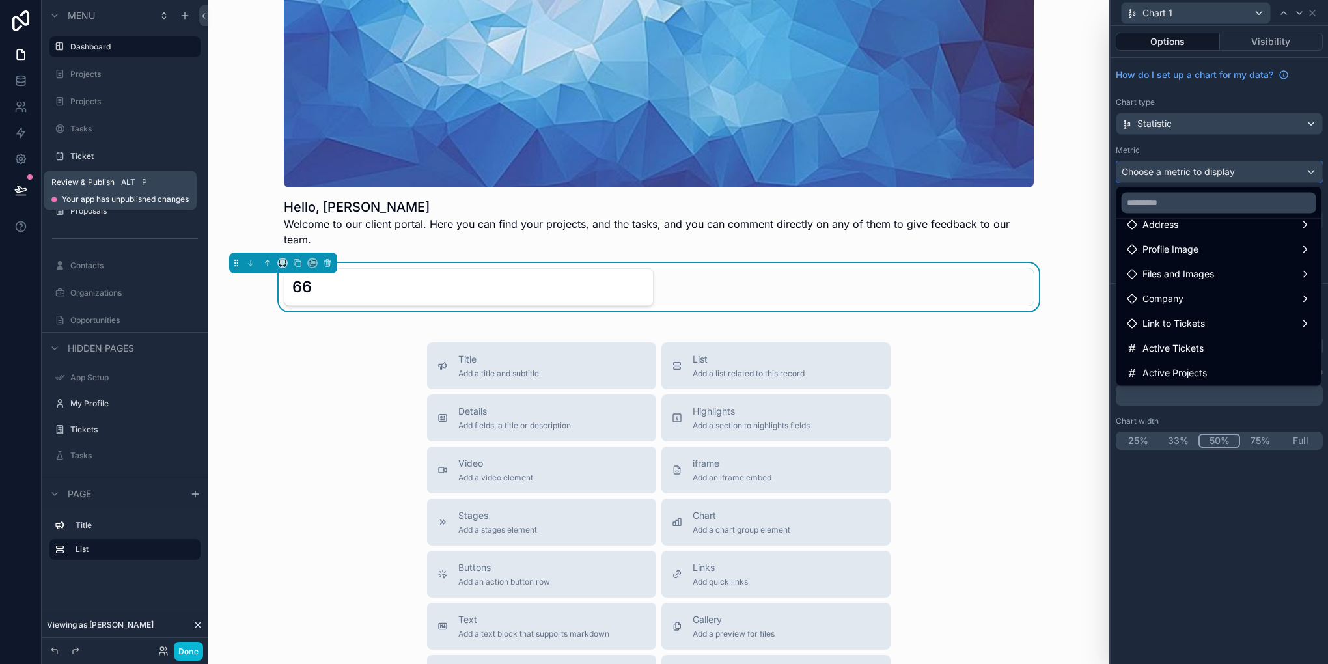
scroll to position [86, 0]
click at [1207, 350] on div "Active Tickets" at bounding box center [1219, 353] width 184 height 16
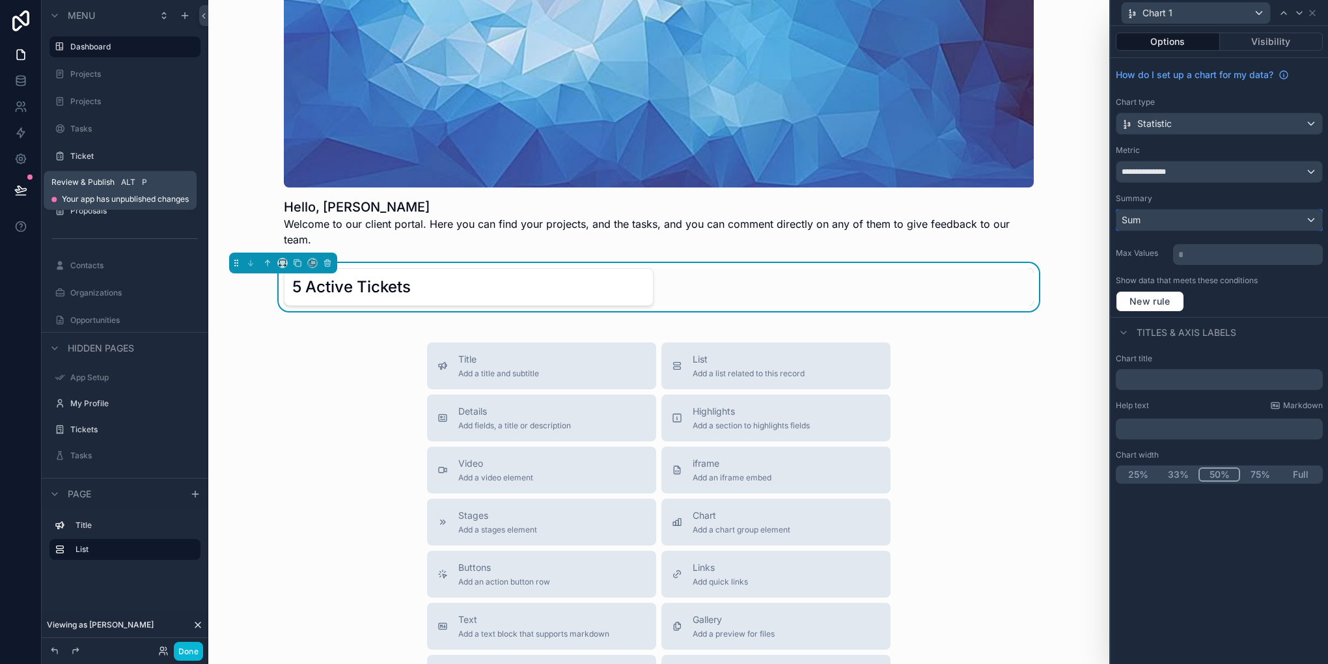
click at [1215, 219] on div "Sum" at bounding box center [1220, 220] width 206 height 21
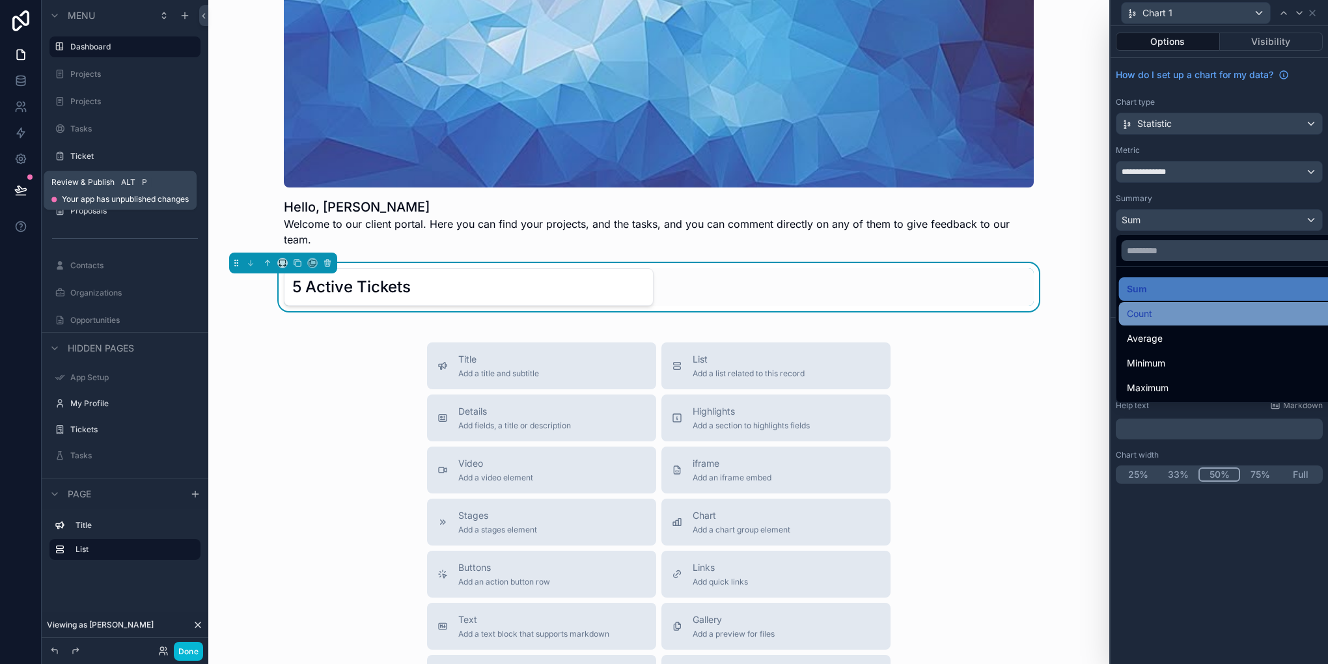
click at [1158, 320] on div "Count" at bounding box center [1235, 314] width 216 height 16
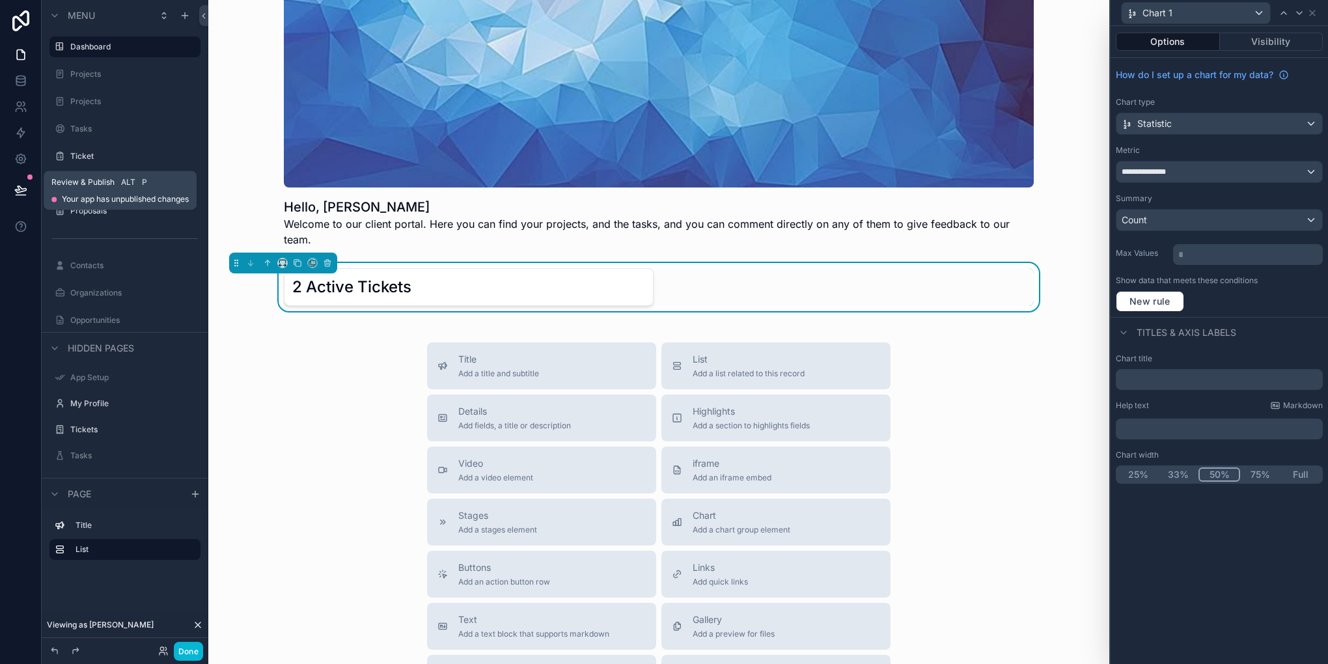
click at [1170, 470] on button "33%" at bounding box center [1178, 475] width 40 height 14
click at [1183, 365] on div "Chart title" at bounding box center [1219, 372] width 207 height 36
click at [1187, 379] on input "text" at bounding box center [1219, 379] width 207 height 21
type input "*"
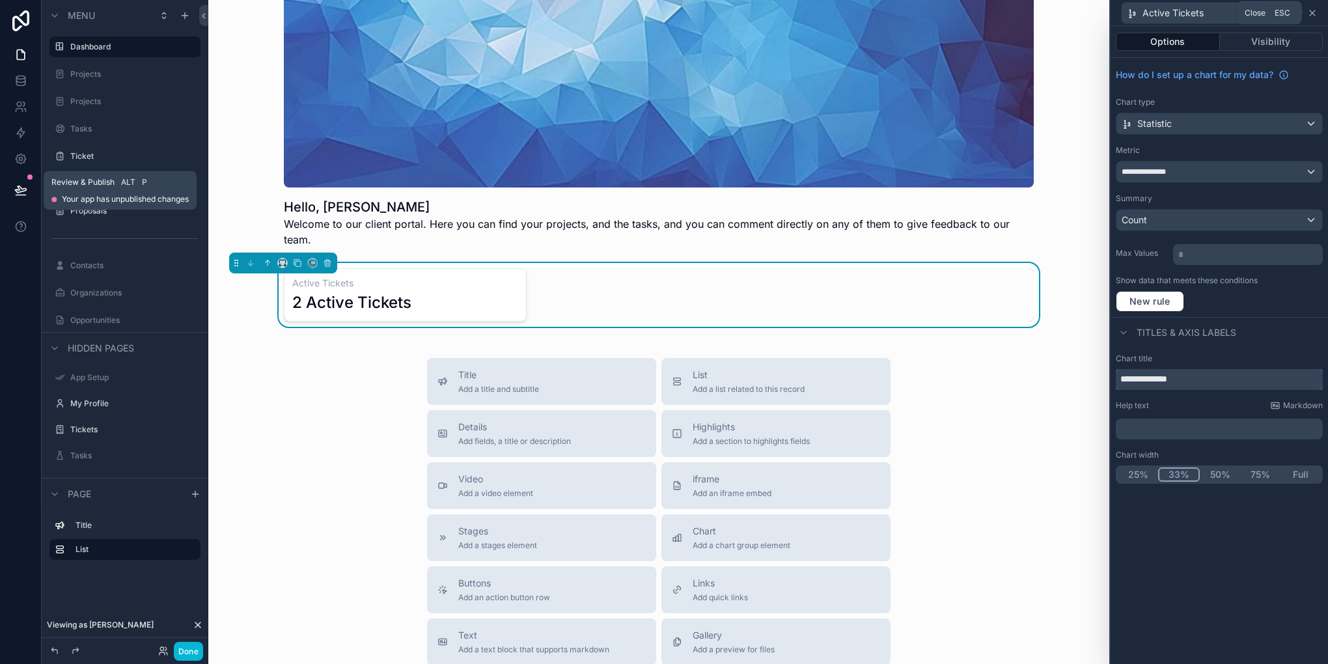
type input "**********"
click at [1313, 8] on icon at bounding box center [1313, 13] width 10 height 10
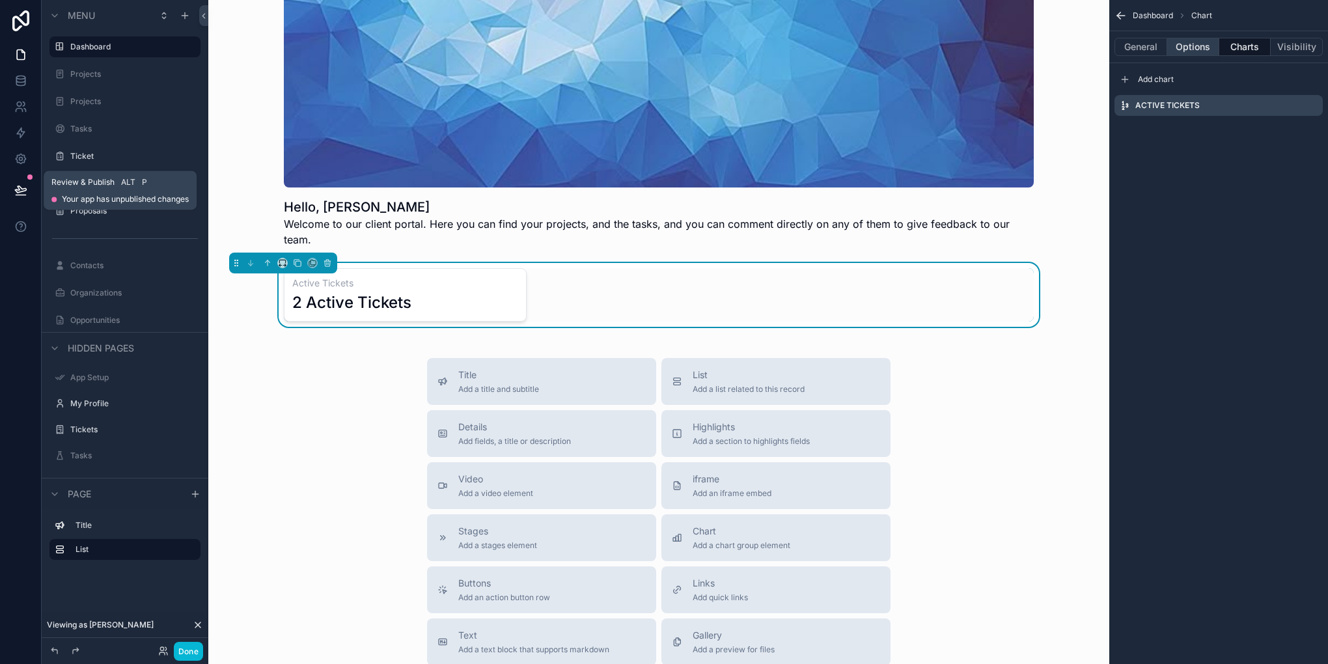
click at [1197, 50] on button "Options" at bounding box center [1194, 47] width 52 height 18
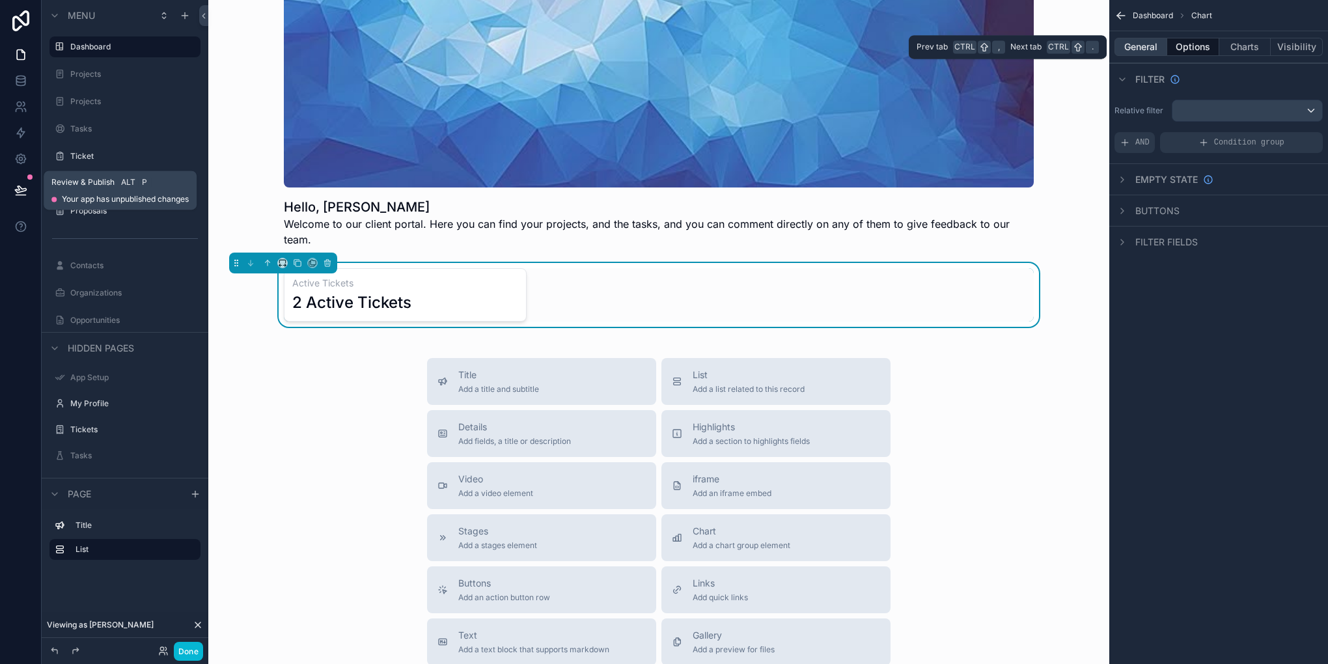
click at [1147, 44] on button "General" at bounding box center [1141, 47] width 53 height 18
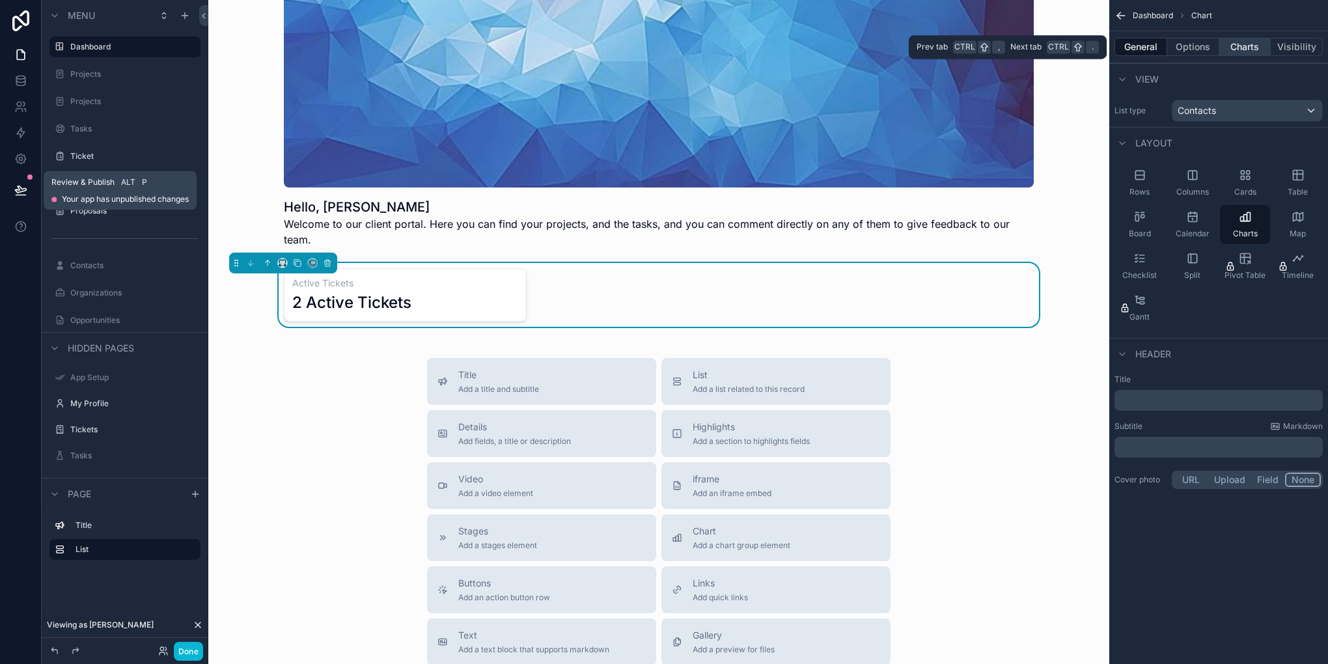
click at [1242, 49] on button "Charts" at bounding box center [1246, 47] width 52 height 18
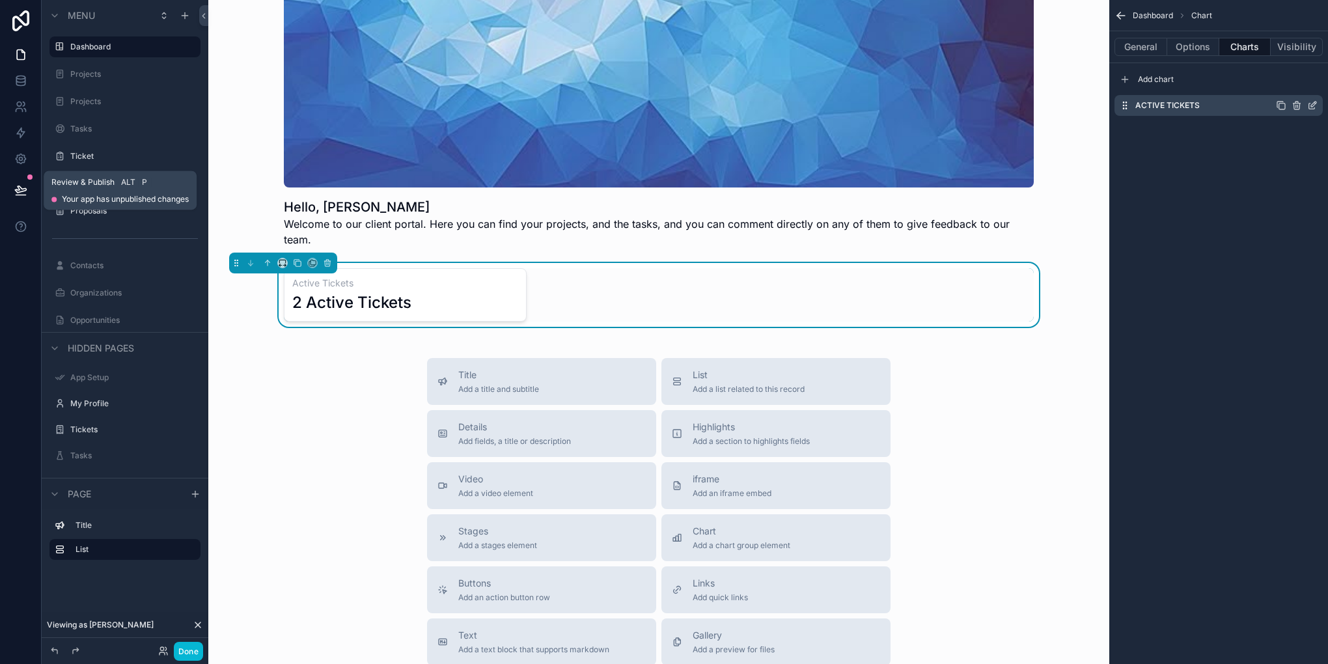
click at [1314, 105] on icon "scrollable content" at bounding box center [1313, 105] width 10 height 10
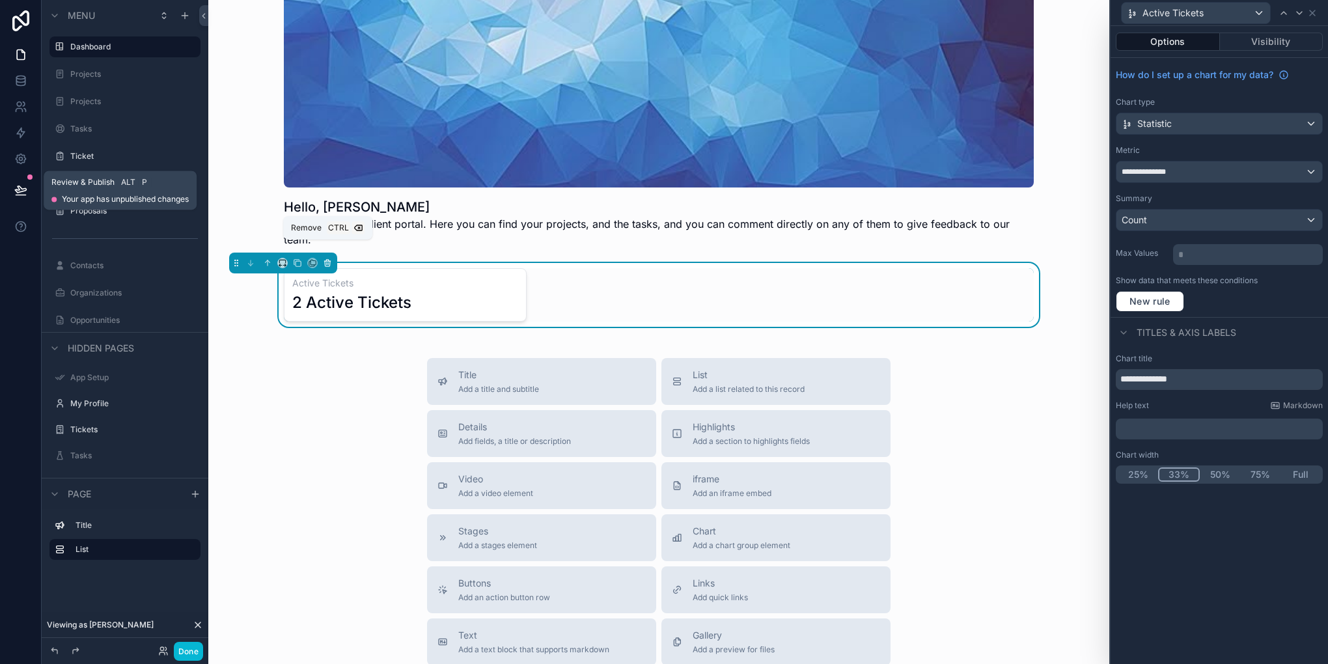
click at [328, 260] on icon "scrollable content" at bounding box center [327, 260] width 3 height 1
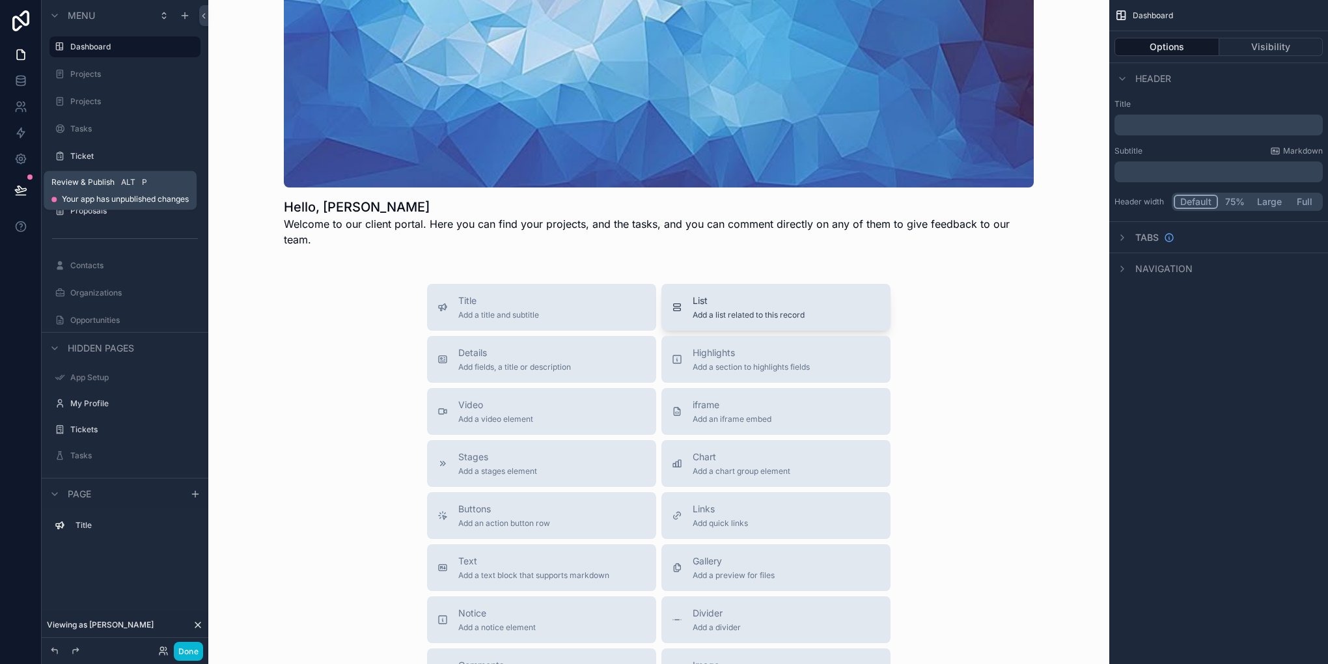
click at [693, 294] on div "List Add a list related to this record" at bounding box center [749, 307] width 112 height 26
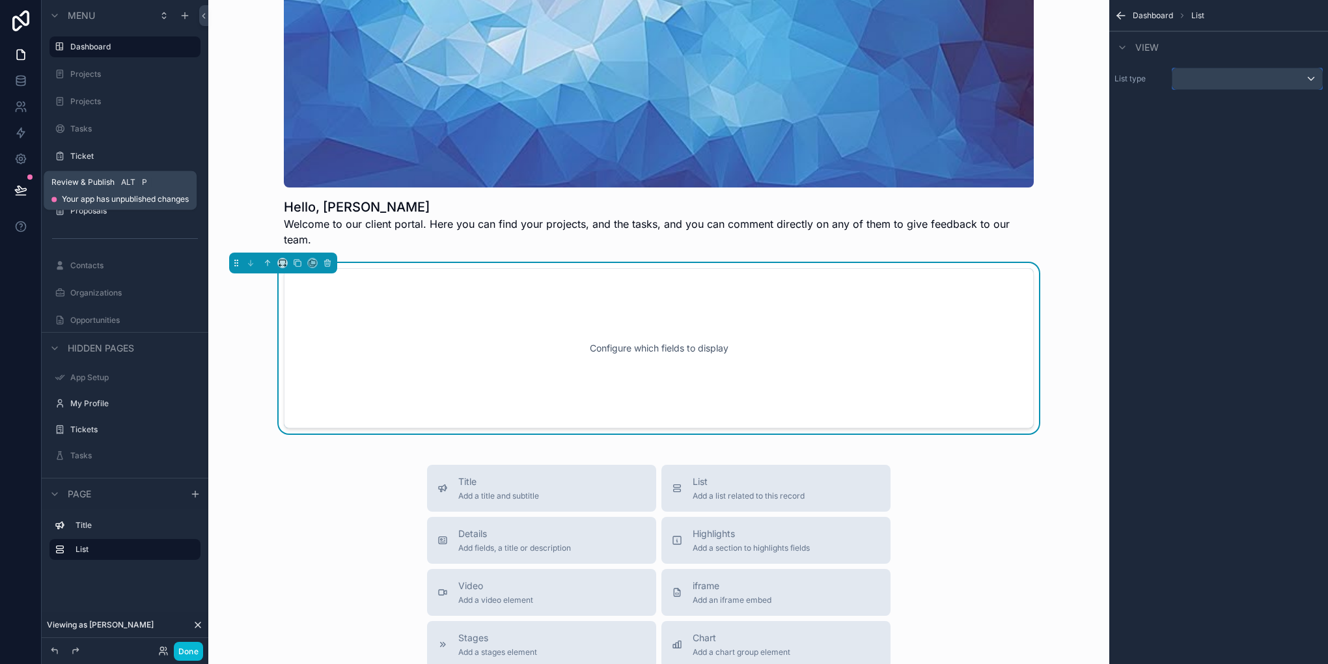
click at [1263, 78] on div "scrollable content" at bounding box center [1248, 78] width 150 height 21
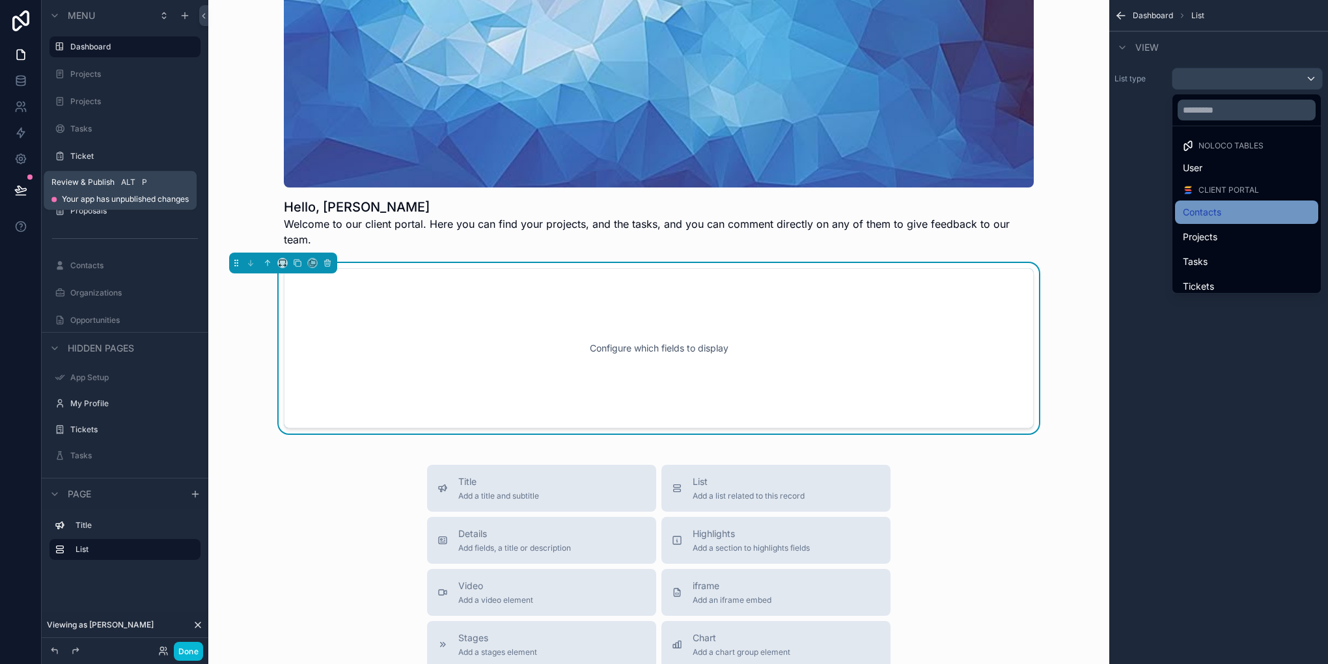
click at [1224, 219] on div "Contacts" at bounding box center [1247, 212] width 128 height 16
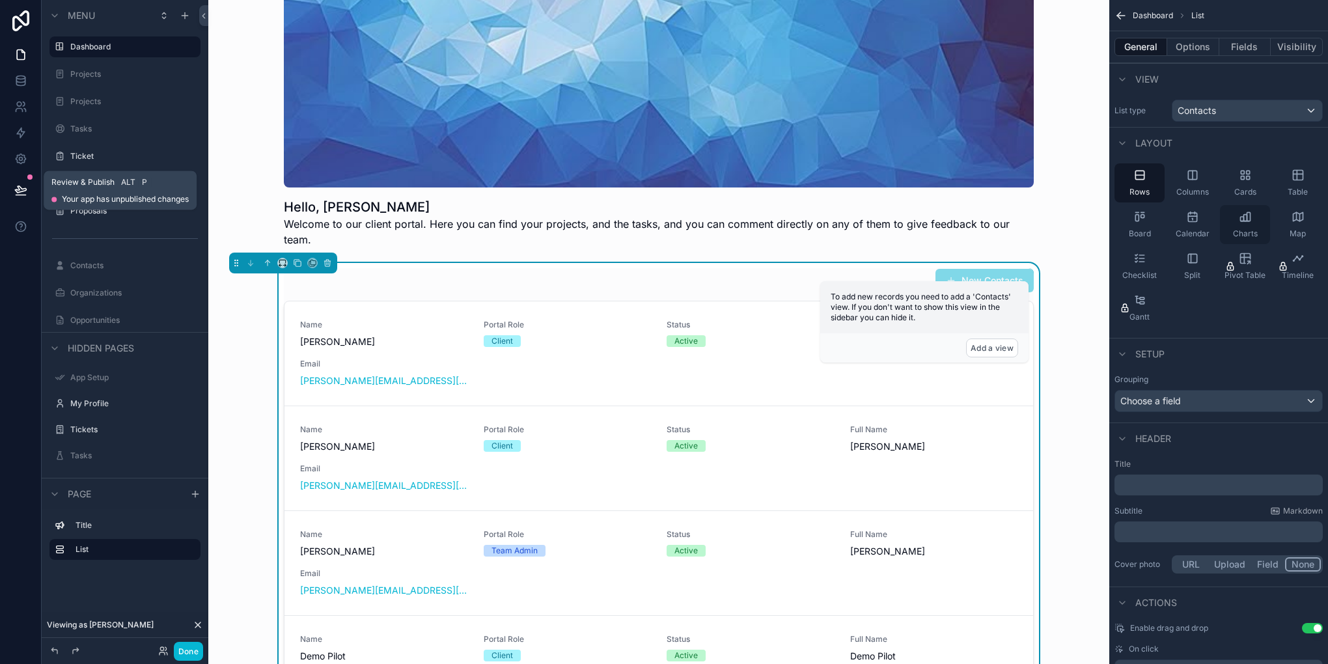
click at [1248, 214] on icon "scrollable content" at bounding box center [1245, 216] width 13 height 13
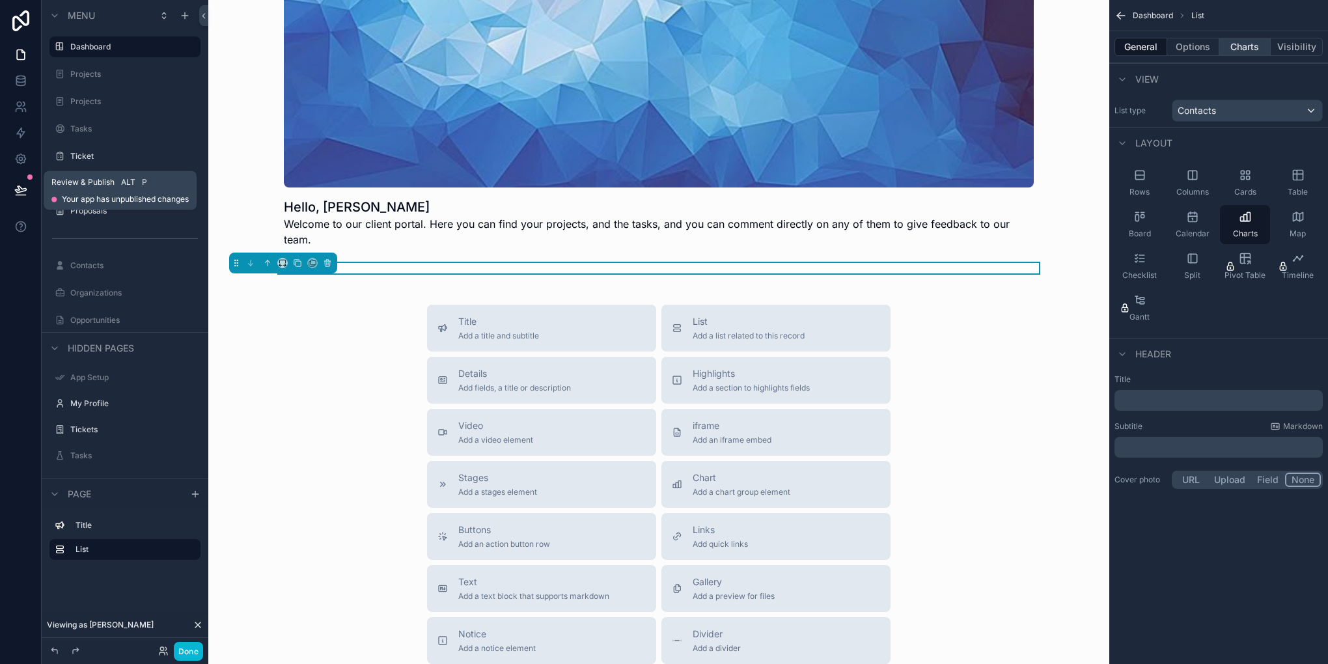
click at [1245, 49] on button "Charts" at bounding box center [1246, 47] width 52 height 18
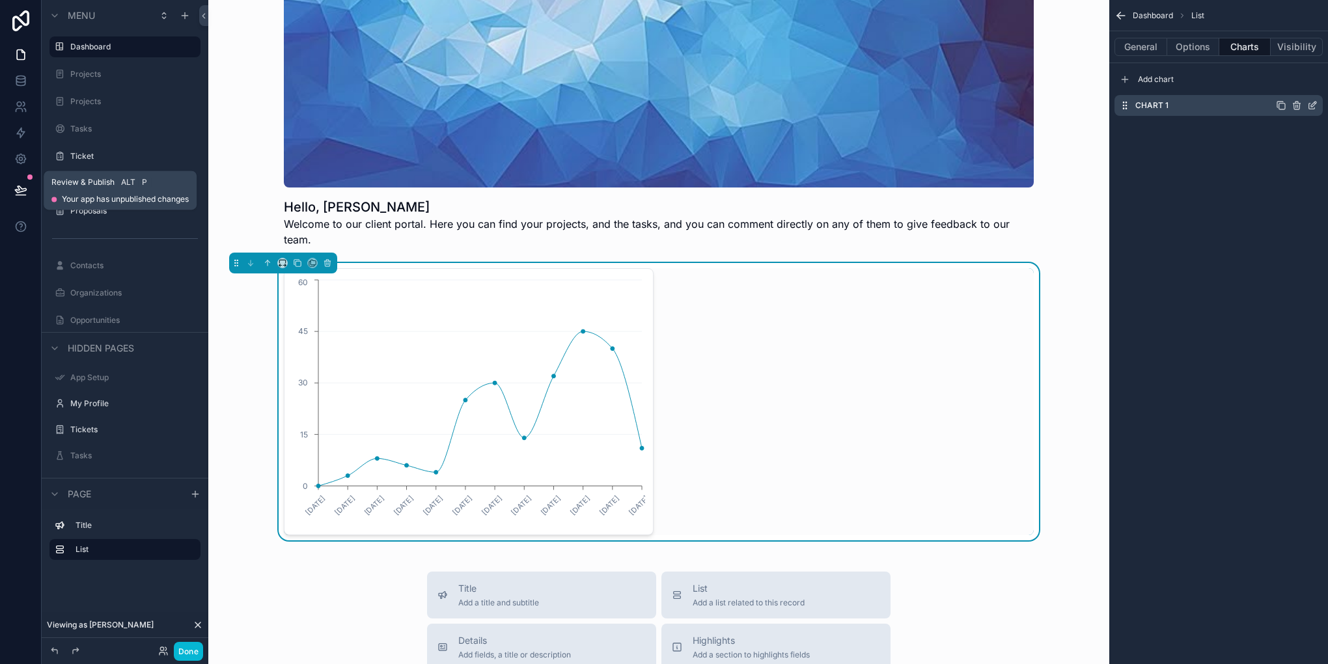
click at [1313, 102] on icon "scrollable content" at bounding box center [1313, 105] width 10 height 10
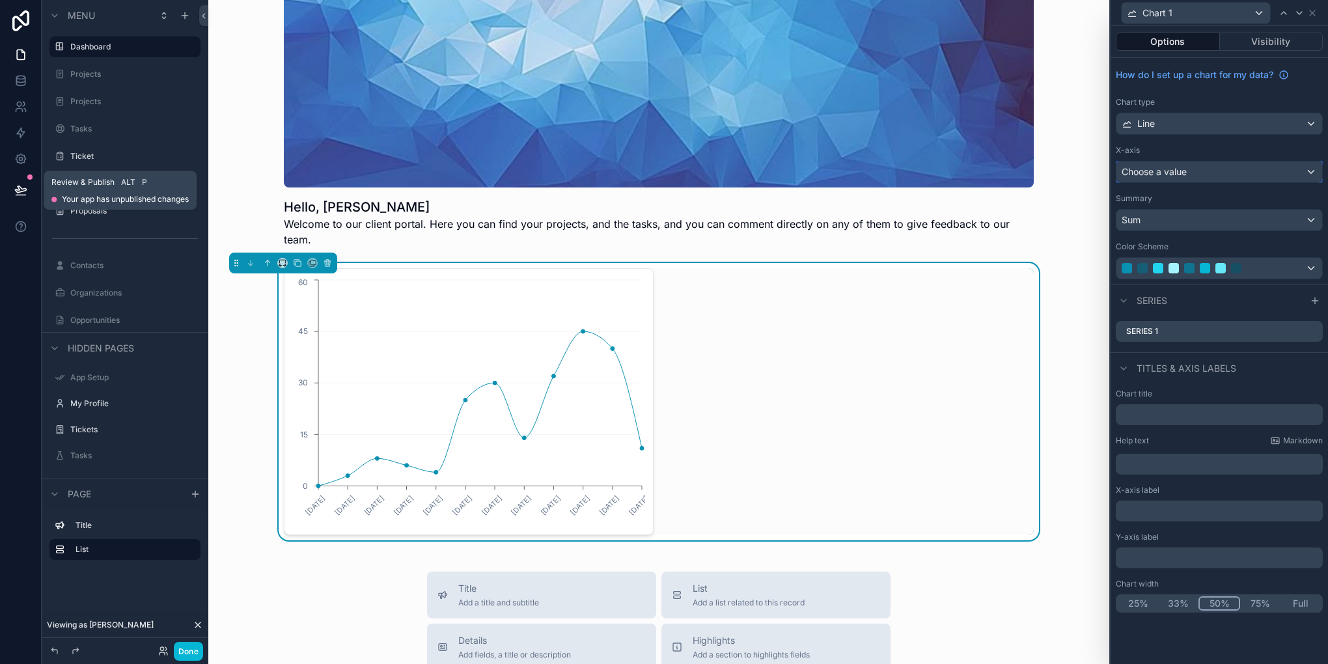
click at [1195, 171] on div "Choose a value" at bounding box center [1220, 171] width 206 height 21
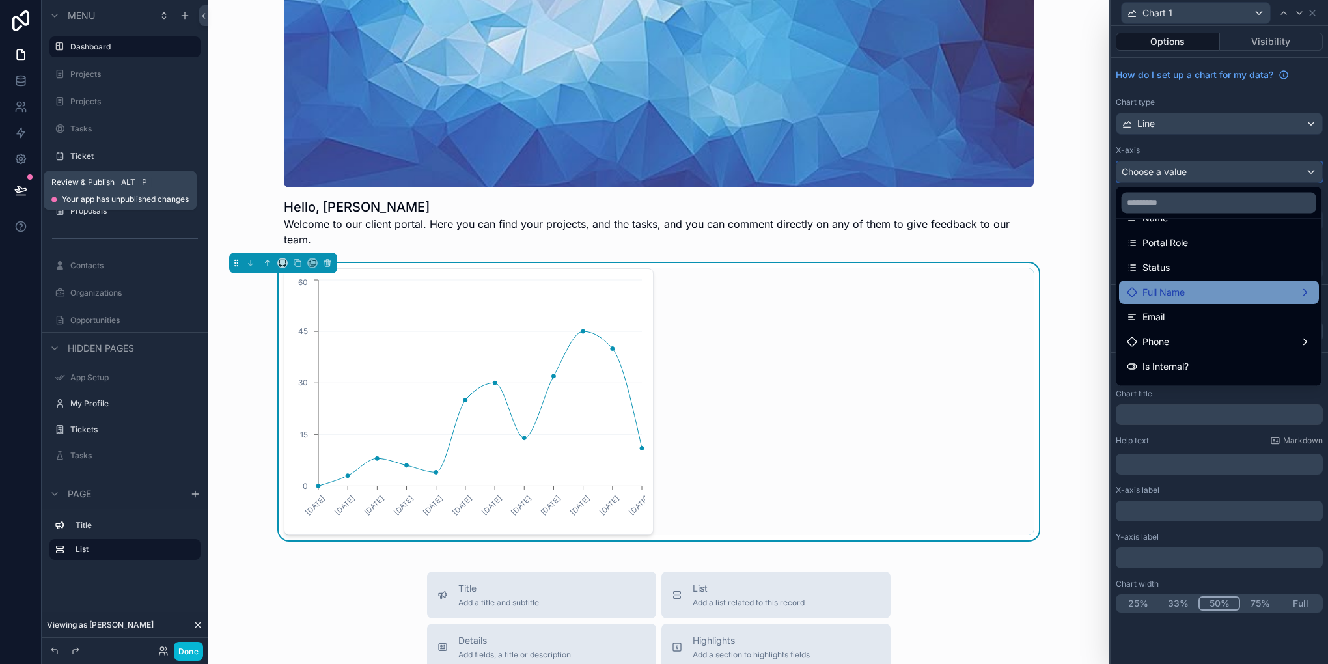
scroll to position [260, 0]
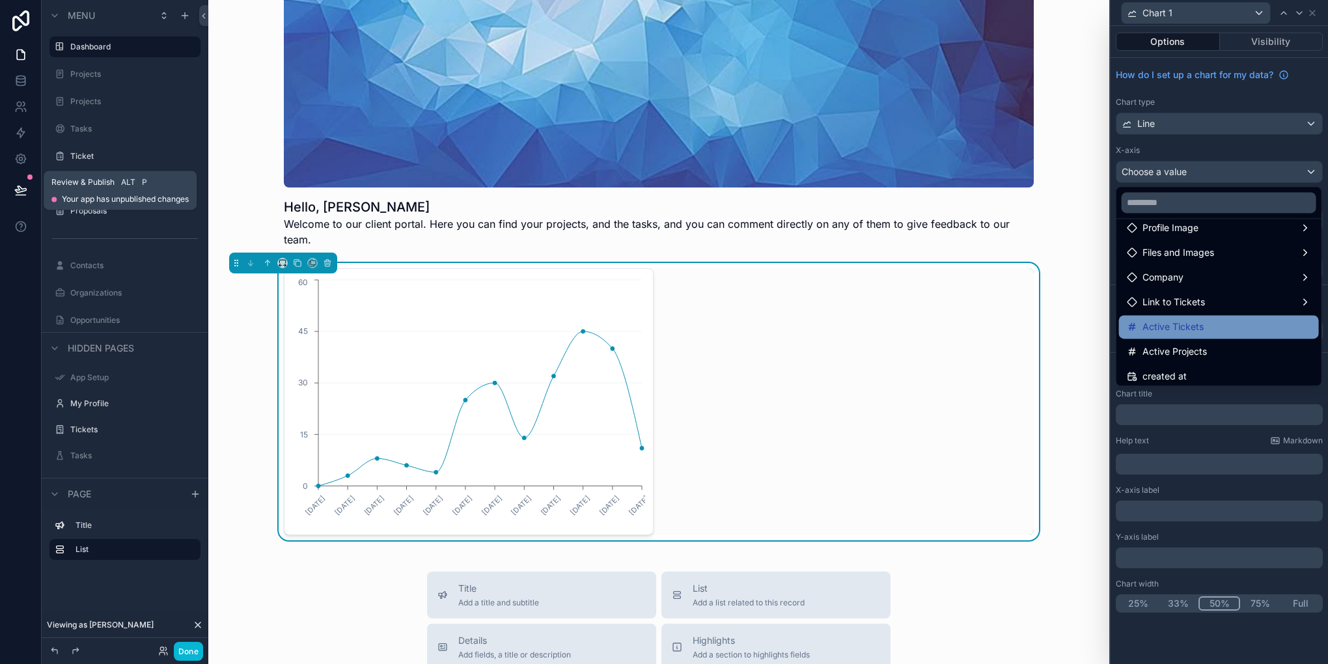
click at [1196, 326] on span "Active Tickets" at bounding box center [1173, 327] width 61 height 16
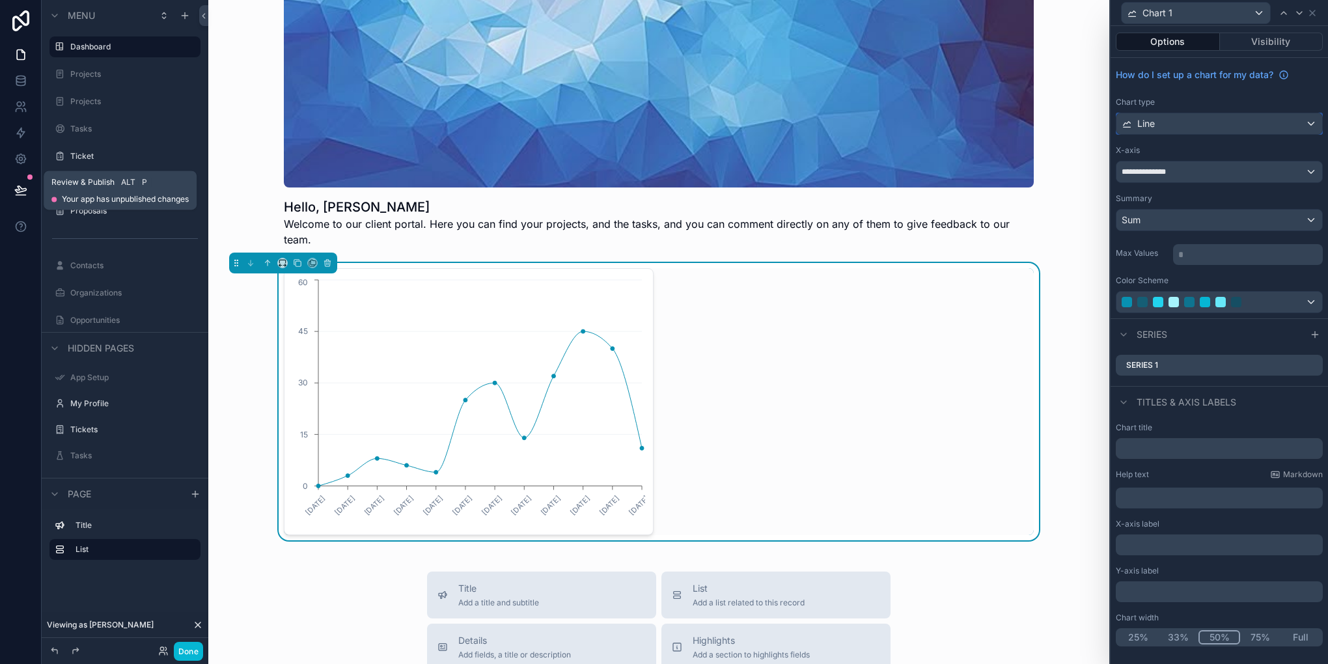
click at [1215, 125] on div "Line" at bounding box center [1220, 123] width 206 height 21
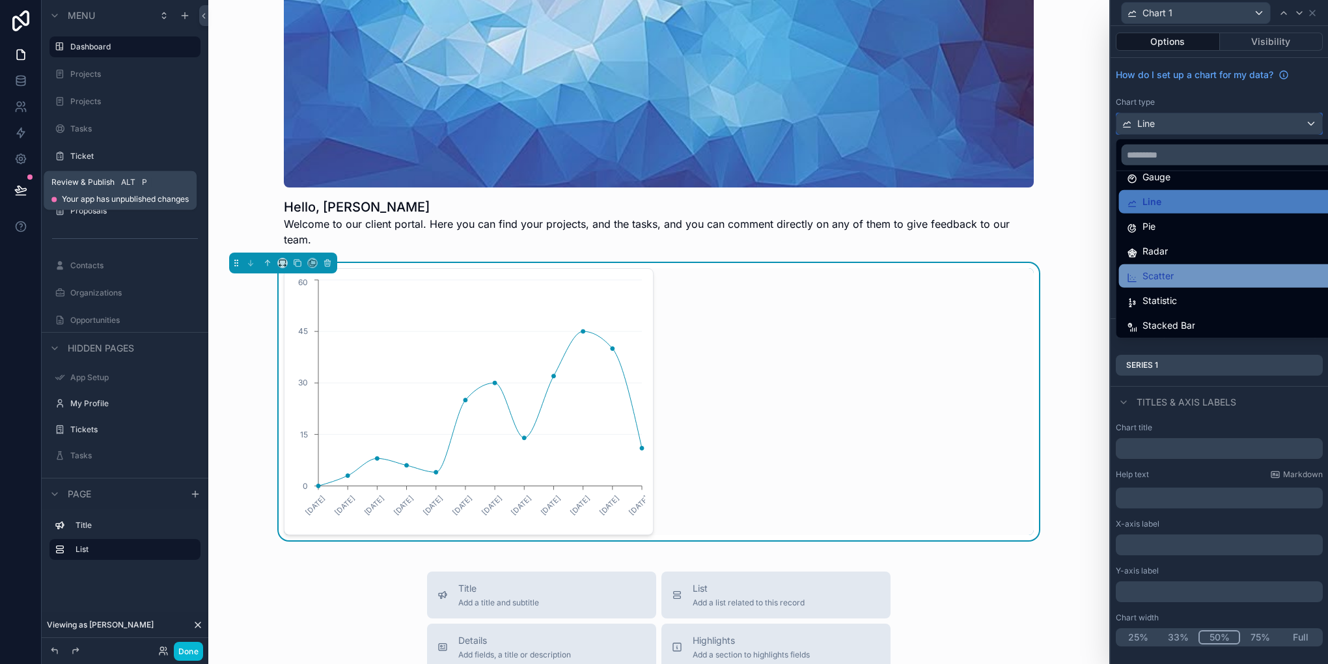
scroll to position [92, 0]
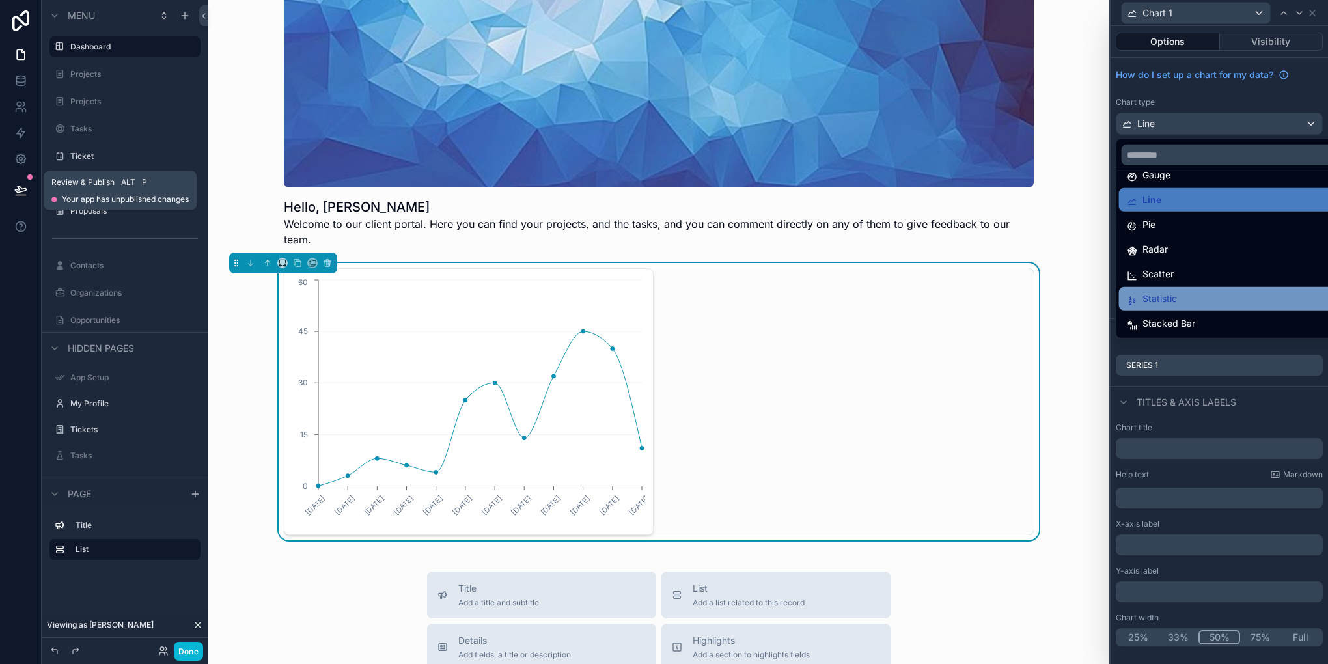
click at [1199, 298] on div "Statistic" at bounding box center [1235, 299] width 216 height 16
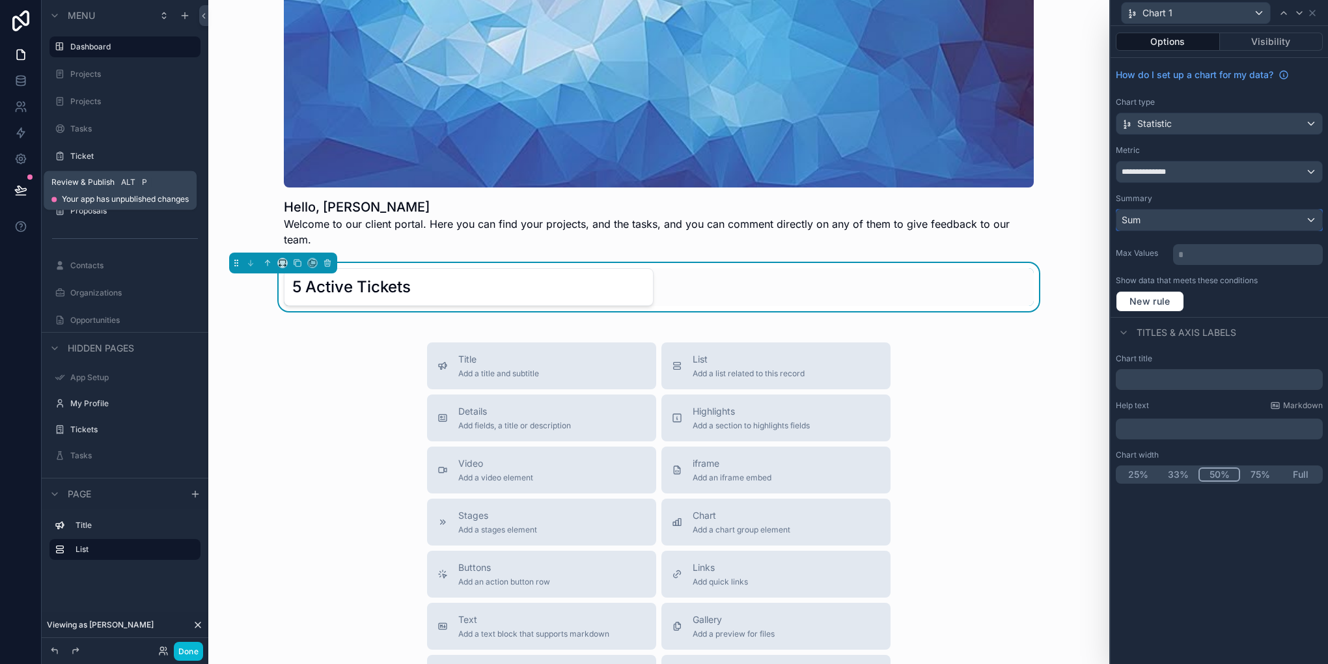
click at [1222, 216] on div "Sum" at bounding box center [1220, 220] width 206 height 21
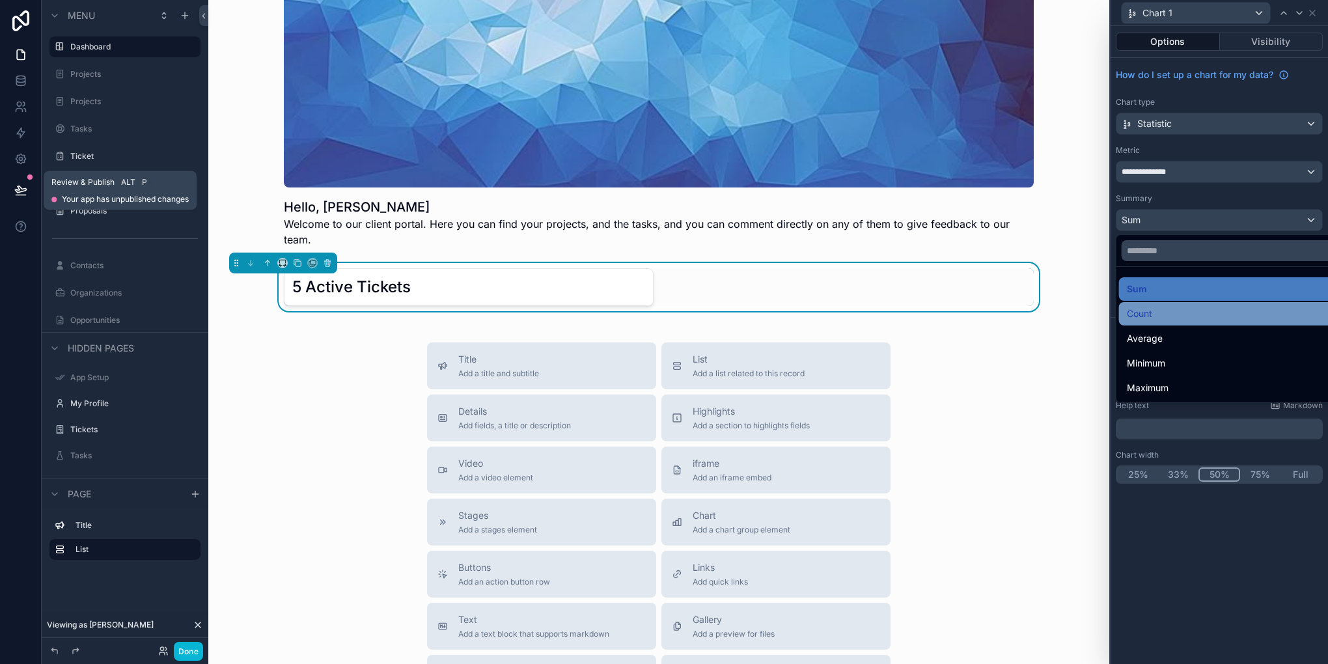
click at [1194, 313] on div "Count" at bounding box center [1235, 314] width 216 height 16
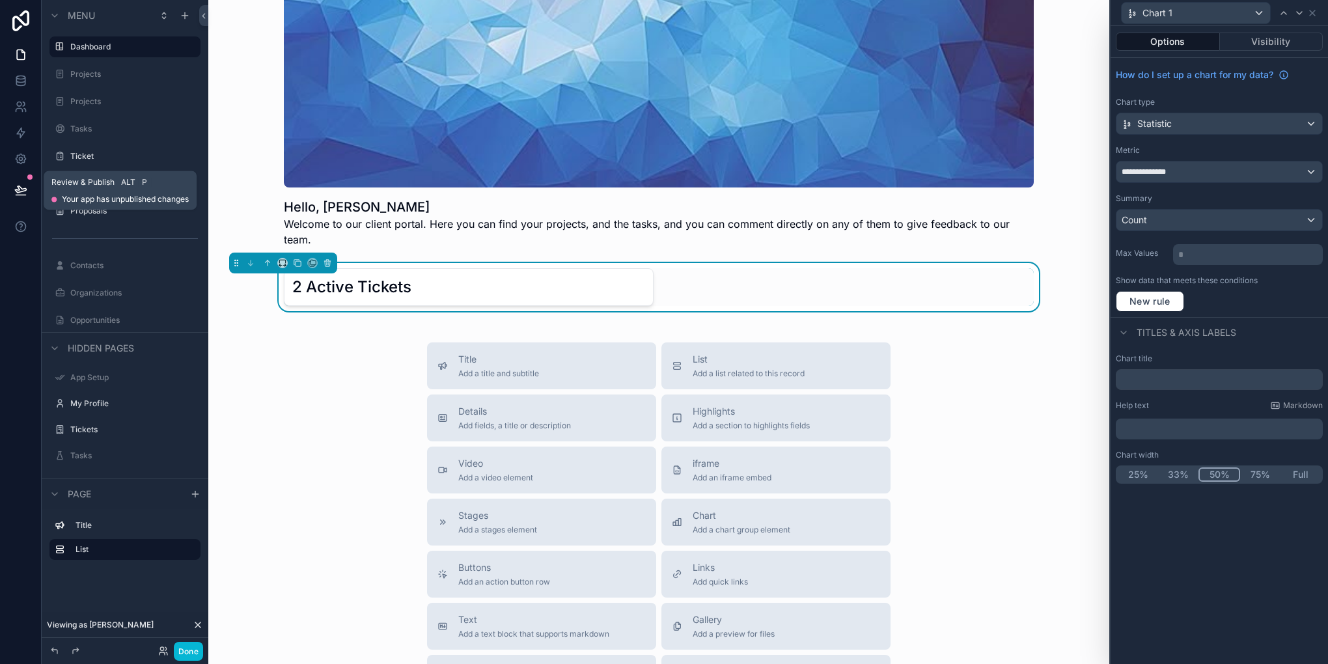
click at [1175, 468] on button "33%" at bounding box center [1178, 475] width 40 height 14
click at [1282, 46] on button "Visibility" at bounding box center [1272, 42] width 104 height 18
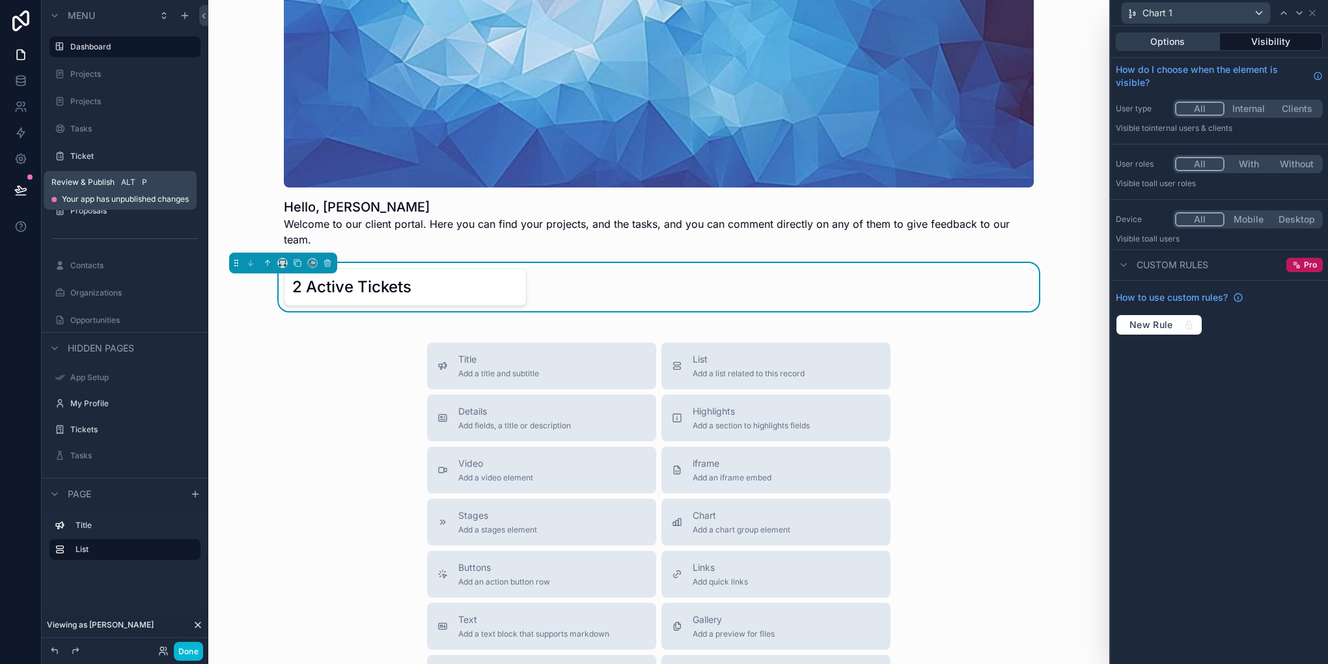
click at [1188, 42] on button "Options" at bounding box center [1168, 42] width 104 height 18
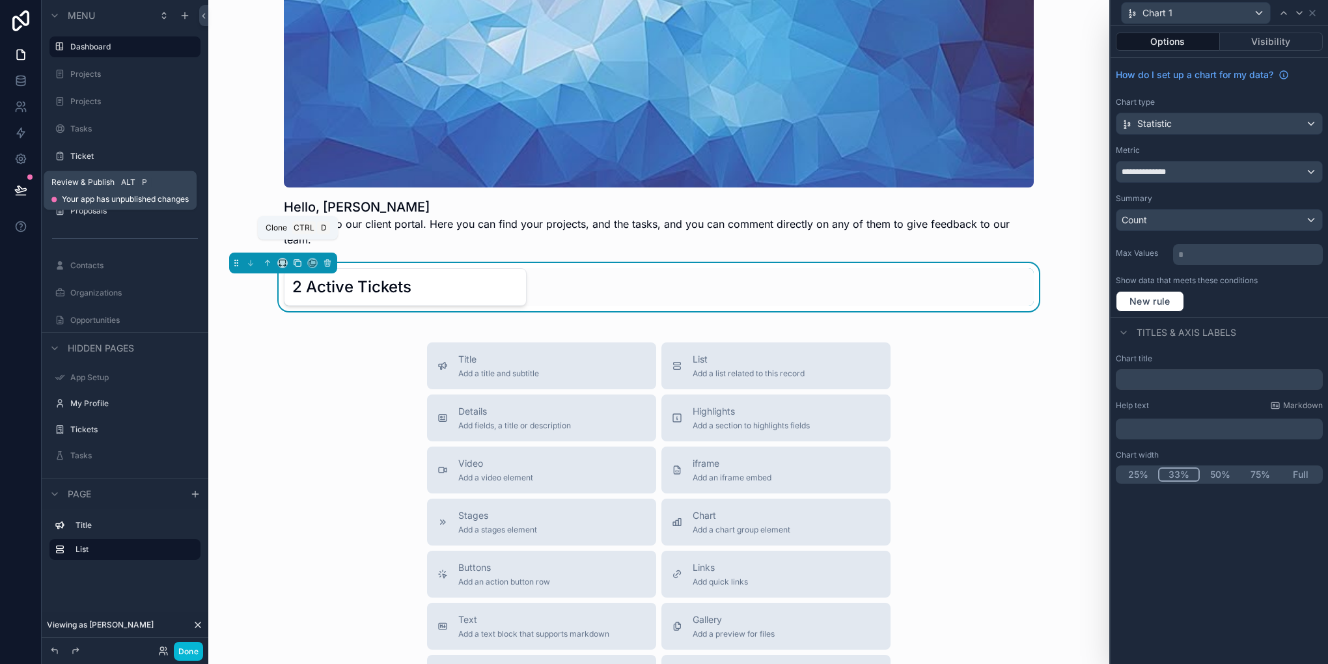
click at [301, 261] on icon "scrollable content" at bounding box center [298, 263] width 5 height 5
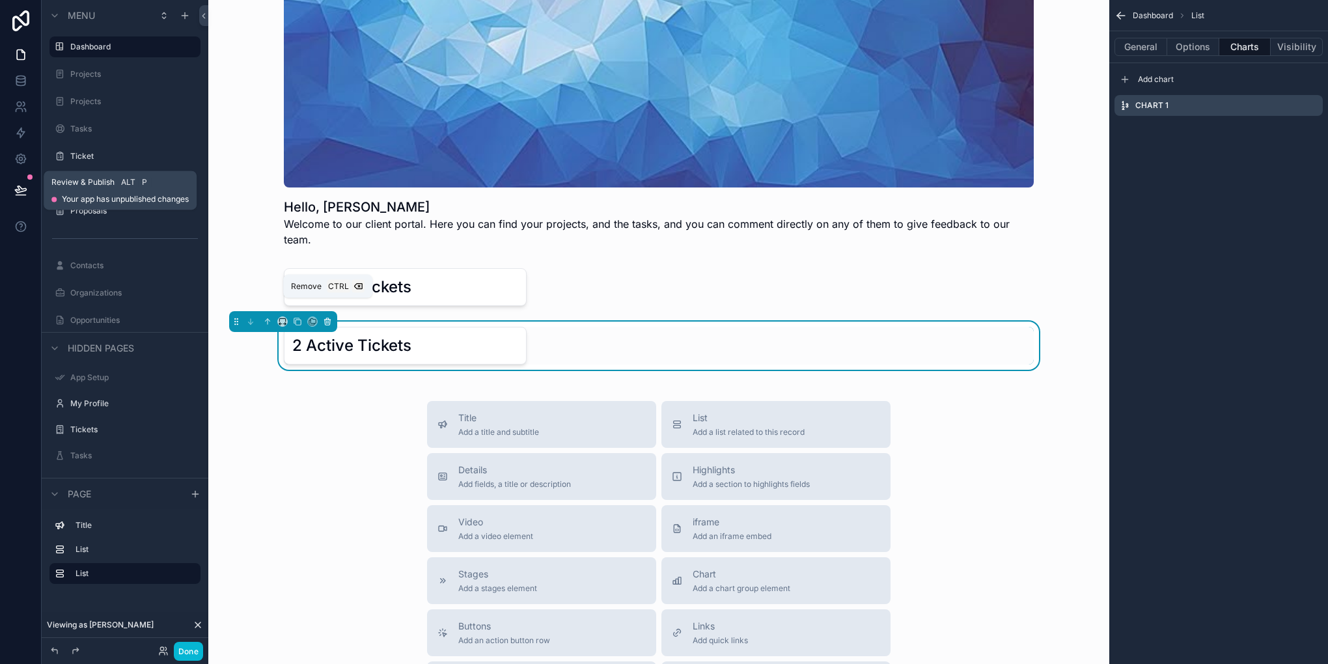
click at [323, 317] on icon "scrollable content" at bounding box center [327, 321] width 9 height 9
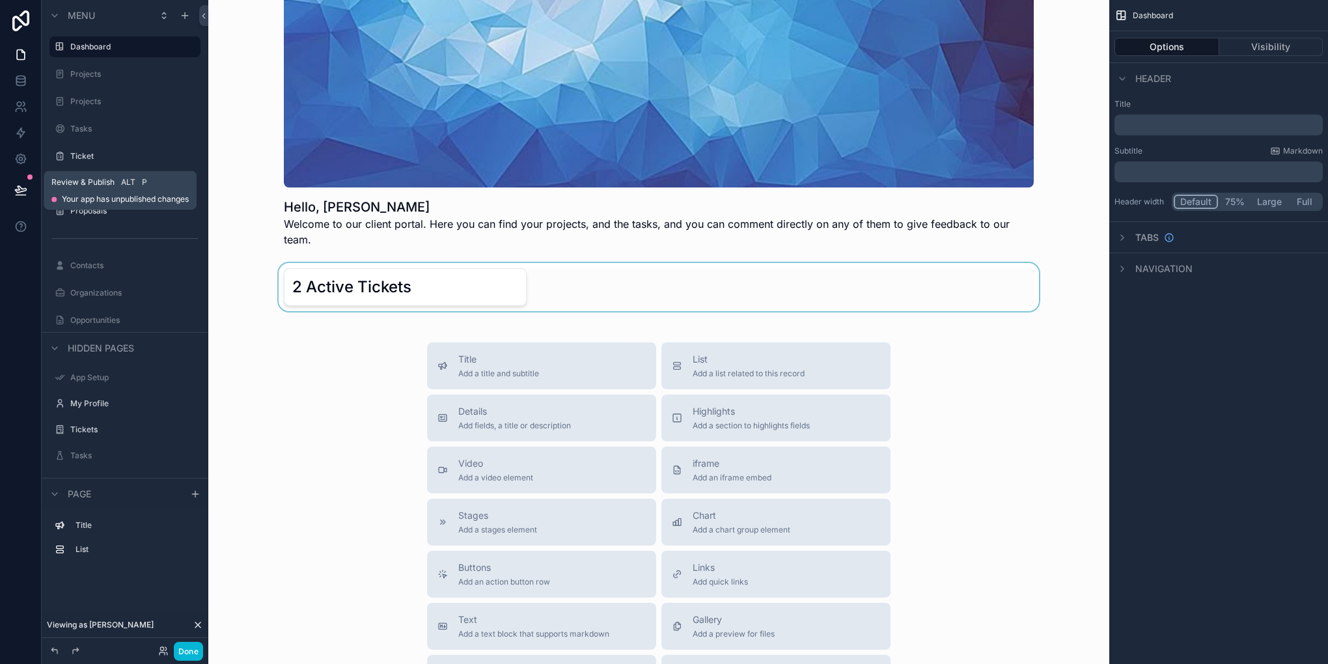
click at [362, 272] on div "scrollable content" at bounding box center [659, 287] width 880 height 48
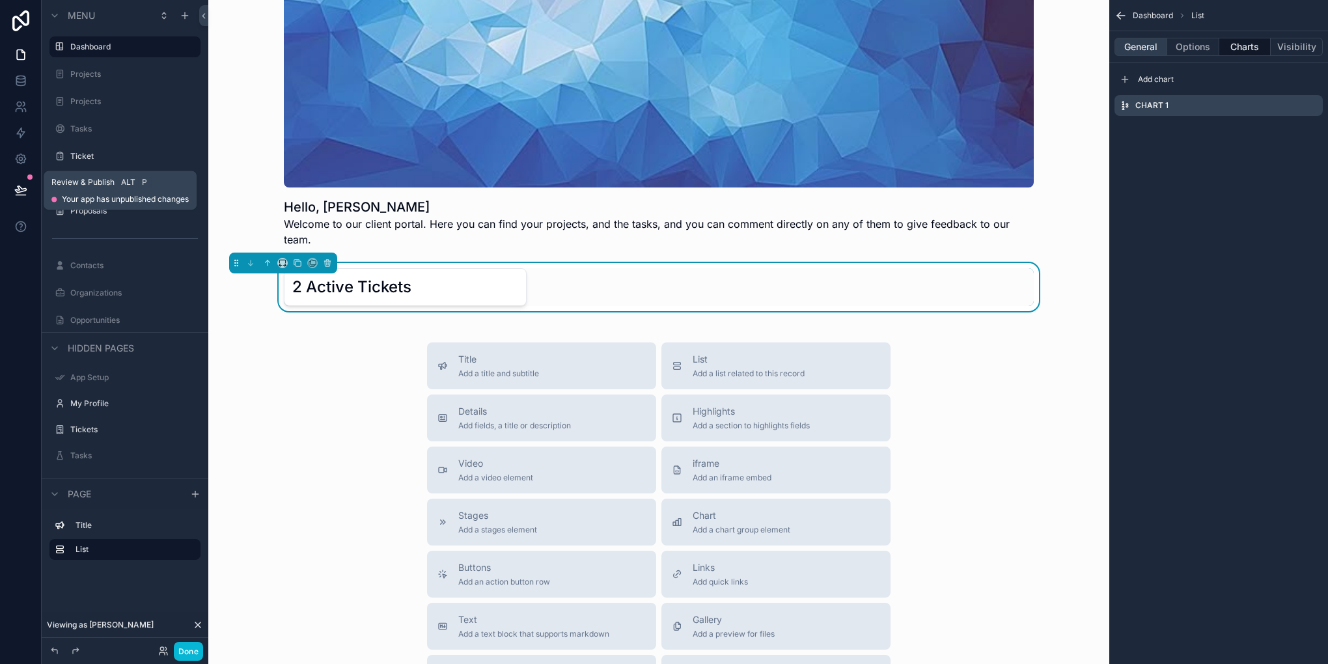
click at [1158, 41] on button "General" at bounding box center [1141, 47] width 53 height 18
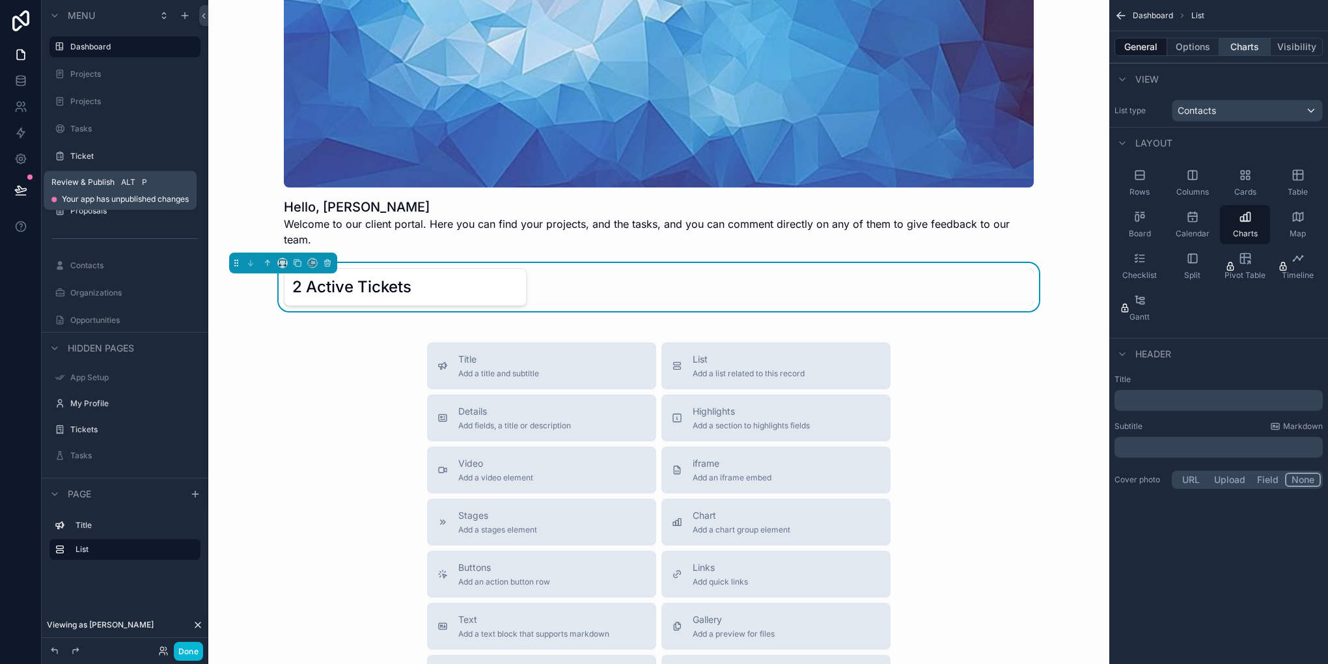
click at [1242, 53] on button "Charts" at bounding box center [1246, 47] width 52 height 18
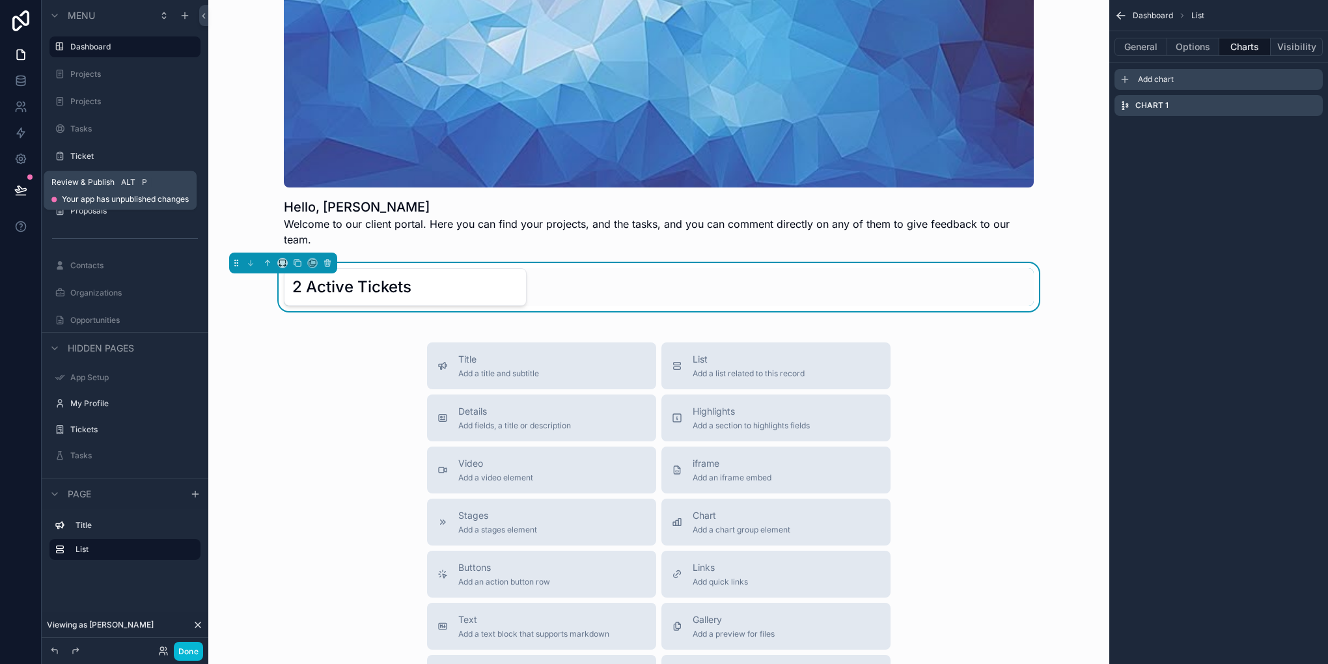
click at [1265, 79] on div "Add chart" at bounding box center [1219, 79] width 208 height 21
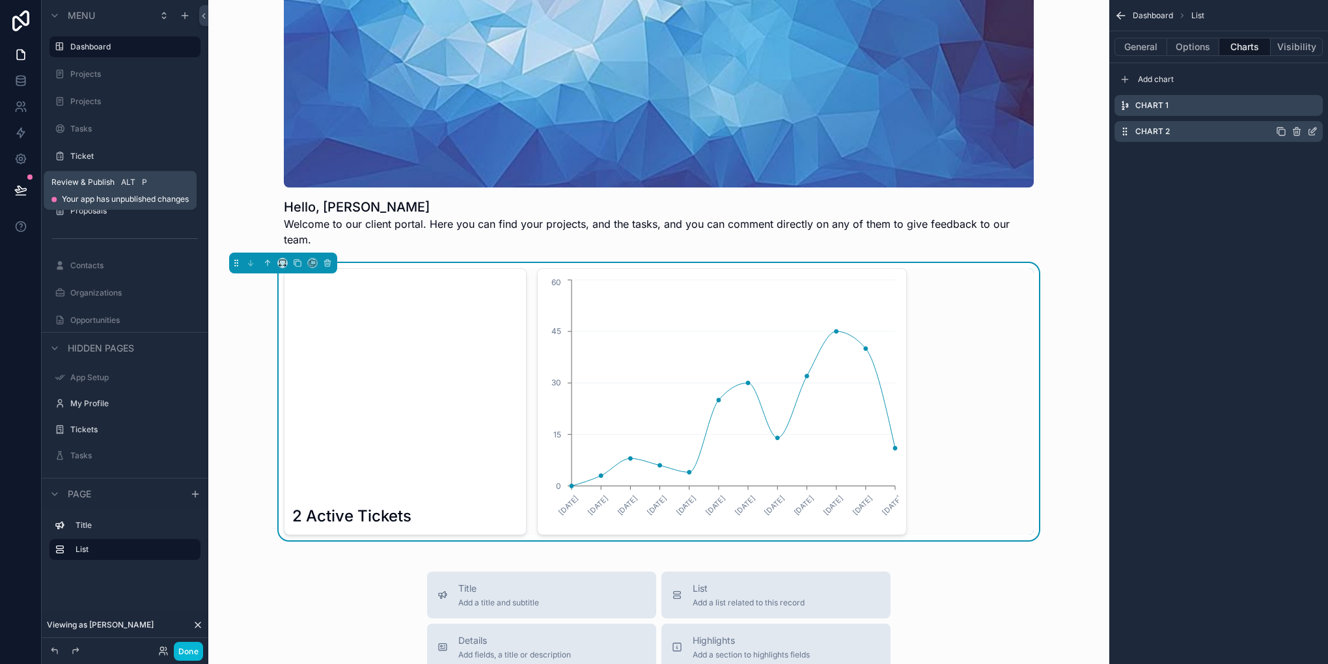
click at [1318, 130] on div "Chart 2" at bounding box center [1219, 131] width 208 height 21
click at [1313, 130] on icon "scrollable content" at bounding box center [1313, 131] width 10 height 10
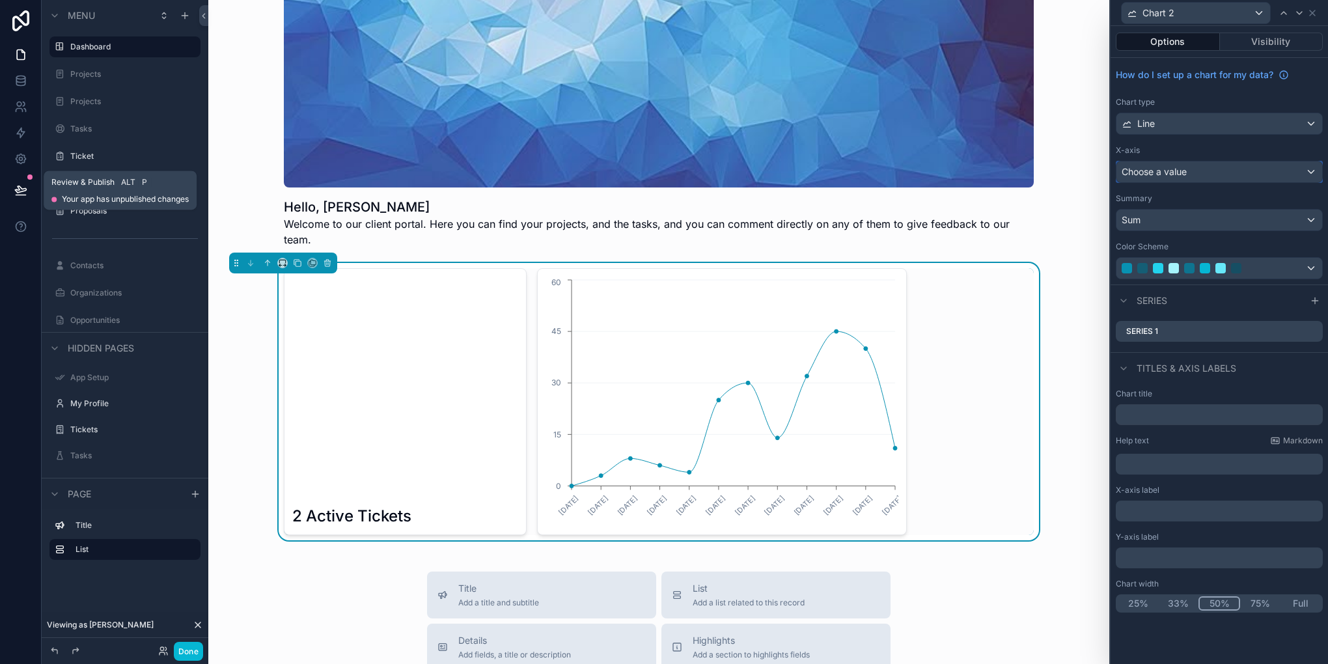
click at [1188, 178] on div "Choose a value" at bounding box center [1220, 171] width 206 height 21
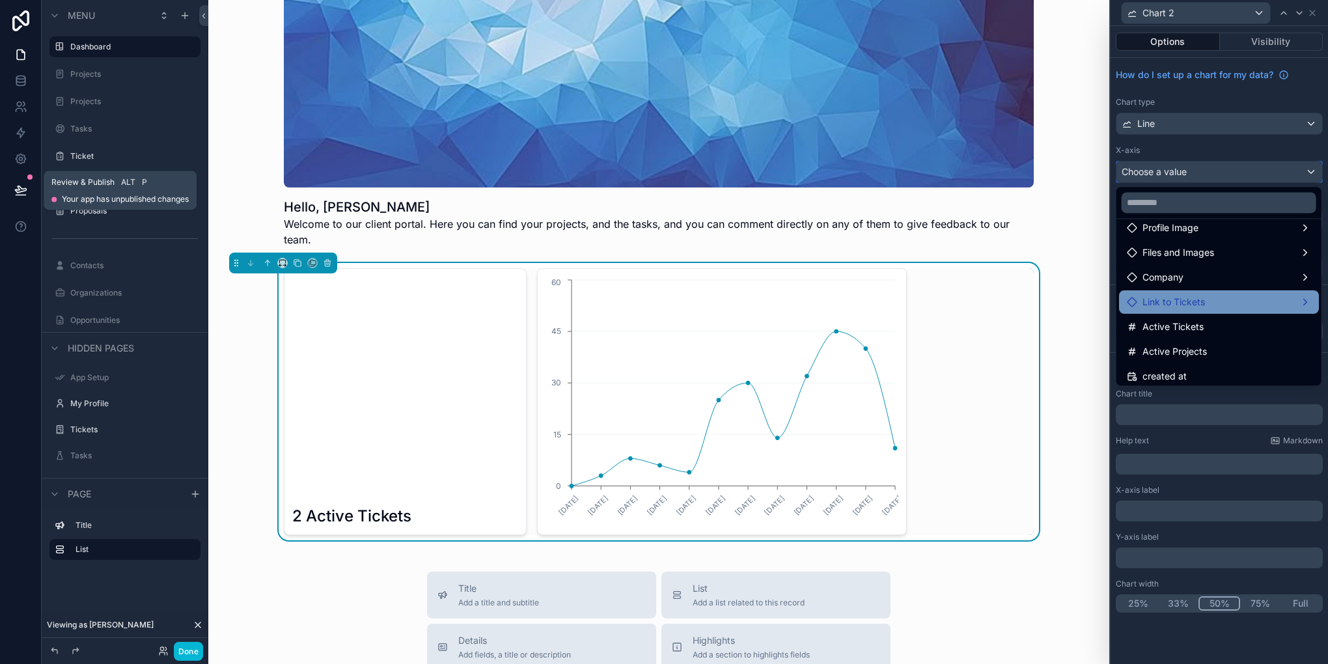
scroll to position [326, 0]
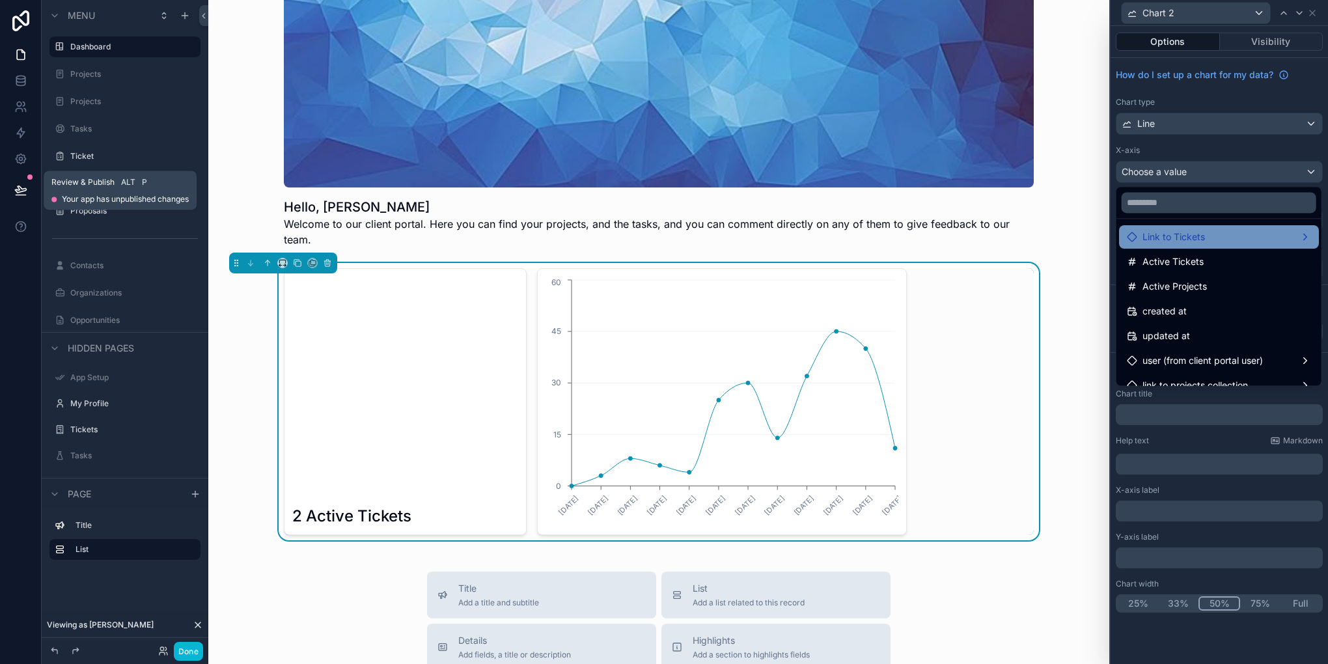
click at [1227, 238] on div "Link to Tickets" at bounding box center [1219, 237] width 184 height 16
click at [1095, 242] on span "Link to Tickets count" at bounding box center [1062, 239] width 89 height 16
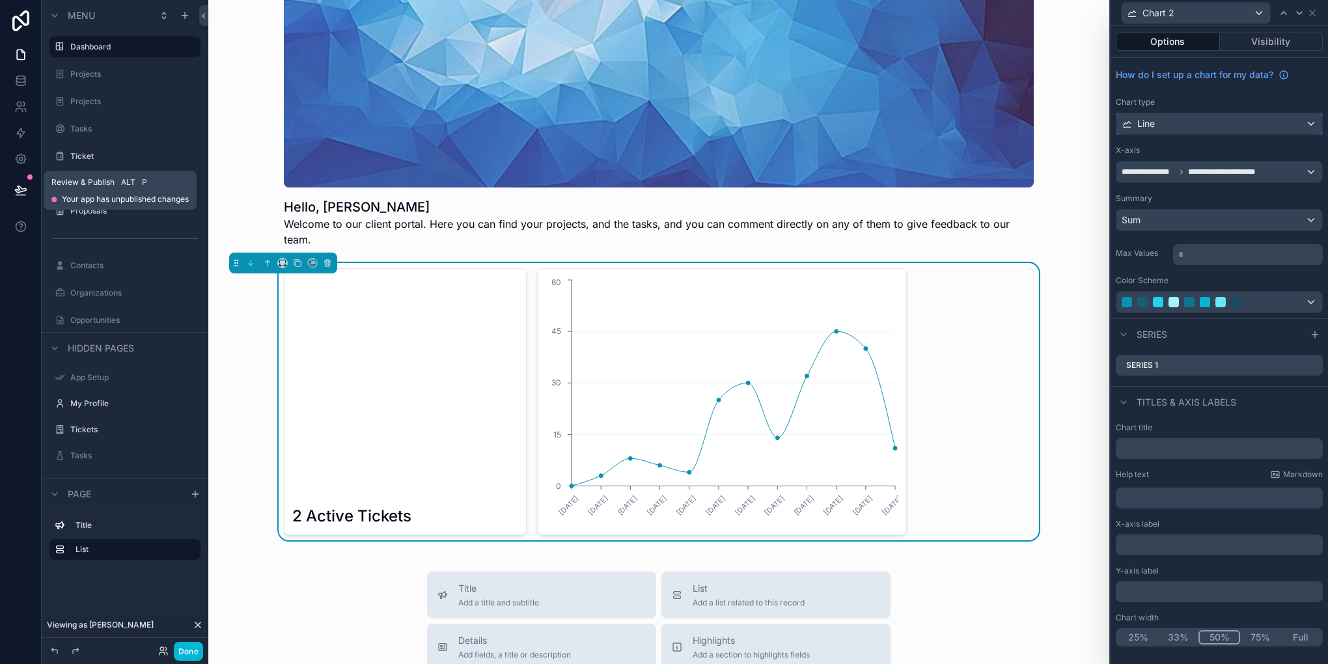
click at [1227, 122] on div "Line" at bounding box center [1220, 123] width 206 height 21
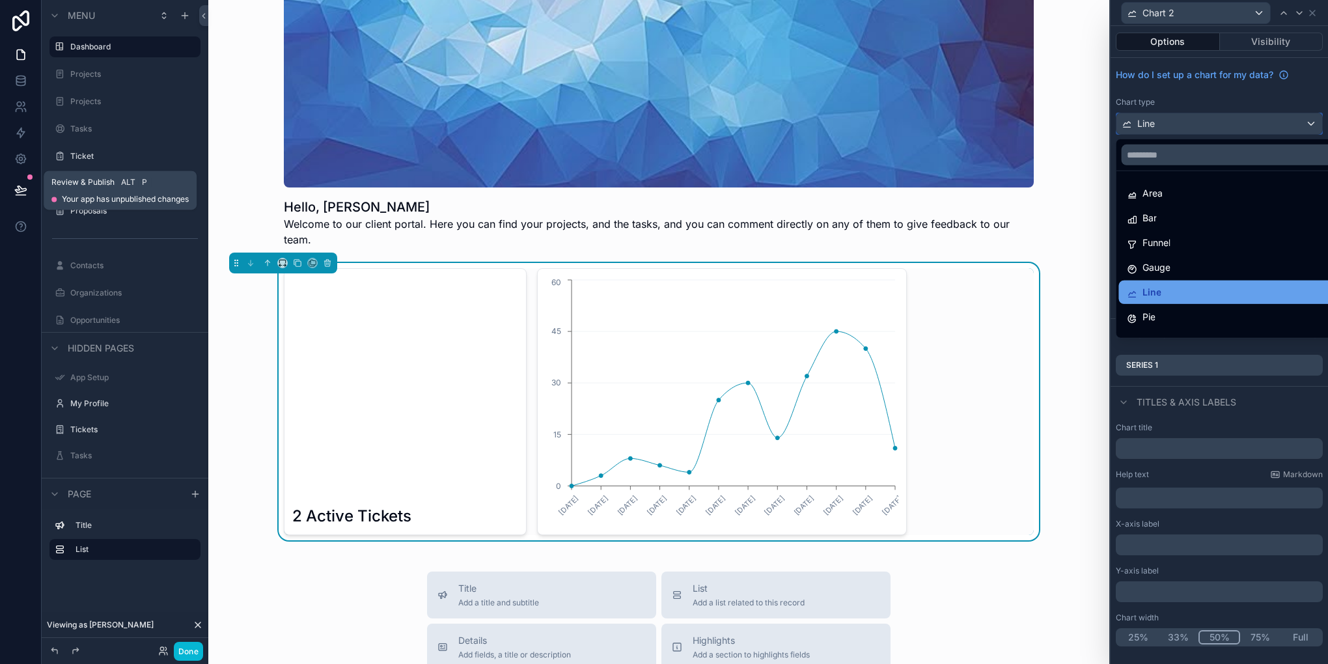
scroll to position [92, 0]
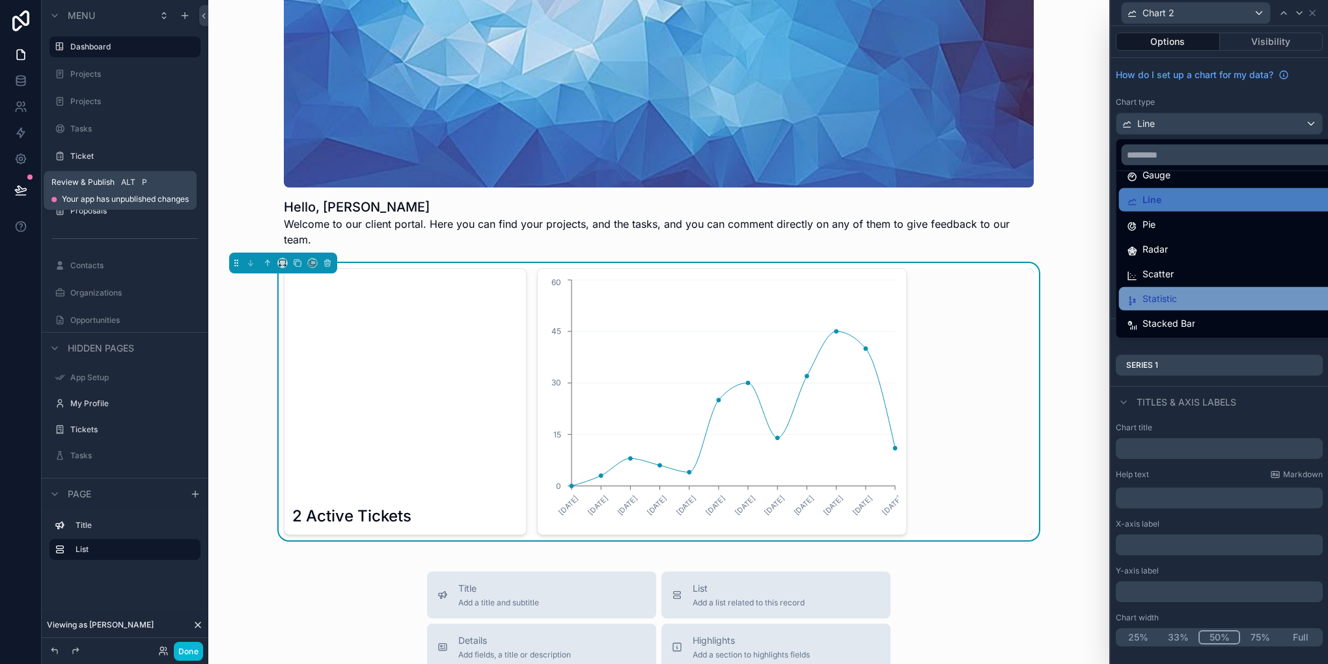
click at [1185, 291] on div "Statistic" at bounding box center [1235, 299] width 216 height 16
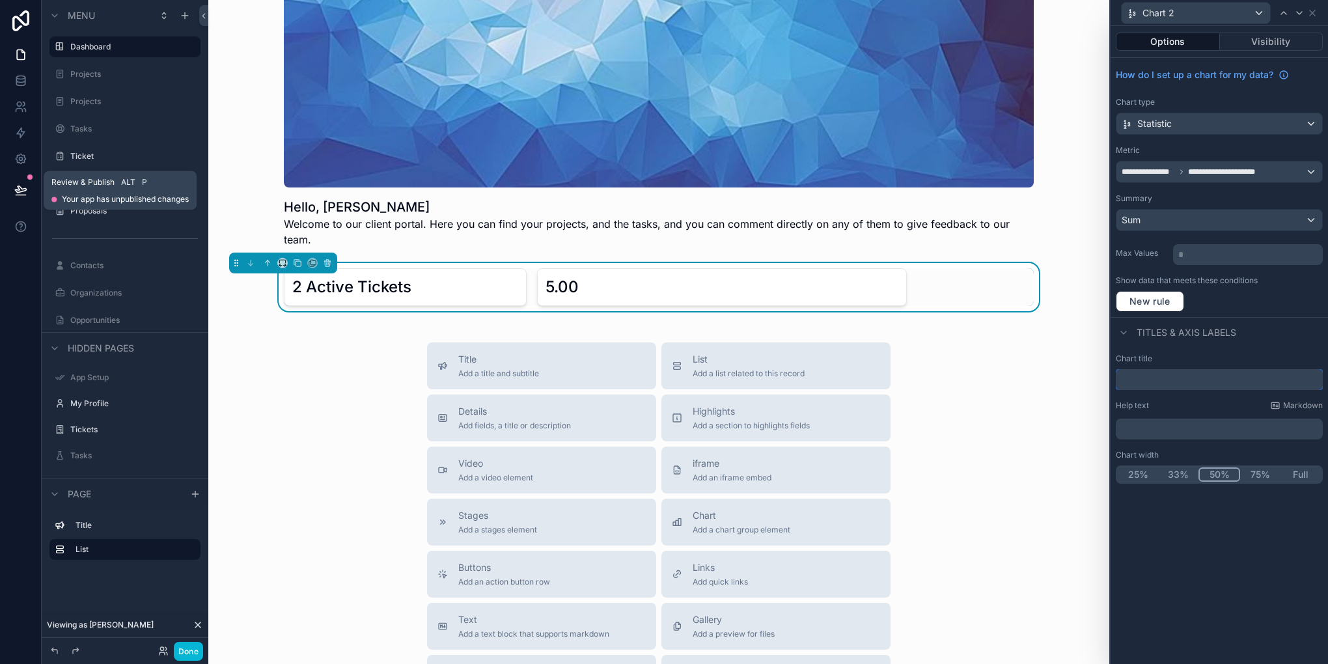
click at [1165, 369] on input "text" at bounding box center [1219, 379] width 207 height 21
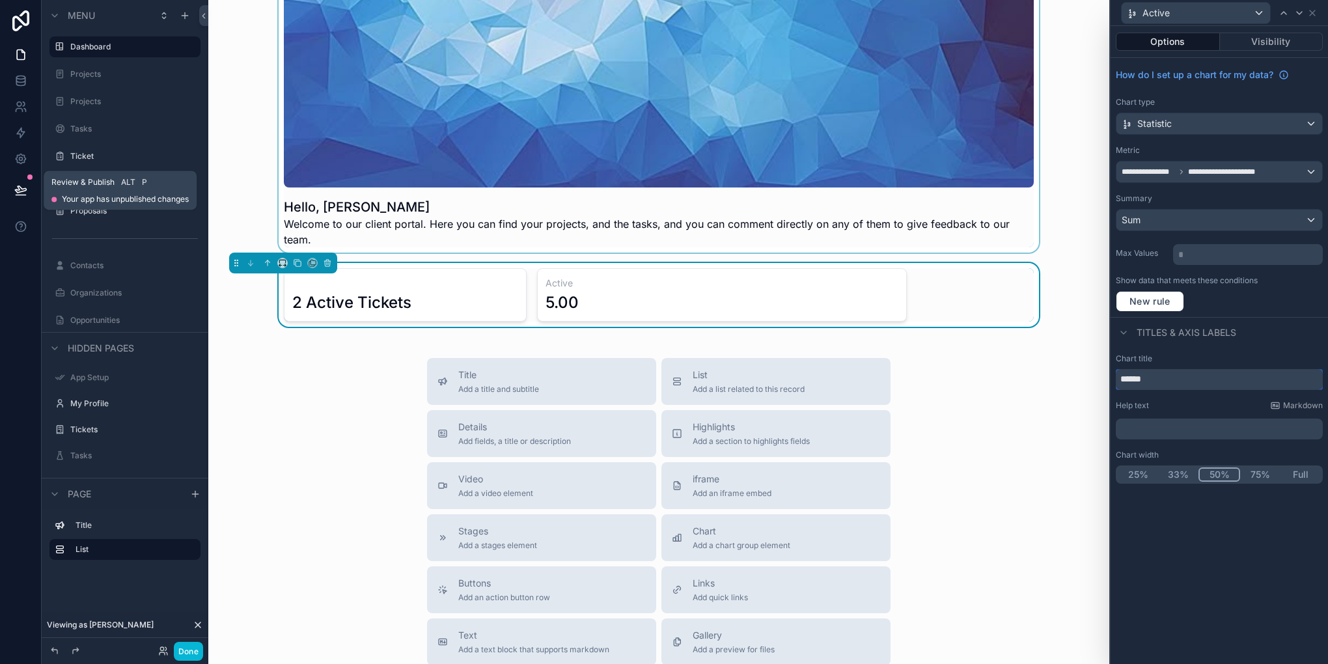
type input "******"
click at [1209, 171] on span "**********" at bounding box center [1226, 172] width 77 height 10
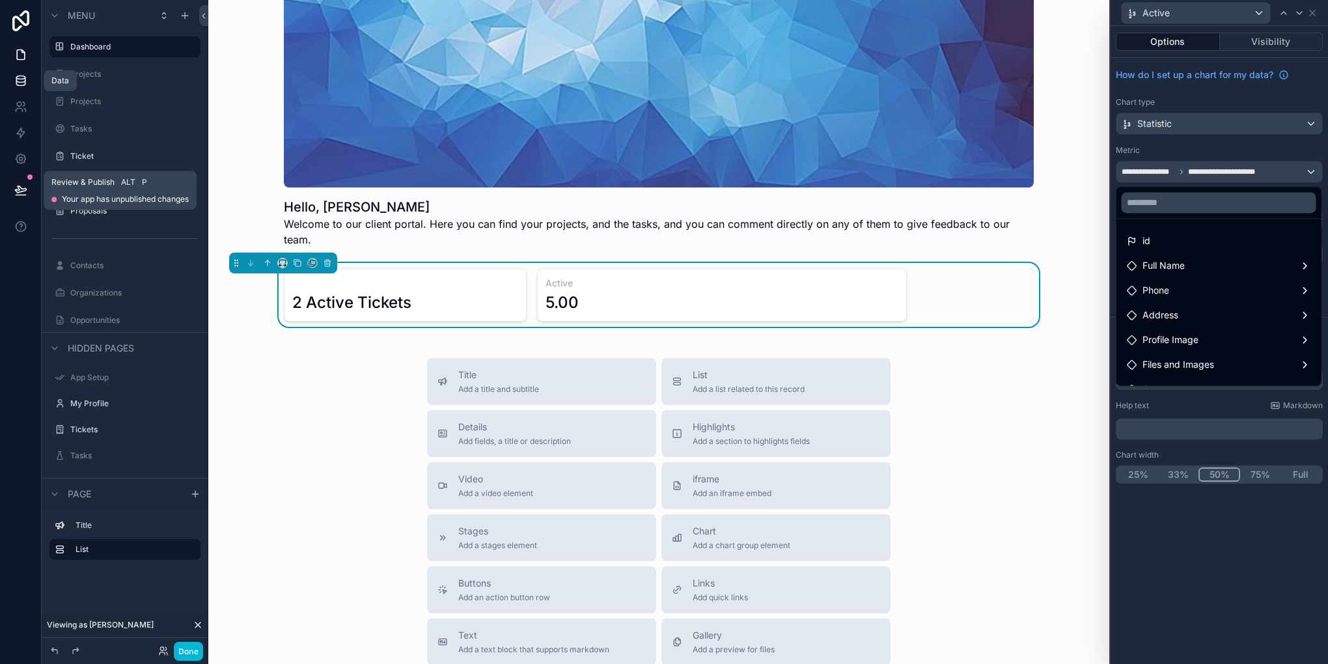
click at [3, 83] on link at bounding box center [20, 81] width 41 height 26
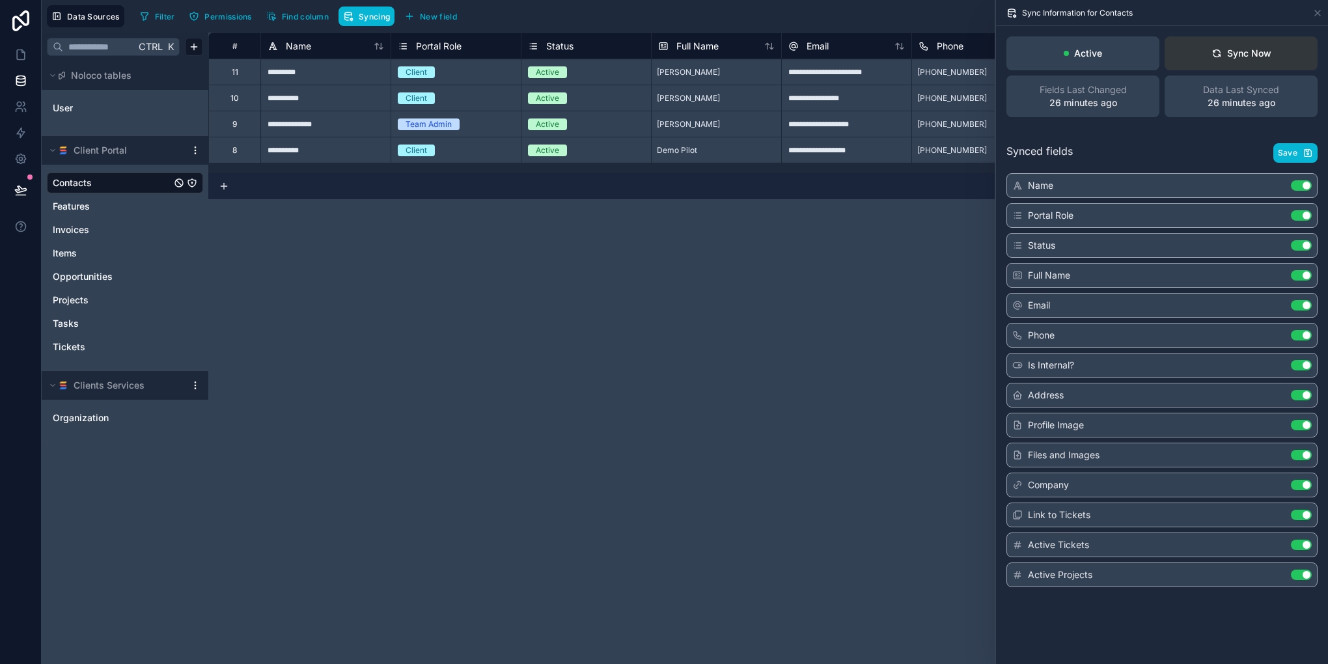
click at [1249, 61] on button "Sync Now" at bounding box center [1241, 53] width 153 height 34
click at [15, 60] on icon at bounding box center [20, 54] width 13 height 13
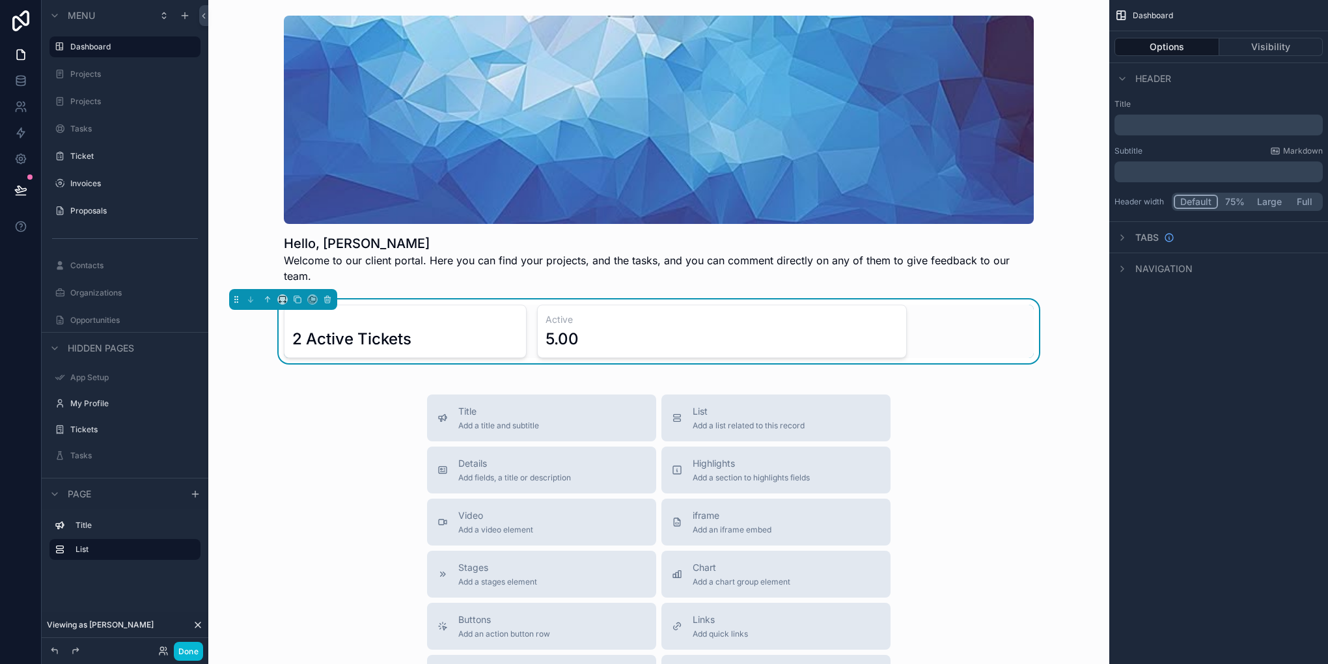
click at [520, 321] on div "2 Active Tickets" at bounding box center [405, 331] width 243 height 53
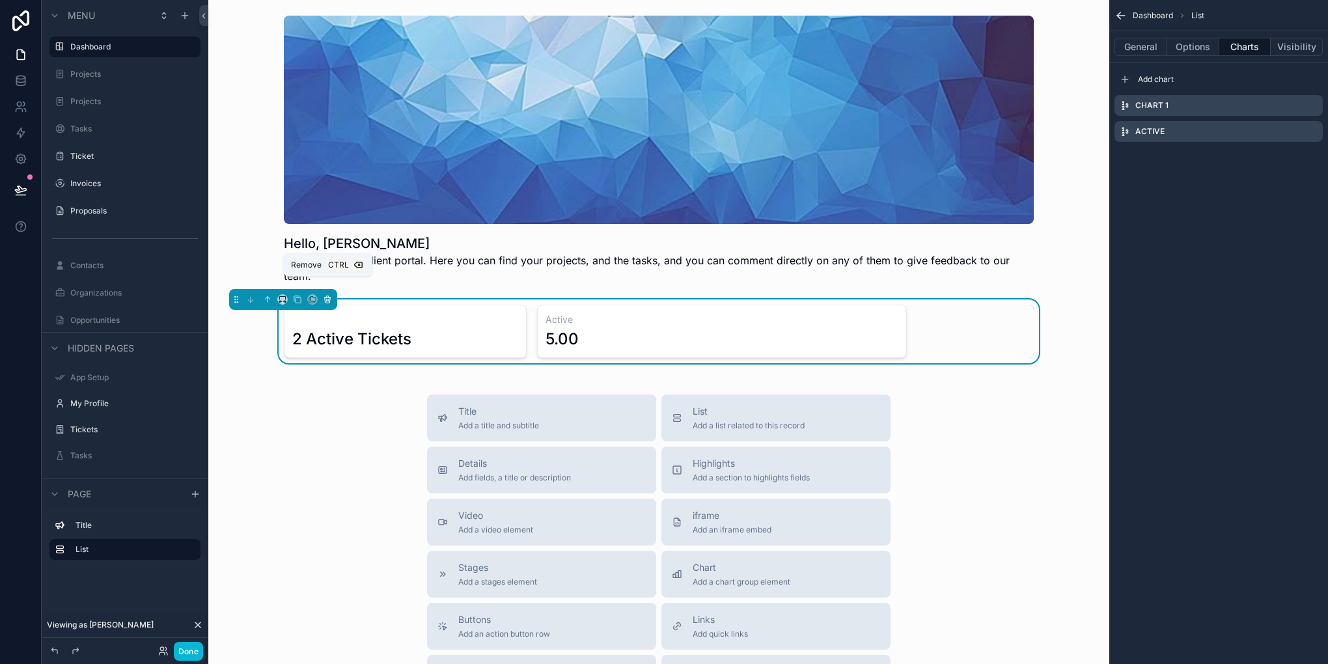
click at [324, 295] on icon "scrollable content" at bounding box center [327, 299] width 9 height 9
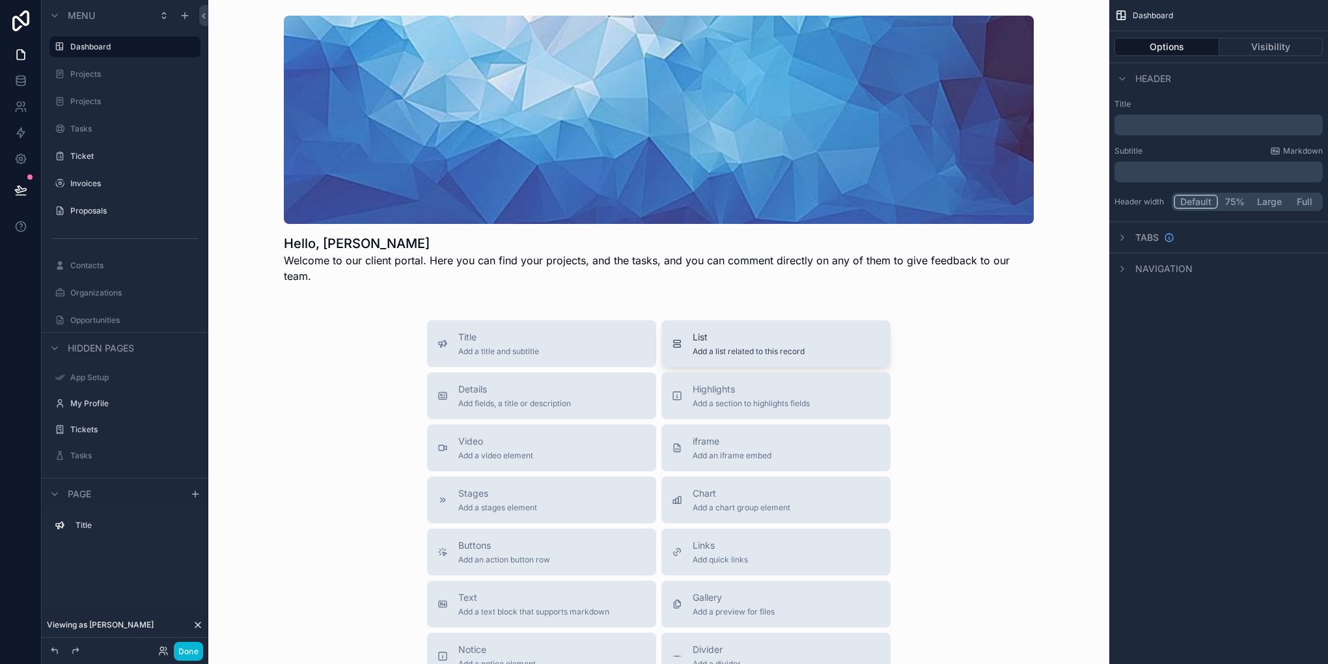
click at [734, 331] on span "List" at bounding box center [749, 337] width 112 height 13
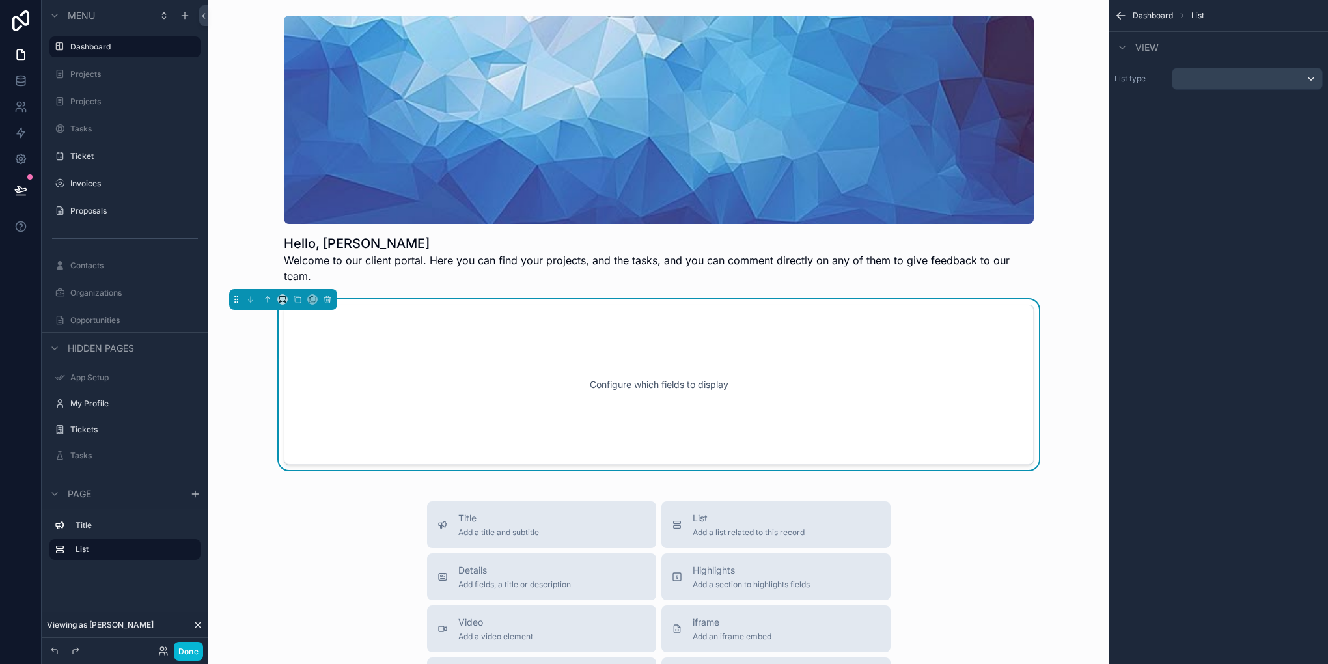
scroll to position [36, 0]
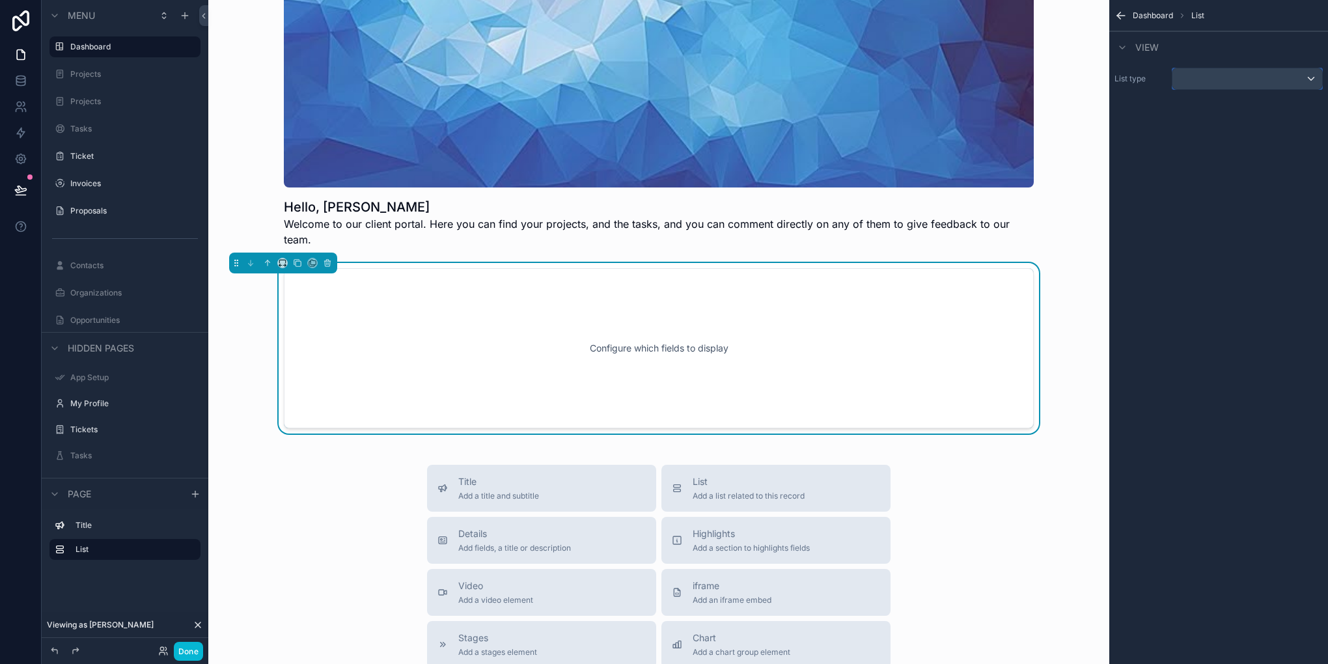
click at [1214, 80] on div "scrollable content" at bounding box center [1248, 78] width 150 height 21
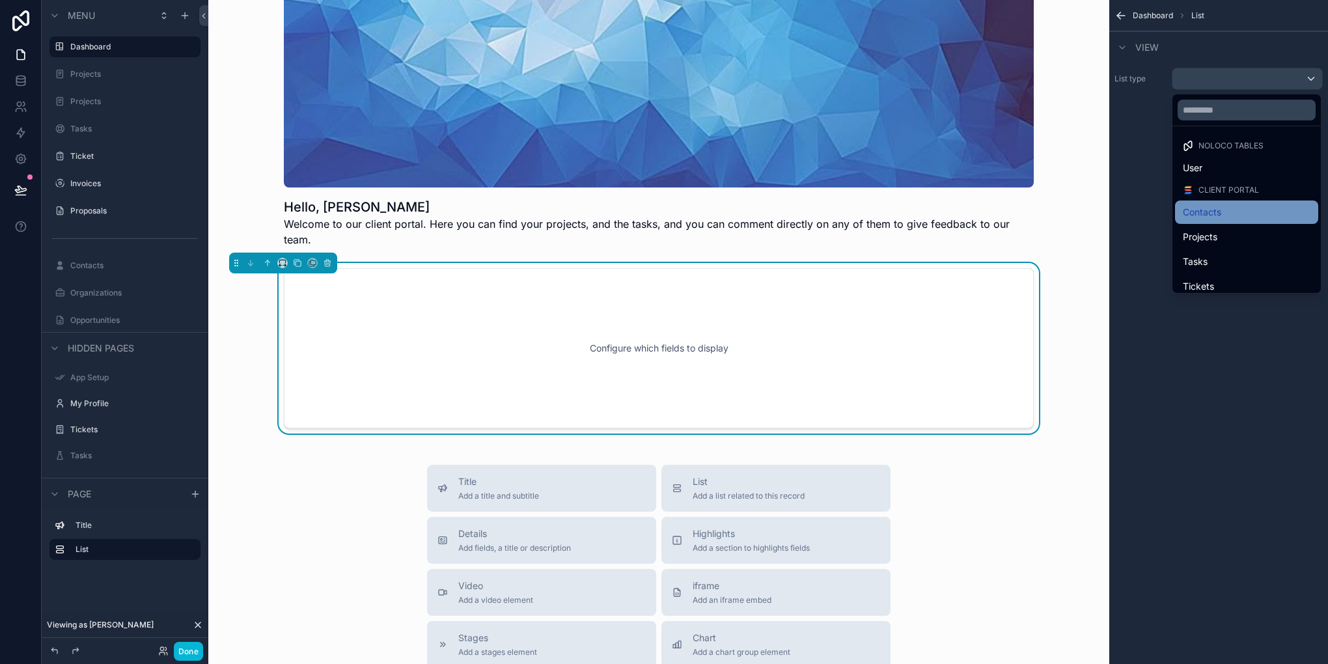
click at [1214, 217] on span "Contacts" at bounding box center [1202, 212] width 38 height 16
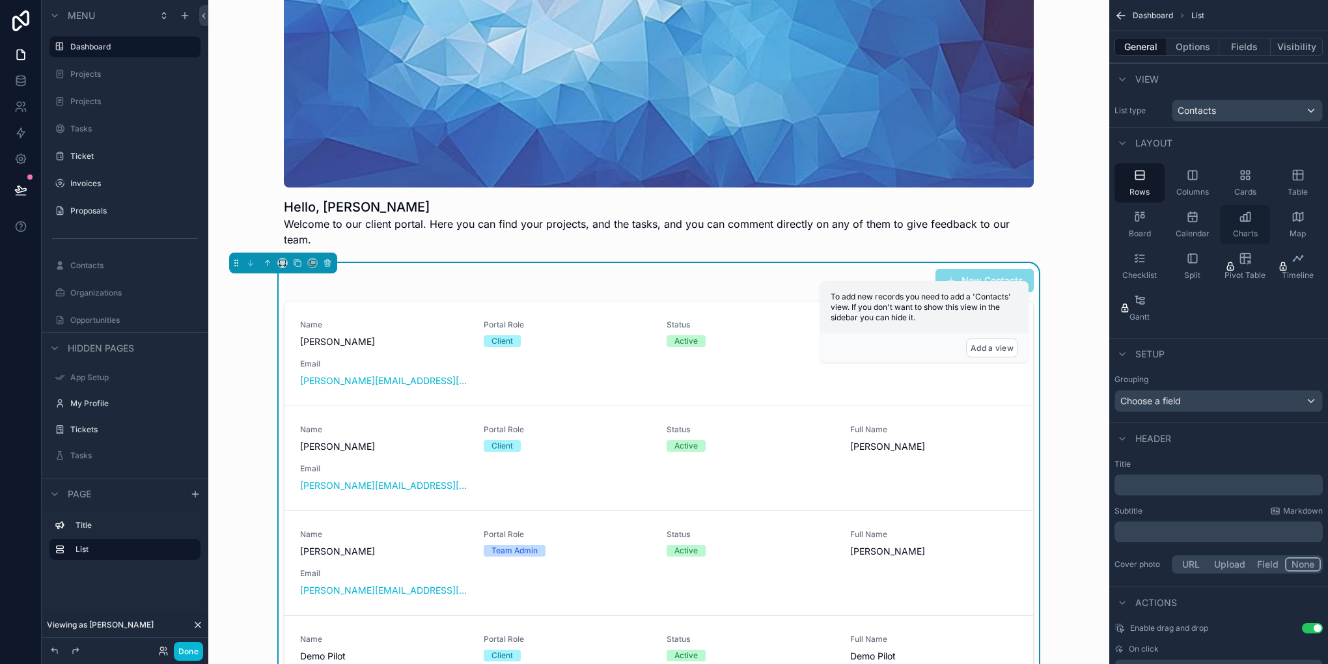
click at [1257, 214] on div "Charts" at bounding box center [1245, 224] width 50 height 39
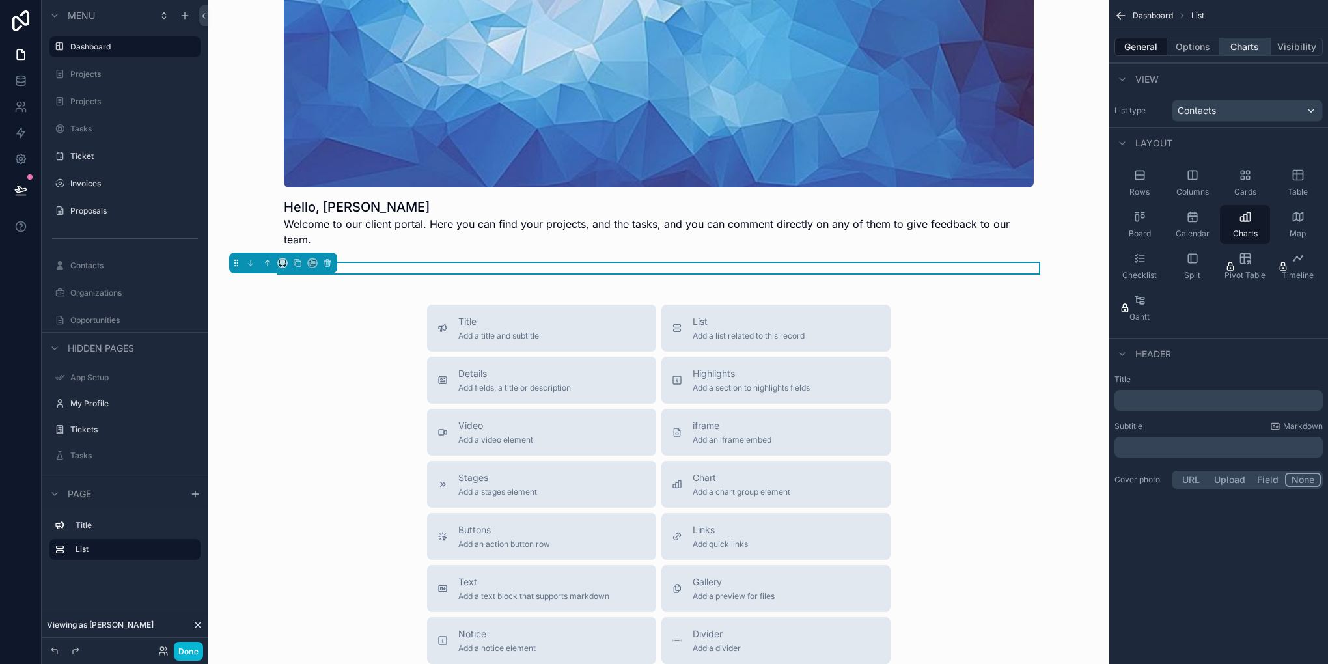
click at [1255, 53] on button "Charts" at bounding box center [1246, 47] width 52 height 18
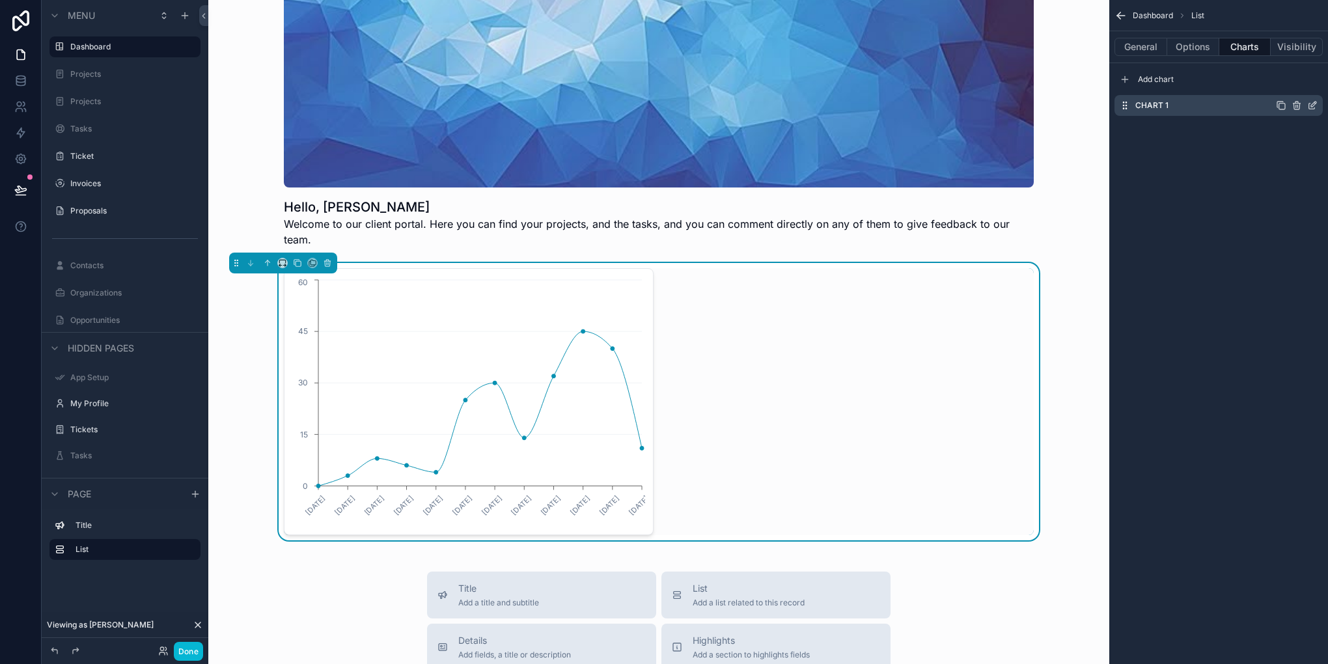
click at [1310, 107] on icon "scrollable content" at bounding box center [1313, 107] width 6 height 6
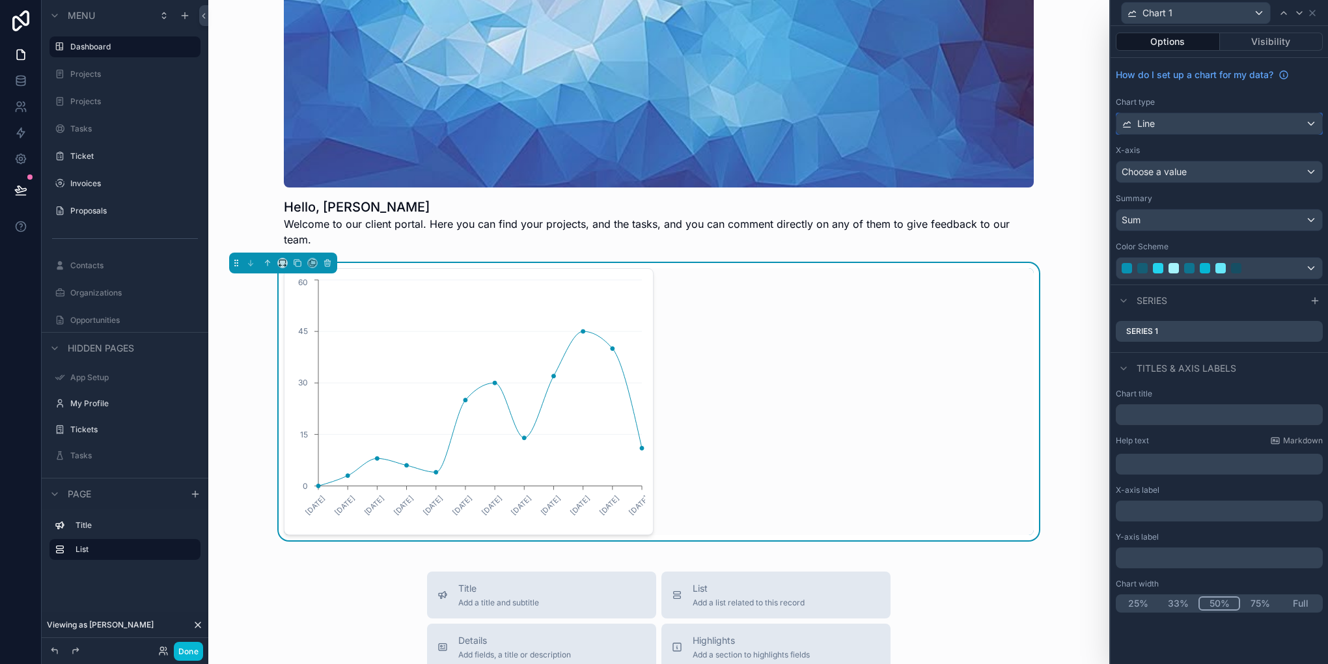
click at [1265, 115] on div "Line" at bounding box center [1220, 123] width 206 height 21
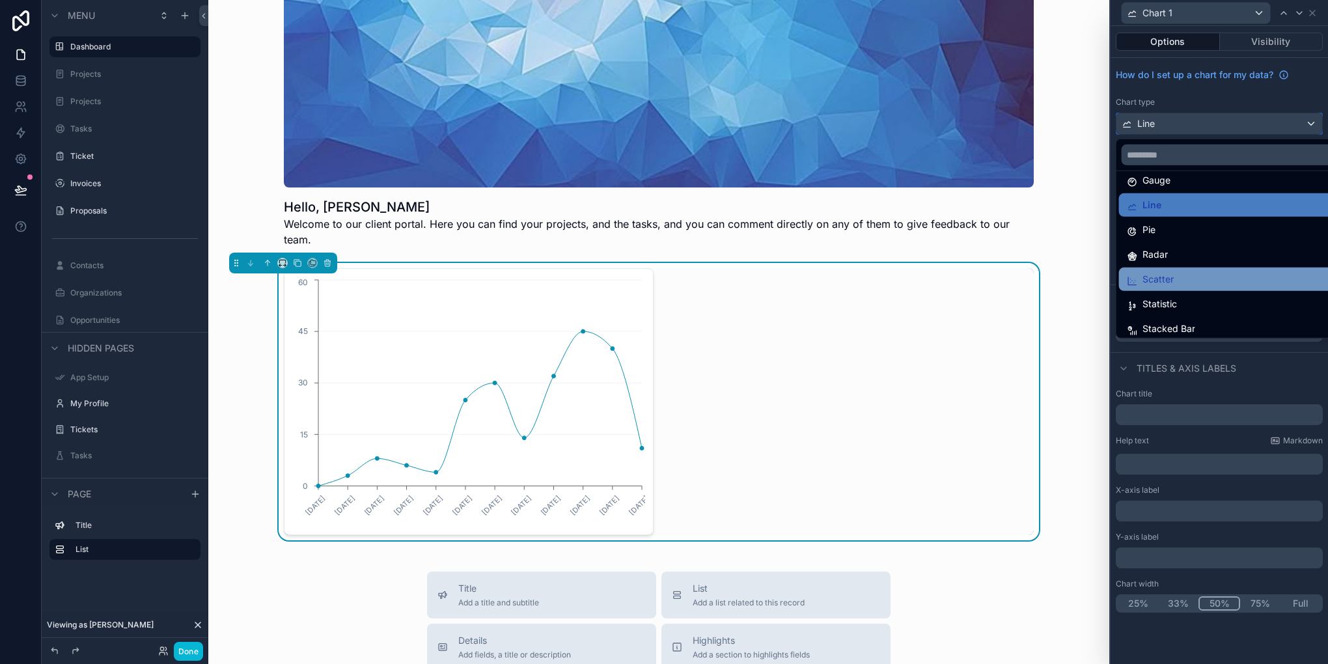
scroll to position [92, 0]
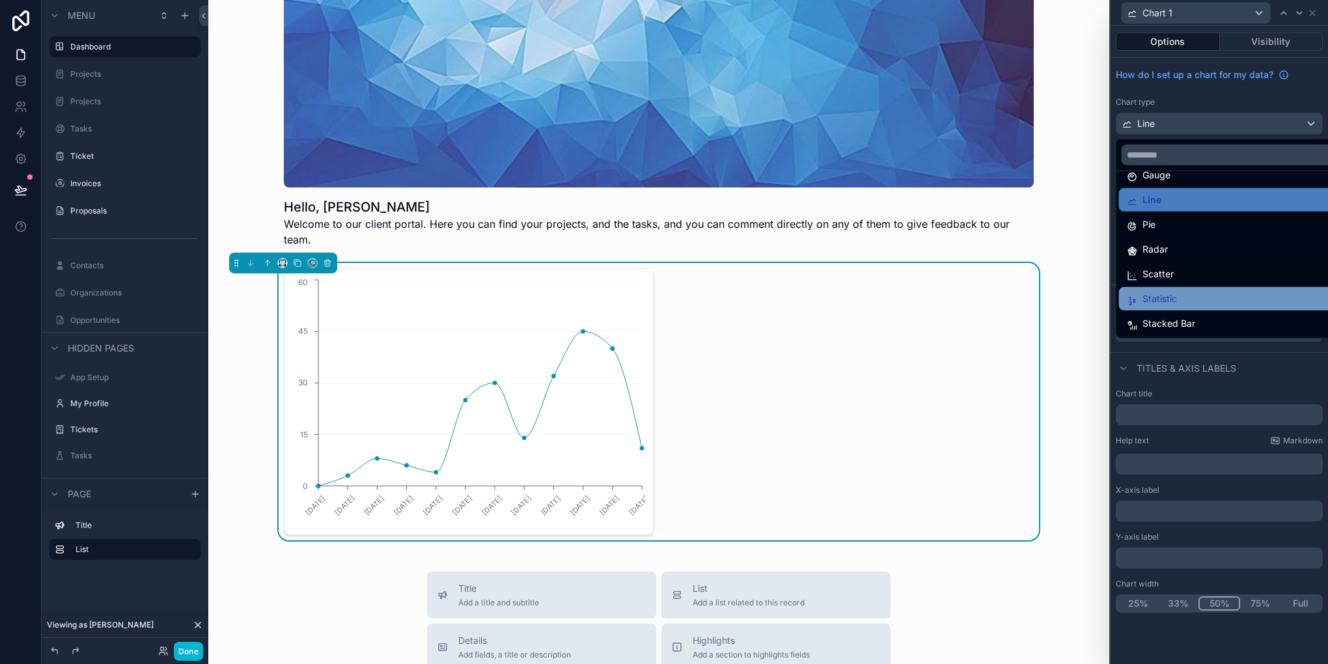
click at [1159, 287] on div "Statistic" at bounding box center [1234, 298] width 231 height 23
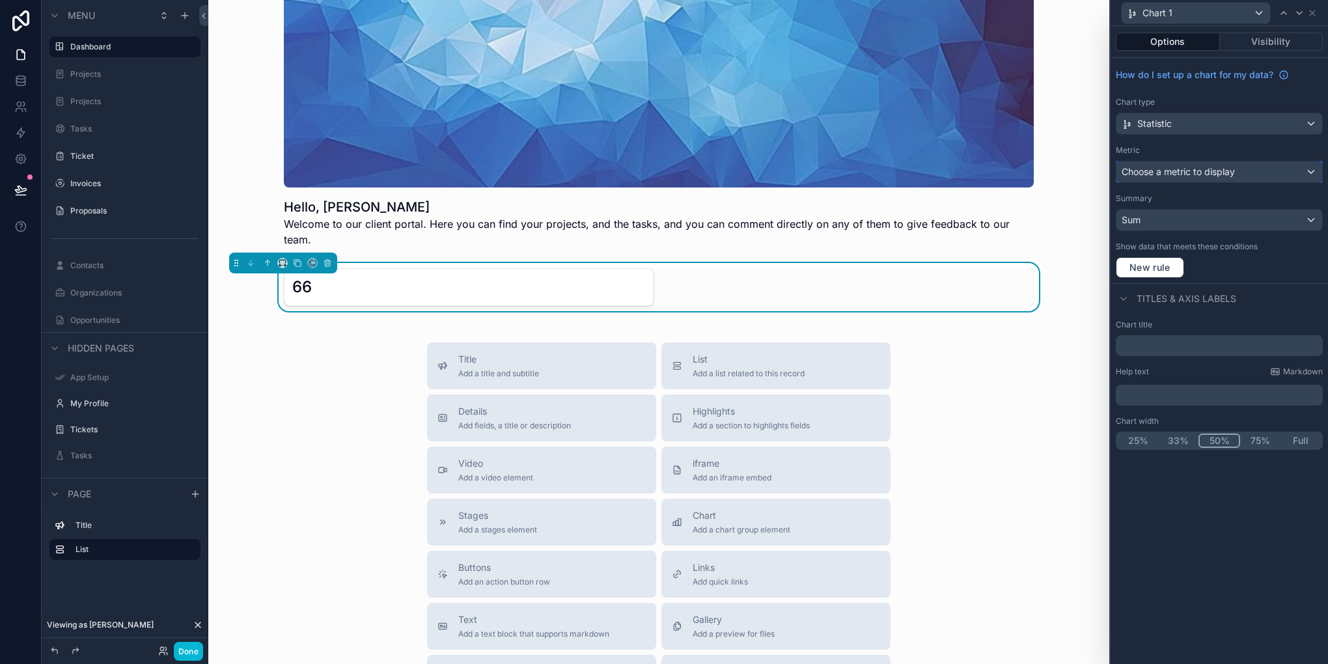
click at [1211, 173] on span "Choose a metric to display" at bounding box center [1178, 171] width 113 height 11
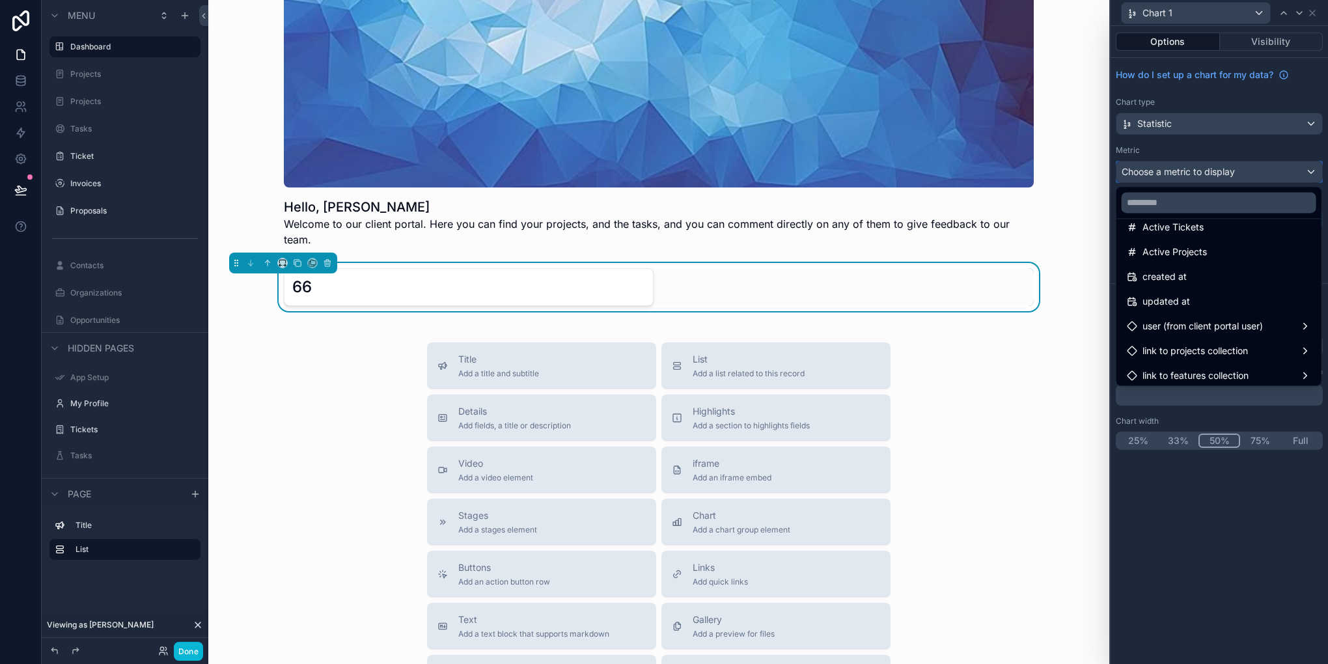
scroll to position [216, 0]
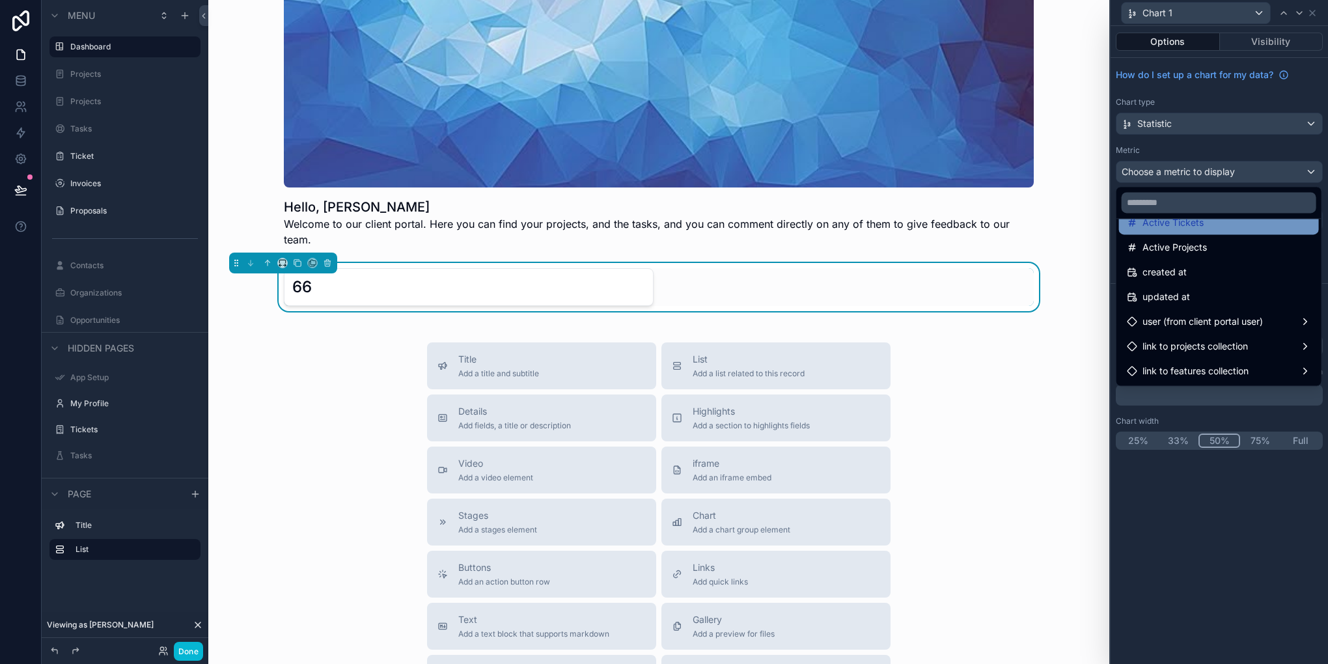
click at [1224, 233] on div "Active Tickets" at bounding box center [1219, 222] width 200 height 23
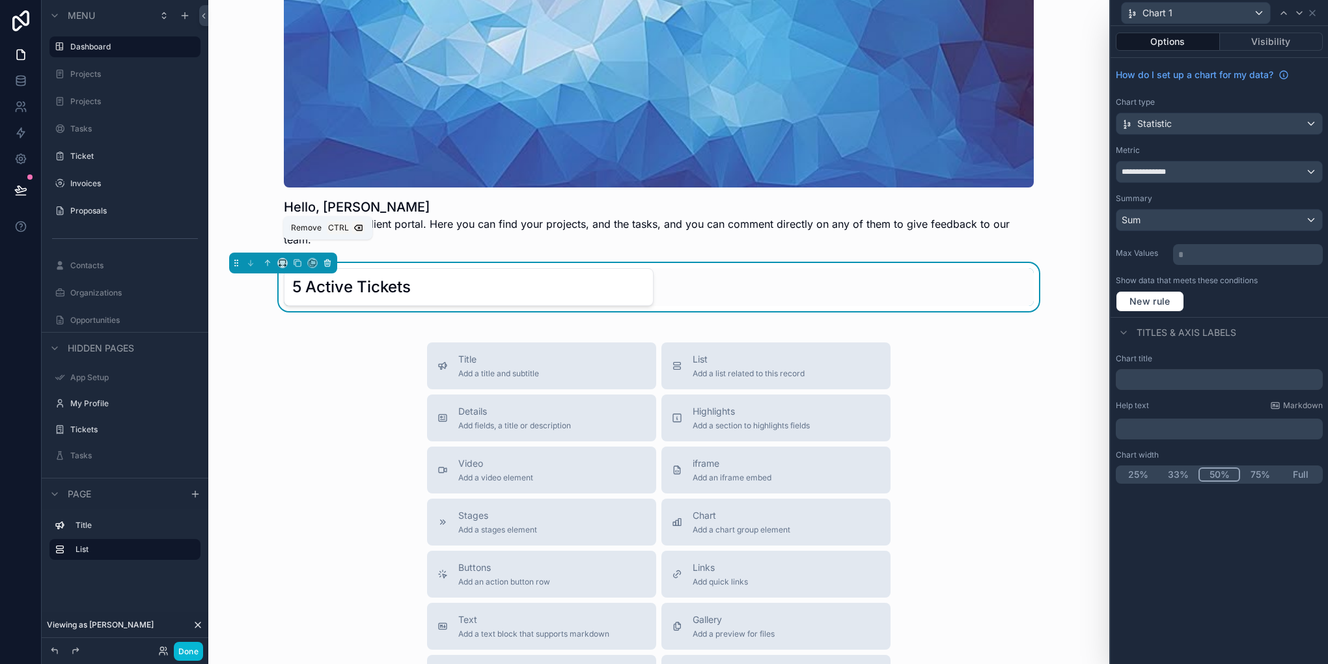
click at [331, 259] on icon "scrollable content" at bounding box center [327, 263] width 9 height 9
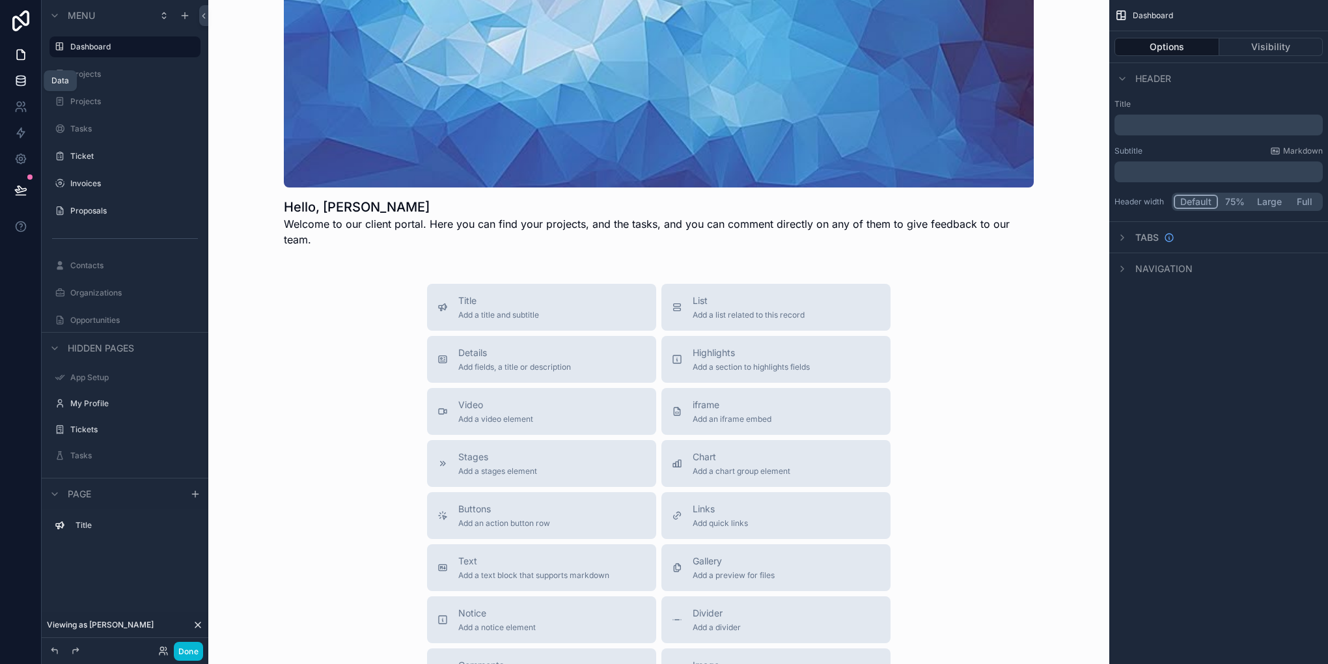
click at [5, 82] on link at bounding box center [20, 81] width 41 height 26
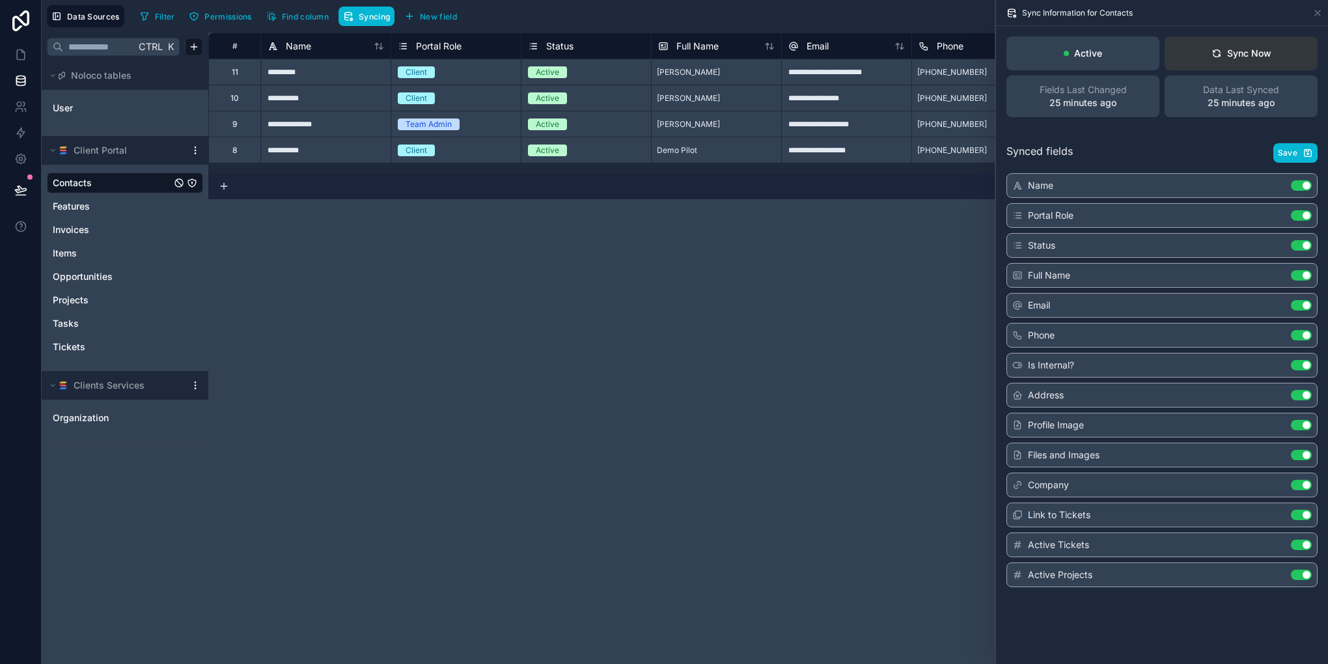
click at [1200, 55] on button "Sync Now" at bounding box center [1241, 53] width 153 height 34
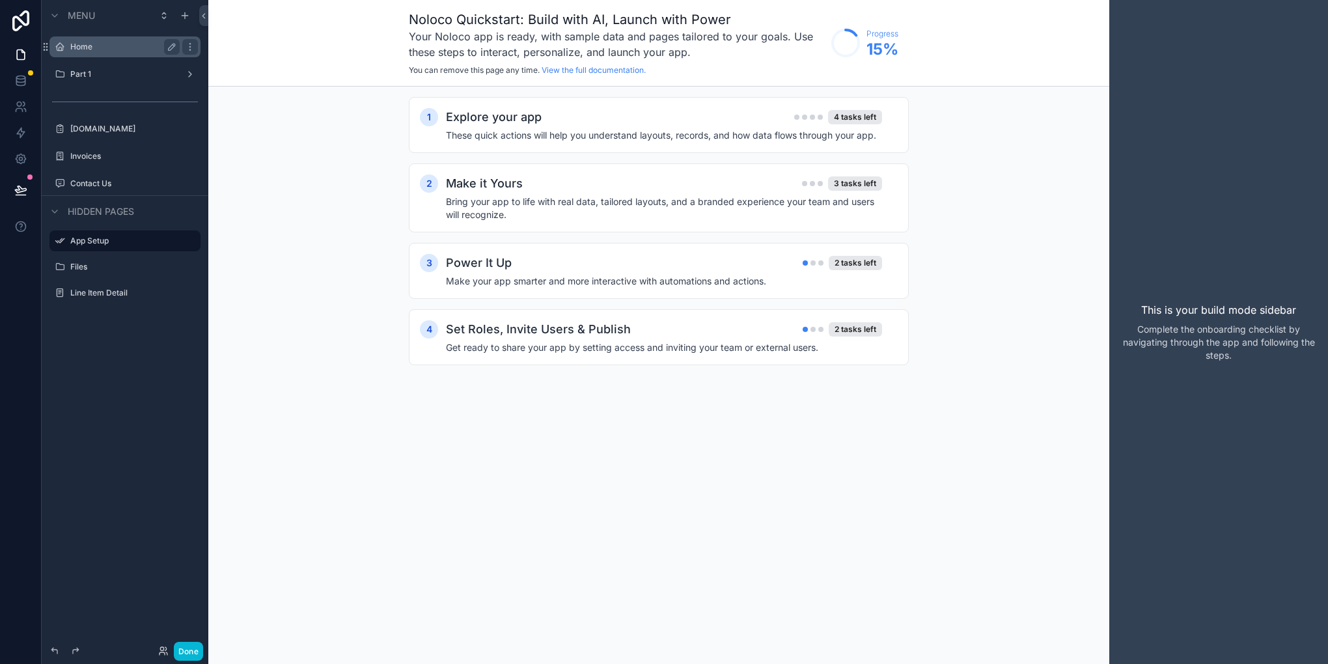
click at [94, 51] on label "Home" at bounding box center [122, 47] width 104 height 10
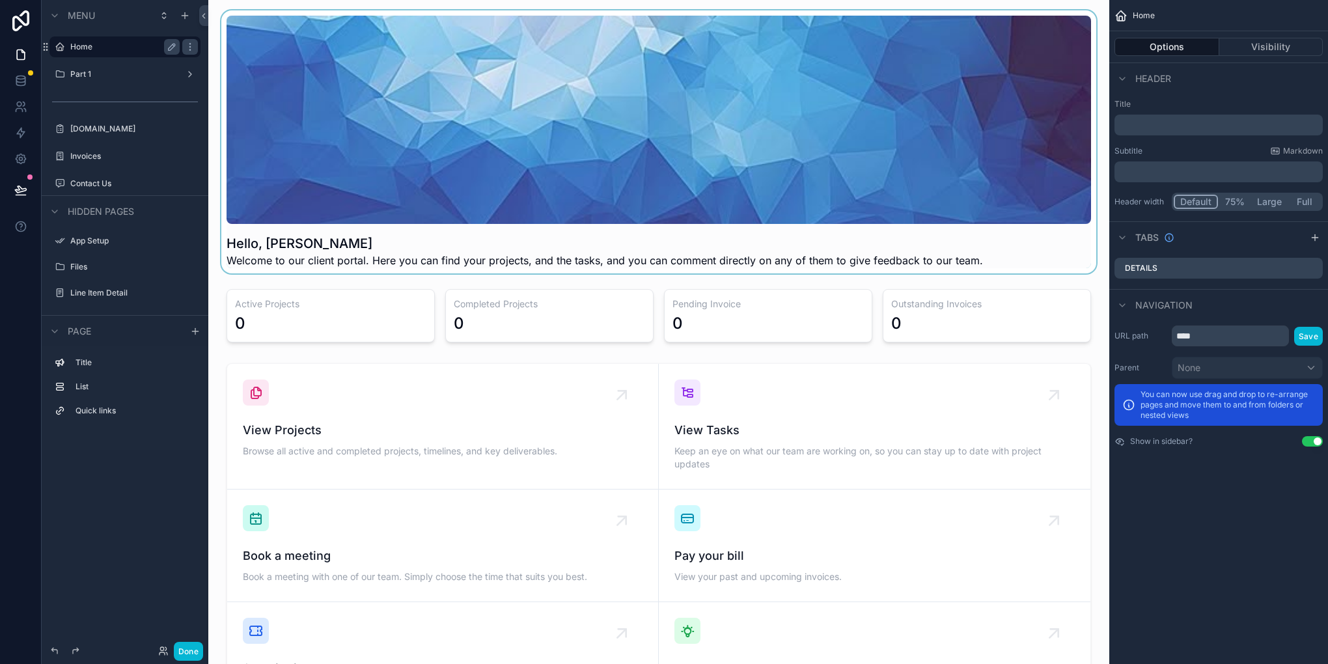
click at [414, 154] on div "scrollable content" at bounding box center [659, 141] width 880 height 263
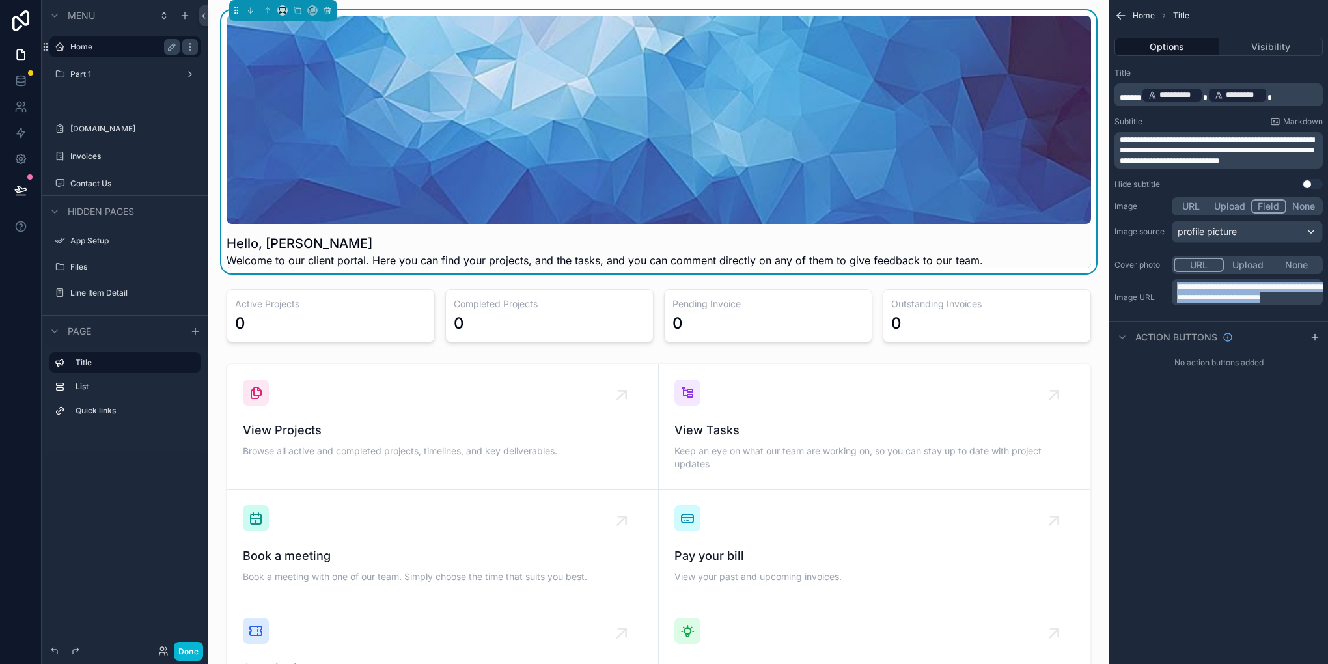
drag, startPoint x: 1205, startPoint y: 310, endPoint x: 1143, endPoint y: 289, distance: 64.7
click at [1143, 289] on div "**********" at bounding box center [1219, 297] width 208 height 36
copy span "**********"
click at [1278, 94] on p "**********" at bounding box center [1220, 95] width 201 height 18
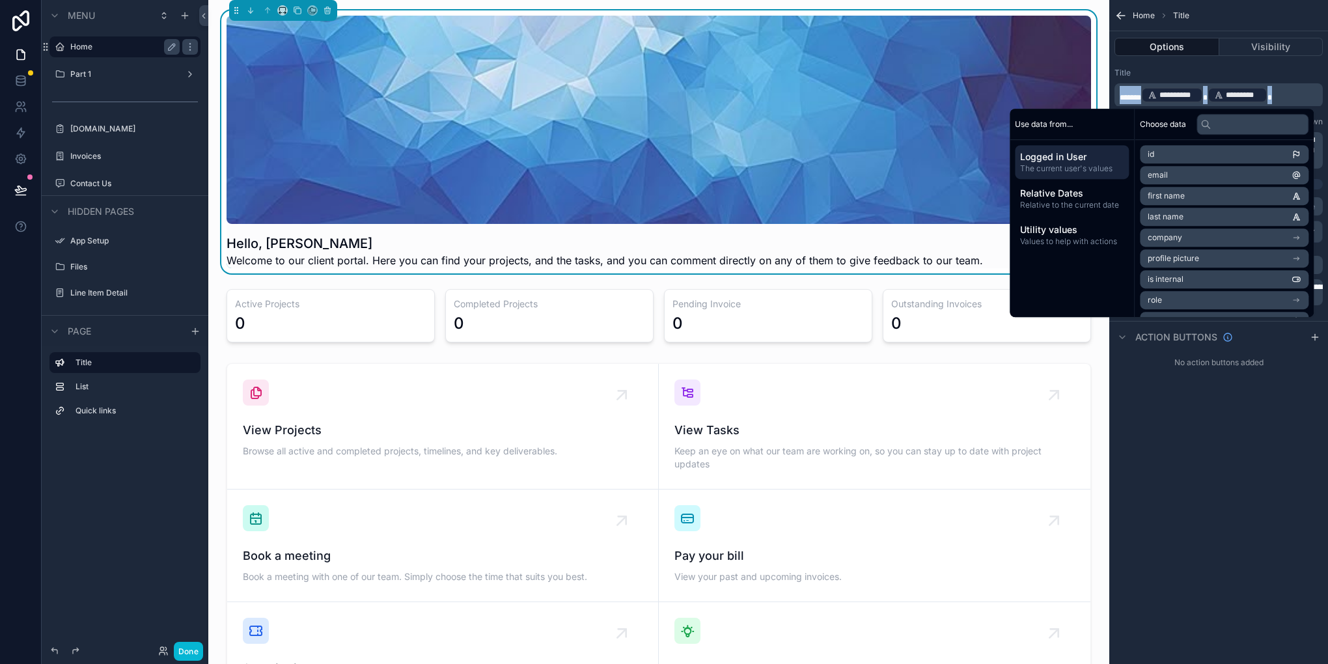
copy p "**********"
click at [1267, 76] on div "Title" at bounding box center [1219, 73] width 208 height 10
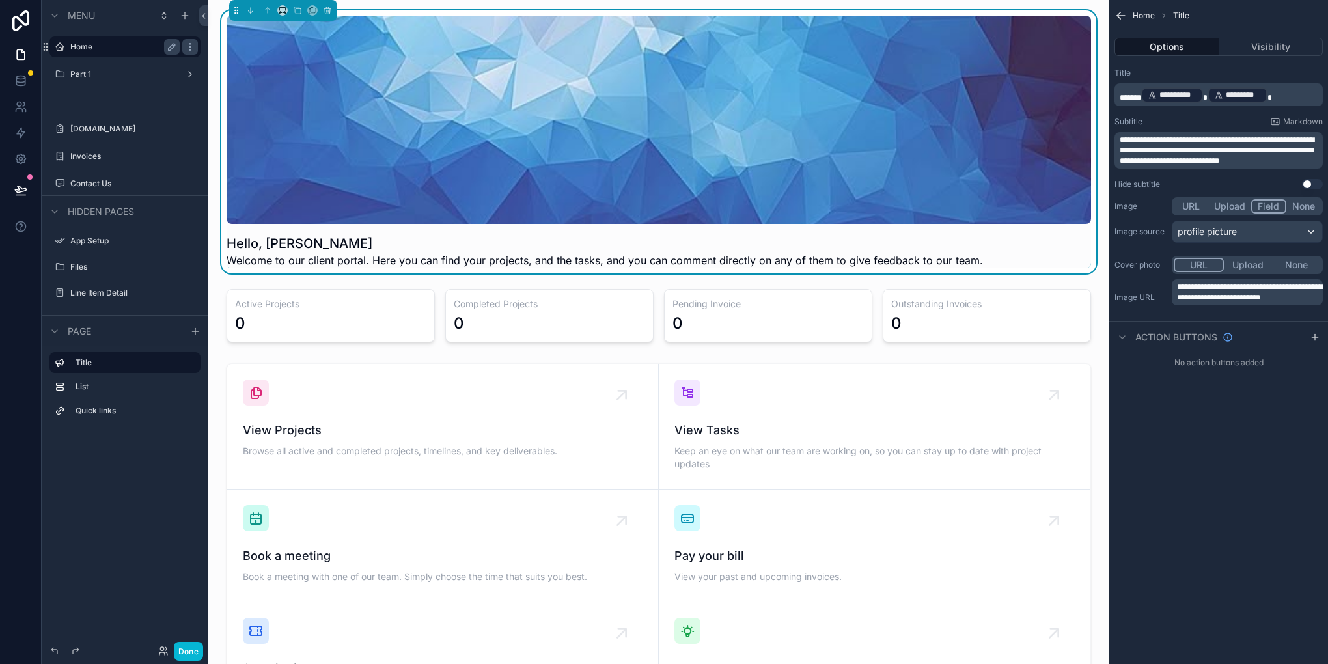
click at [1224, 152] on span "**********" at bounding box center [1217, 150] width 195 height 29
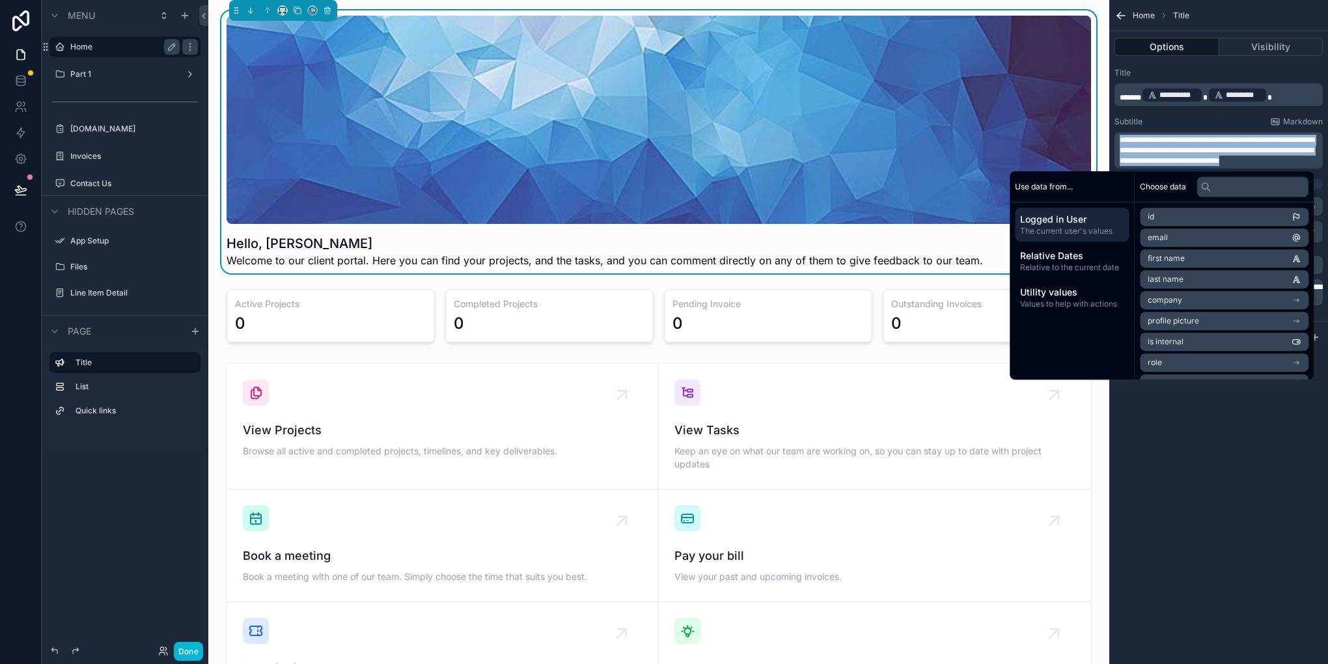
copy span "**********"
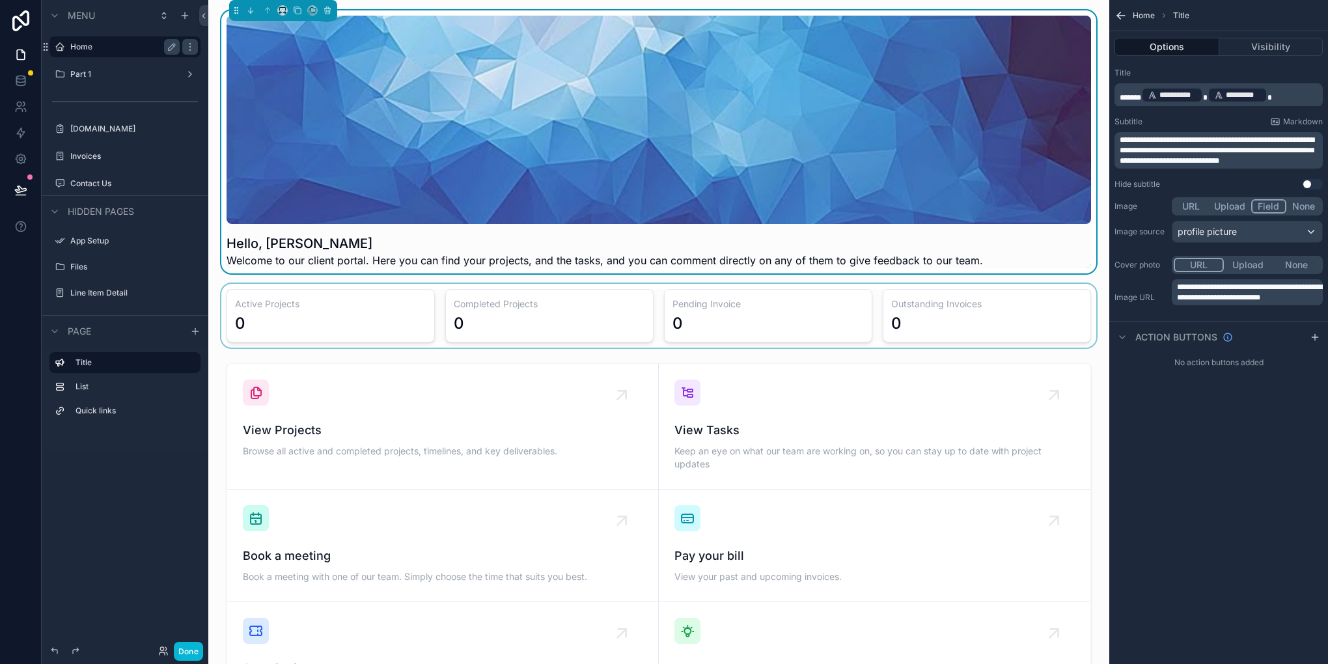
click at [440, 339] on div "scrollable content" at bounding box center [659, 316] width 880 height 64
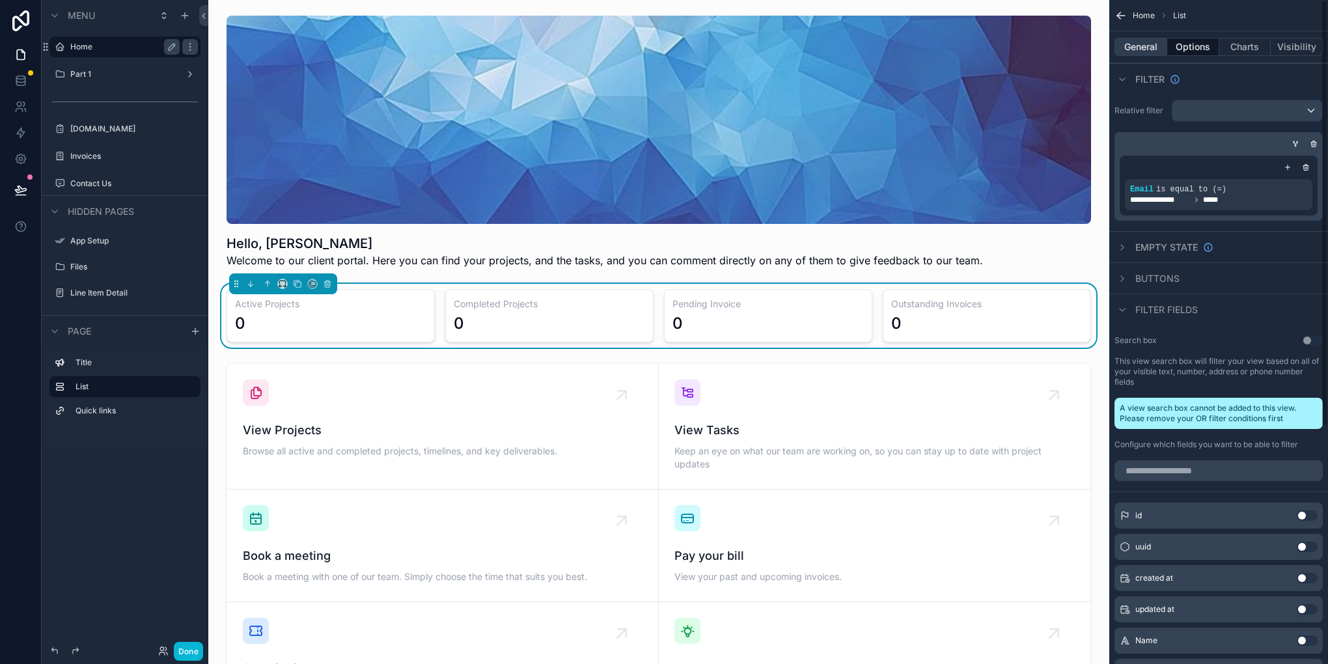
click at [1139, 46] on button "General" at bounding box center [1141, 47] width 53 height 18
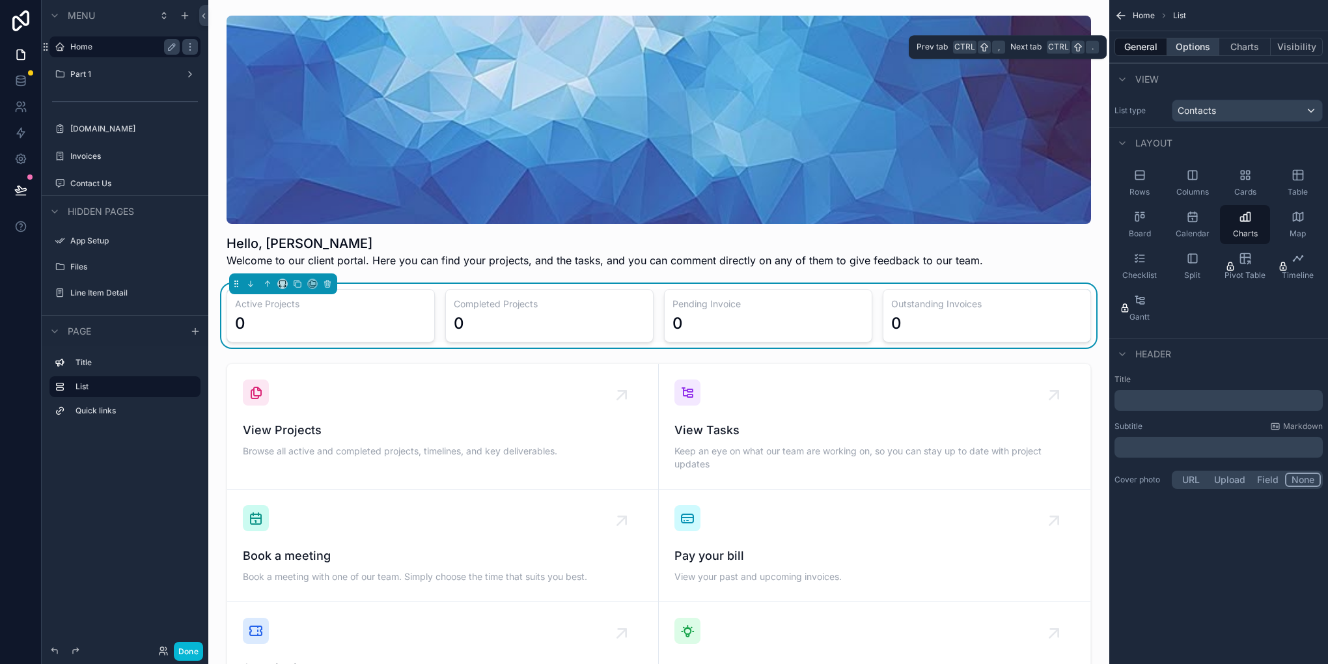
click at [1192, 41] on button "Options" at bounding box center [1194, 47] width 52 height 18
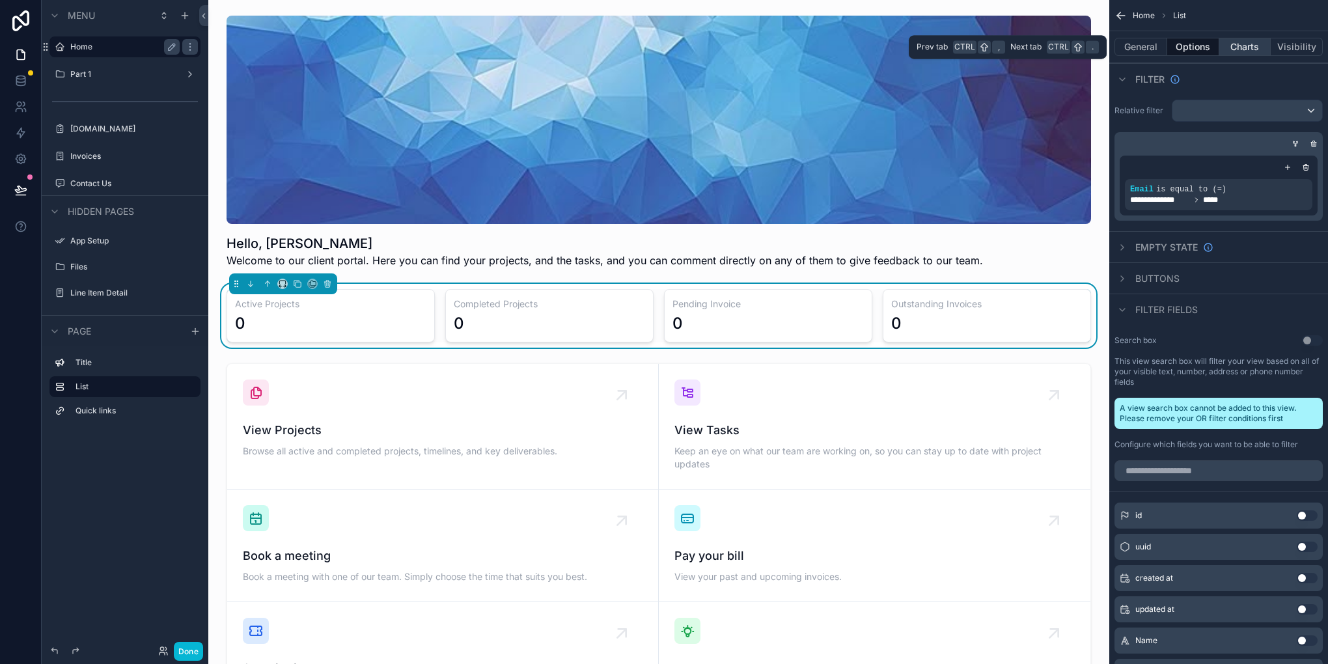
click at [1235, 39] on button "Charts" at bounding box center [1246, 47] width 52 height 18
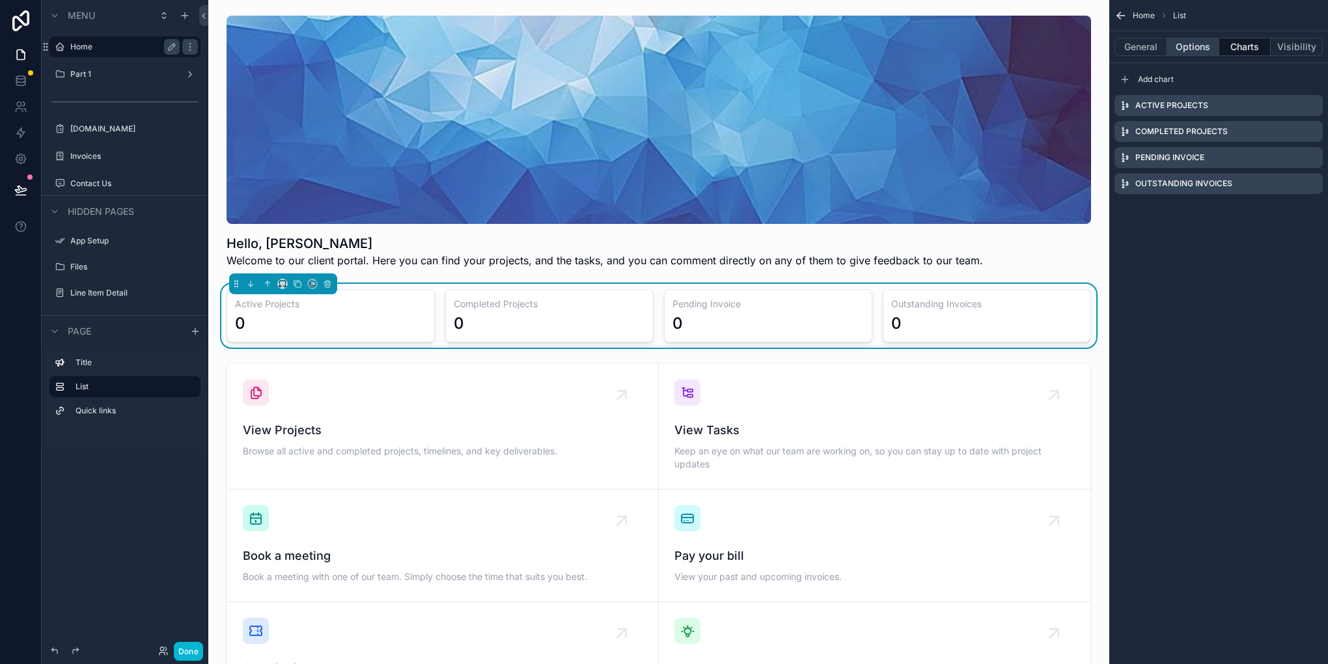
click at [1203, 48] on button "Options" at bounding box center [1194, 47] width 52 height 18
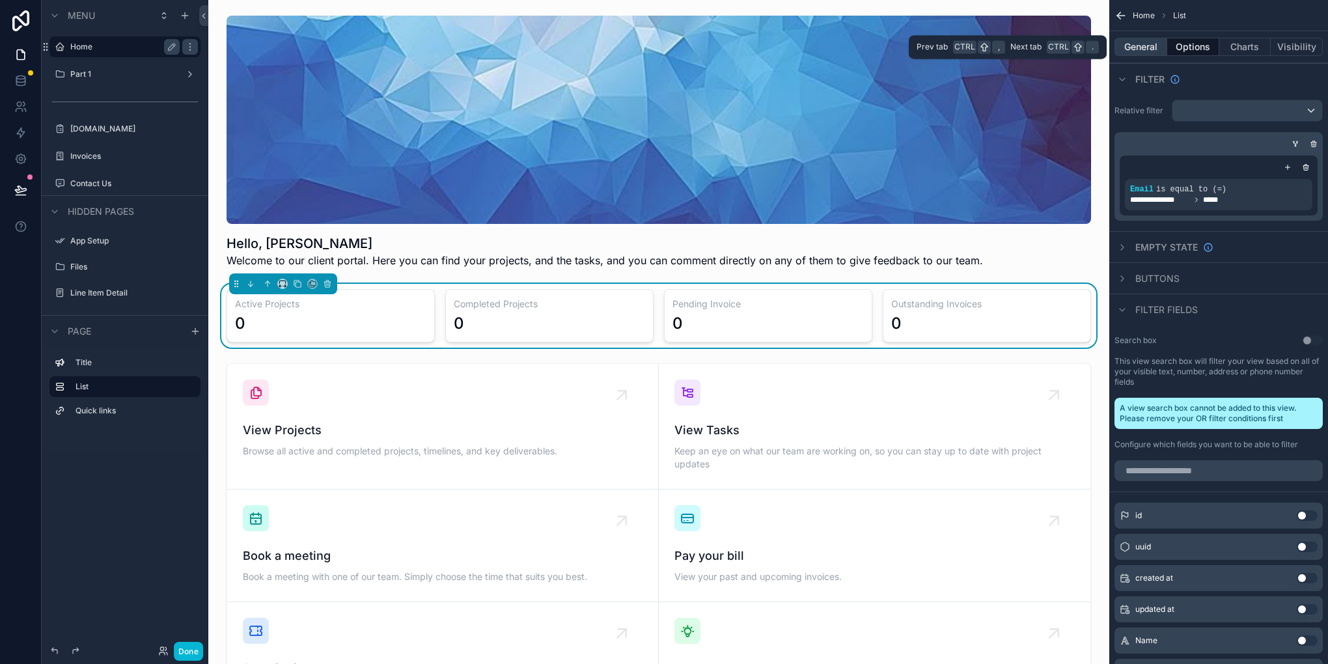
click at [1137, 50] on button "General" at bounding box center [1141, 47] width 53 height 18
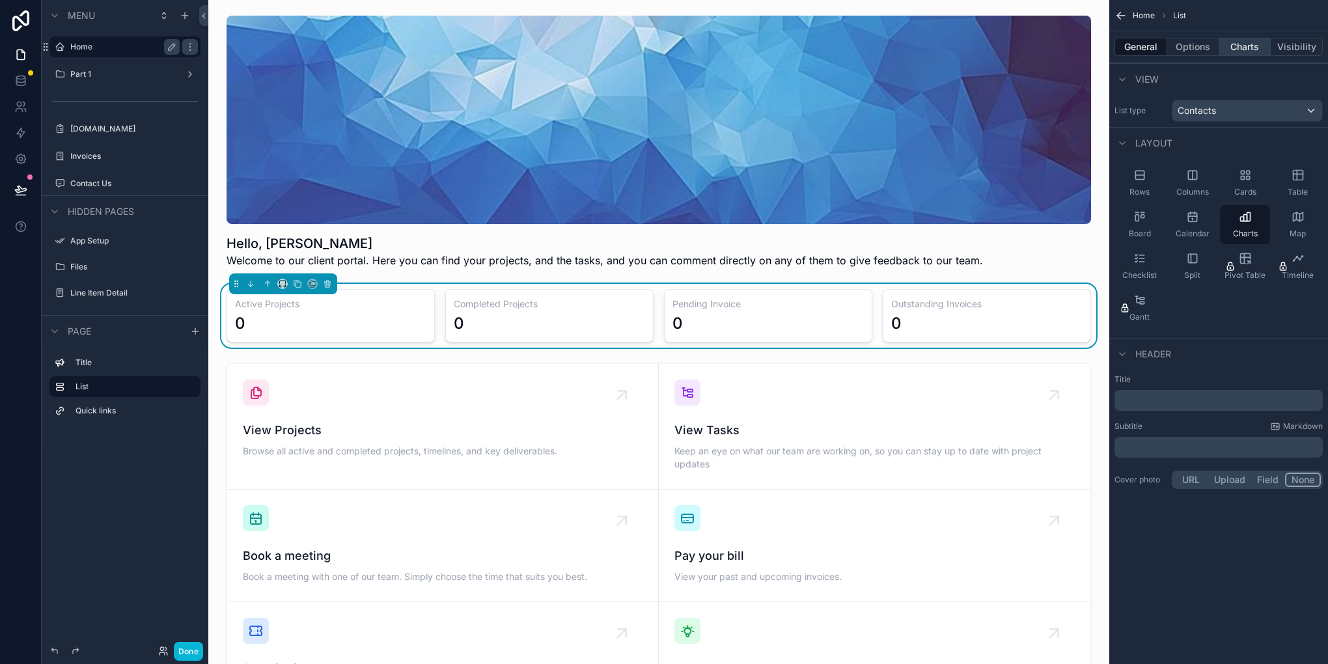
click at [1248, 48] on button "Charts" at bounding box center [1246, 47] width 52 height 18
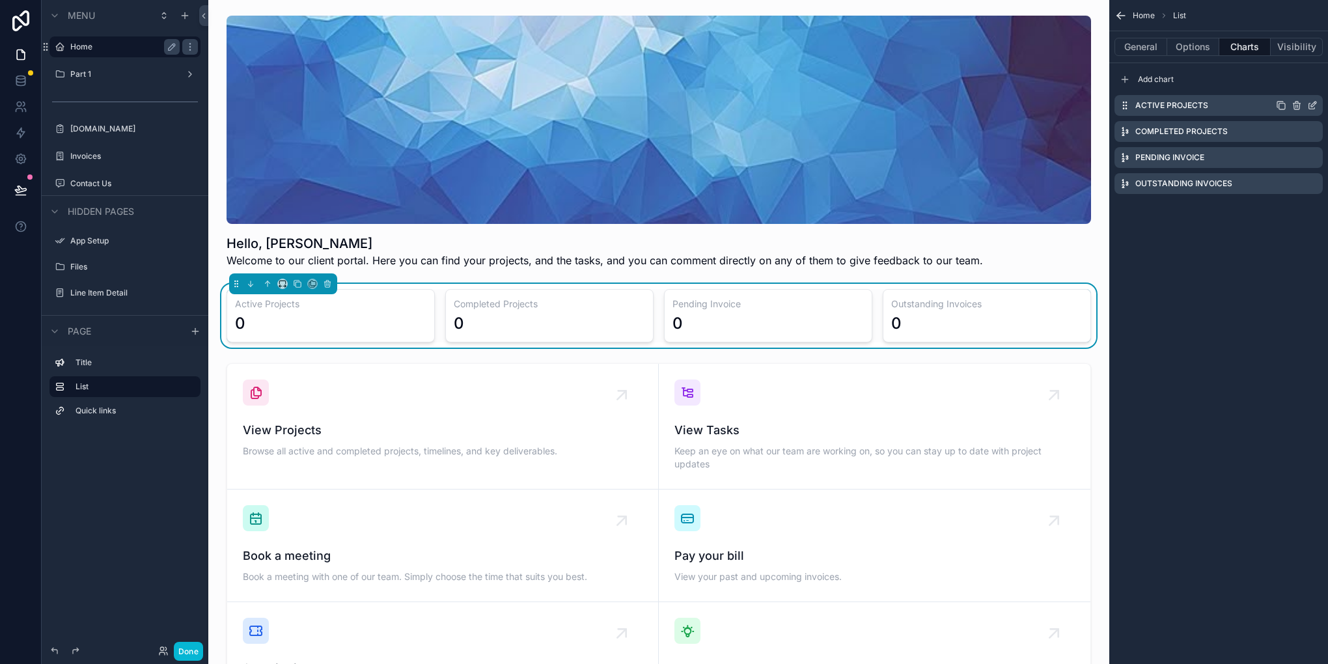
click at [1310, 104] on icon "scrollable content" at bounding box center [1313, 105] width 10 height 10
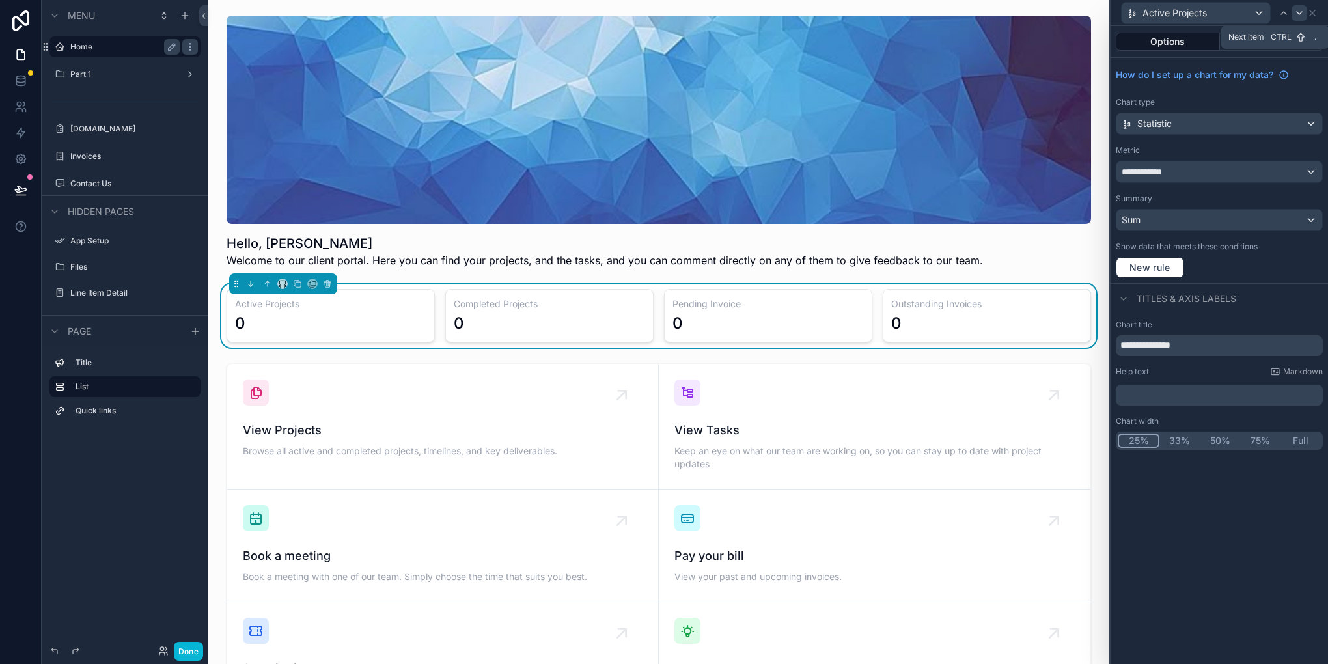
click at [1302, 19] on div at bounding box center [1300, 13] width 16 height 16
